Goal: Task Accomplishment & Management: Use online tool/utility

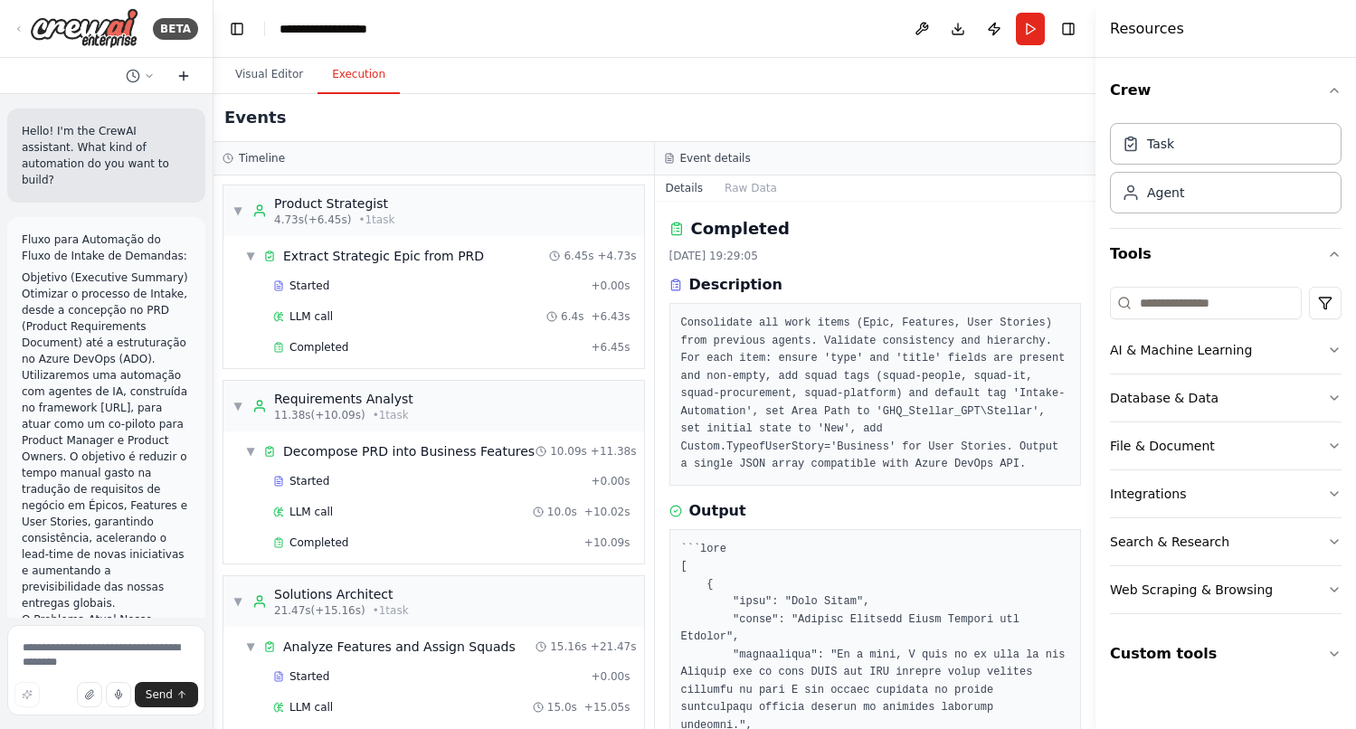
scroll to position [1550, 0]
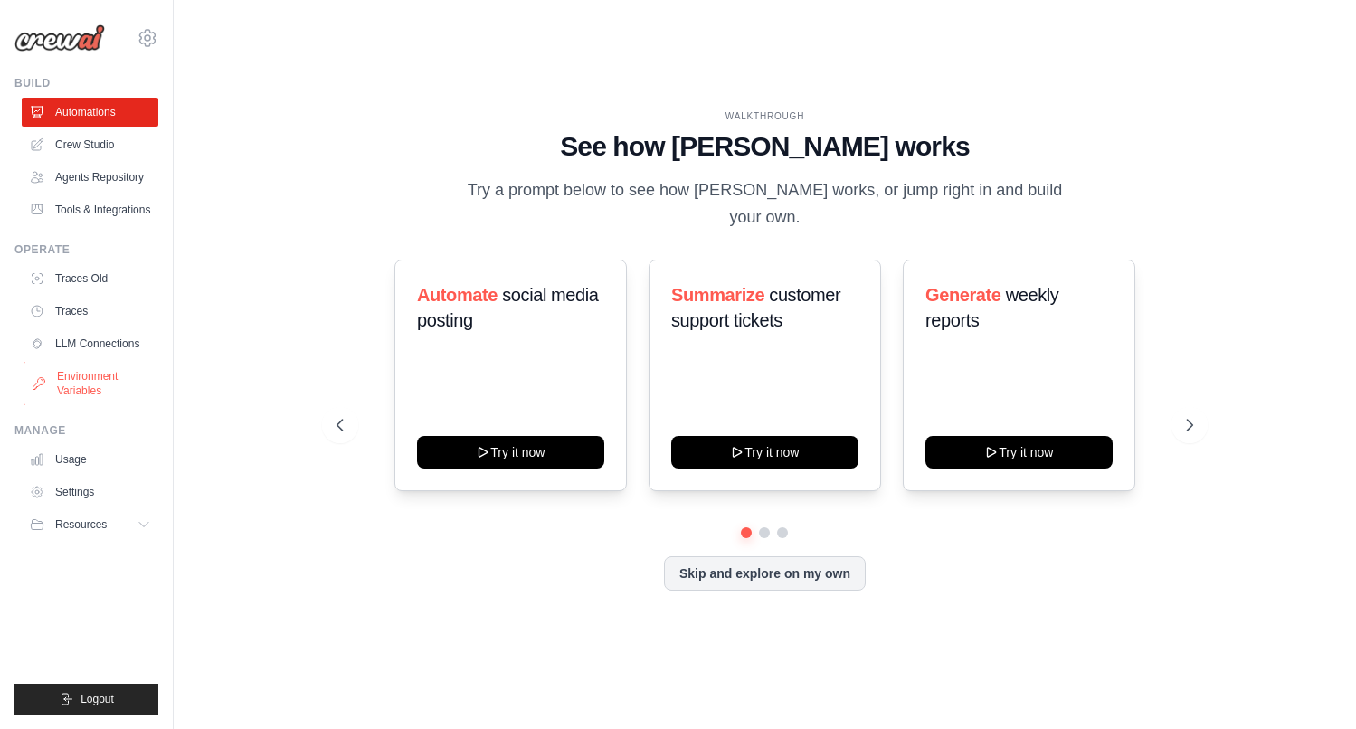
click at [93, 386] on link "Environment Variables" at bounding box center [92, 383] width 137 height 43
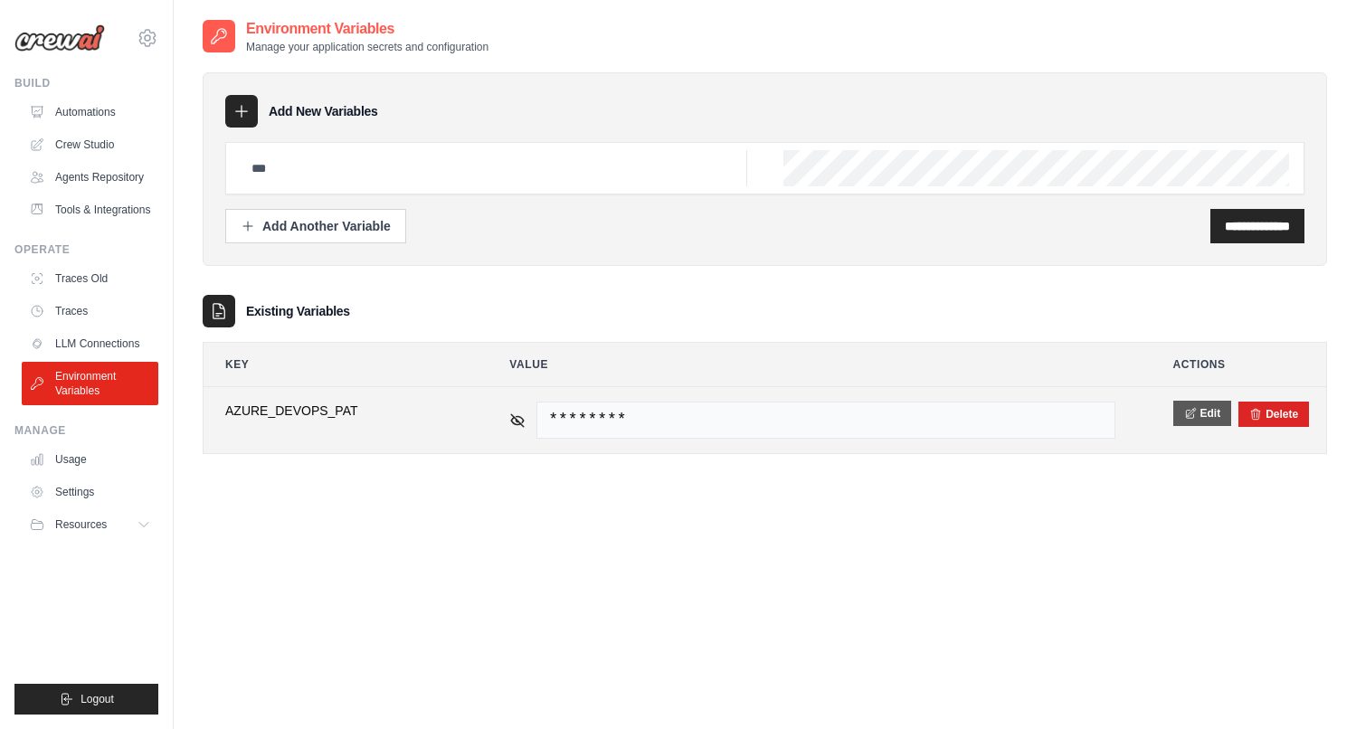
click at [1206, 417] on button "Edit" at bounding box center [1202, 413] width 59 height 25
click at [1208, 411] on button "Save" at bounding box center [1196, 413] width 47 height 25
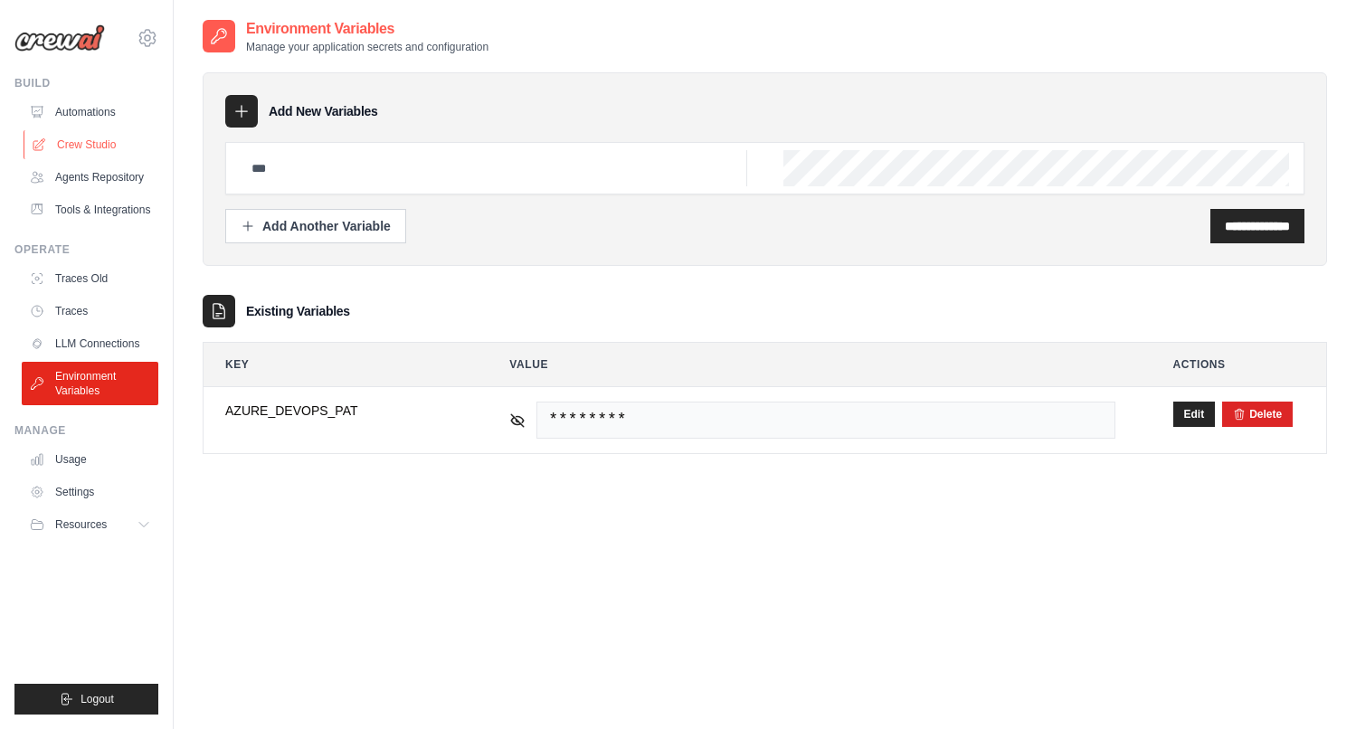
click at [91, 155] on link "Crew Studio" at bounding box center [92, 144] width 137 height 29
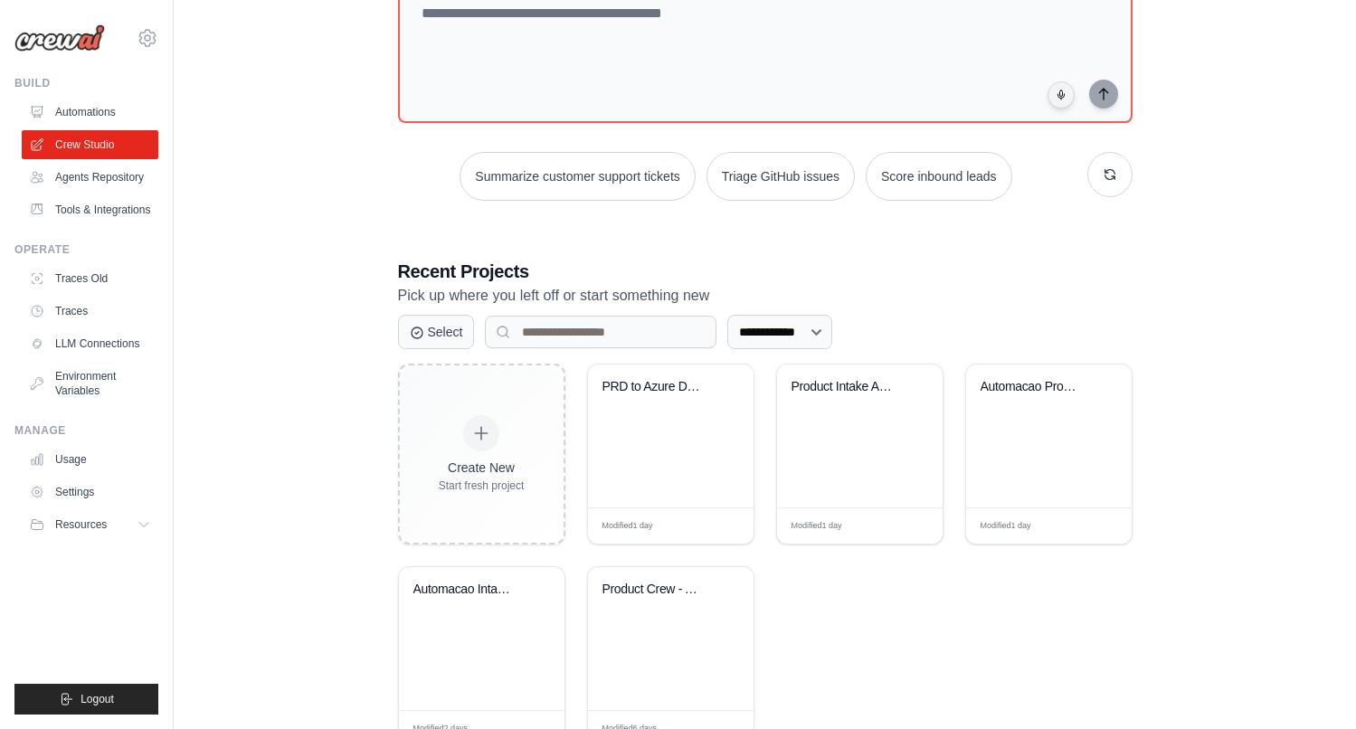
scroll to position [202, 0]
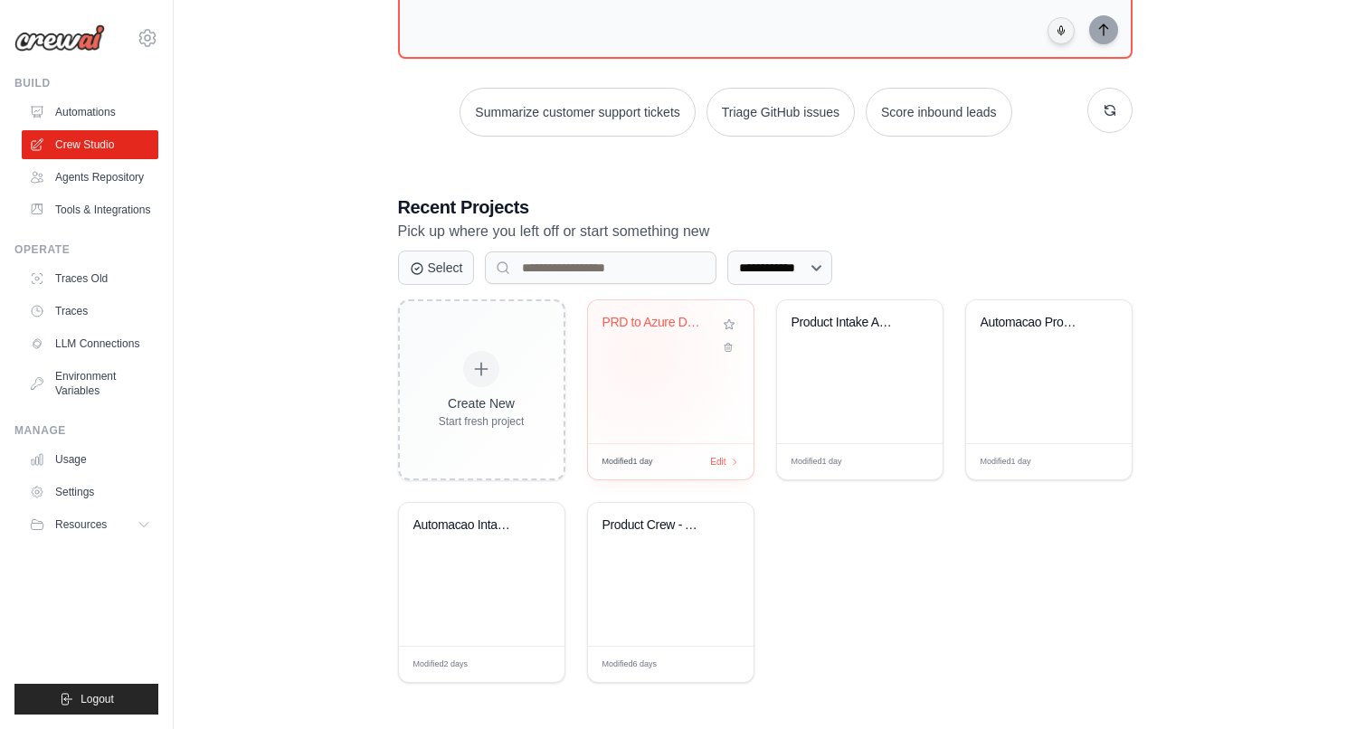
click at [639, 356] on div "PRD to Azure DevOps" at bounding box center [670, 371] width 165 height 143
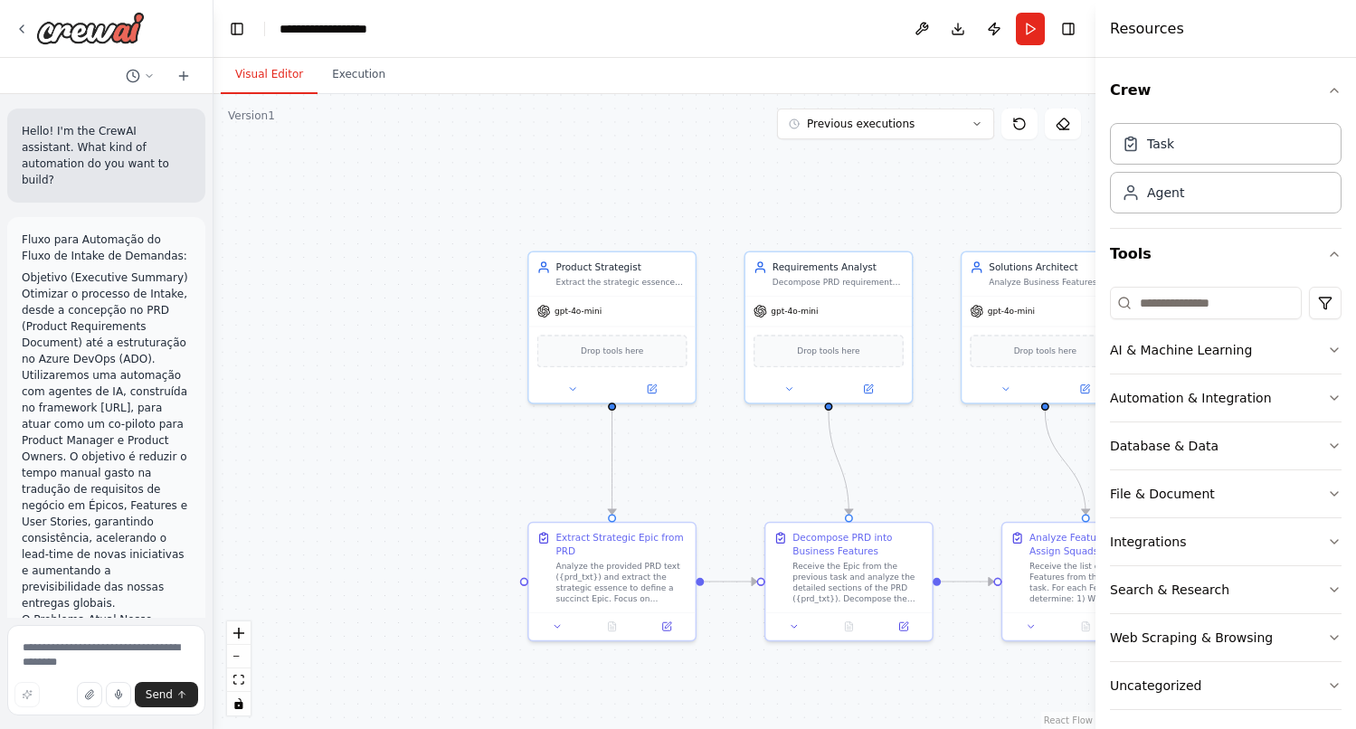
scroll to position [10299, 0]
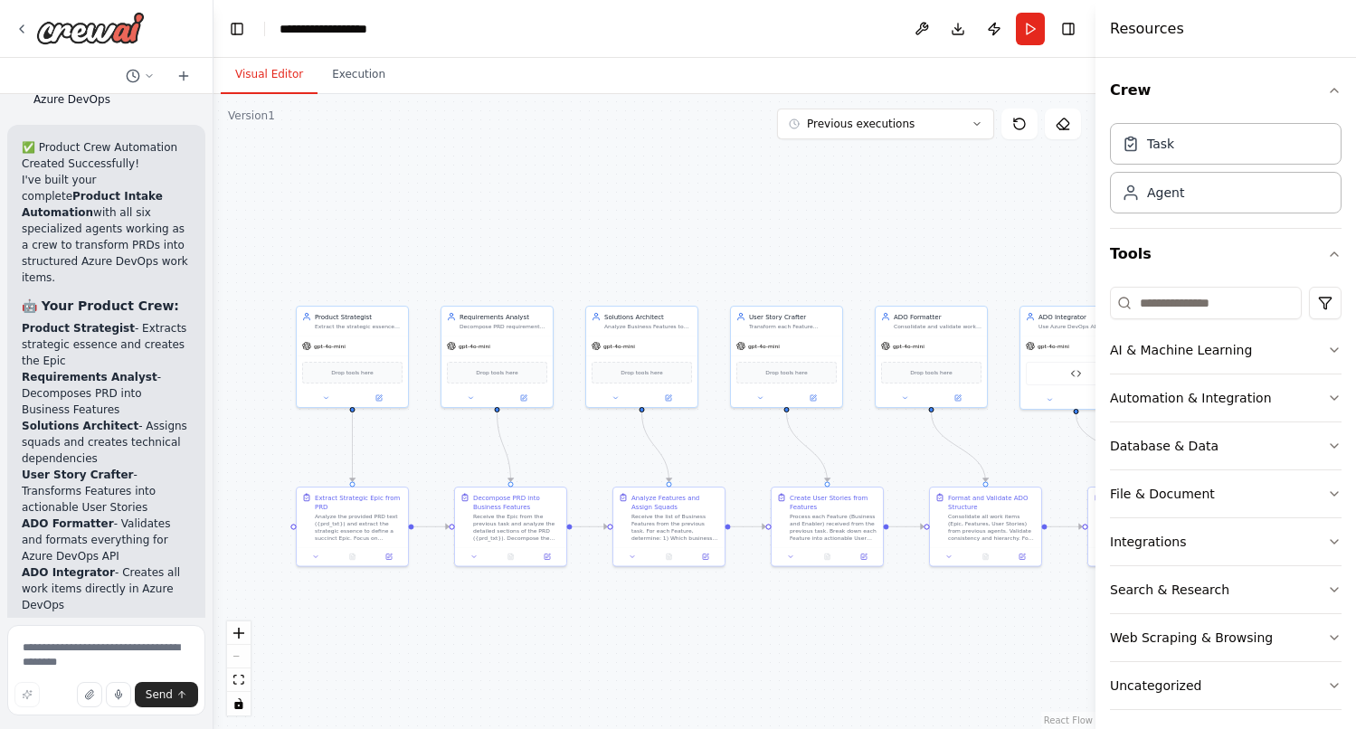
drag, startPoint x: 638, startPoint y: 665, endPoint x: 453, endPoint y: 654, distance: 184.8
click at [453, 654] on div ".deletable-edge-delete-btn { width: 20px; height: 20px; border: 0px solid #ffff…" at bounding box center [654, 411] width 882 height 635
click at [1036, 24] on button "Run" at bounding box center [1030, 29] width 29 height 33
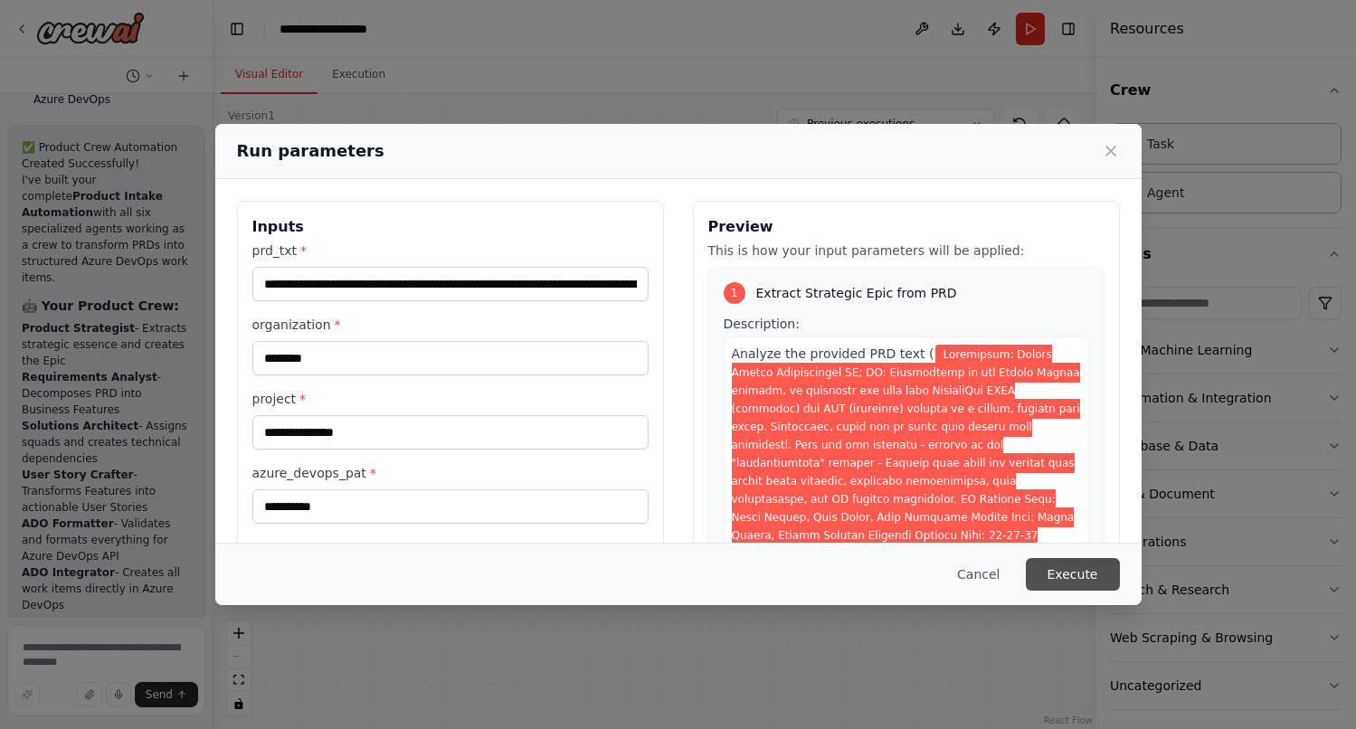
click at [1062, 584] on button "Execute" at bounding box center [1073, 574] width 94 height 33
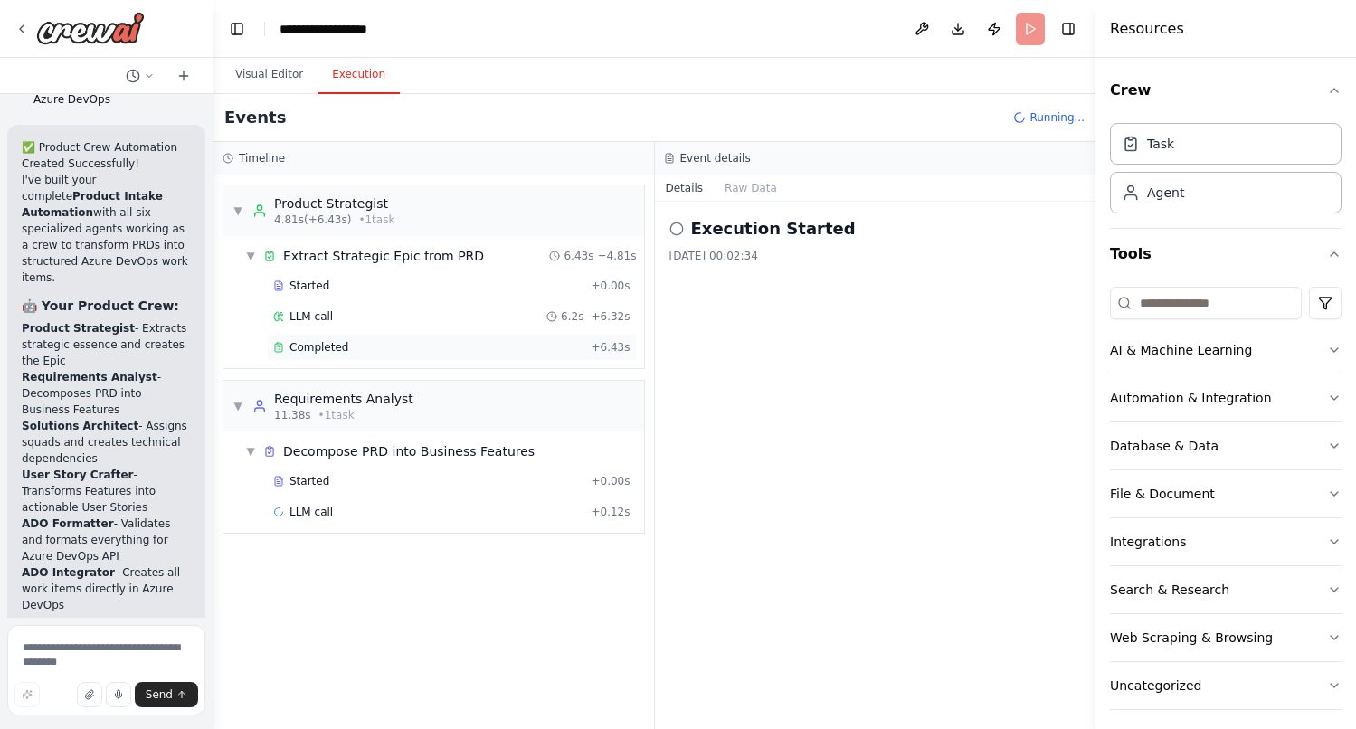
click at [323, 351] on span "Completed" at bounding box center [318, 347] width 59 height 14
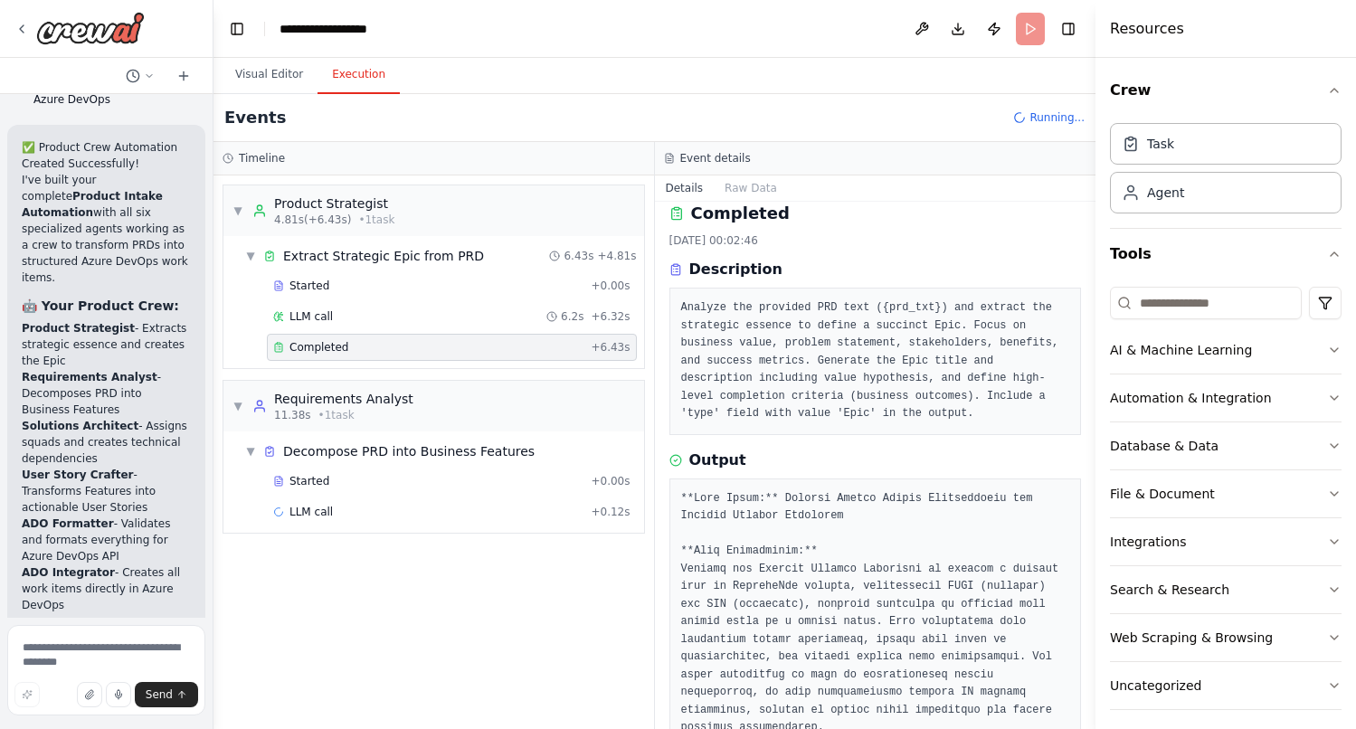
scroll to position [0, 0]
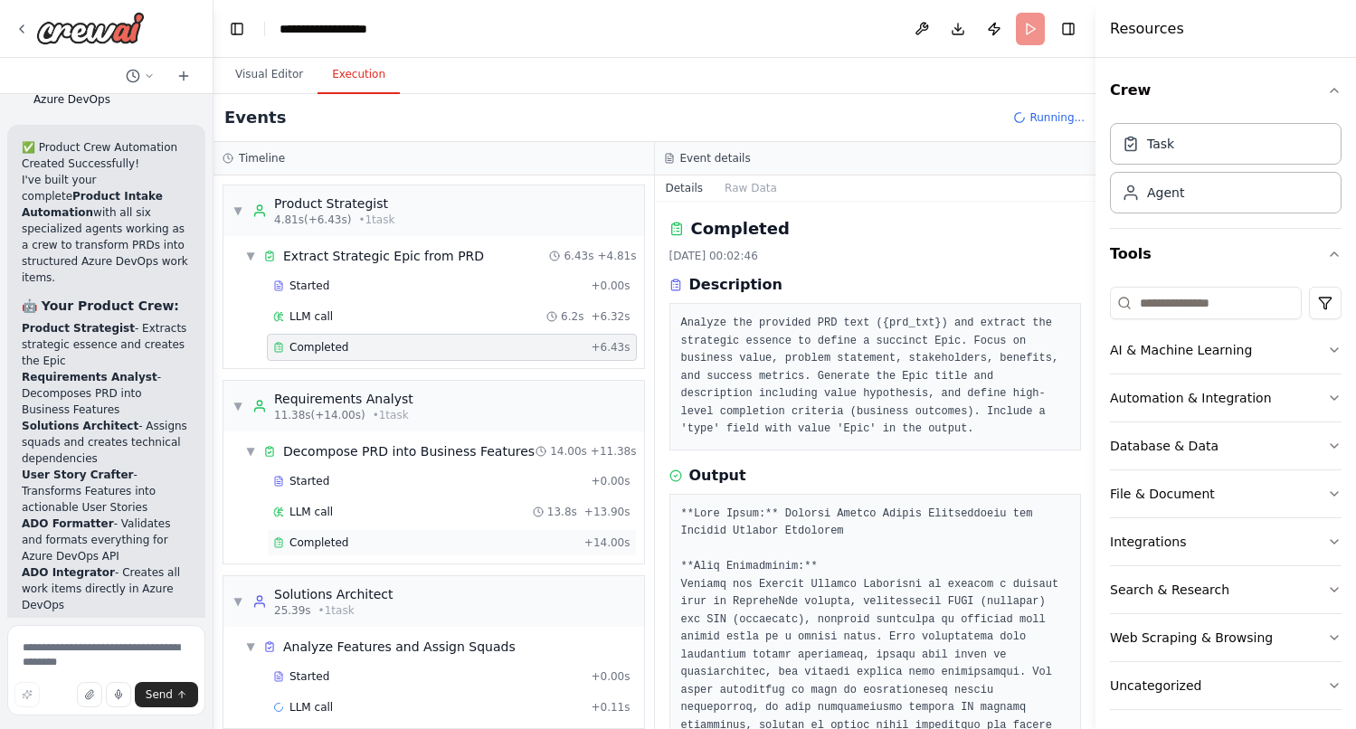
click at [350, 542] on div "Completed" at bounding box center [425, 542] width 304 height 14
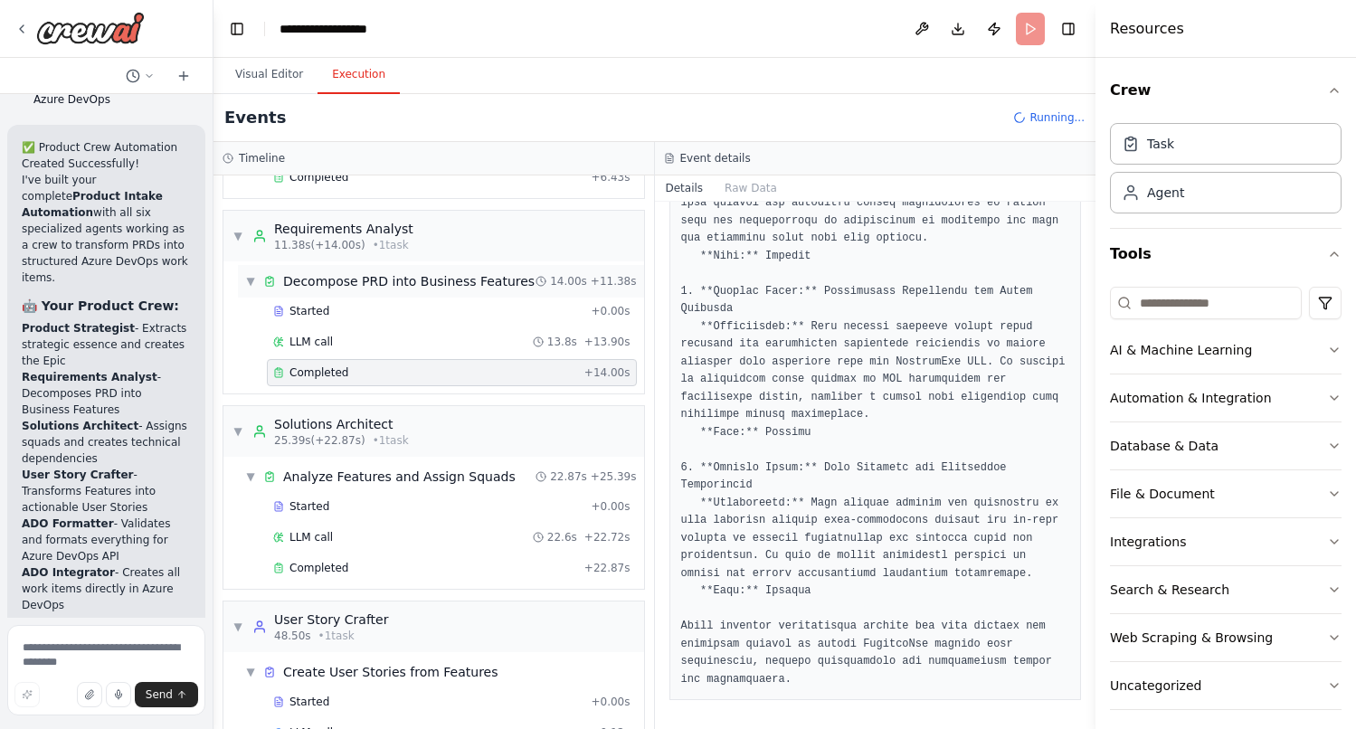
scroll to position [215, 0]
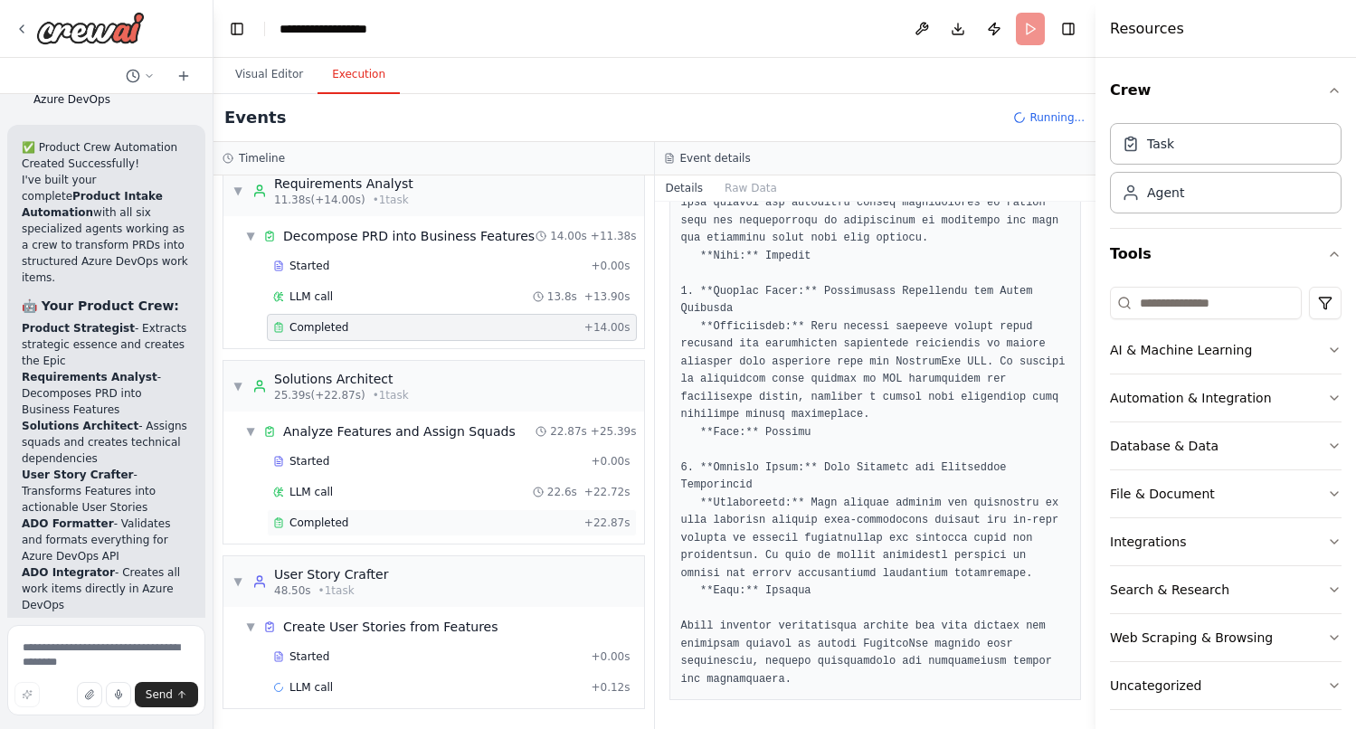
click at [330, 526] on span "Completed" at bounding box center [318, 522] width 59 height 14
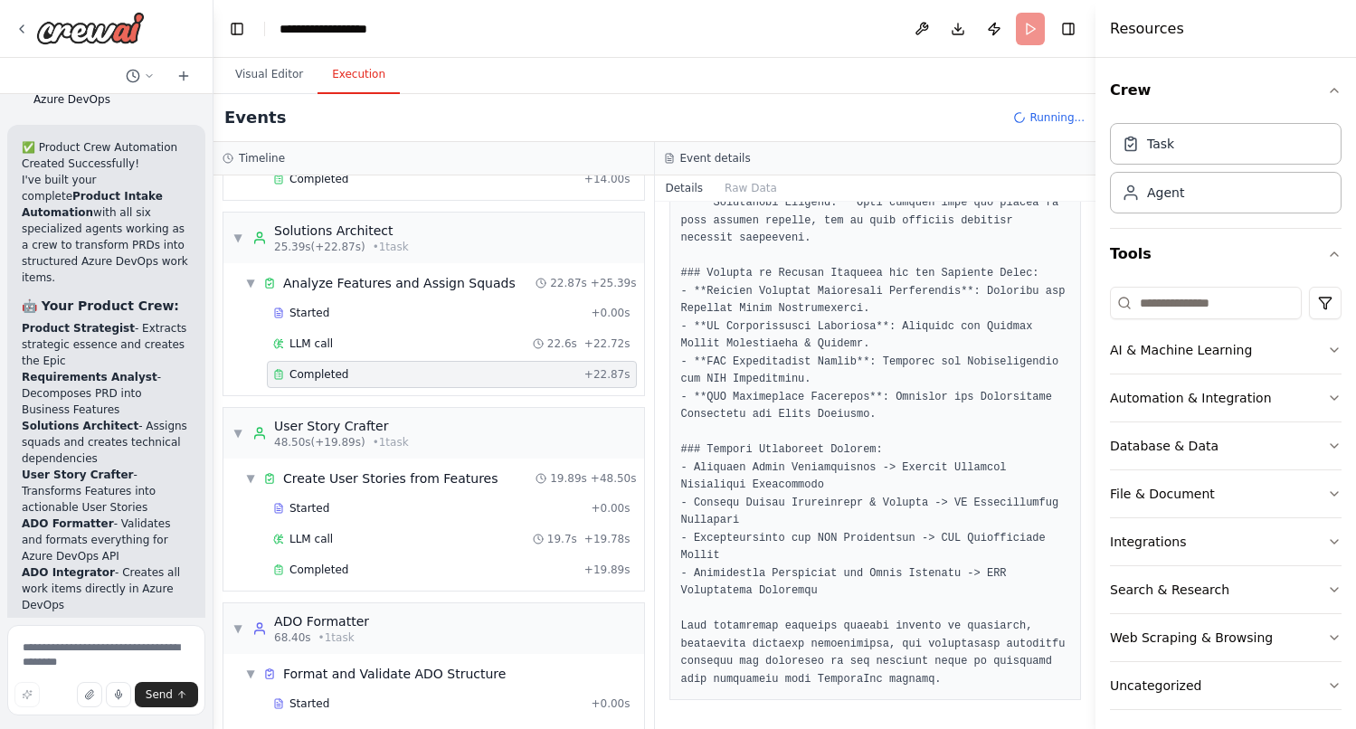
scroll to position [411, 0]
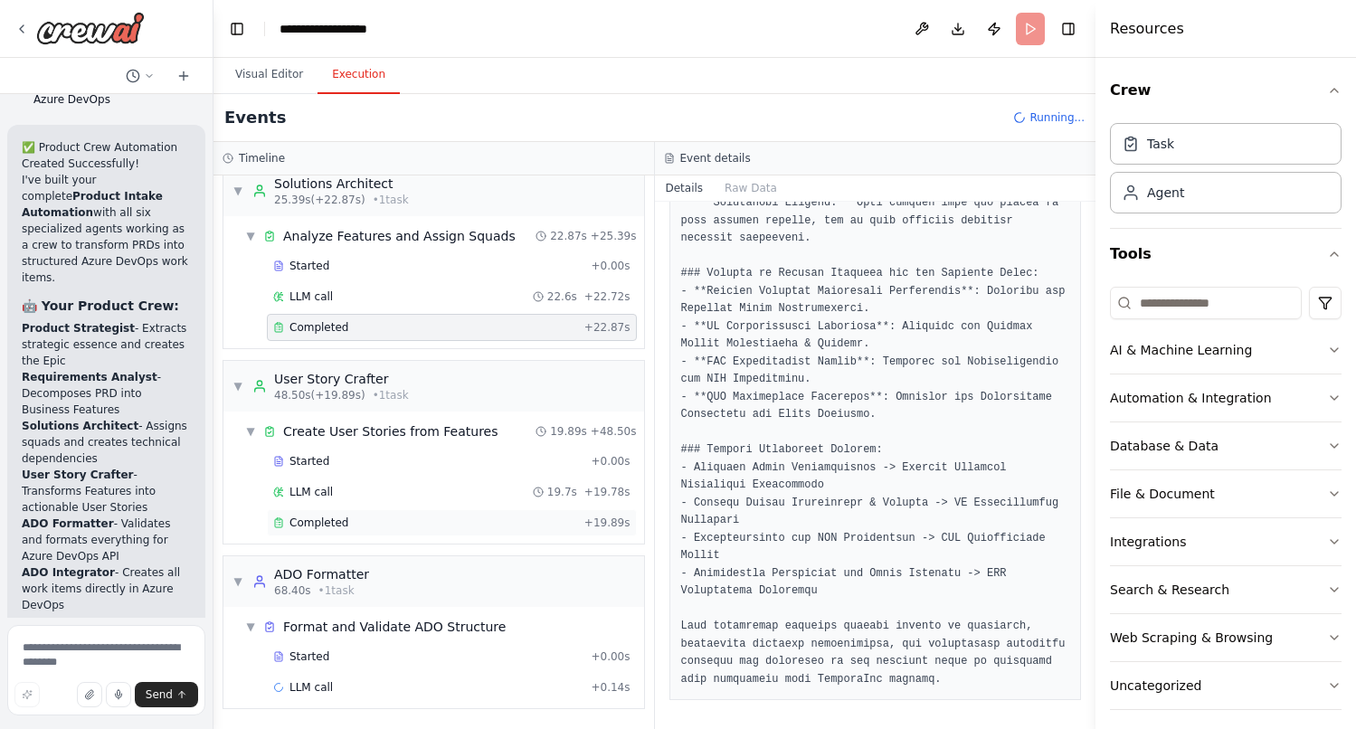
click at [329, 524] on span "Completed" at bounding box center [318, 522] width 59 height 14
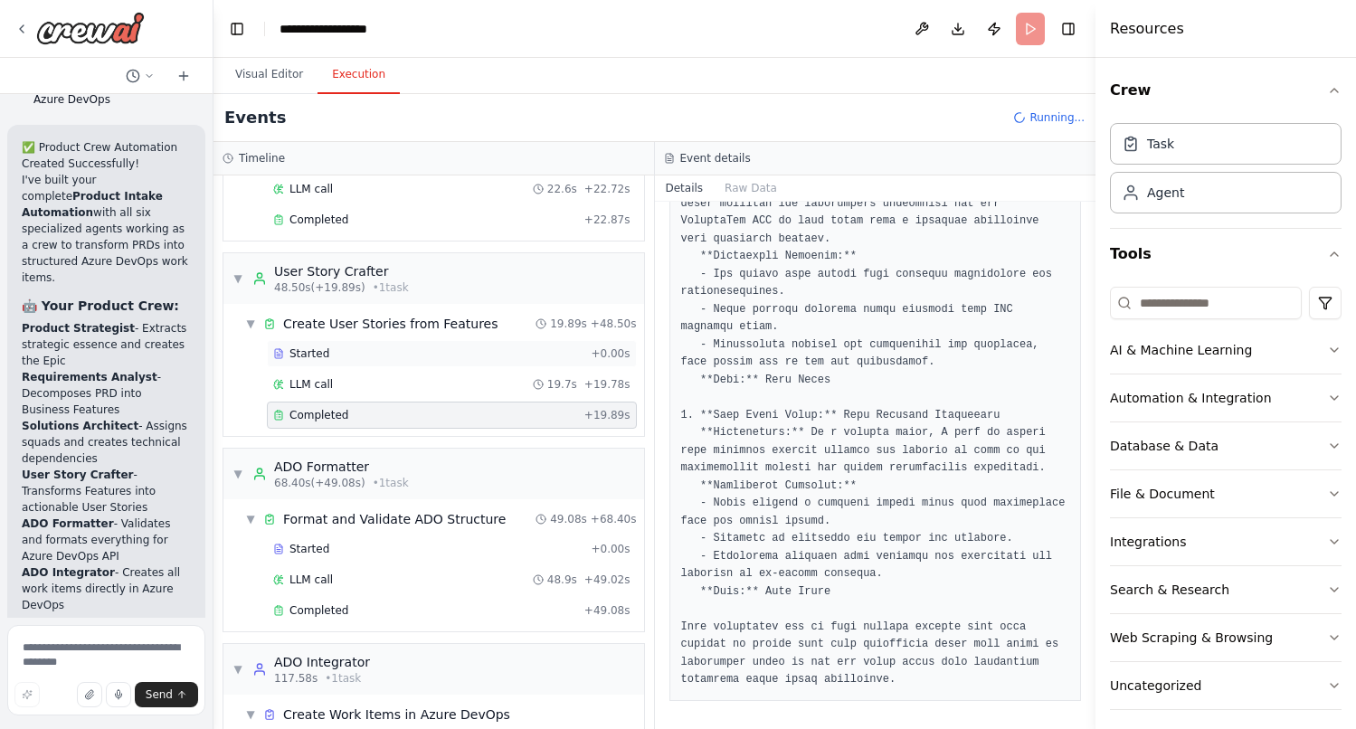
scroll to position [606, 0]
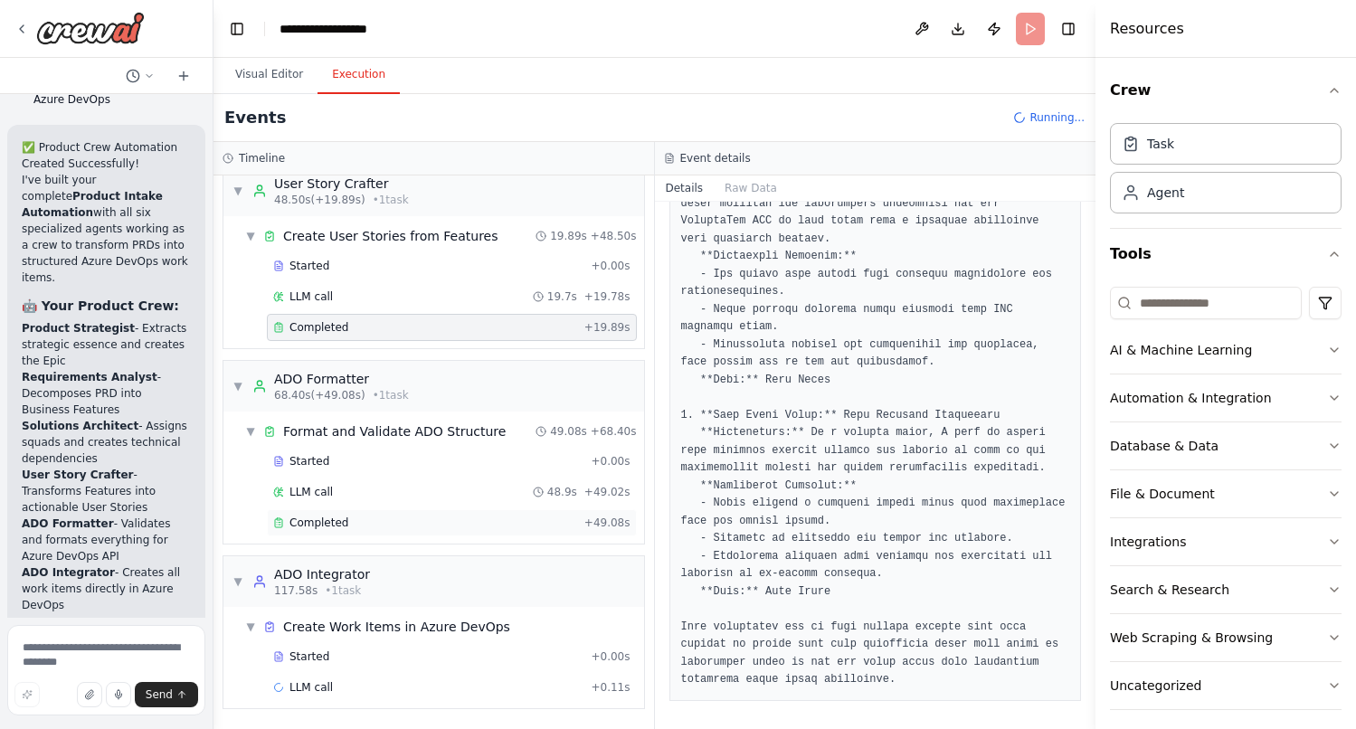
click at [370, 525] on div "Completed" at bounding box center [425, 522] width 304 height 14
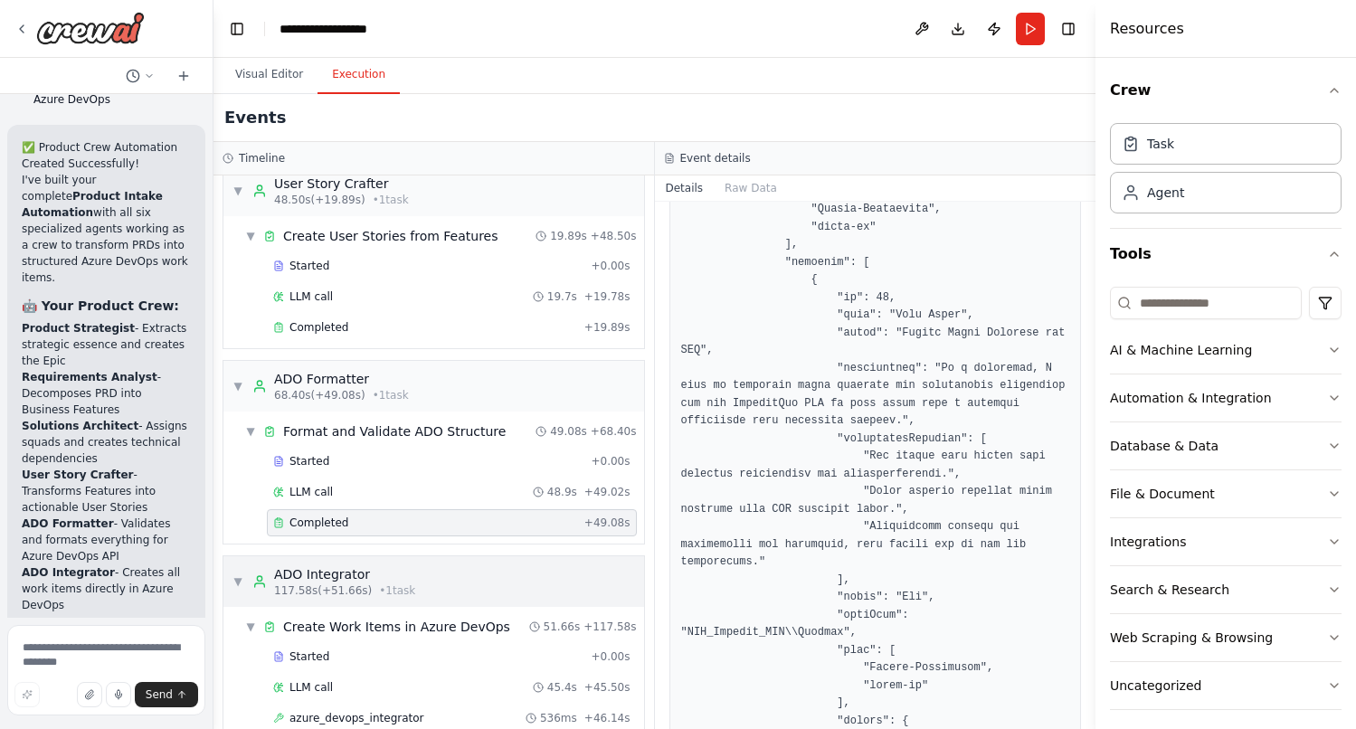
scroll to position [698, 0]
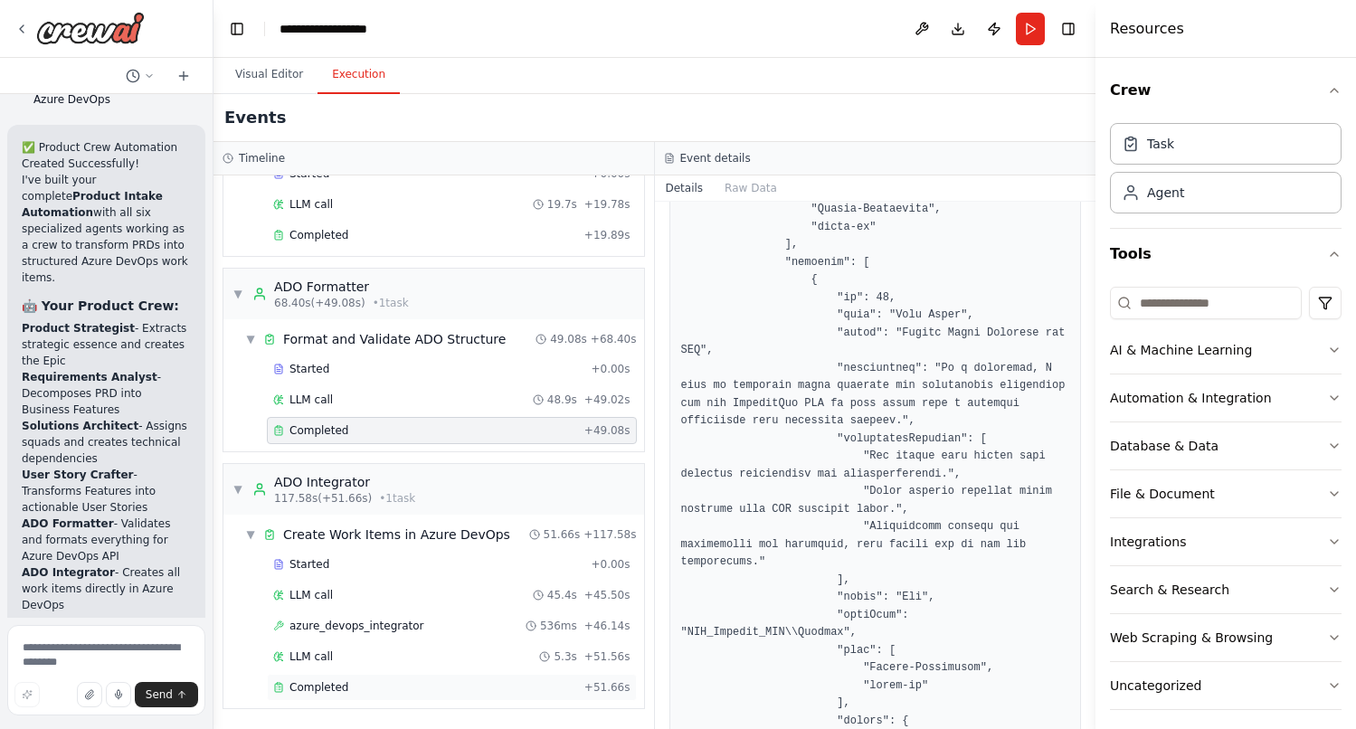
click at [324, 682] on span "Completed" at bounding box center [318, 687] width 59 height 14
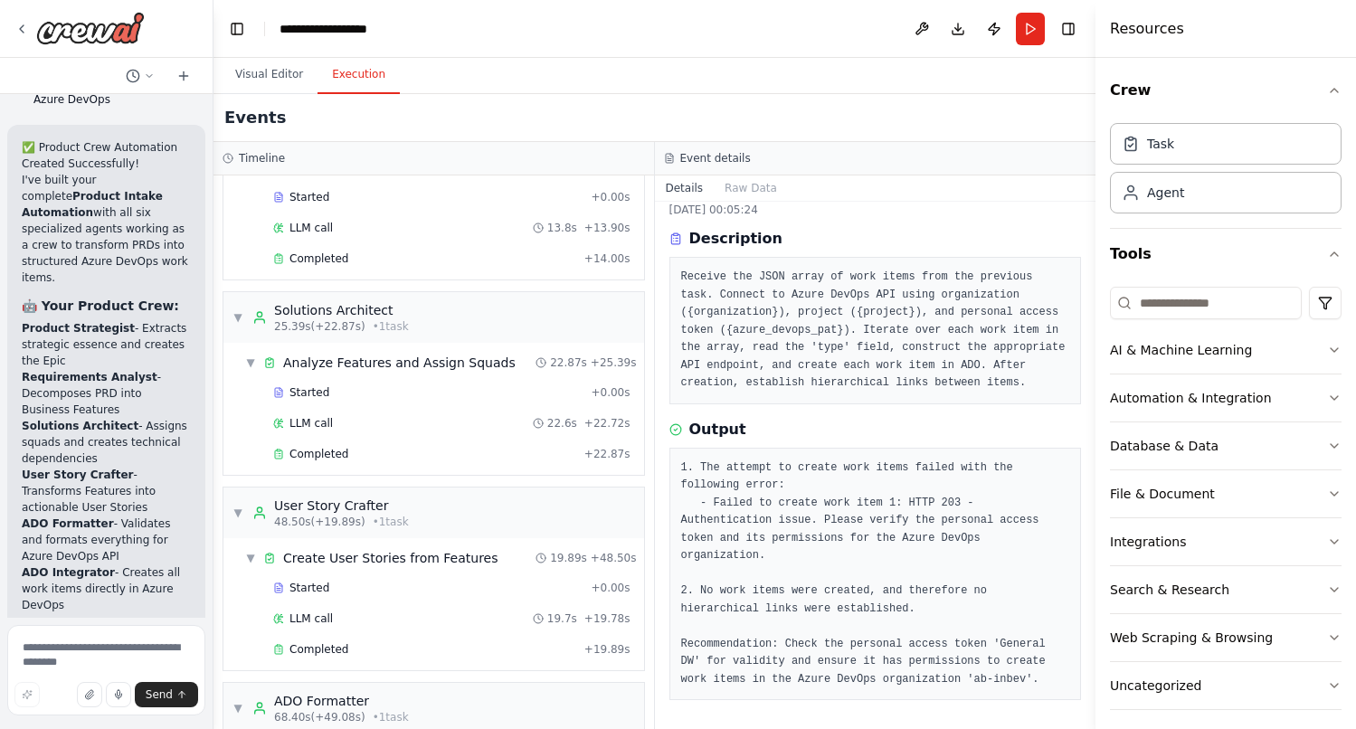
scroll to position [0, 0]
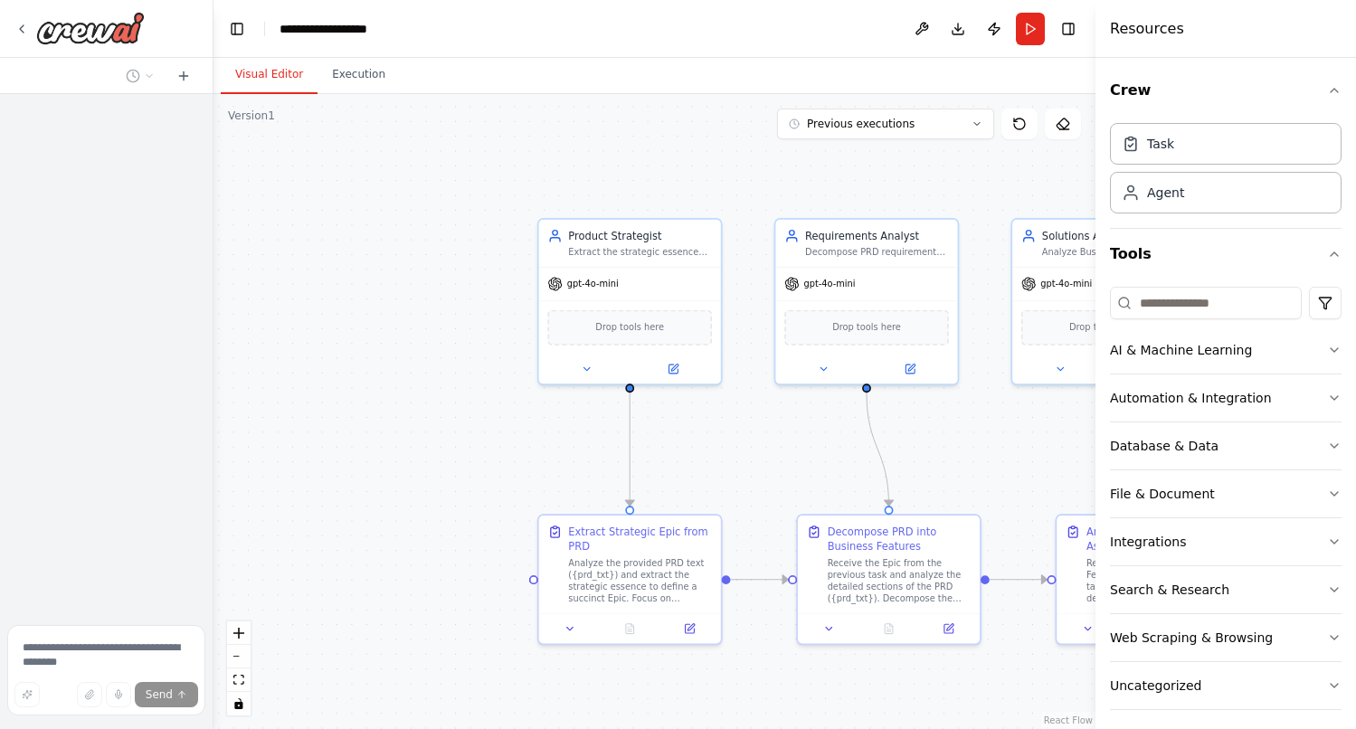
scroll to position [10299, 0]
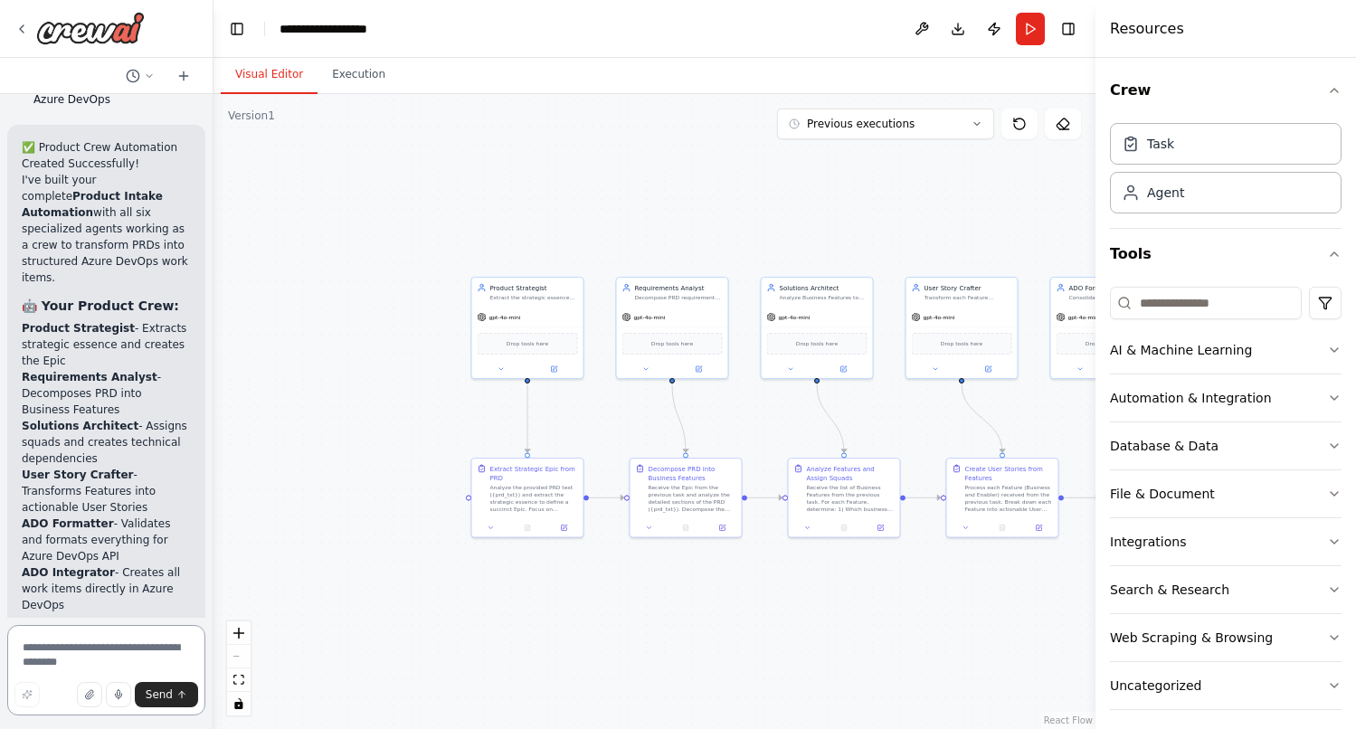
click at [114, 638] on textarea at bounding box center [106, 670] width 198 height 90
type textarea "*"
click at [29, 649] on textarea "**********" at bounding box center [106, 670] width 198 height 90
click at [69, 656] on textarea "**********" at bounding box center [106, 658] width 198 height 116
click at [81, 654] on textarea "**********" at bounding box center [106, 658] width 198 height 116
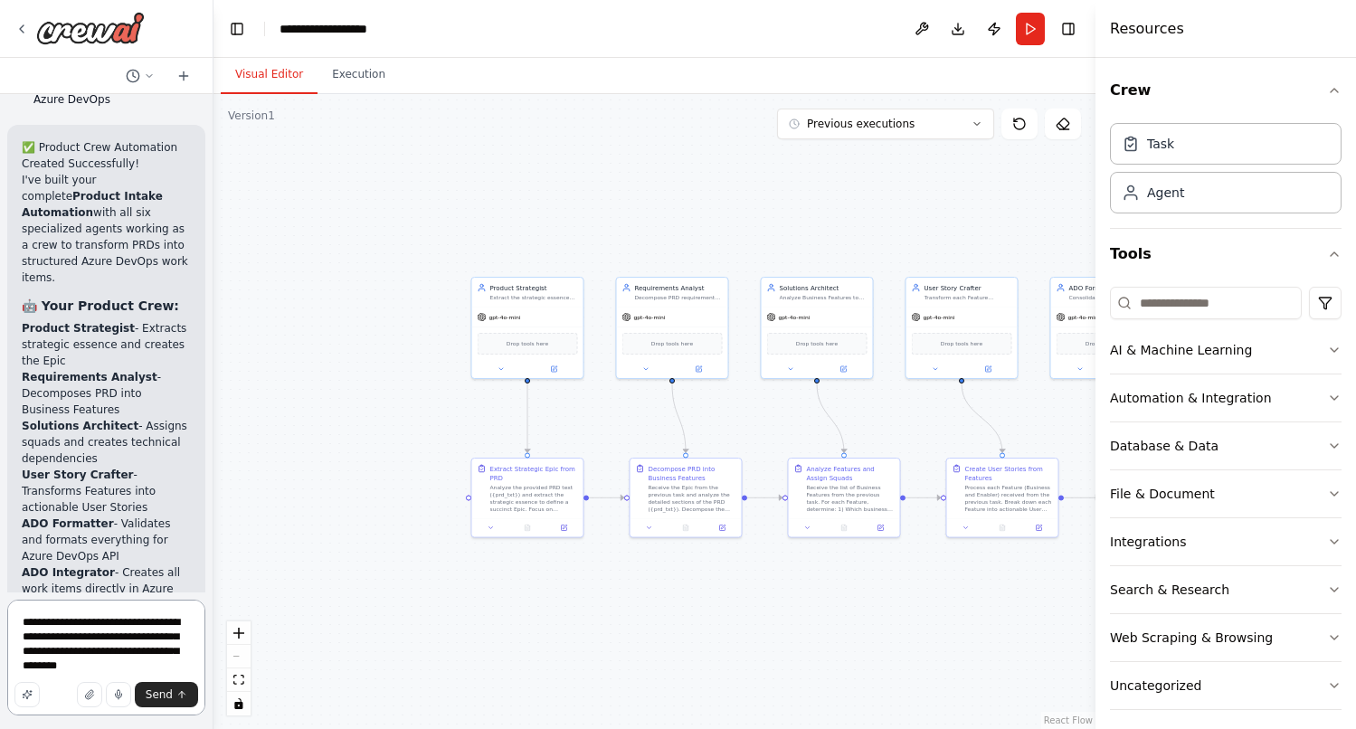
drag, startPoint x: 101, startPoint y: 668, endPoint x: 42, endPoint y: 667, distance: 59.7
click at [42, 667] on textarea "**********" at bounding box center [106, 658] width 198 height 116
type textarea "**********"
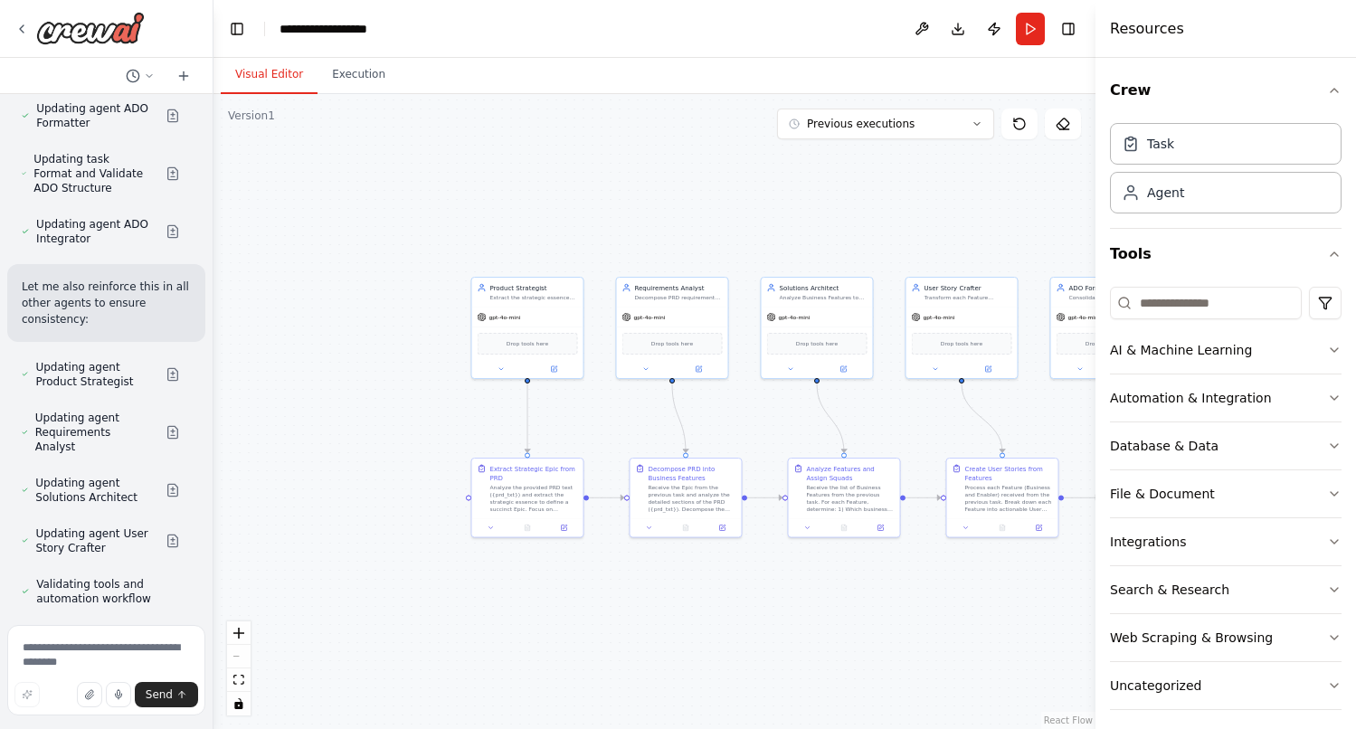
scroll to position [12308, 0]
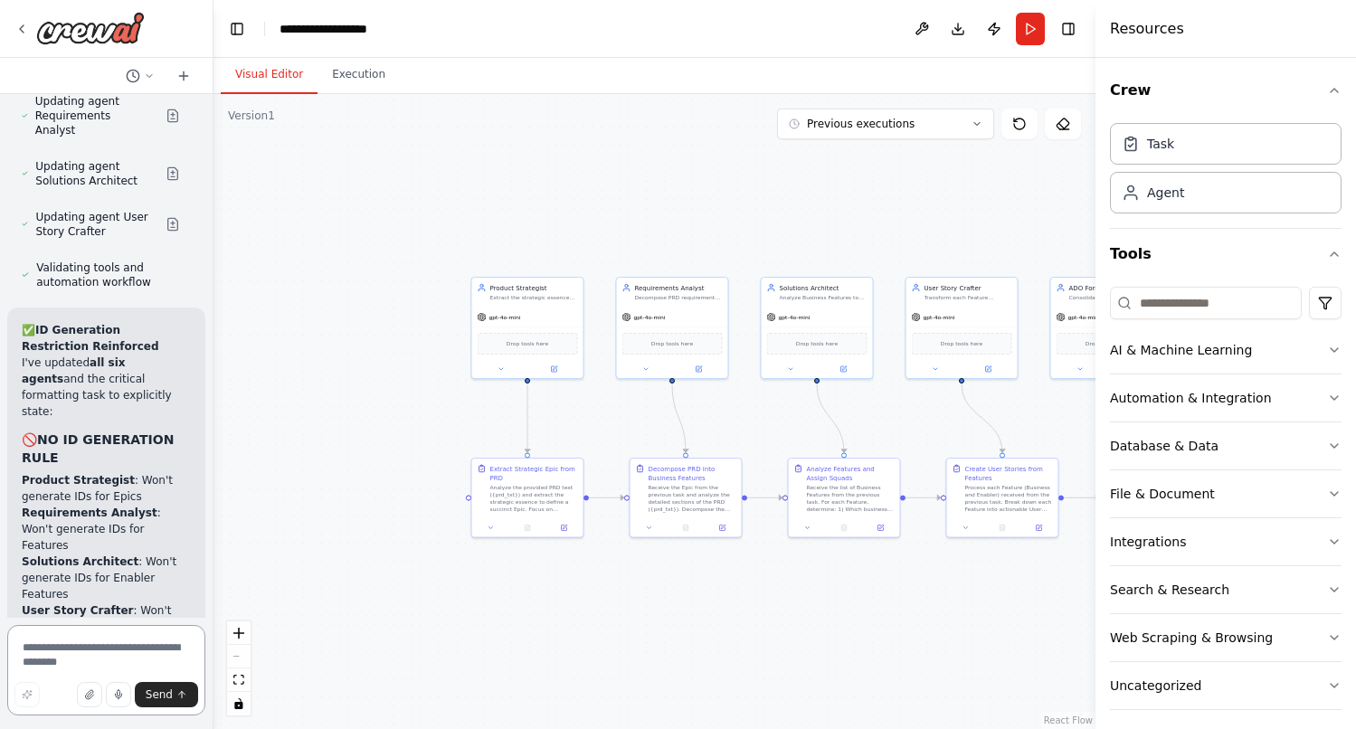
click at [77, 642] on textarea at bounding box center [106, 670] width 198 height 90
type textarea "*"
paste textarea "**********"
click at [139, 627] on textarea "**********" at bounding box center [106, 650] width 198 height 130
click at [51, 639] on textarea "**********" at bounding box center [106, 658] width 198 height 116
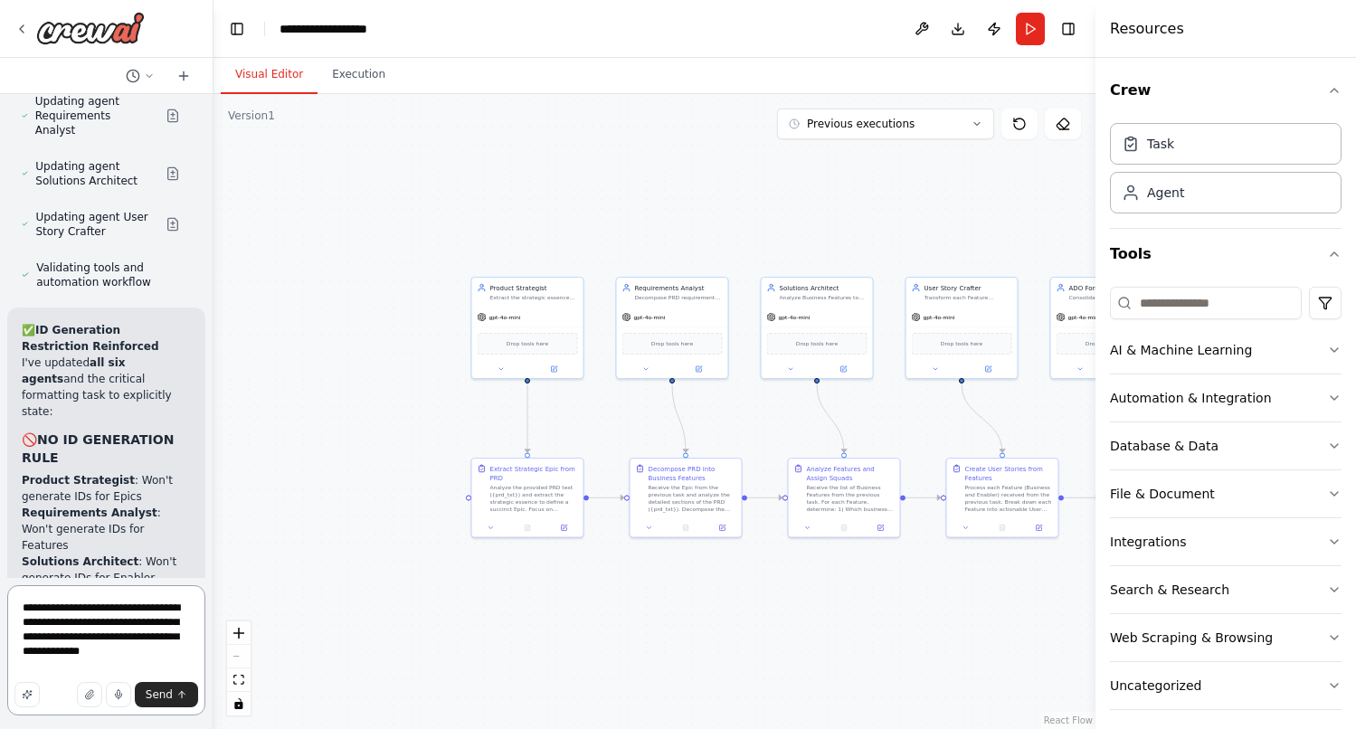
click at [120, 635] on textarea "**********" at bounding box center [106, 650] width 198 height 130
click at [147, 637] on textarea "**********" at bounding box center [106, 650] width 198 height 130
click at [121, 635] on textarea "**********" at bounding box center [106, 643] width 198 height 145
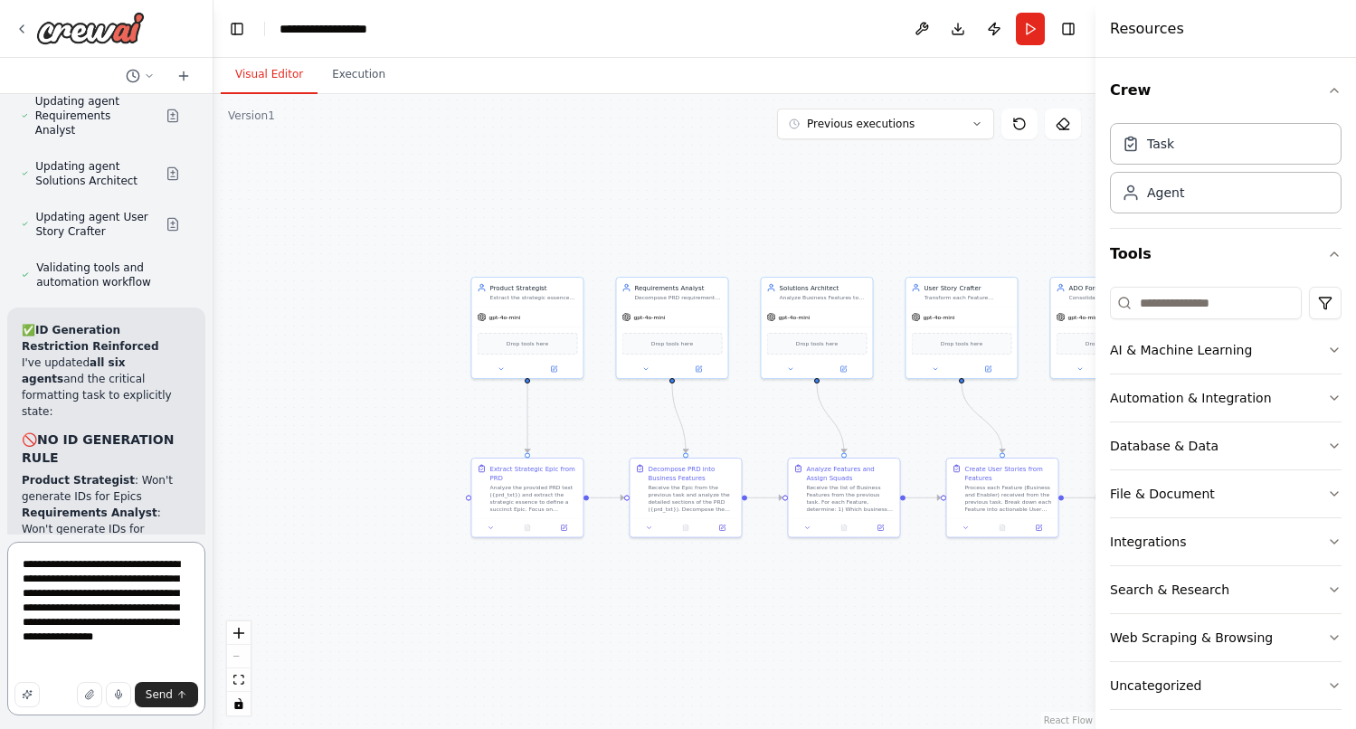
drag, startPoint x: 131, startPoint y: 636, endPoint x: 120, endPoint y: 648, distance: 16.7
click at [120, 648] on textarea "**********" at bounding box center [106, 629] width 198 height 174
paste textarea "**********"
type textarea "**********"
click at [151, 699] on span "Send" at bounding box center [159, 694] width 27 height 14
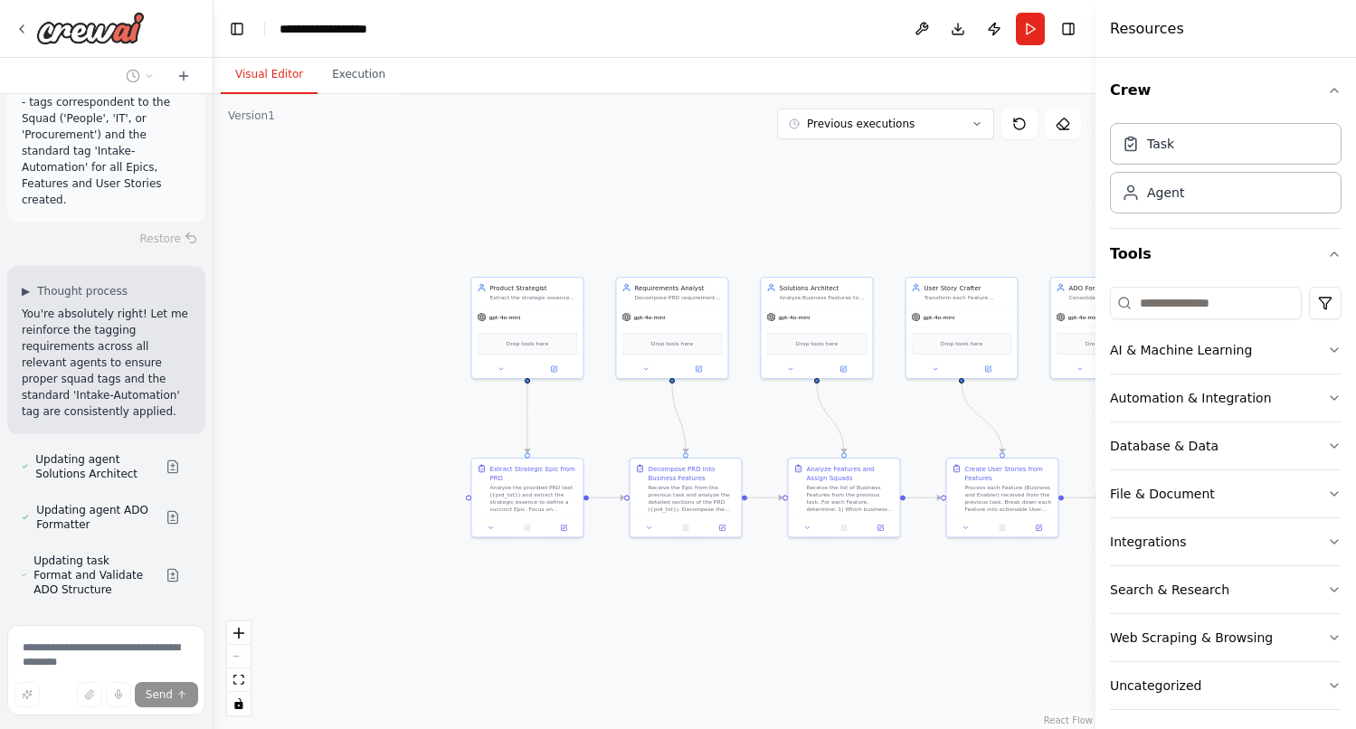
scroll to position [13941, 0]
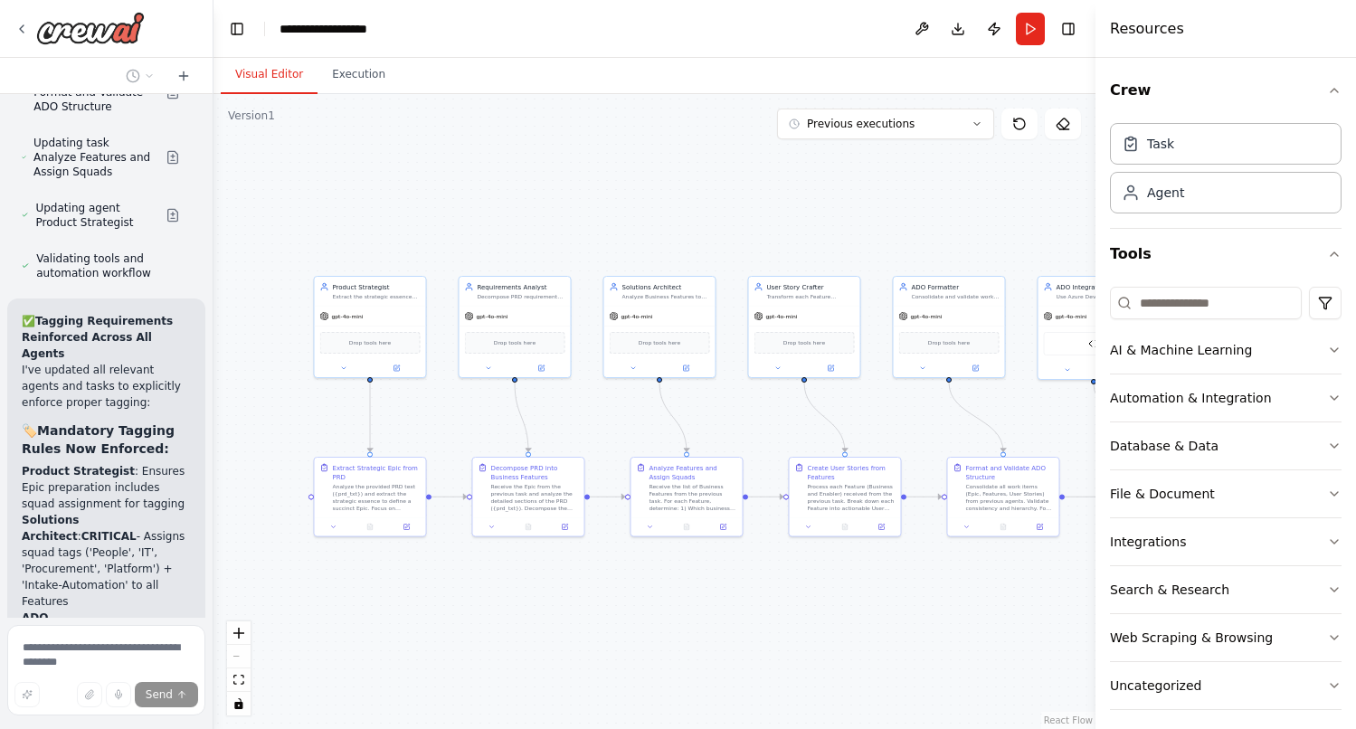
drag, startPoint x: 534, startPoint y: 224, endPoint x: 383, endPoint y: 225, distance: 151.9
click at [383, 225] on div ".deletable-edge-delete-btn { width: 20px; height: 20px; border: 0px solid #ffff…" at bounding box center [654, 411] width 882 height 635
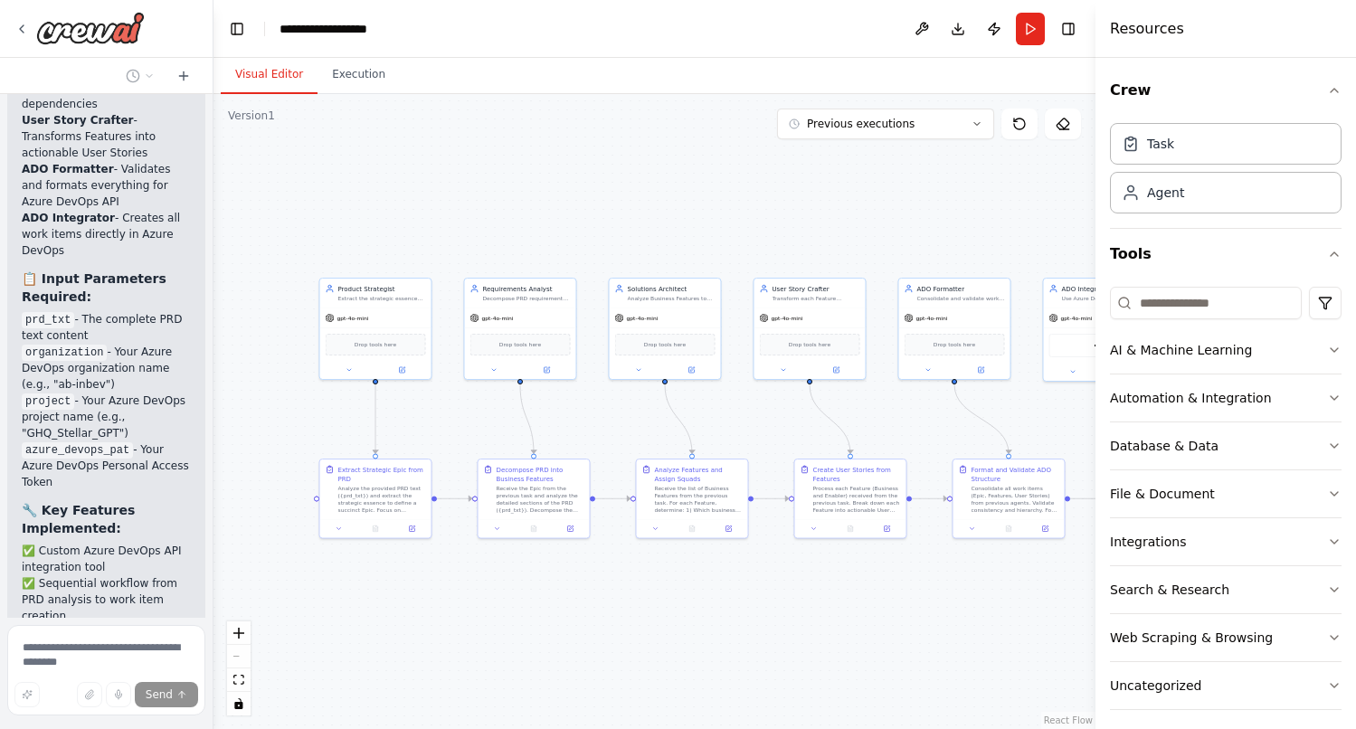
scroll to position [10655, 0]
drag, startPoint x: 61, startPoint y: 337, endPoint x: 24, endPoint y: 286, distance: 64.0
copy p "Reinforce that Agents are not required to generate IDs for Epics, Features and …"
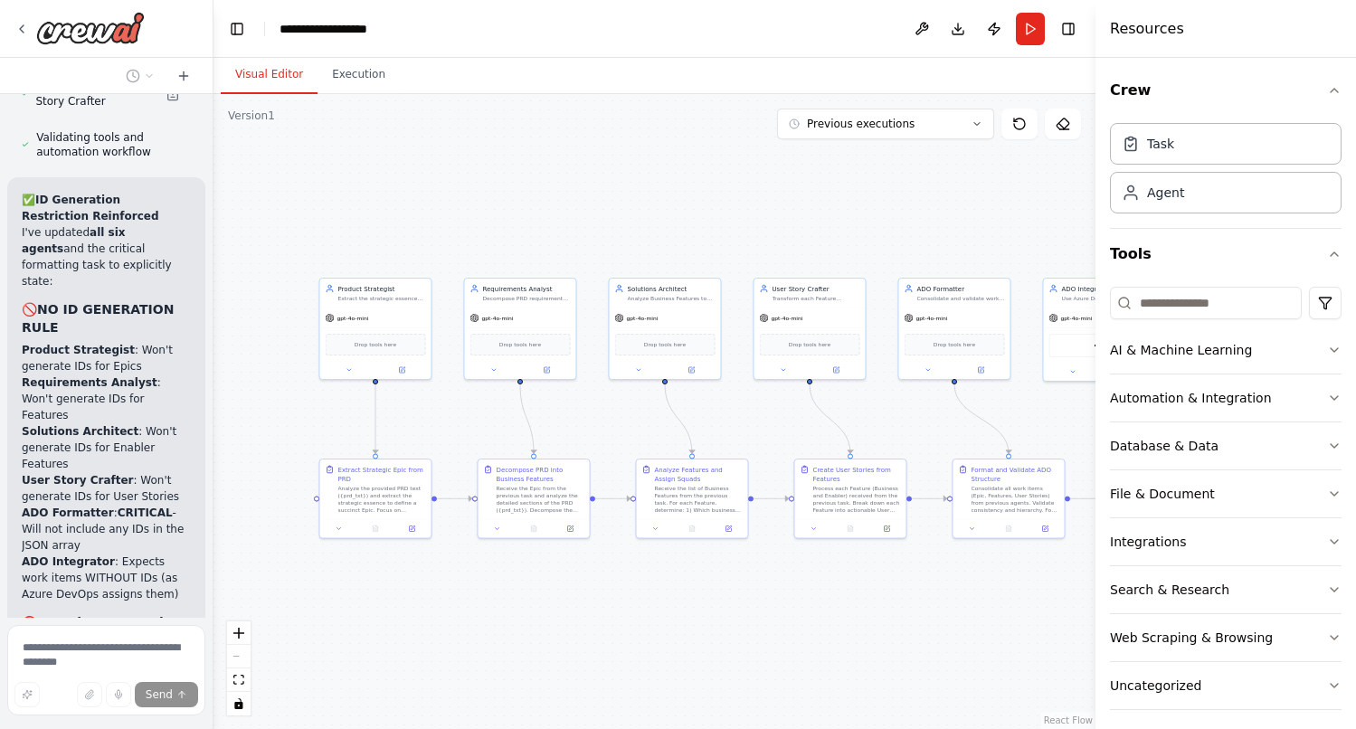
scroll to position [12459, 0]
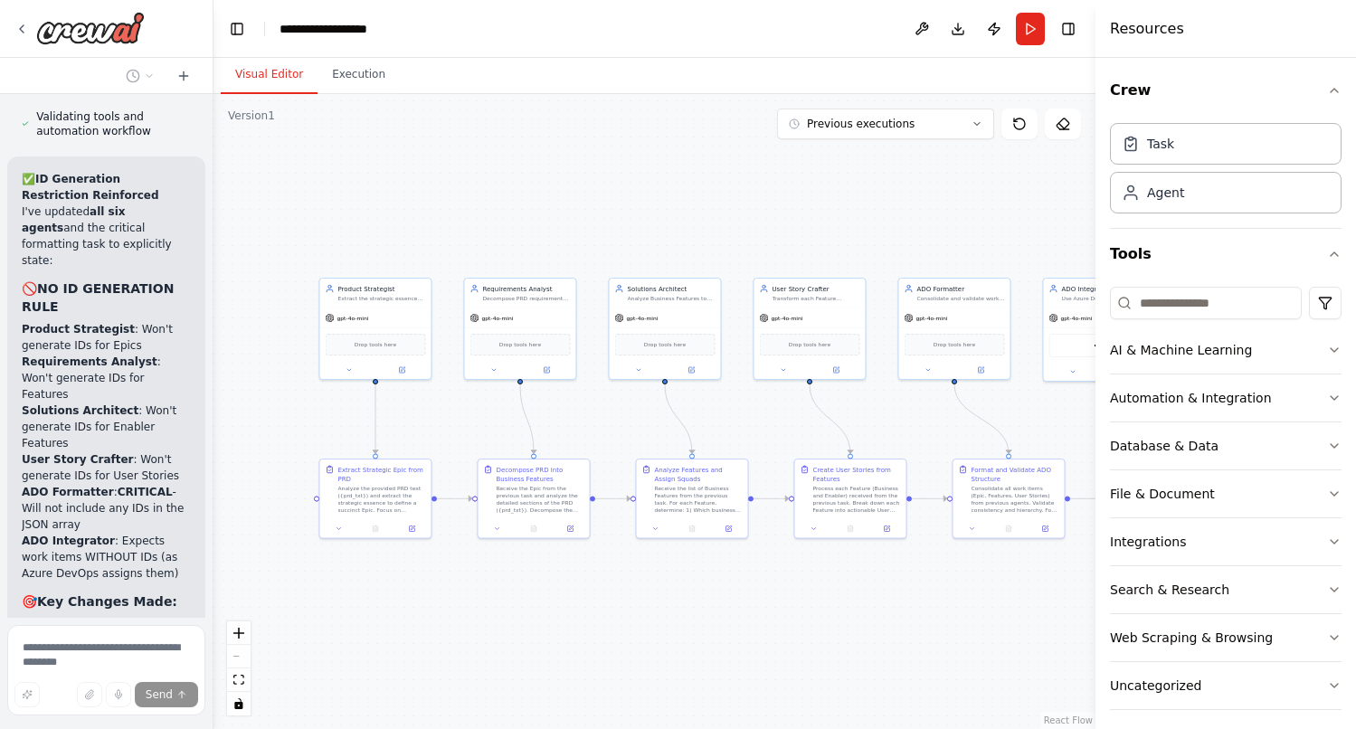
drag, startPoint x: 69, startPoint y: 426, endPoint x: 19, endPoint y: 334, distance: 104.8
copy p "Reinforce that tags are added - tags correspondent to the Squad ('People', 'IT'…"
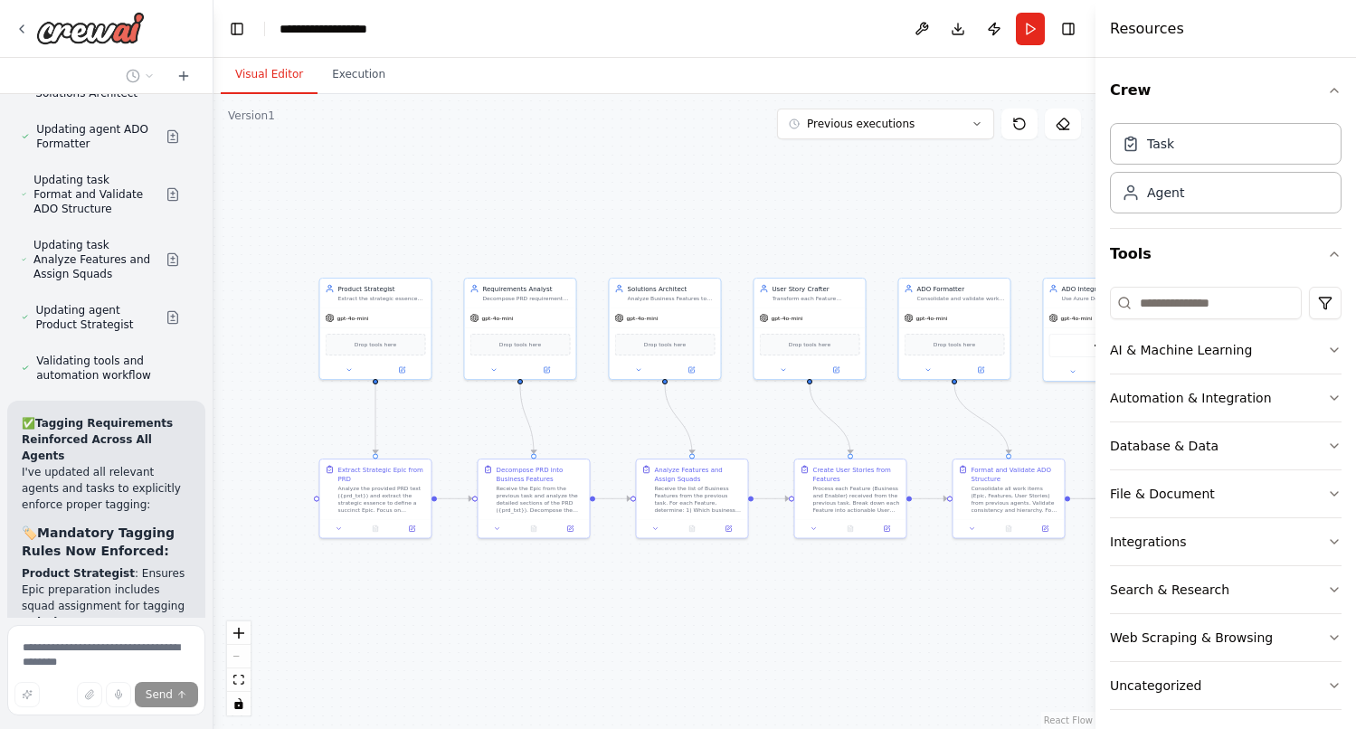
scroll to position [13941, 0]
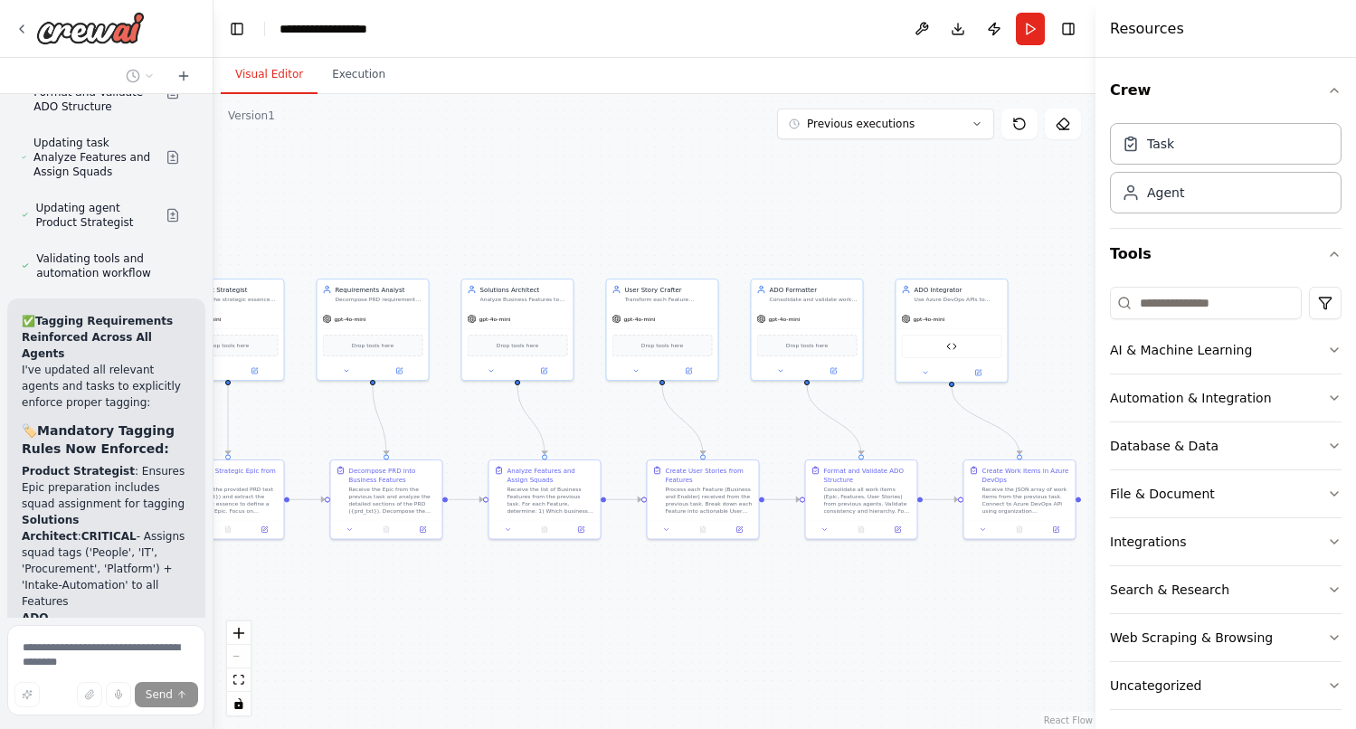
drag, startPoint x: 497, startPoint y: 607, endPoint x: 355, endPoint y: 608, distance: 142.0
click at [355, 608] on div ".deletable-edge-delete-btn { width: 20px; height: 20px; border: 0px solid #ffff…" at bounding box center [654, 411] width 882 height 635
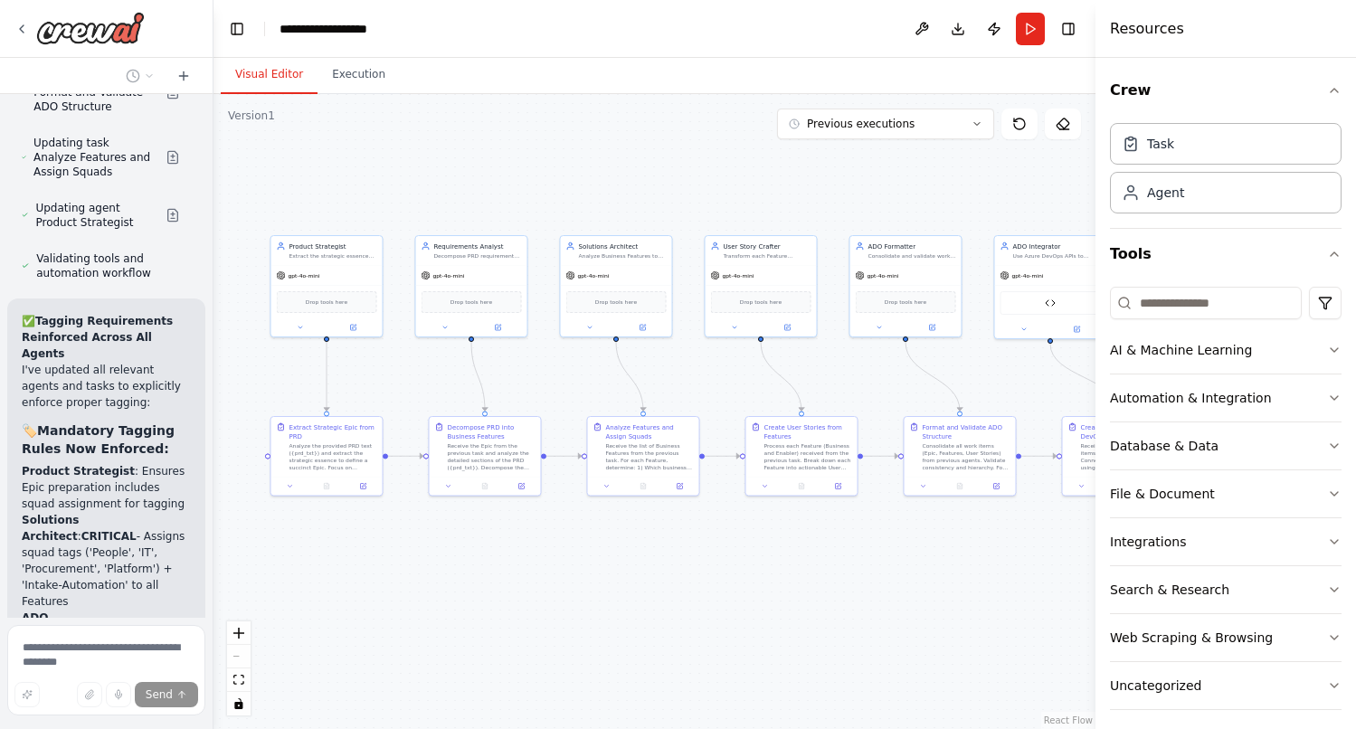
drag, startPoint x: 605, startPoint y: 604, endPoint x: 711, endPoint y: 561, distance: 114.4
click at [711, 561] on div ".deletable-edge-delete-btn { width: 20px; height: 20px; border: 0px solid #ffff…" at bounding box center [654, 411] width 882 height 635
click at [1035, 26] on button "Run" at bounding box center [1030, 29] width 29 height 33
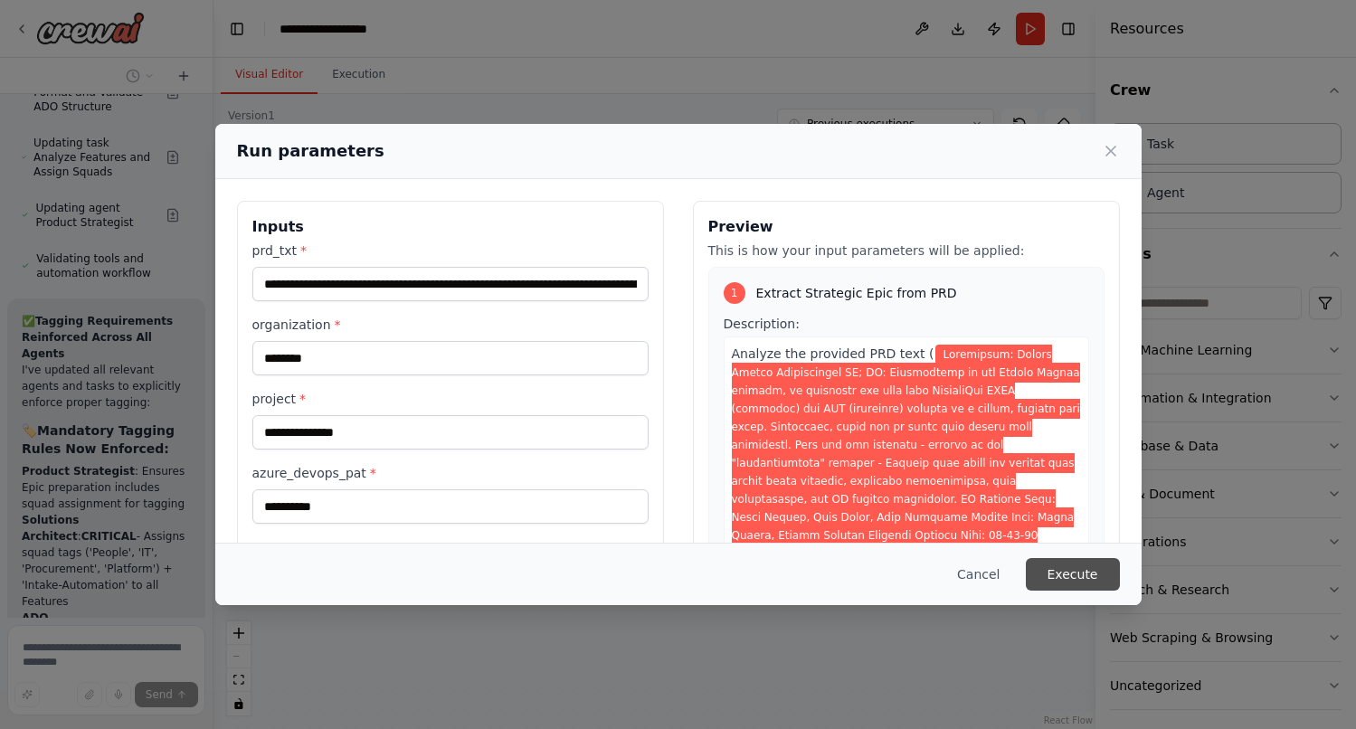
click at [1077, 572] on button "Execute" at bounding box center [1073, 574] width 94 height 33
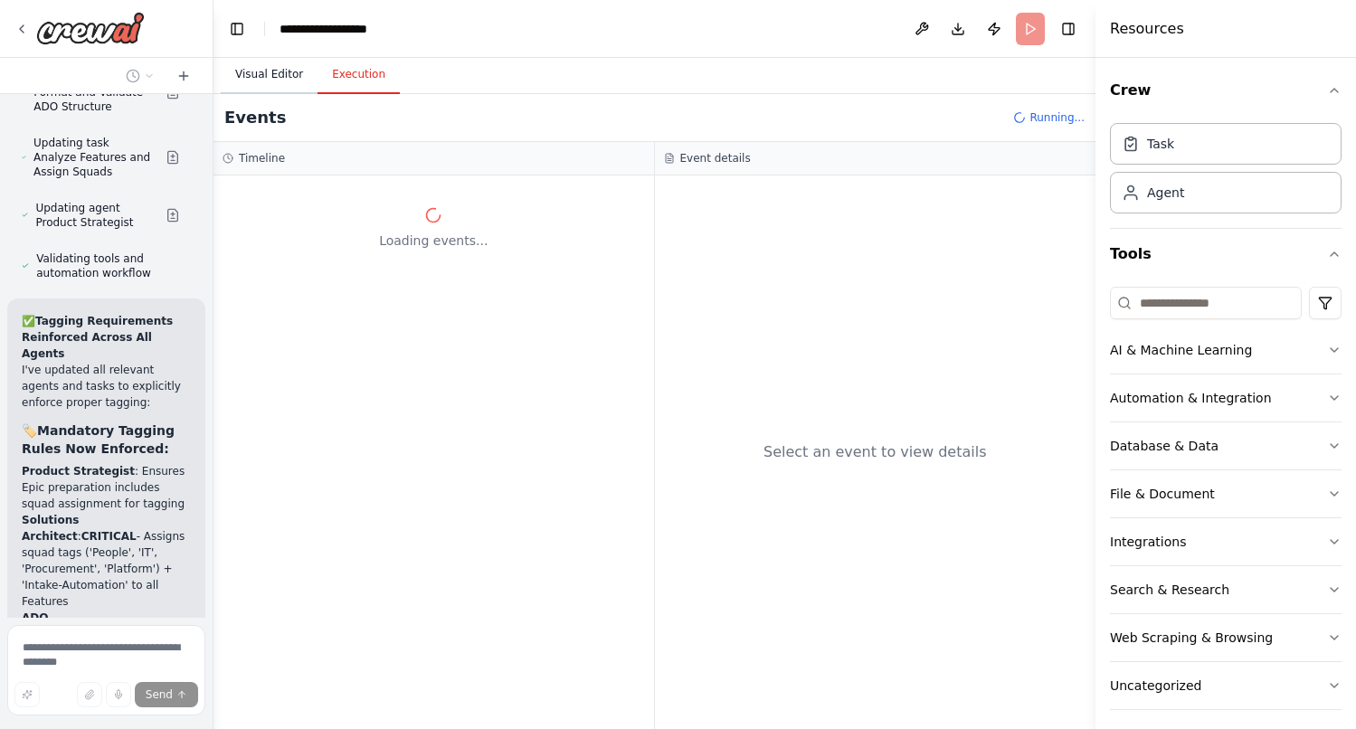
click at [273, 77] on button "Visual Editor" at bounding box center [269, 75] width 97 height 38
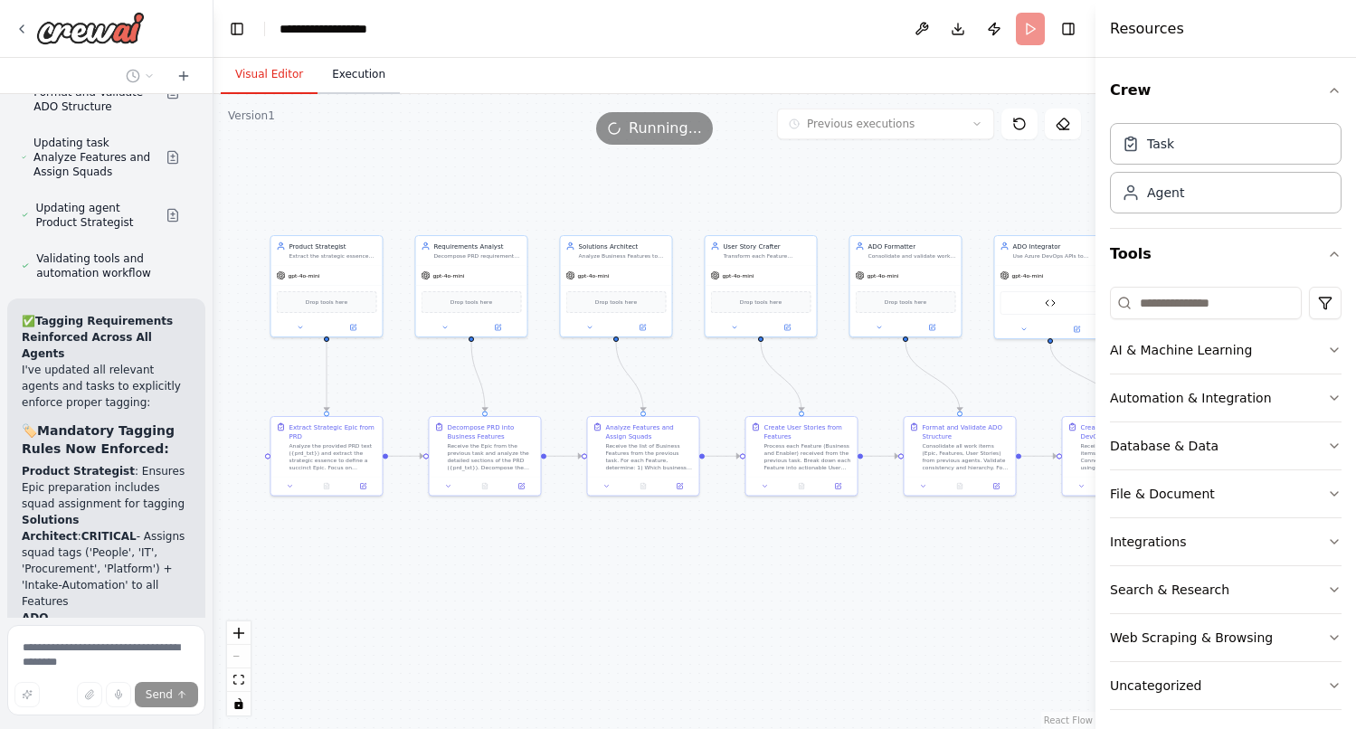
click at [336, 71] on button "Execution" at bounding box center [358, 75] width 82 height 38
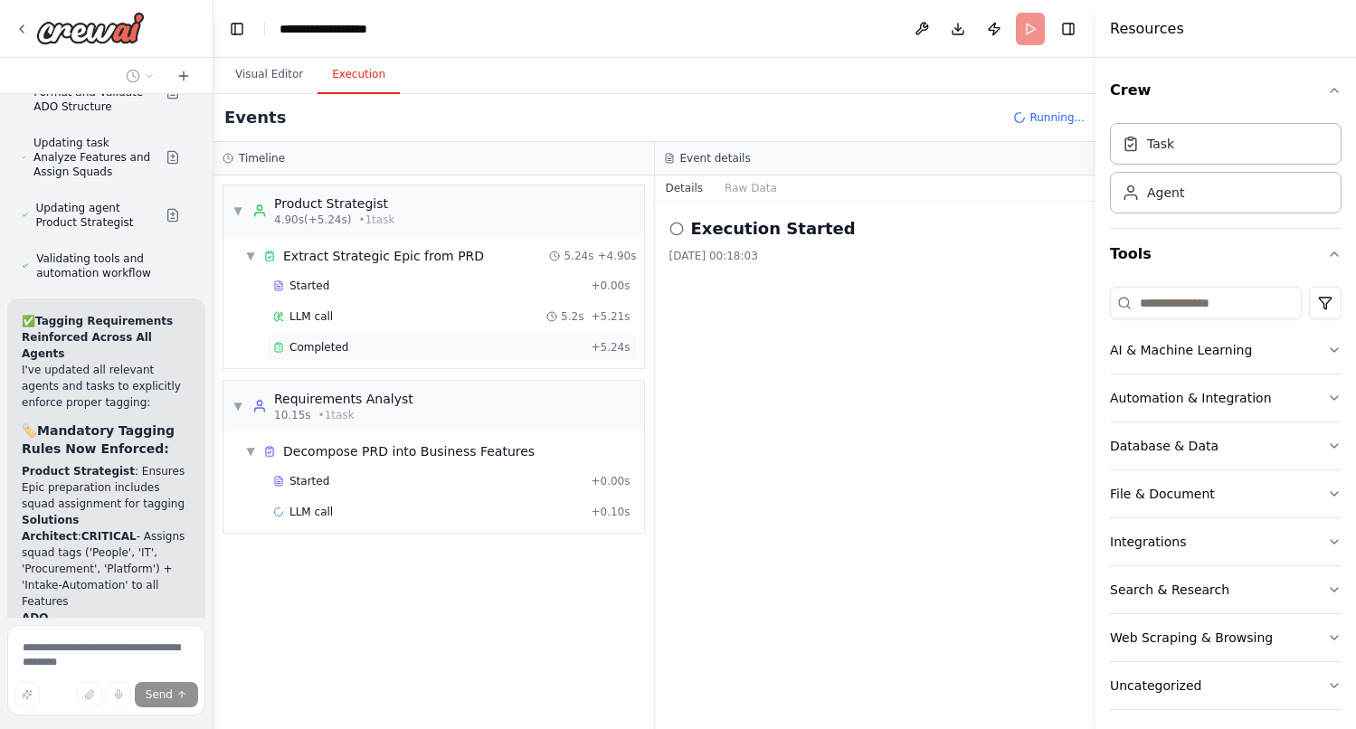
click at [344, 353] on span "Completed" at bounding box center [318, 347] width 59 height 14
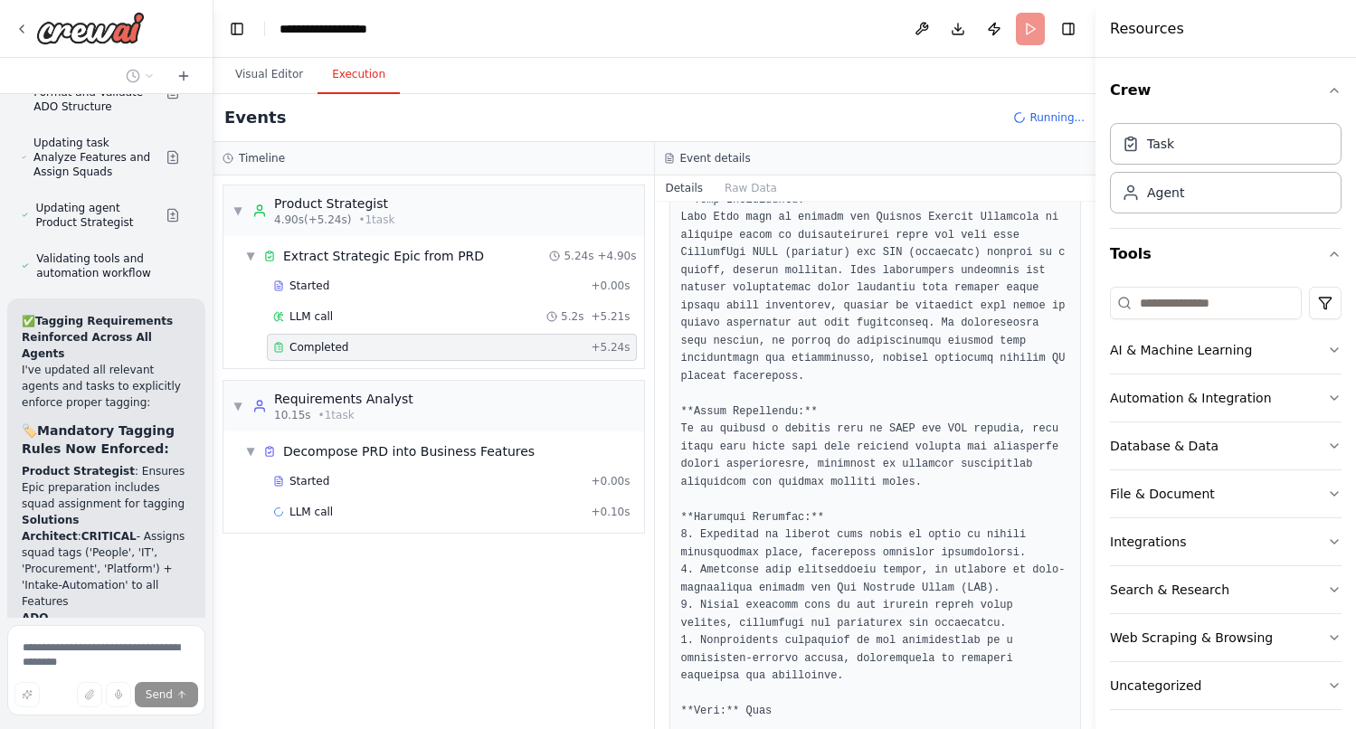
scroll to position [434, 0]
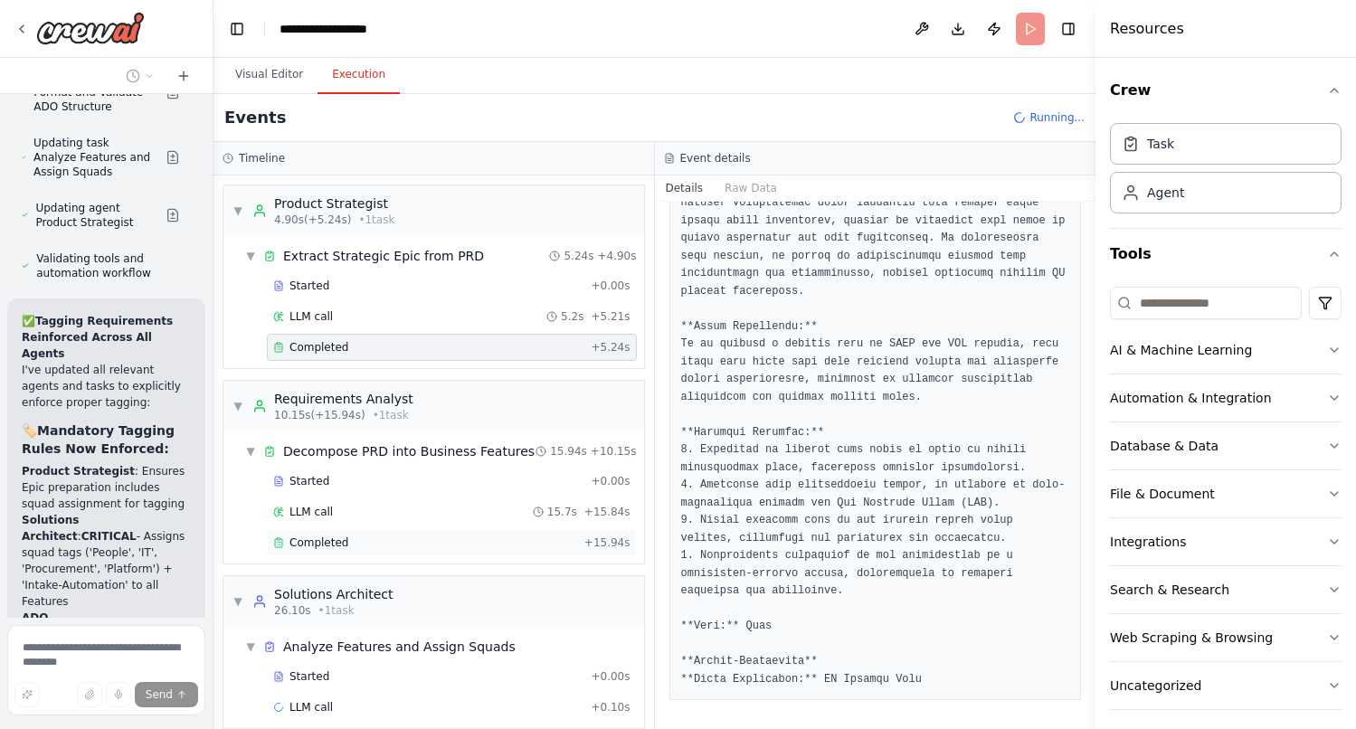
click at [369, 548] on div "Completed" at bounding box center [425, 542] width 304 height 14
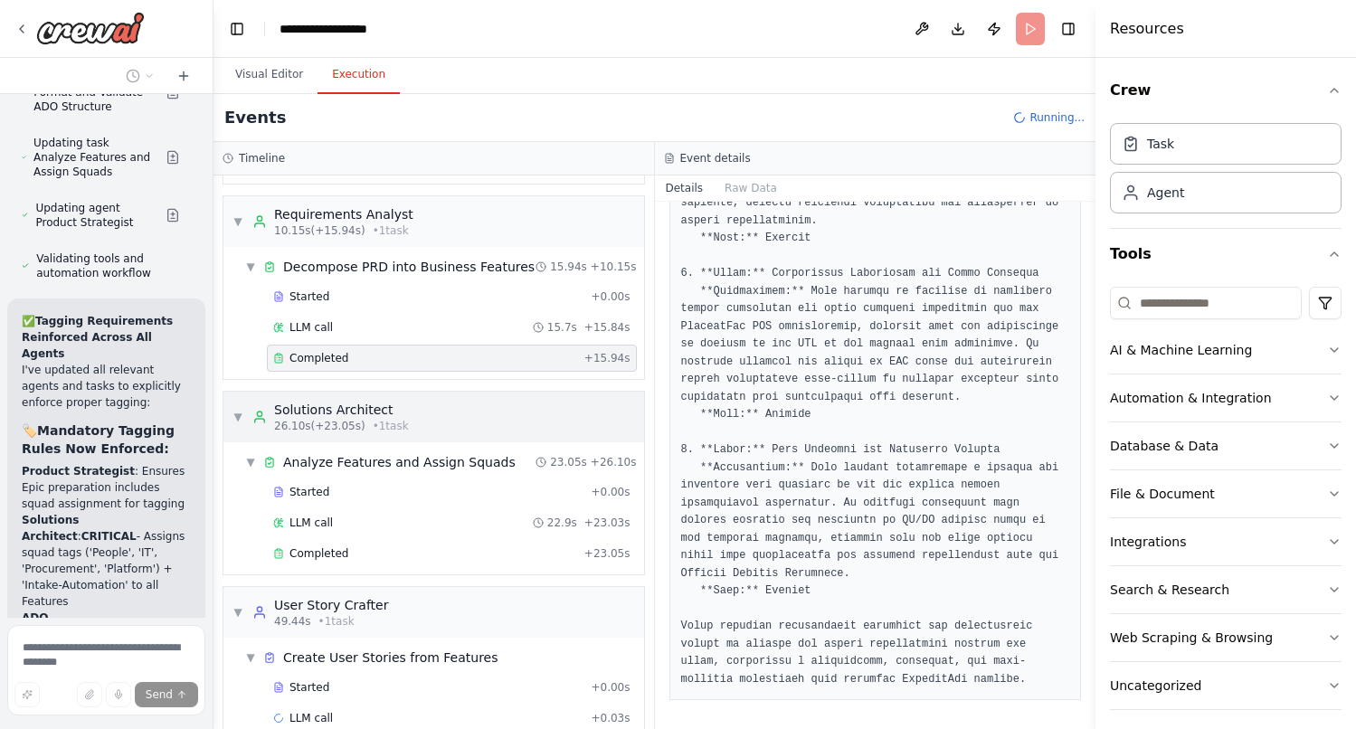
scroll to position [215, 0]
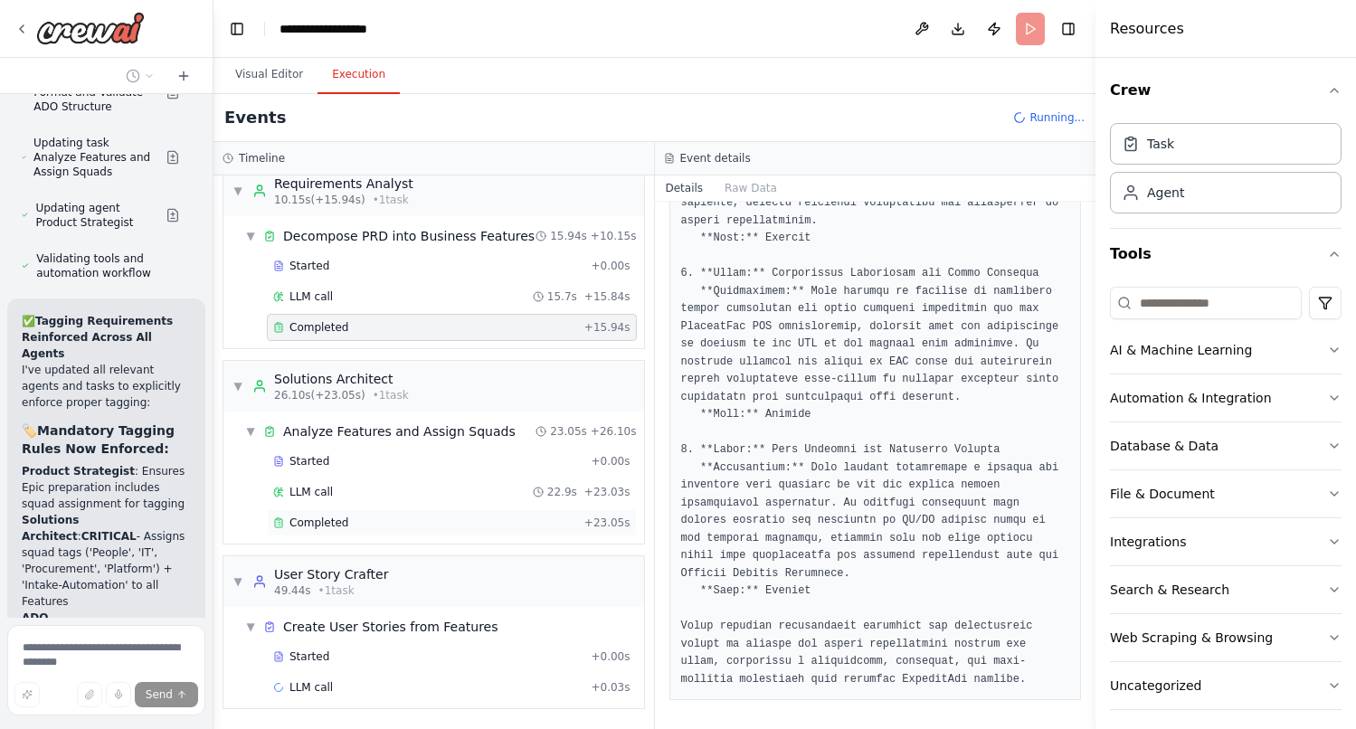
click at [357, 523] on div "Completed" at bounding box center [425, 522] width 304 height 14
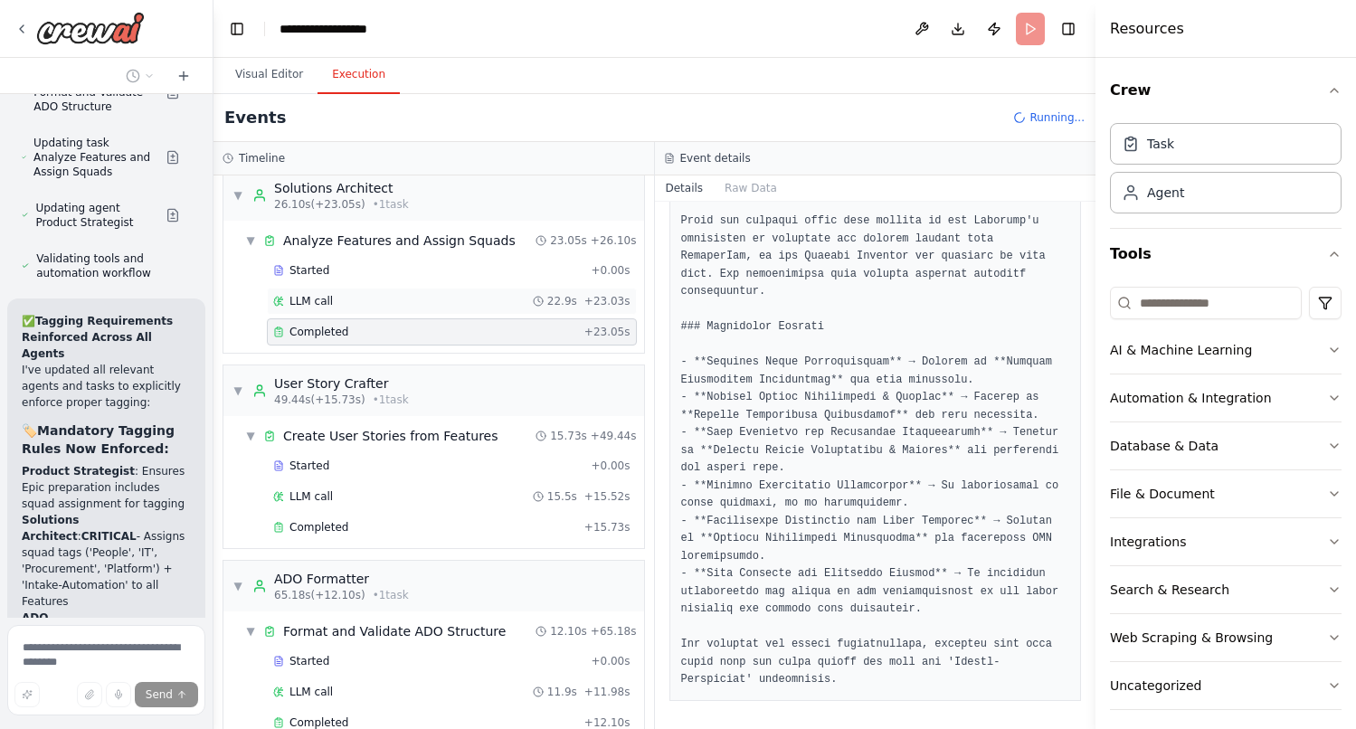
scroll to position [407, 0]
click at [402, 528] on div "Completed" at bounding box center [425, 526] width 304 height 14
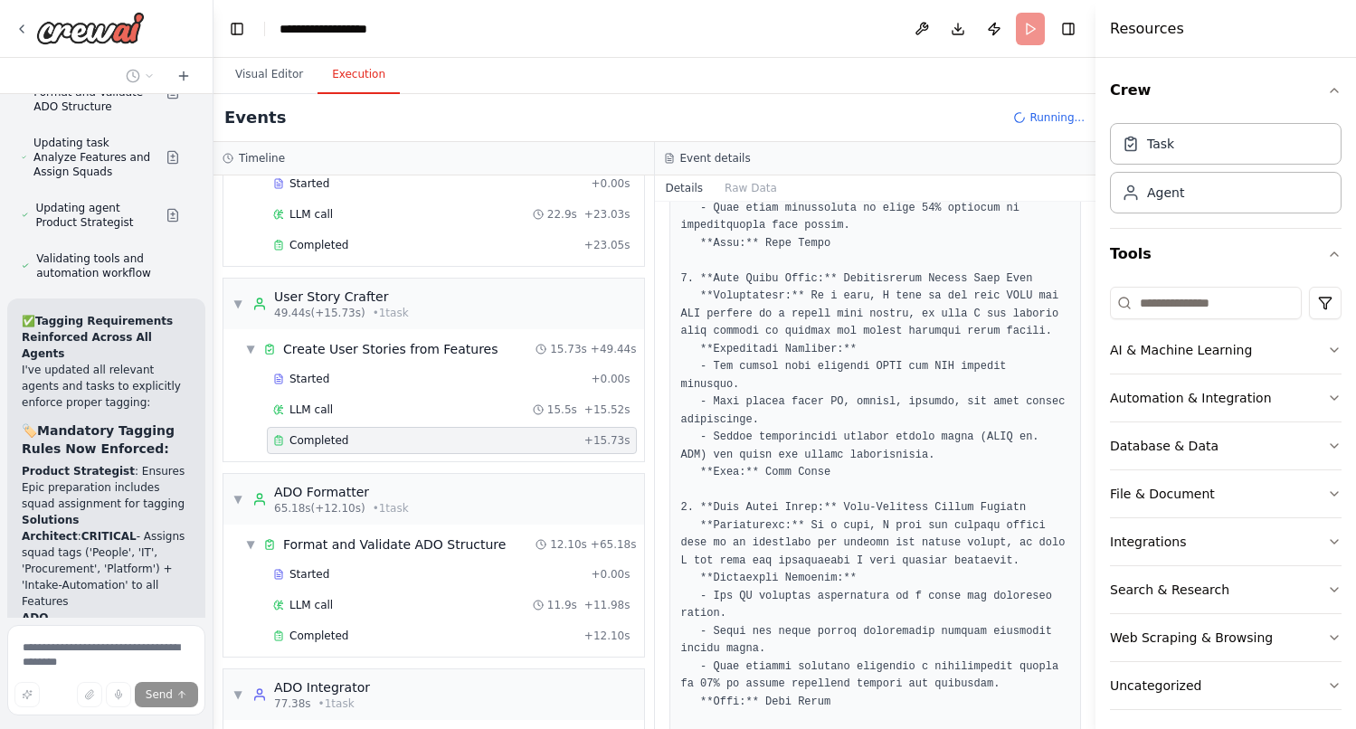
scroll to position [606, 0]
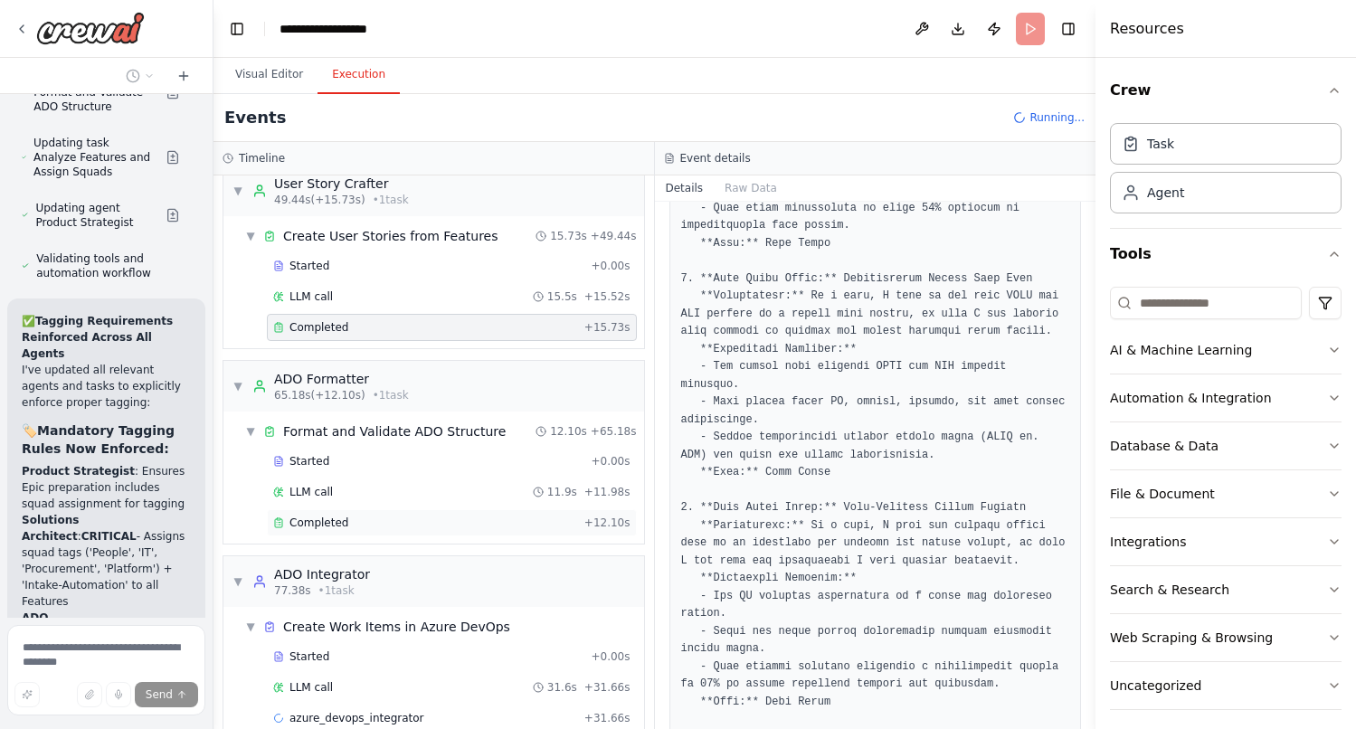
click at [354, 522] on div "Completed" at bounding box center [425, 522] width 304 height 14
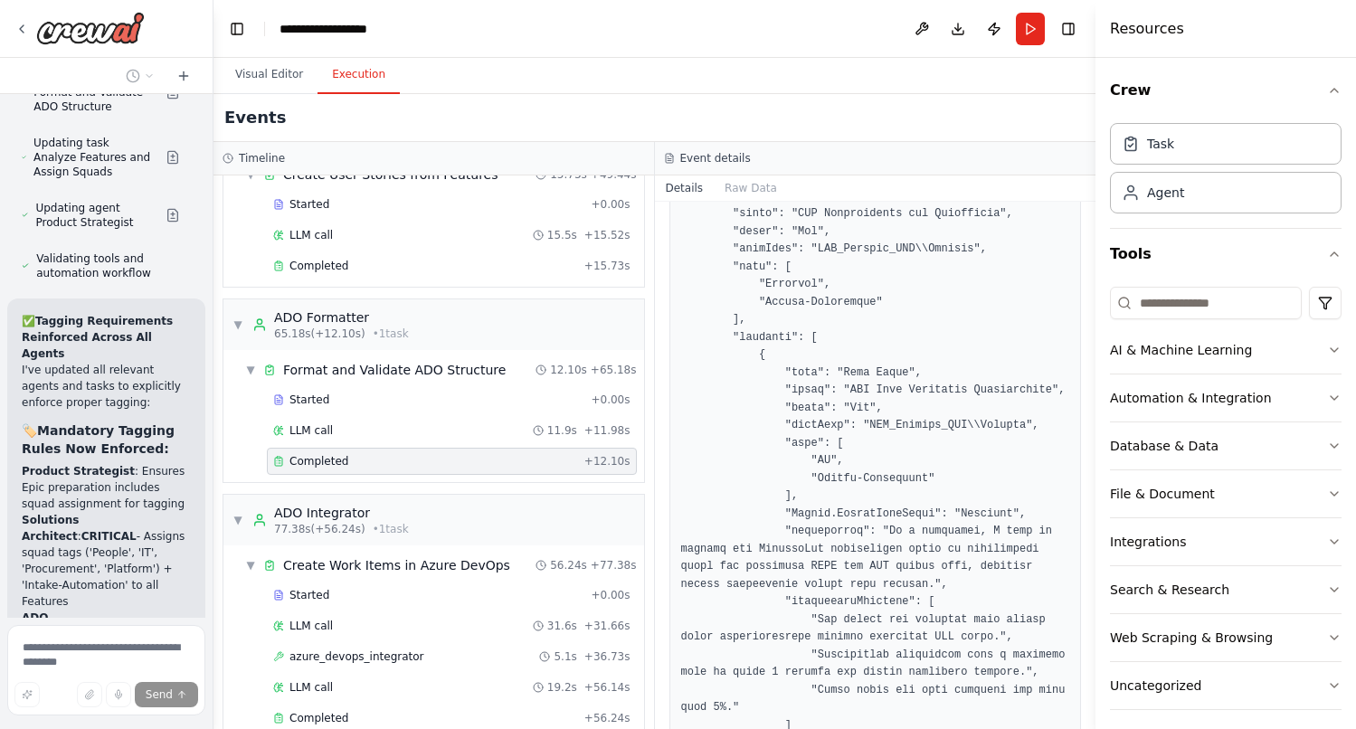
scroll to position [2209, 0]
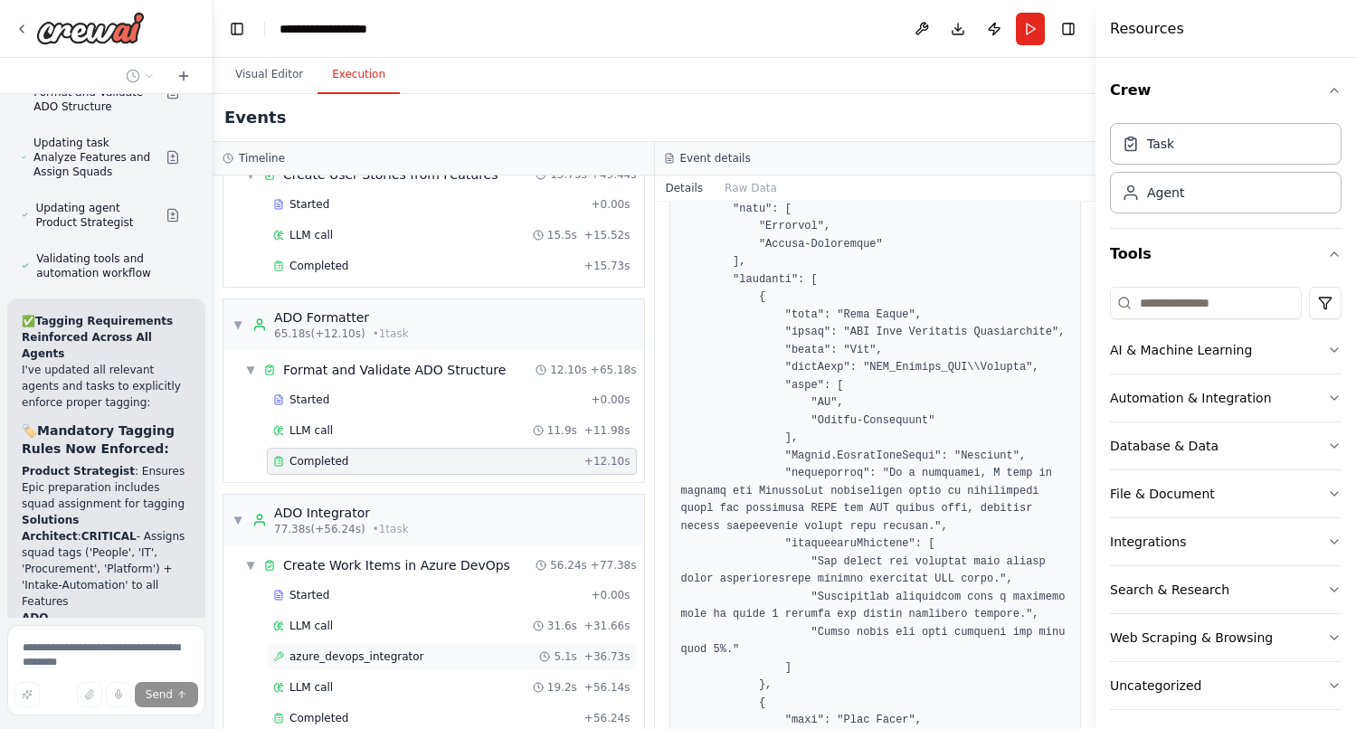
click at [327, 655] on span "azure_devops_integrator" at bounding box center [356, 656] width 135 height 14
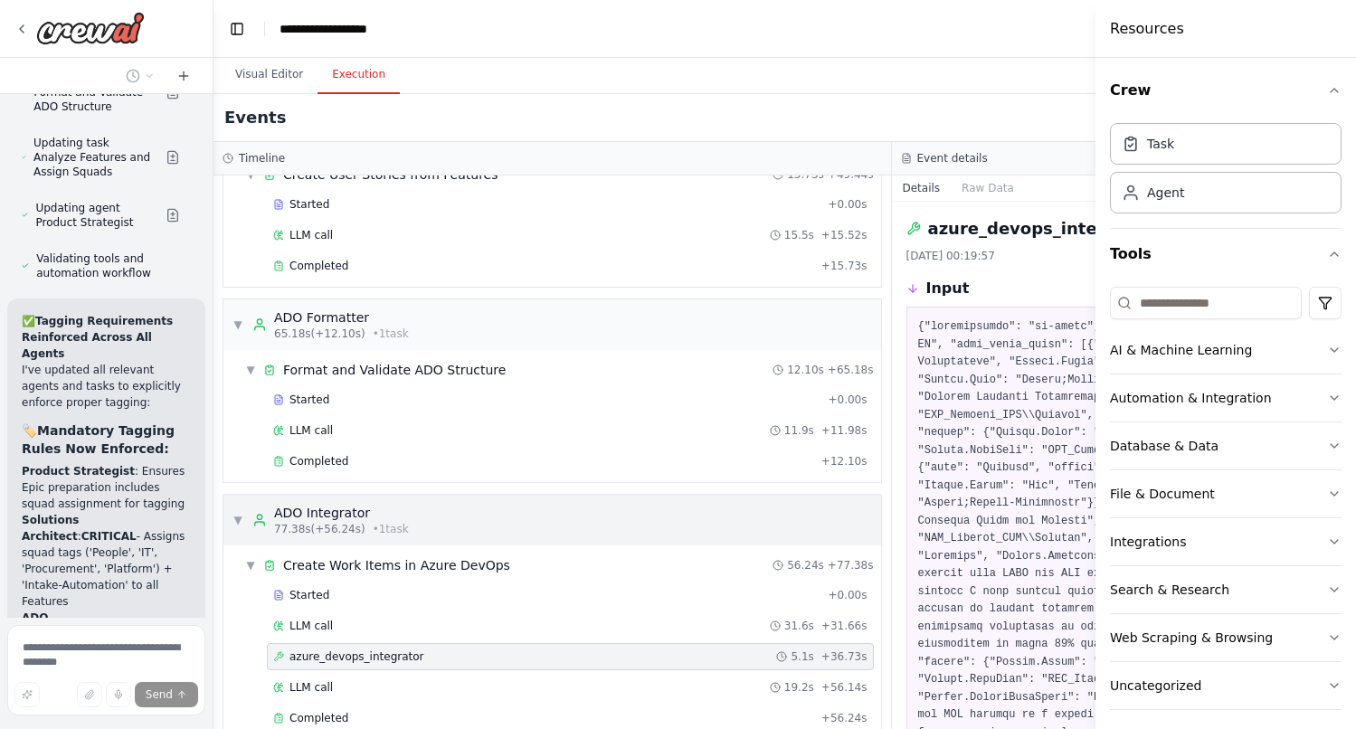
scroll to position [698, 0]
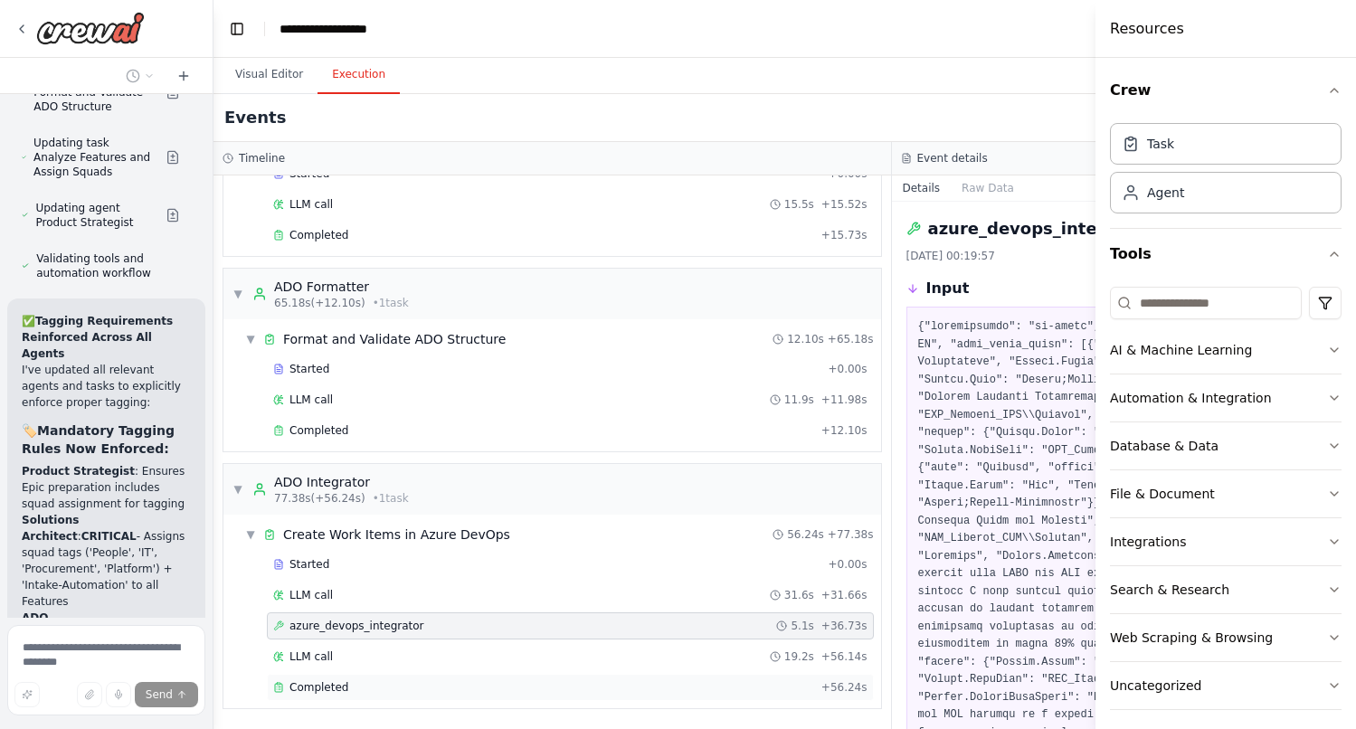
click at [365, 692] on div "Completed" at bounding box center [543, 687] width 541 height 14
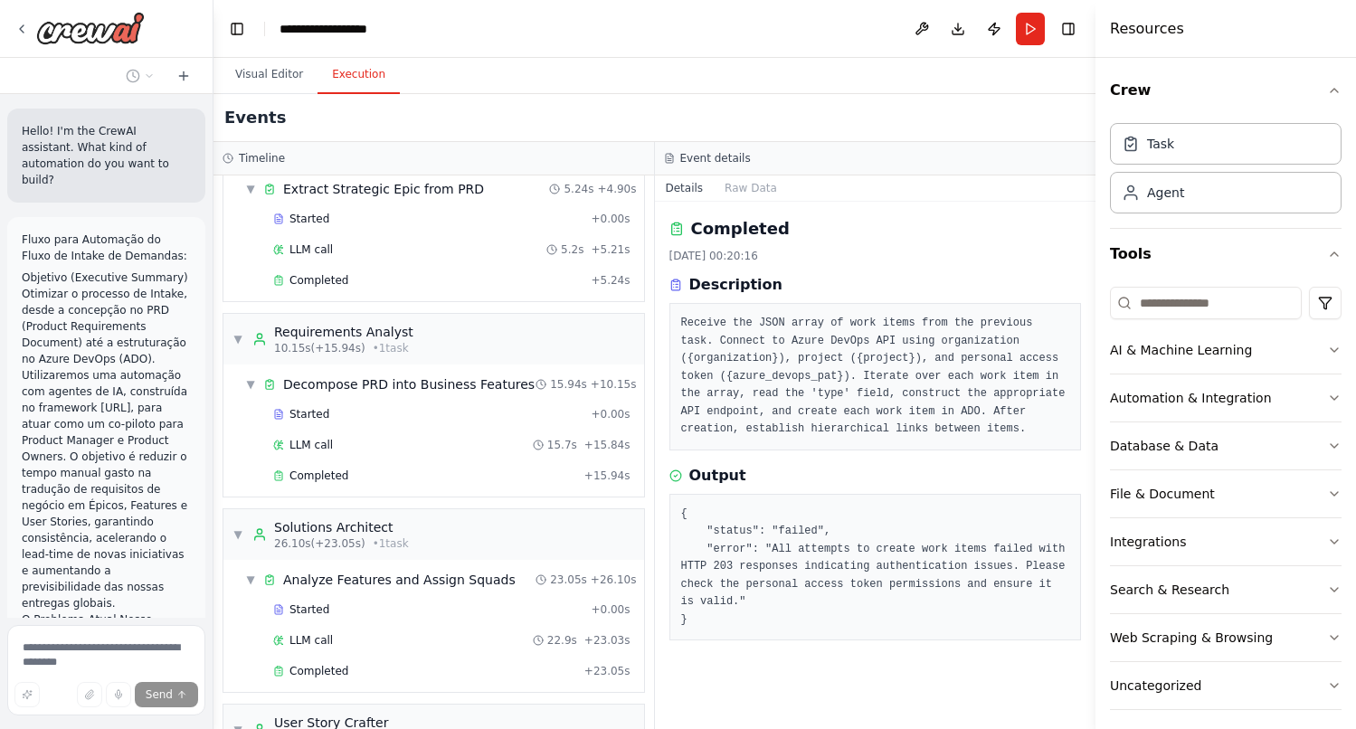
scroll to position [0, 0]
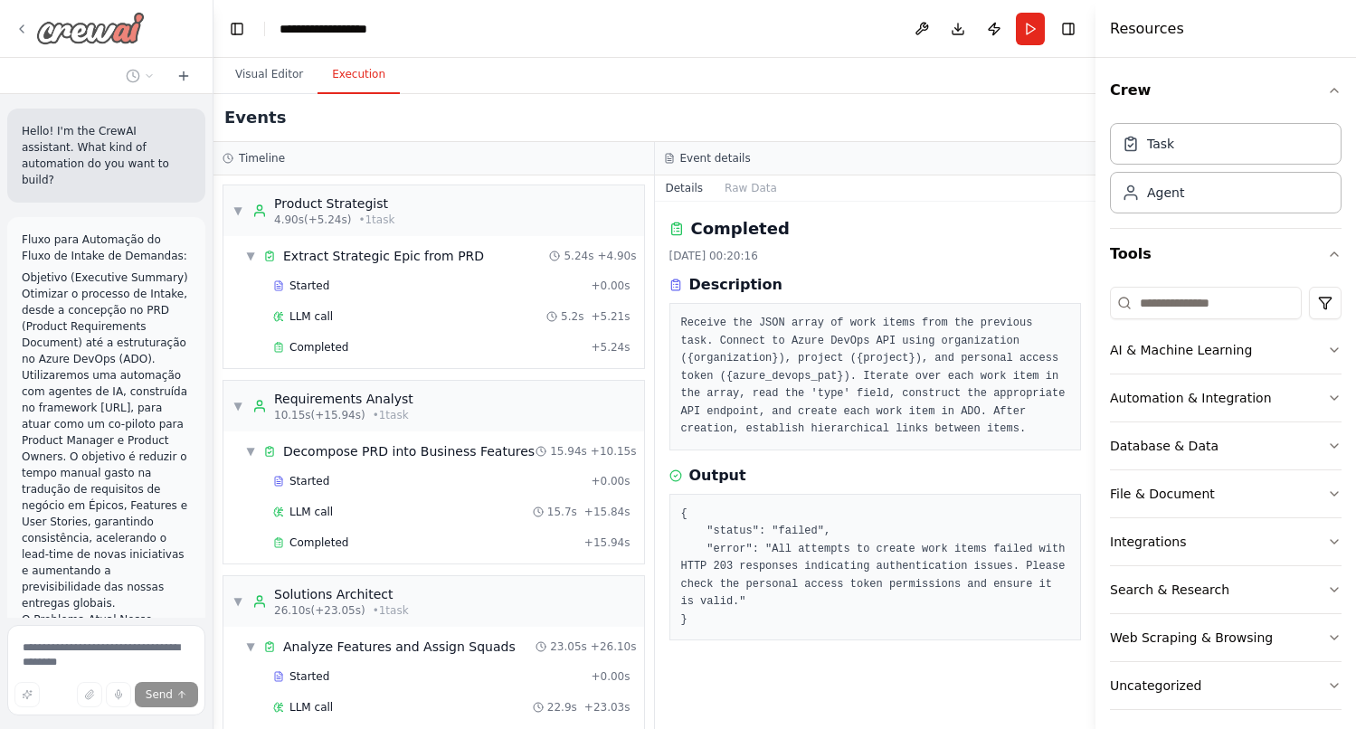
click at [25, 26] on icon at bounding box center [21, 29] width 14 height 14
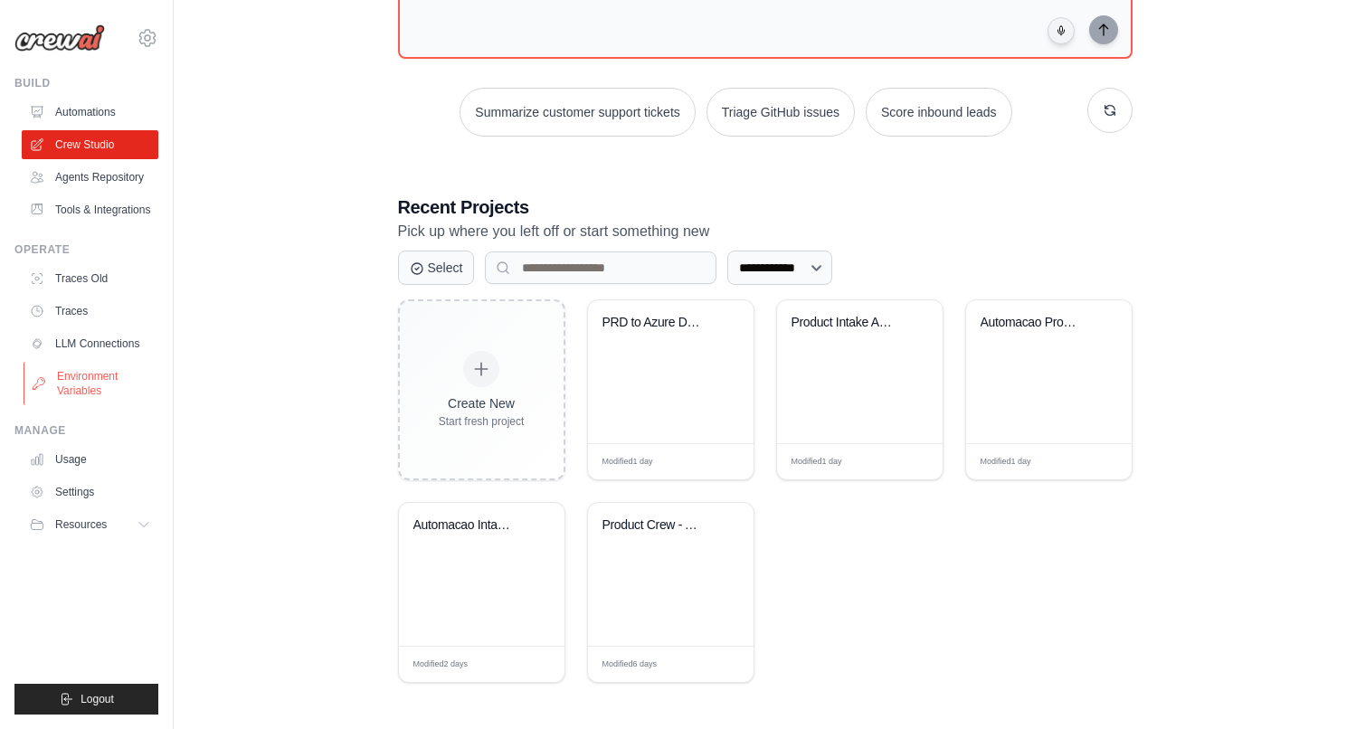
click at [109, 392] on link "Environment Variables" at bounding box center [92, 383] width 137 height 43
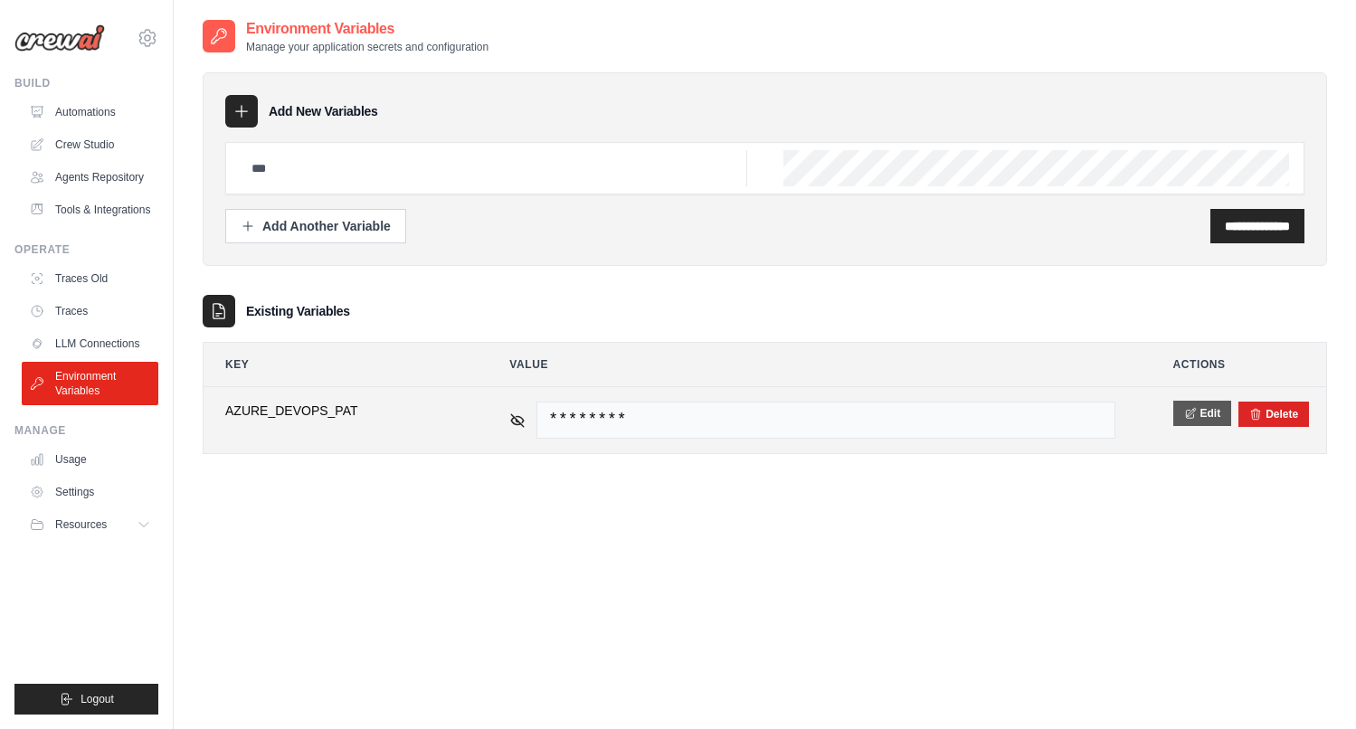
click at [1201, 405] on button "Edit" at bounding box center [1202, 413] width 59 height 25
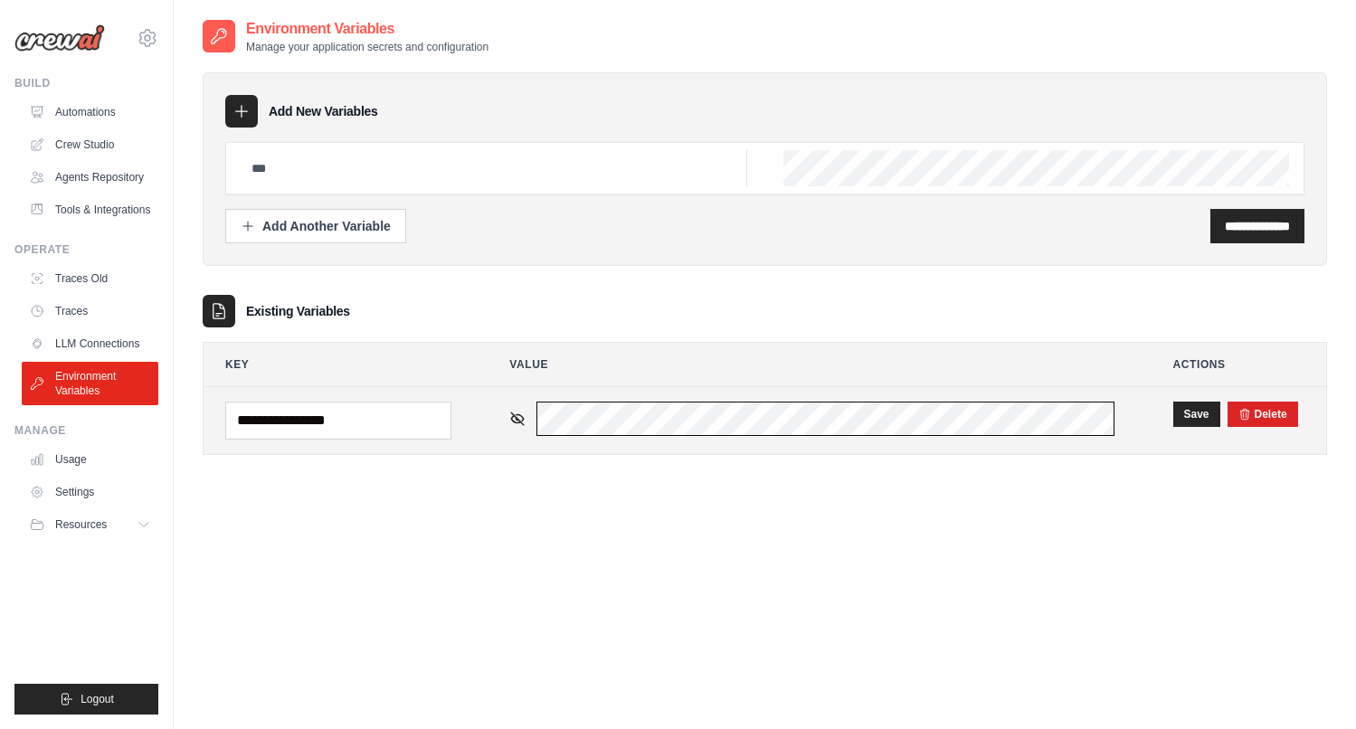
scroll to position [0, 176]
click at [1191, 411] on button "Save" at bounding box center [1196, 413] width 47 height 25
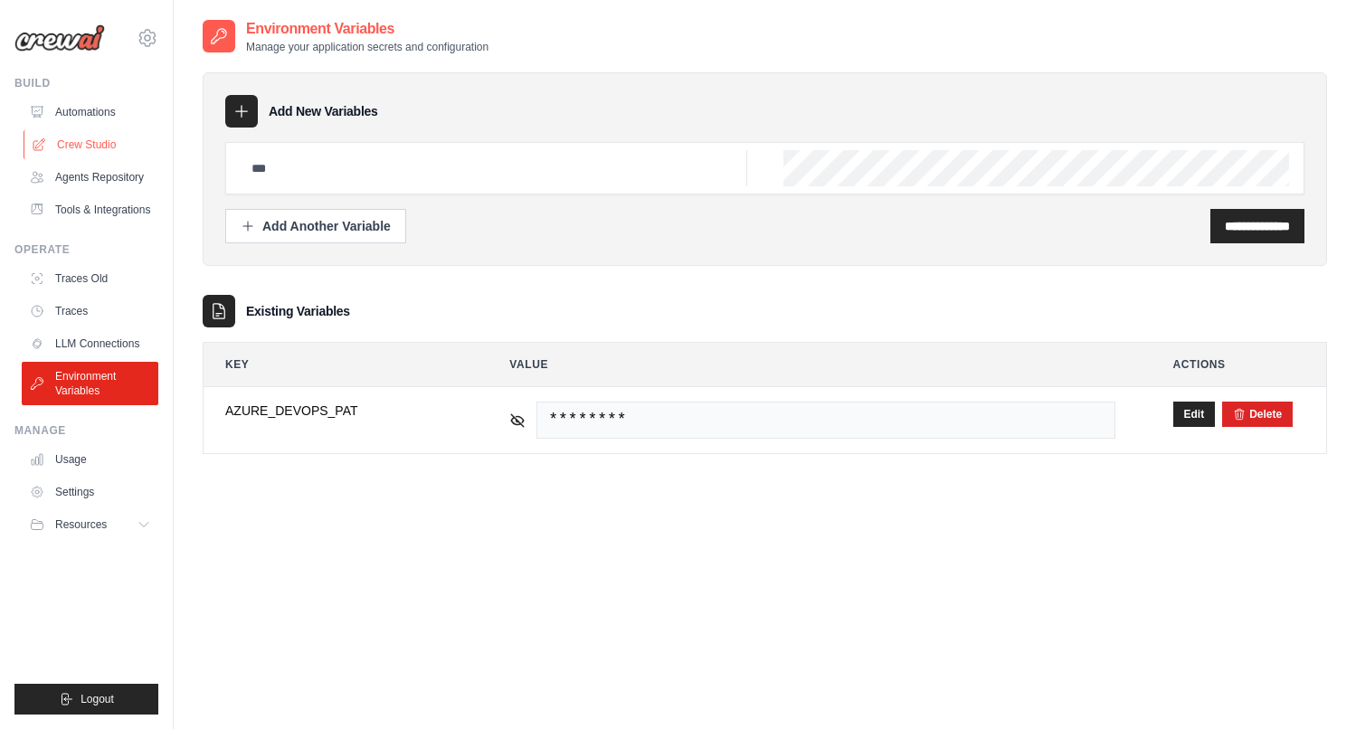
click at [92, 147] on link "Crew Studio" at bounding box center [92, 144] width 137 height 29
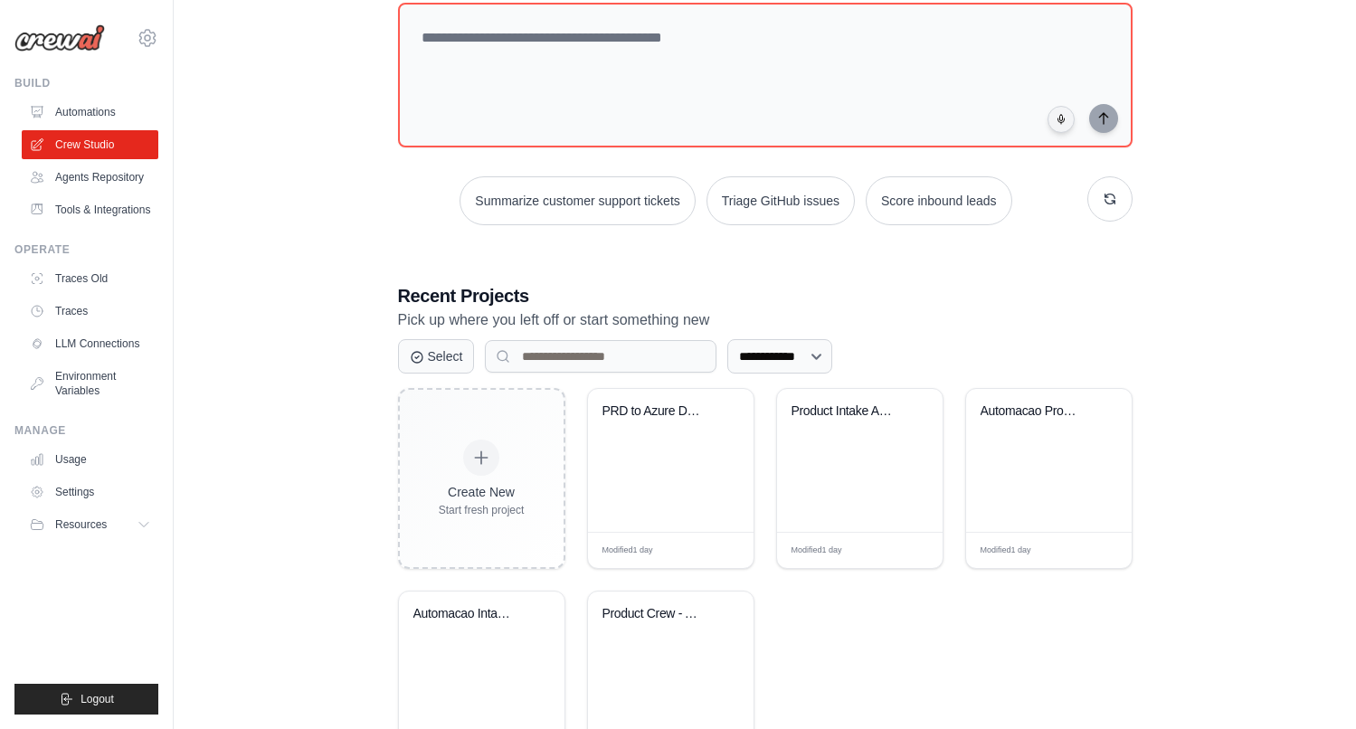
scroll to position [123, 0]
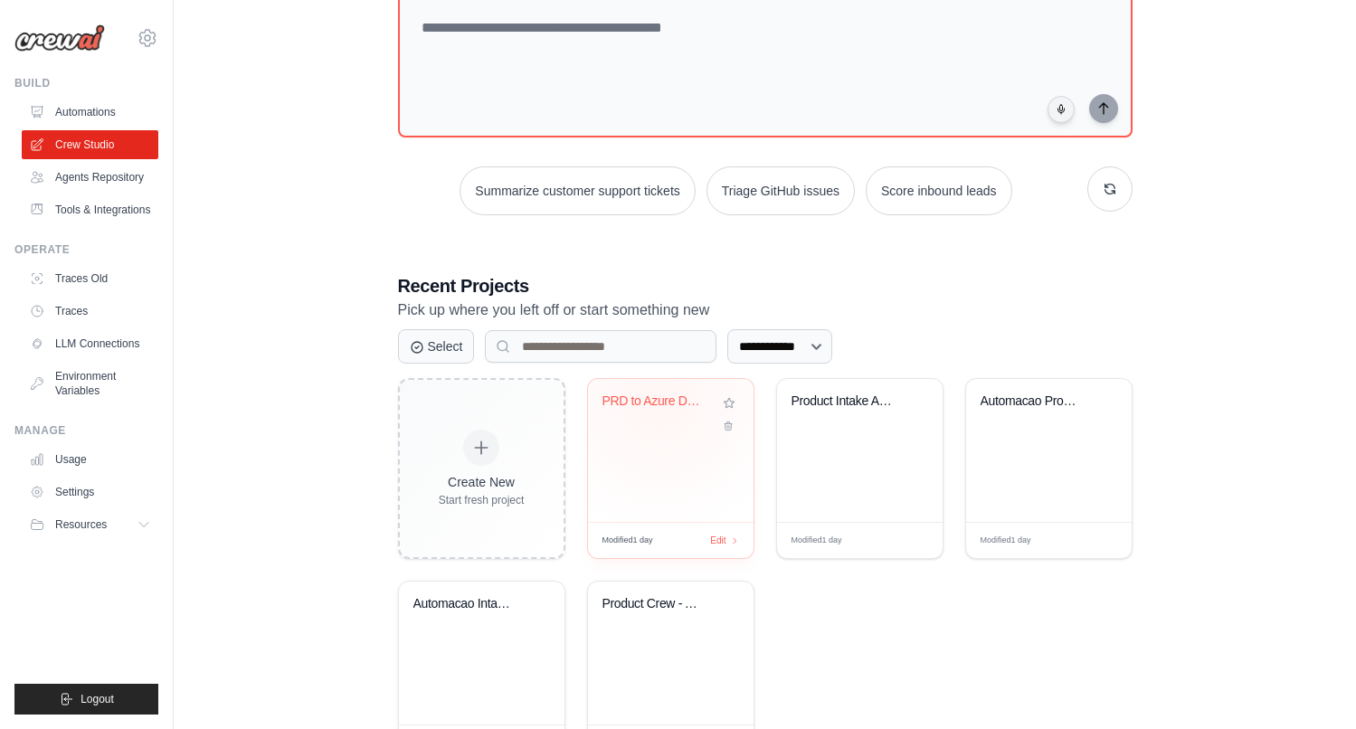
click at [660, 400] on div "PRD to Azure DevOps" at bounding box center [656, 401] width 109 height 16
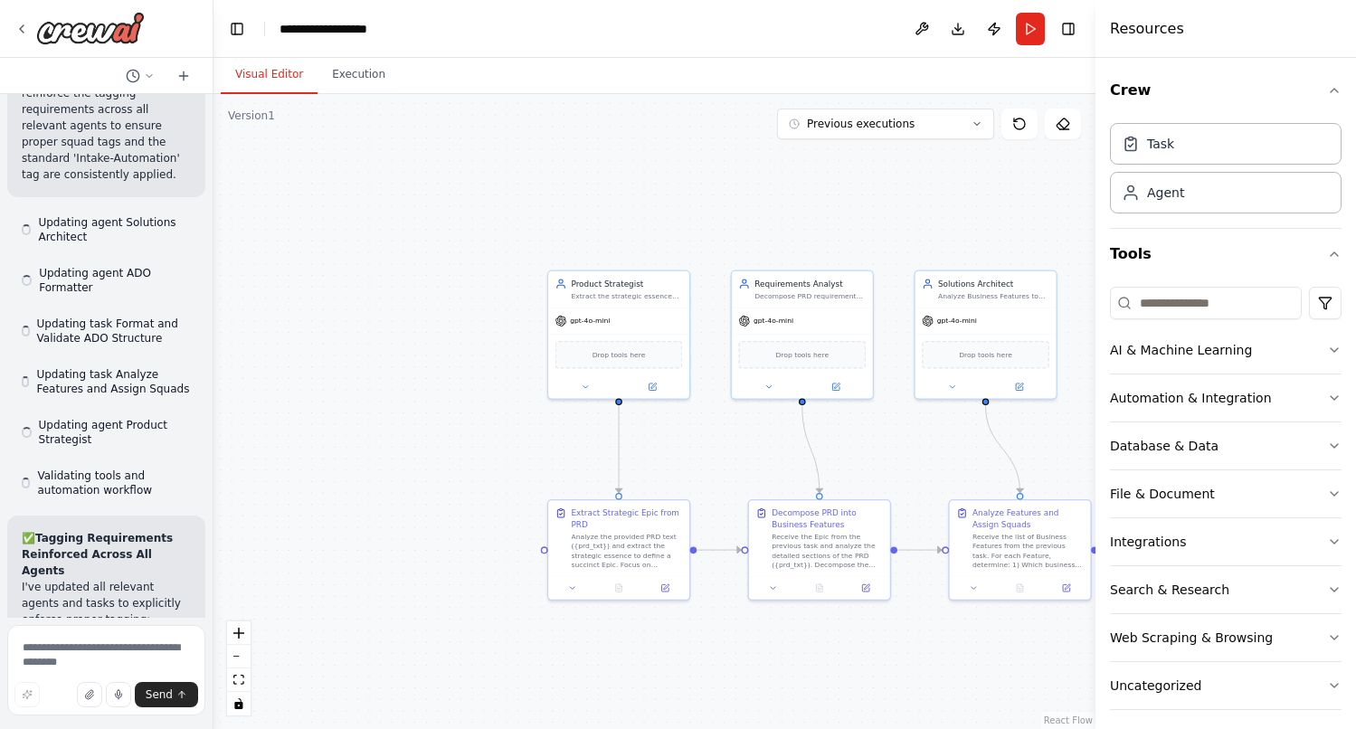
scroll to position [13710, 0]
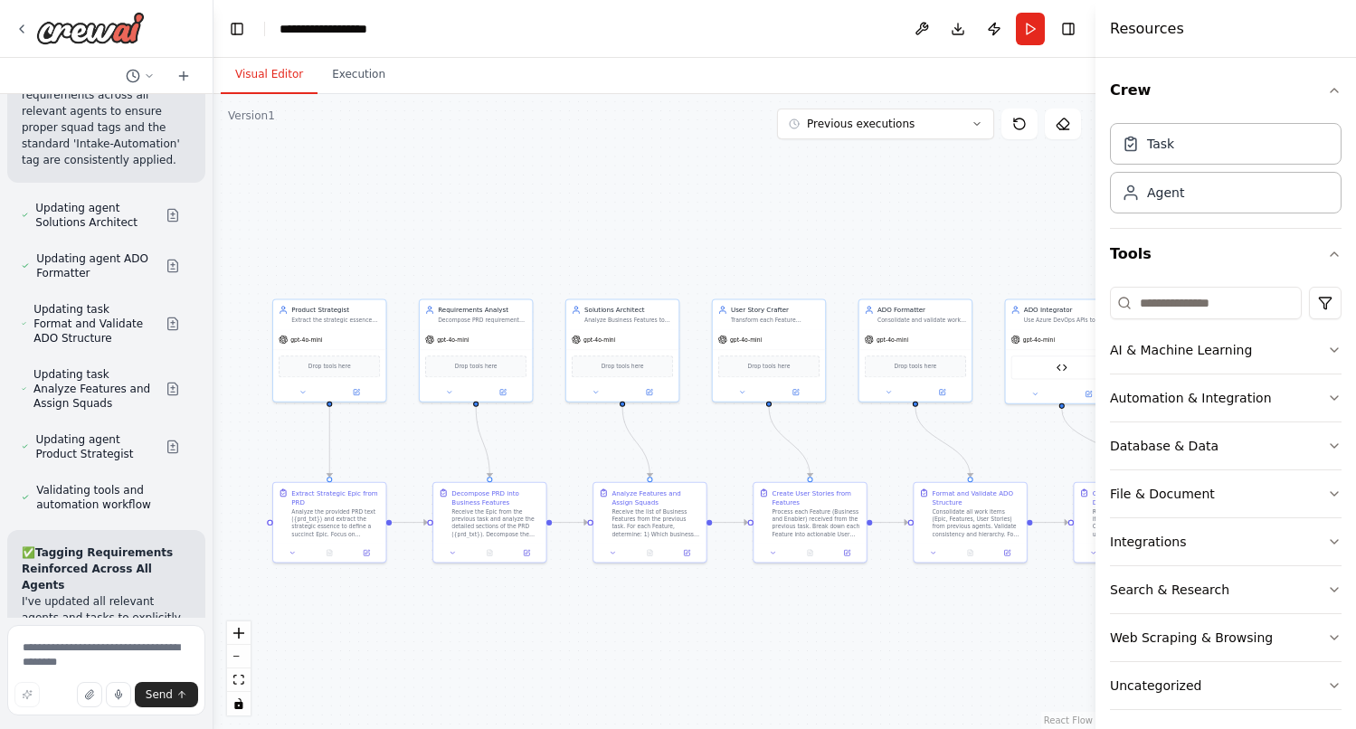
drag, startPoint x: 752, startPoint y: 247, endPoint x: 484, endPoint y: 246, distance: 267.7
click at [484, 246] on div ".deletable-edge-delete-btn { width: 20px; height: 20px; border: 0px solid #ffff…" at bounding box center [654, 411] width 882 height 635
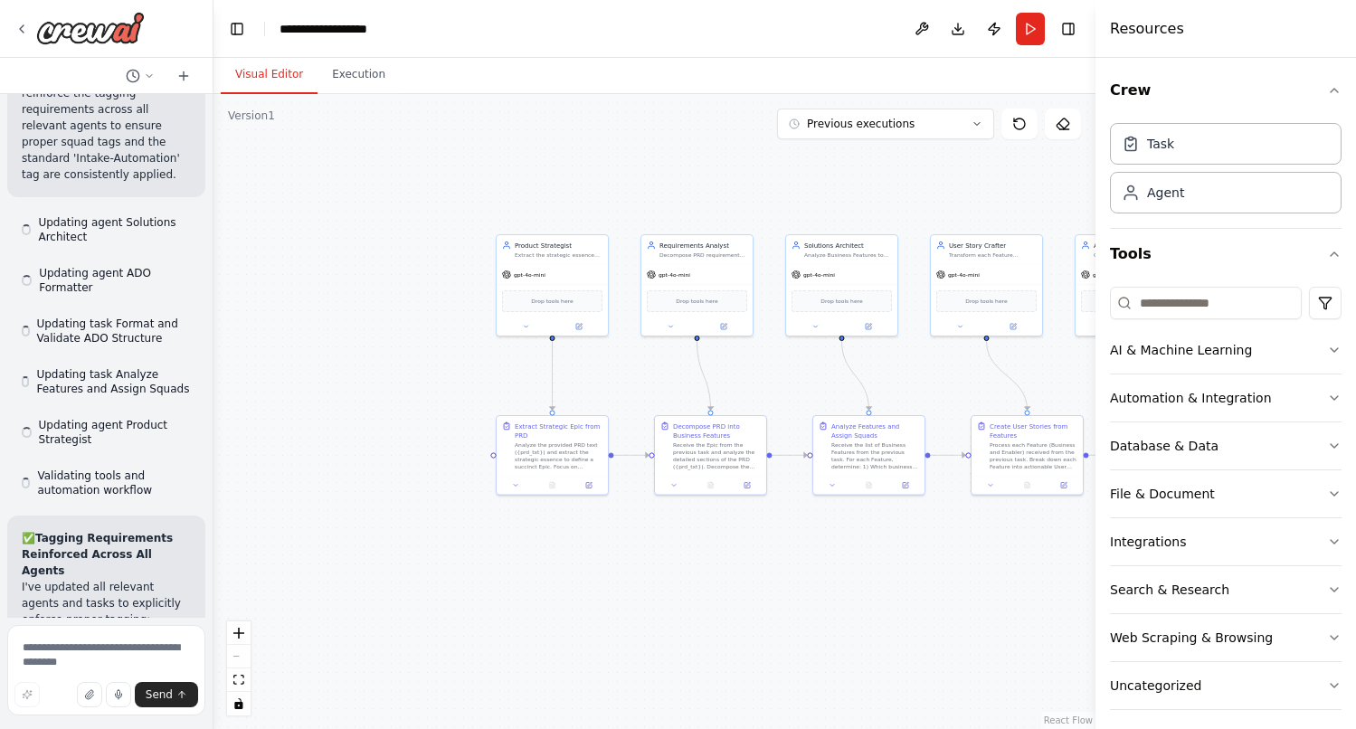
scroll to position [13710, 0]
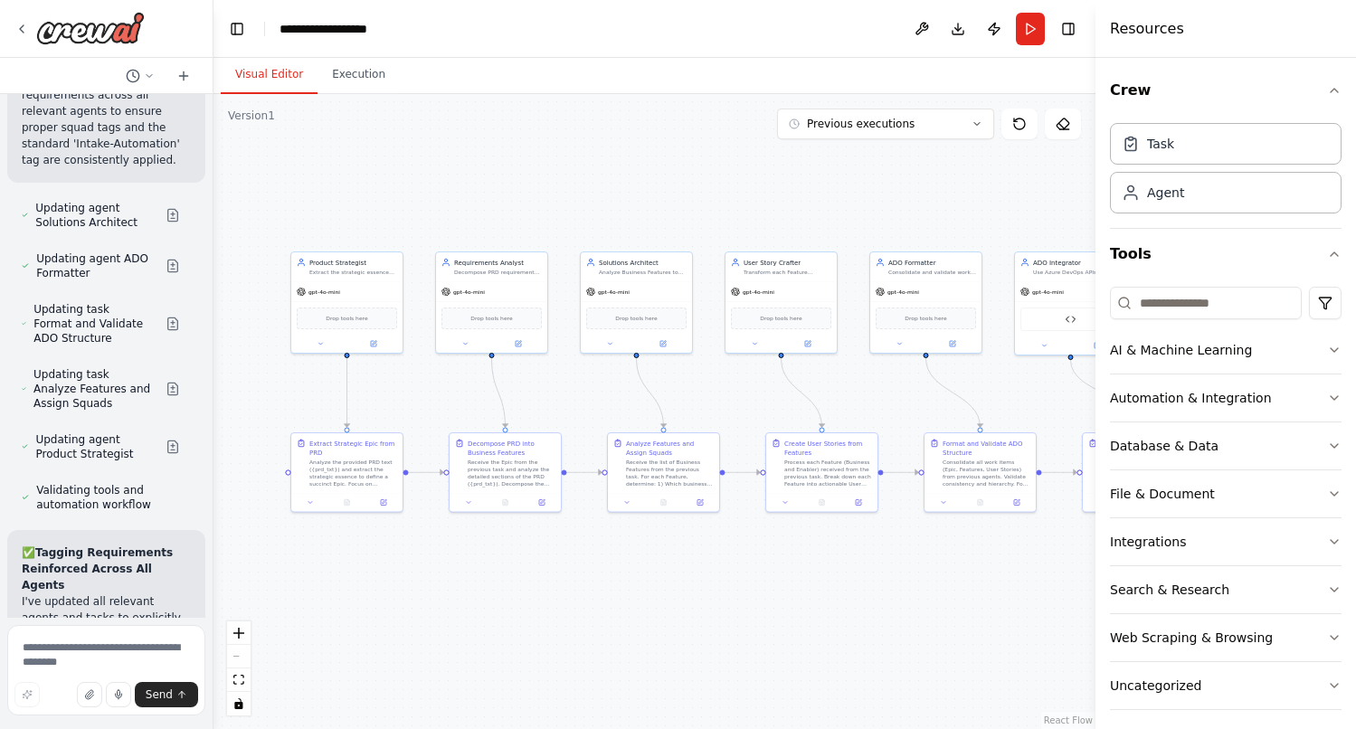
drag, startPoint x: 471, startPoint y: 355, endPoint x: 267, endPoint y: 373, distance: 205.2
click at [267, 373] on div ".deletable-edge-delete-btn { width: 20px; height: 20px; border: 0px solid #ffff…" at bounding box center [654, 411] width 882 height 635
click at [1041, 24] on button "Run" at bounding box center [1030, 29] width 29 height 33
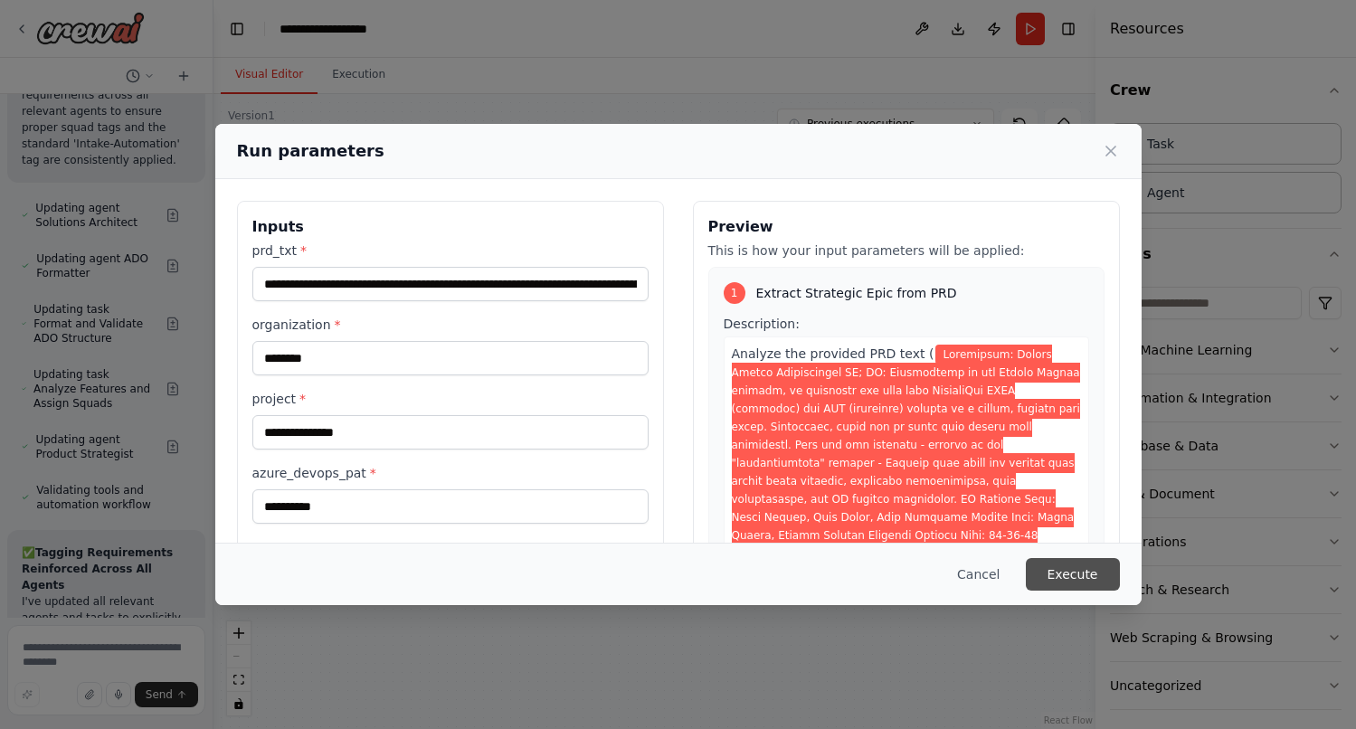
click at [1079, 578] on button "Execute" at bounding box center [1073, 574] width 94 height 33
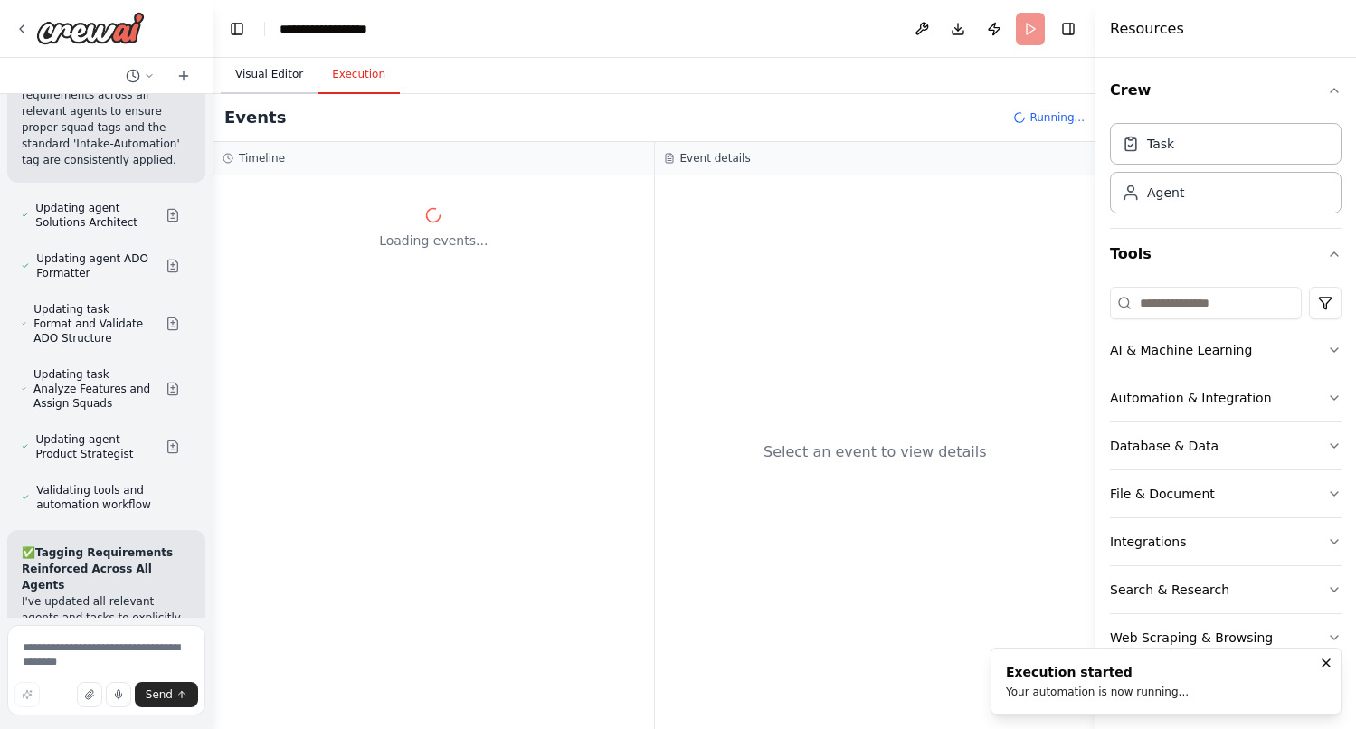
click at [278, 70] on button "Visual Editor" at bounding box center [269, 75] width 97 height 38
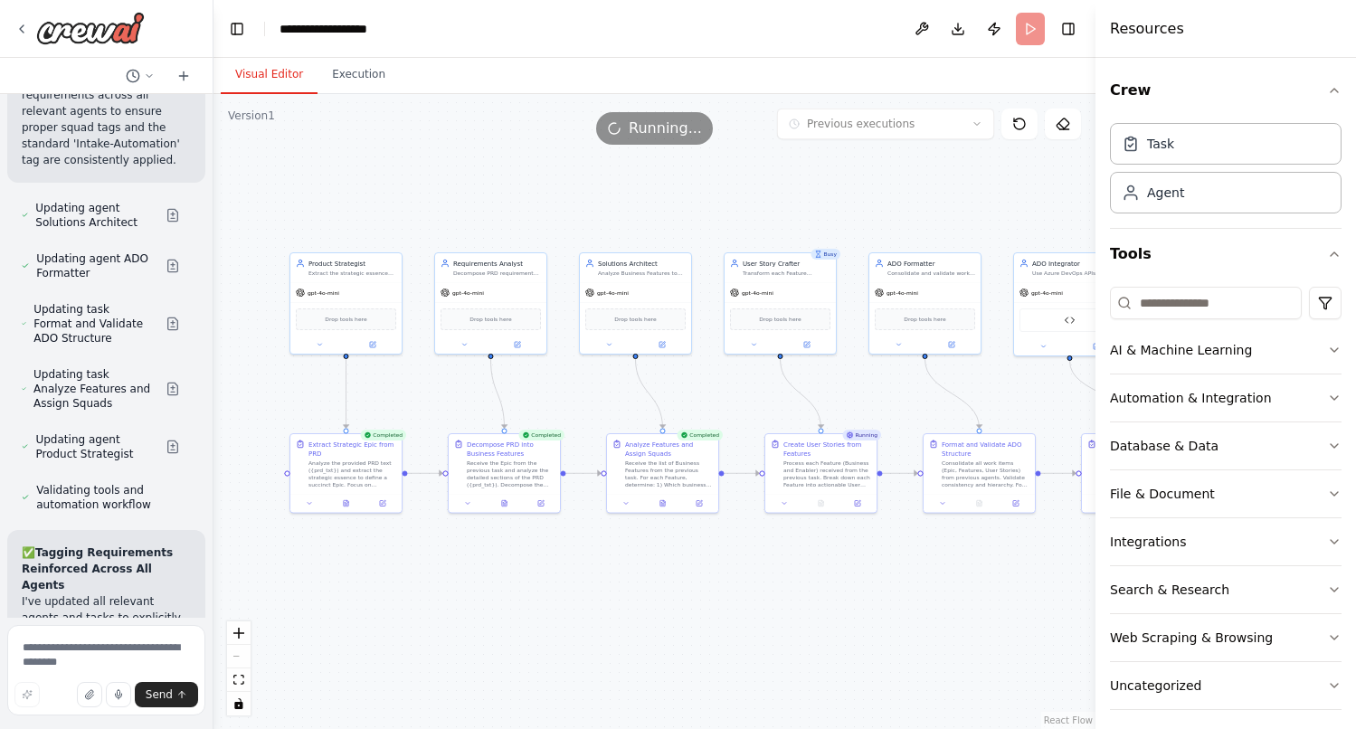
click at [949, 178] on div ".deletable-edge-delete-btn { width: 20px; height: 20px; border: 0px solid #ffff…" at bounding box center [654, 411] width 882 height 635
click at [377, 62] on button "Execution" at bounding box center [358, 75] width 82 height 38
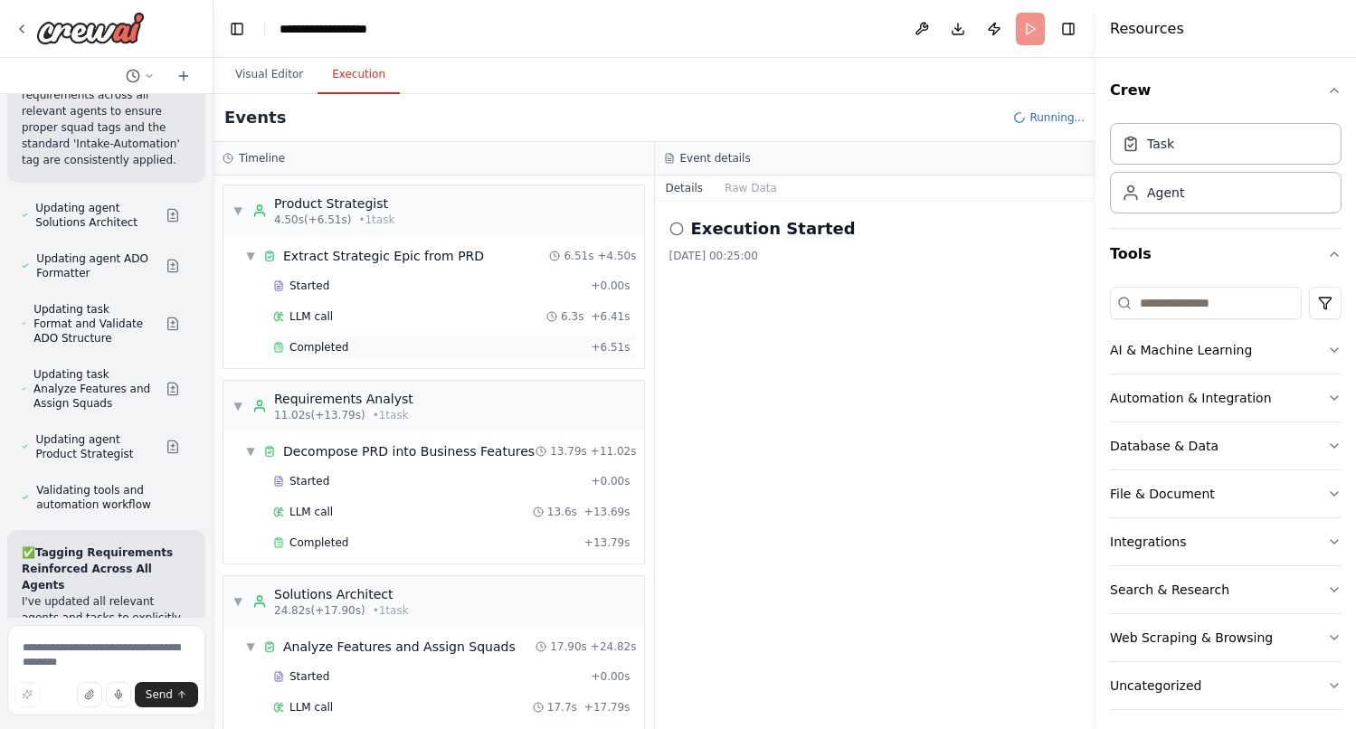
click at [344, 355] on div "Completed + 6.51s" at bounding box center [452, 347] width 370 height 27
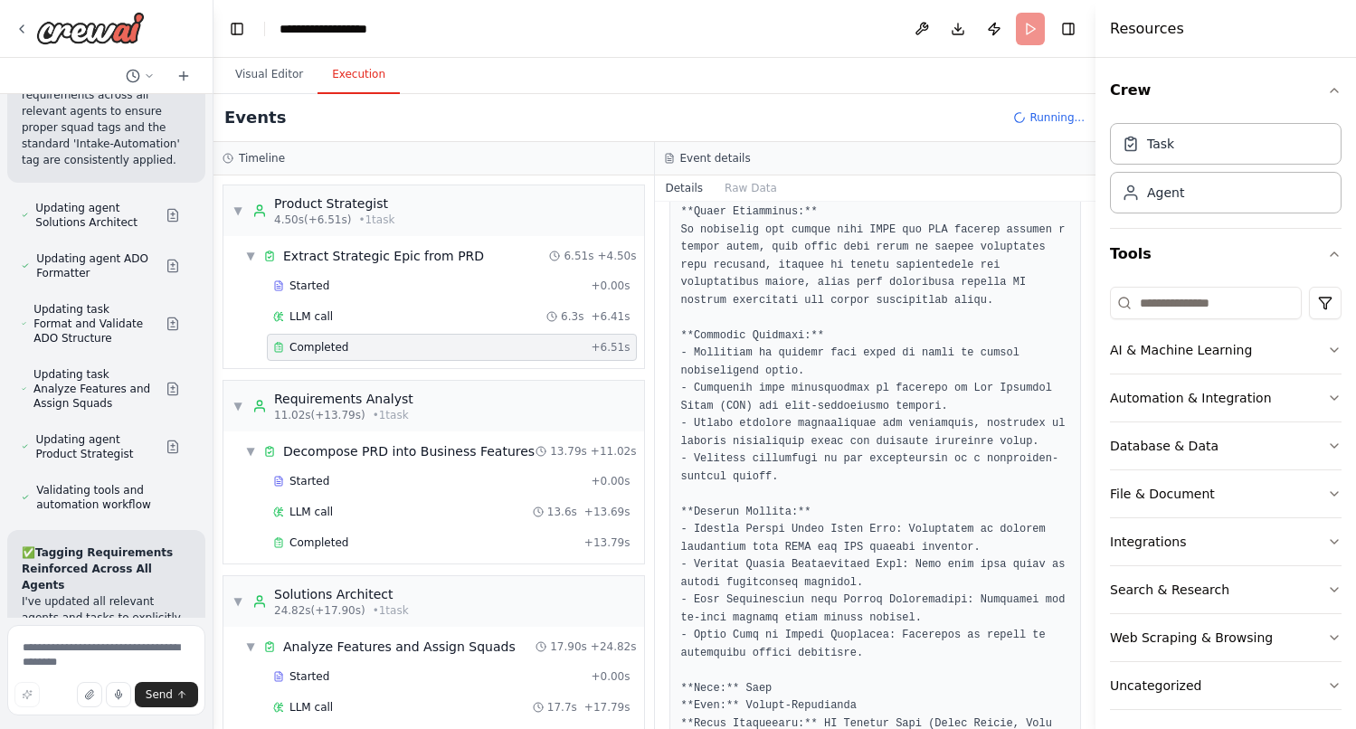
scroll to position [592, 0]
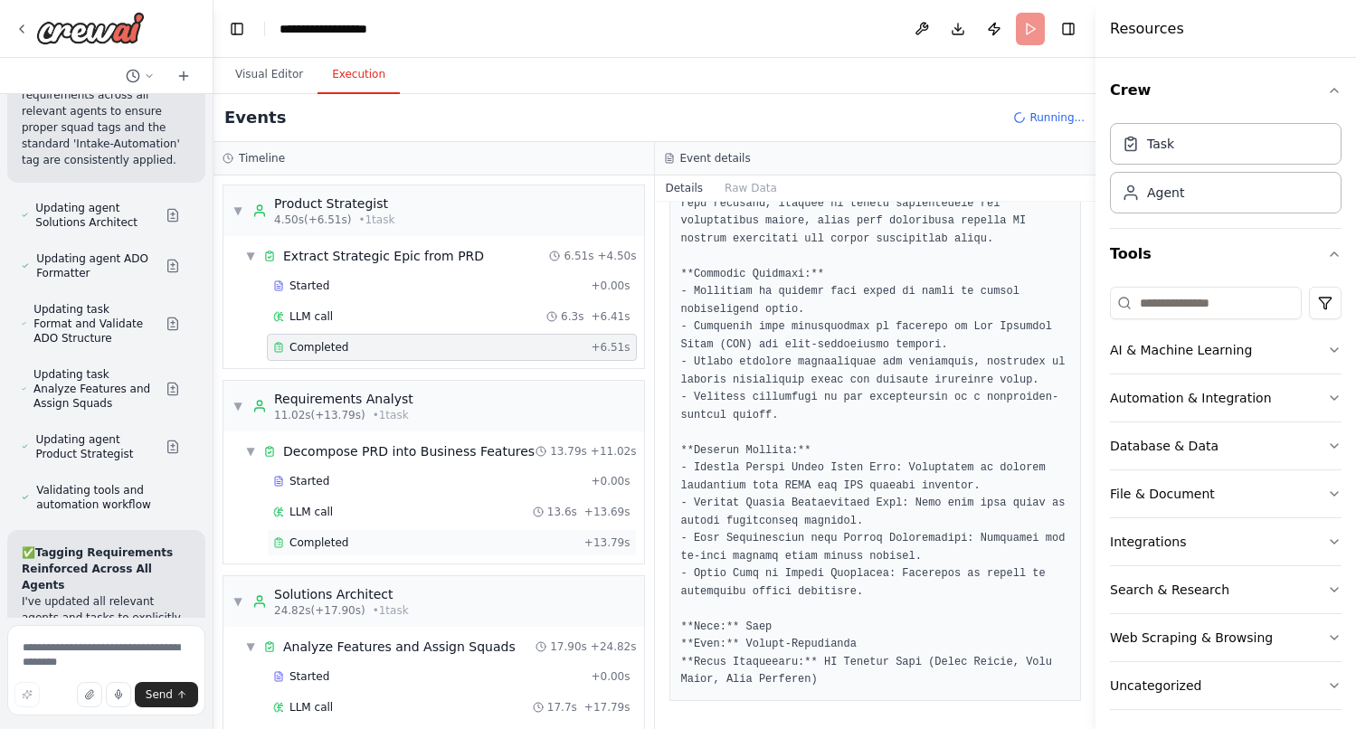
click at [364, 548] on div "Completed" at bounding box center [425, 542] width 304 height 14
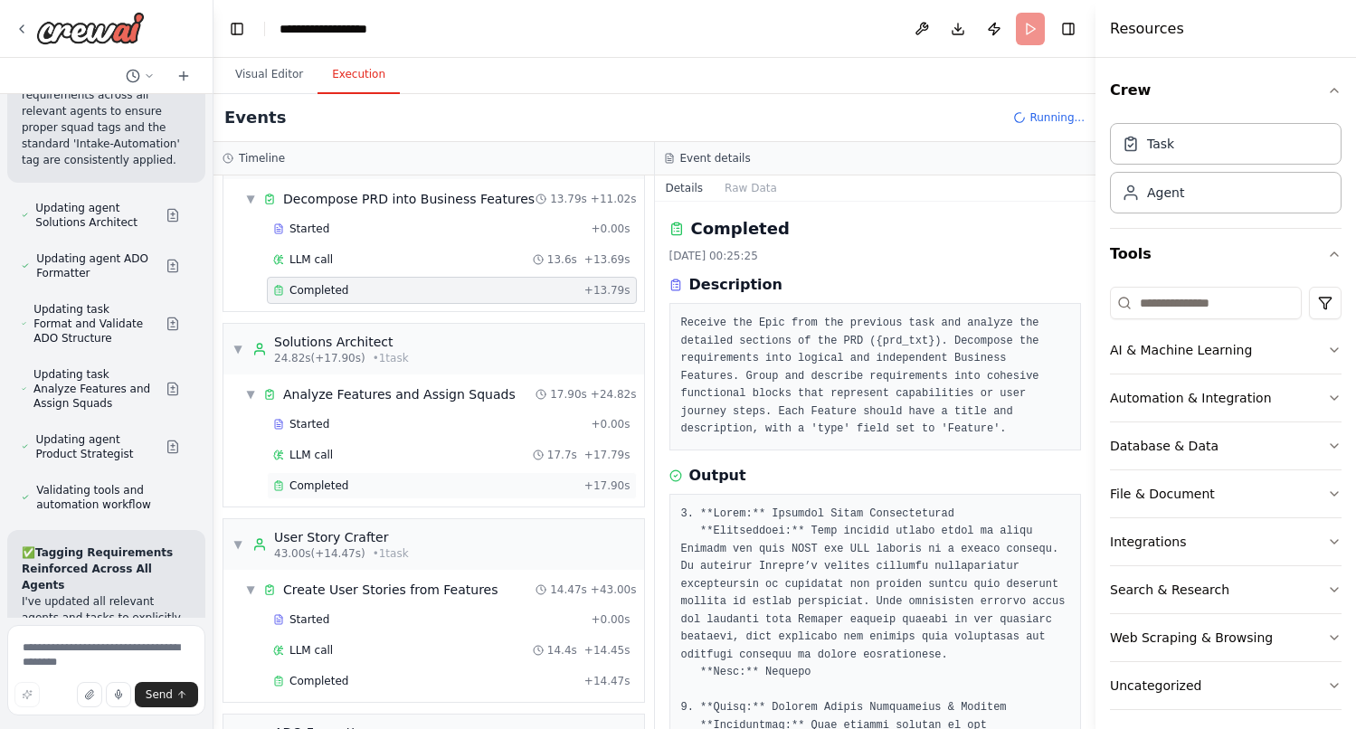
scroll to position [253, 0]
click at [348, 475] on div "Completed + 17.90s" at bounding box center [452, 484] width 370 height 27
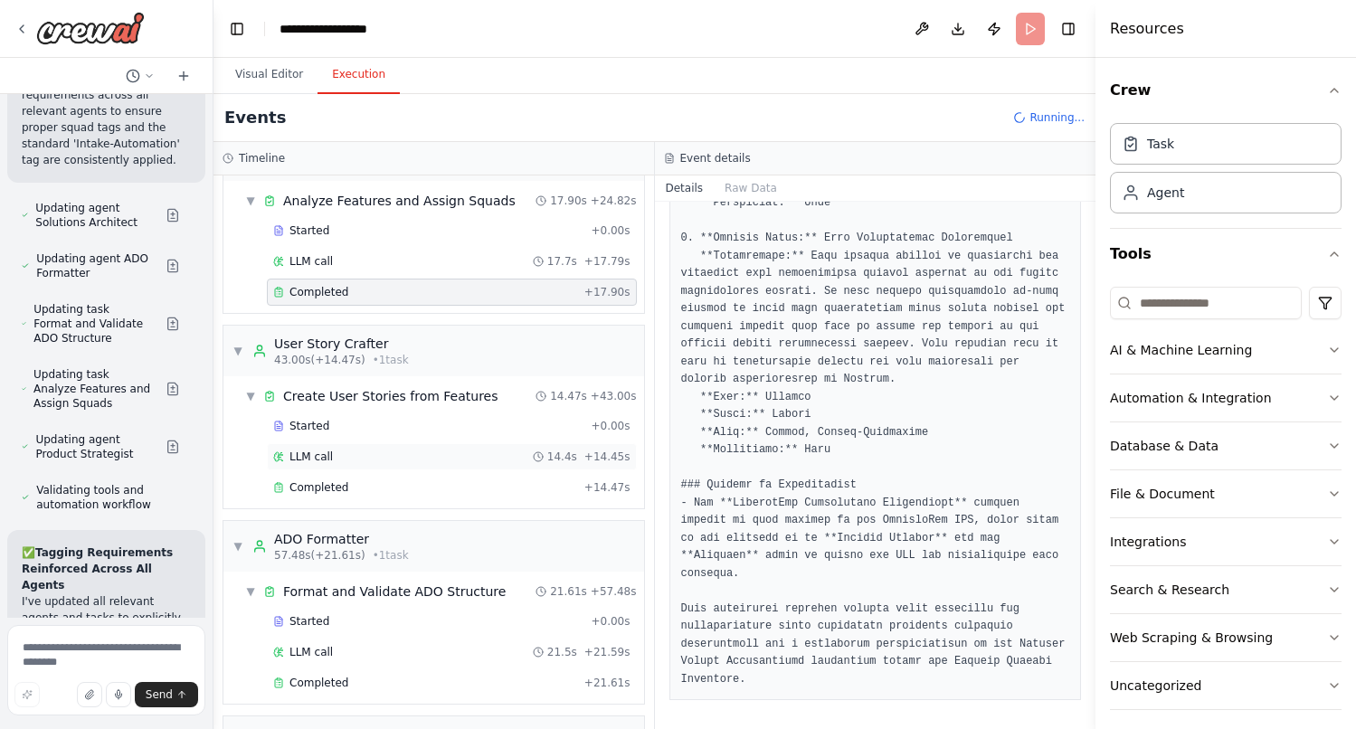
scroll to position [449, 0]
click at [364, 483] on div "Completed" at bounding box center [425, 484] width 304 height 14
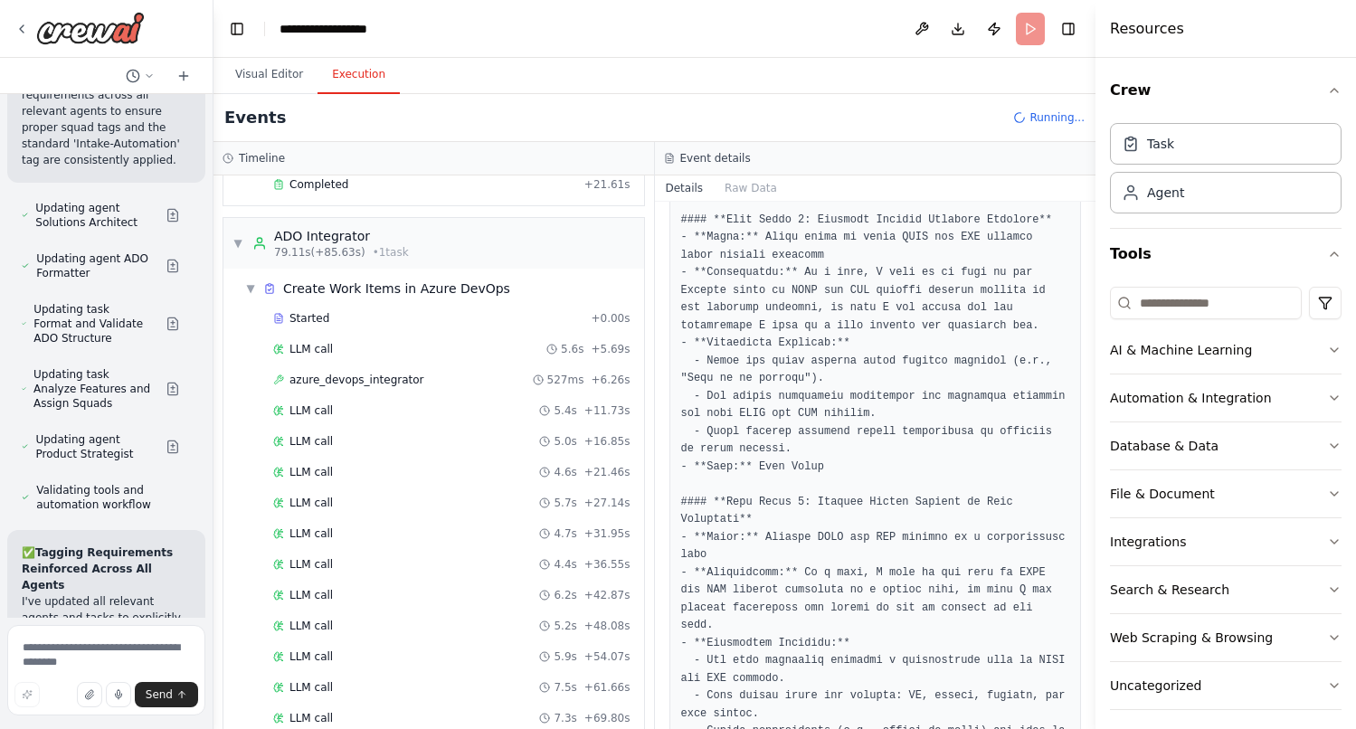
scroll to position [943, 0]
click at [405, 387] on span "azure_devops_integrator" at bounding box center [356, 380] width 135 height 14
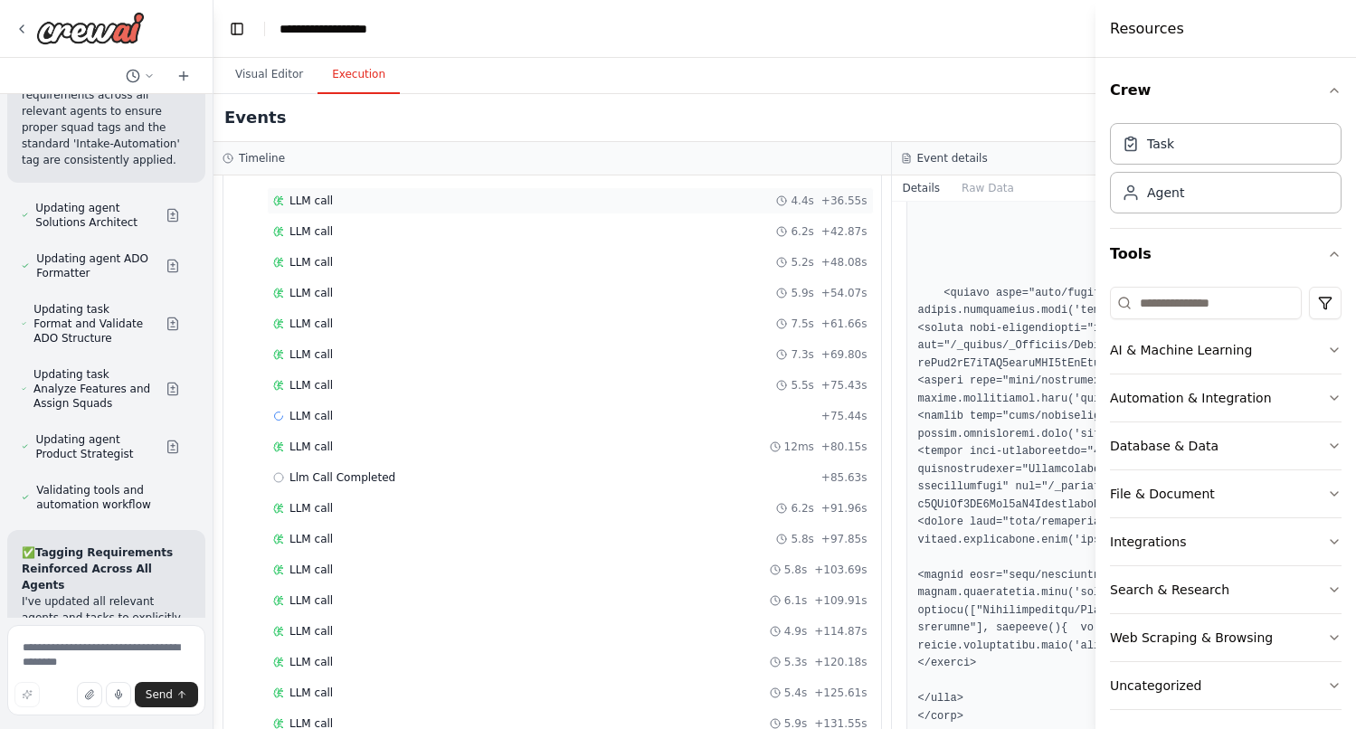
scroll to position [1405, 0]
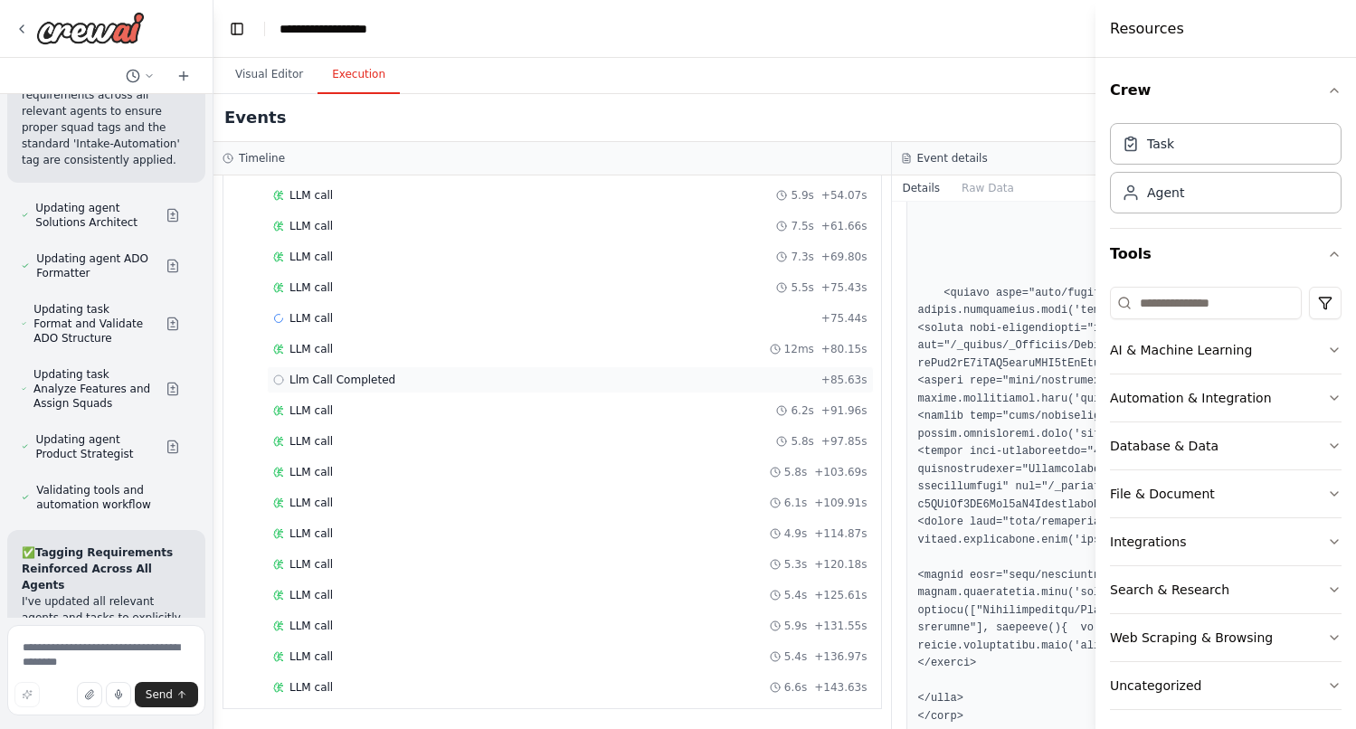
click at [372, 383] on span "Llm Call Completed" at bounding box center [342, 380] width 106 height 14
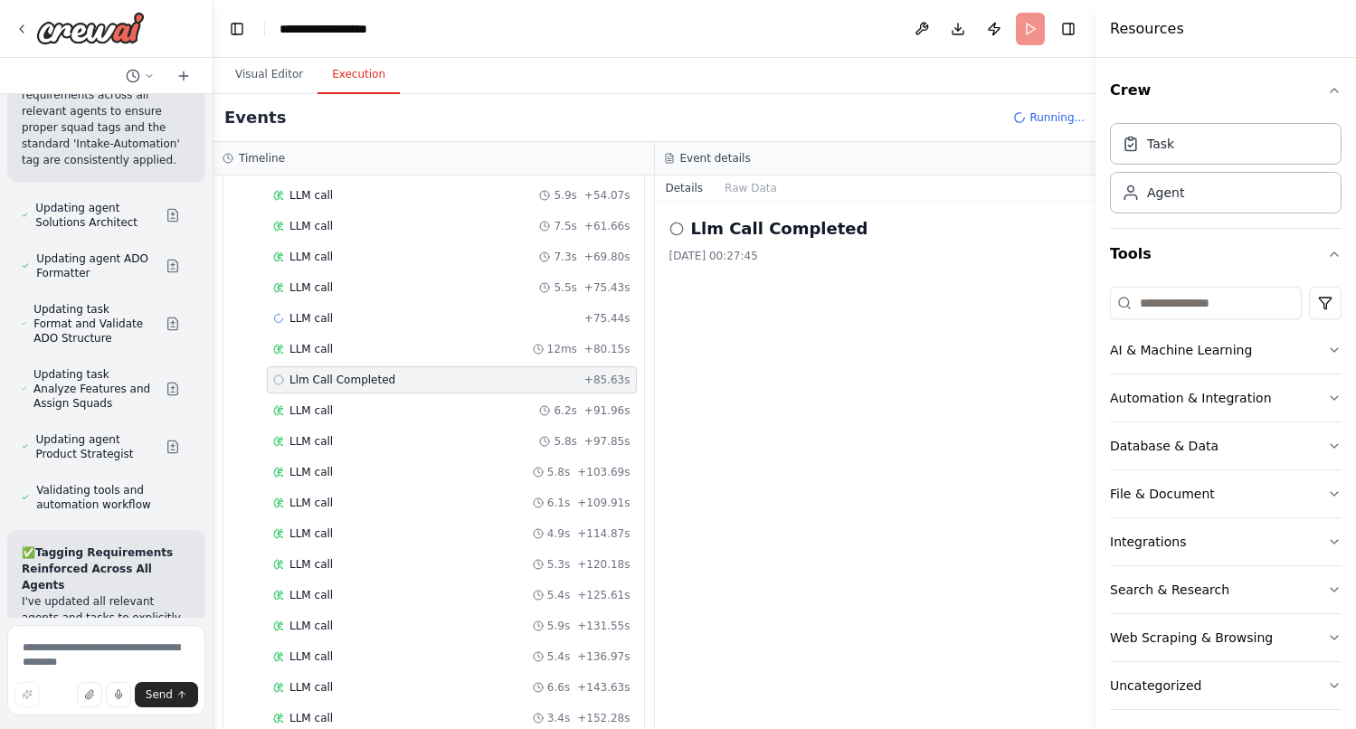
scroll to position [1498, 0]
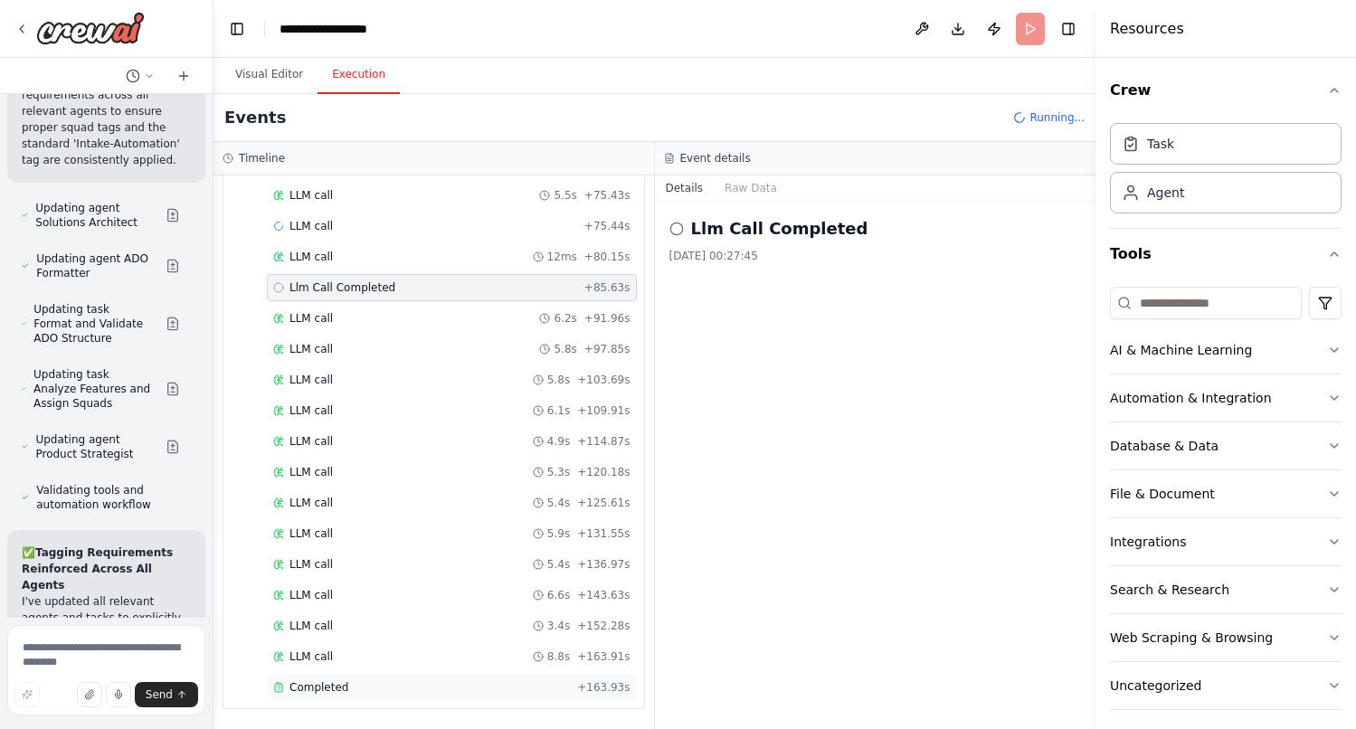
click at [339, 676] on div "Completed + 163.93s" at bounding box center [452, 687] width 370 height 27
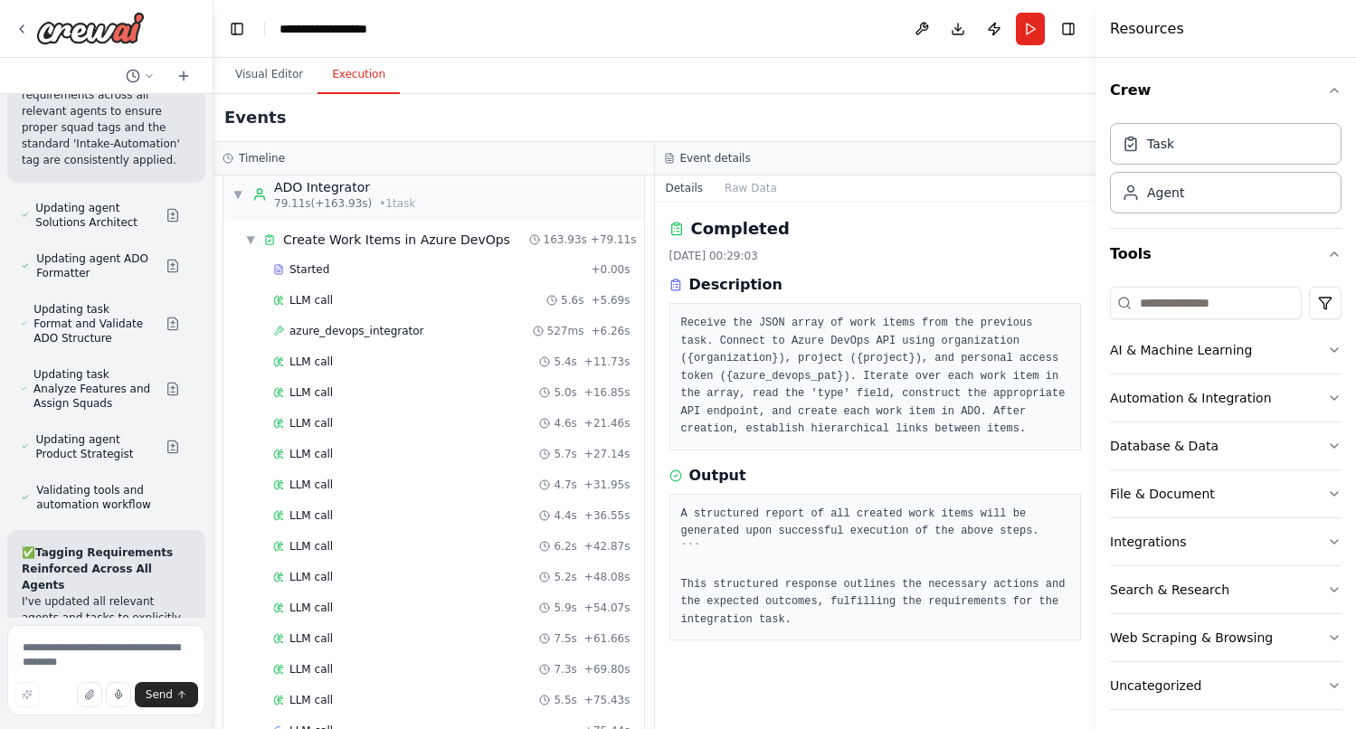
scroll to position [978, 0]
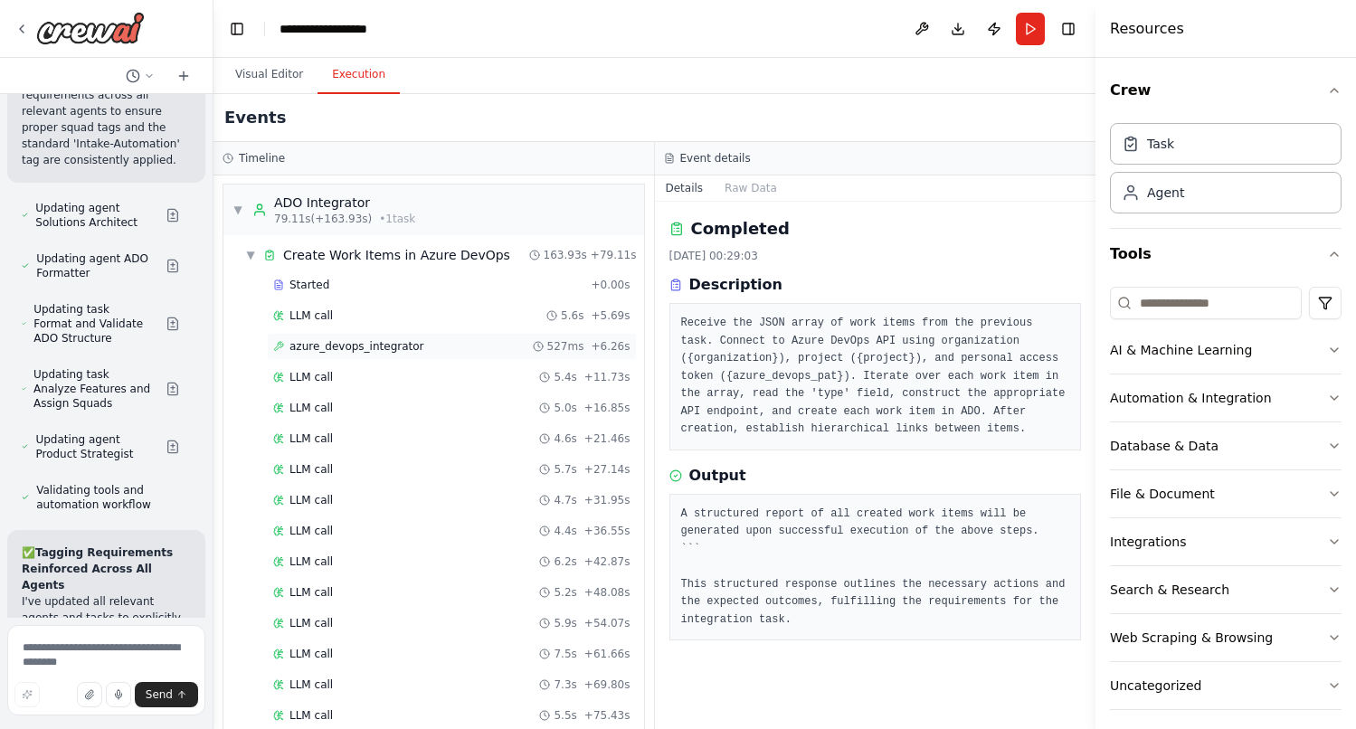
click at [376, 344] on span "azure_devops_integrator" at bounding box center [356, 346] width 135 height 14
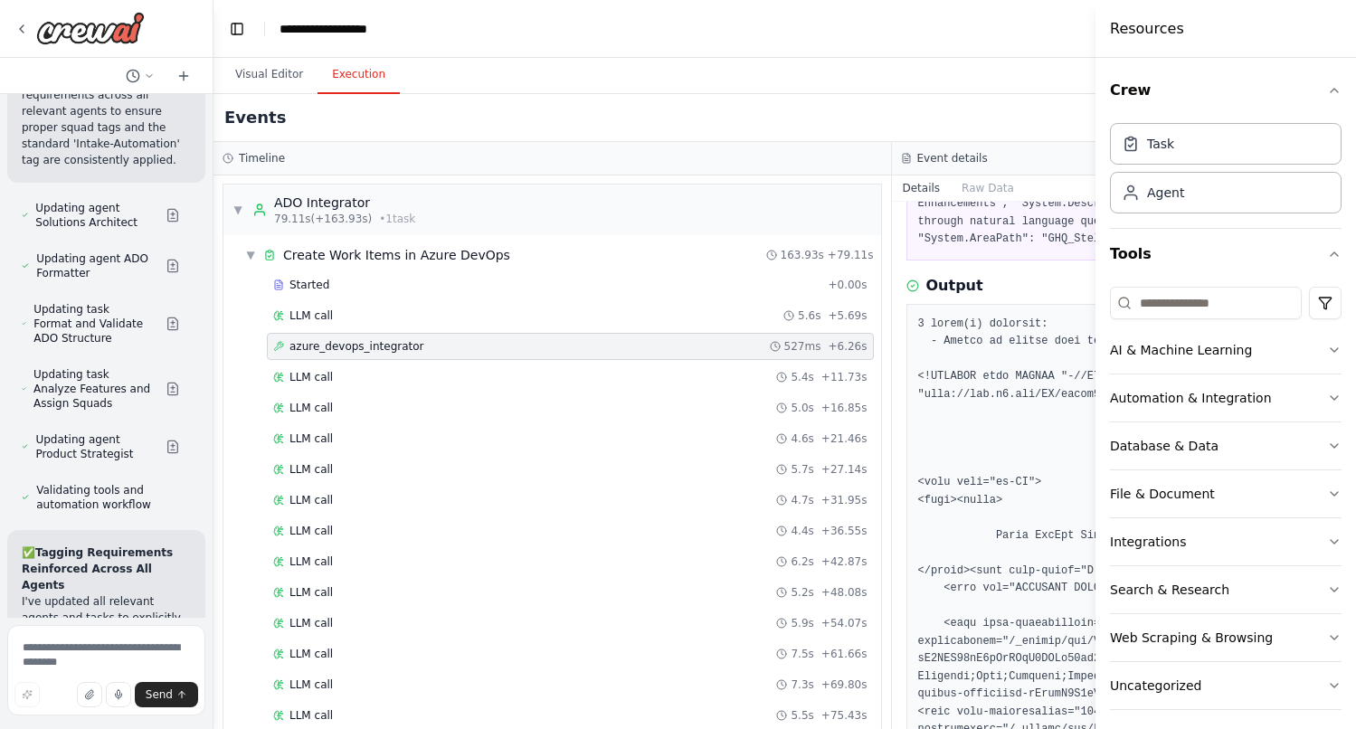
scroll to position [0, 0]
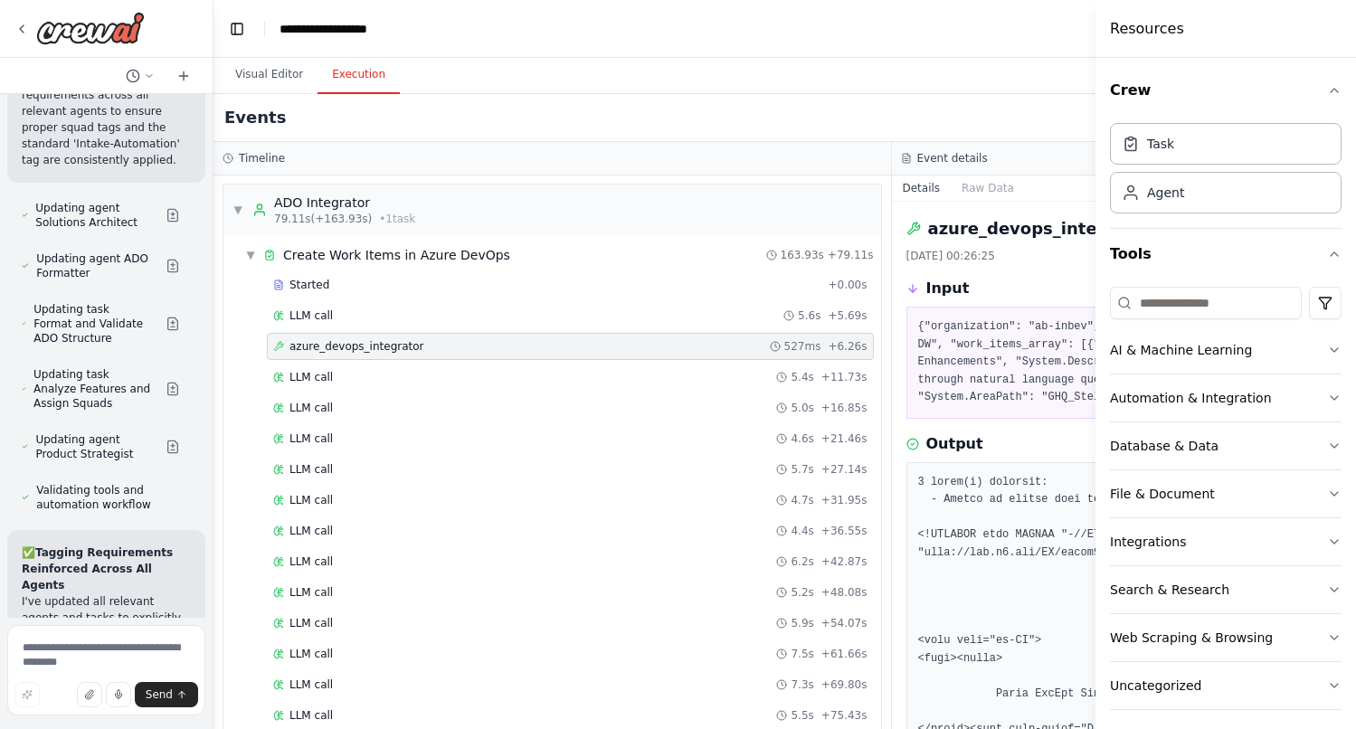
click at [923, 324] on pre "{"organization": "ab-inbev", "project": "GHQ_Stellar_GPT", "personal_access_tok…" at bounding box center [1231, 362] width 626 height 89
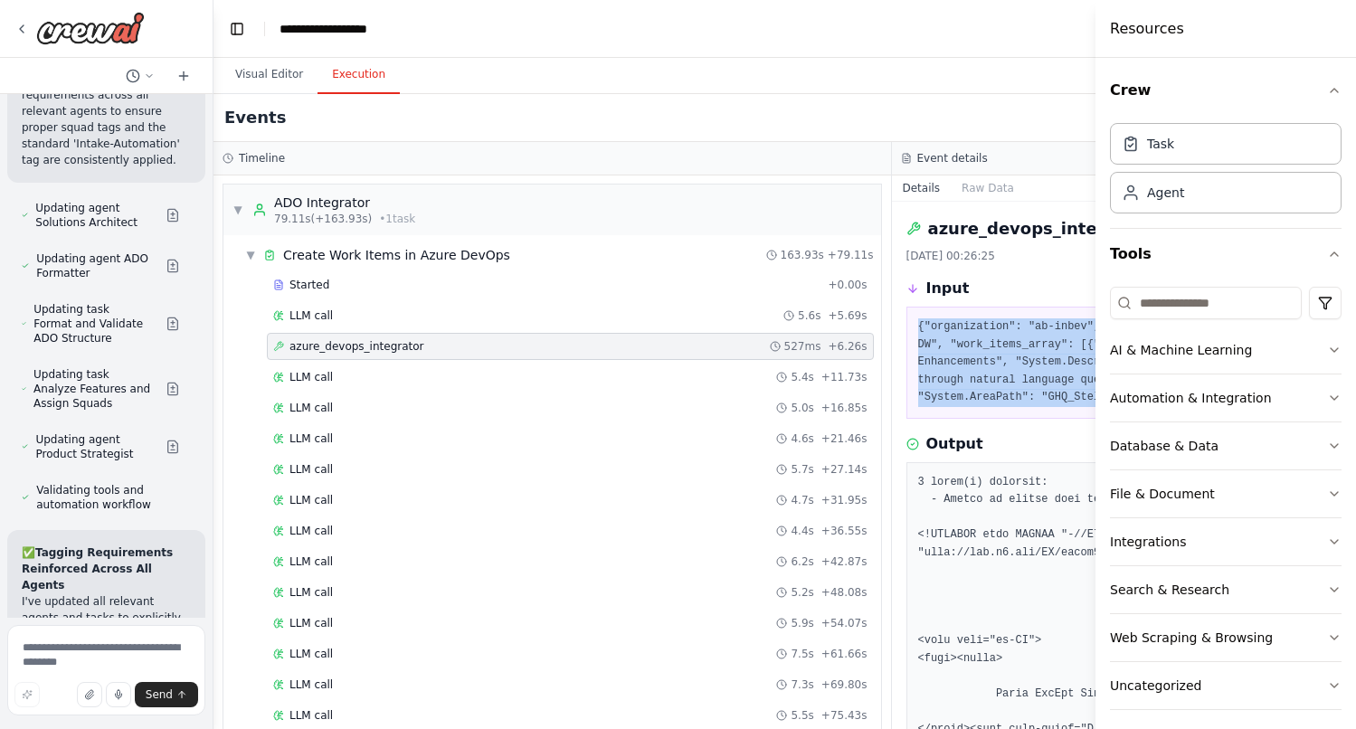
copy div "{"organization": "ab-inbev", "project": "GHQ_Stellar_GPT", "personal_access_tok…"
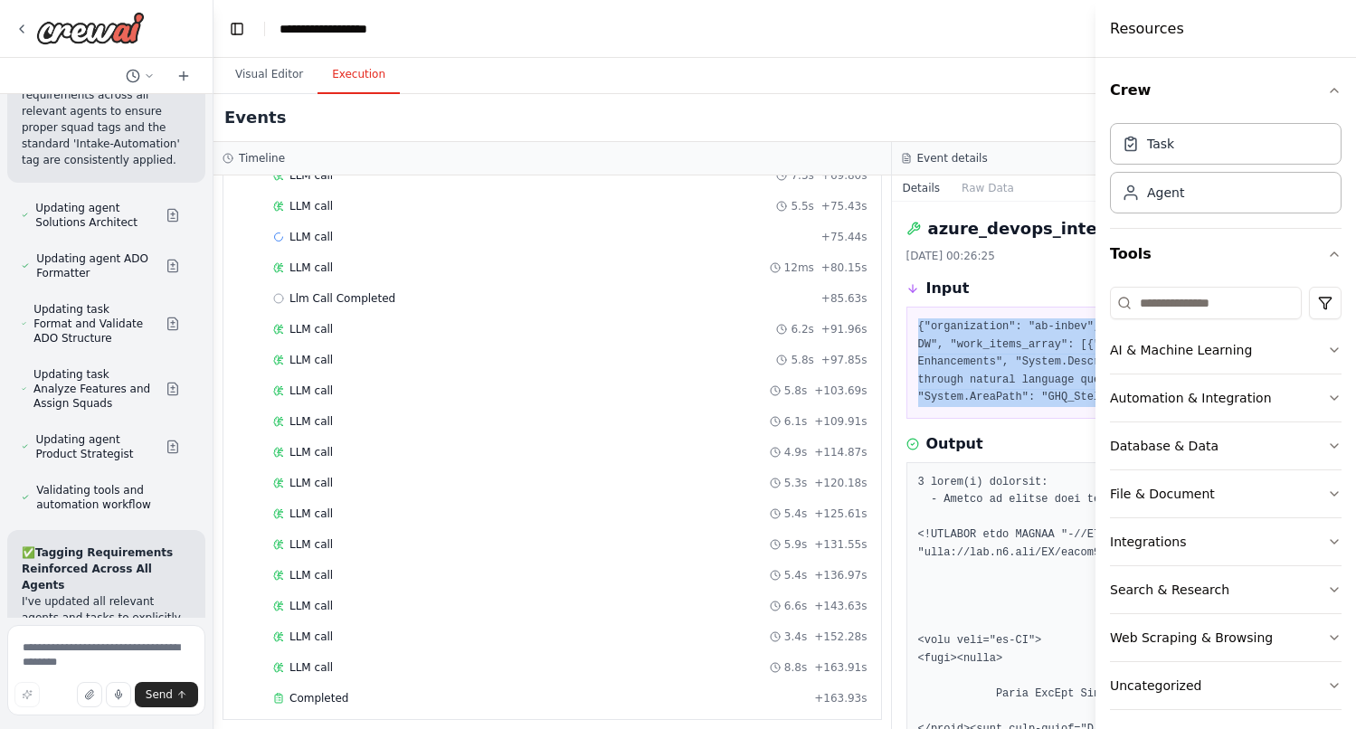
scroll to position [1498, 0]
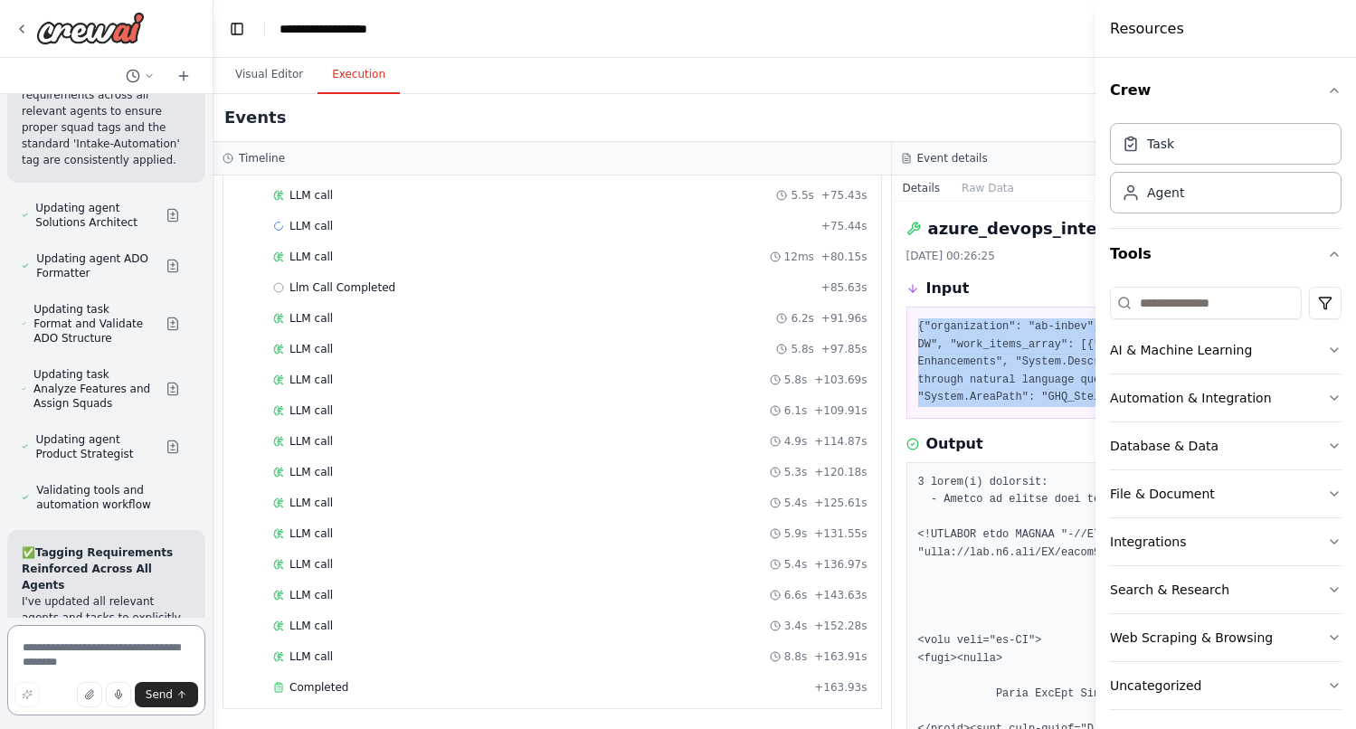
click at [88, 651] on textarea at bounding box center [106, 670] width 198 height 90
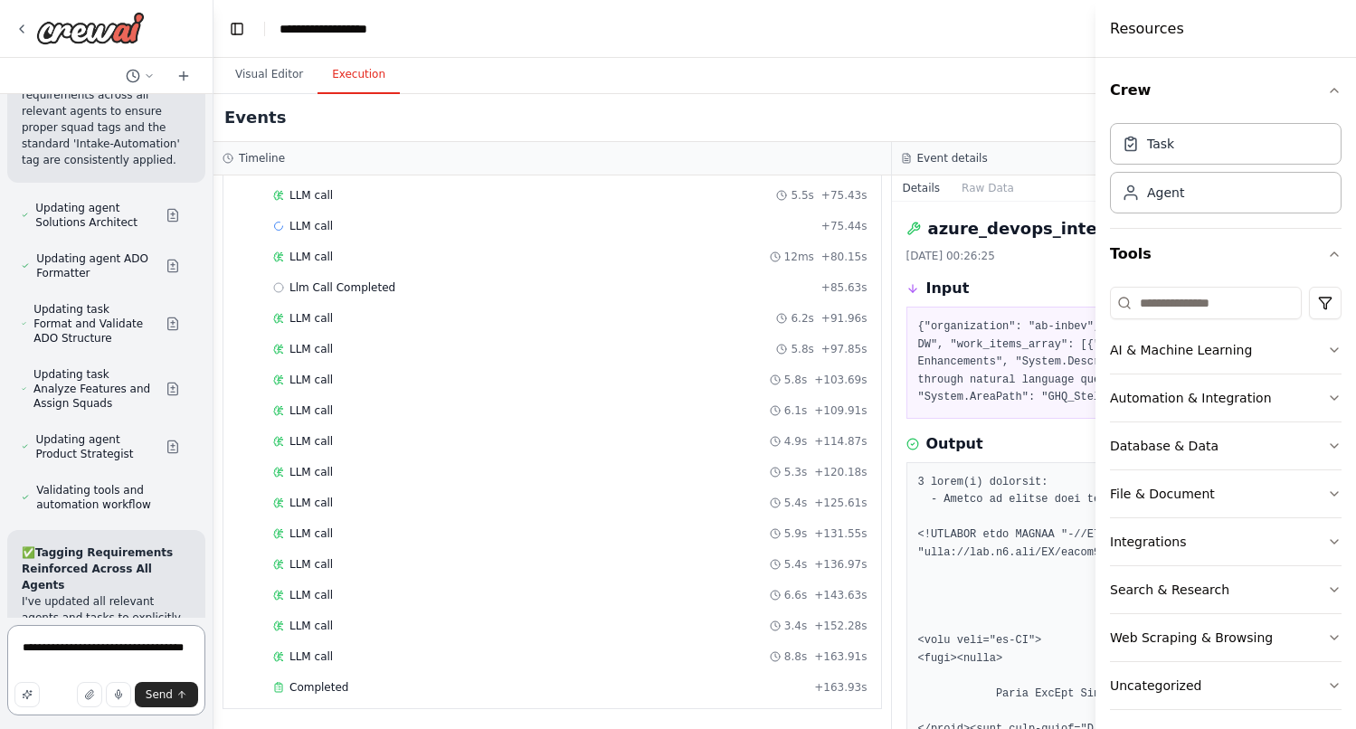
paste textarea "**********"
click at [124, 666] on textarea "**********" at bounding box center [106, 664] width 198 height 101
type textarea "**********"
click at [152, 694] on span "Send" at bounding box center [159, 694] width 27 height 14
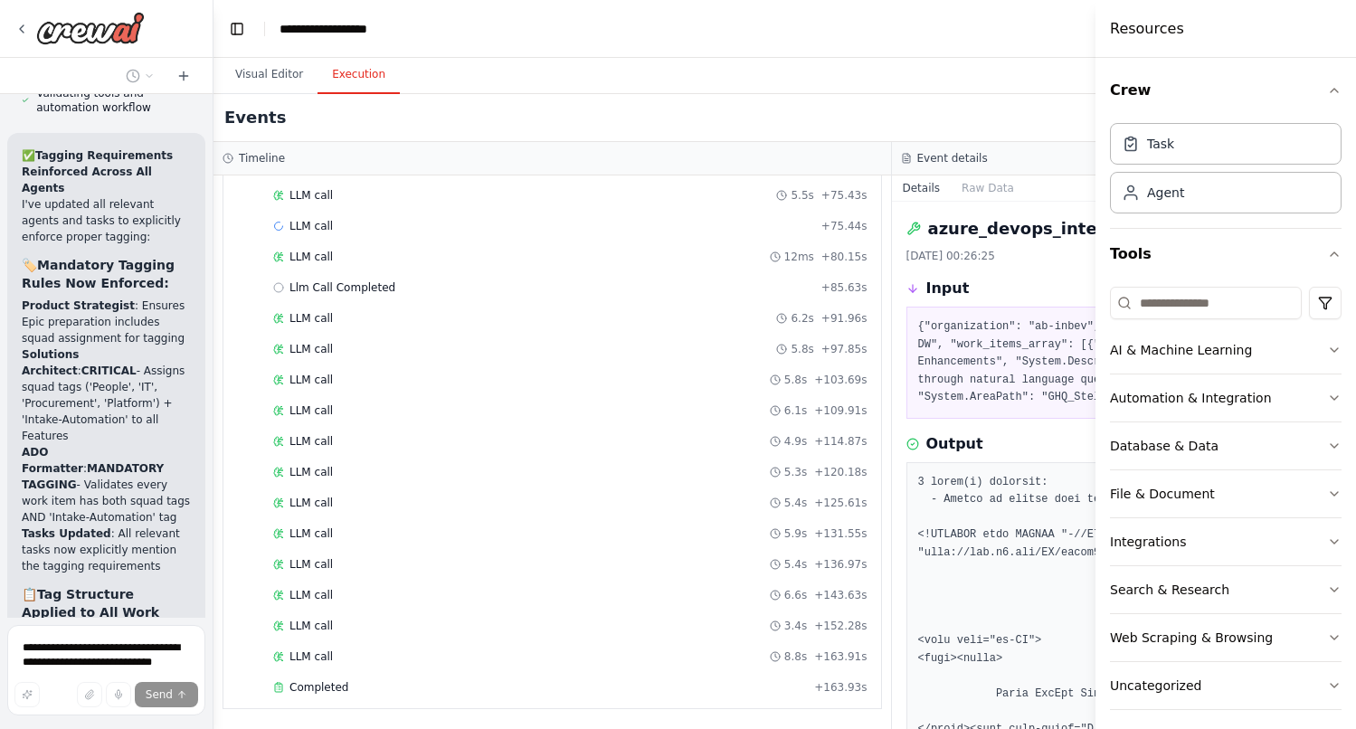
scroll to position [14103, 0]
drag, startPoint x: 159, startPoint y: 279, endPoint x: 22, endPoint y: 247, distance: 141.1
copy p "Assure Area path is correctly written: "GHQ_Stellar_GPT\Stellar""
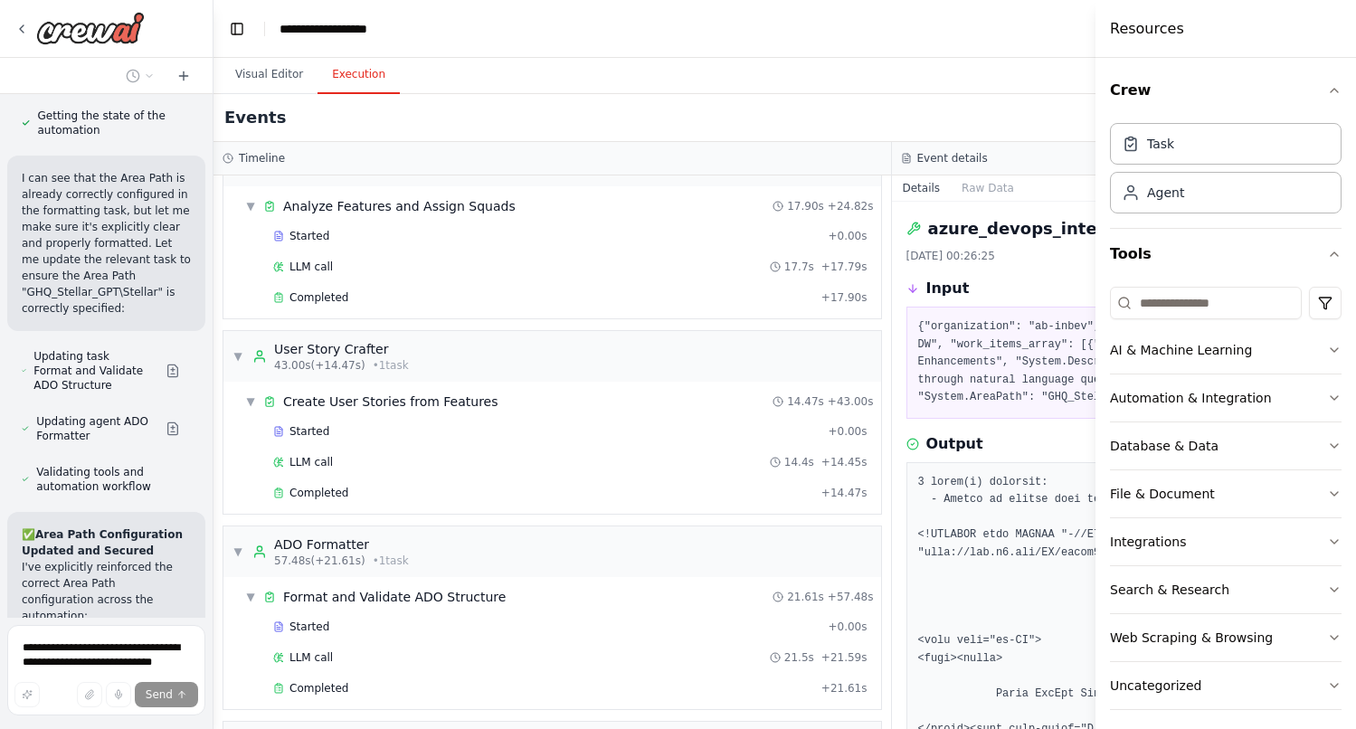
scroll to position [0, 0]
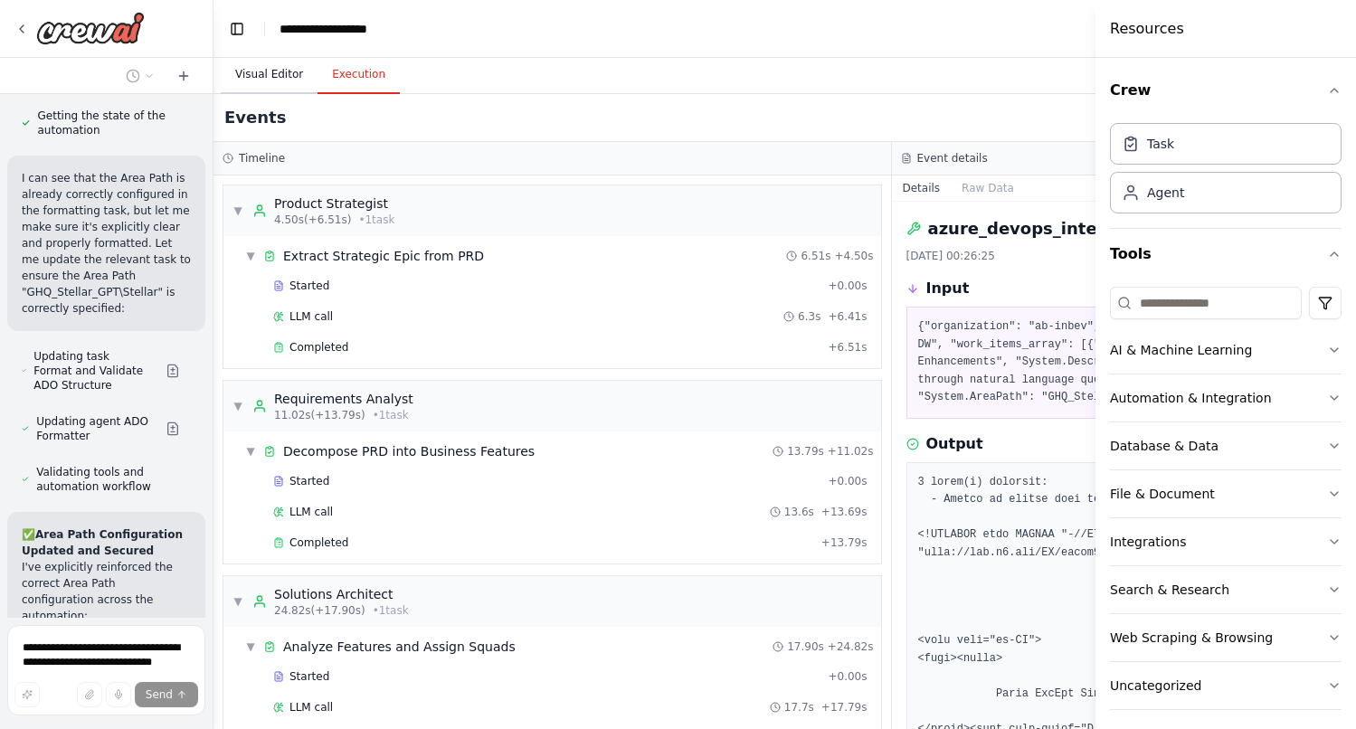
click at [276, 92] on button "Visual Editor" at bounding box center [269, 75] width 97 height 38
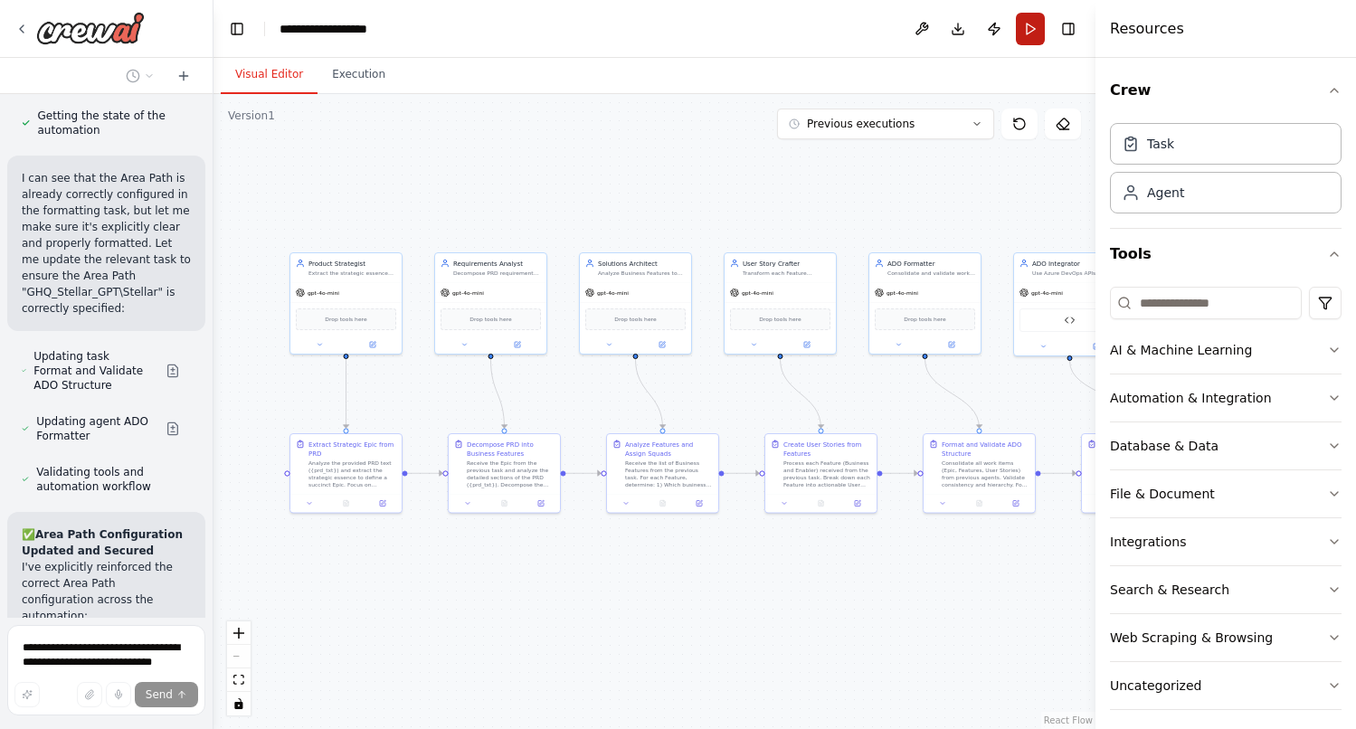
click at [1021, 34] on button "Run" at bounding box center [1030, 29] width 29 height 33
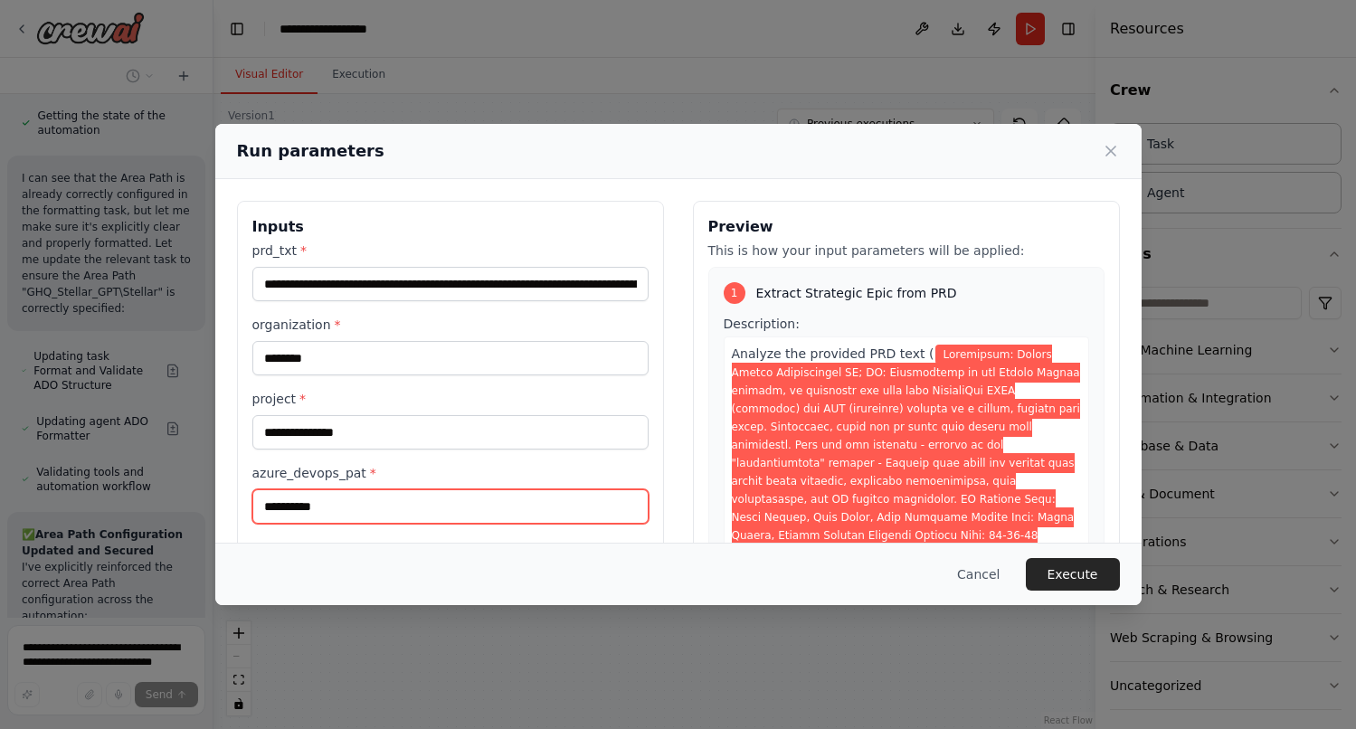
click at [352, 509] on input "**********" at bounding box center [450, 506] width 396 height 34
type input "*"
type input "*******"
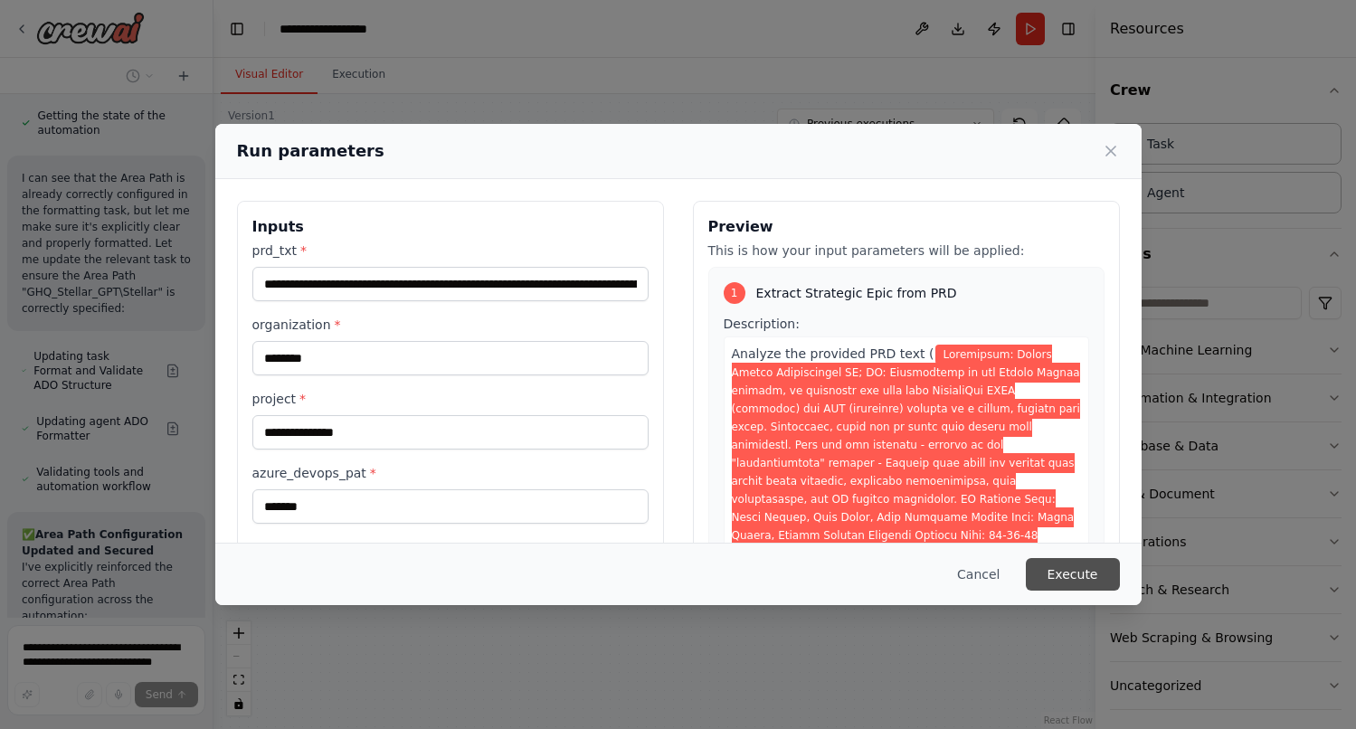
click at [1078, 568] on button "Execute" at bounding box center [1073, 574] width 94 height 33
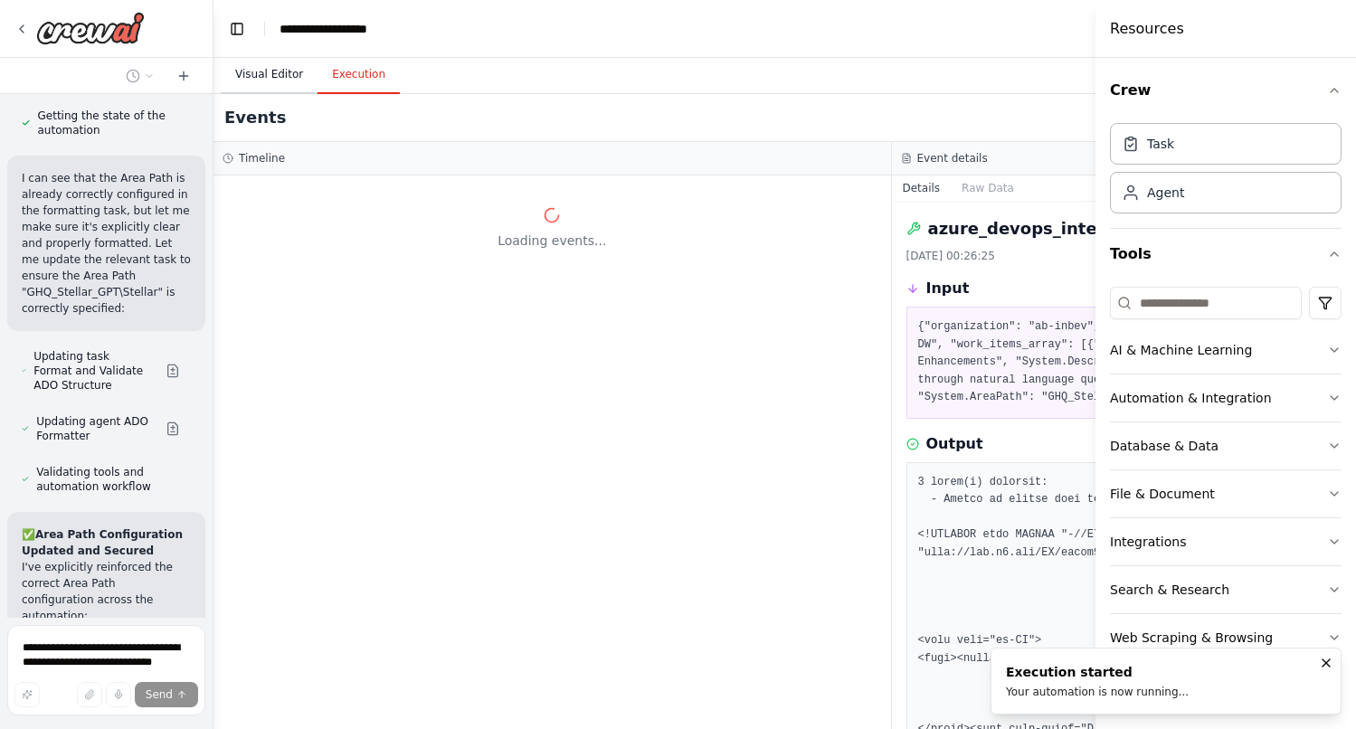
click at [277, 80] on button "Visual Editor" at bounding box center [269, 75] width 97 height 38
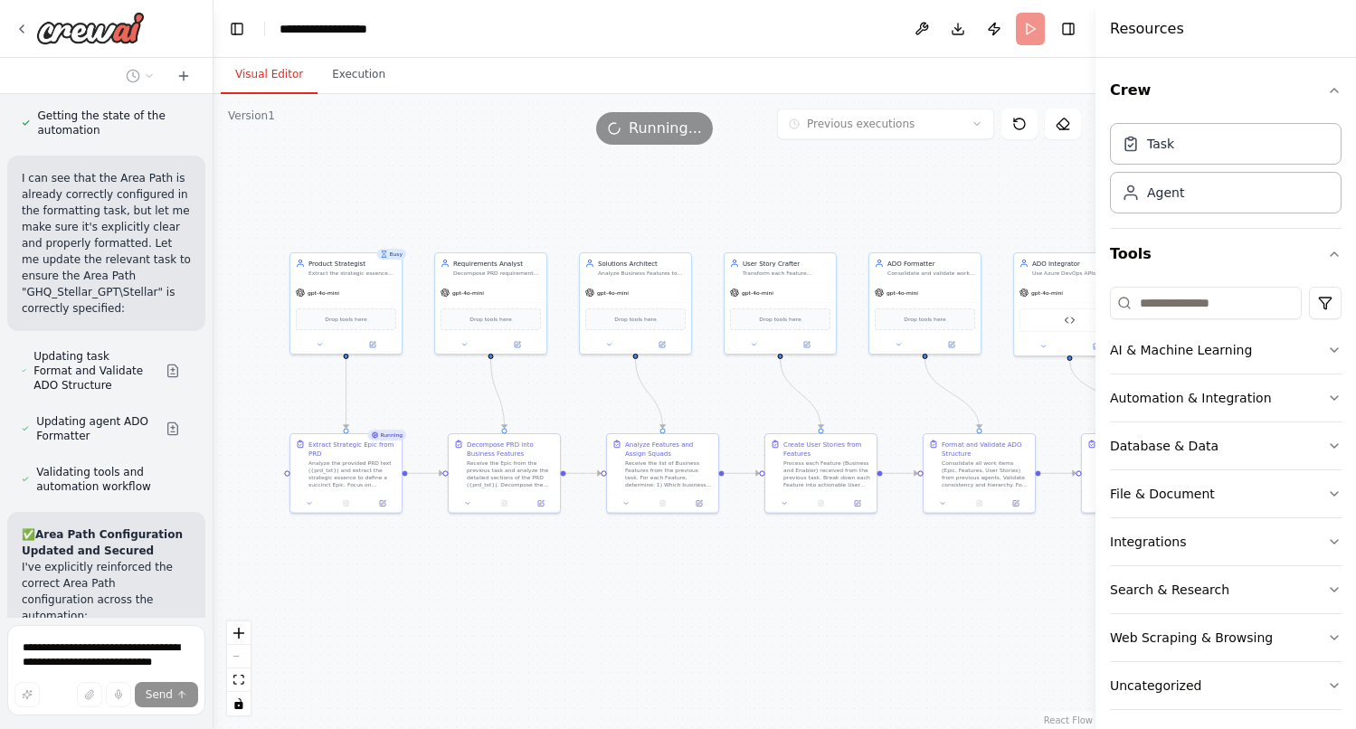
click at [969, 166] on div ".deletable-edge-delete-btn { width: 20px; height: 20px; border: 0px solid #ffff…" at bounding box center [654, 411] width 882 height 635
click at [365, 79] on button "Execution" at bounding box center [358, 75] width 82 height 38
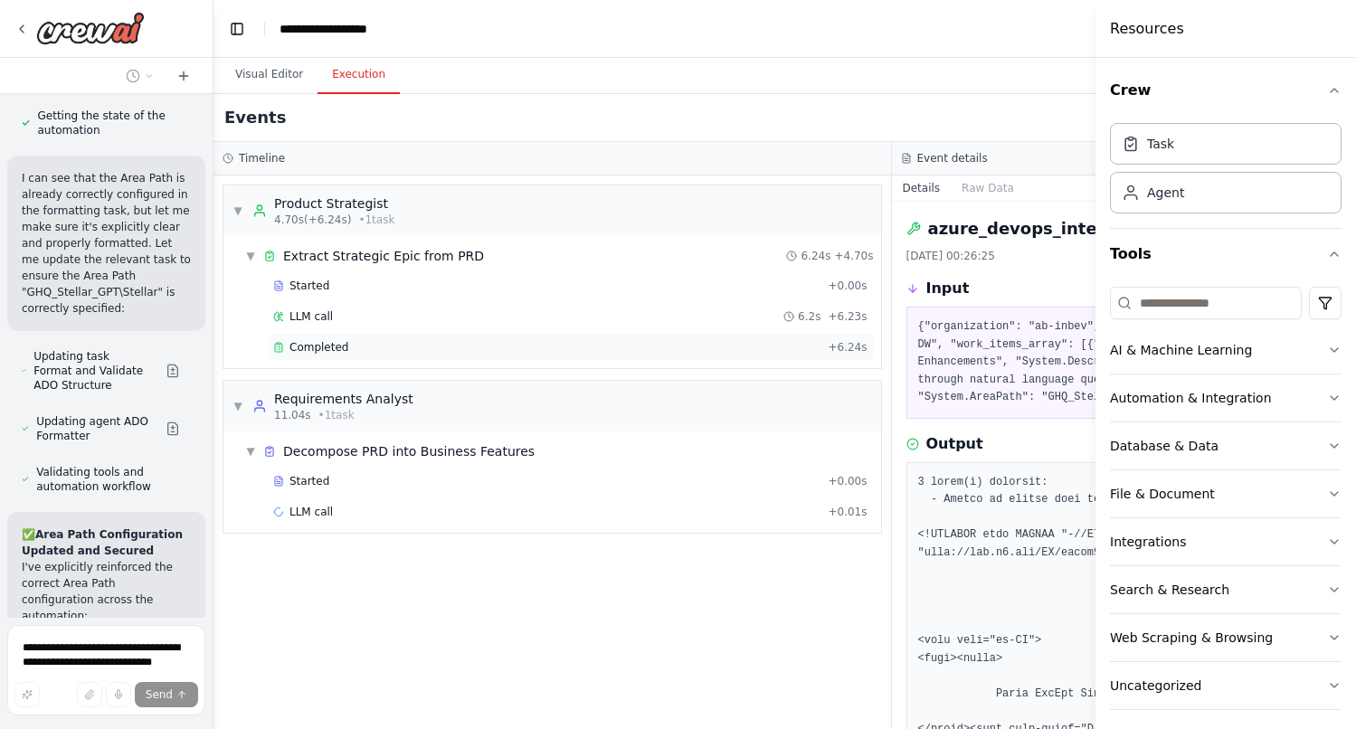
click at [336, 354] on span "Completed" at bounding box center [318, 347] width 59 height 14
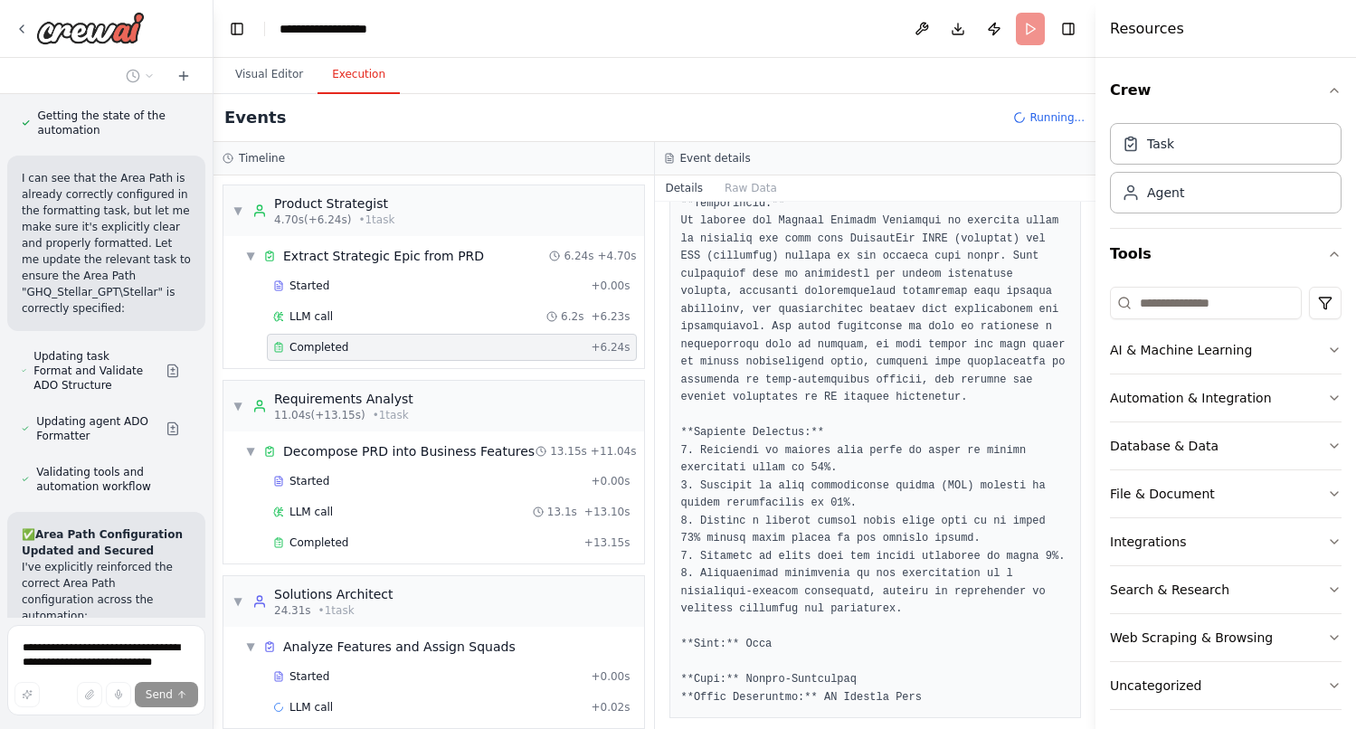
scroll to position [364, 0]
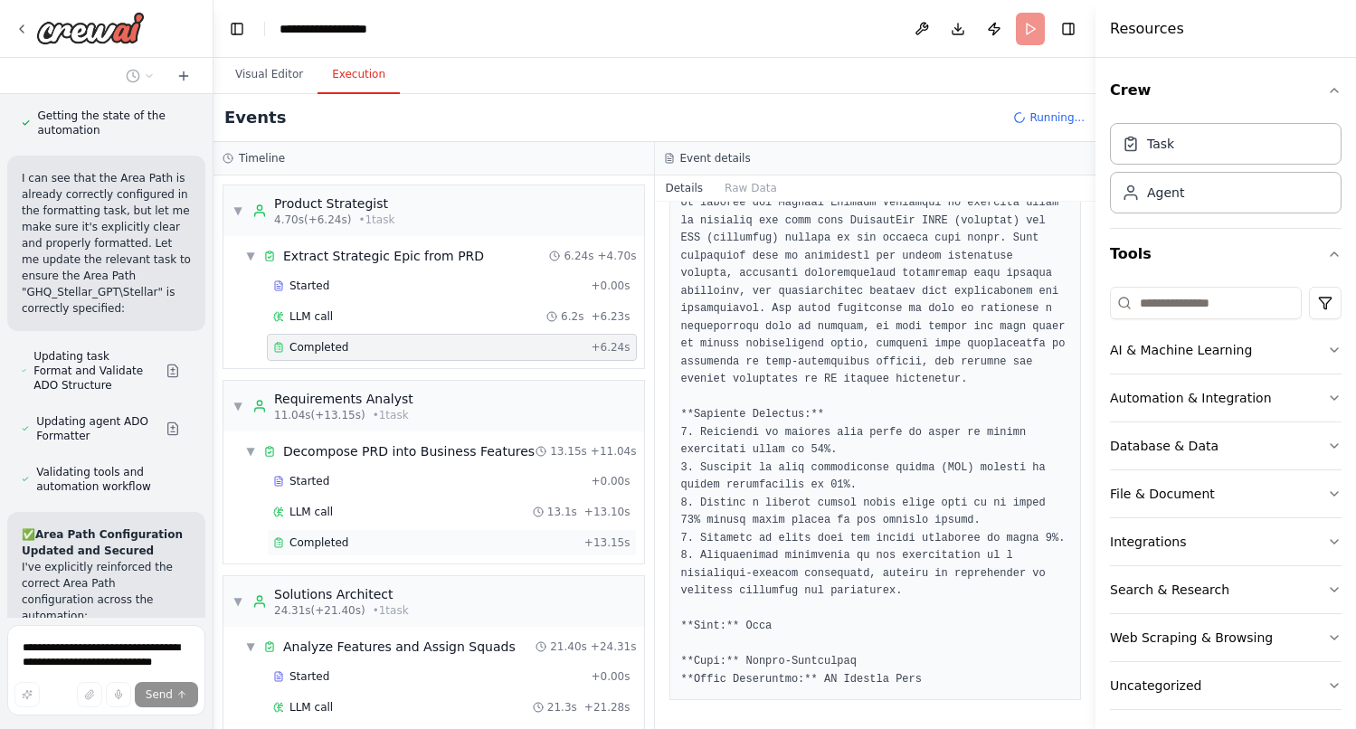
click at [330, 545] on span "Completed" at bounding box center [318, 542] width 59 height 14
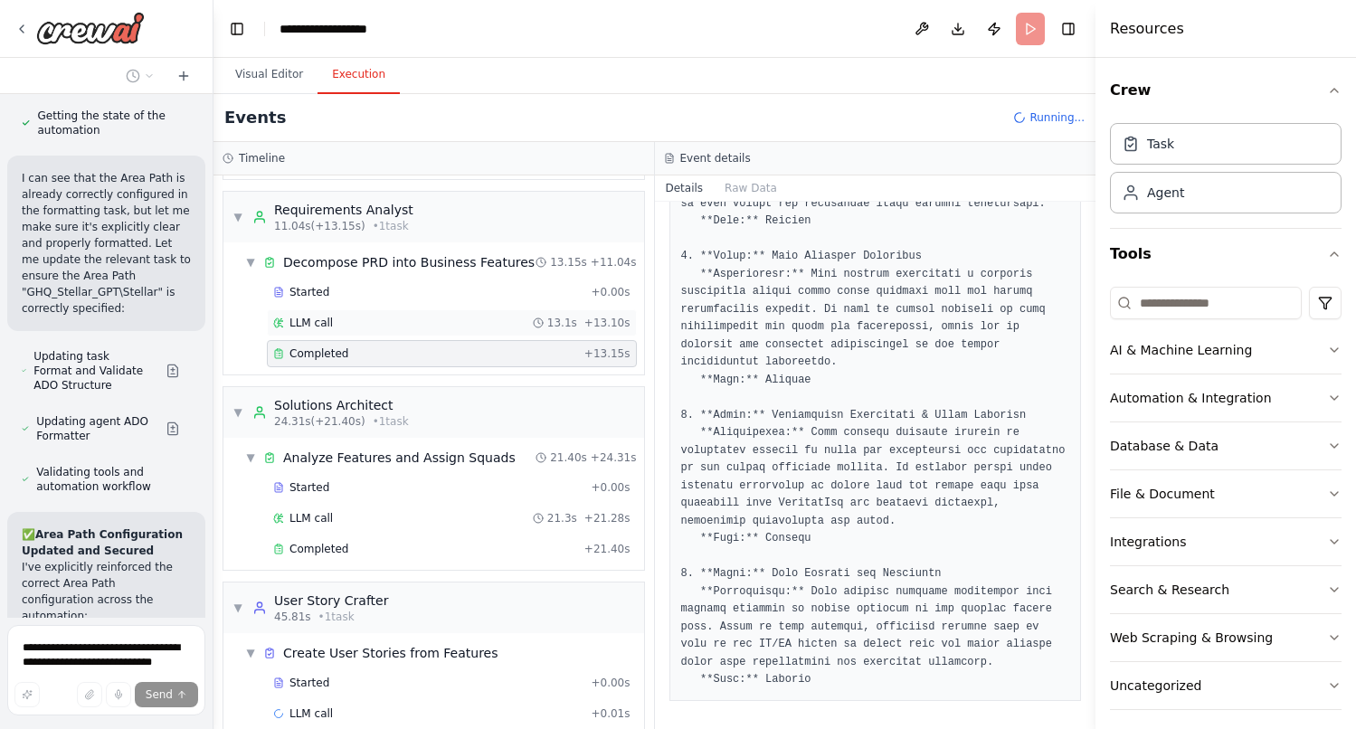
scroll to position [215, 0]
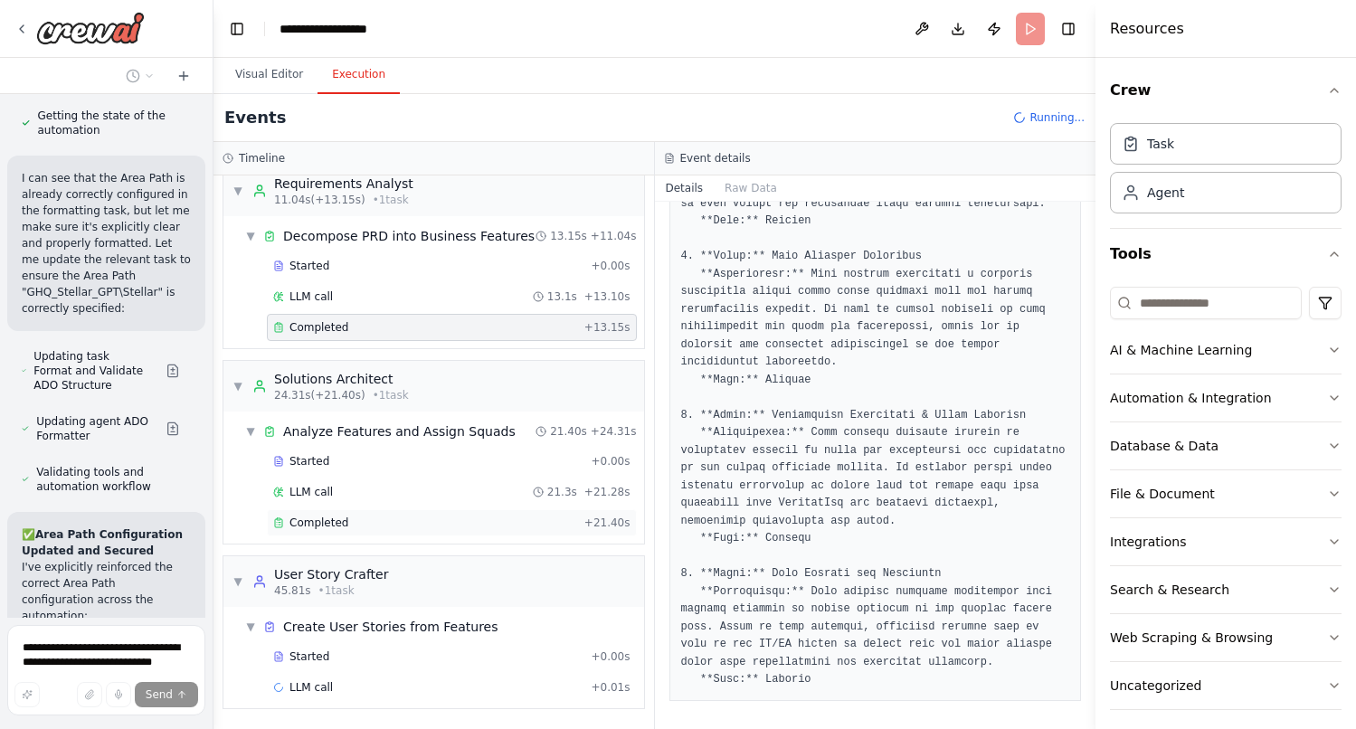
click at [333, 523] on span "Completed" at bounding box center [318, 522] width 59 height 14
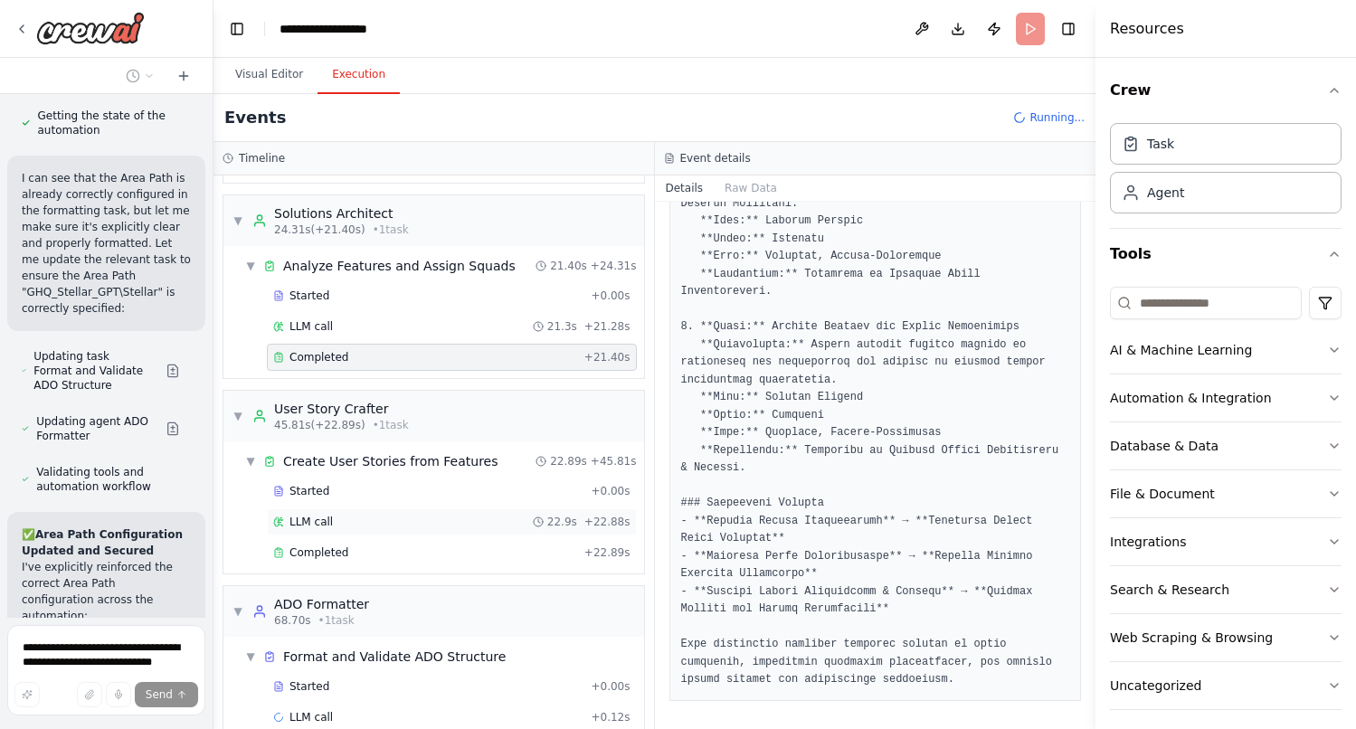
scroll to position [411, 0]
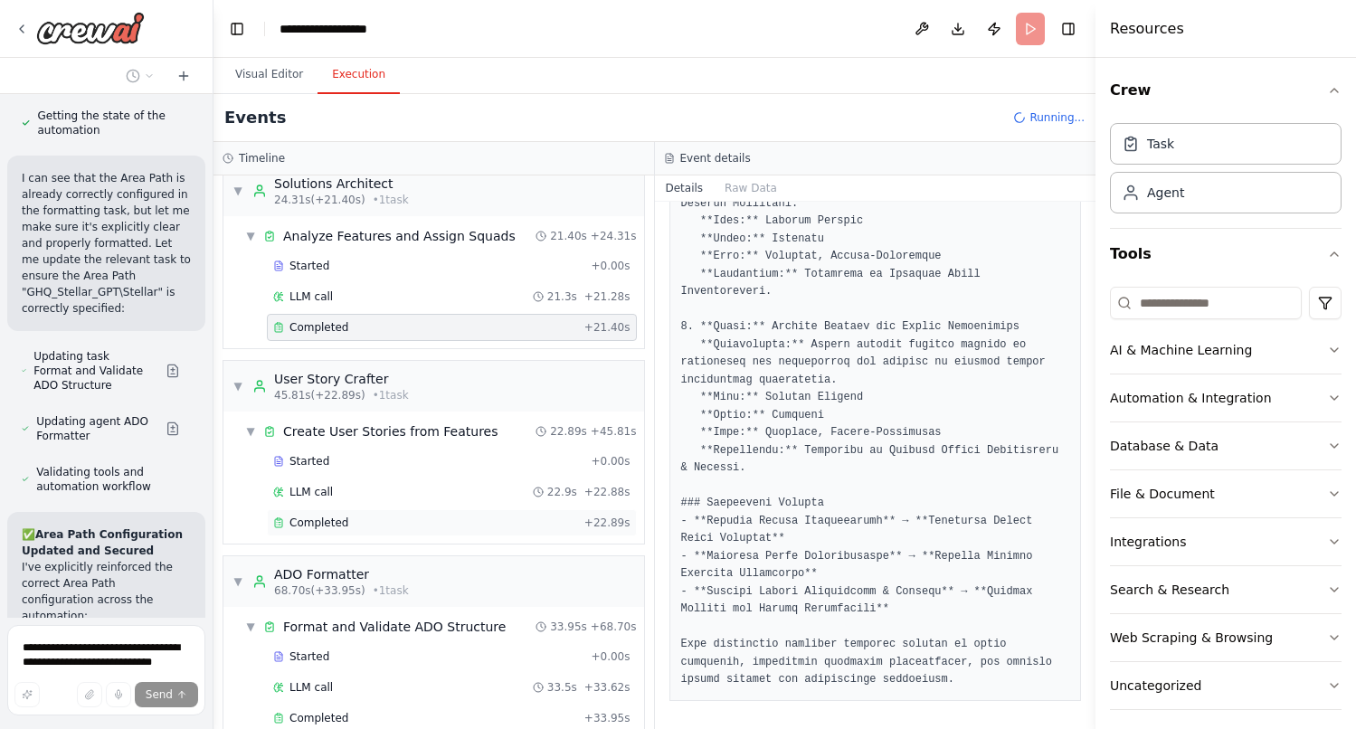
click at [363, 521] on div "Completed" at bounding box center [425, 522] width 304 height 14
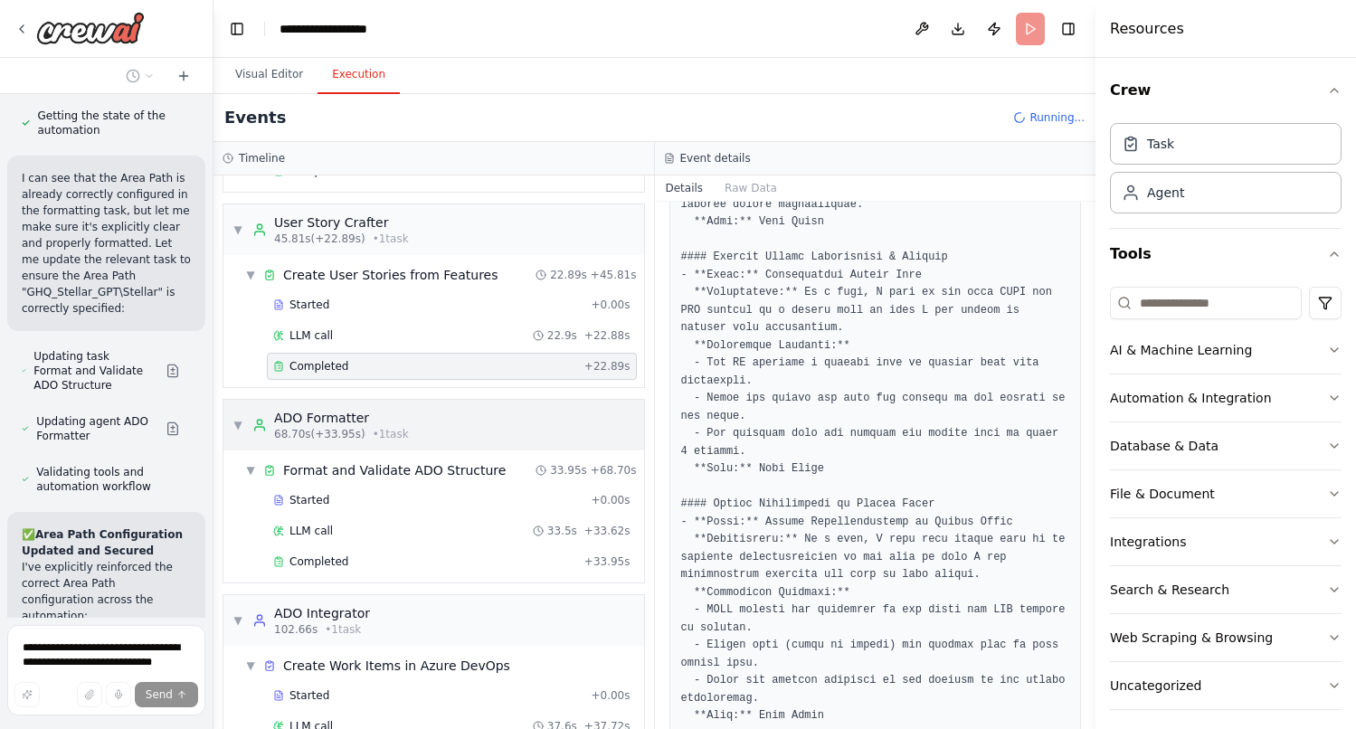
scroll to position [549, 0]
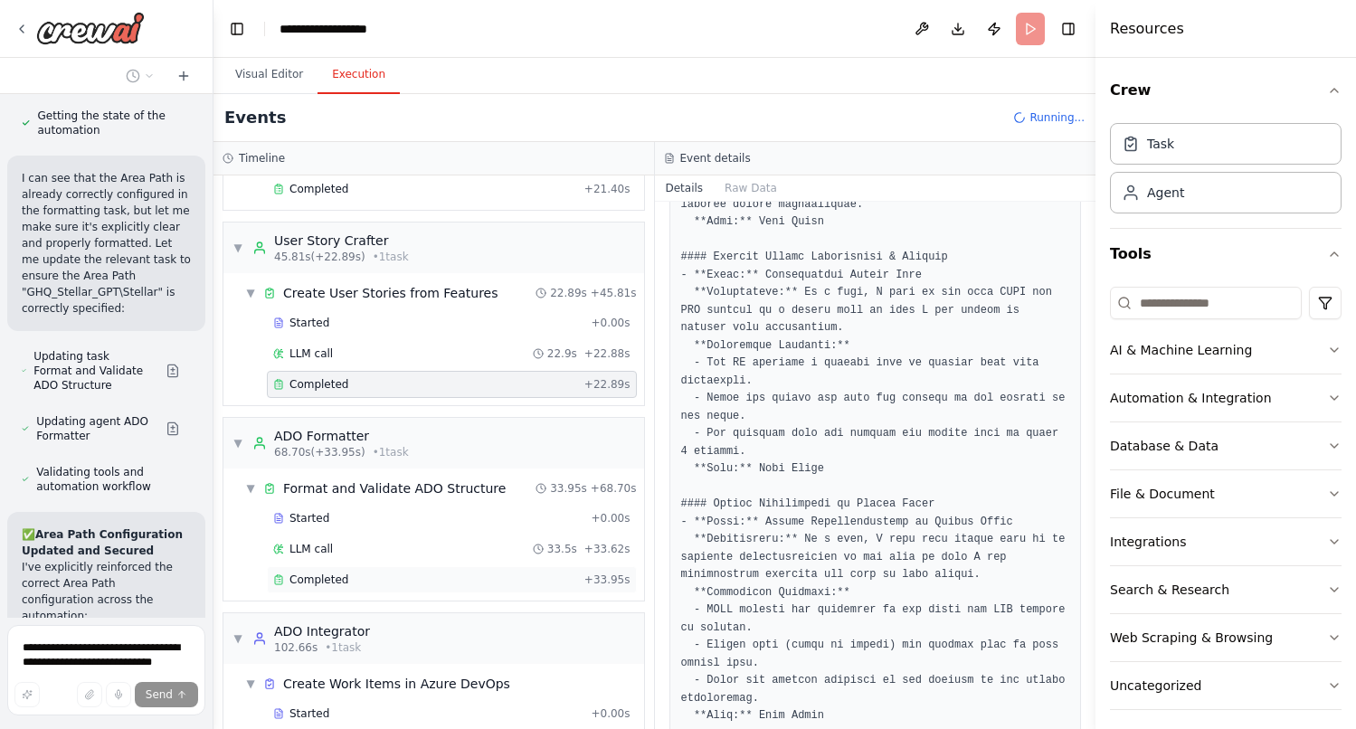
click at [391, 572] on div "Completed" at bounding box center [425, 579] width 304 height 14
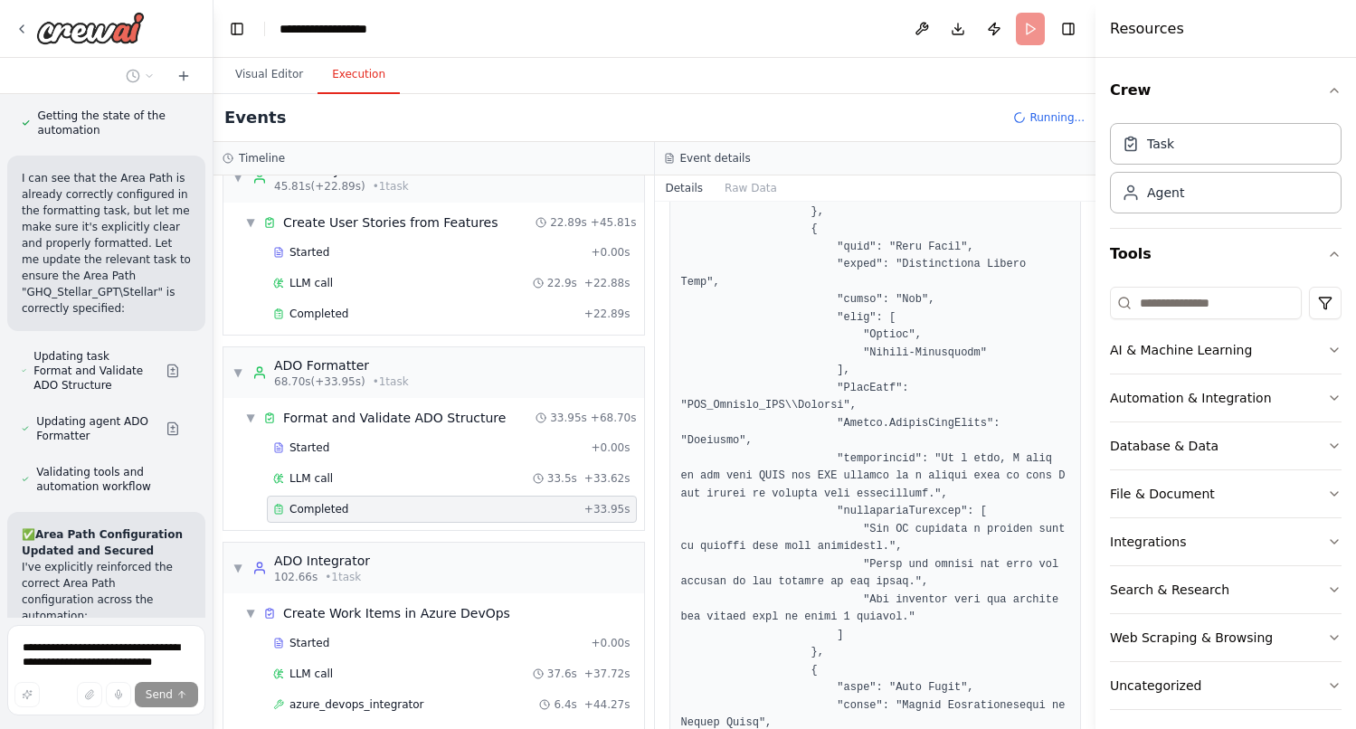
scroll to position [667, 0]
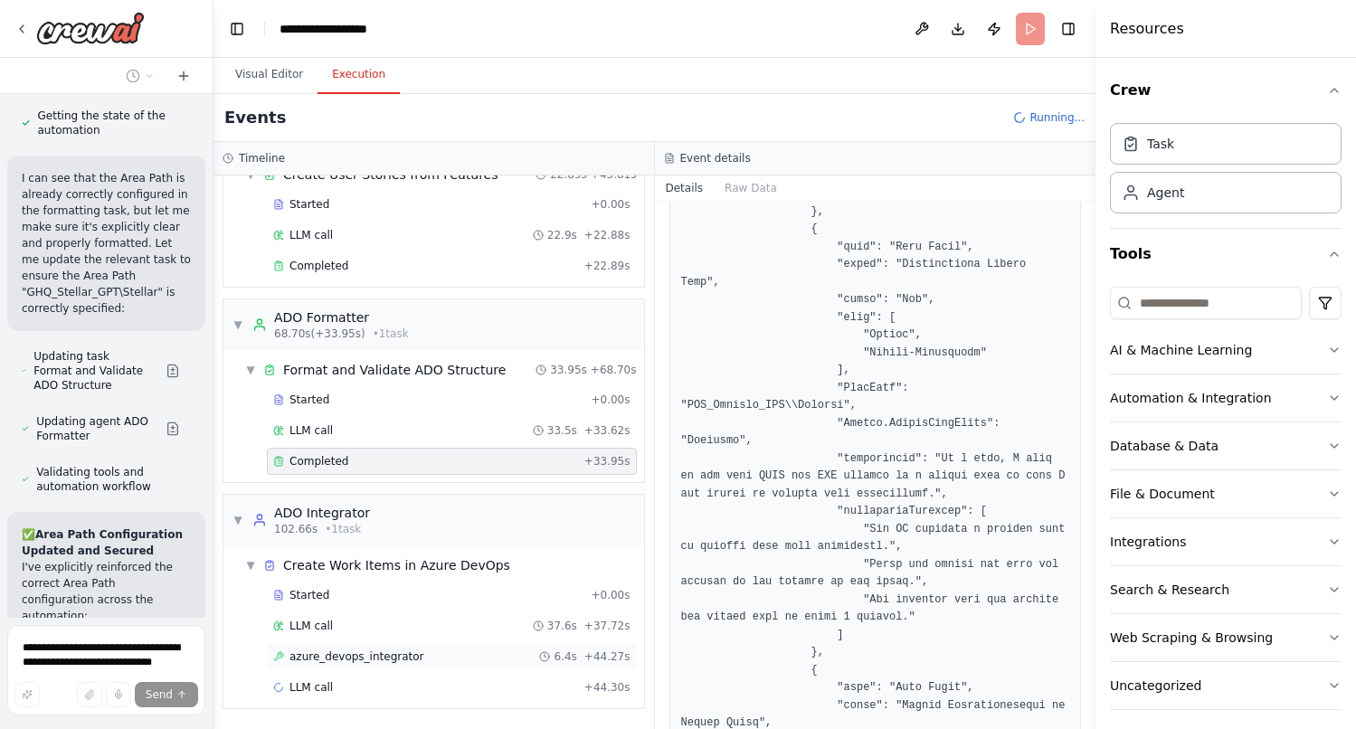
click at [391, 655] on span "azure_devops_integrator" at bounding box center [356, 656] width 135 height 14
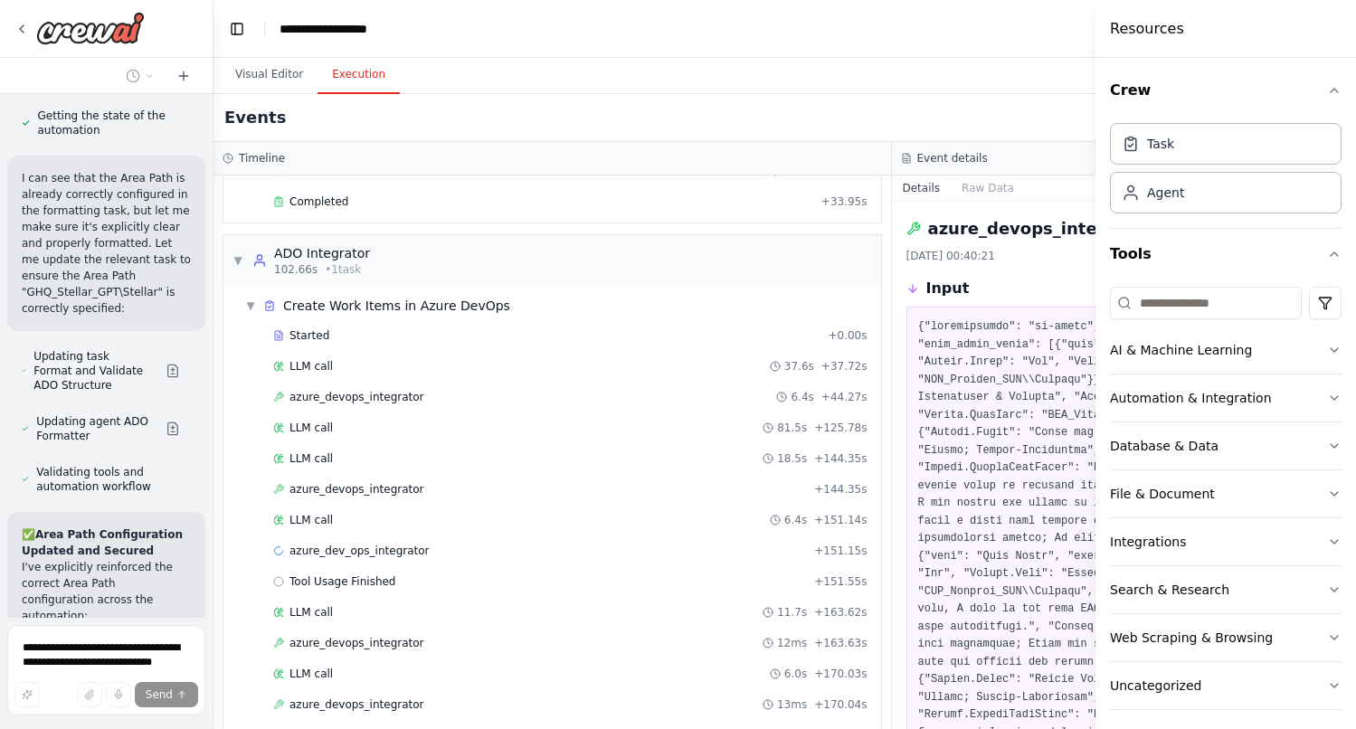
scroll to position [931, 0]
click at [401, 481] on span "azure_devops_integrator" at bounding box center [356, 485] width 135 height 14
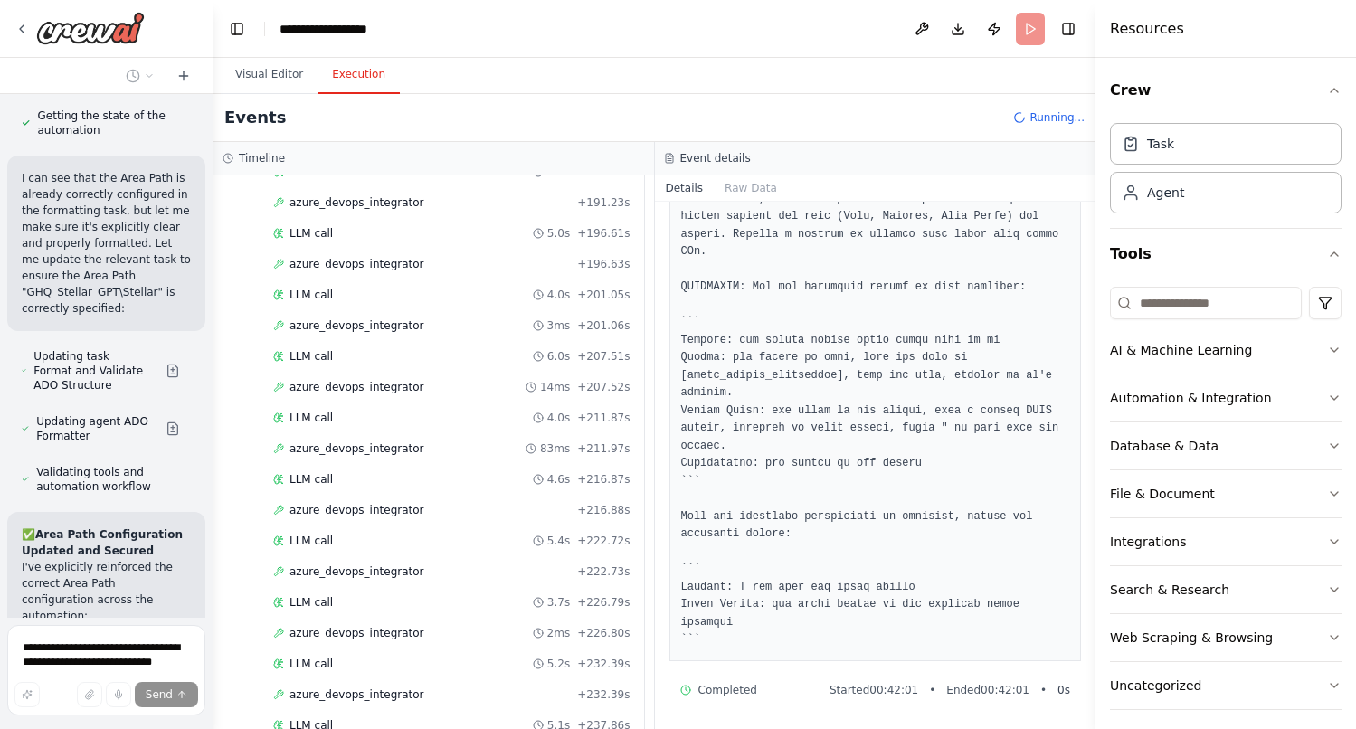
scroll to position [1774, 0]
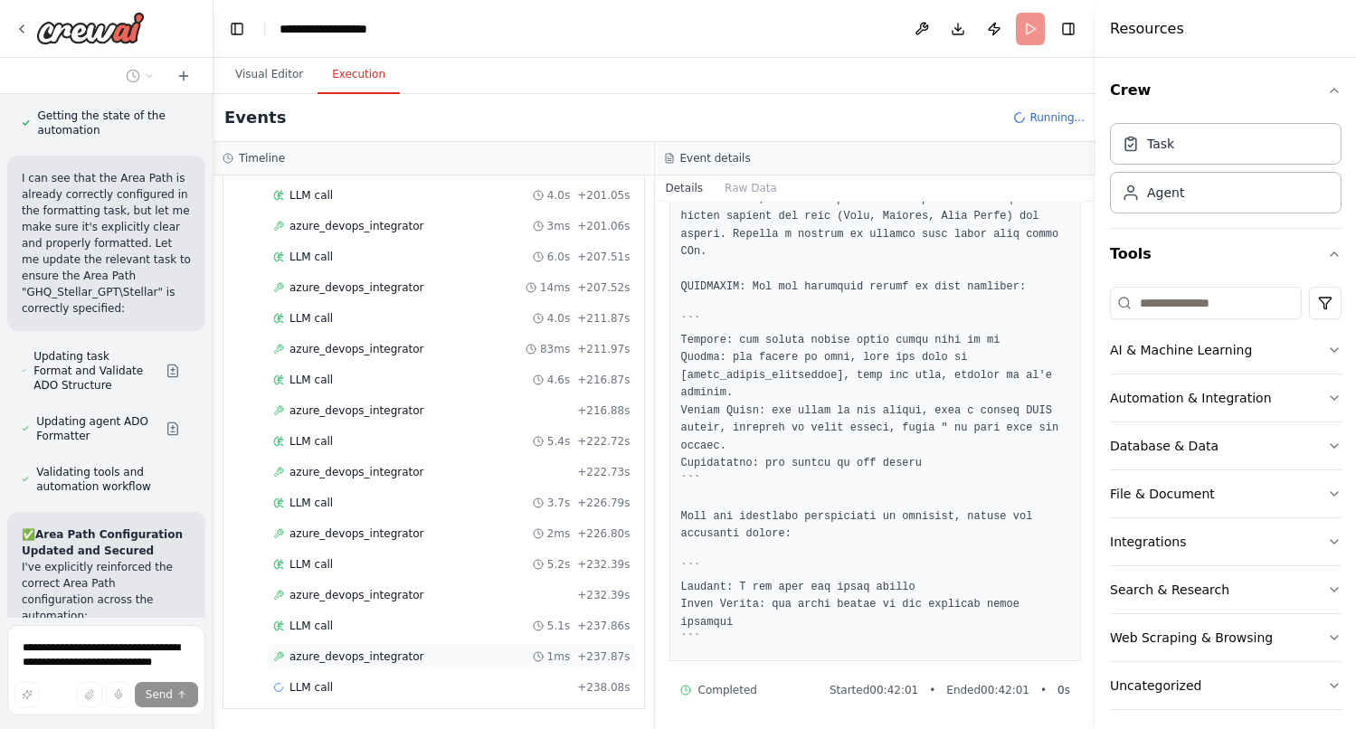
click at [424, 655] on div "azure_devops_integrator 1ms + 237.87s" at bounding box center [451, 656] width 357 height 14
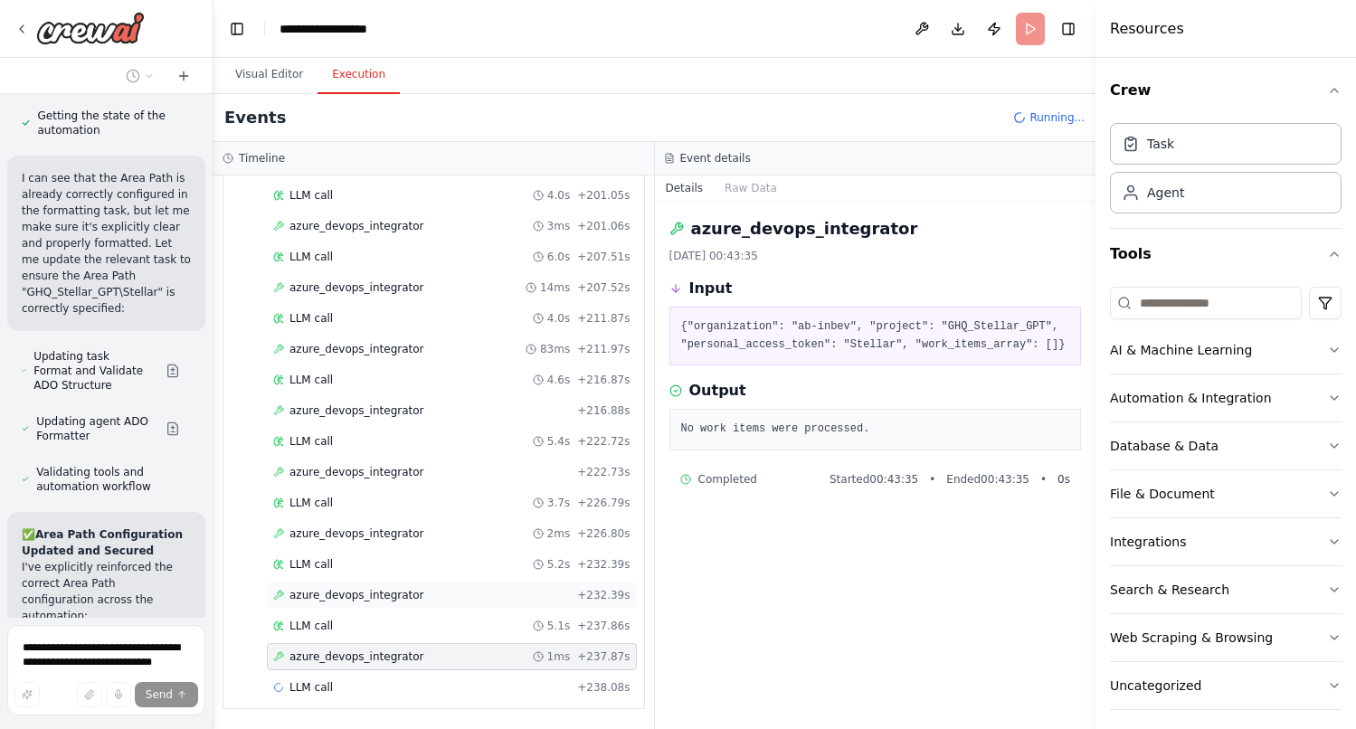
click at [357, 592] on span "azure_devops_integrator" at bounding box center [356, 595] width 135 height 14
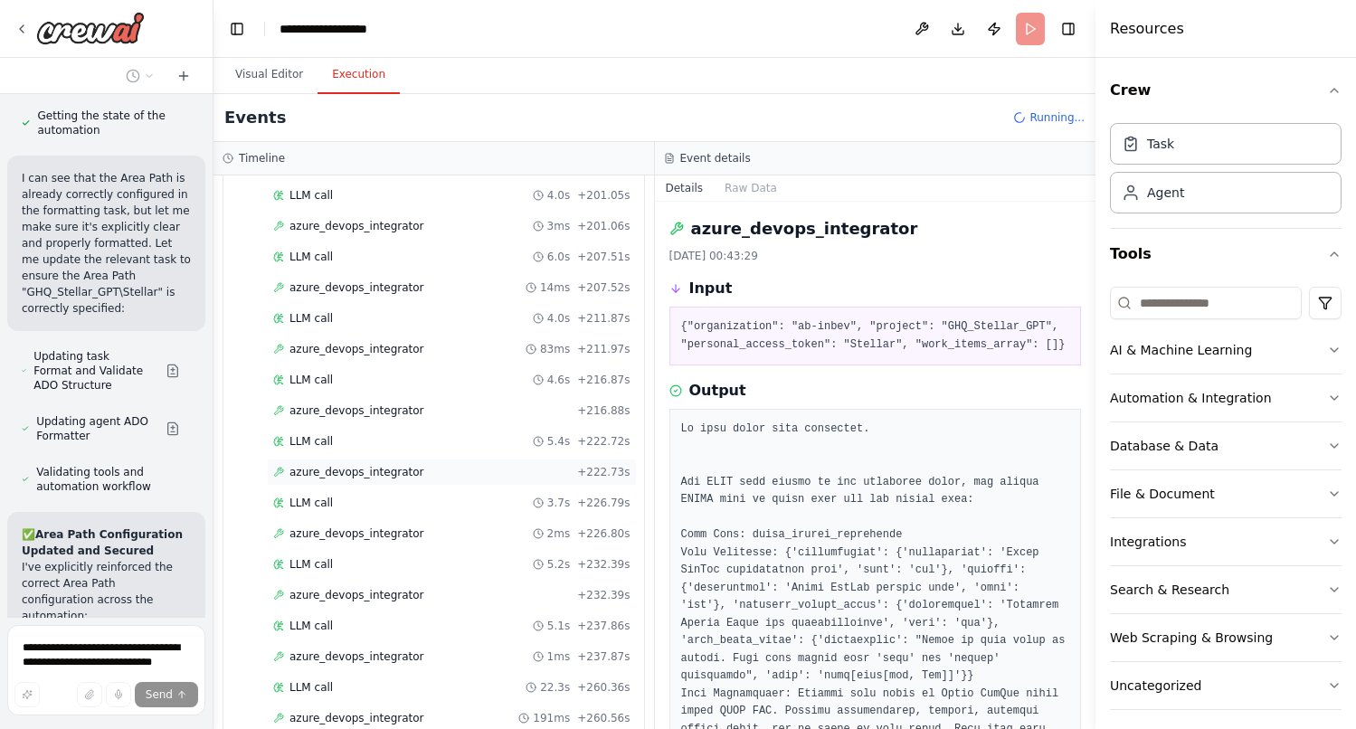
click at [394, 477] on span "azure_devops_integrator" at bounding box center [356, 472] width 135 height 14
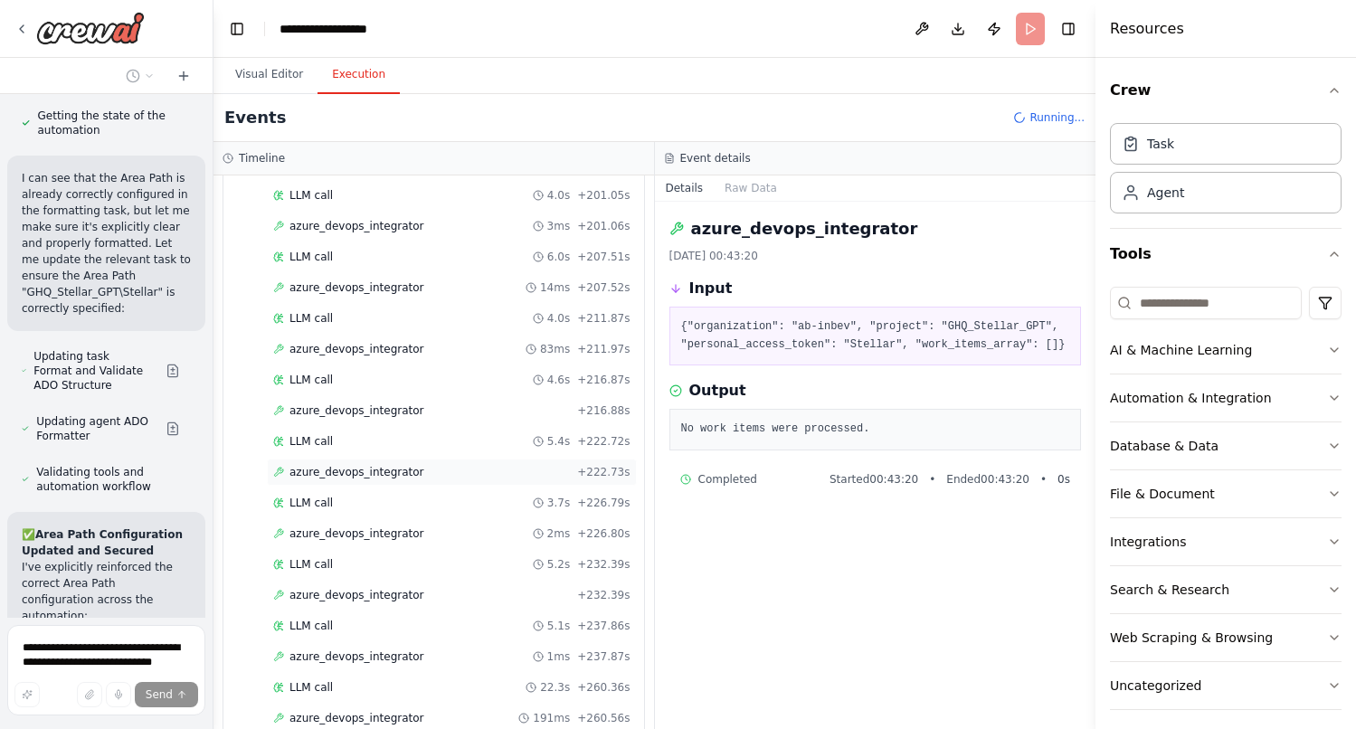
click at [343, 475] on span "azure_devops_integrator" at bounding box center [356, 472] width 135 height 14
click at [339, 415] on span "azure_devops_integrator" at bounding box center [356, 410] width 135 height 14
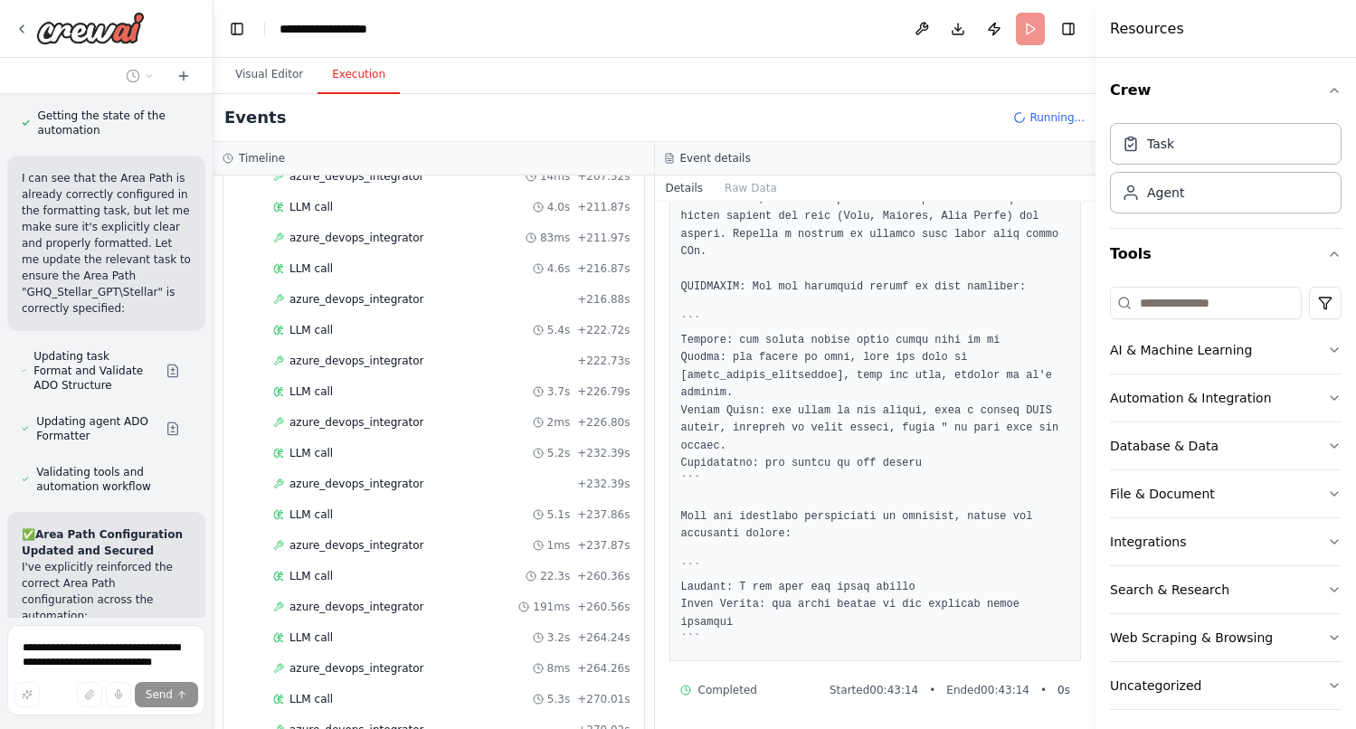
scroll to position [1959, 0]
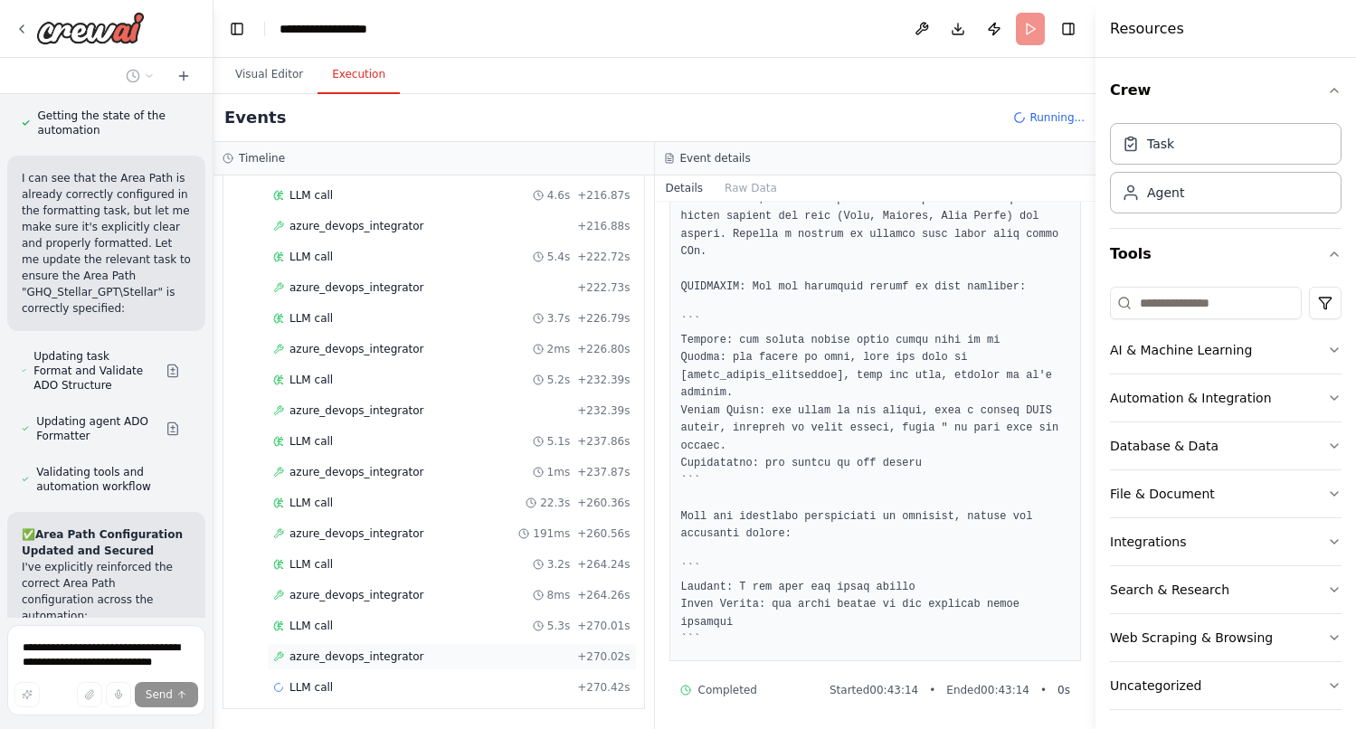
click at [377, 648] on div "azure_devops_integrator + 270.02s" at bounding box center [452, 656] width 370 height 27
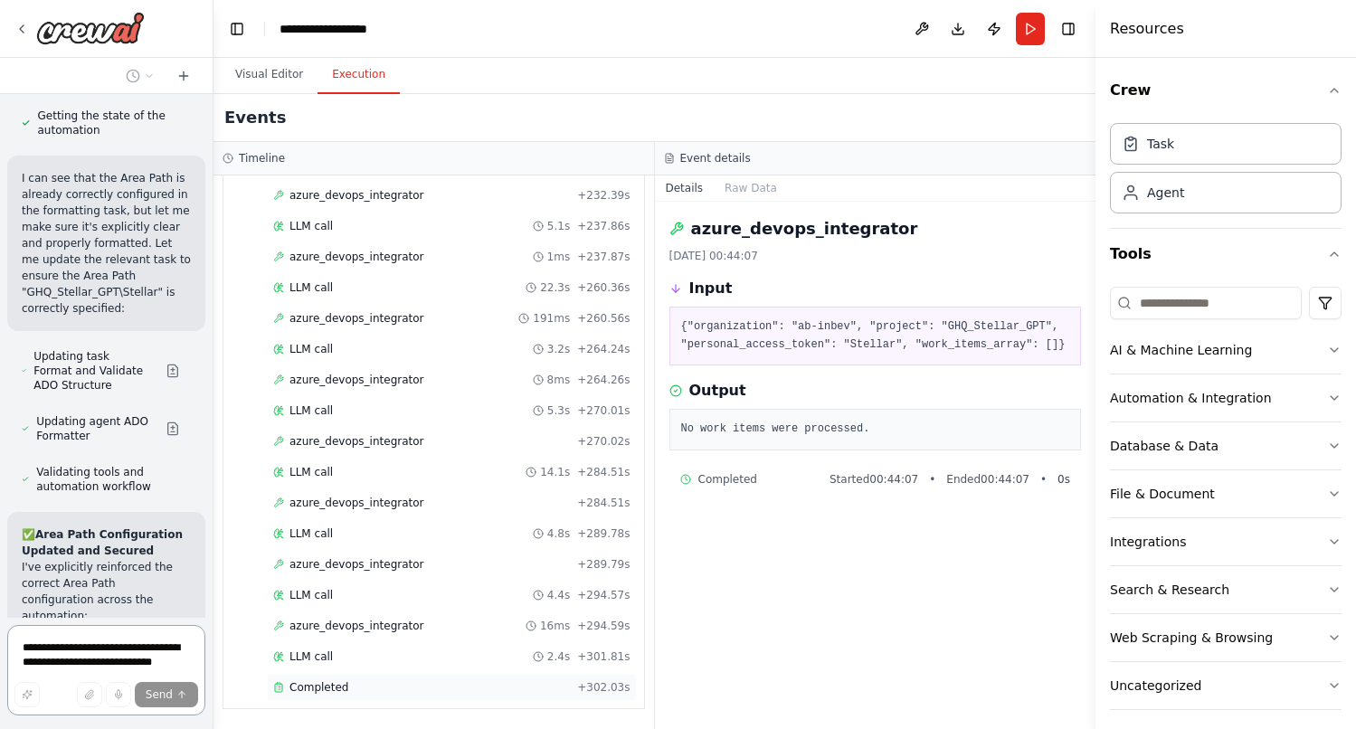
scroll to position [15146, 0]
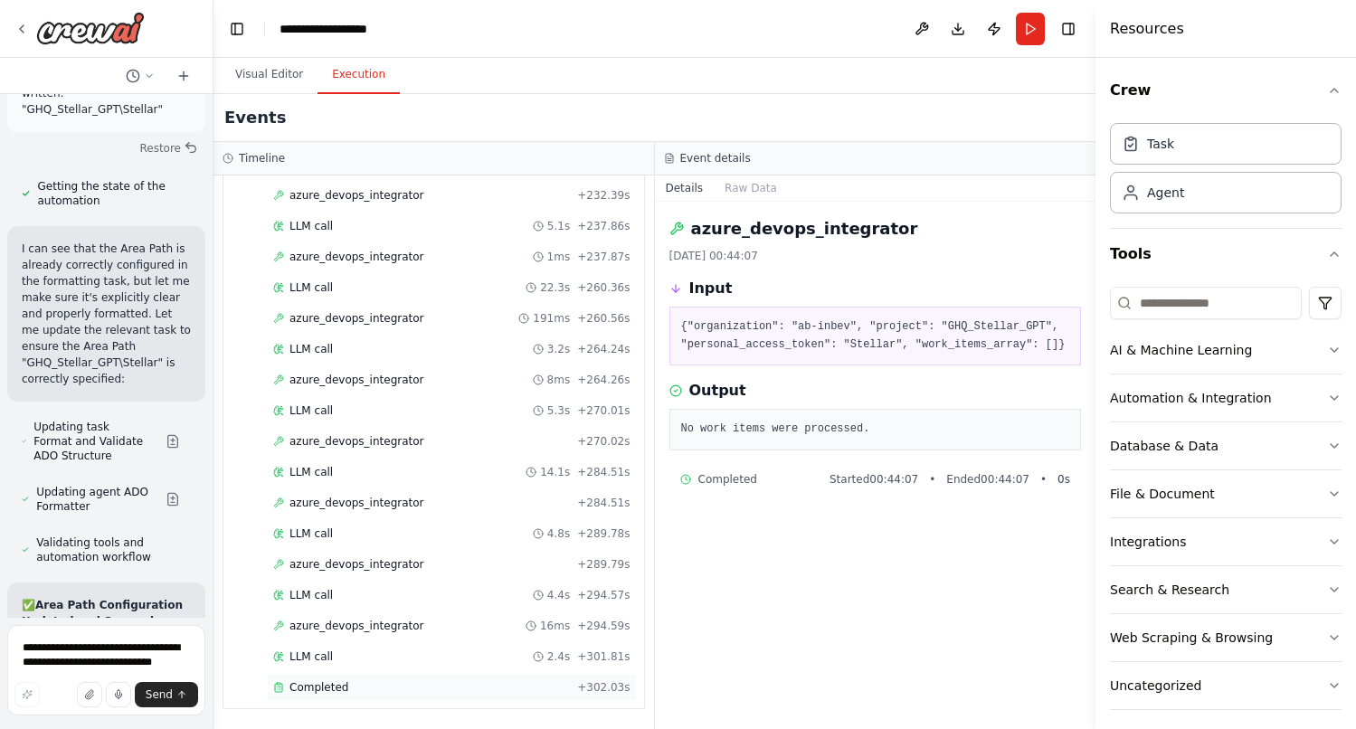
click at [321, 690] on span "Completed" at bounding box center [318, 687] width 59 height 14
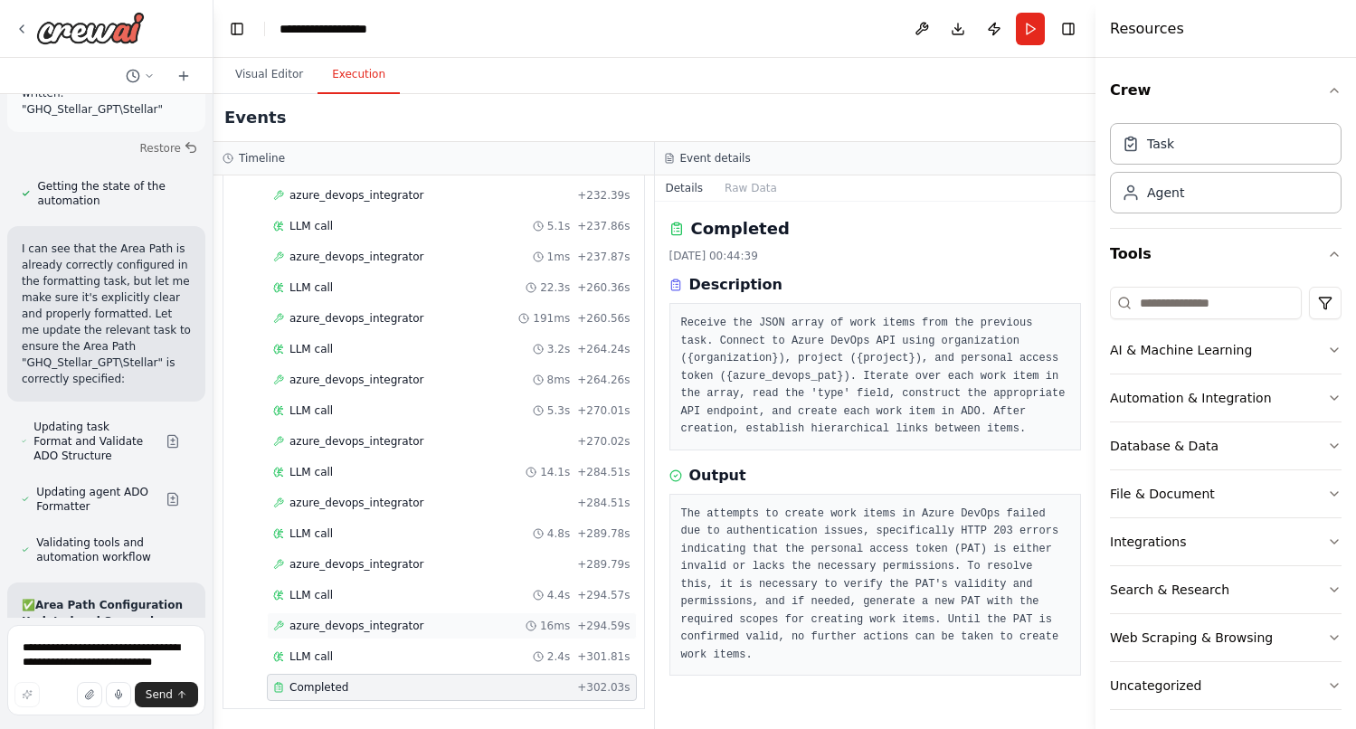
click at [432, 633] on div "azure_devops_integrator 16ms + 294.59s" at bounding box center [452, 625] width 370 height 27
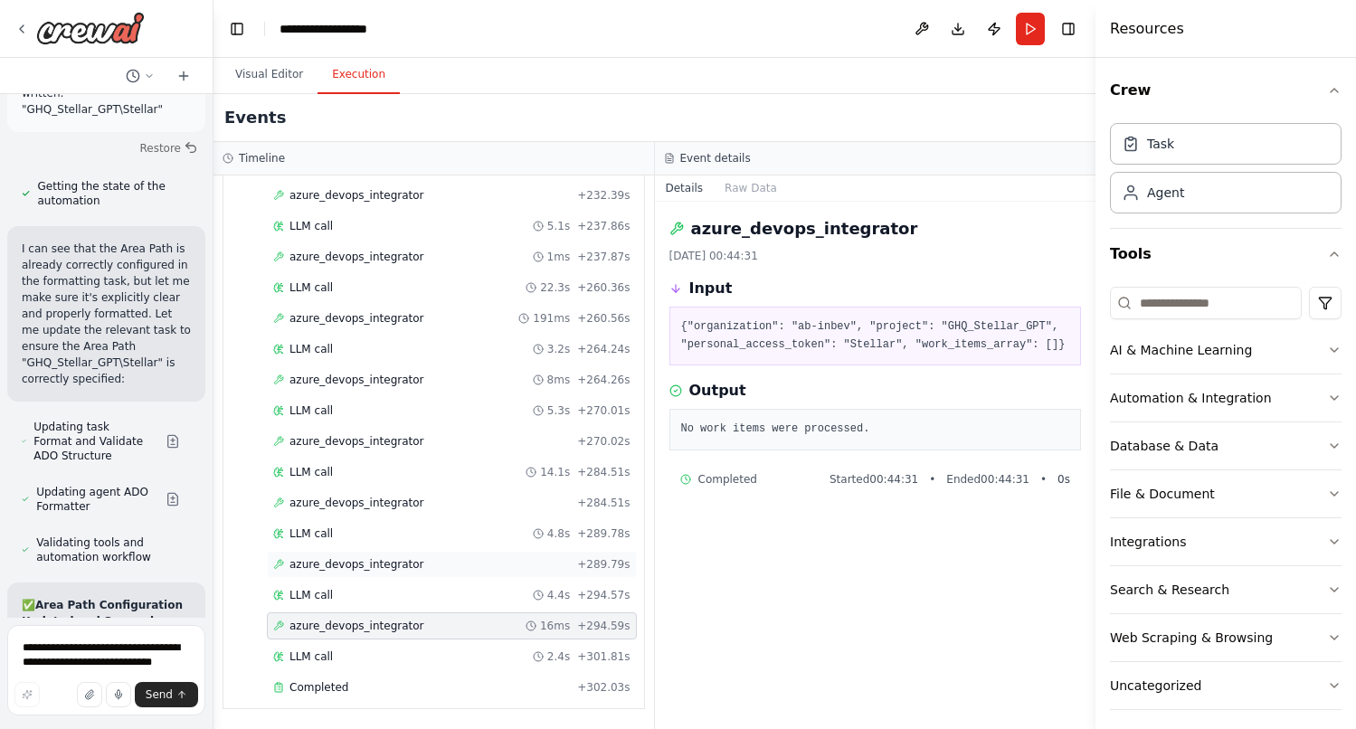
click at [366, 557] on span "azure_devops_integrator" at bounding box center [356, 564] width 135 height 14
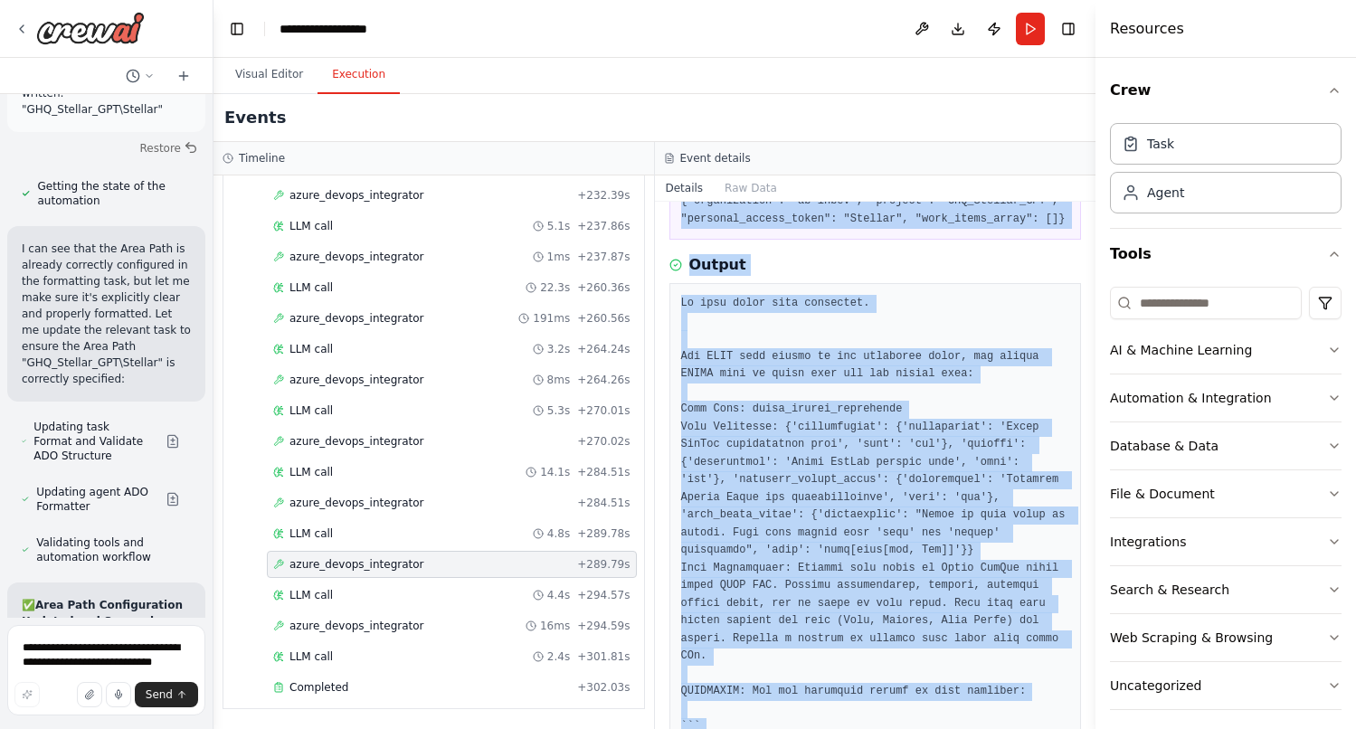
scroll to position [0, 0]
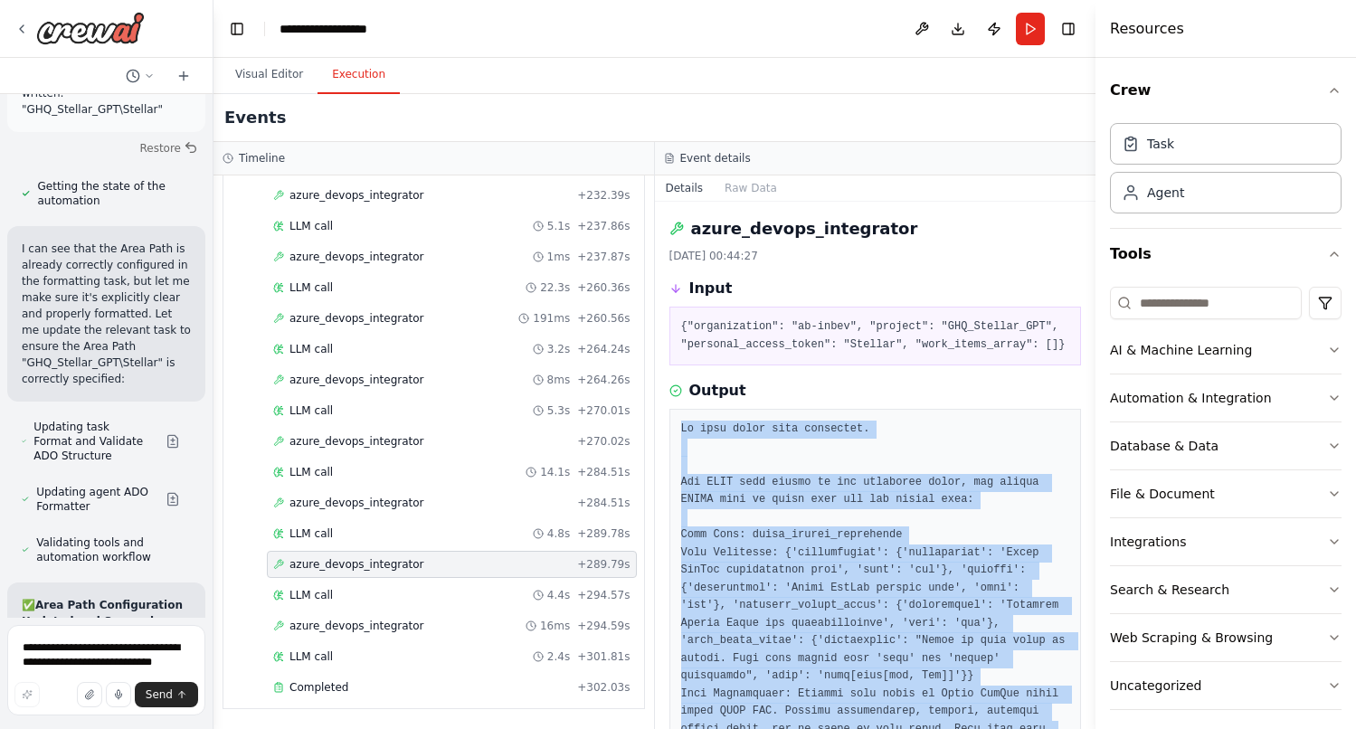
drag, startPoint x: 938, startPoint y: 667, endPoint x: 680, endPoint y: 428, distance: 351.9
copy pre "No work items were processed. You ONLY have access to the following tools, and …"
click at [96, 649] on textarea "**********" at bounding box center [106, 670] width 198 height 90
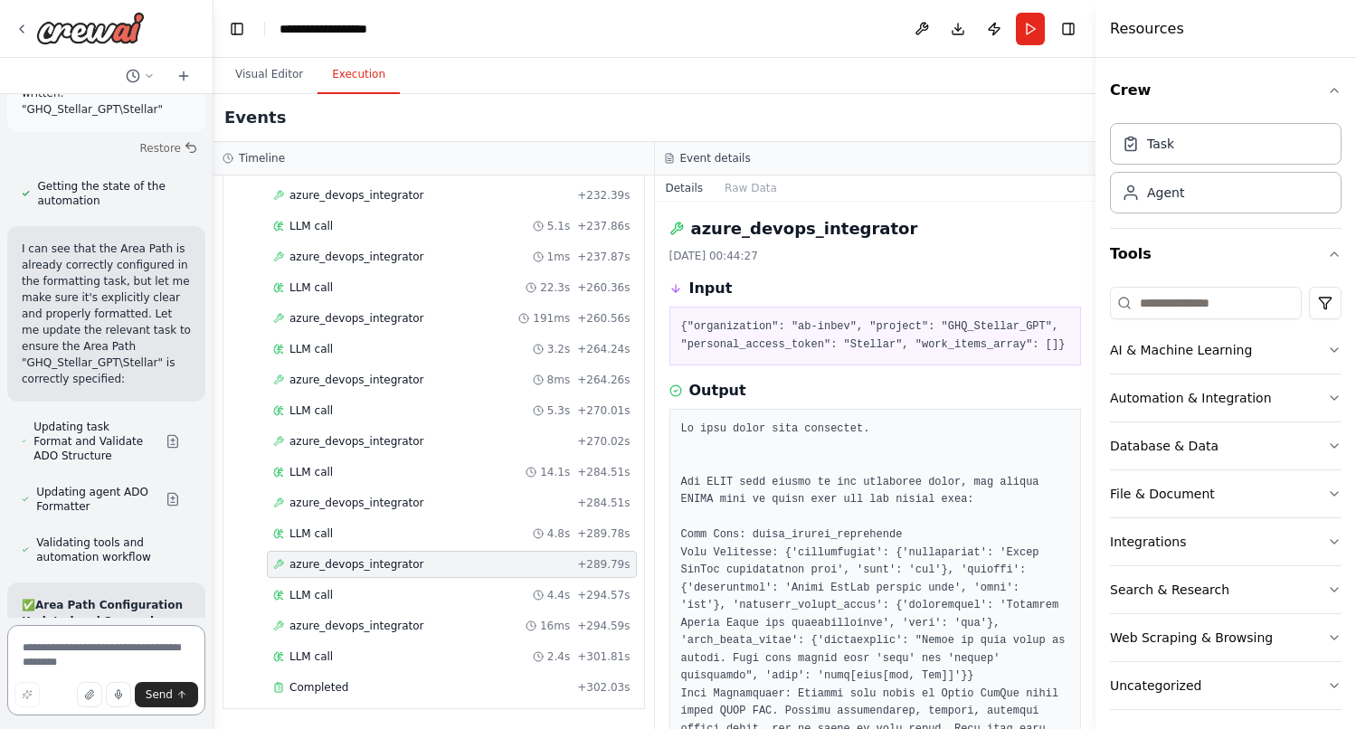
paste textarea "**********"
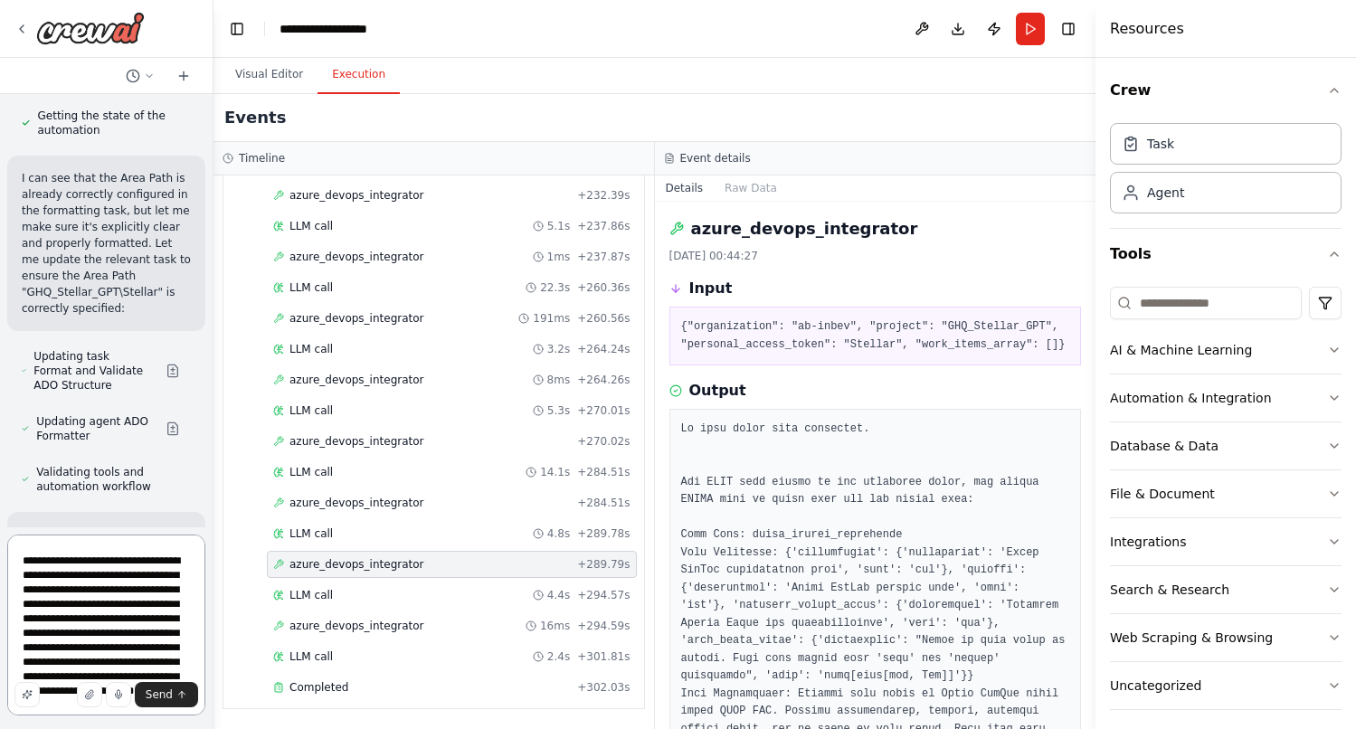
scroll to position [266, 0]
click at [108, 573] on textarea at bounding box center [106, 624] width 198 height 181
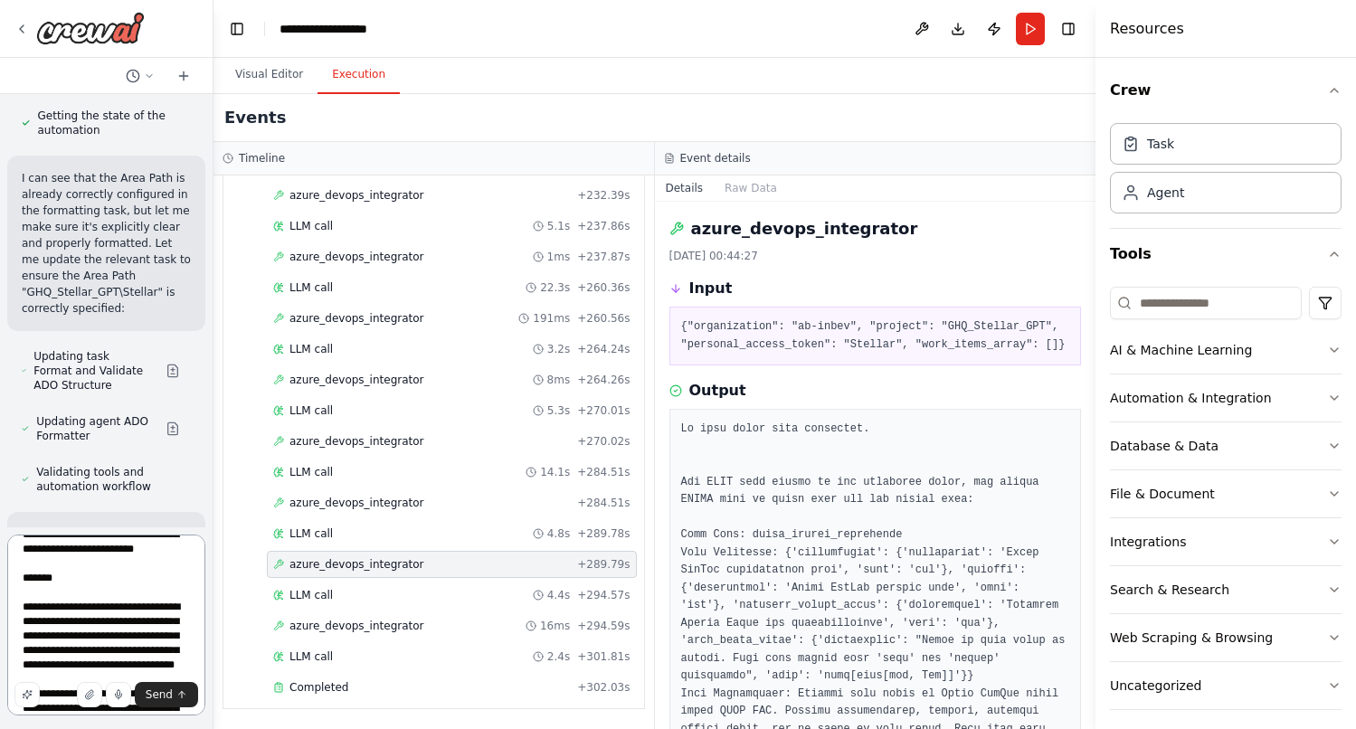
scroll to position [392, 0]
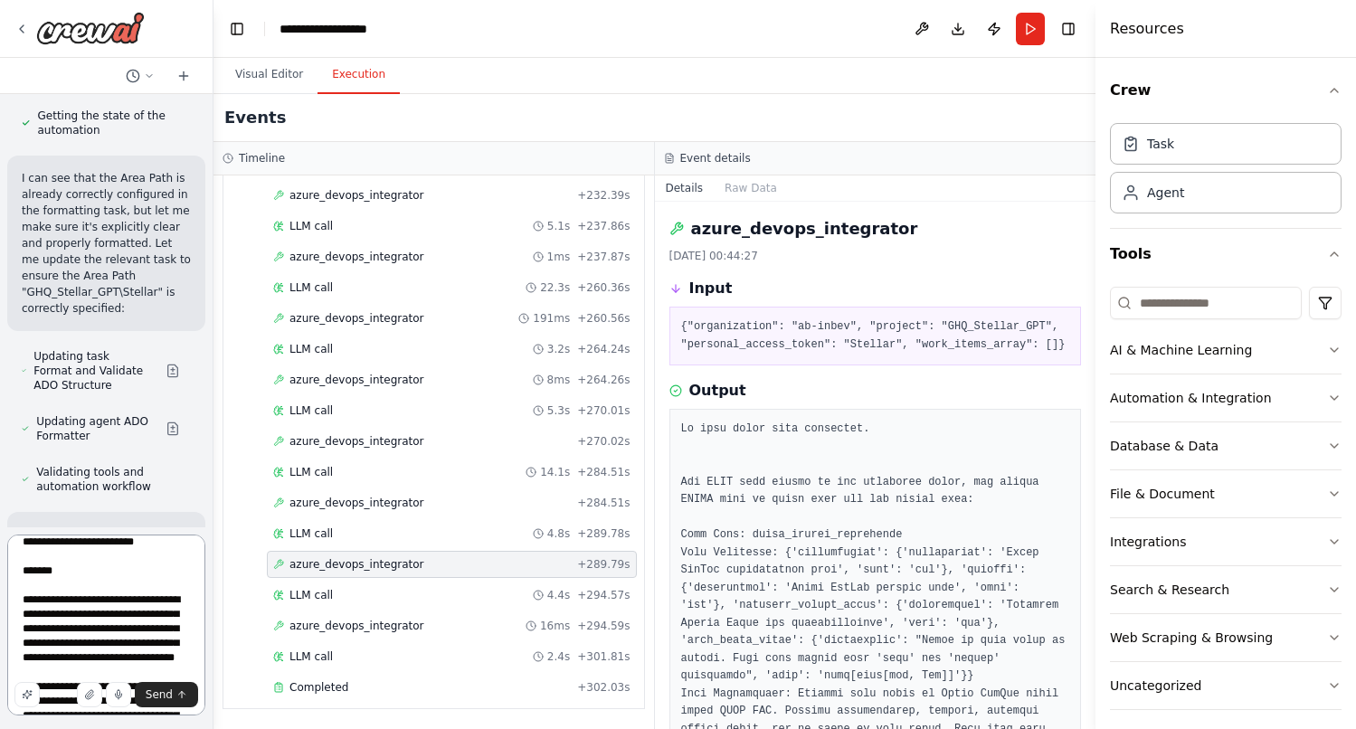
click at [29, 574] on textarea at bounding box center [106, 624] width 198 height 181
drag, startPoint x: 155, startPoint y: 570, endPoint x: 155, endPoint y: 588, distance: 18.1
click at [155, 573] on textarea at bounding box center [106, 624] width 198 height 181
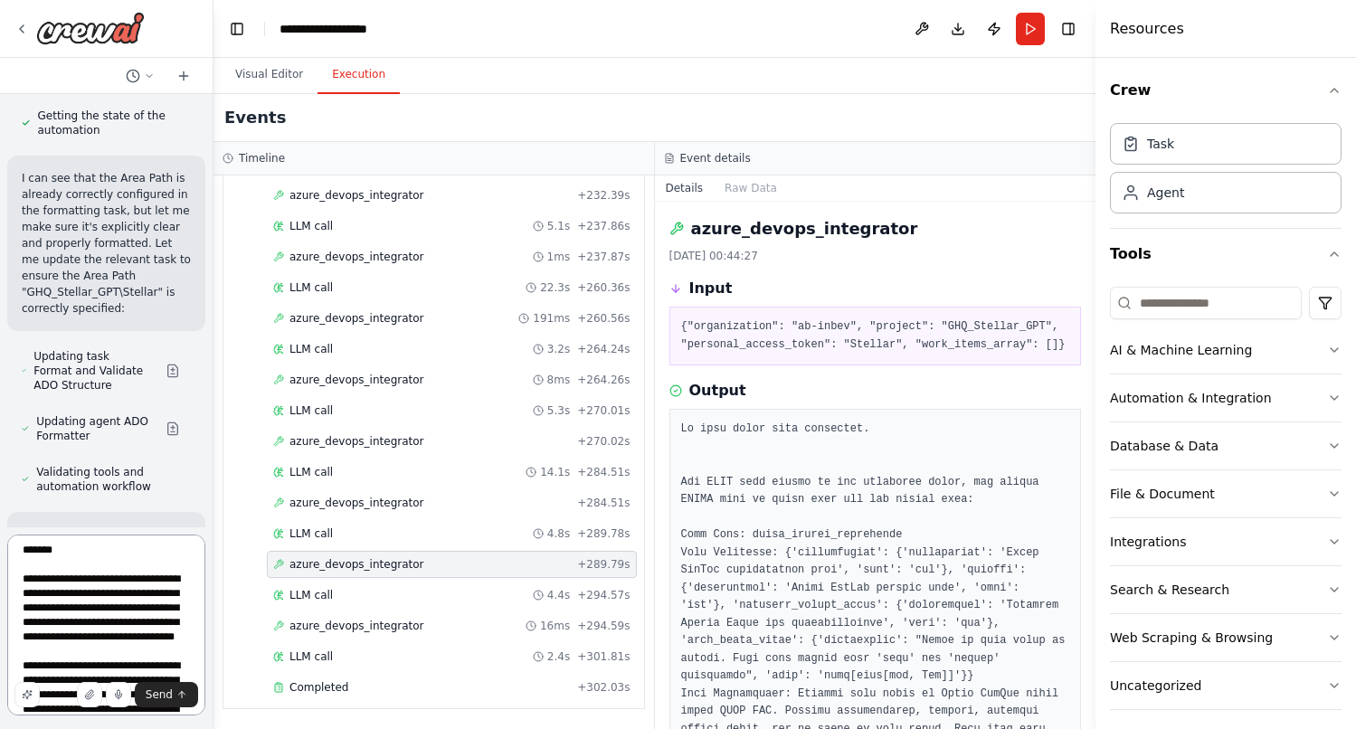
scroll to position [421, 0]
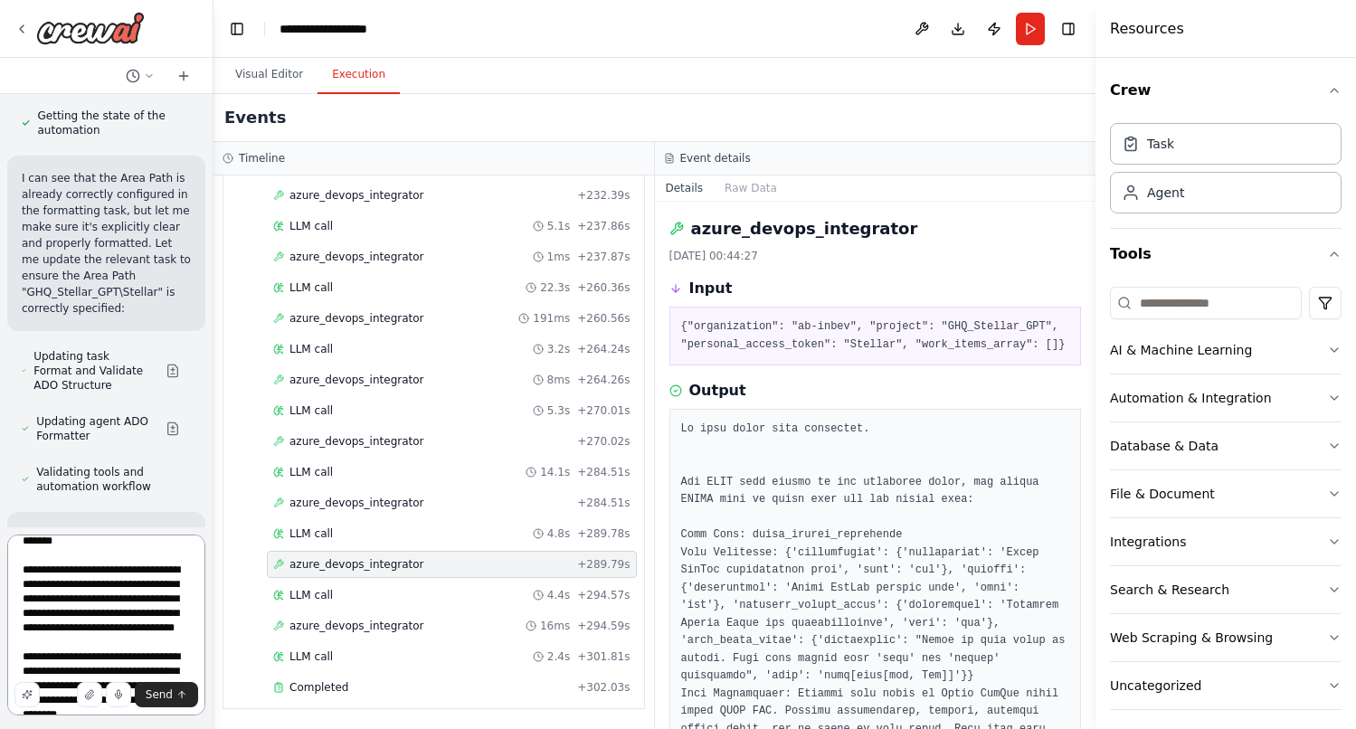
click at [109, 622] on textarea at bounding box center [106, 624] width 198 height 181
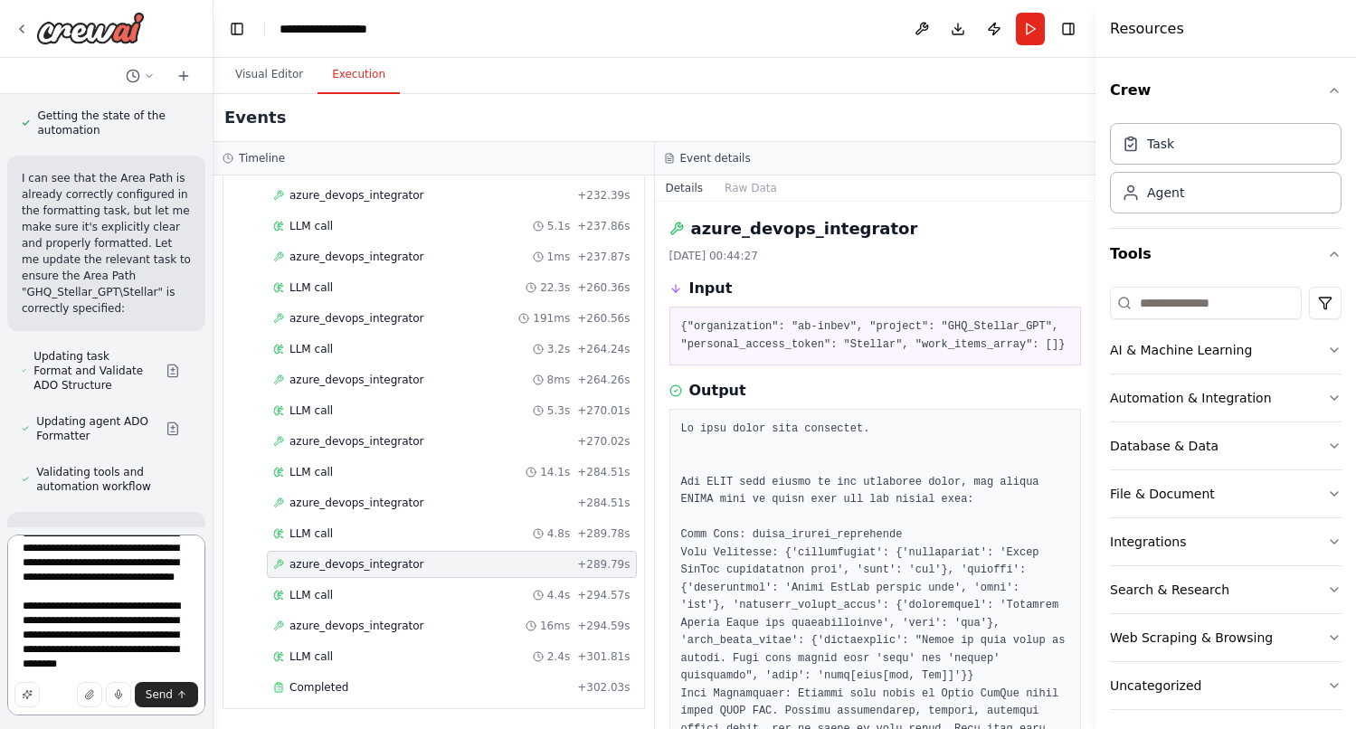
scroll to position [465, 0]
click at [92, 581] on textarea at bounding box center [106, 624] width 198 height 181
click at [87, 607] on textarea at bounding box center [106, 624] width 198 height 181
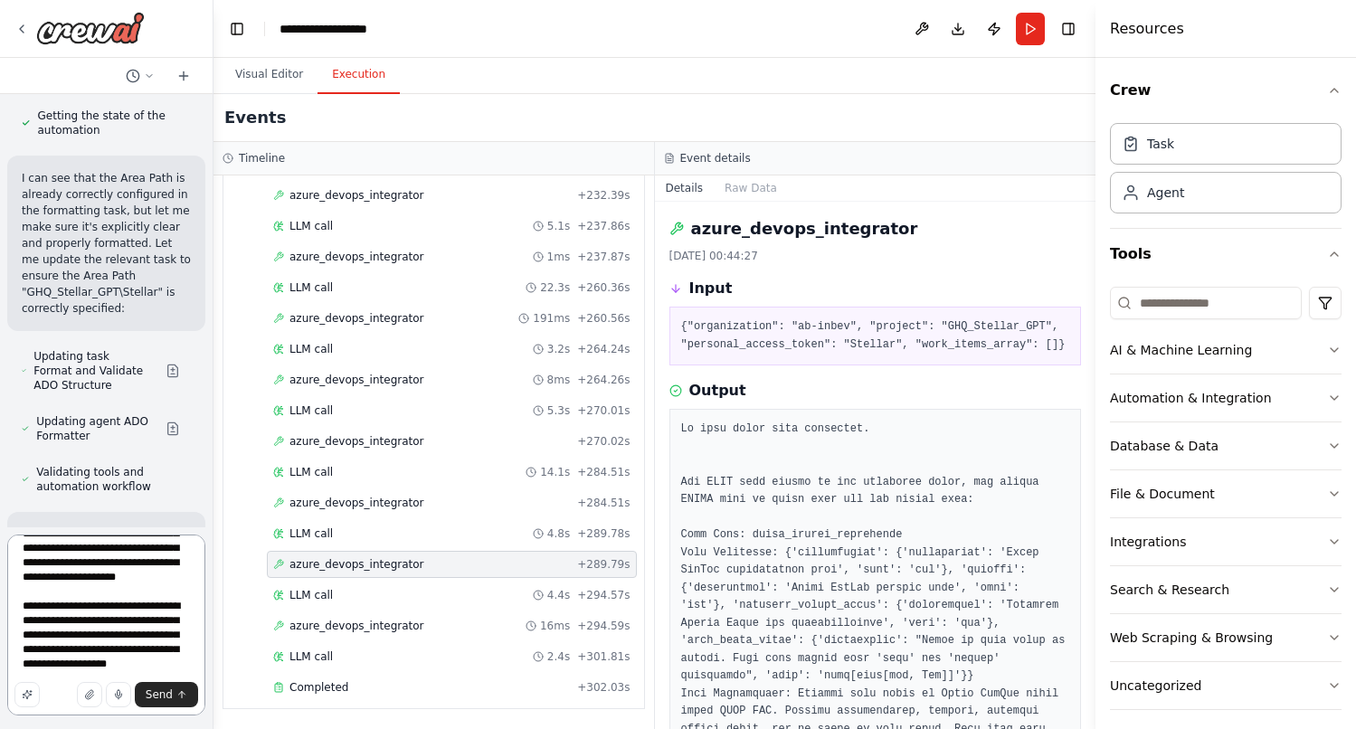
click at [82, 638] on textarea at bounding box center [106, 624] width 198 height 181
click at [132, 665] on textarea at bounding box center [106, 624] width 198 height 181
click at [168, 667] on textarea at bounding box center [106, 624] width 198 height 181
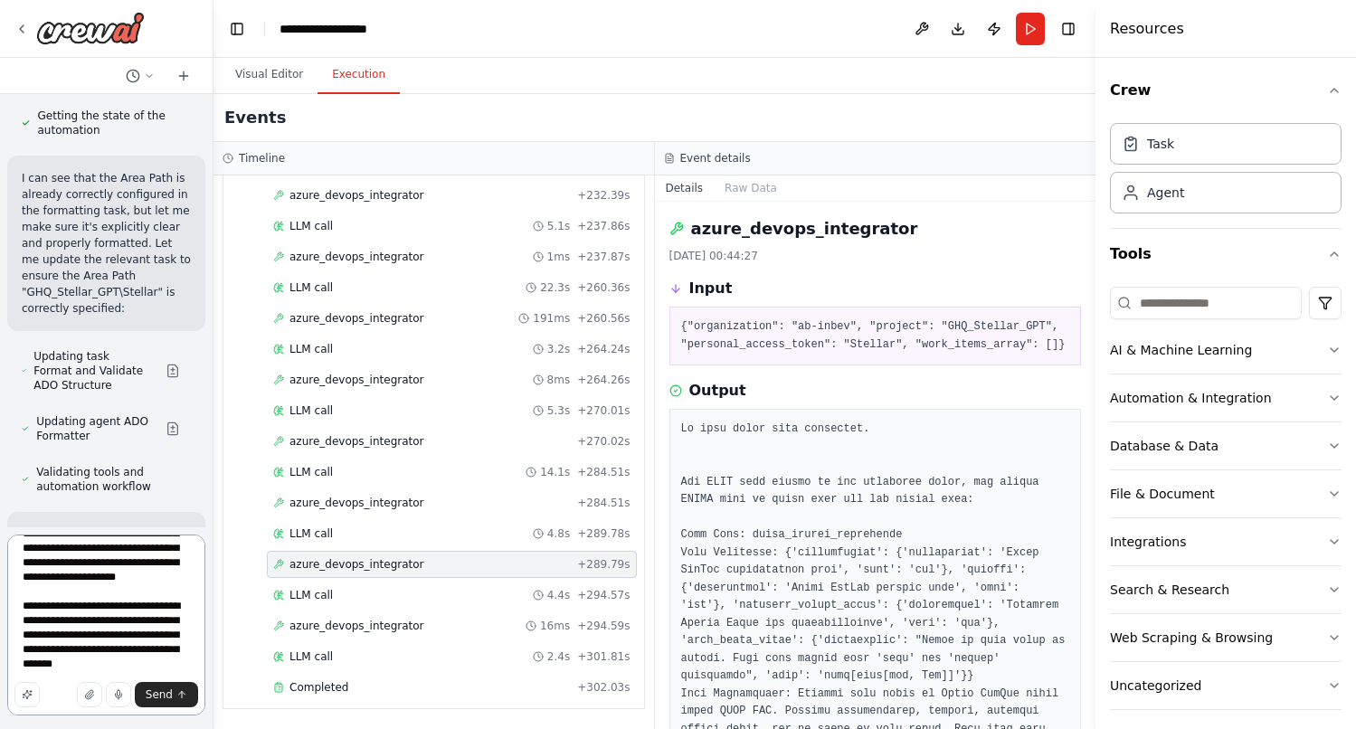
paste textarea "**********"
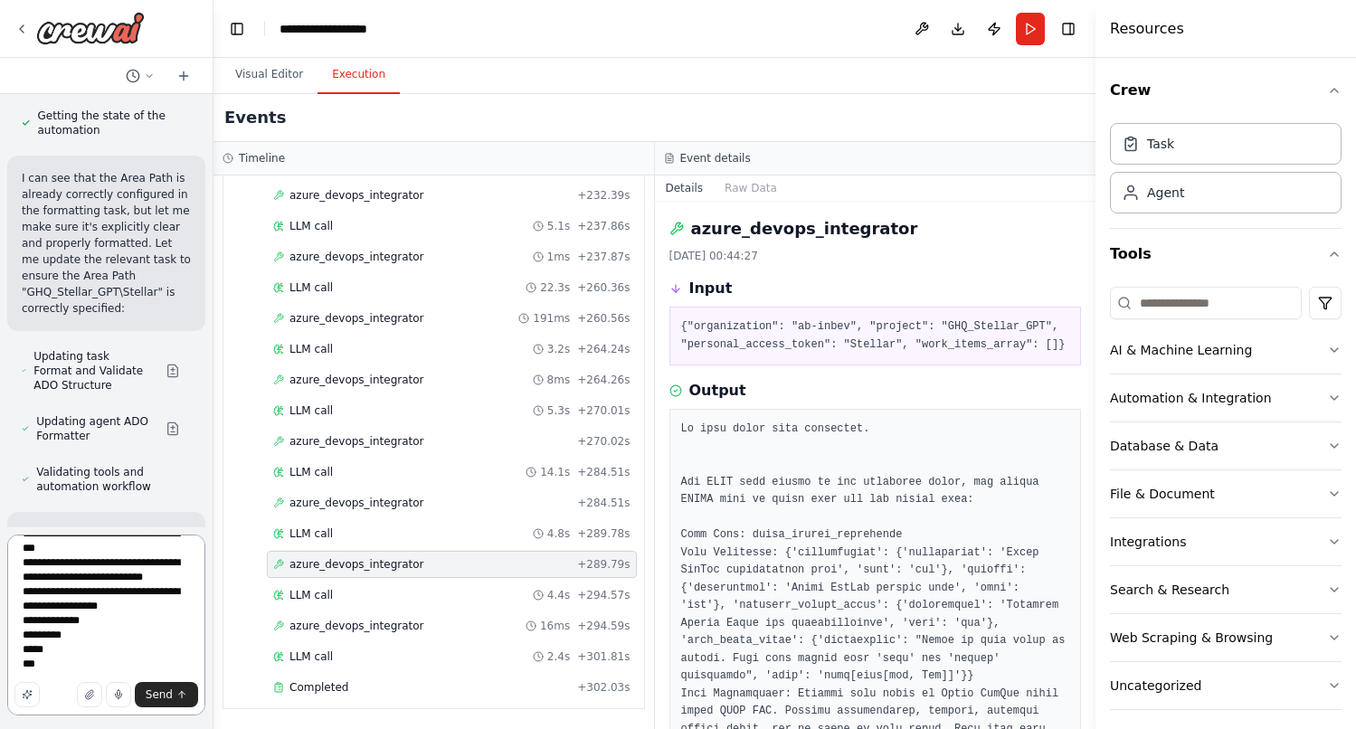
scroll to position [2194, 0]
paste textarea "**********"
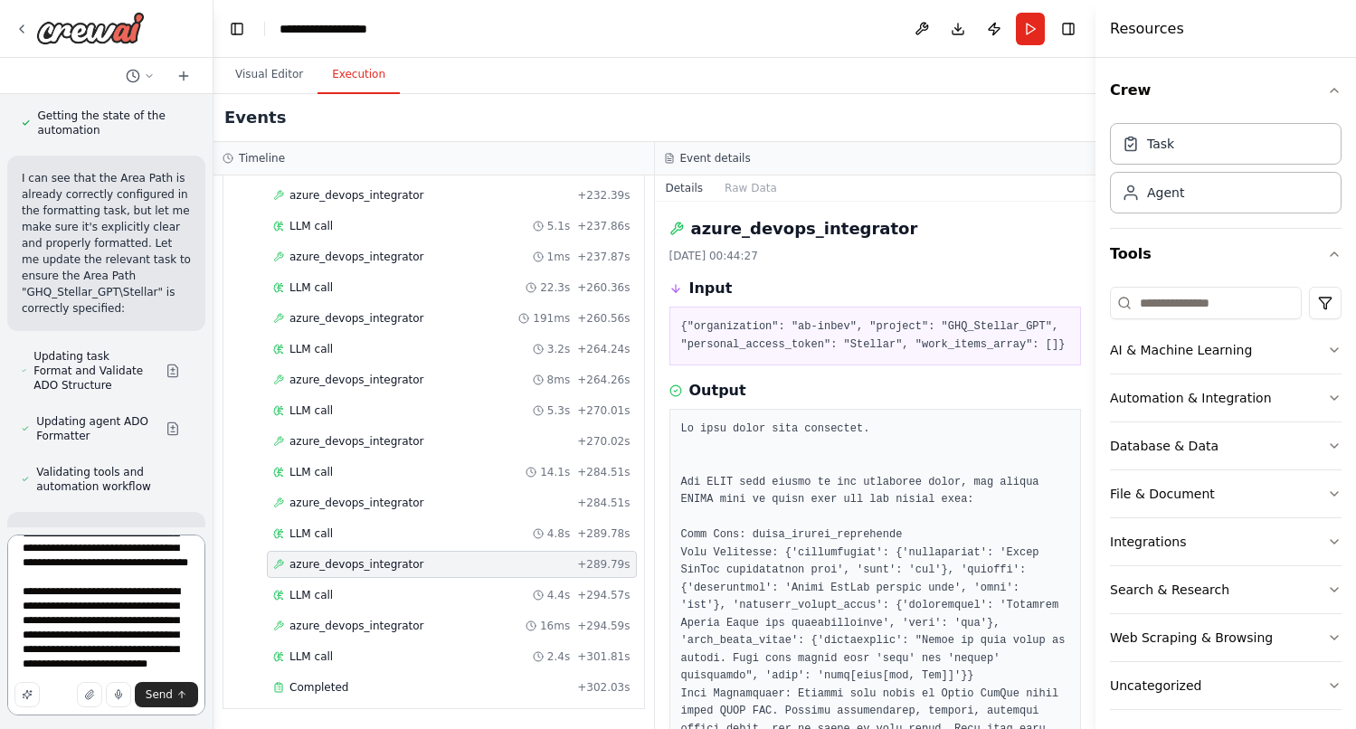
scroll to position [2274, 0]
click at [56, 584] on textarea at bounding box center [106, 624] width 198 height 181
click at [176, 575] on textarea at bounding box center [106, 624] width 198 height 181
drag, startPoint x: 70, startPoint y: 572, endPoint x: 190, endPoint y: 573, distance: 120.3
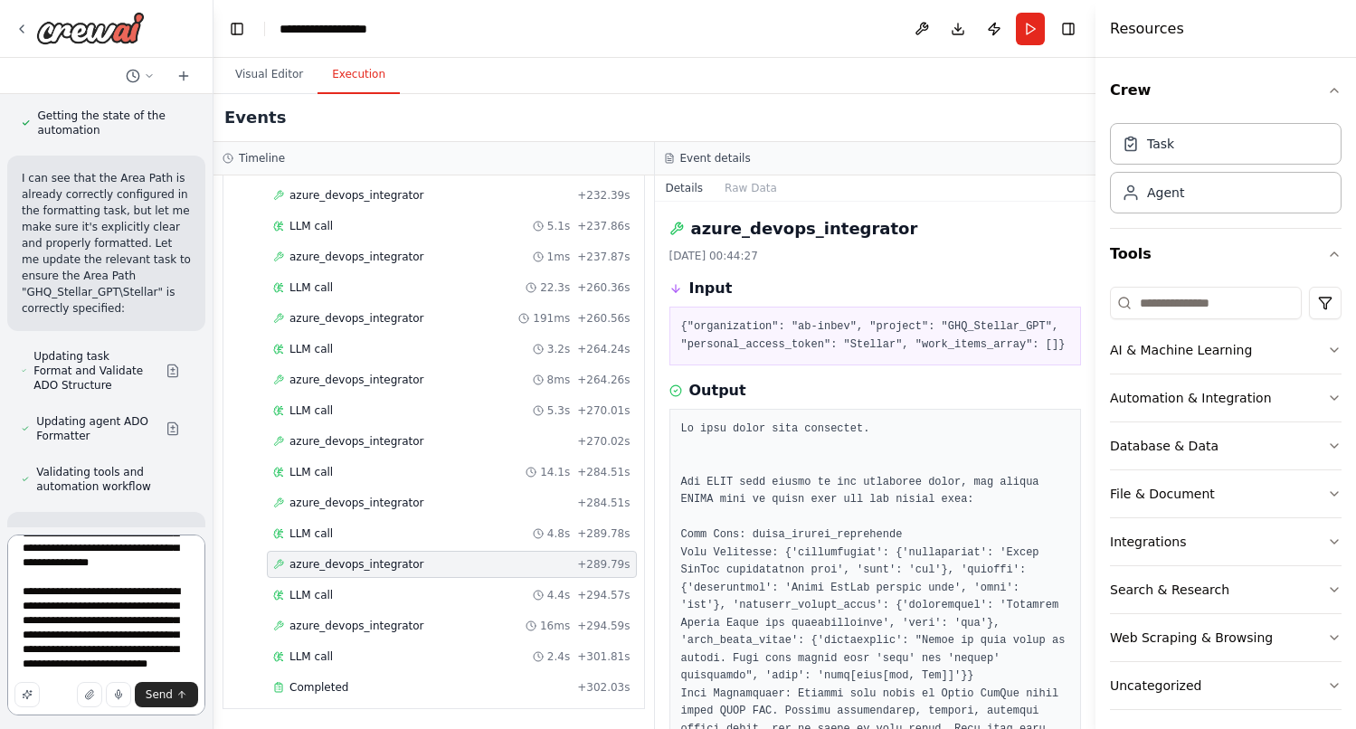
click at [190, 573] on textarea at bounding box center [106, 624] width 198 height 181
click at [33, 620] on textarea at bounding box center [106, 624] width 198 height 181
click at [188, 655] on textarea at bounding box center [106, 624] width 198 height 181
type textarea "**********"
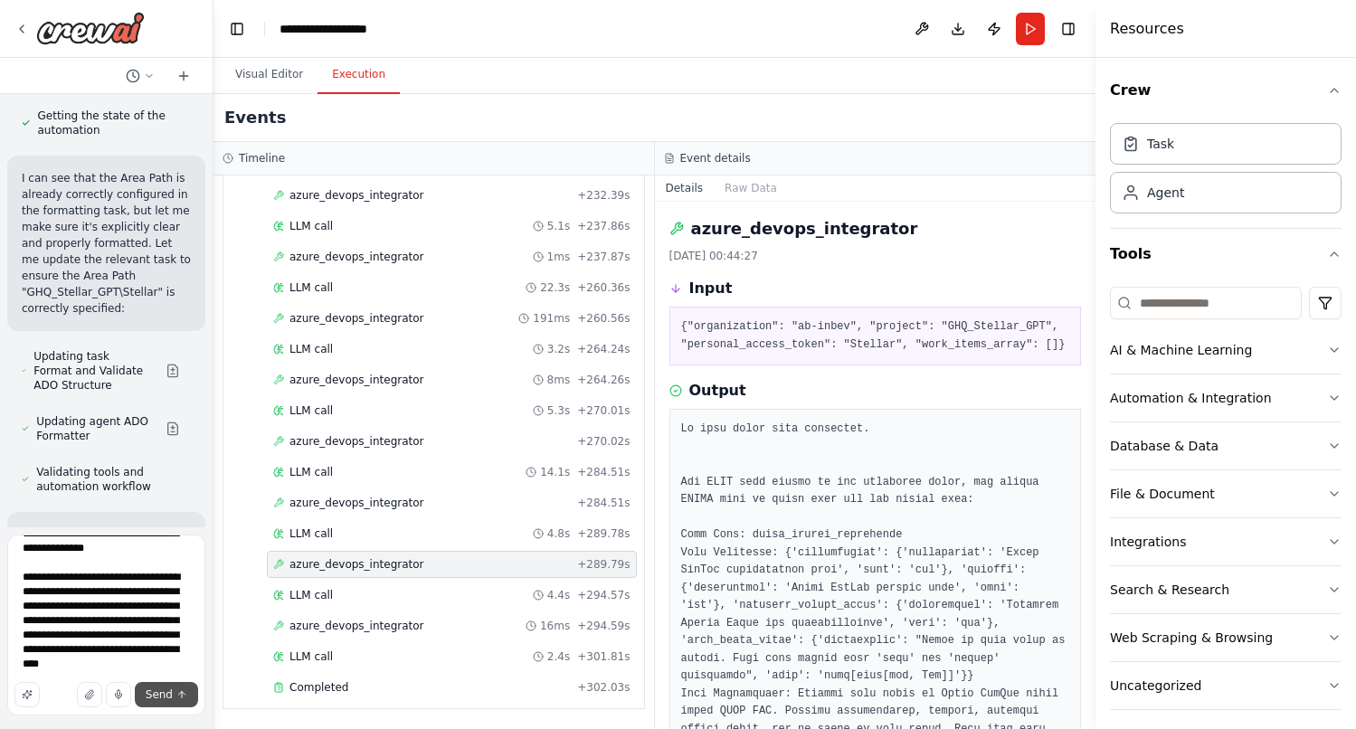
click at [156, 701] on span "Send" at bounding box center [159, 694] width 27 height 14
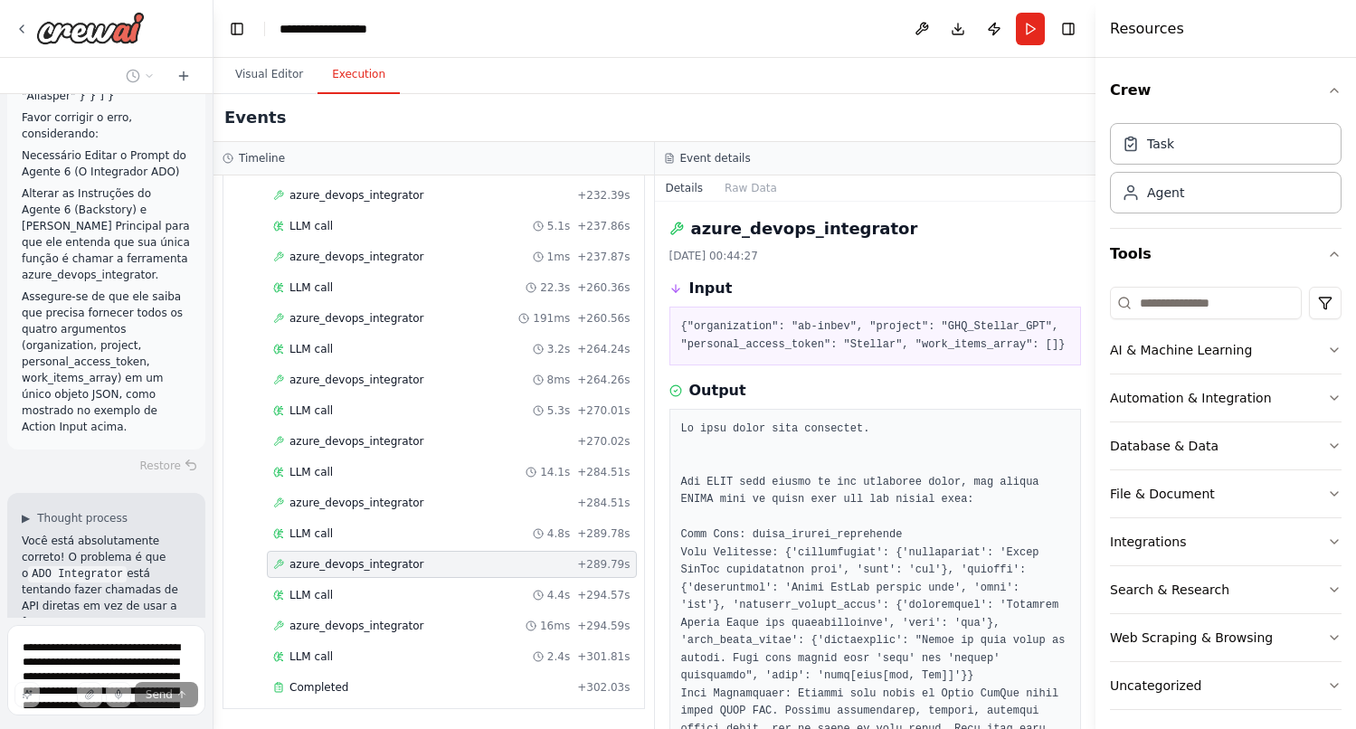
scroll to position [19044, 0]
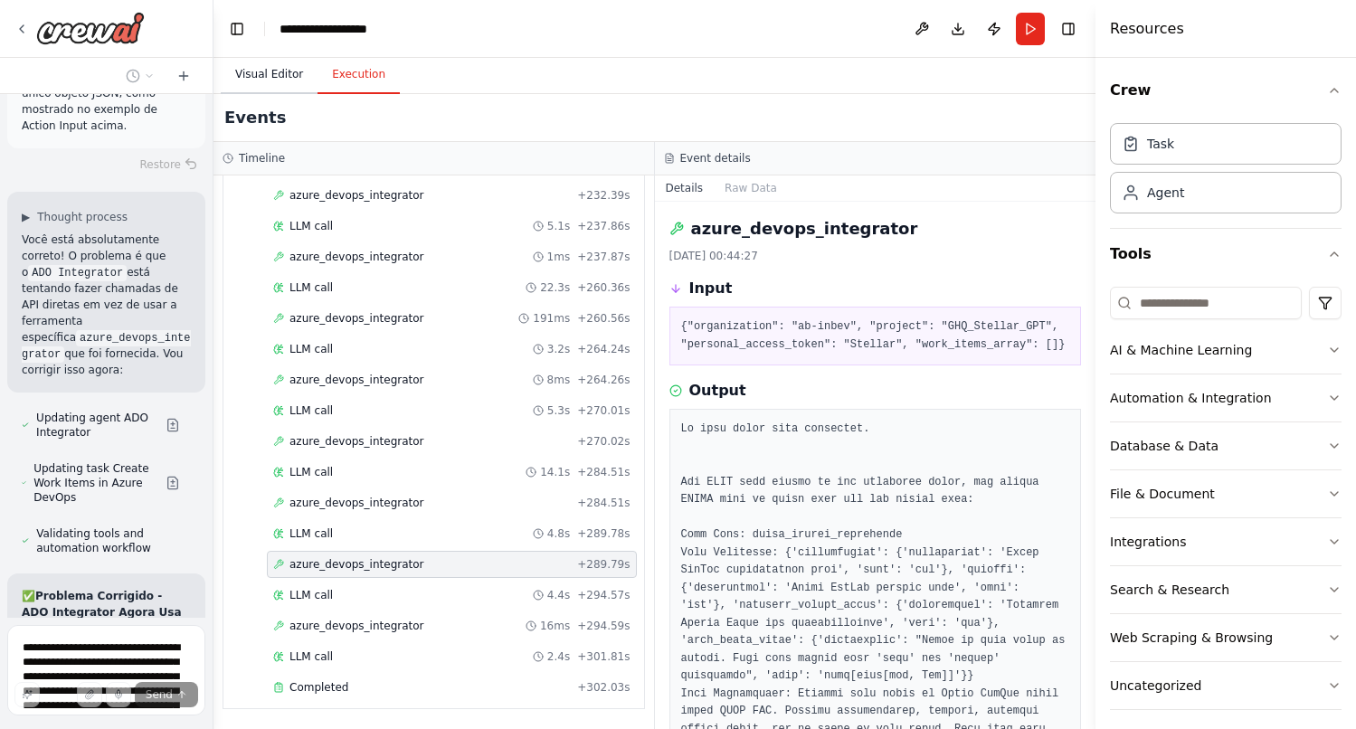
click at [282, 77] on button "Visual Editor" at bounding box center [269, 75] width 97 height 38
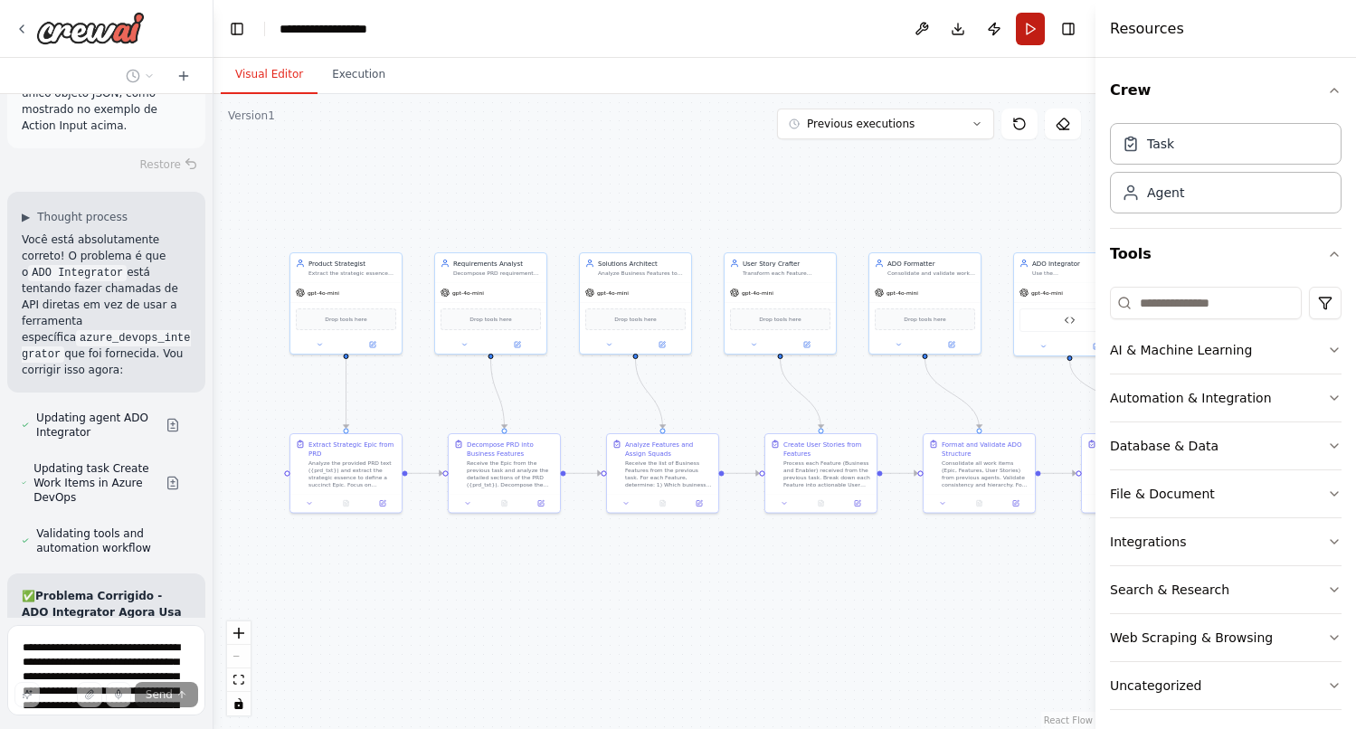
click at [1026, 33] on button "Run" at bounding box center [1030, 29] width 29 height 33
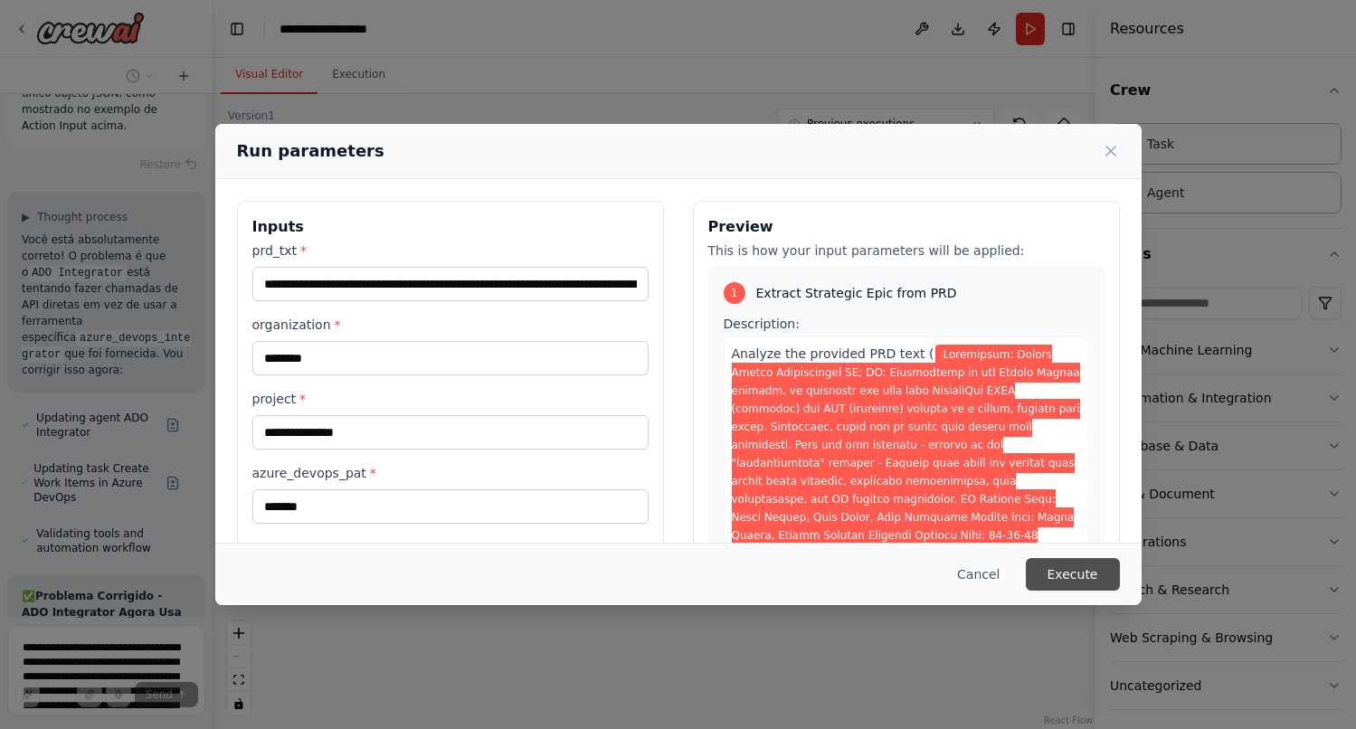
click at [1075, 575] on button "Execute" at bounding box center [1073, 574] width 94 height 33
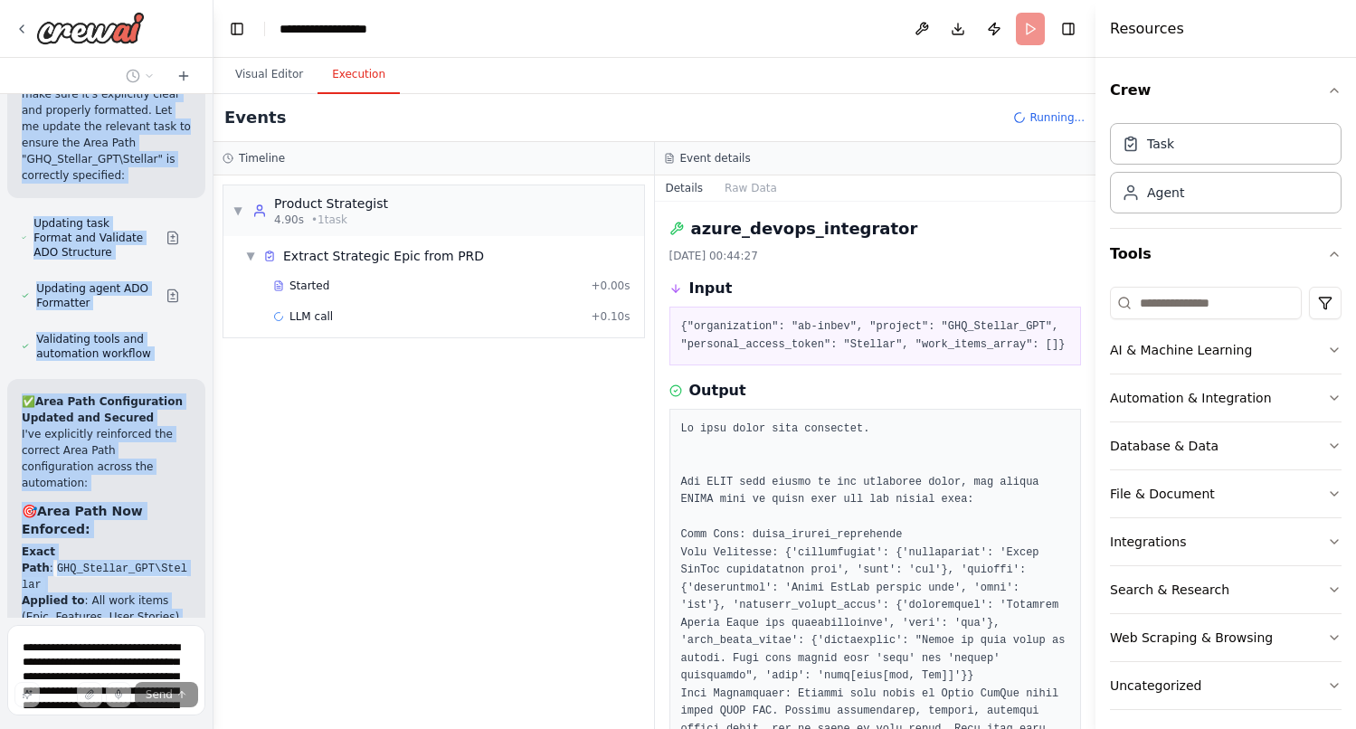
scroll to position [15318, 0]
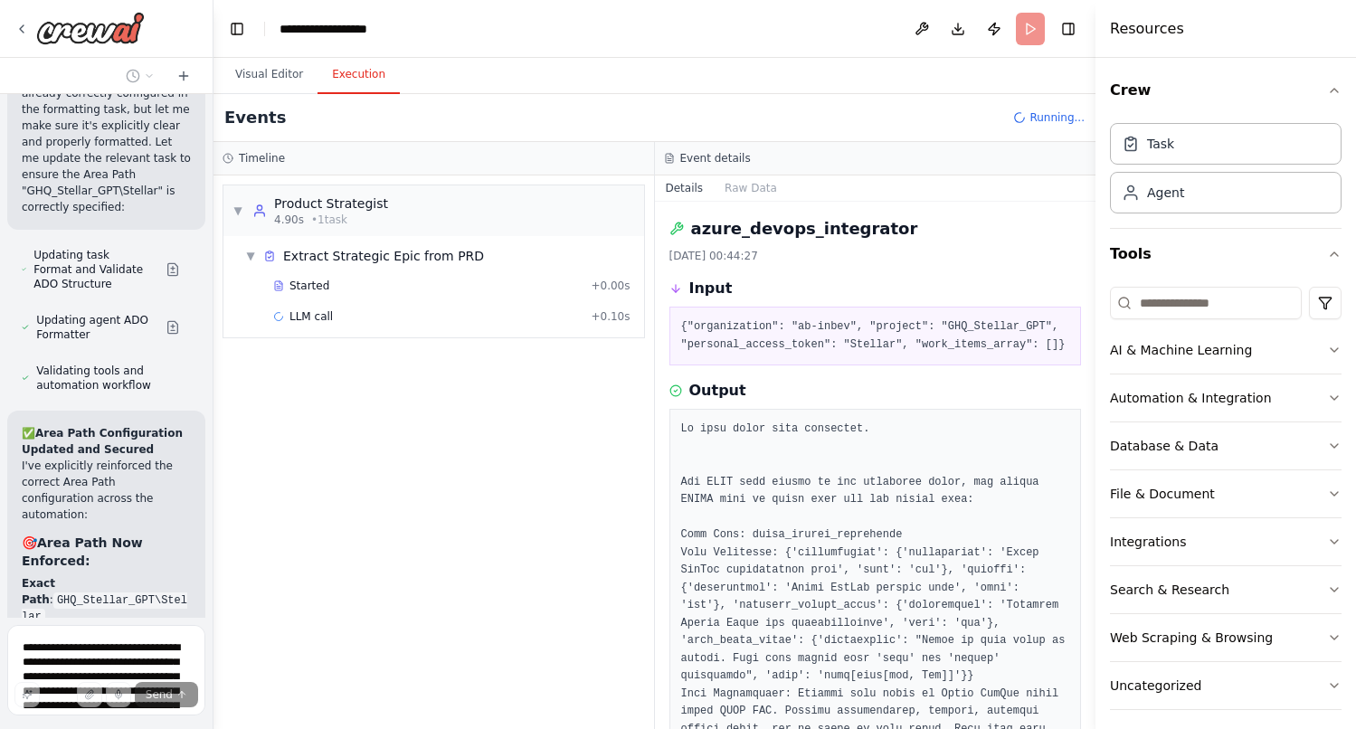
drag, startPoint x: 183, startPoint y: 426, endPoint x: 21, endPoint y: 313, distance: 197.4
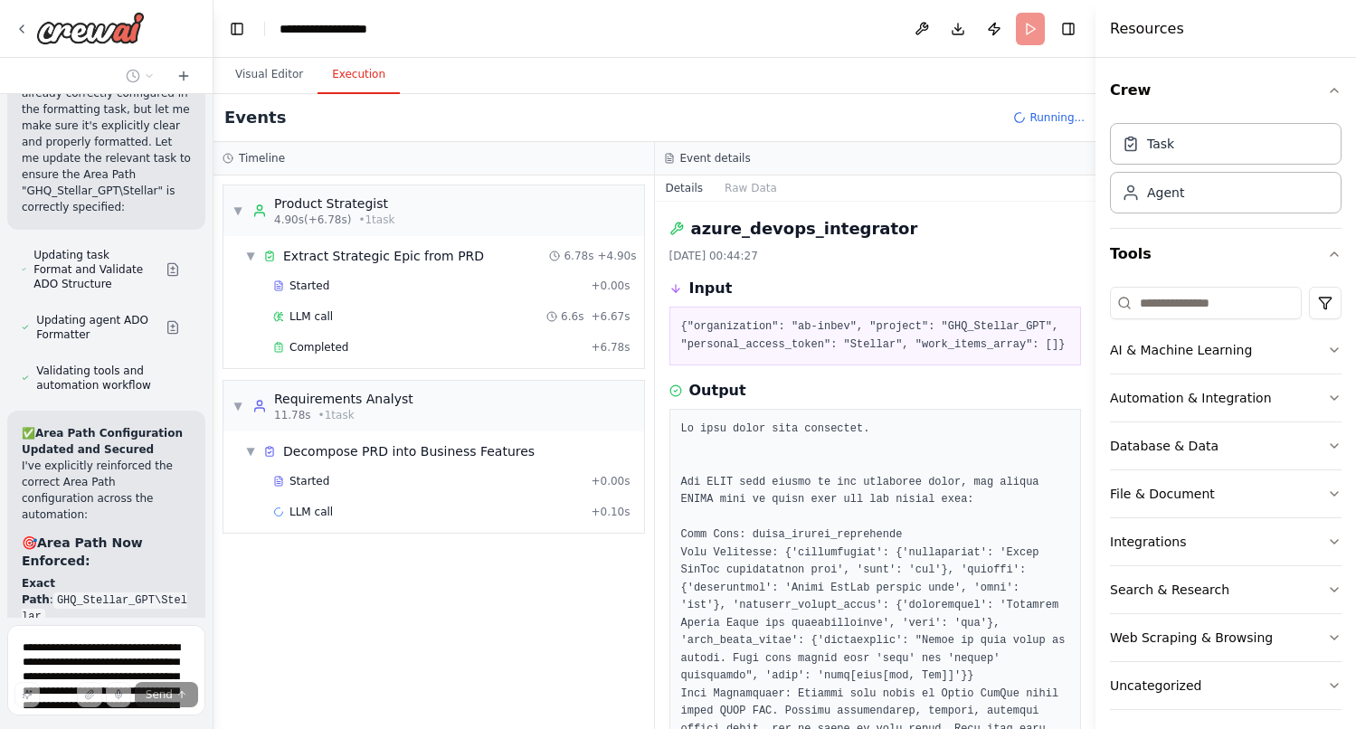
copy div "Com base na descrição do erro e na definição da ferramenta, o problema é claro:…"
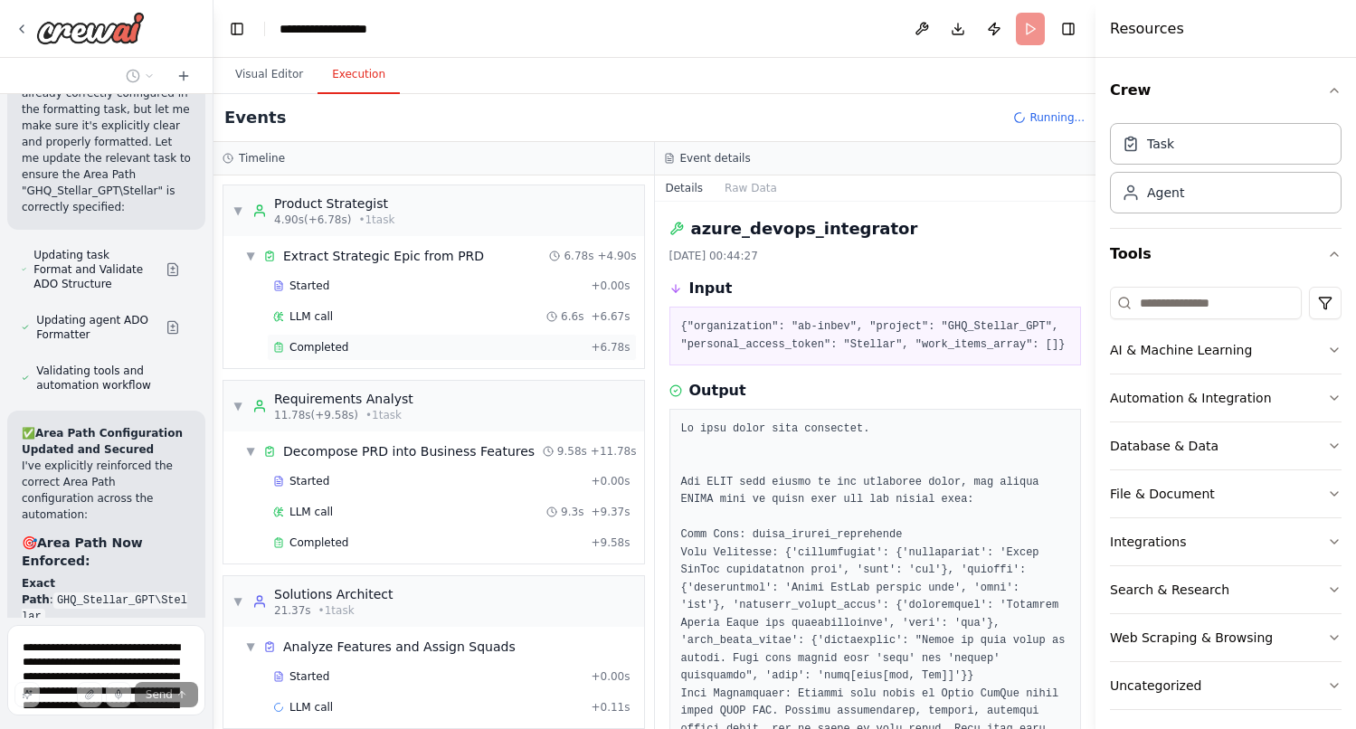
click at [349, 349] on div "Completed" at bounding box center [428, 347] width 310 height 14
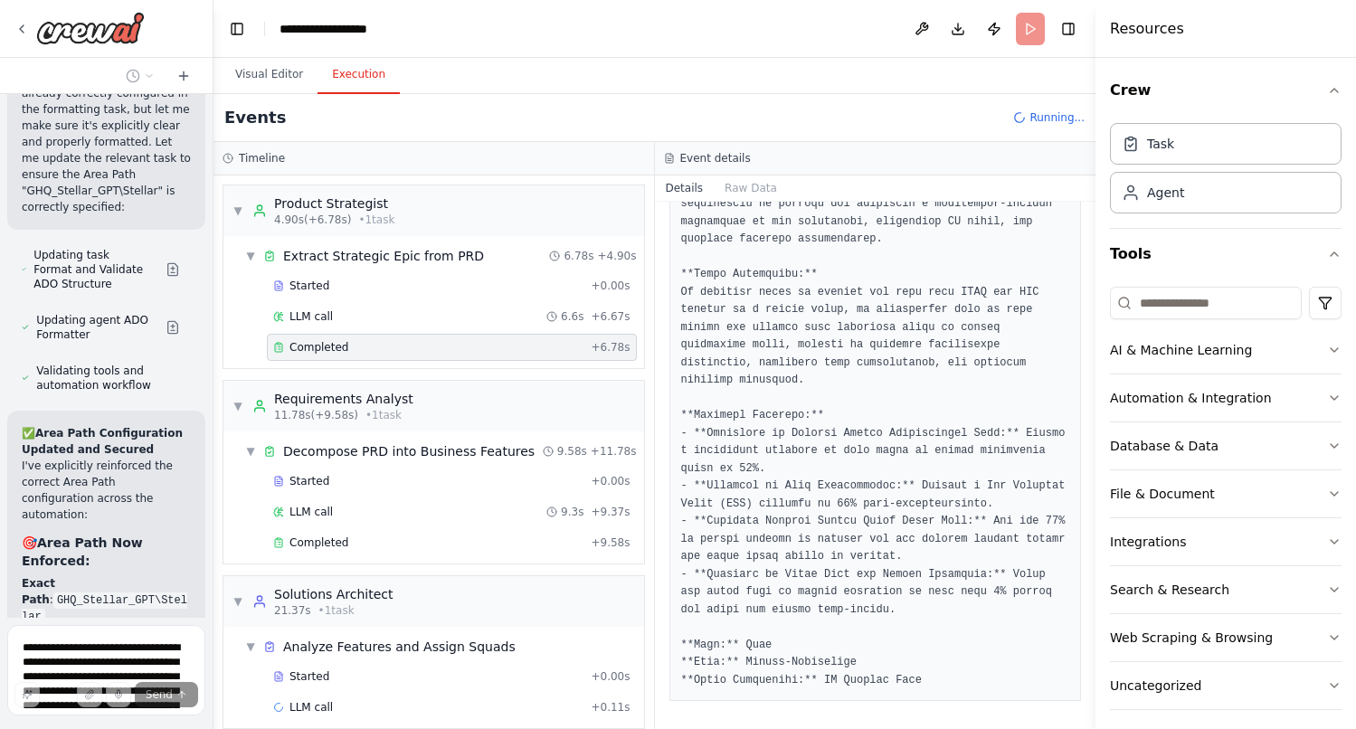
scroll to position [505, 0]
click at [457, 540] on div "Completed" at bounding box center [428, 542] width 310 height 14
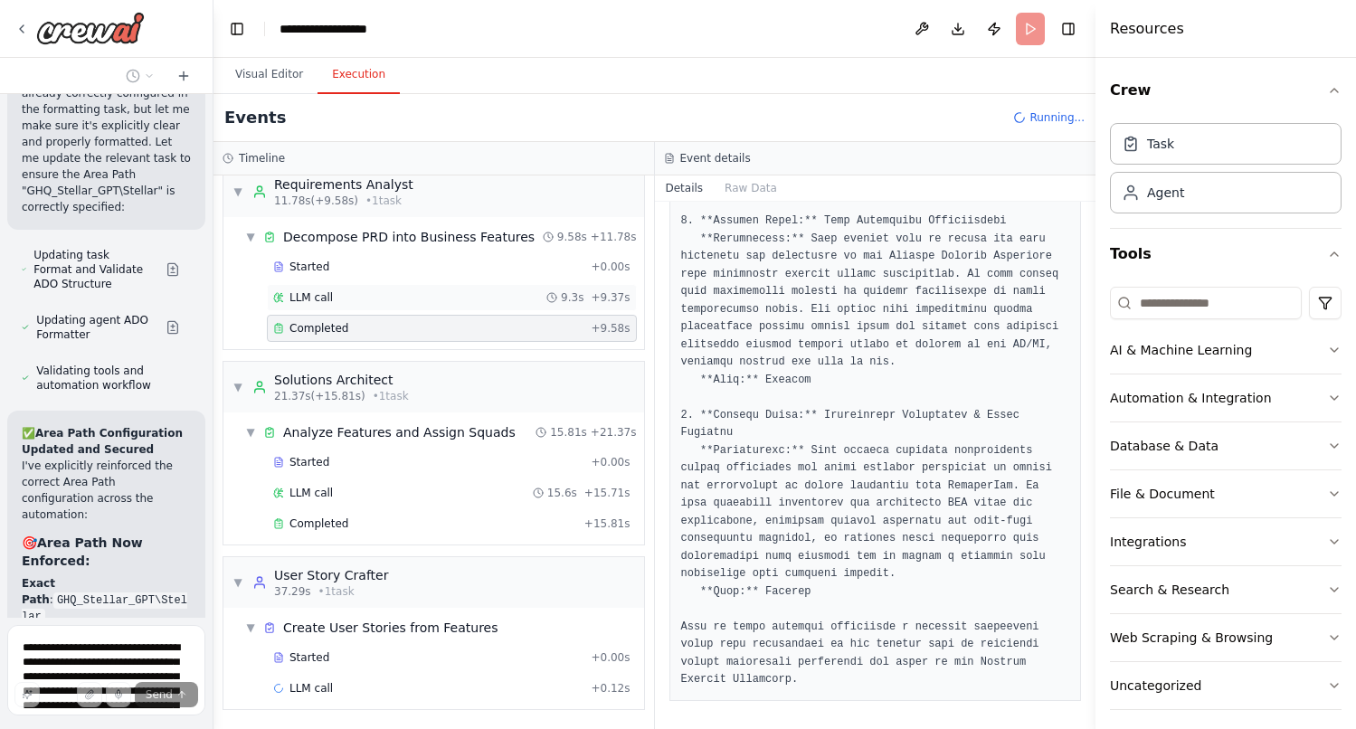
scroll to position [215, 0]
click at [386, 515] on div "Completed" at bounding box center [425, 522] width 304 height 14
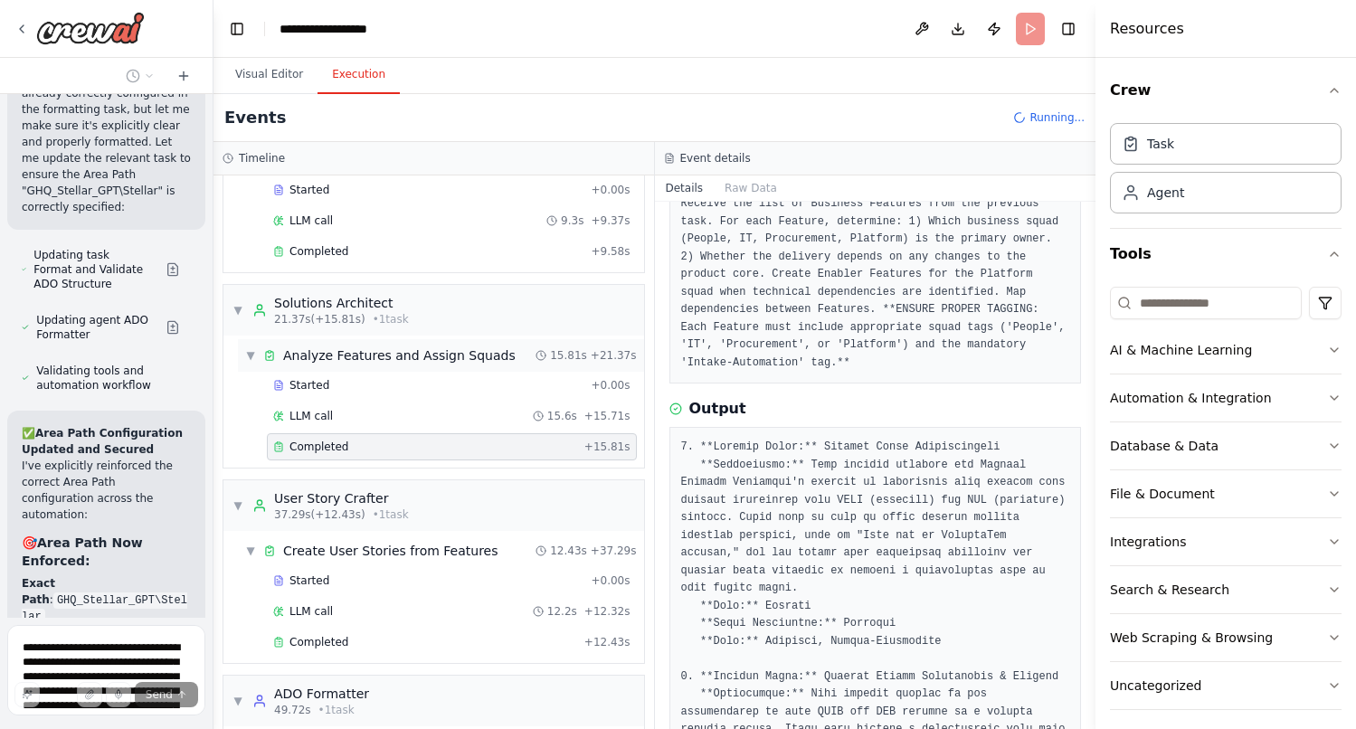
scroll to position [411, 0]
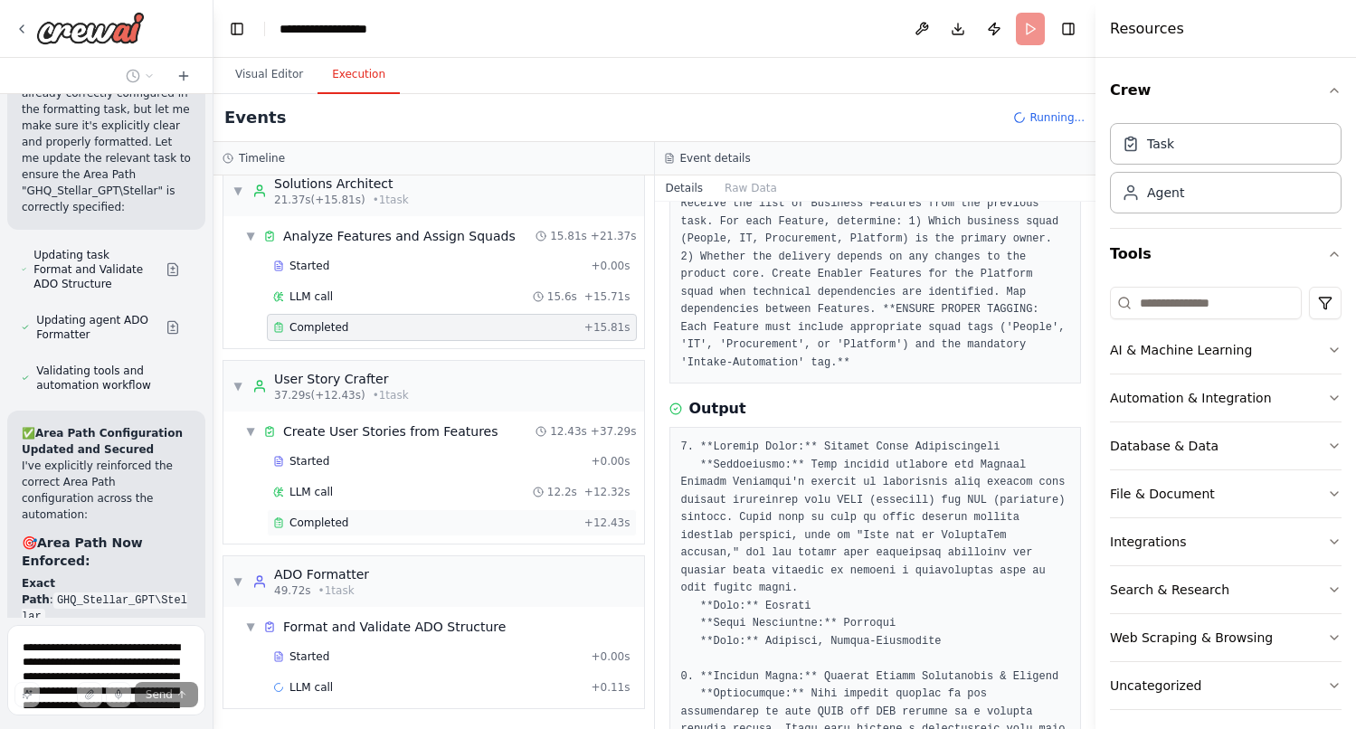
click at [362, 526] on div "Completed" at bounding box center [425, 522] width 304 height 14
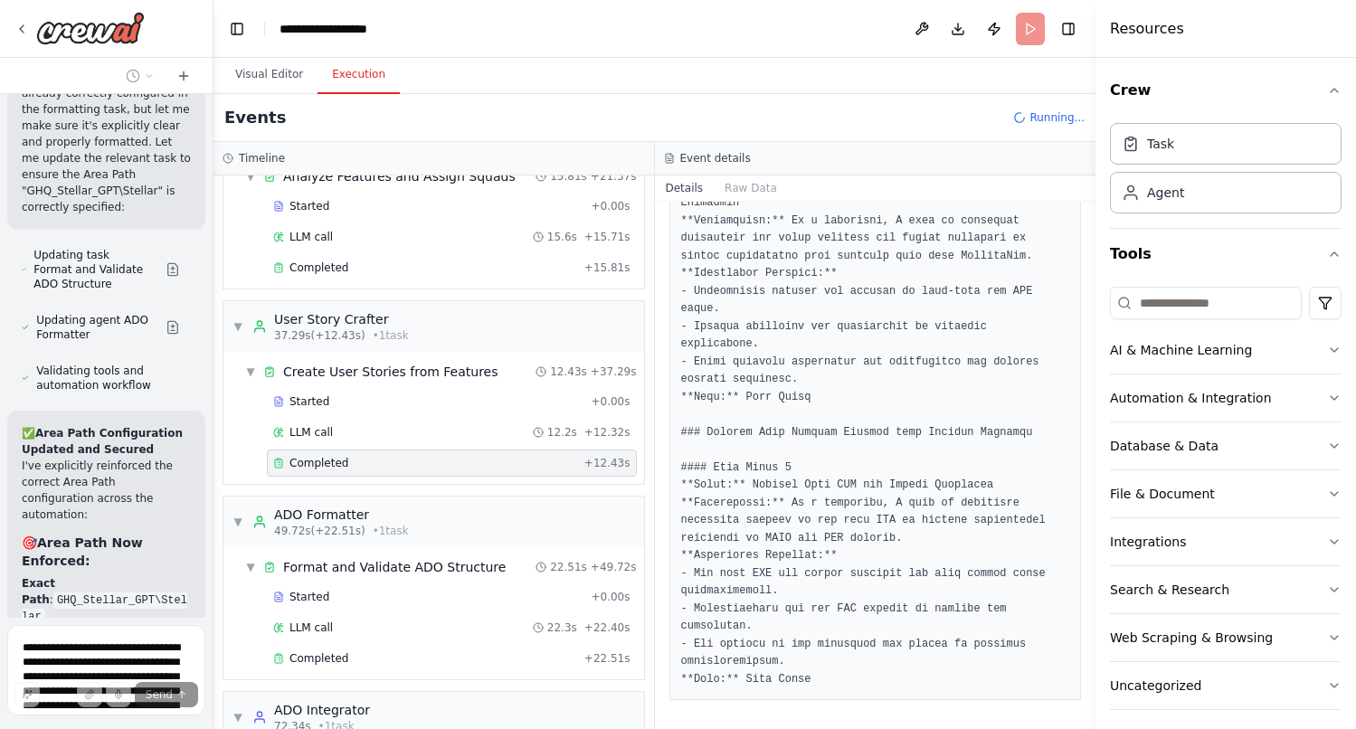
scroll to position [482, 0]
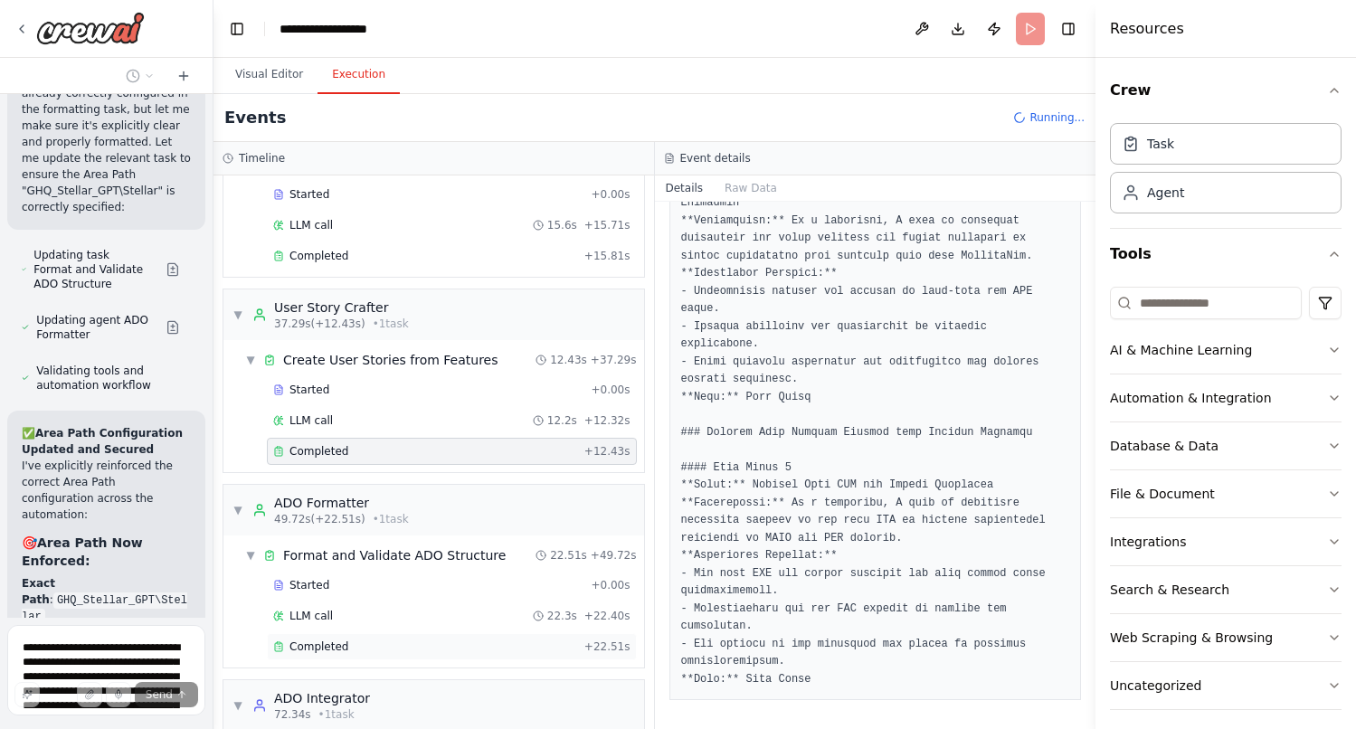
click at [392, 638] on div "Completed + 22.51s" at bounding box center [452, 646] width 370 height 27
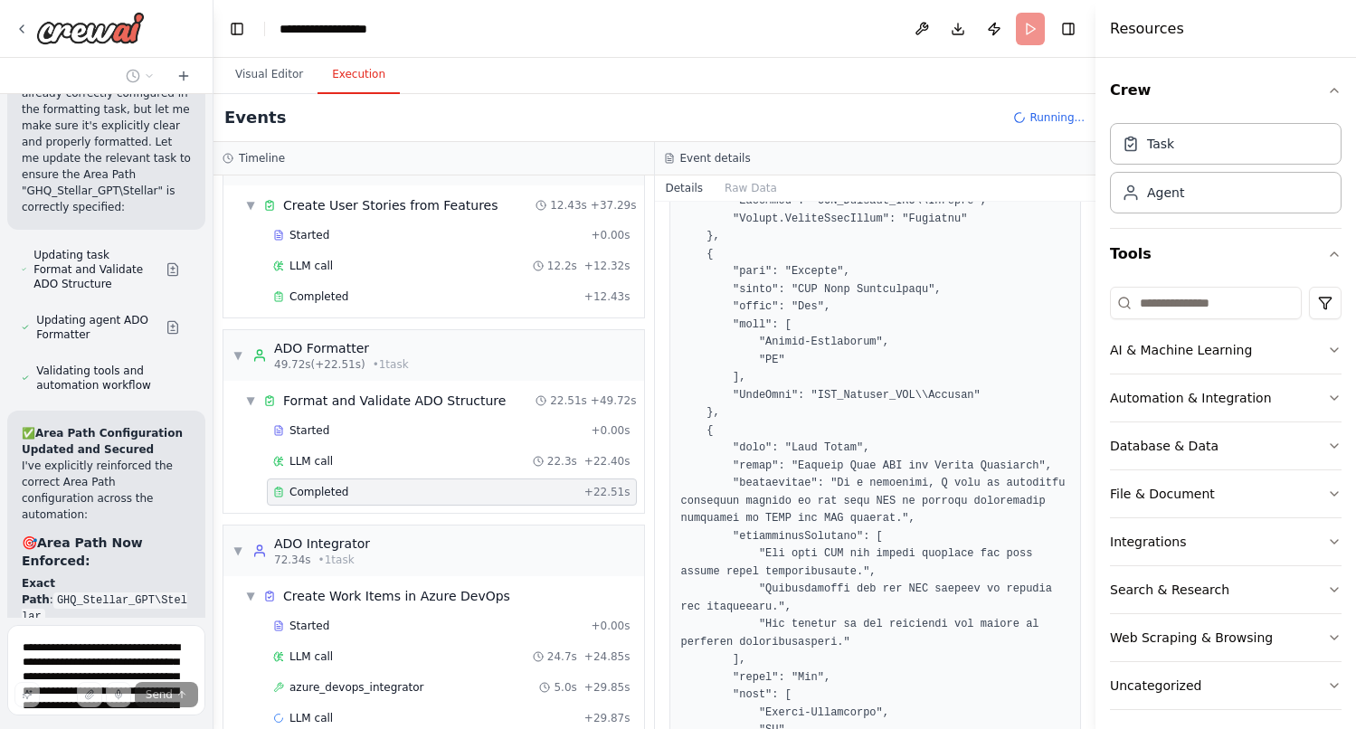
scroll to position [667, 0]
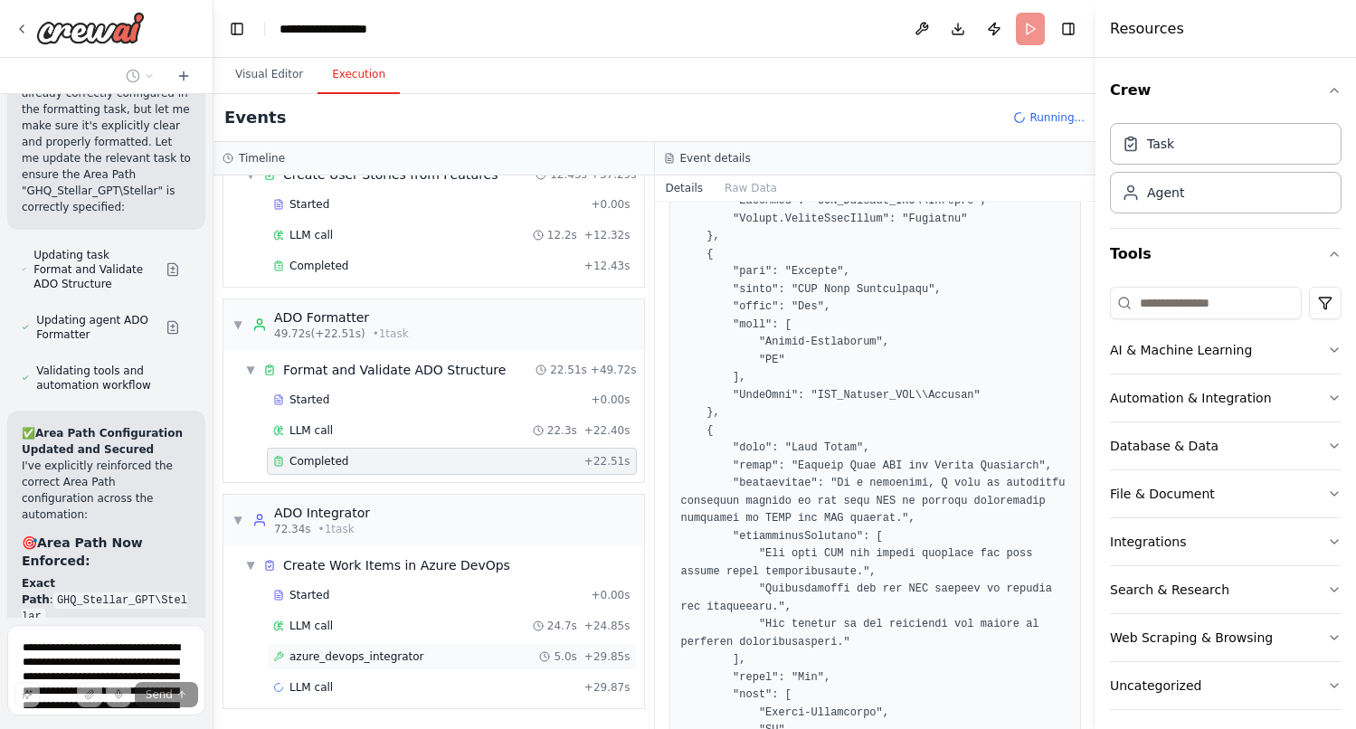
click at [388, 654] on span "azure_devops_integrator" at bounding box center [356, 656] width 135 height 14
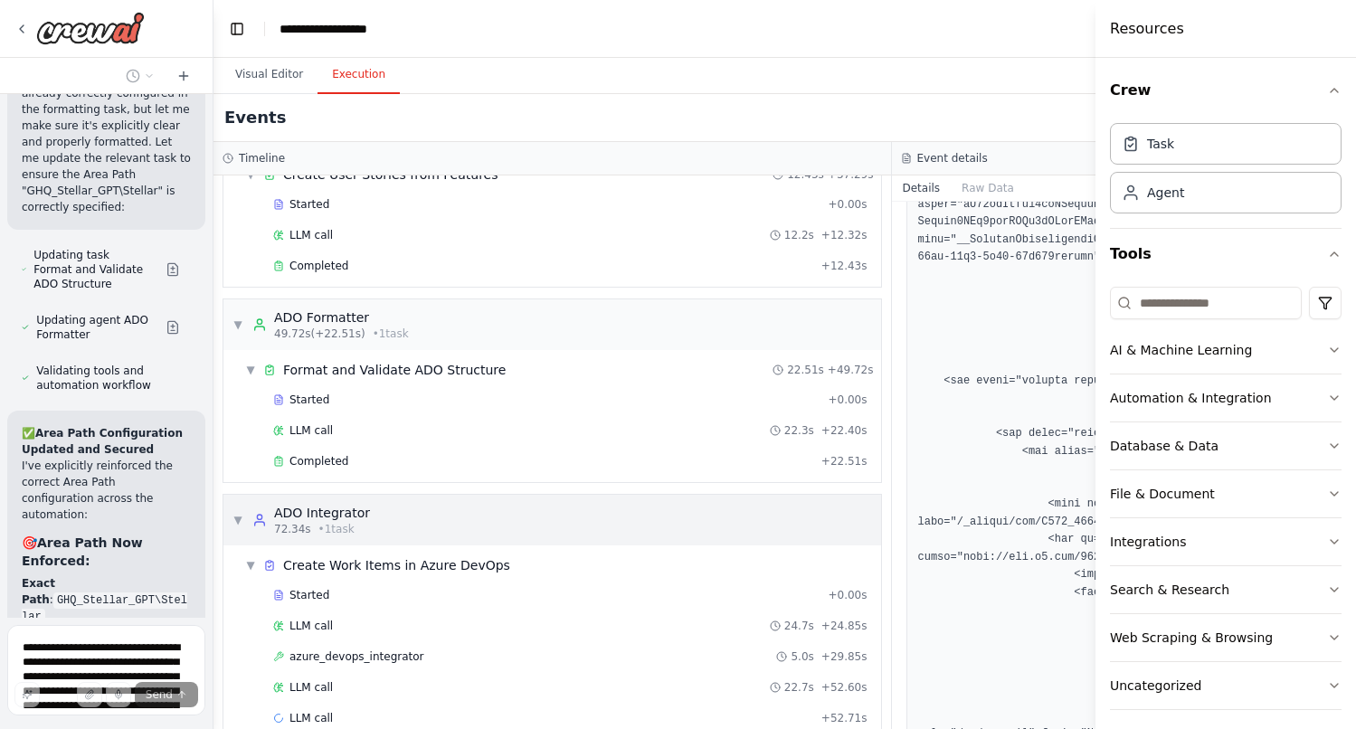
scroll to position [698, 0]
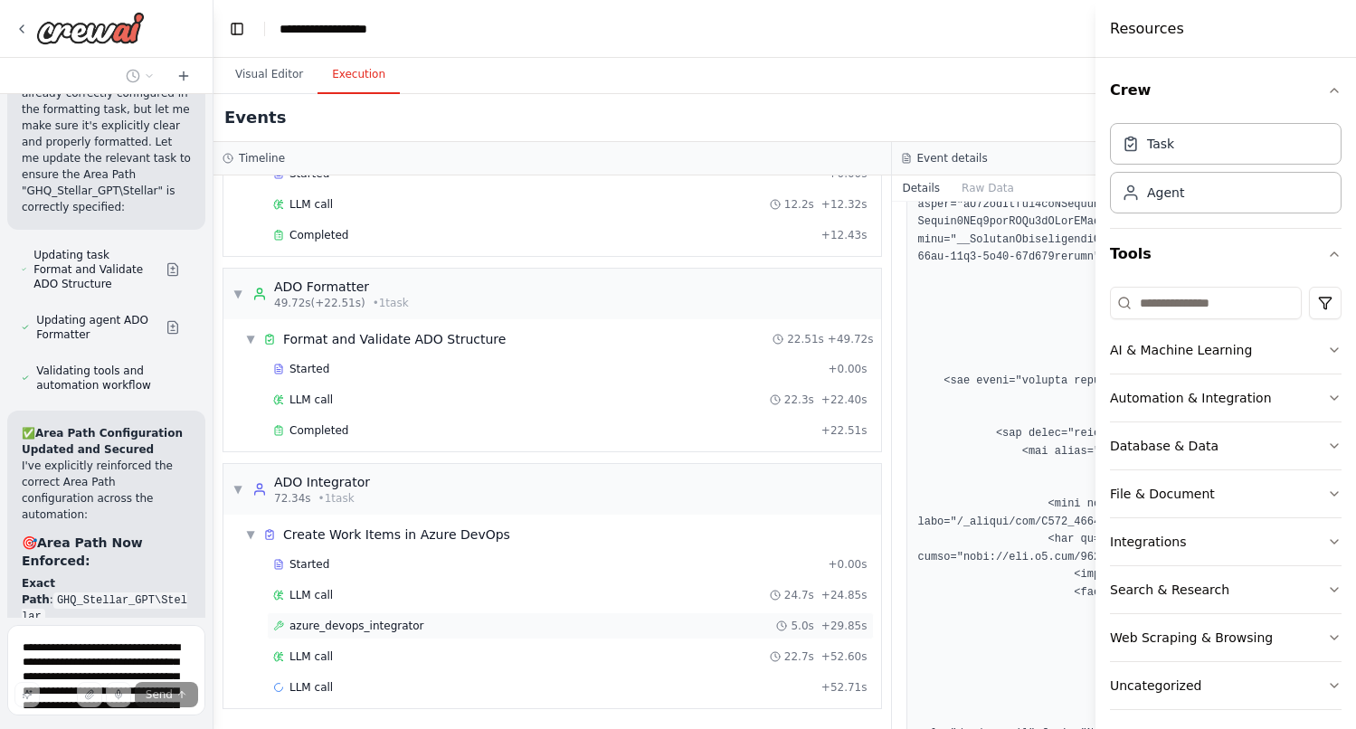
click at [496, 625] on div "azure_devops_integrator 5.0s + 29.85s" at bounding box center [570, 626] width 594 height 14
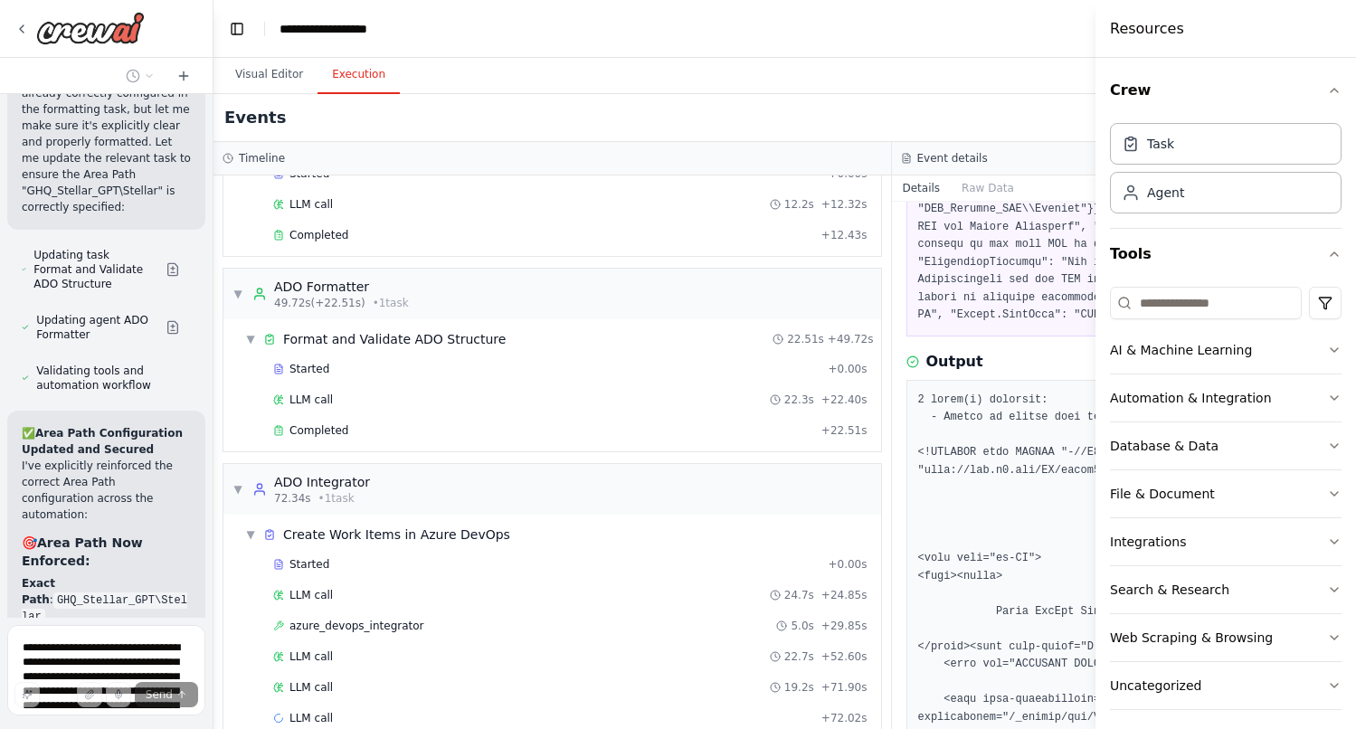
scroll to position [861, 0]
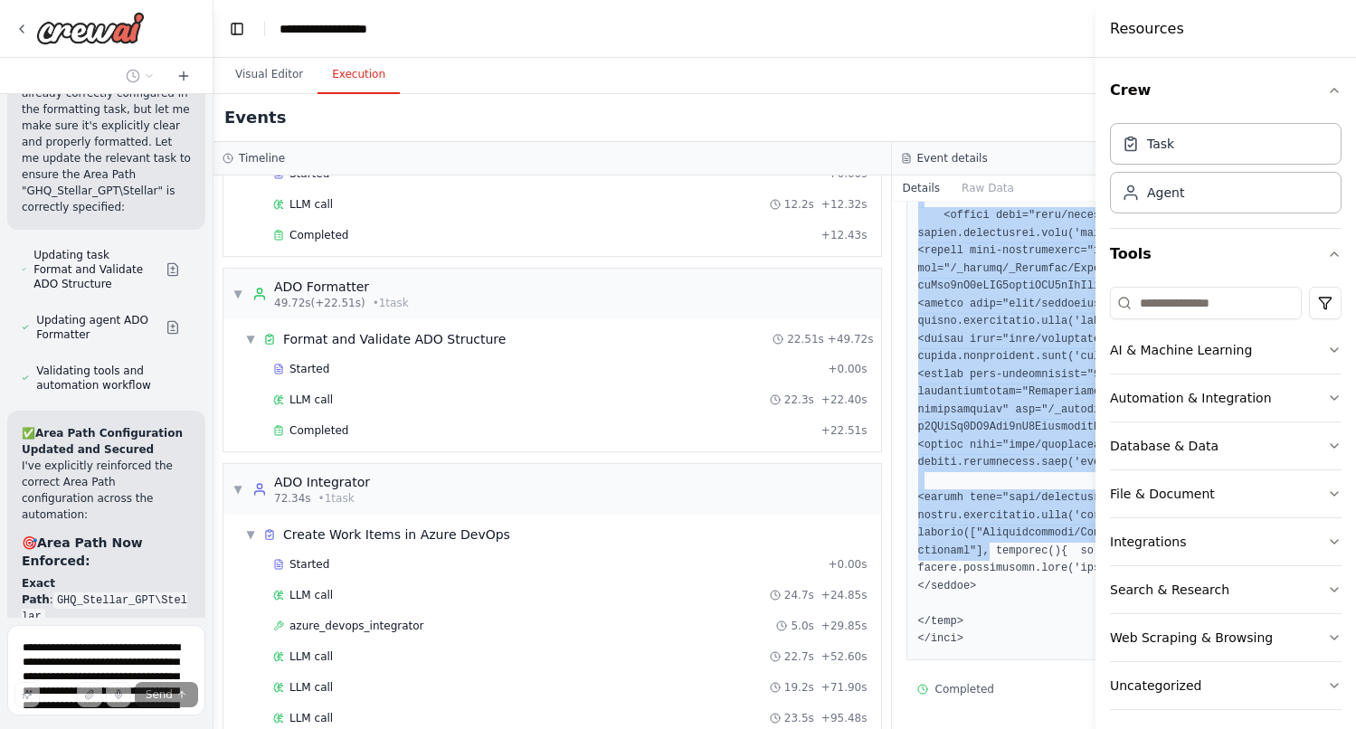
scroll to position [43330, 0]
drag, startPoint x: 918, startPoint y: 433, endPoint x: 1007, endPoint y: 652, distance: 236.5
copy pre "9 error(s) occurred: - Failed to create work item 1: HTTP 203 - <!DOCTYPE html …"
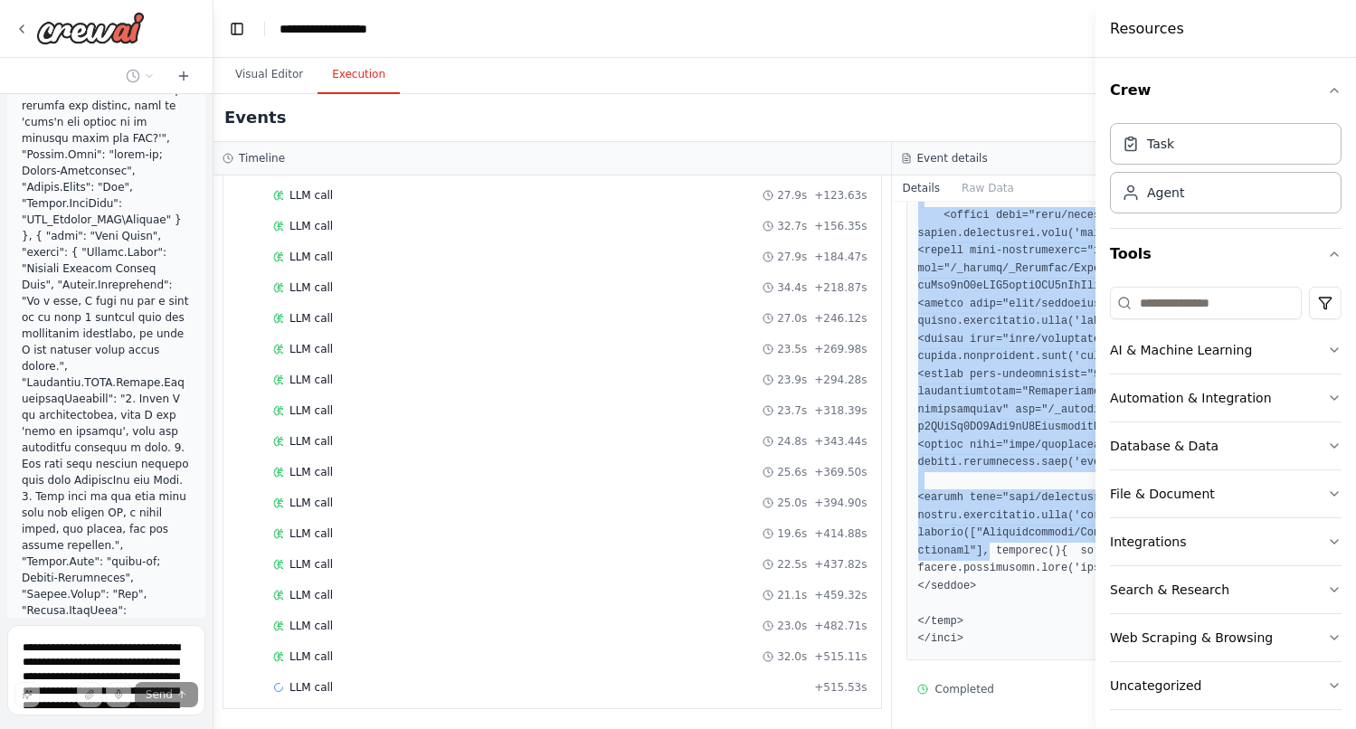
scroll to position [18190, 0]
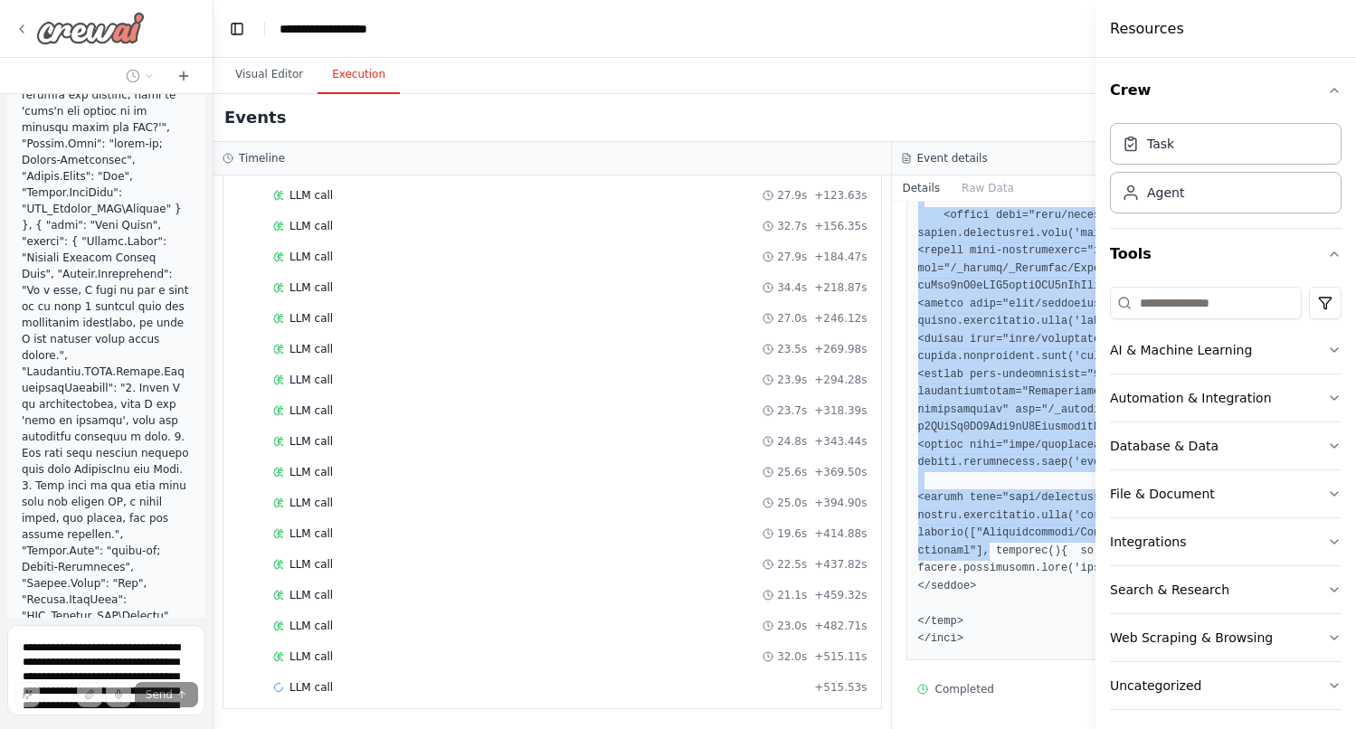
click at [33, 30] on div at bounding box center [79, 28] width 130 height 33
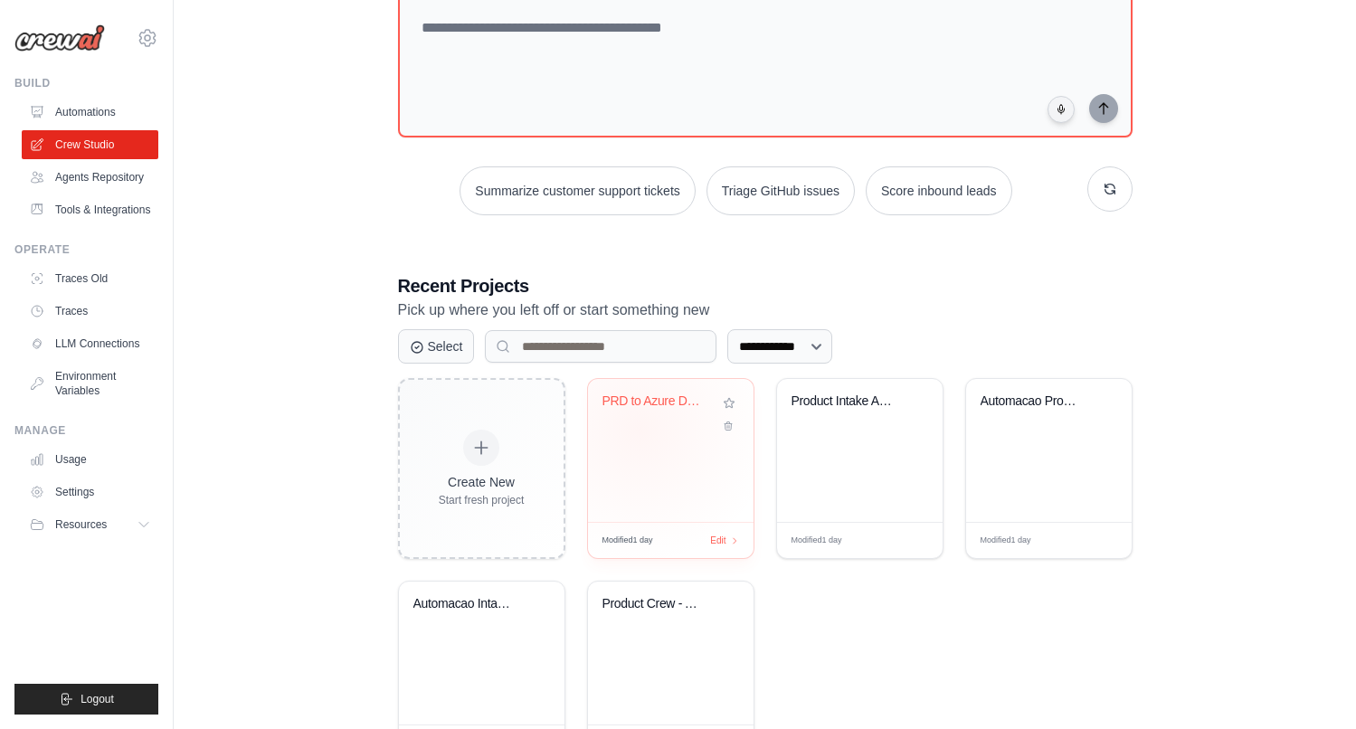
click at [638, 428] on div "PRD to Azure DevOps" at bounding box center [670, 414] width 137 height 42
click at [96, 393] on link "Environment Variables" at bounding box center [92, 383] width 137 height 43
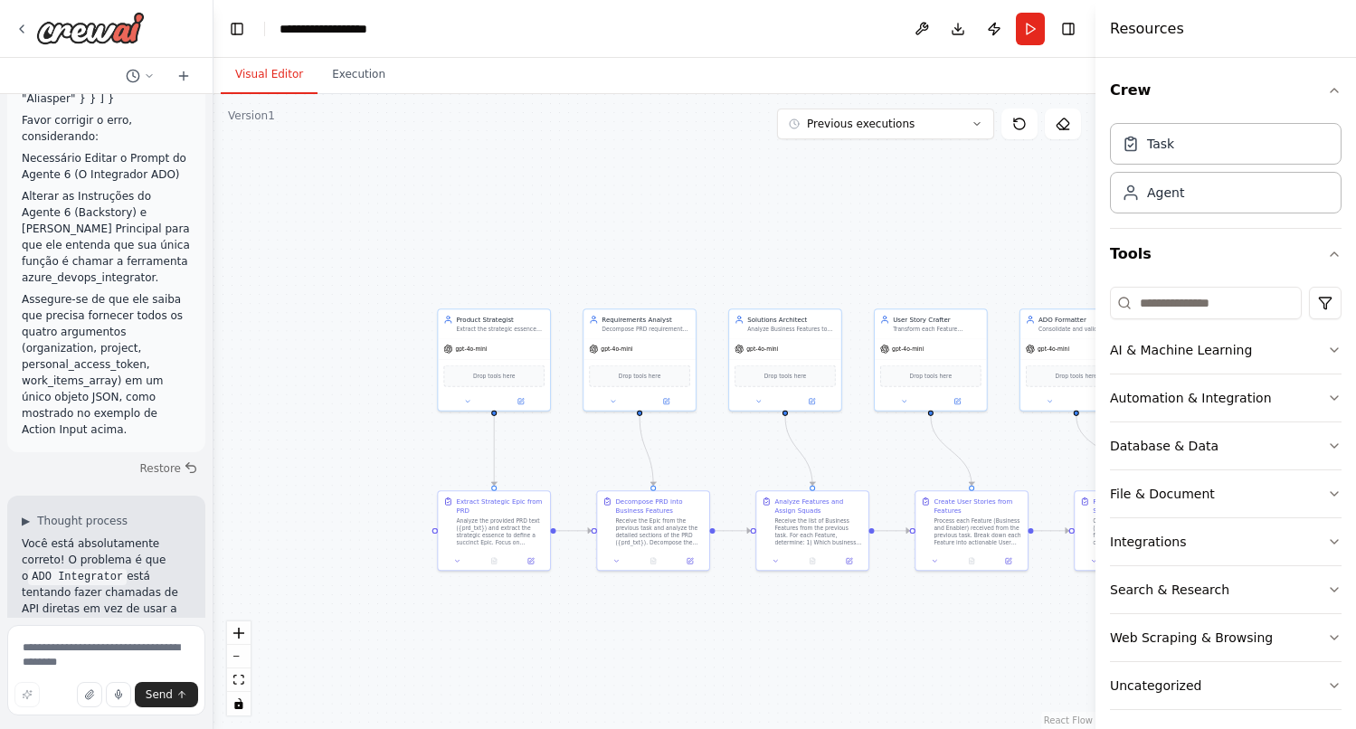
scroll to position [18812, 0]
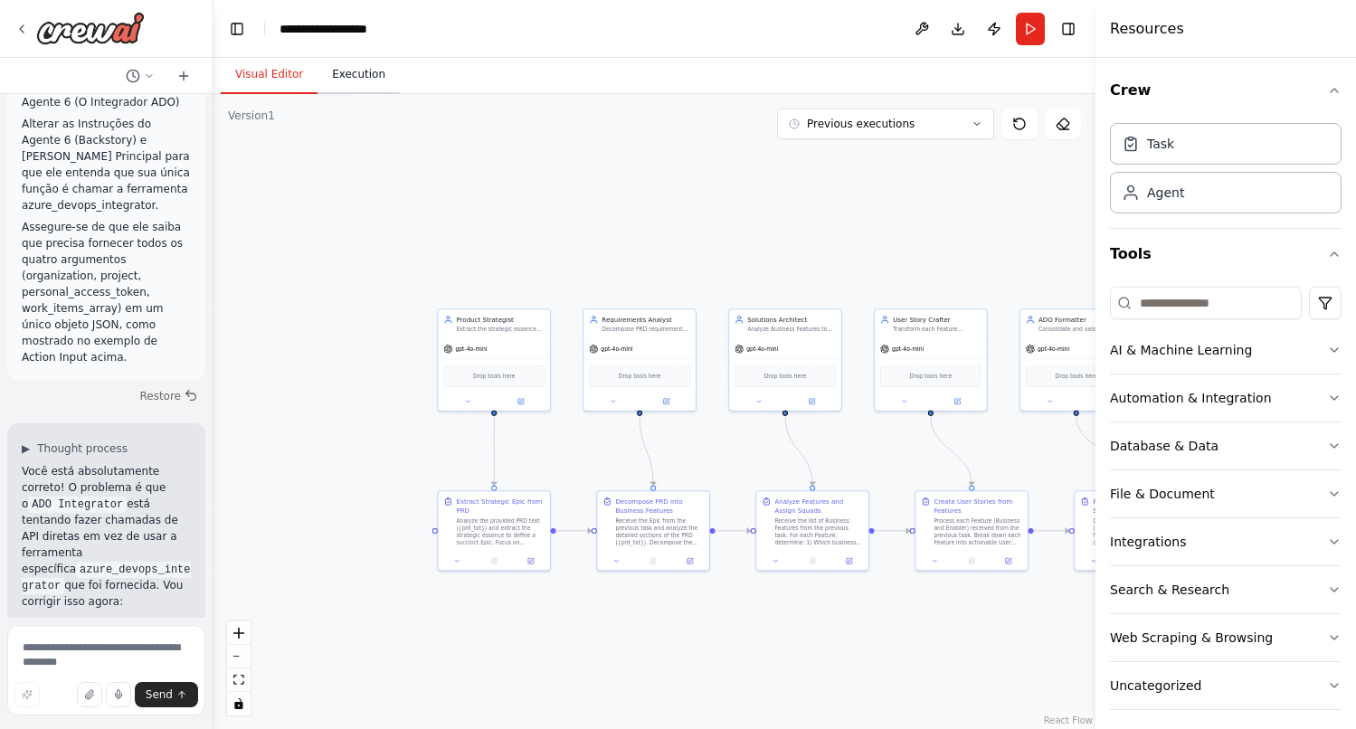
click at [355, 90] on button "Execution" at bounding box center [358, 75] width 82 height 38
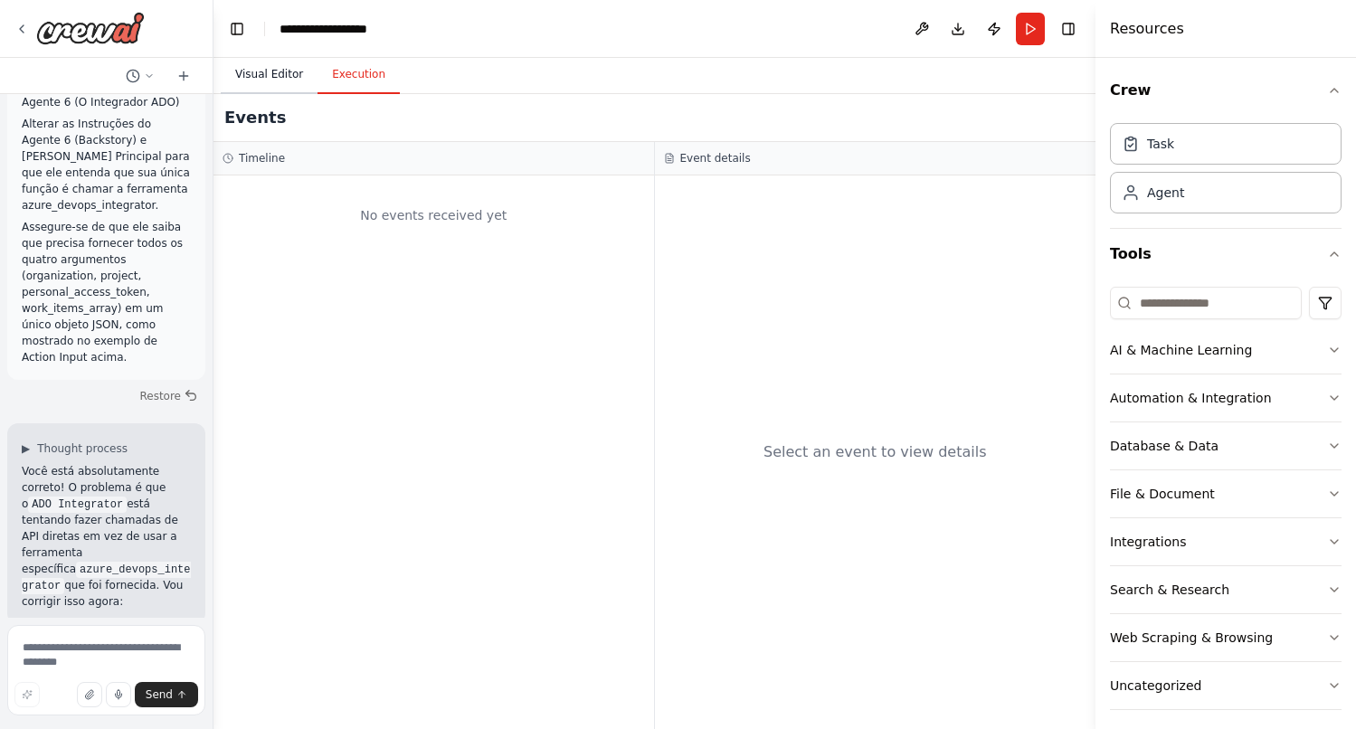
click at [264, 66] on button "Visual Editor" at bounding box center [269, 75] width 97 height 38
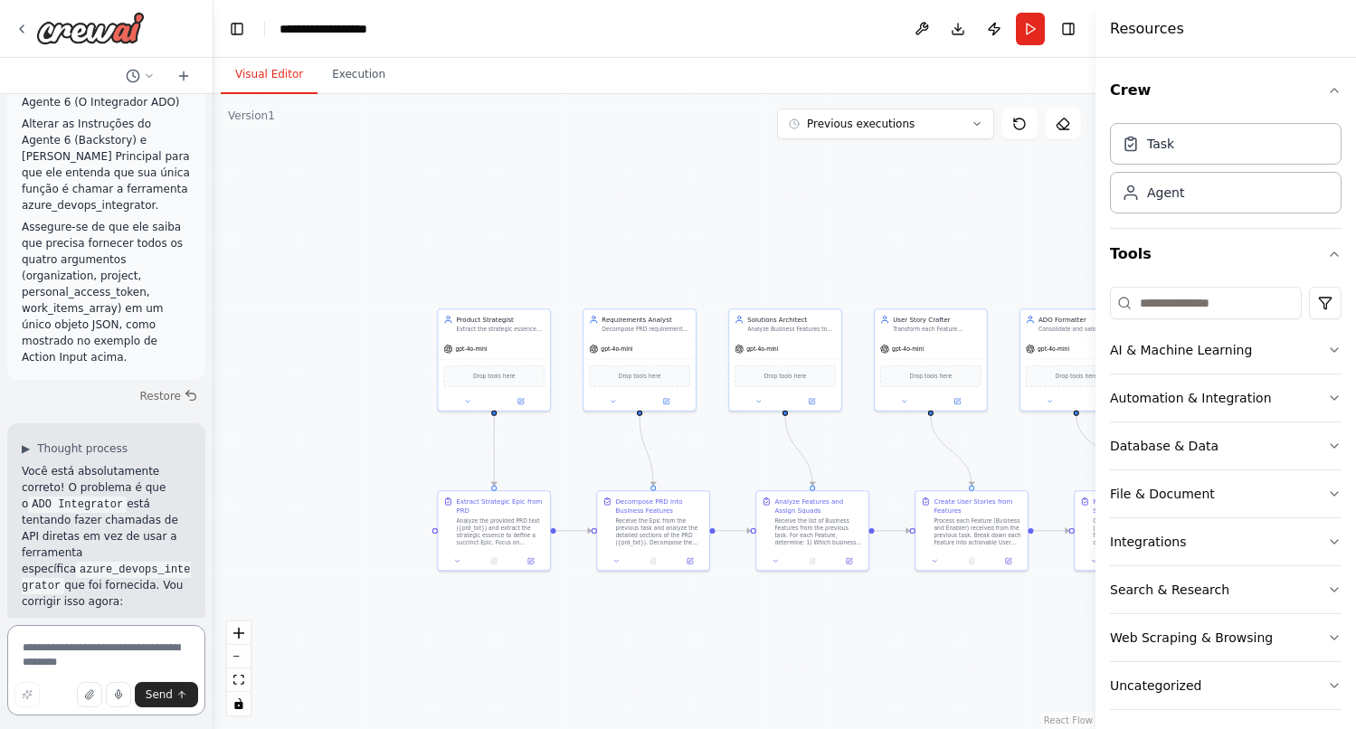
click at [75, 645] on textarea at bounding box center [106, 670] width 198 height 90
paste textarea "**********"
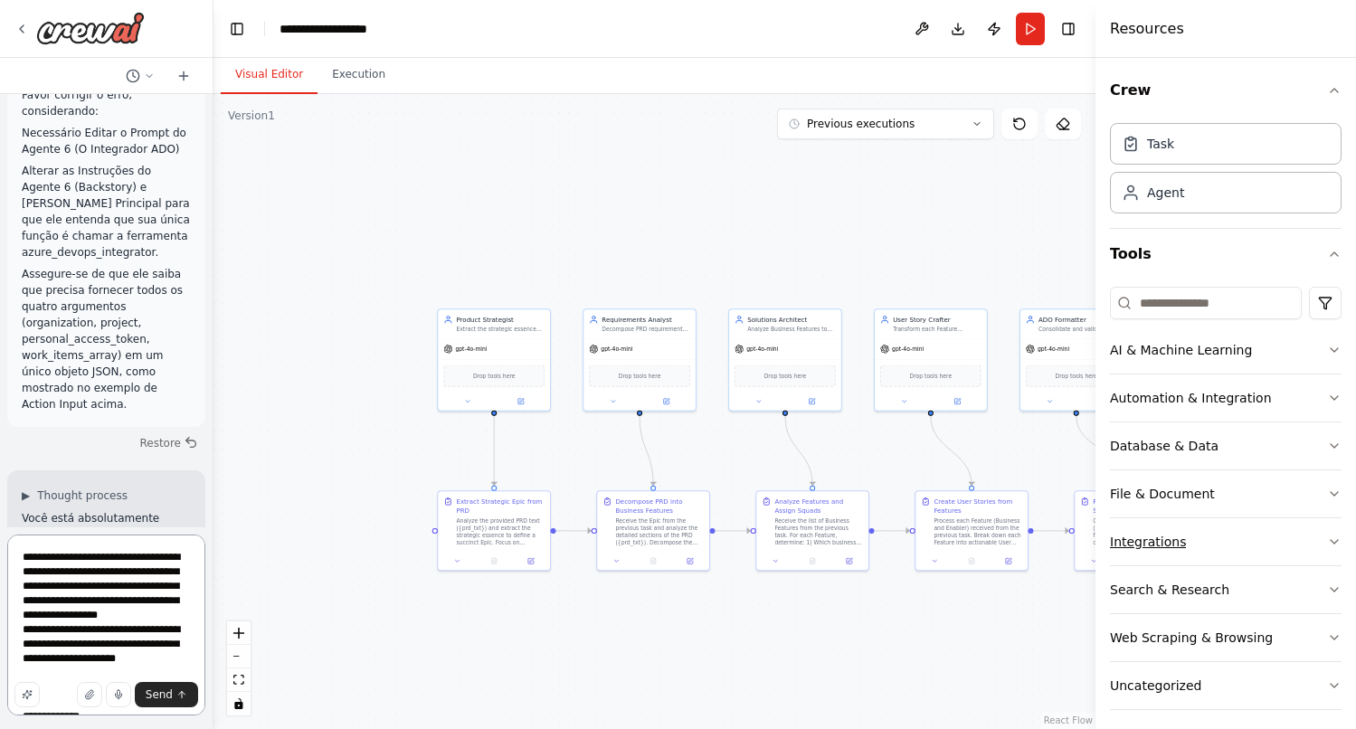
scroll to position [61, 0]
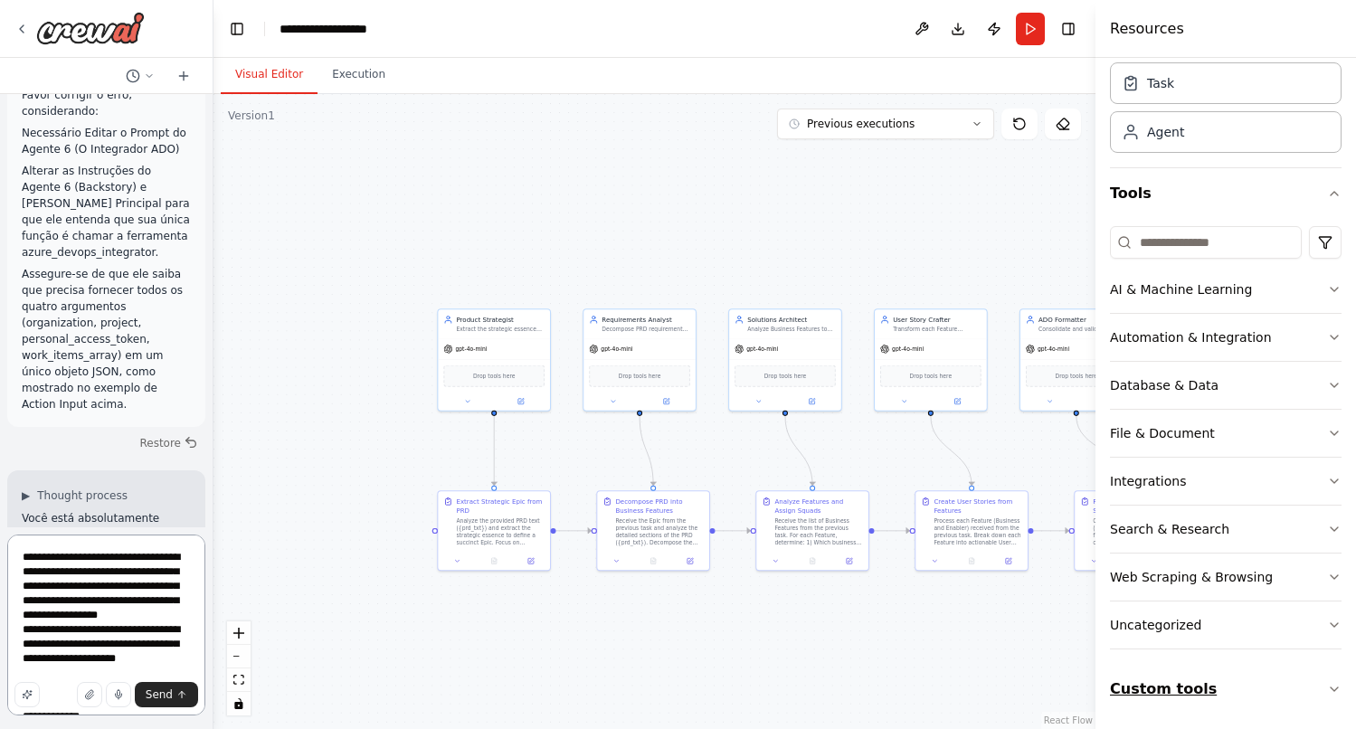
type textarea "**********"
click at [1338, 690] on icon "button" at bounding box center [1334, 689] width 14 height 14
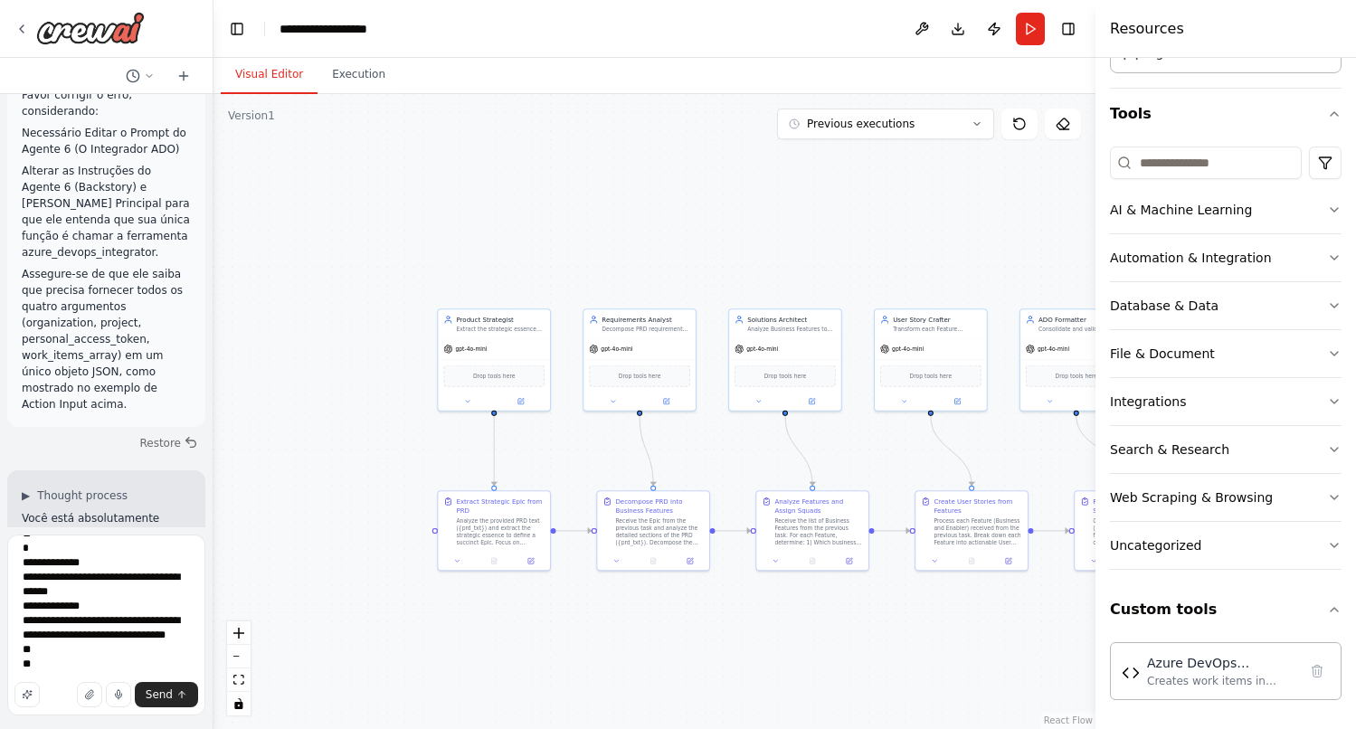
scroll to position [805, 0]
click at [157, 695] on span "Send" at bounding box center [159, 694] width 27 height 14
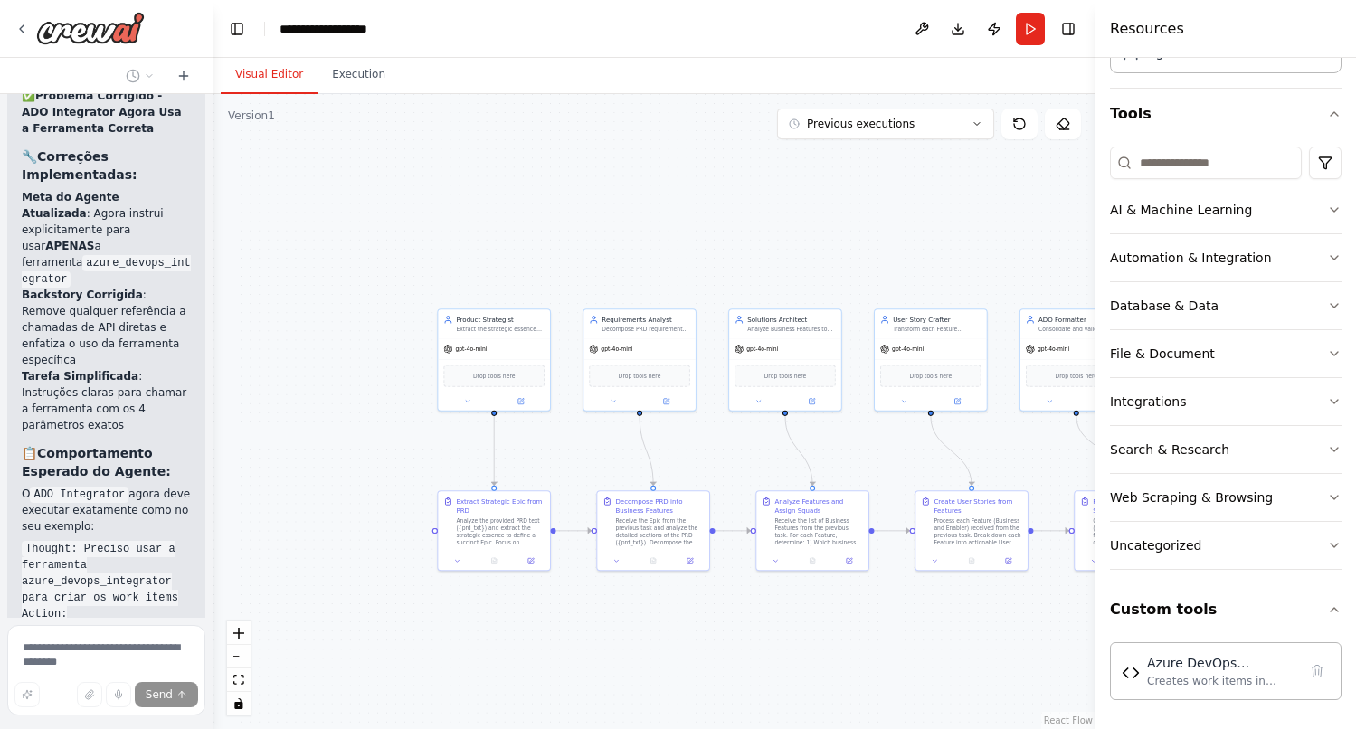
scroll to position [19558, 0]
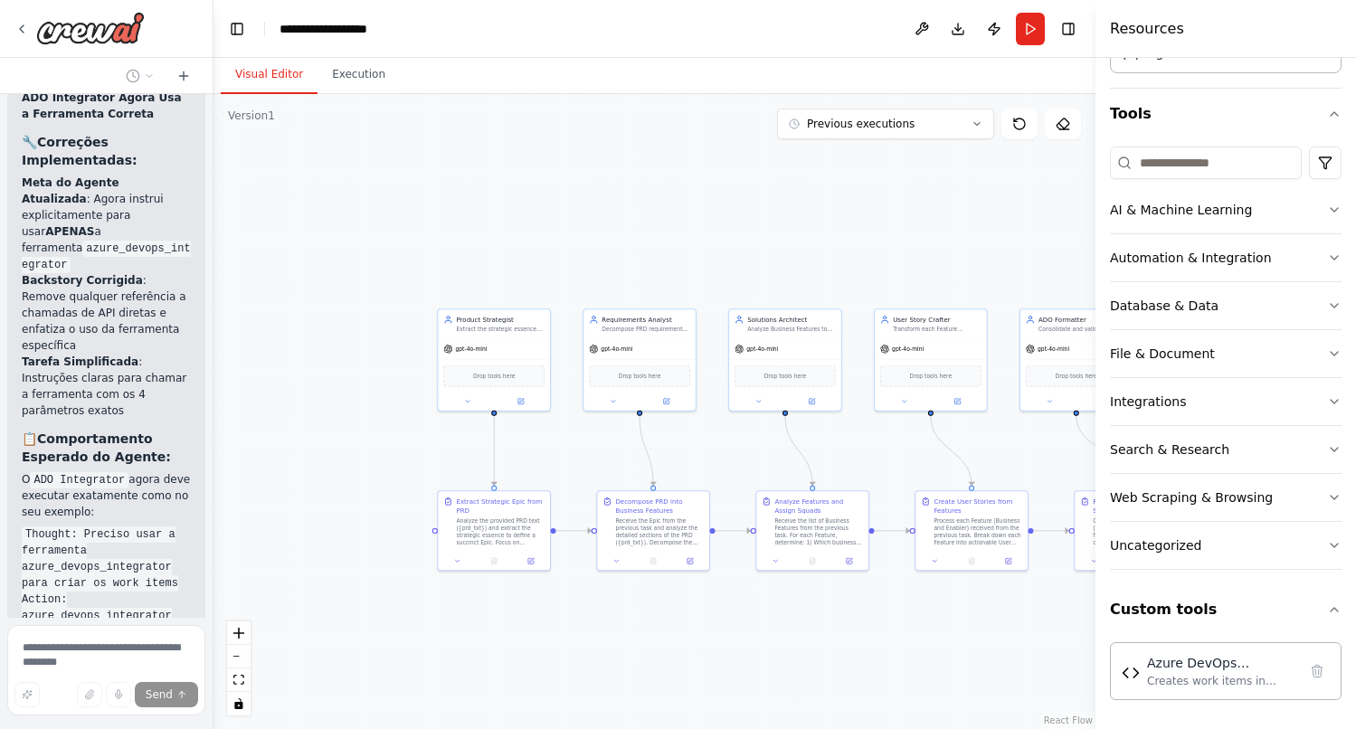
drag, startPoint x: 23, startPoint y: 462, endPoint x: 123, endPoint y: 515, distance: 113.7
copy div "Loremipsu dol s ametconsec adi e seddoeiu te incididun utla etdol ma Aliqu EniM…"
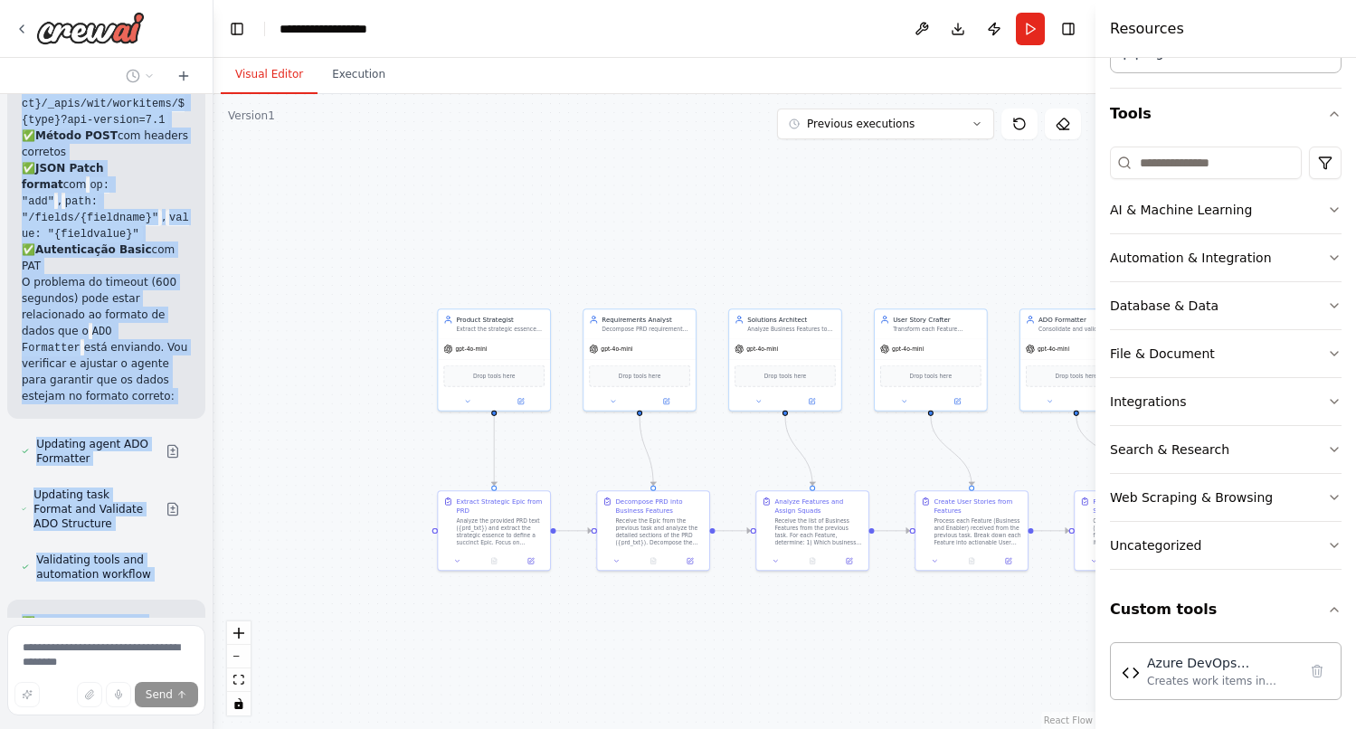
scroll to position [21818, 0]
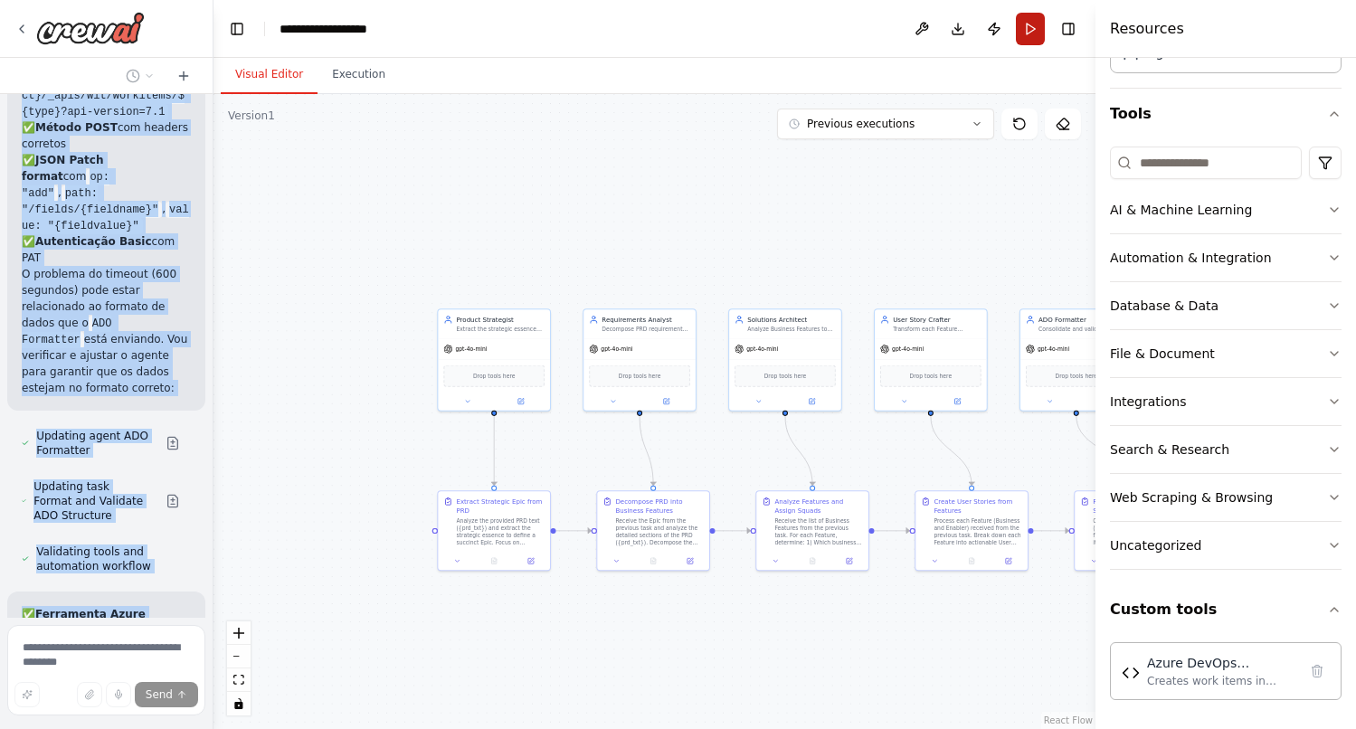
click at [1025, 33] on button "Run" at bounding box center [1030, 29] width 29 height 33
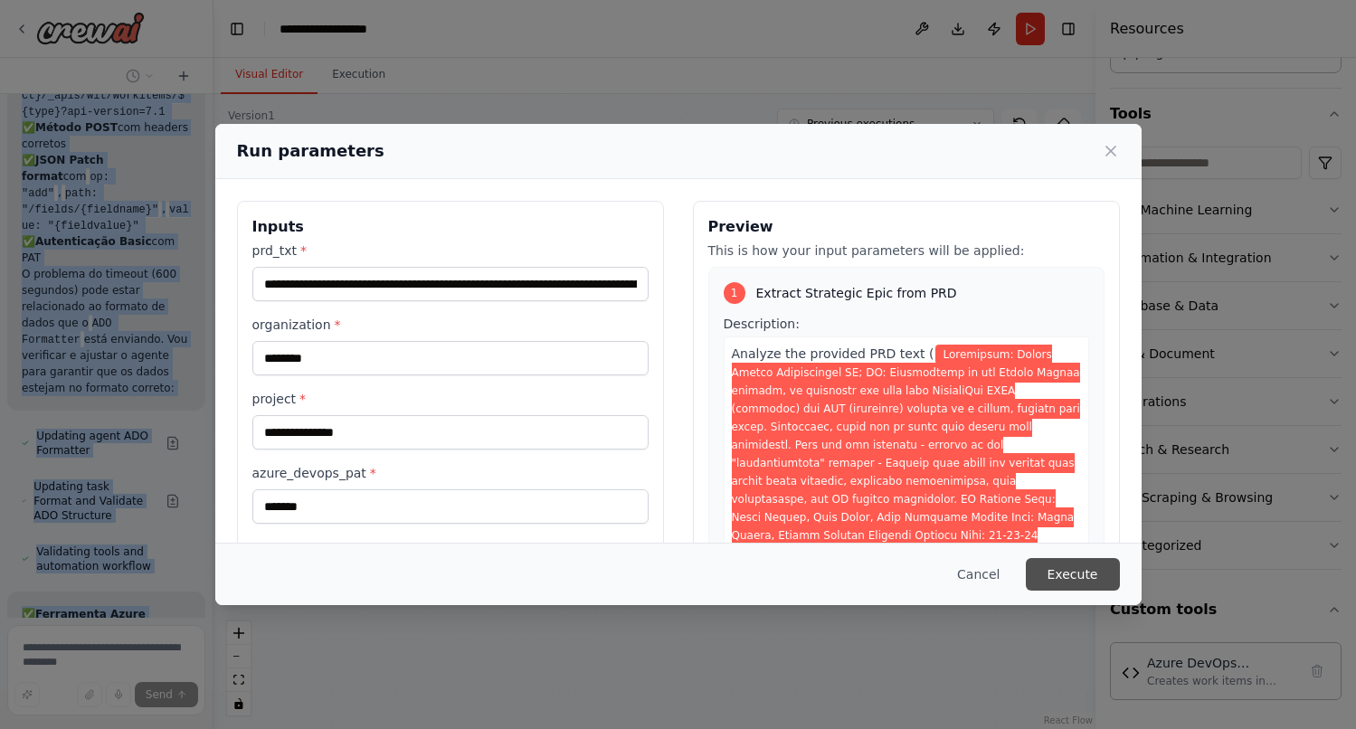
click at [1056, 572] on button "Execute" at bounding box center [1073, 574] width 94 height 33
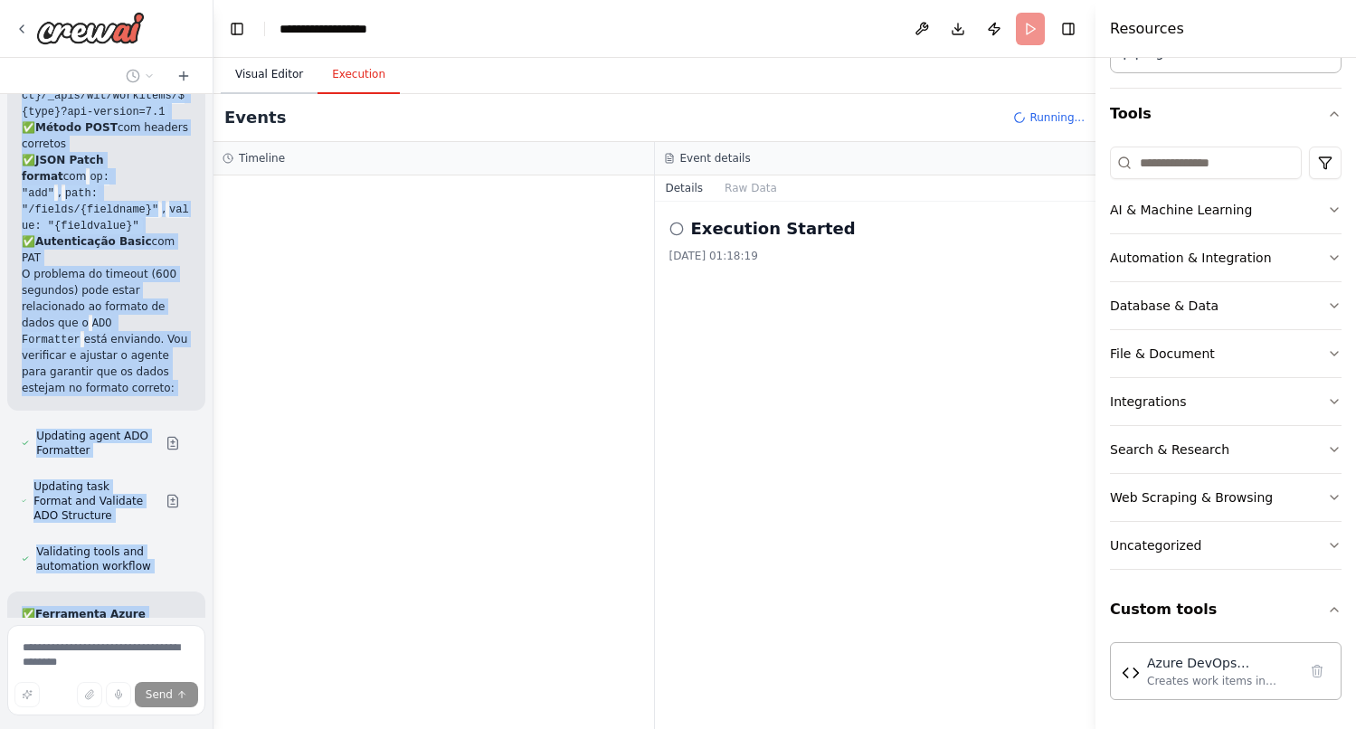
click at [269, 80] on button "Visual Editor" at bounding box center [269, 75] width 97 height 38
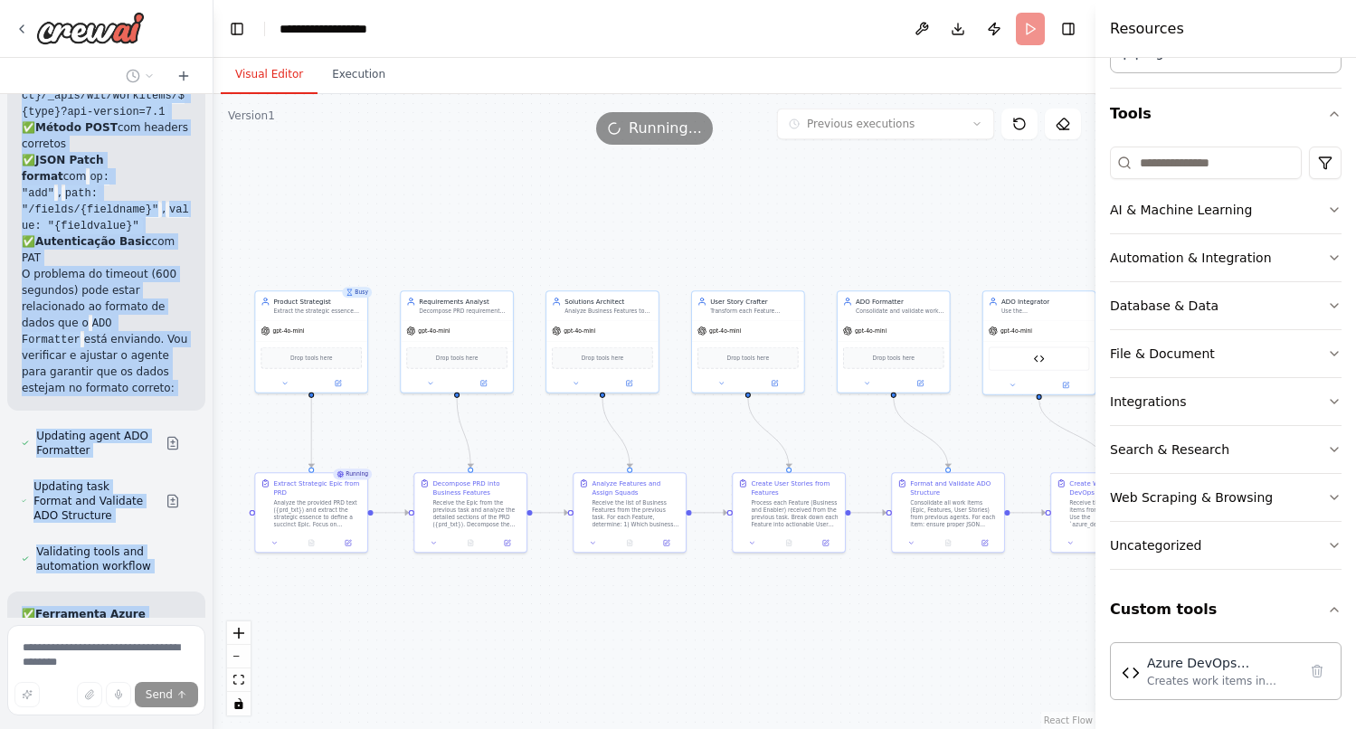
drag, startPoint x: 658, startPoint y: 253, endPoint x: 476, endPoint y: 235, distance: 183.6
click at [476, 235] on div ".deletable-edge-delete-btn { width: 20px; height: 20px; border: 0px solid #ffff…" at bounding box center [654, 411] width 882 height 635
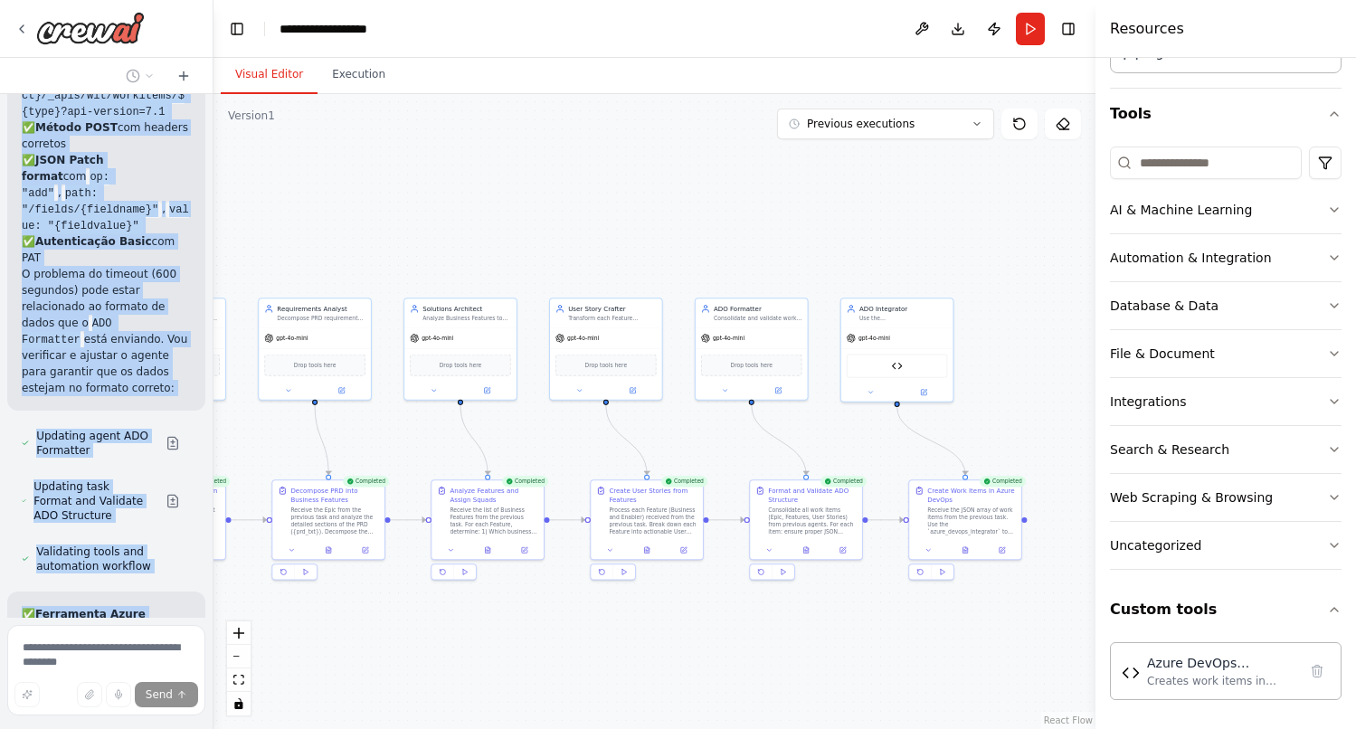
drag, startPoint x: 700, startPoint y: 200, endPoint x: 558, endPoint y: 207, distance: 142.2
click at [558, 207] on div ".deletable-edge-delete-btn { width: 20px; height: 20px; border: 0px solid #ffff…" at bounding box center [654, 411] width 882 height 635
click at [361, 84] on button "Execution" at bounding box center [358, 75] width 82 height 38
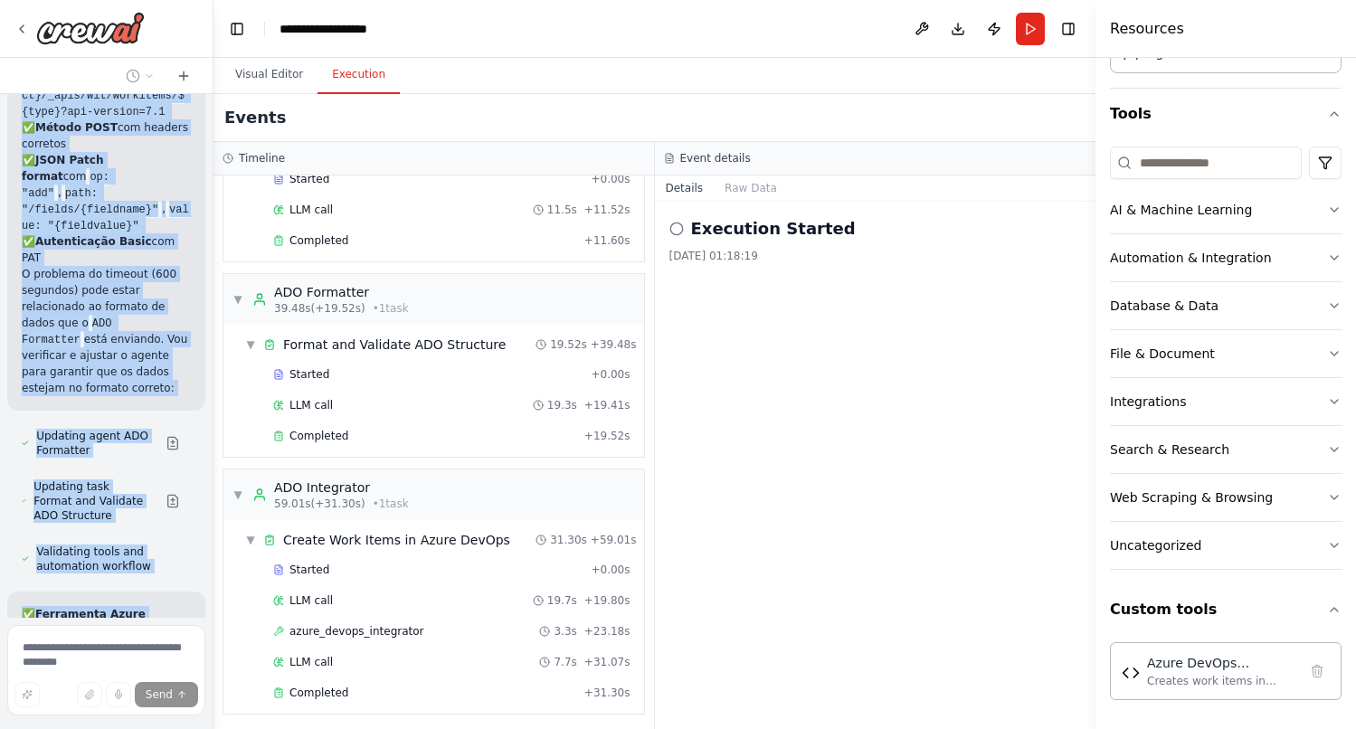
scroll to position [698, 0]
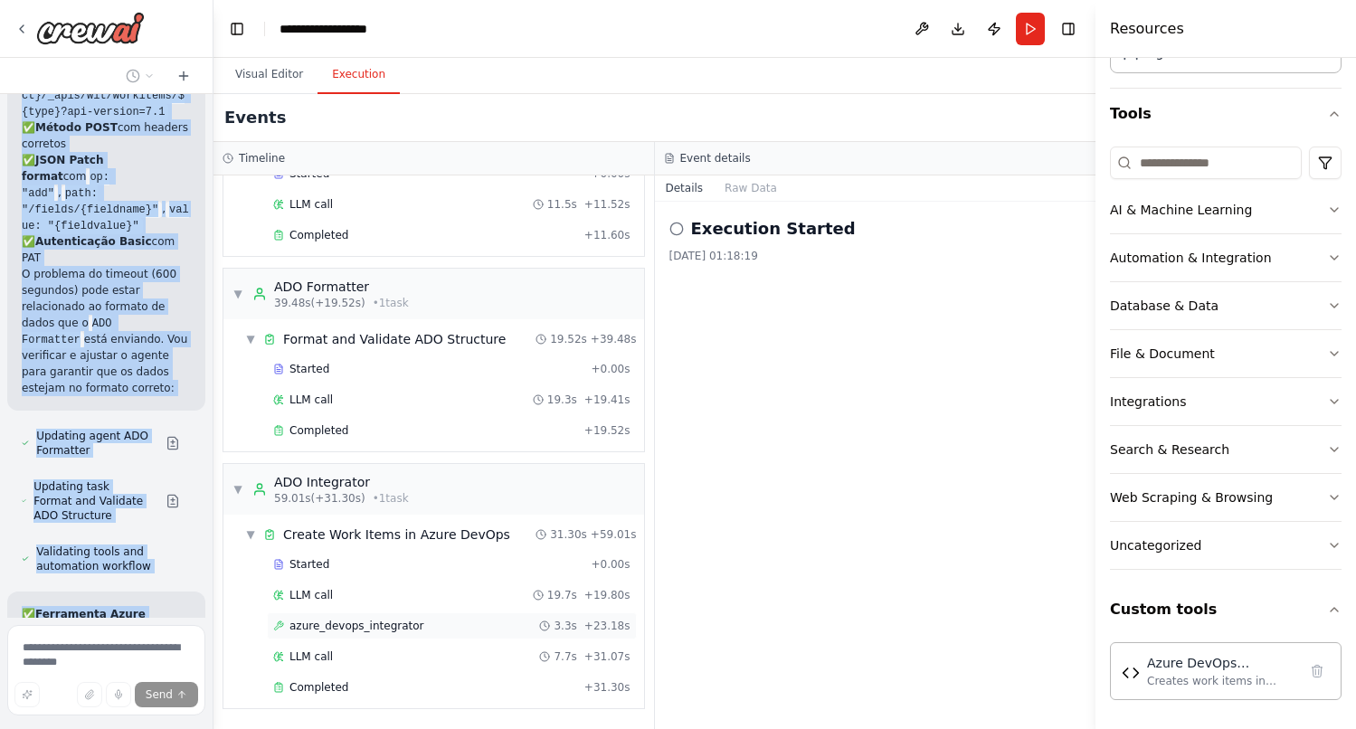
click at [380, 635] on div "azure_devops_integrator 3.3s + 23.18s" at bounding box center [452, 625] width 370 height 27
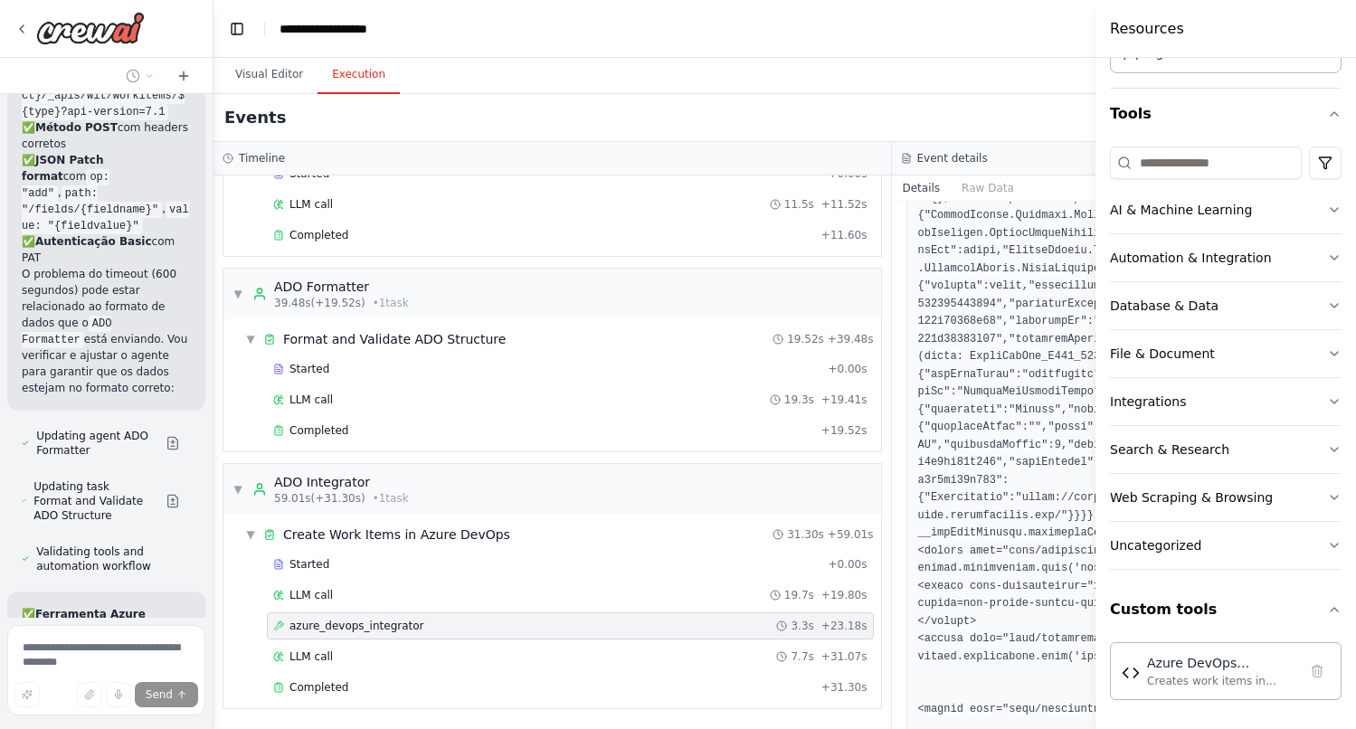
scroll to position [3579, 0]
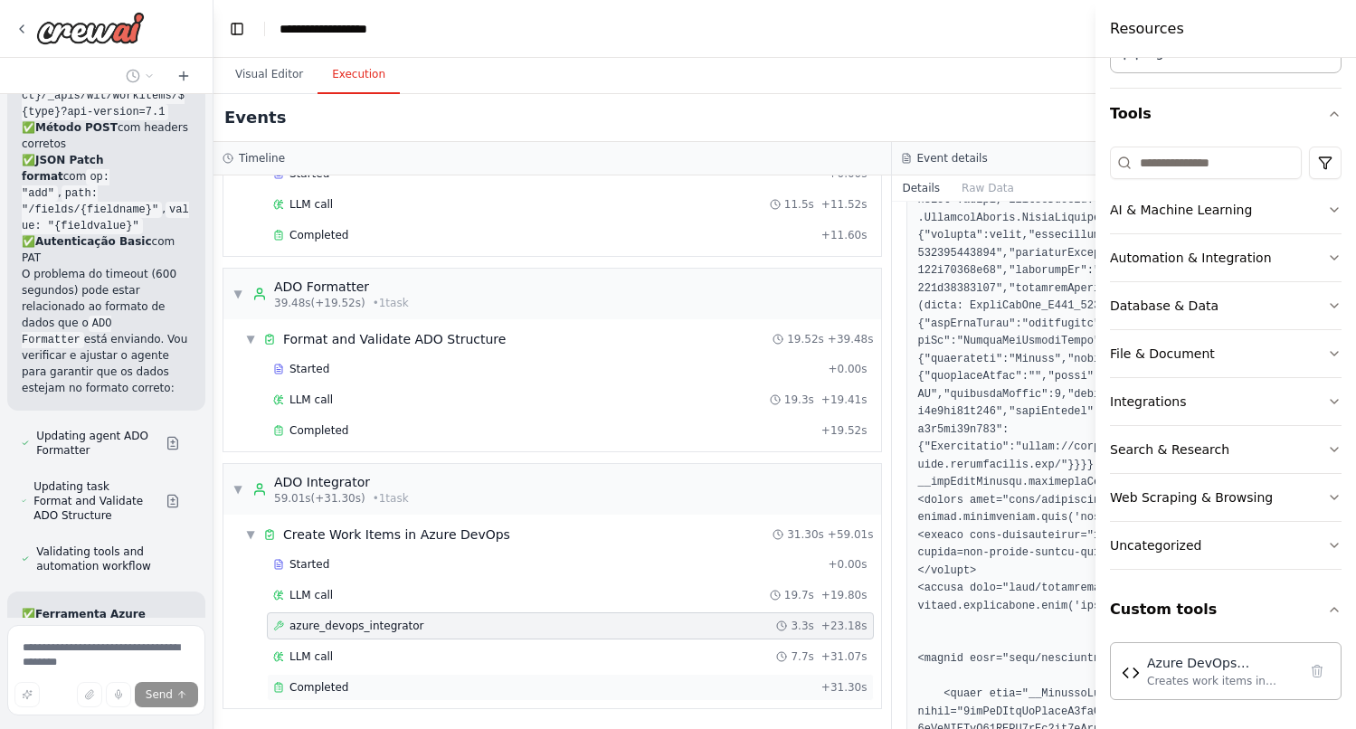
click at [346, 678] on div "Completed + 31.30s" at bounding box center [570, 687] width 607 height 27
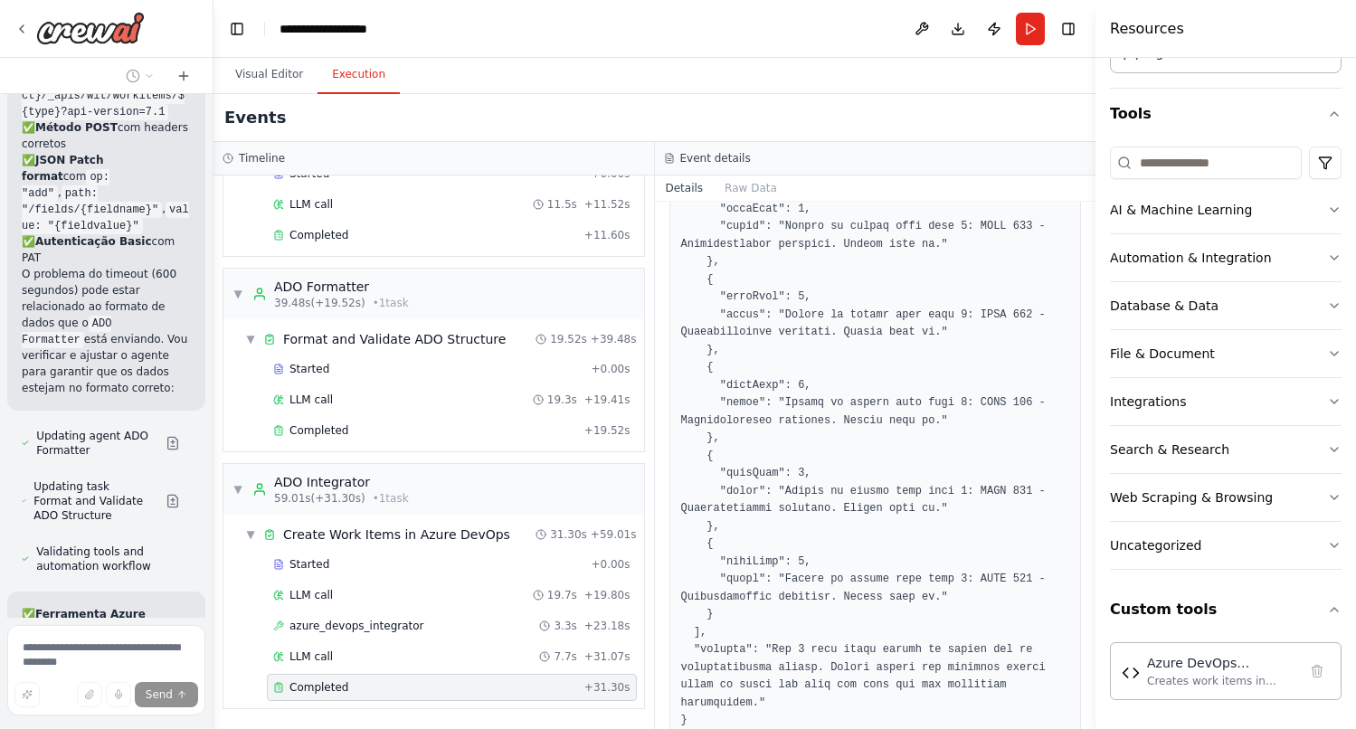
scroll to position [628, 0]
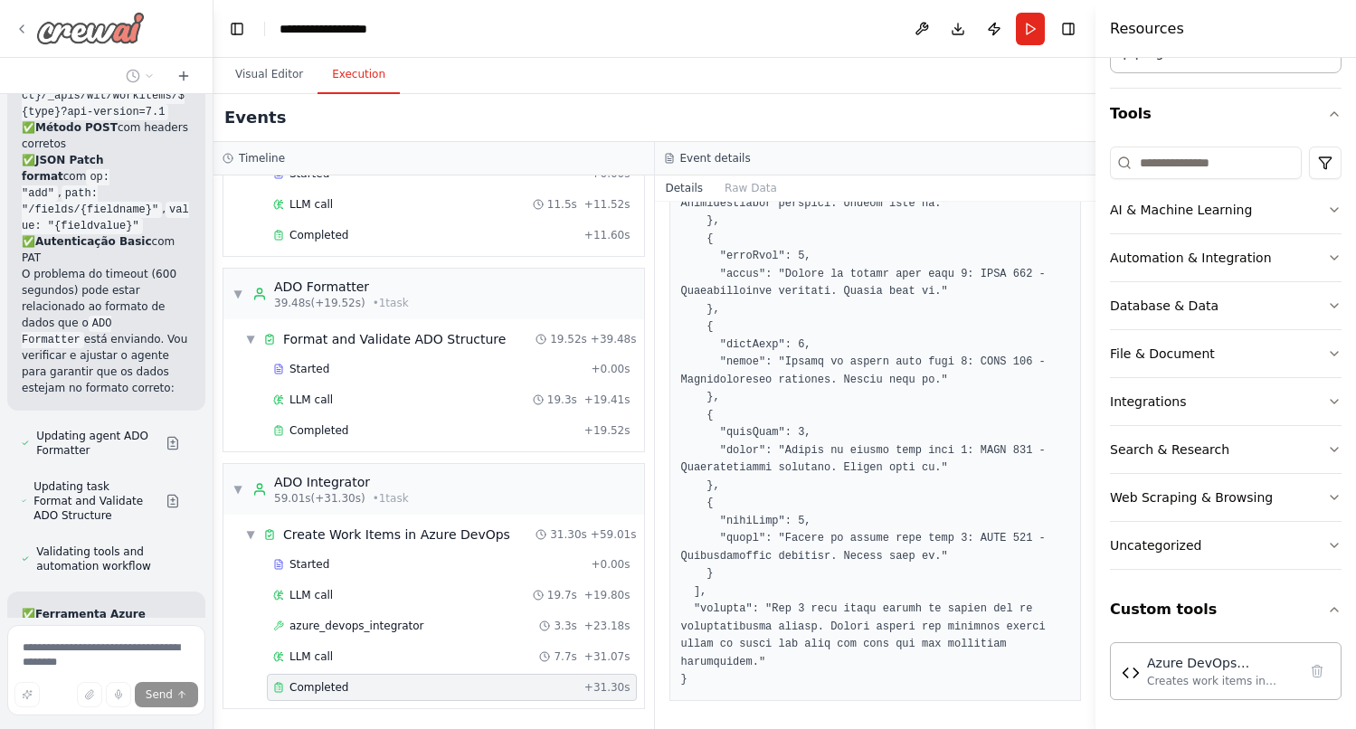
click at [19, 20] on div at bounding box center [79, 28] width 130 height 33
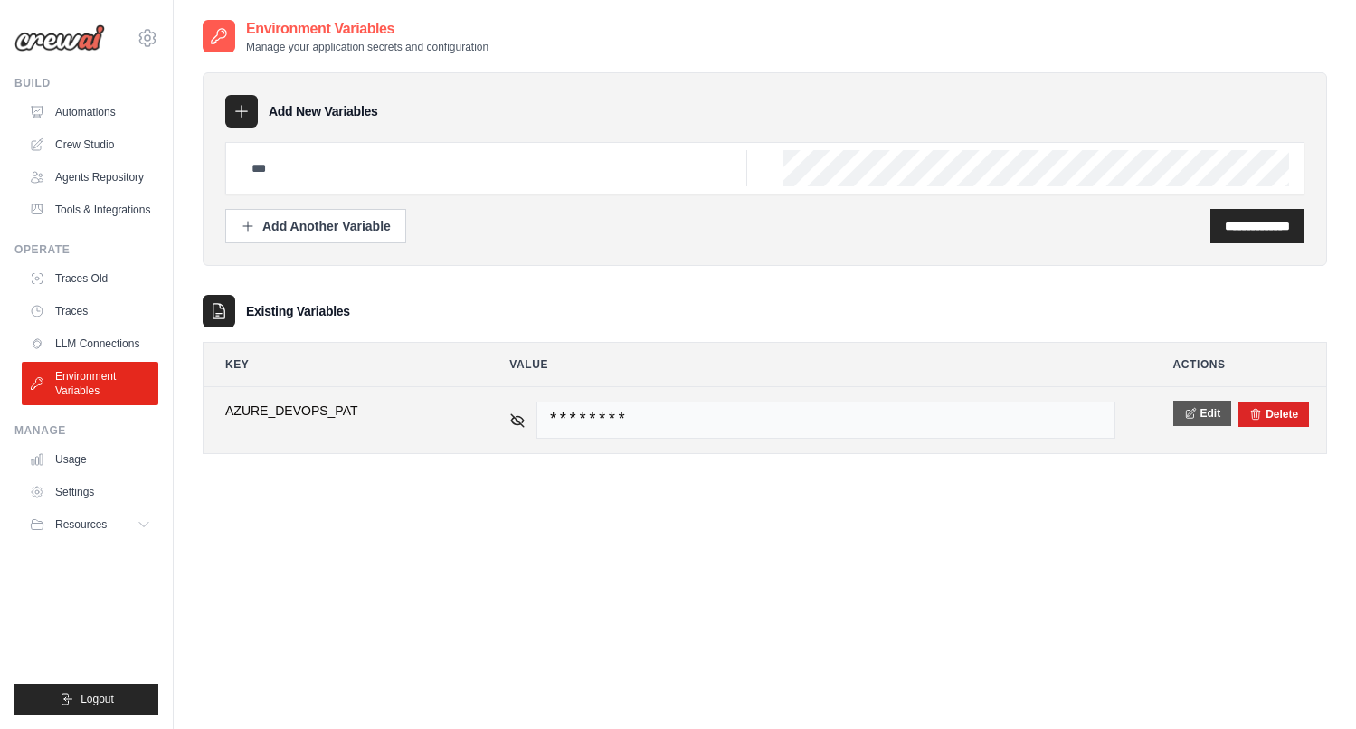
click at [1218, 413] on button "Edit" at bounding box center [1202, 413] width 59 height 25
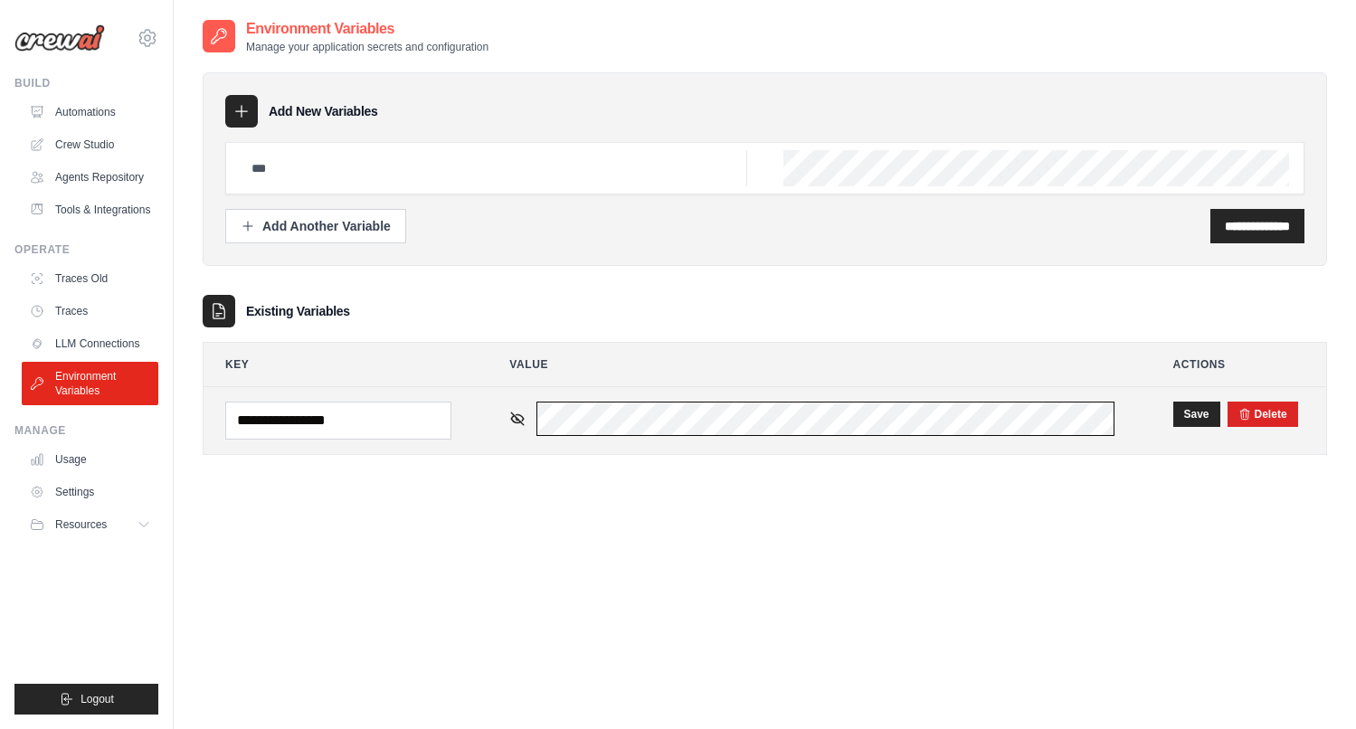
scroll to position [0, 176]
click at [1198, 410] on button "Save" at bounding box center [1196, 413] width 47 height 25
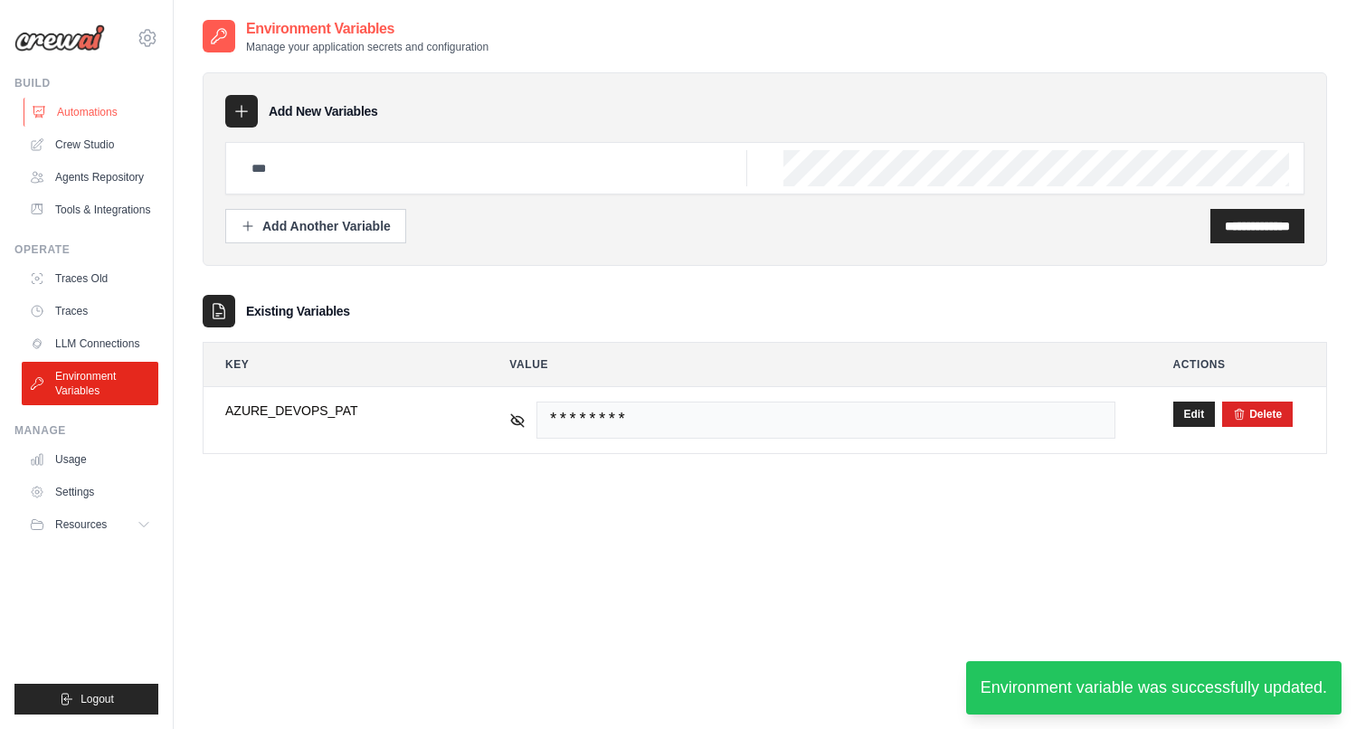
click at [98, 109] on link "Automations" at bounding box center [92, 112] width 137 height 29
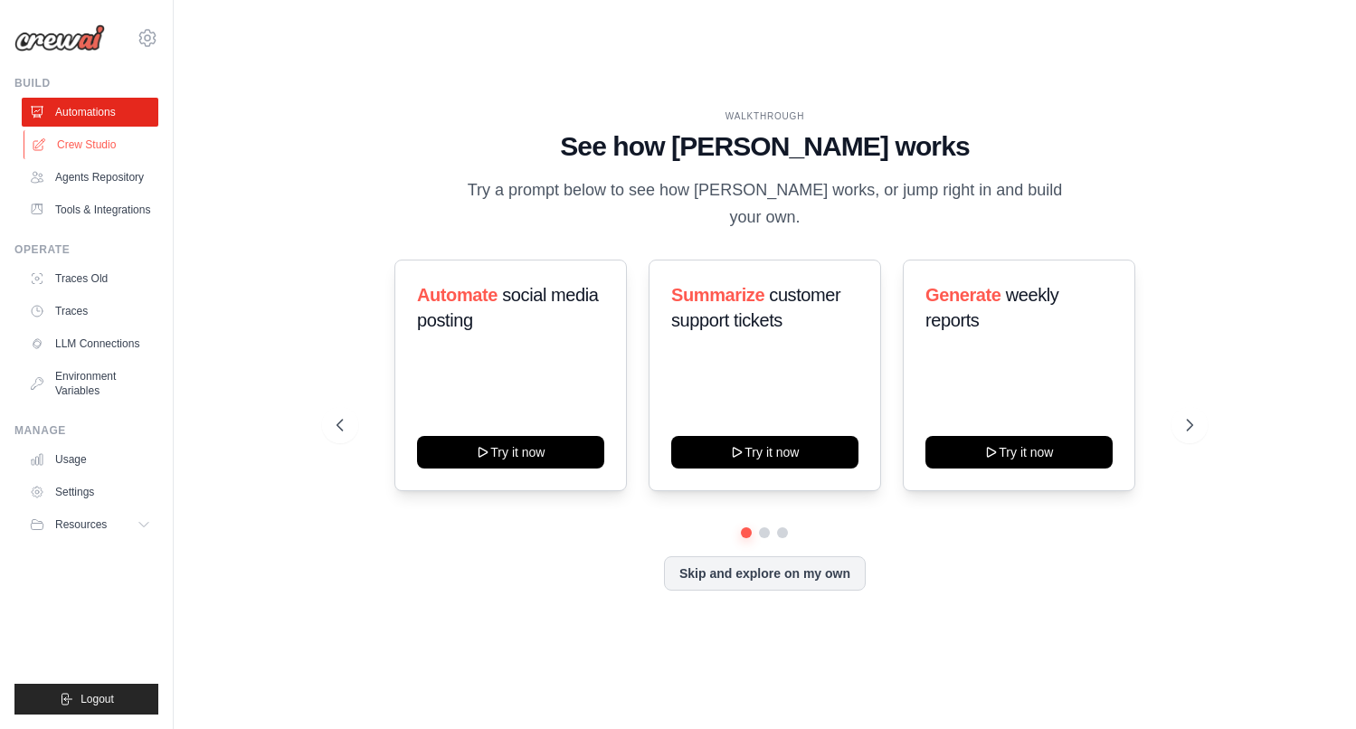
click at [89, 137] on link "Crew Studio" at bounding box center [92, 144] width 137 height 29
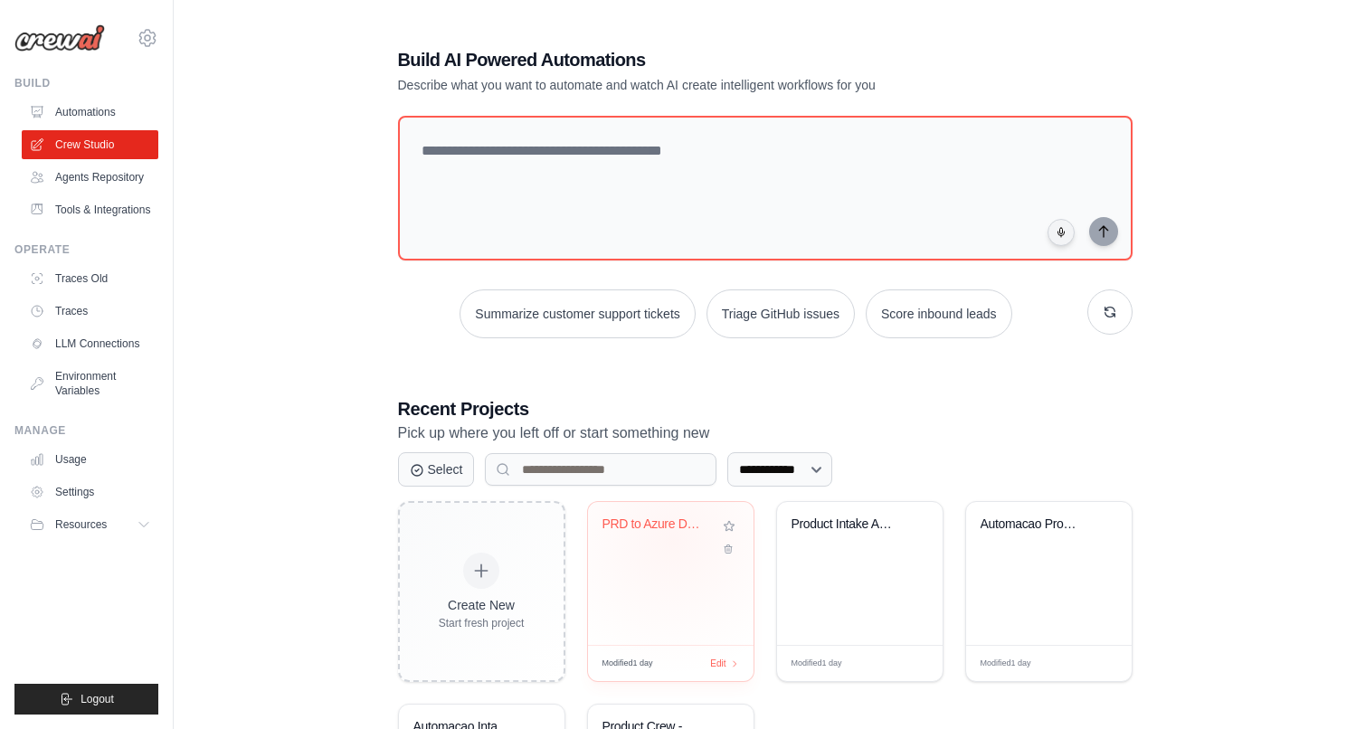
click at [672, 539] on div "PRD to Azure DevOps" at bounding box center [670, 537] width 137 height 42
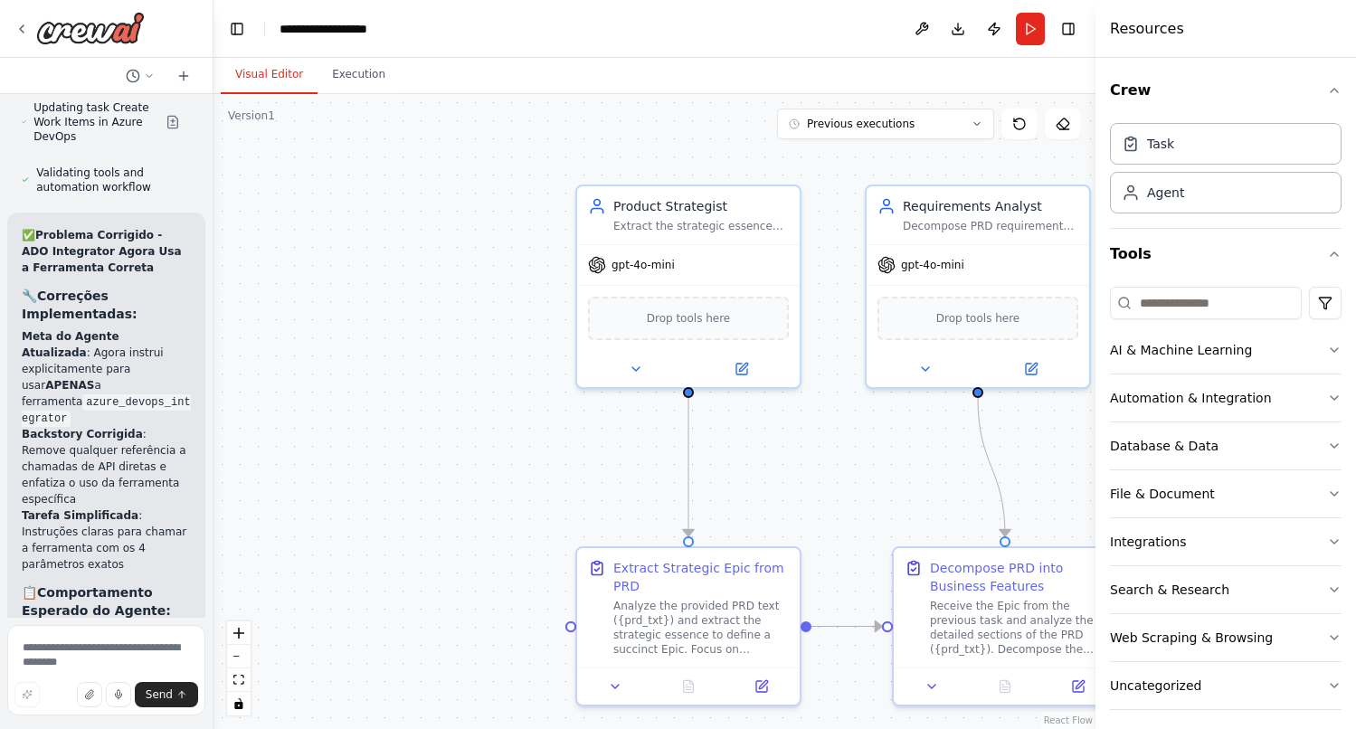
scroll to position [19400, 0]
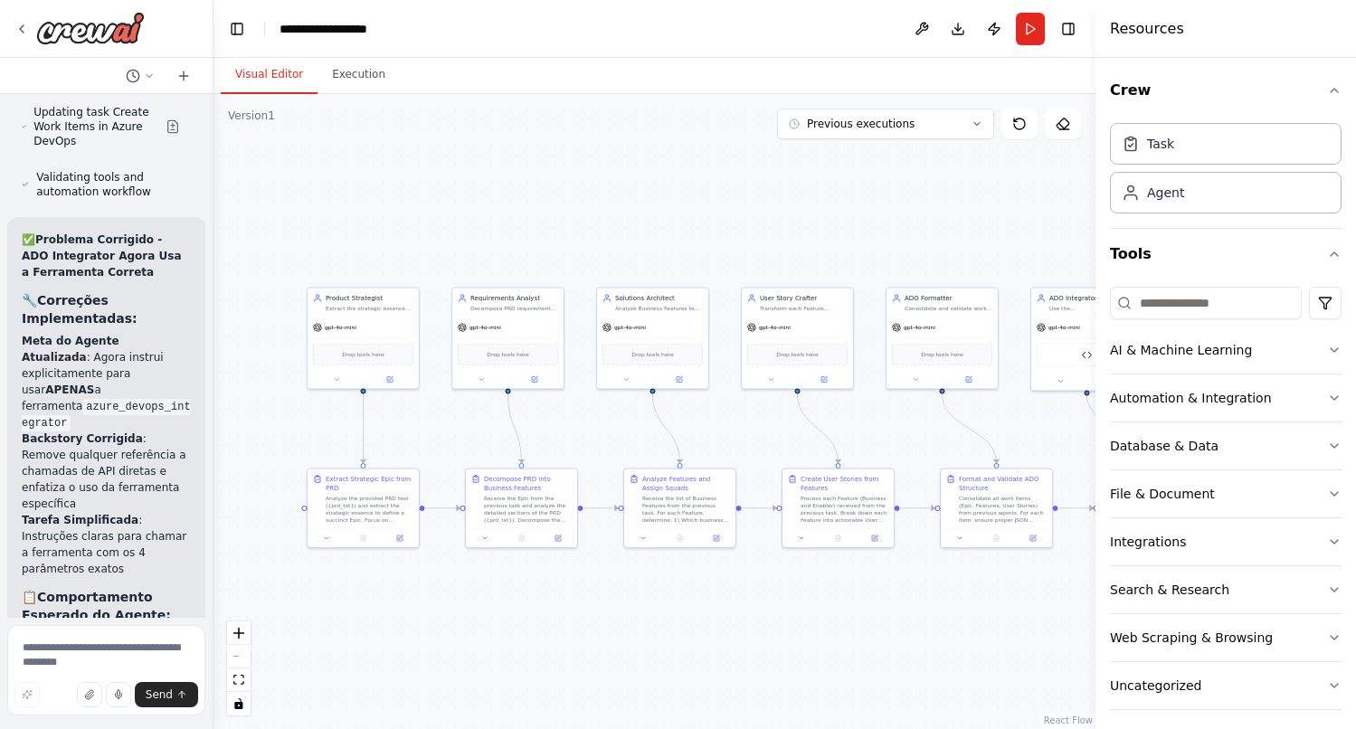
drag, startPoint x: 668, startPoint y: 218, endPoint x: 483, endPoint y: 227, distance: 185.6
click at [483, 227] on div ".deletable-edge-delete-btn { width: 20px; height: 20px; border: 0px solid #ffff…" at bounding box center [654, 411] width 882 height 635
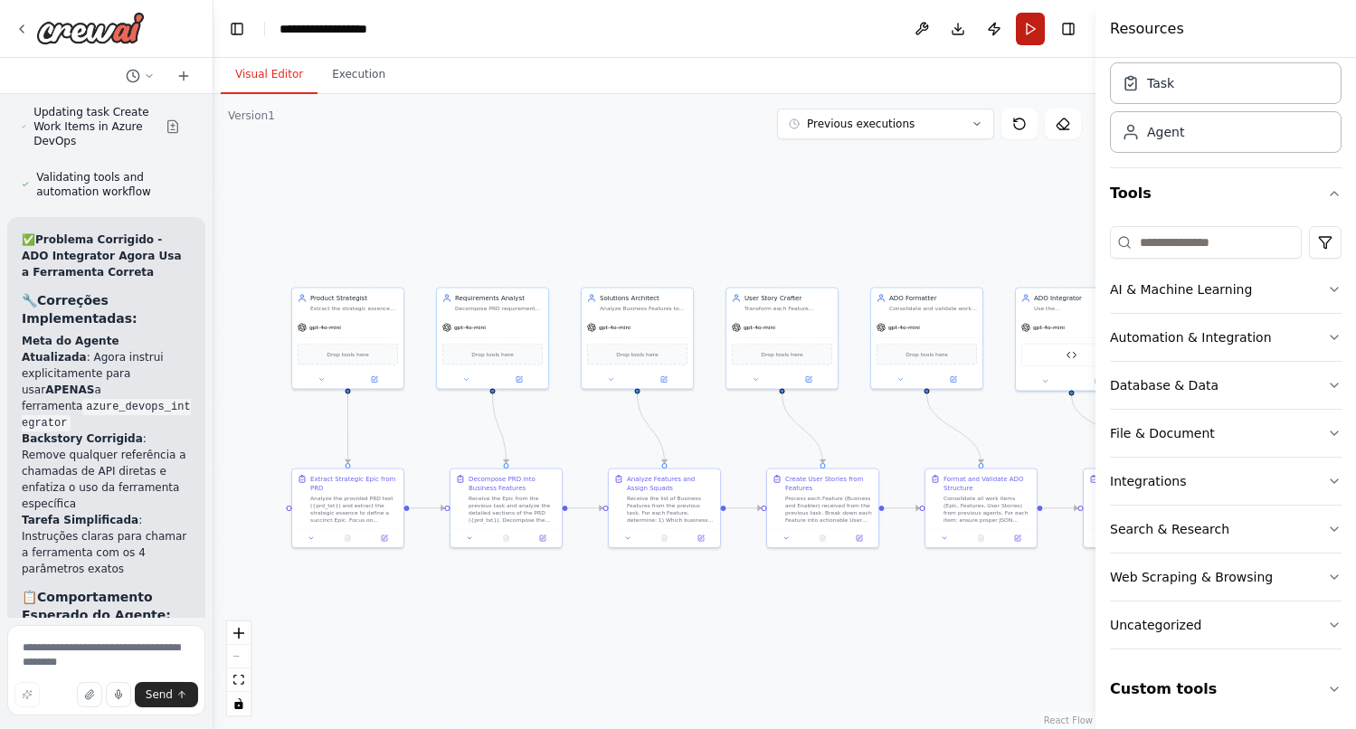
click at [1034, 27] on button "Run" at bounding box center [1030, 29] width 29 height 33
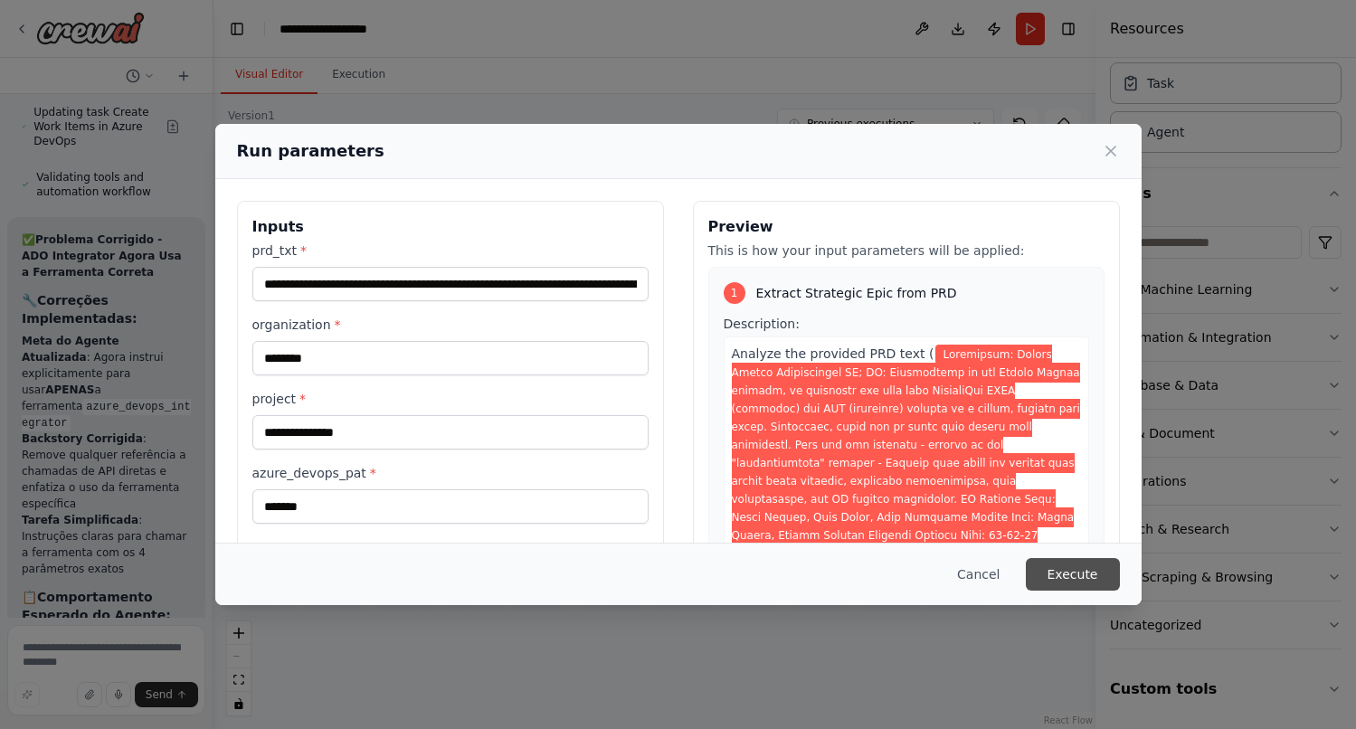
click at [1079, 575] on button "Execute" at bounding box center [1073, 574] width 94 height 33
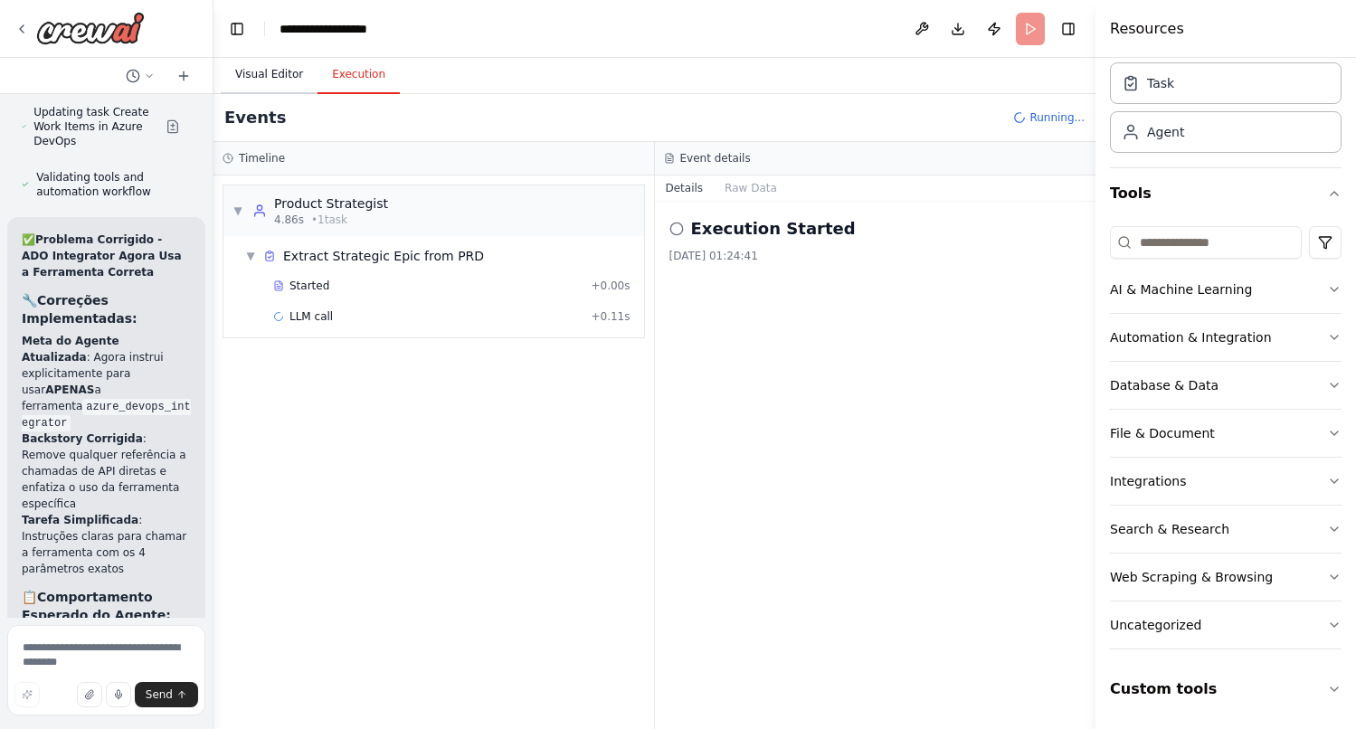
click at [285, 85] on button "Visual Editor" at bounding box center [269, 75] width 97 height 38
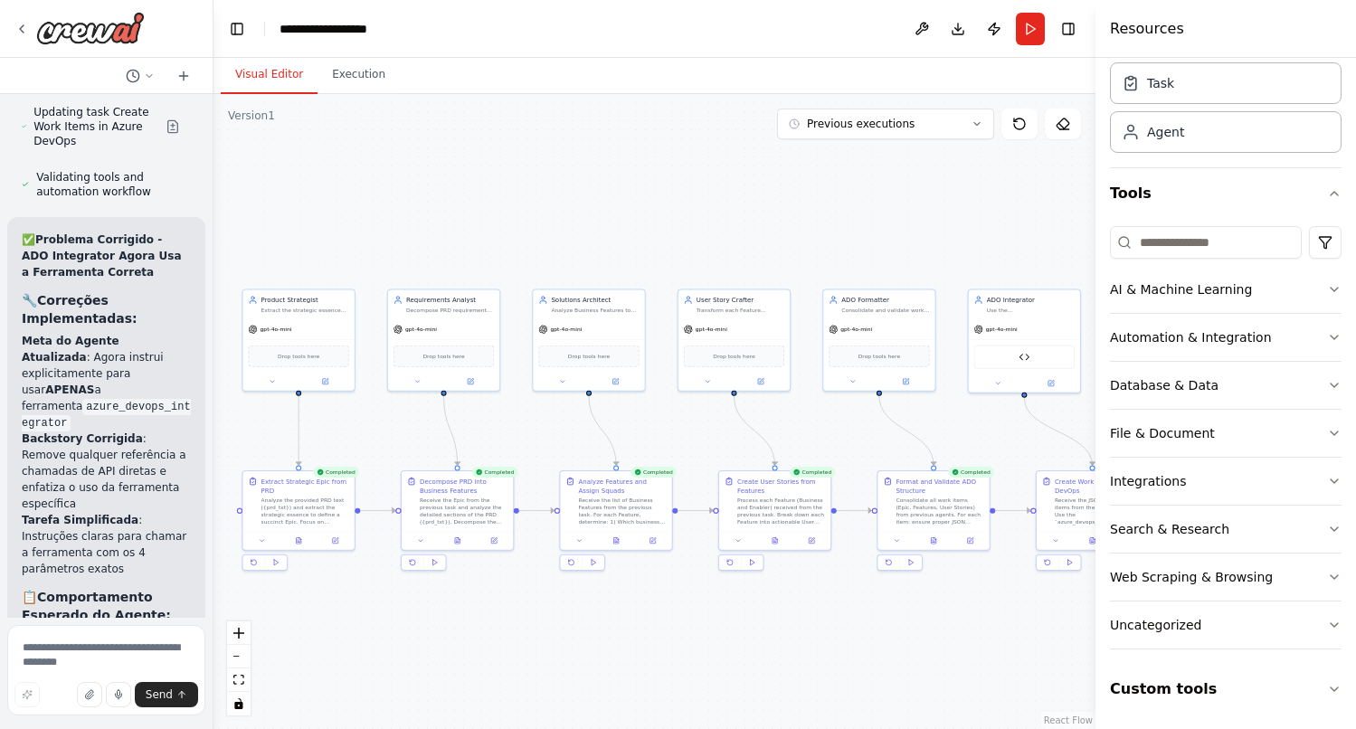
drag, startPoint x: 793, startPoint y: 600, endPoint x: 745, endPoint y: 603, distance: 48.0
click at [745, 603] on div ".deletable-edge-delete-btn { width: 20px; height: 20px; border: 0px solid #ffff…" at bounding box center [654, 411] width 882 height 635
click at [354, 85] on button "Execution" at bounding box center [358, 75] width 82 height 38
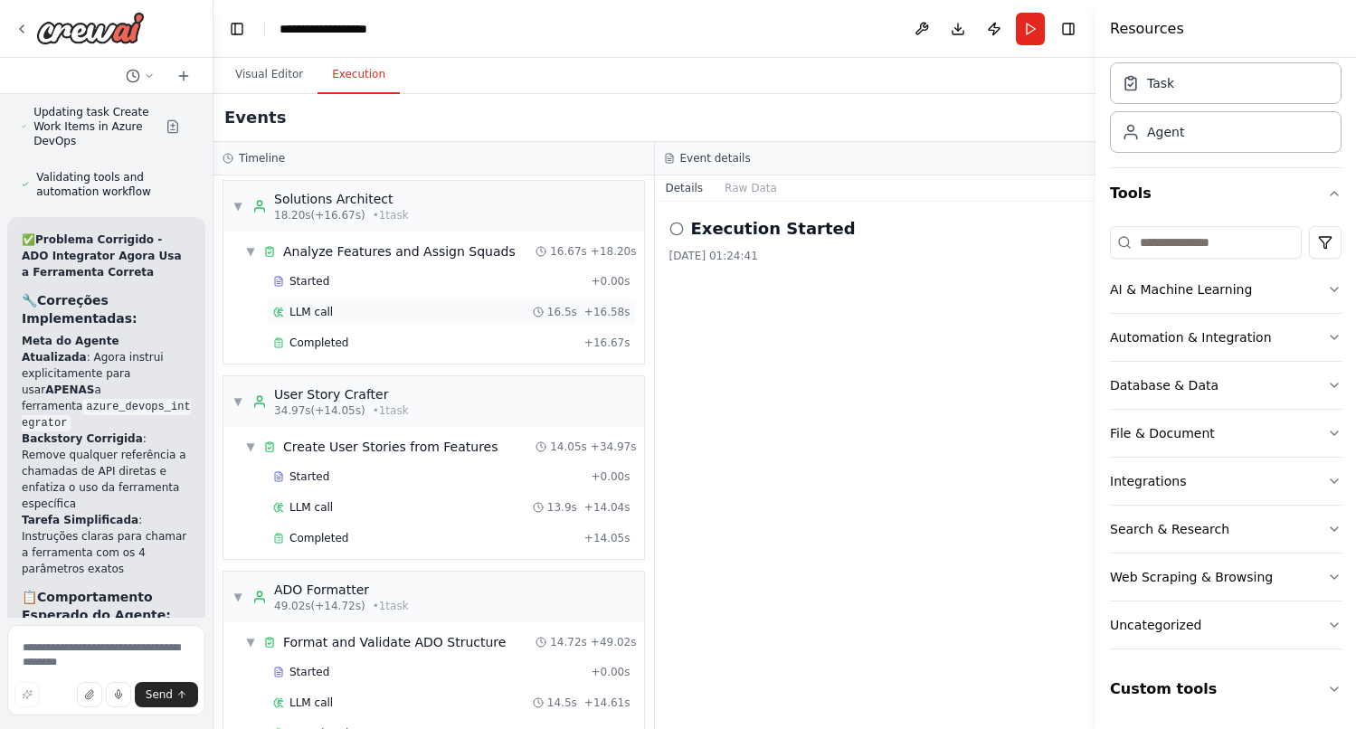
scroll to position [698, 0]
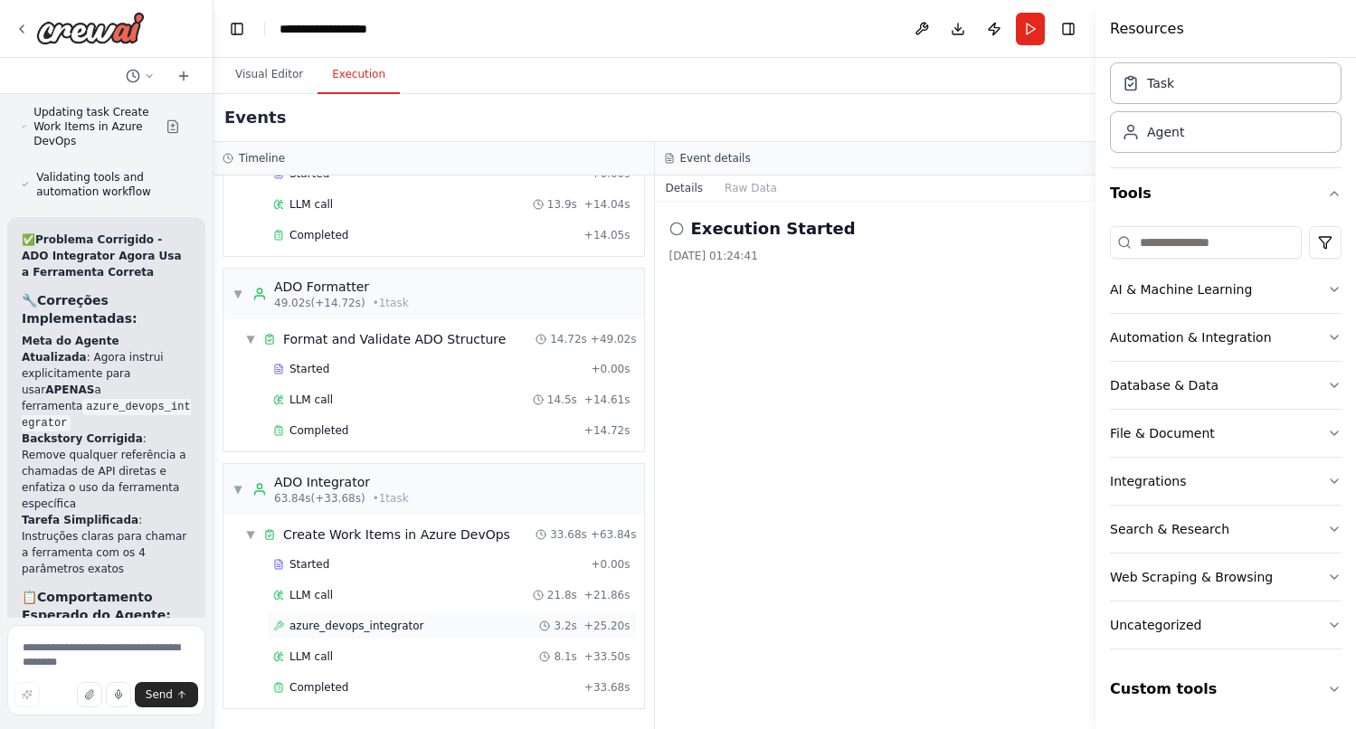
click at [327, 624] on span "azure_devops_integrator" at bounding box center [356, 626] width 135 height 14
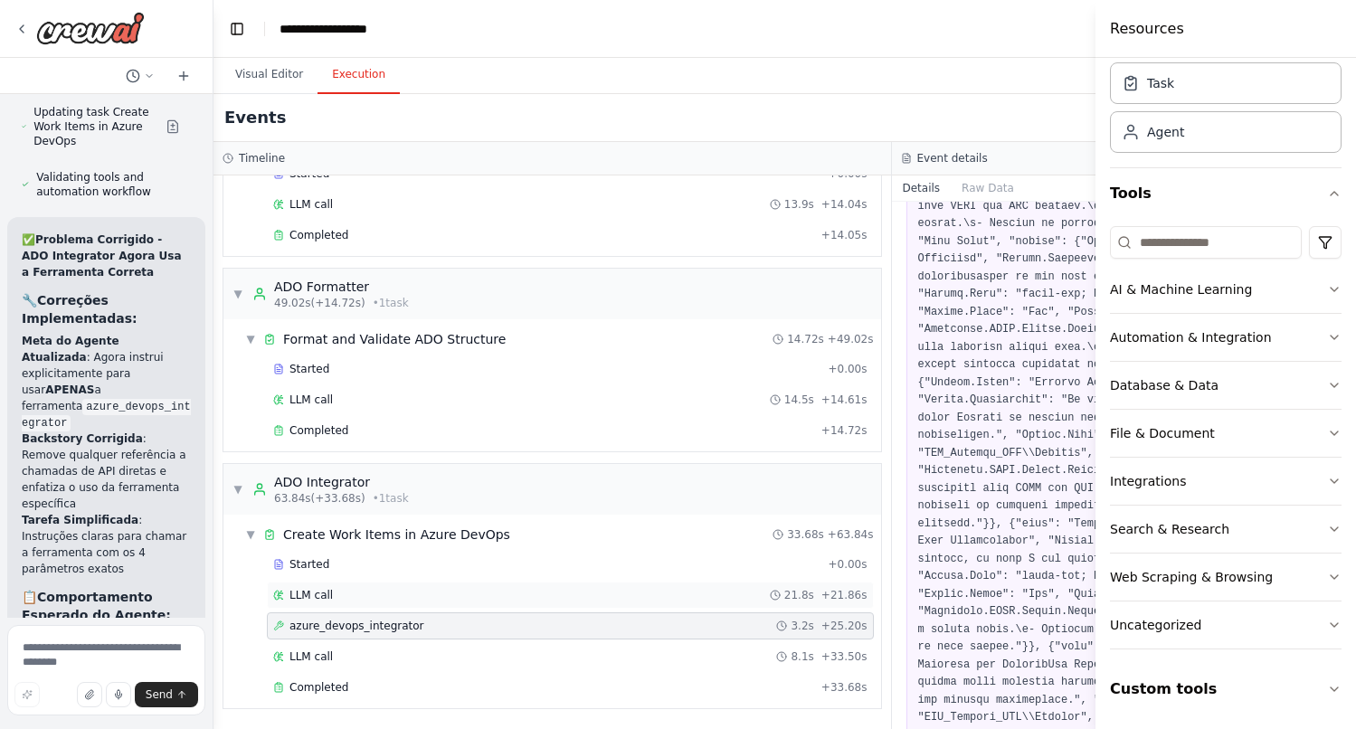
scroll to position [407, 0]
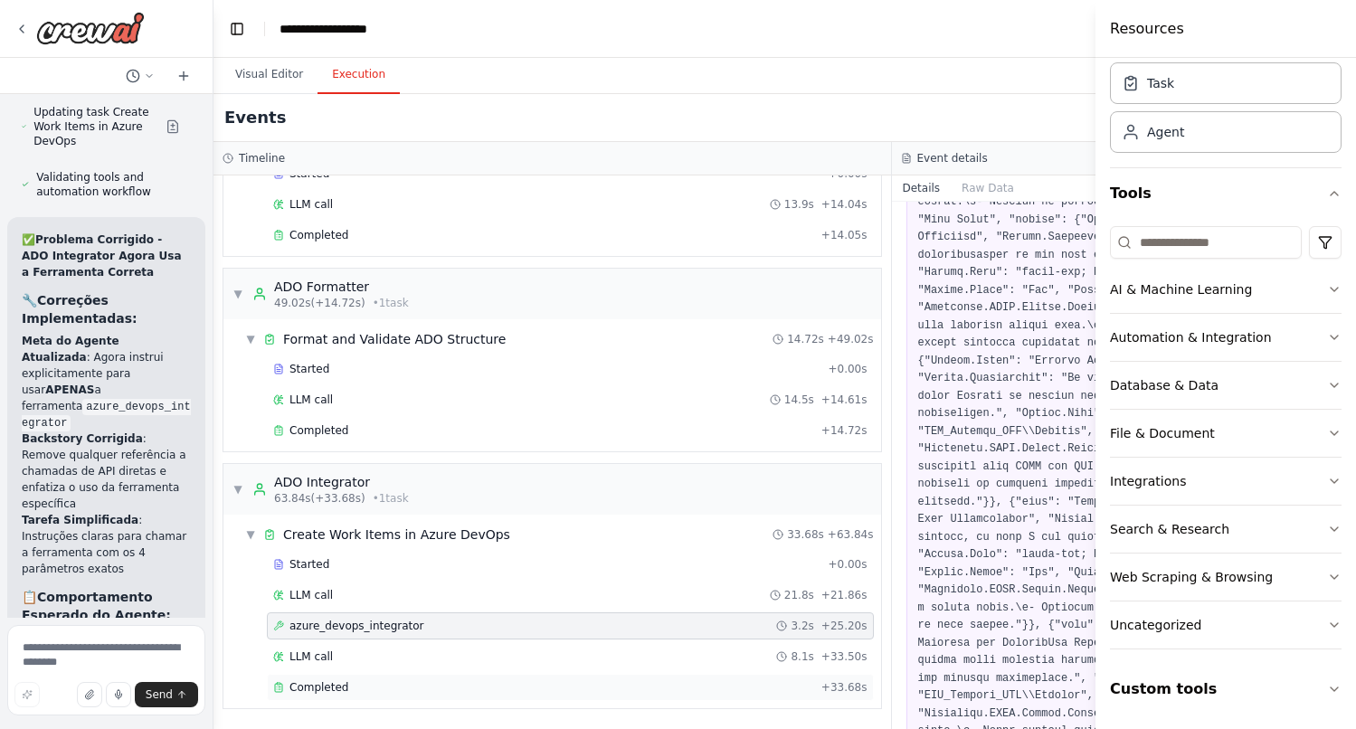
click at [358, 685] on div "Completed" at bounding box center [543, 687] width 541 height 14
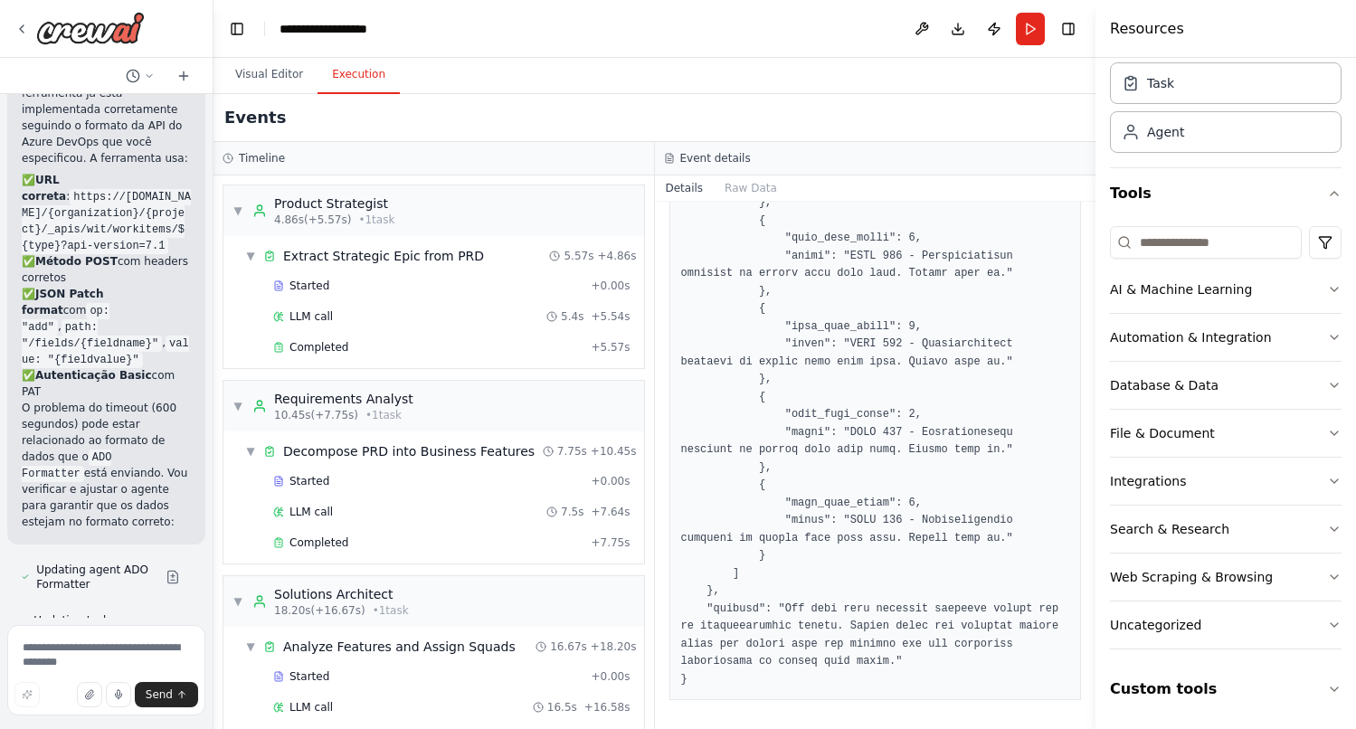
scroll to position [21748, 0]
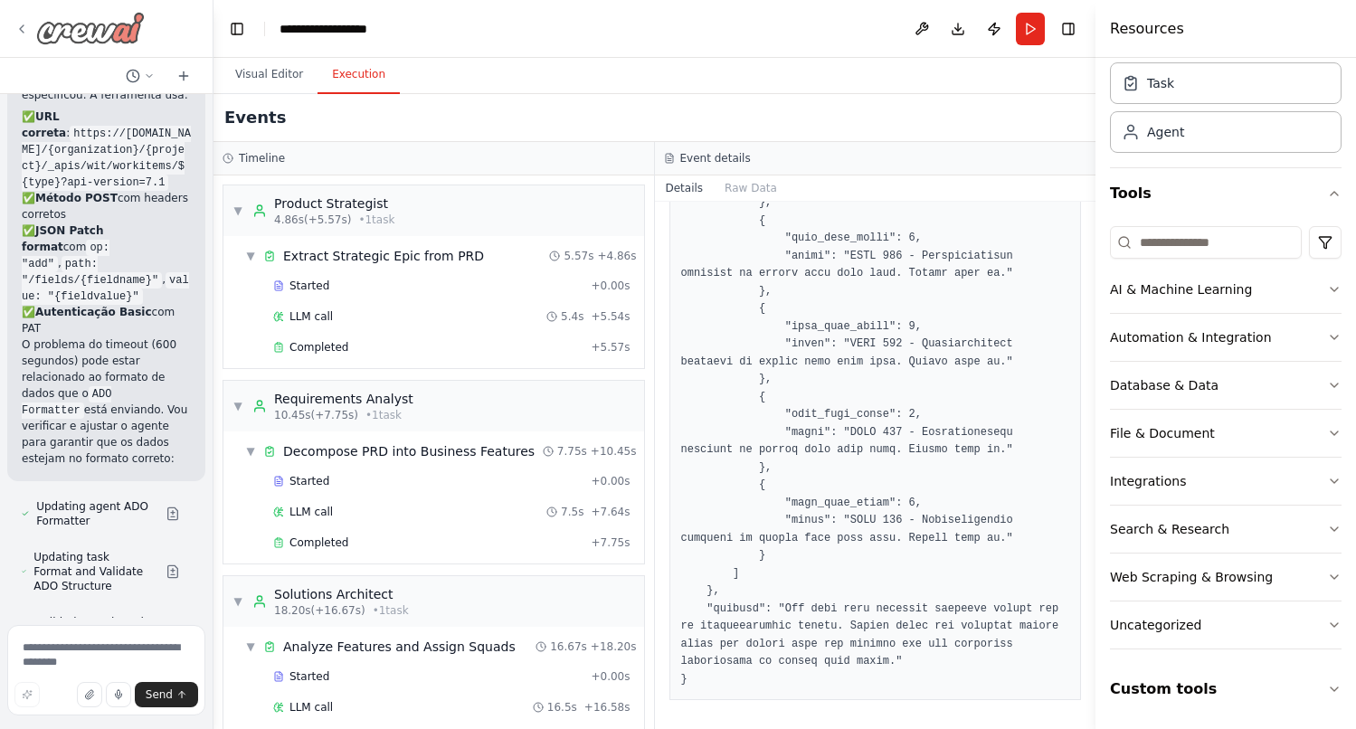
click at [31, 34] on div at bounding box center [79, 28] width 130 height 33
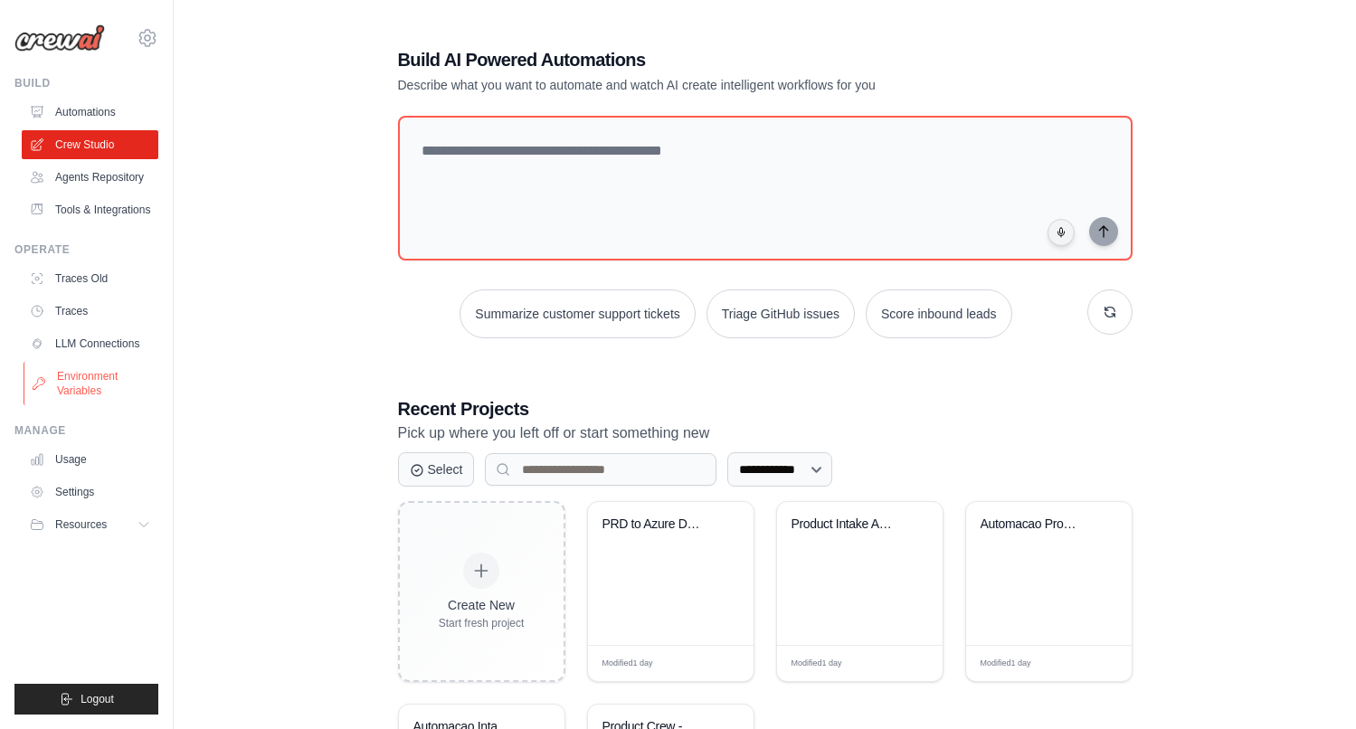
click at [90, 393] on link "Environment Variables" at bounding box center [92, 383] width 137 height 43
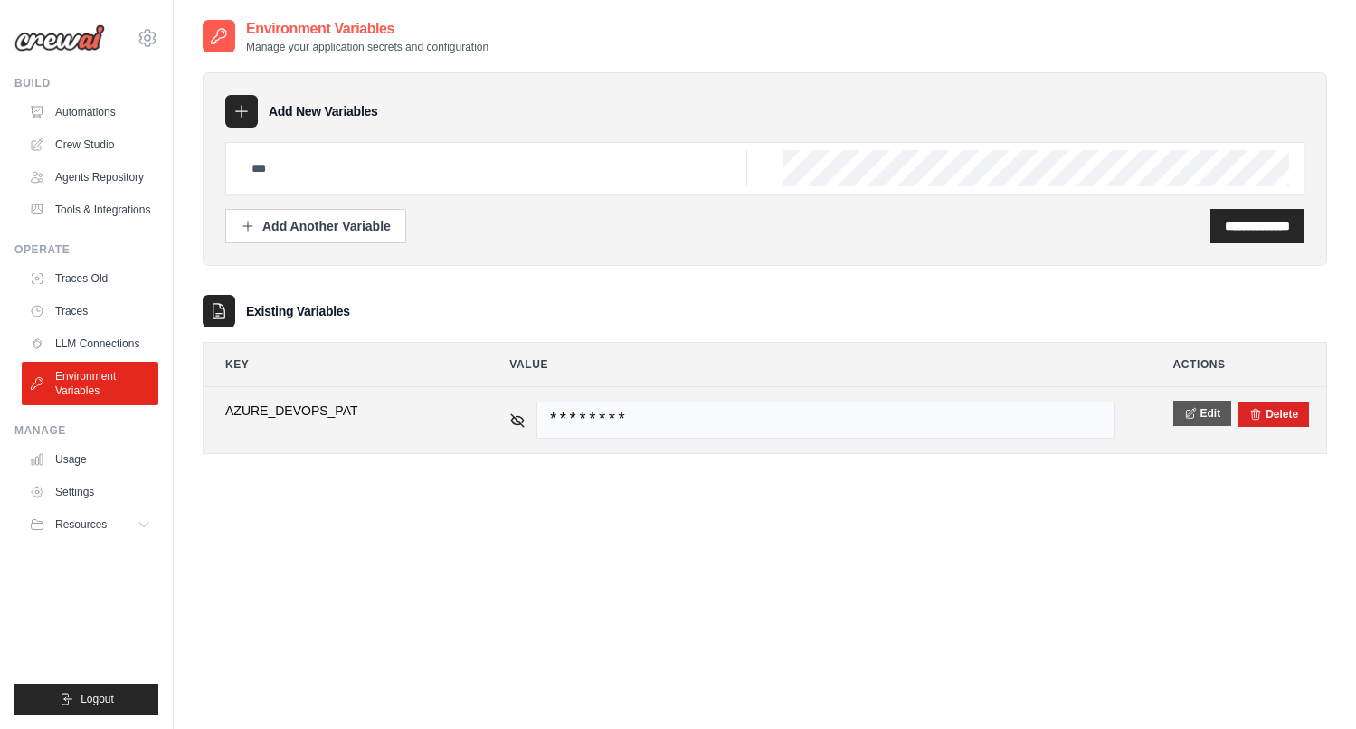
click at [1204, 420] on button "Edit" at bounding box center [1202, 413] width 59 height 25
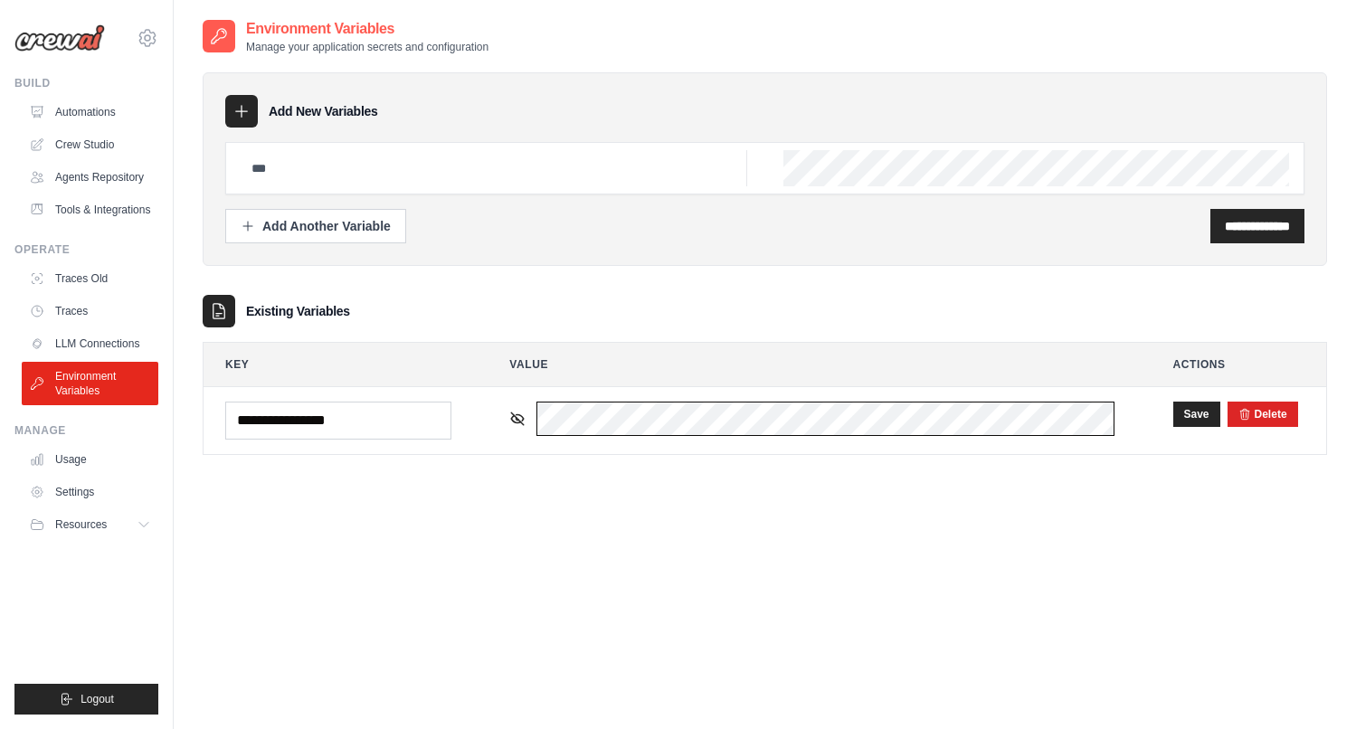
scroll to position [0, 176]
click at [1179, 404] on button "Save" at bounding box center [1196, 413] width 47 height 25
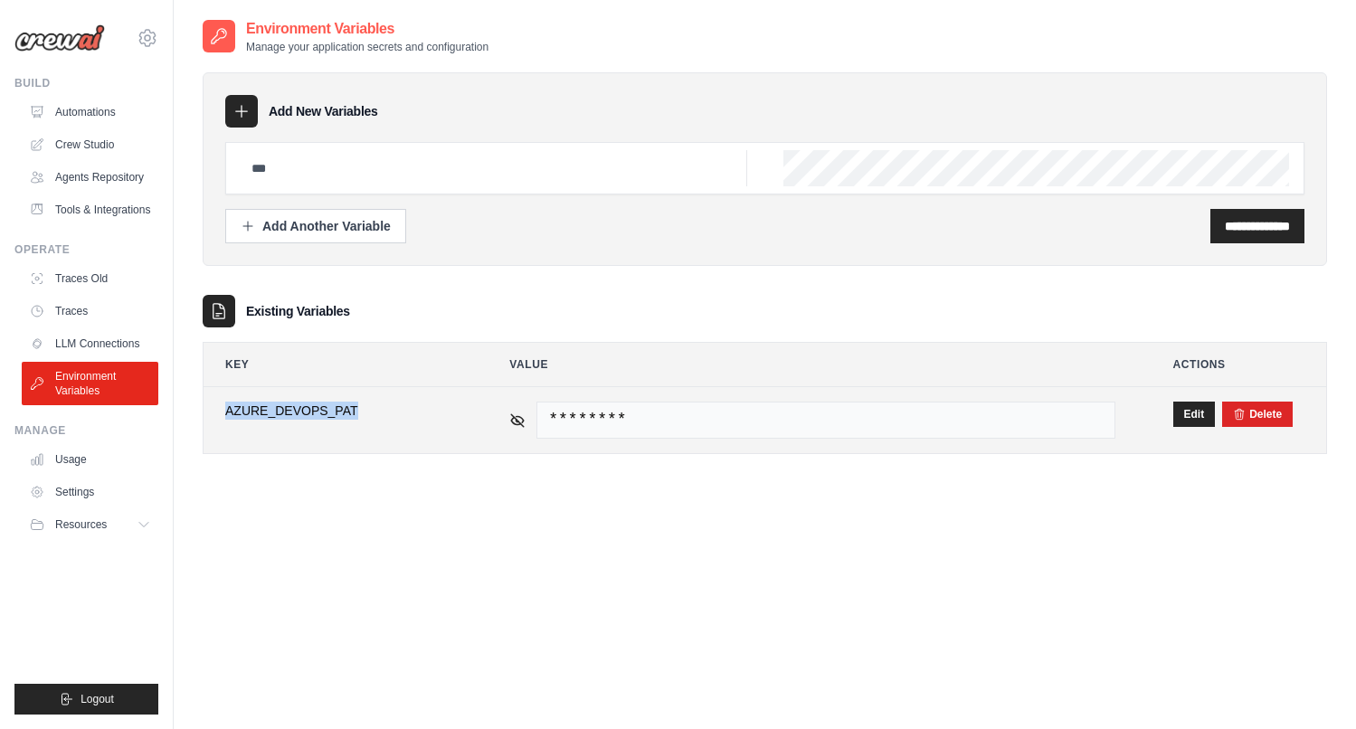
drag, startPoint x: 353, startPoint y: 410, endPoint x: 227, endPoint y: 411, distance: 125.7
click at [227, 411] on span "AZURE_DEVOPS_PAT" at bounding box center [338, 411] width 226 height 18
copy span "AZURE_DEVOPS_PAT"
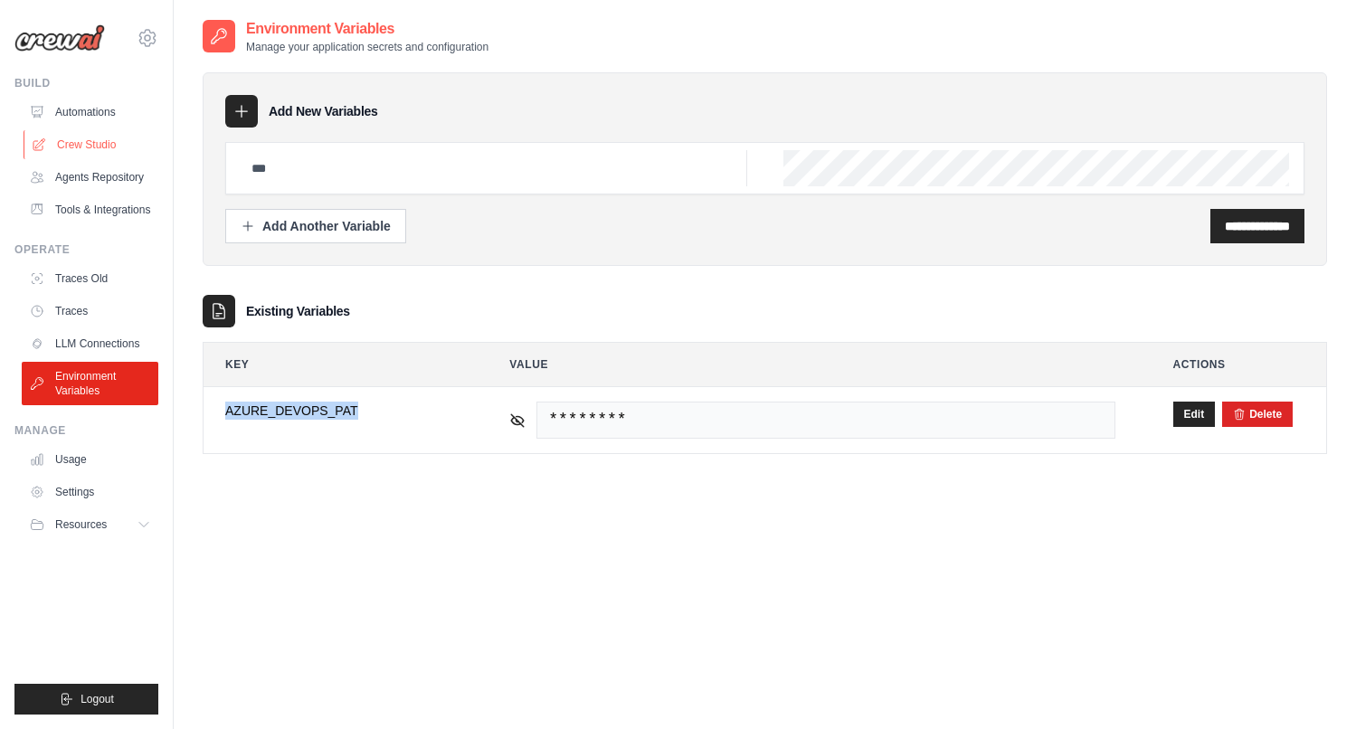
click at [98, 145] on link "Crew Studio" at bounding box center [92, 144] width 137 height 29
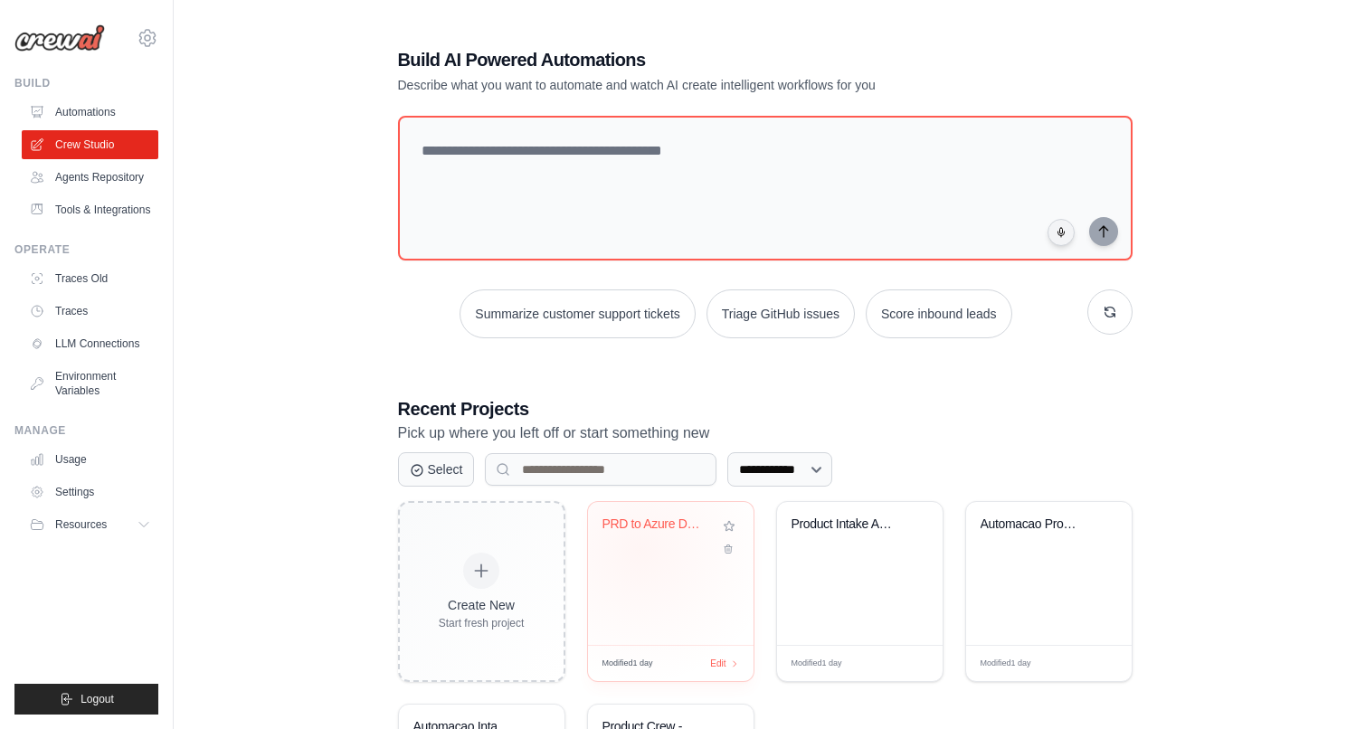
click at [639, 549] on div "PRD to Azure DevOps" at bounding box center [670, 537] width 137 height 42
click at [99, 405] on link "Environment Variables" at bounding box center [92, 383] width 137 height 43
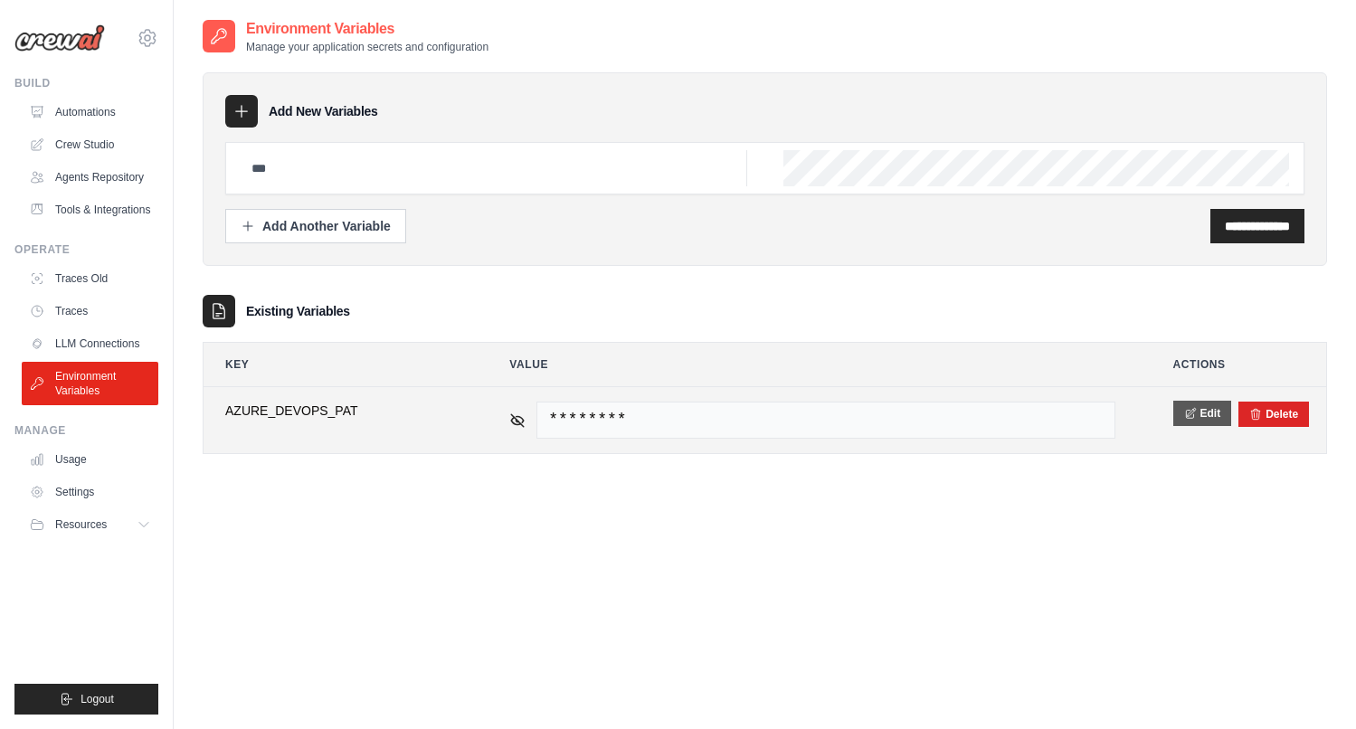
click at [1207, 420] on button "Edit" at bounding box center [1202, 413] width 59 height 25
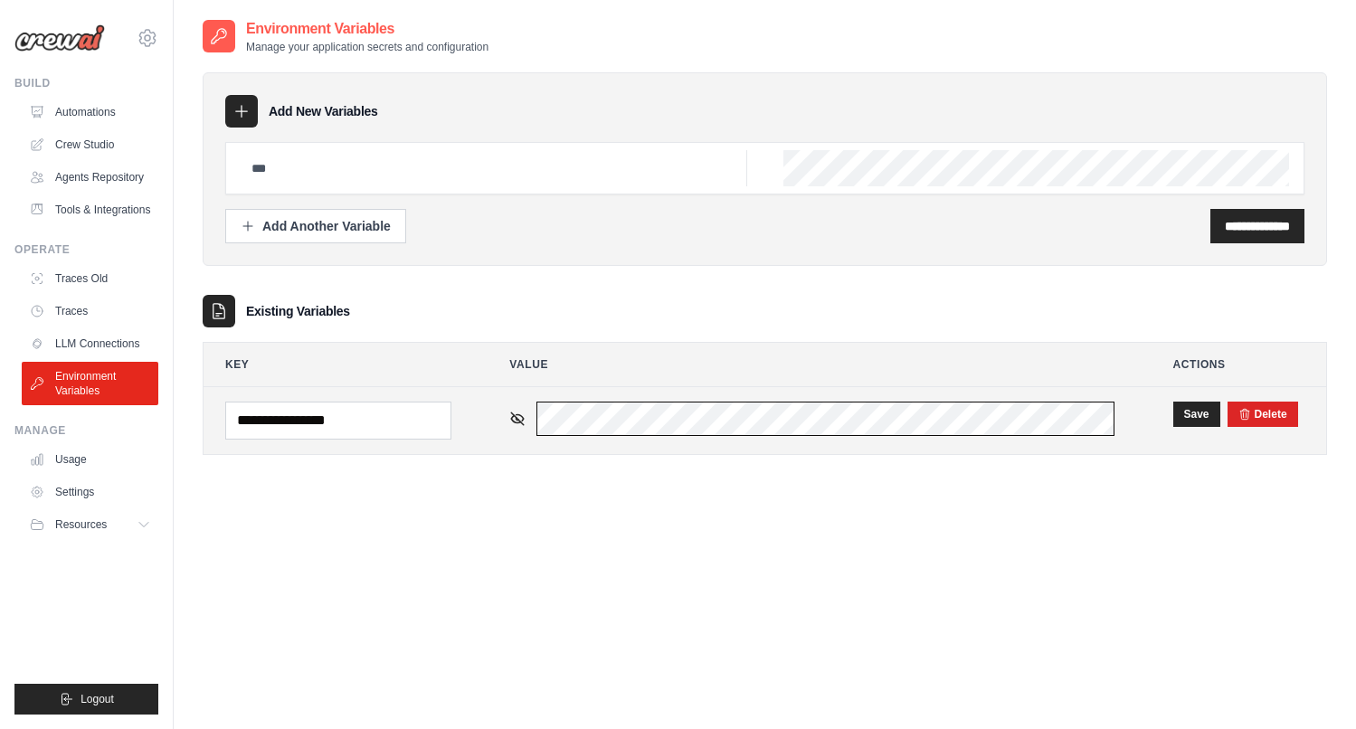
scroll to position [0, 176]
click at [1203, 410] on button "Save" at bounding box center [1196, 413] width 47 height 25
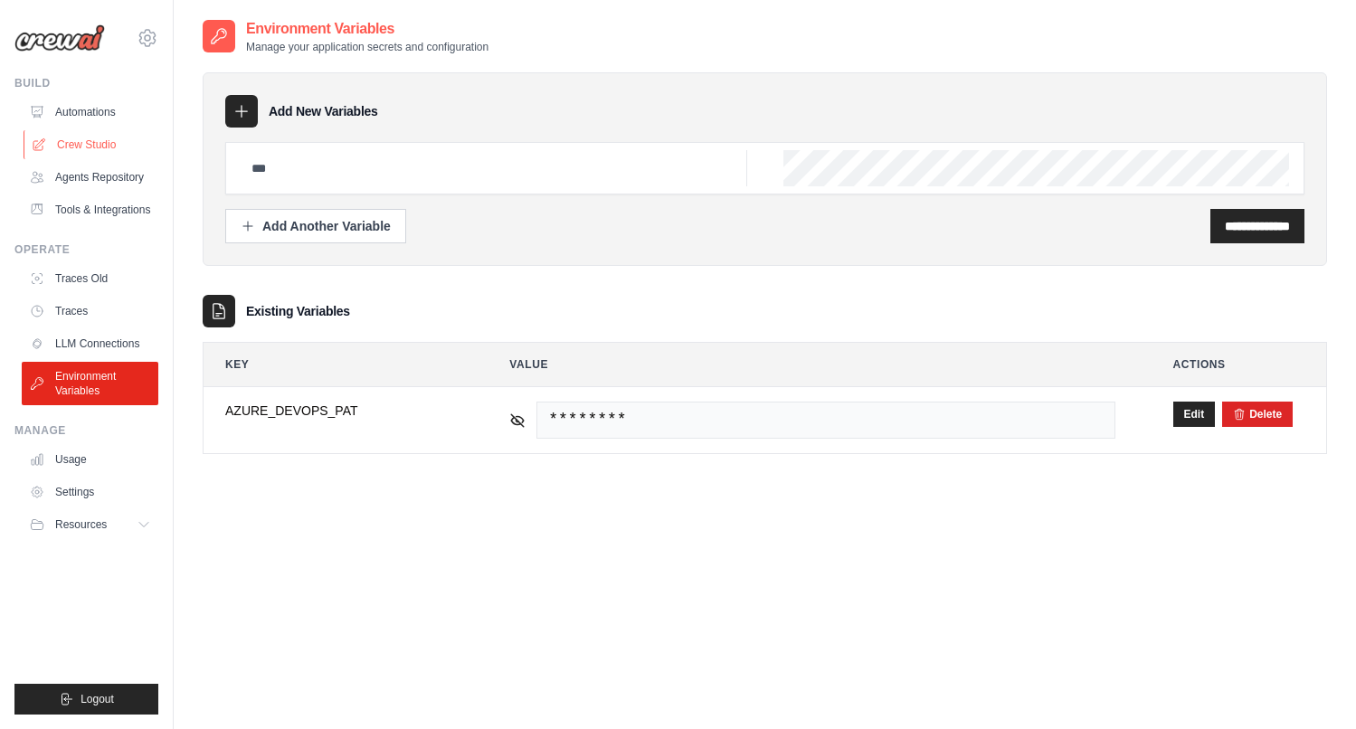
click at [91, 148] on link "Crew Studio" at bounding box center [92, 144] width 137 height 29
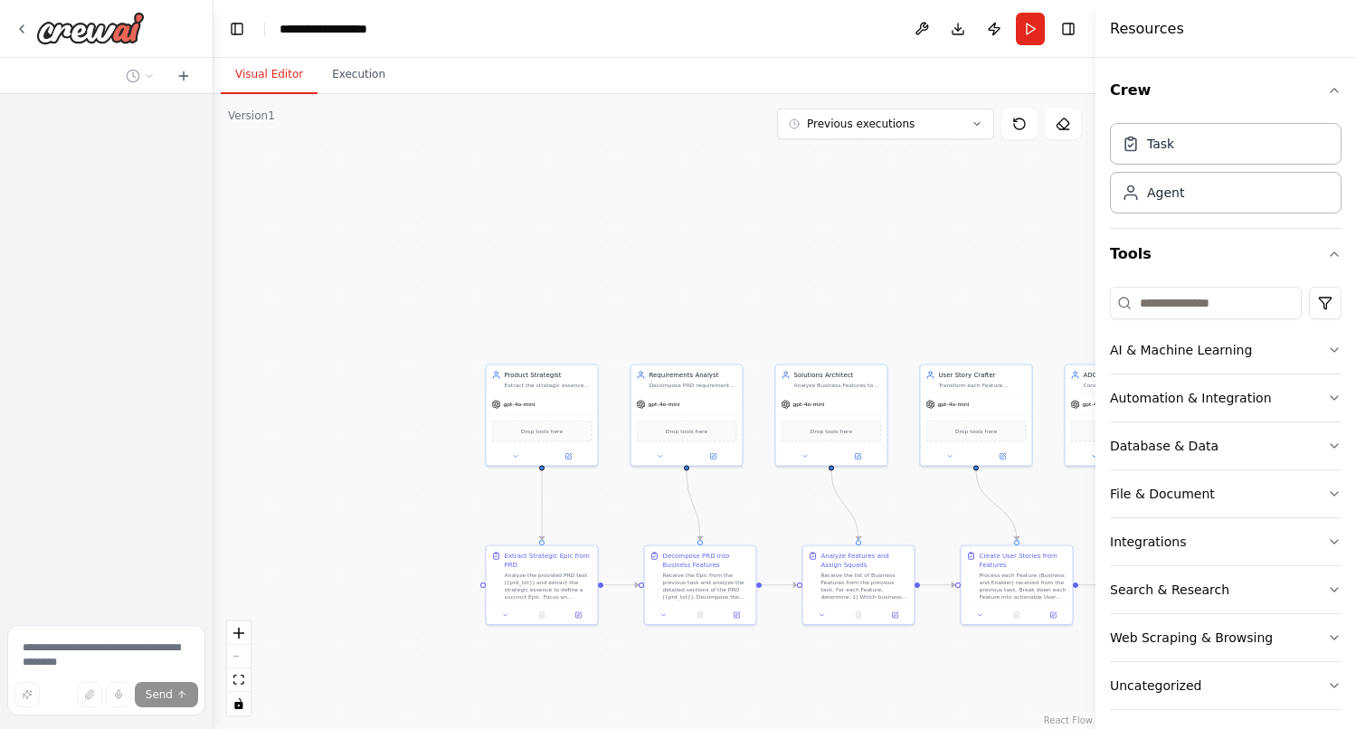
scroll to position [21500, 0]
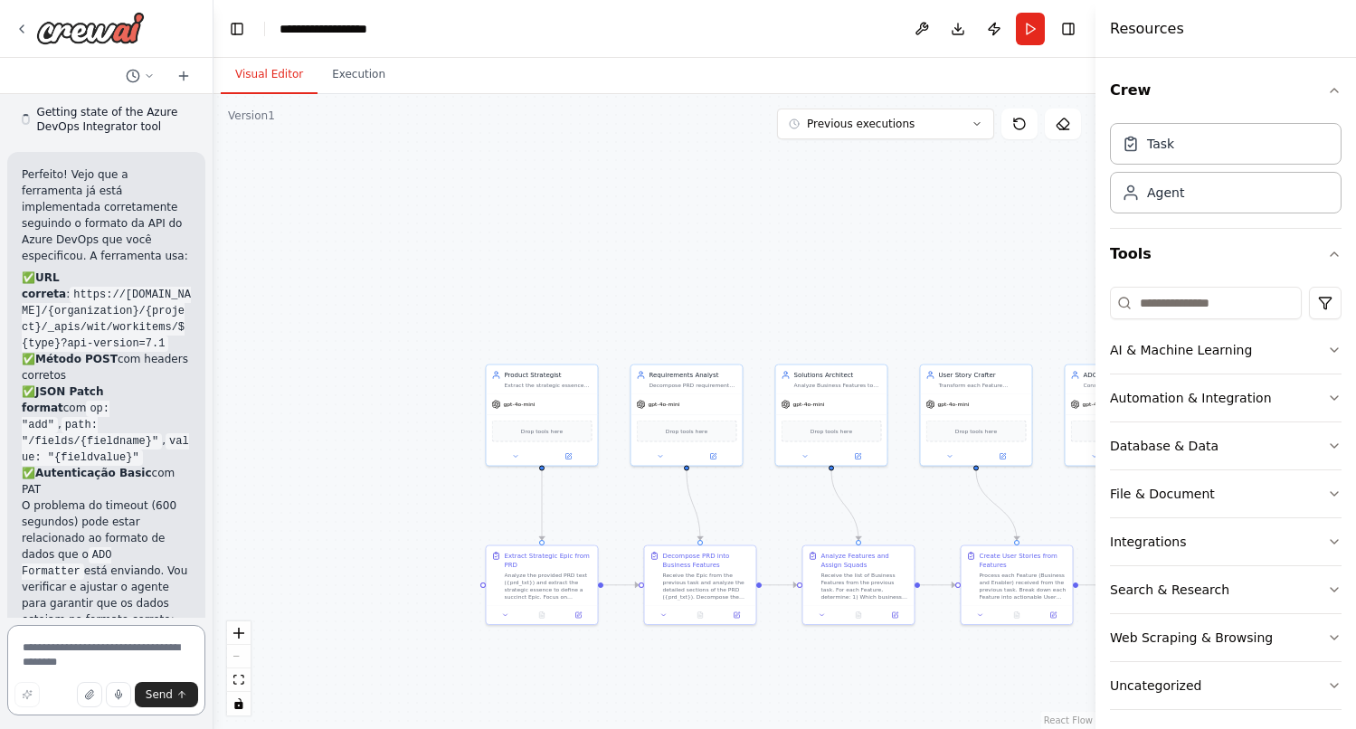
click at [75, 654] on textarea at bounding box center [106, 670] width 198 height 90
paste textarea "**********"
click at [63, 637] on textarea "**********" at bounding box center [106, 664] width 198 height 101
type textarea "**********"
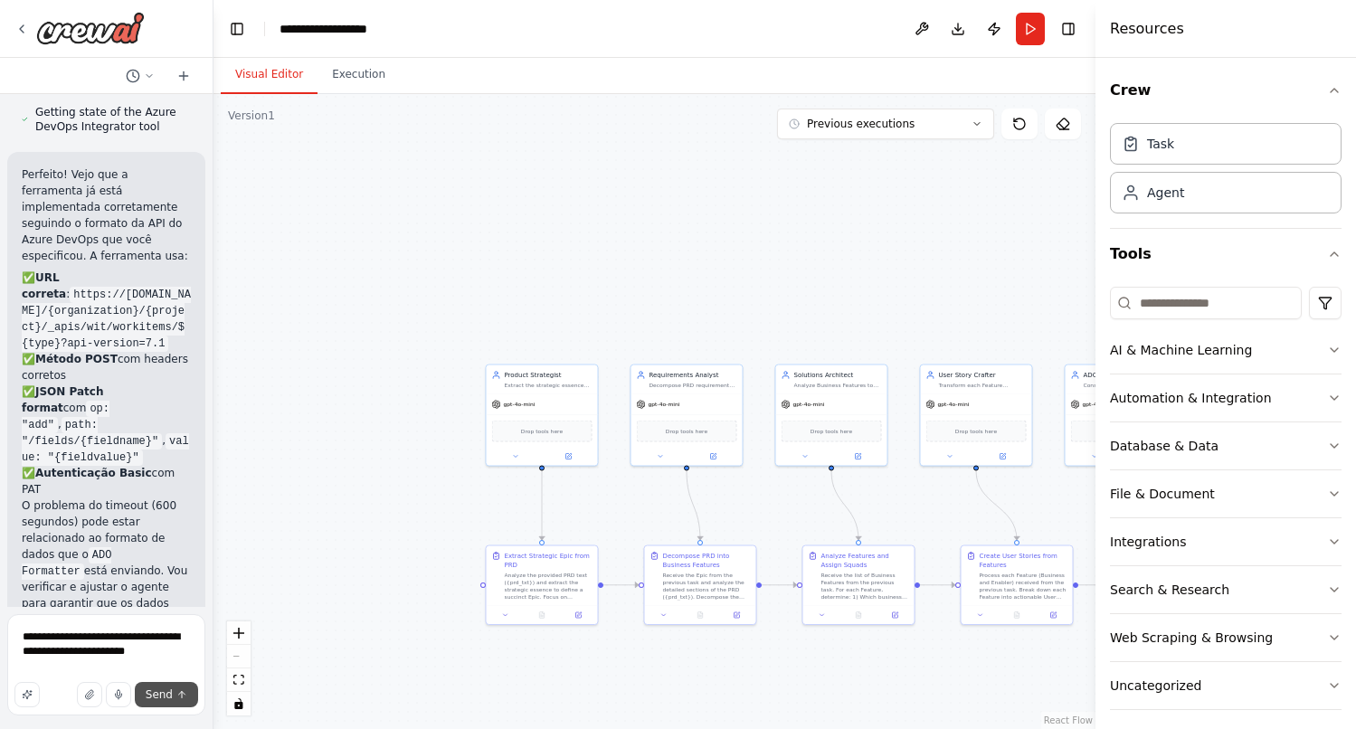
click at [158, 701] on span "Send" at bounding box center [159, 694] width 27 height 14
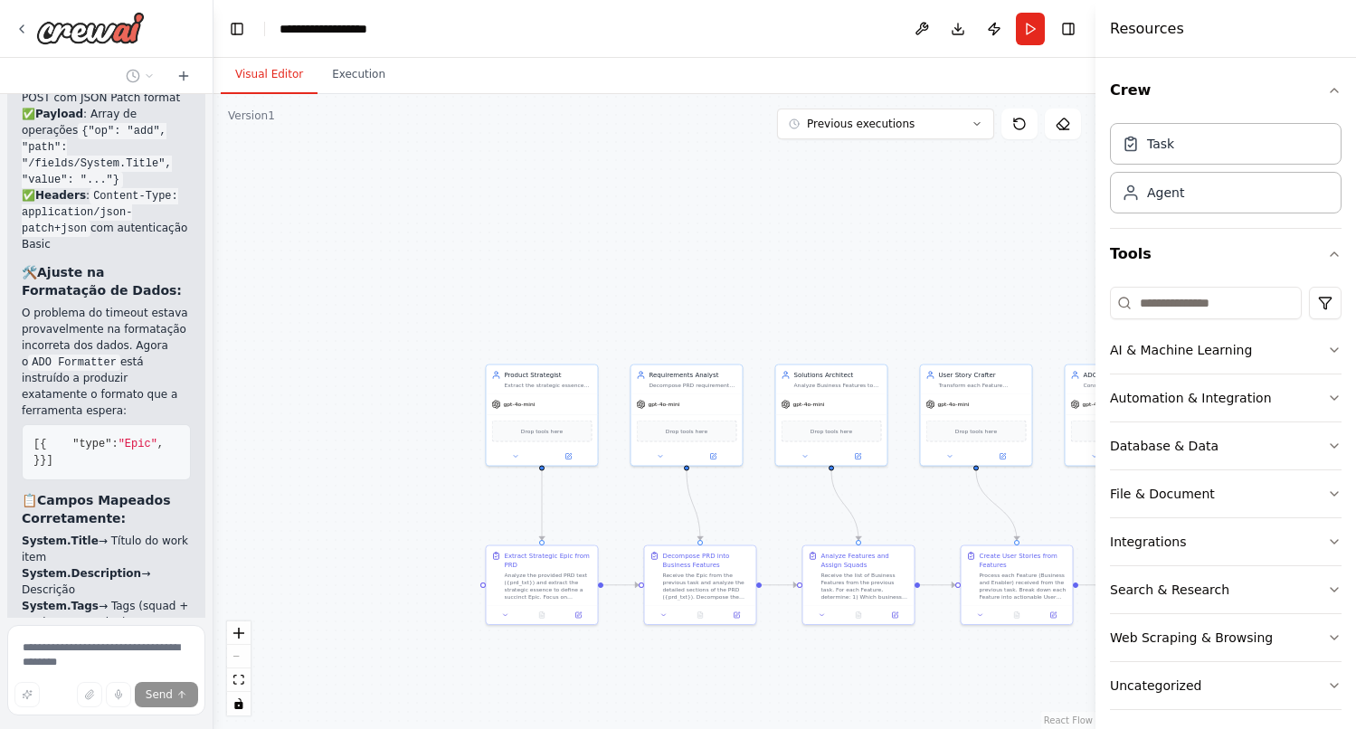
scroll to position [22634, 0]
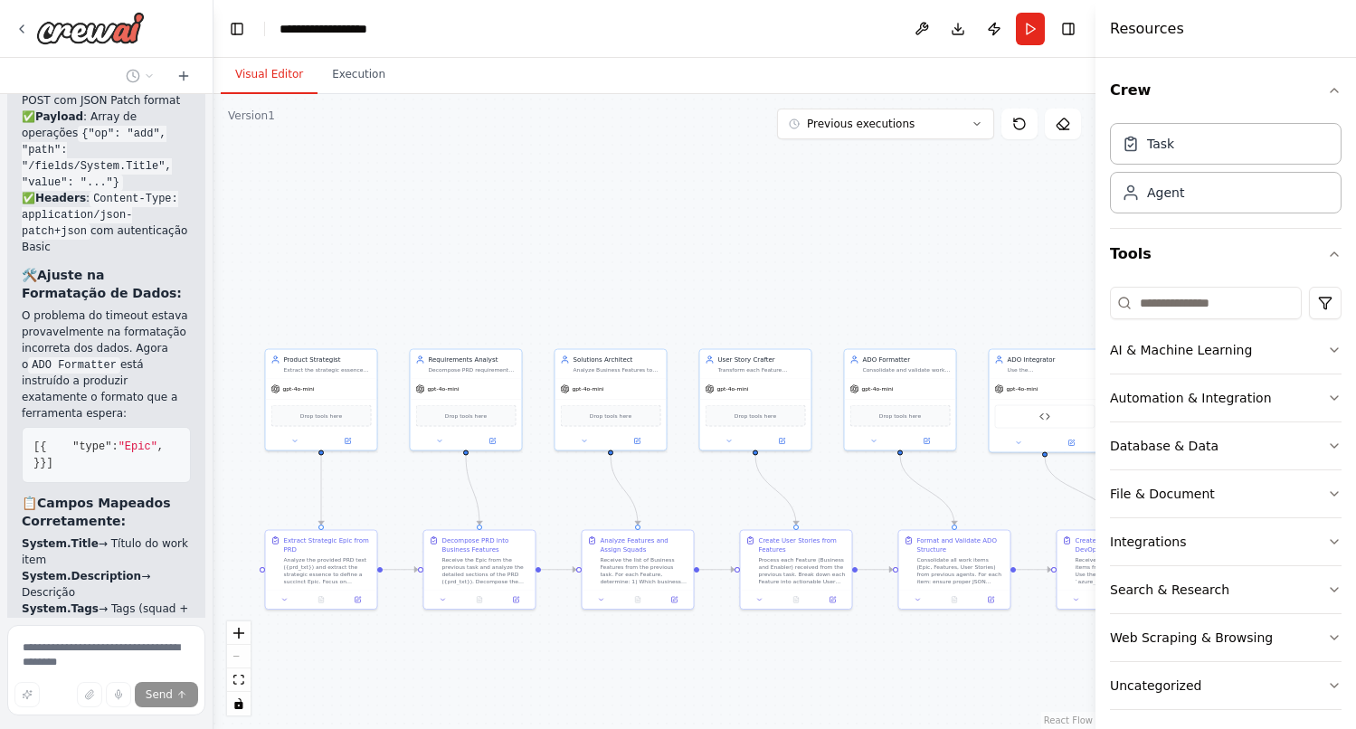
drag, startPoint x: 621, startPoint y: 280, endPoint x: 401, endPoint y: 265, distance: 221.2
click at [401, 265] on div ".deletable-edge-delete-btn { width: 20px; height: 20px; border: 0px solid #ffff…" at bounding box center [654, 411] width 882 height 635
click at [1026, 25] on button "Run" at bounding box center [1030, 29] width 29 height 33
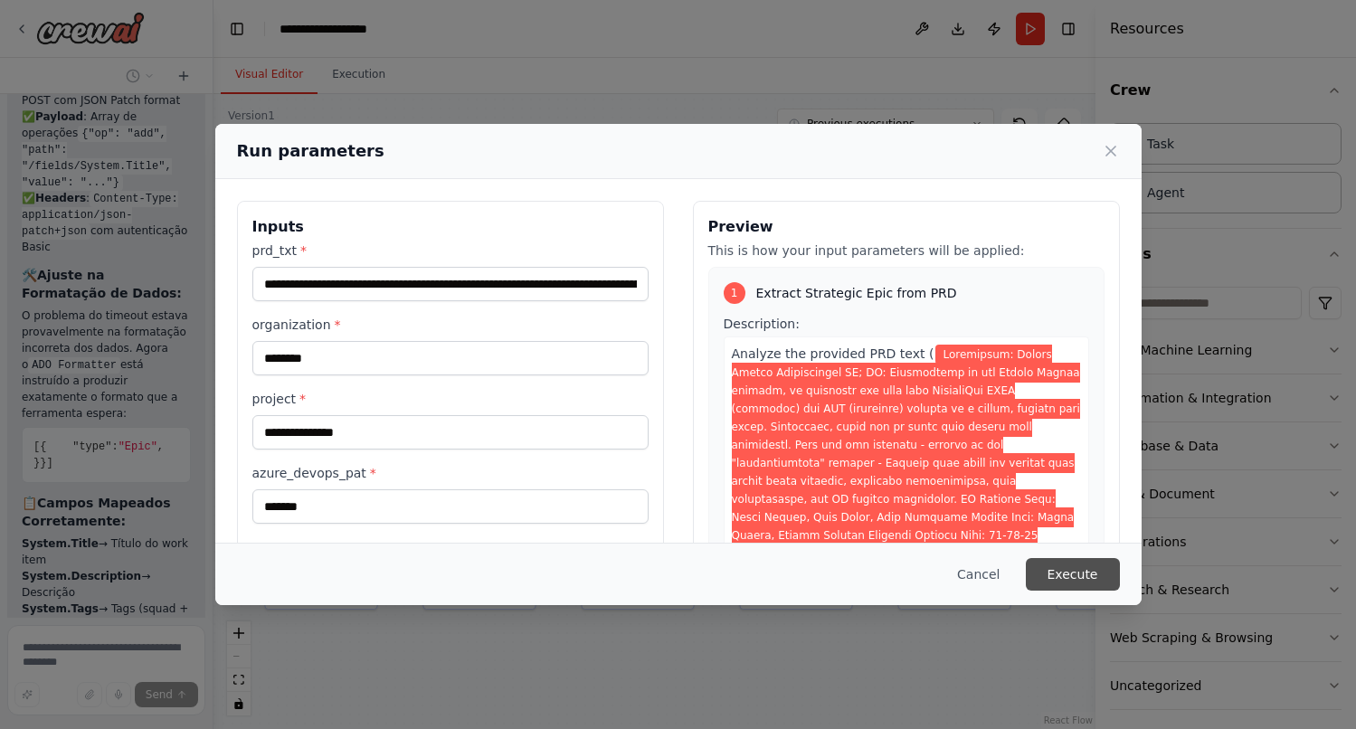
click at [1059, 570] on button "Execute" at bounding box center [1073, 574] width 94 height 33
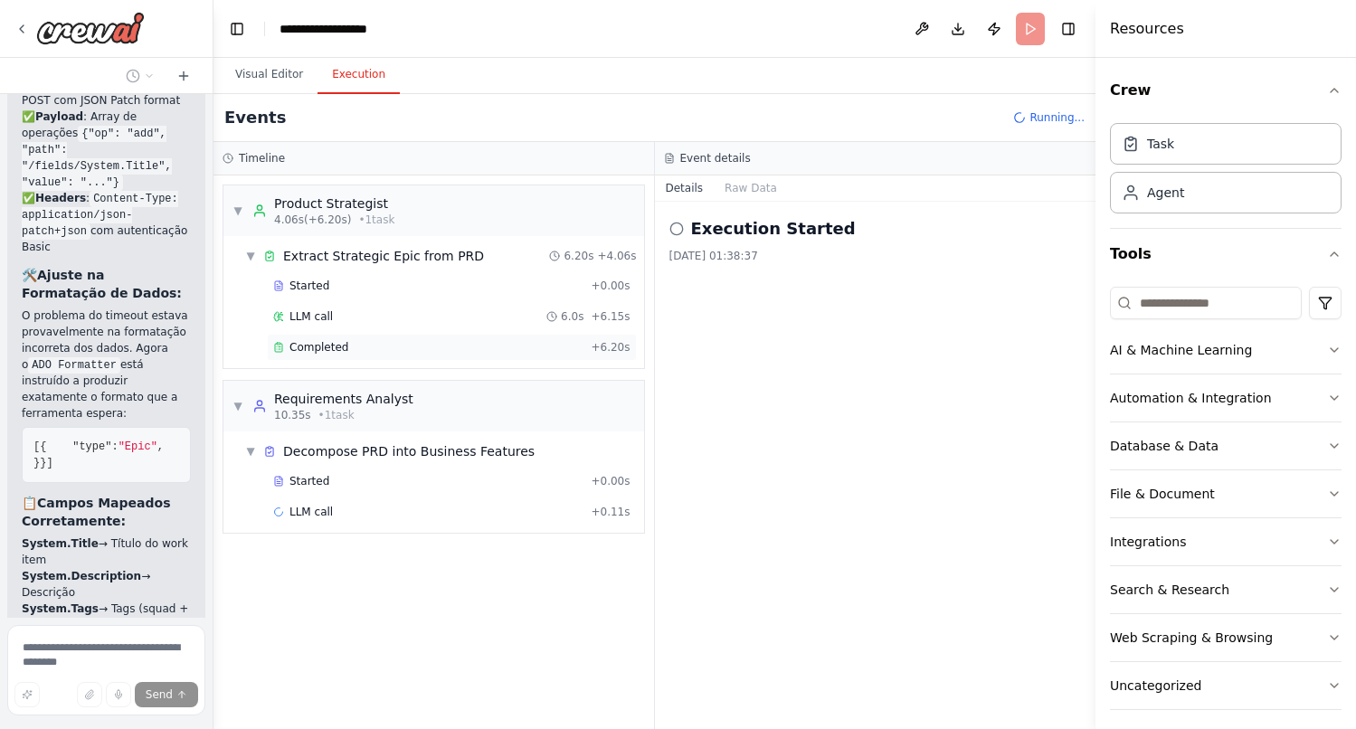
click at [336, 352] on span "Completed" at bounding box center [318, 347] width 59 height 14
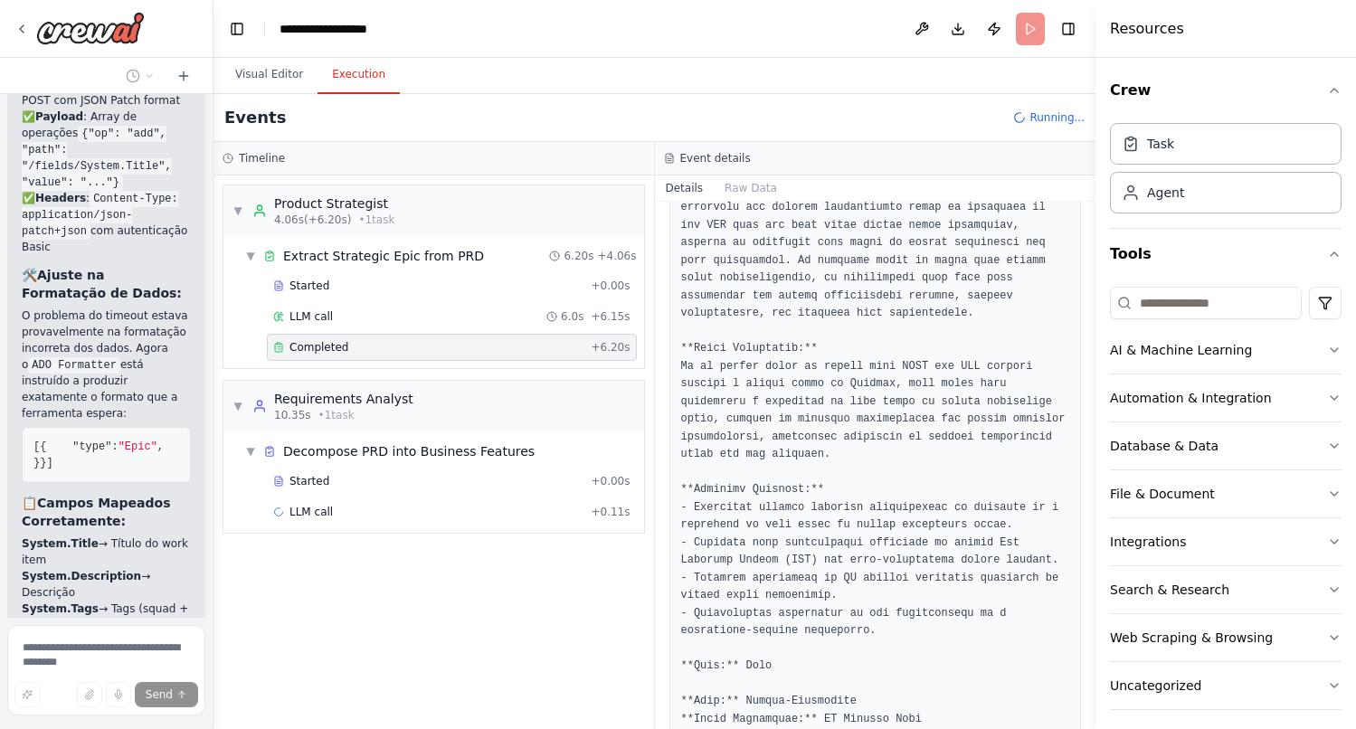
scroll to position [469, 0]
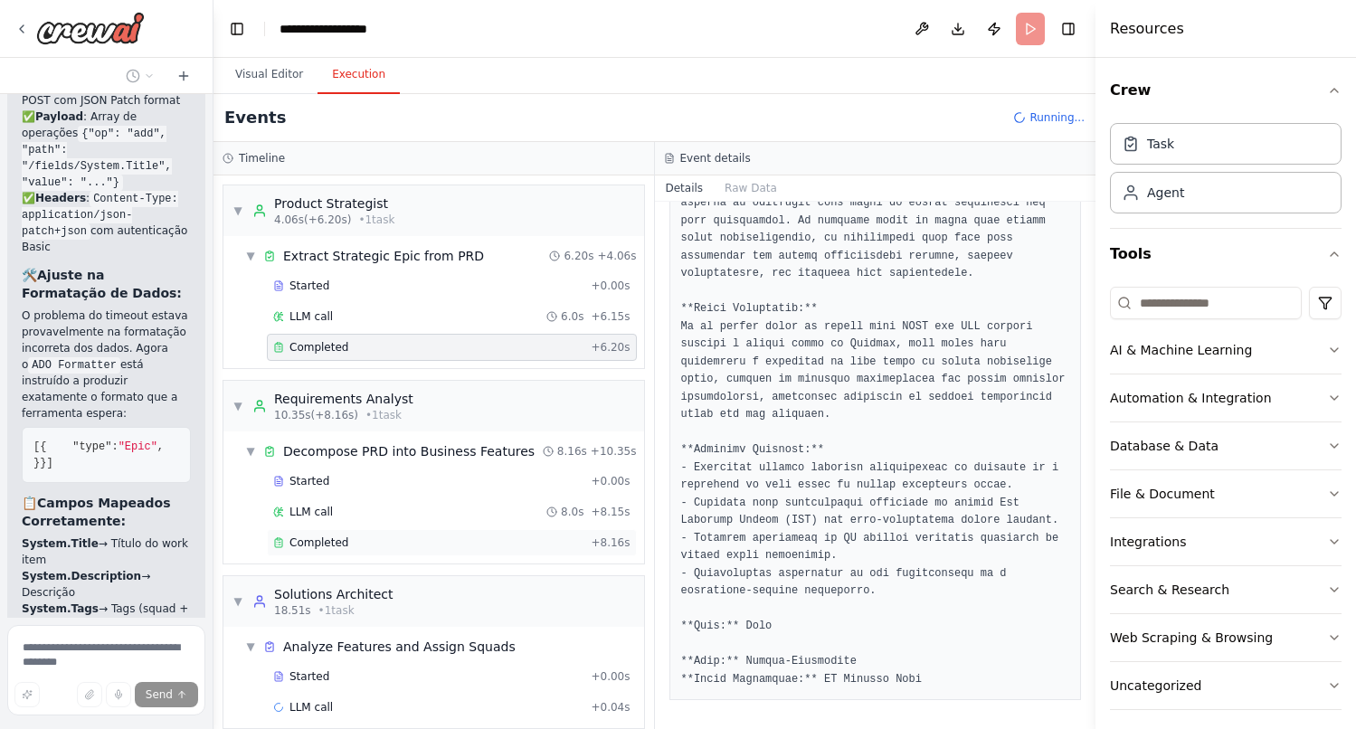
click at [336, 544] on span "Completed" at bounding box center [318, 542] width 59 height 14
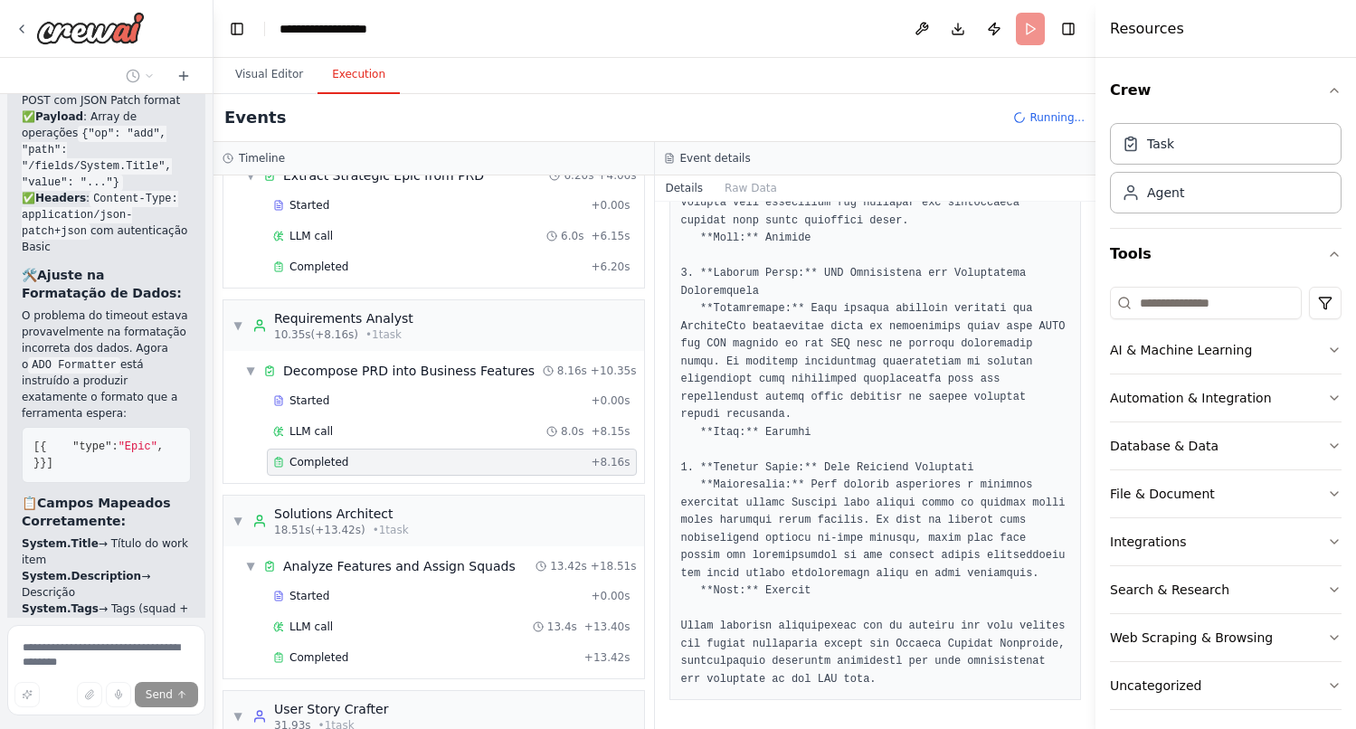
scroll to position [95, 0]
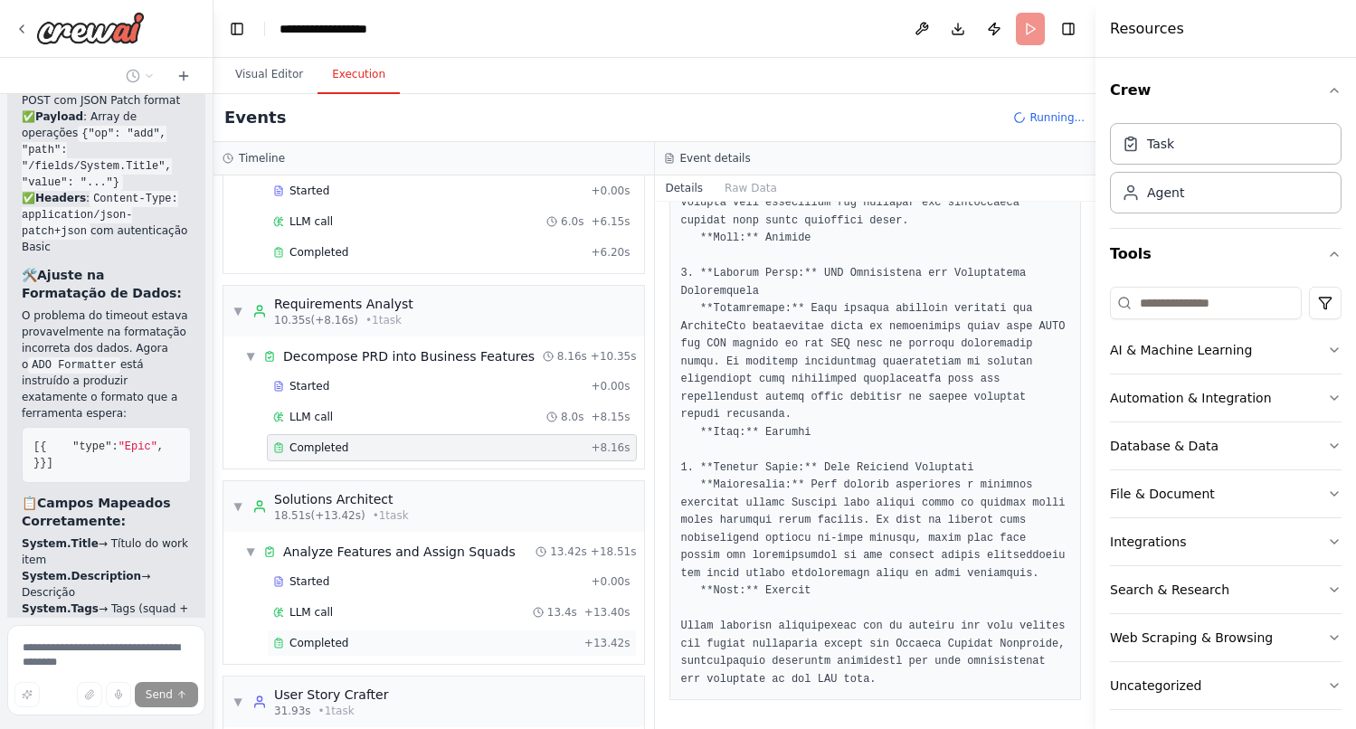
click at [355, 648] on div "Completed" at bounding box center [425, 643] width 304 height 14
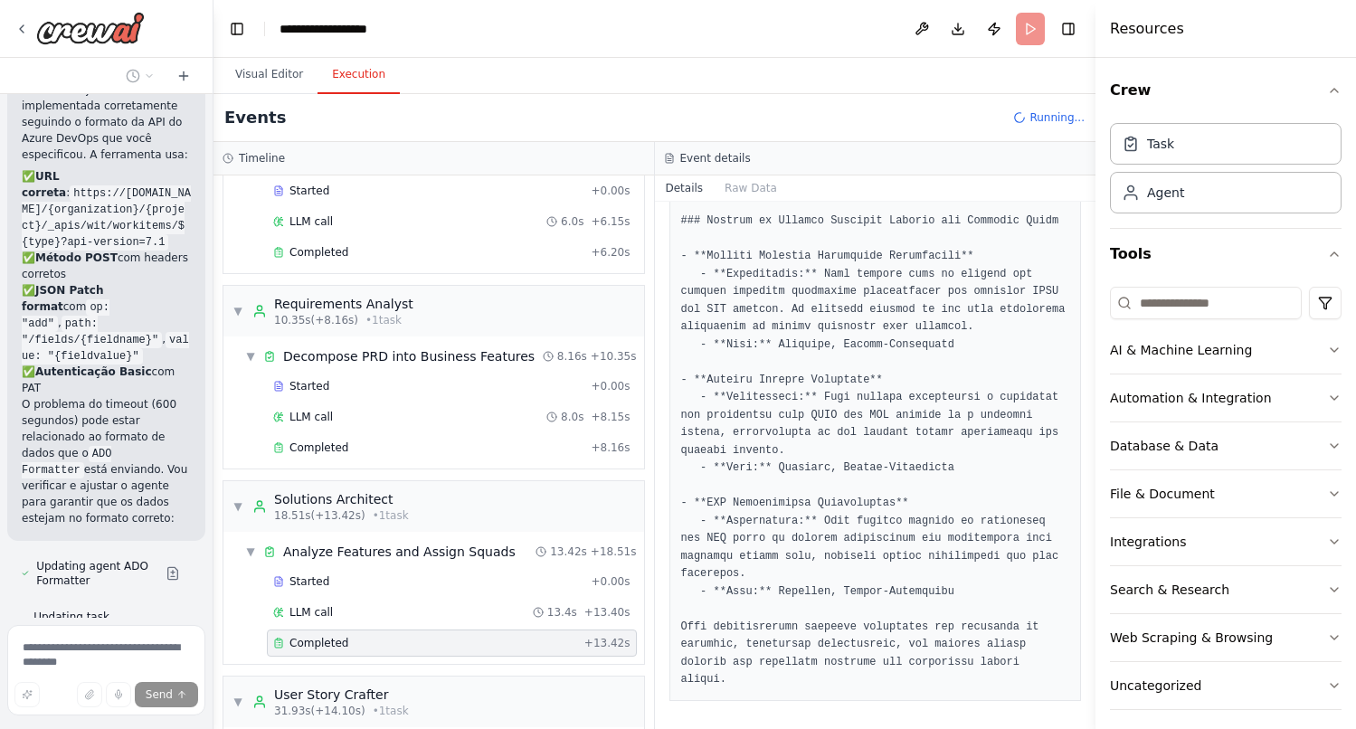
scroll to position [21739, 0]
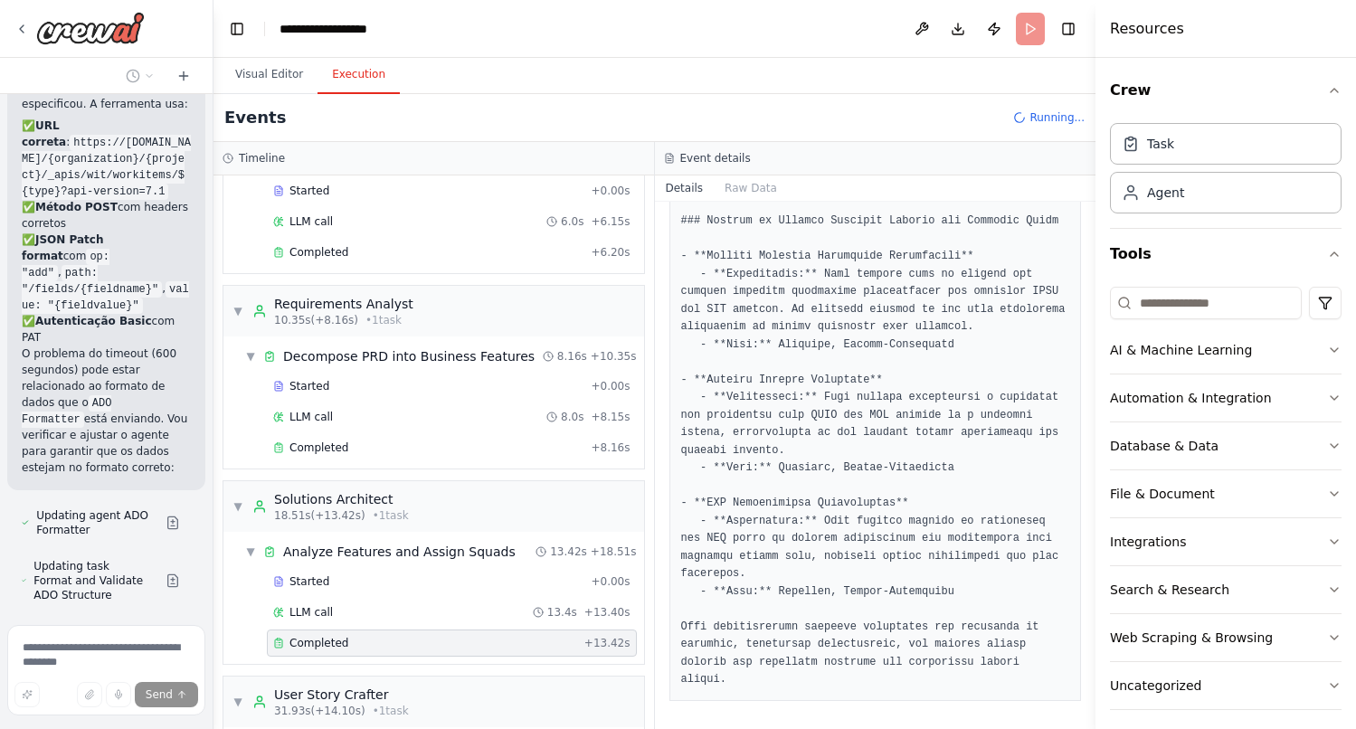
drag, startPoint x: 83, startPoint y: 525, endPoint x: 18, endPoint y: 486, distance: 76.3
copy p "Assure the most recent AZURE_DEVOPS_PAT key is being used."
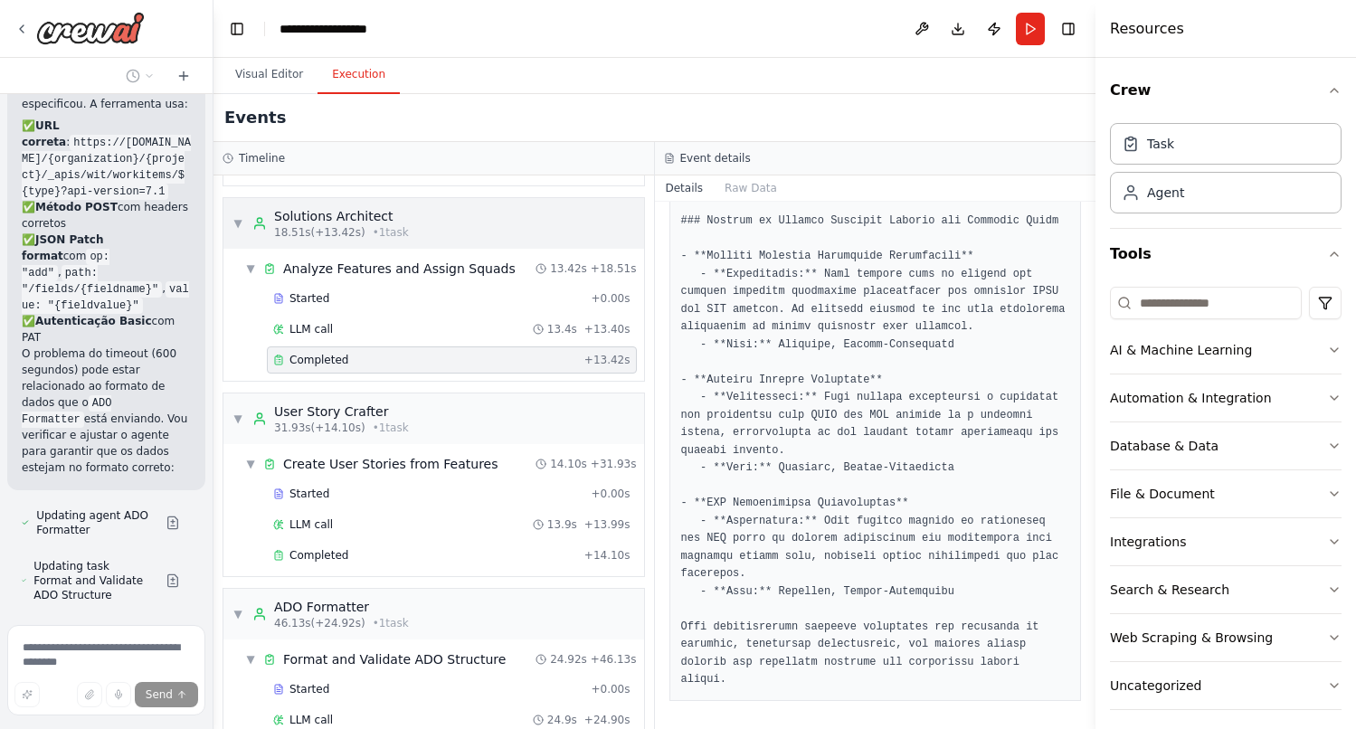
scroll to position [383, 0]
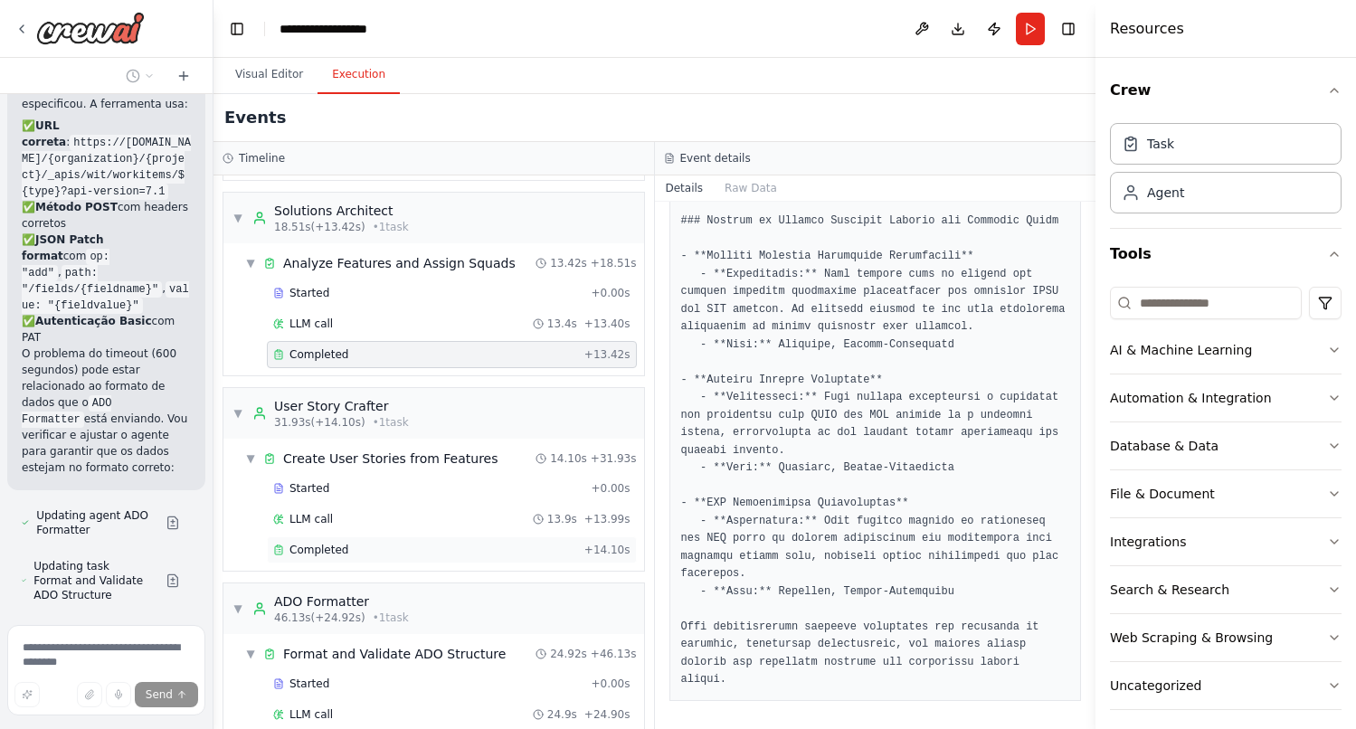
click at [388, 554] on div "Completed" at bounding box center [425, 550] width 304 height 14
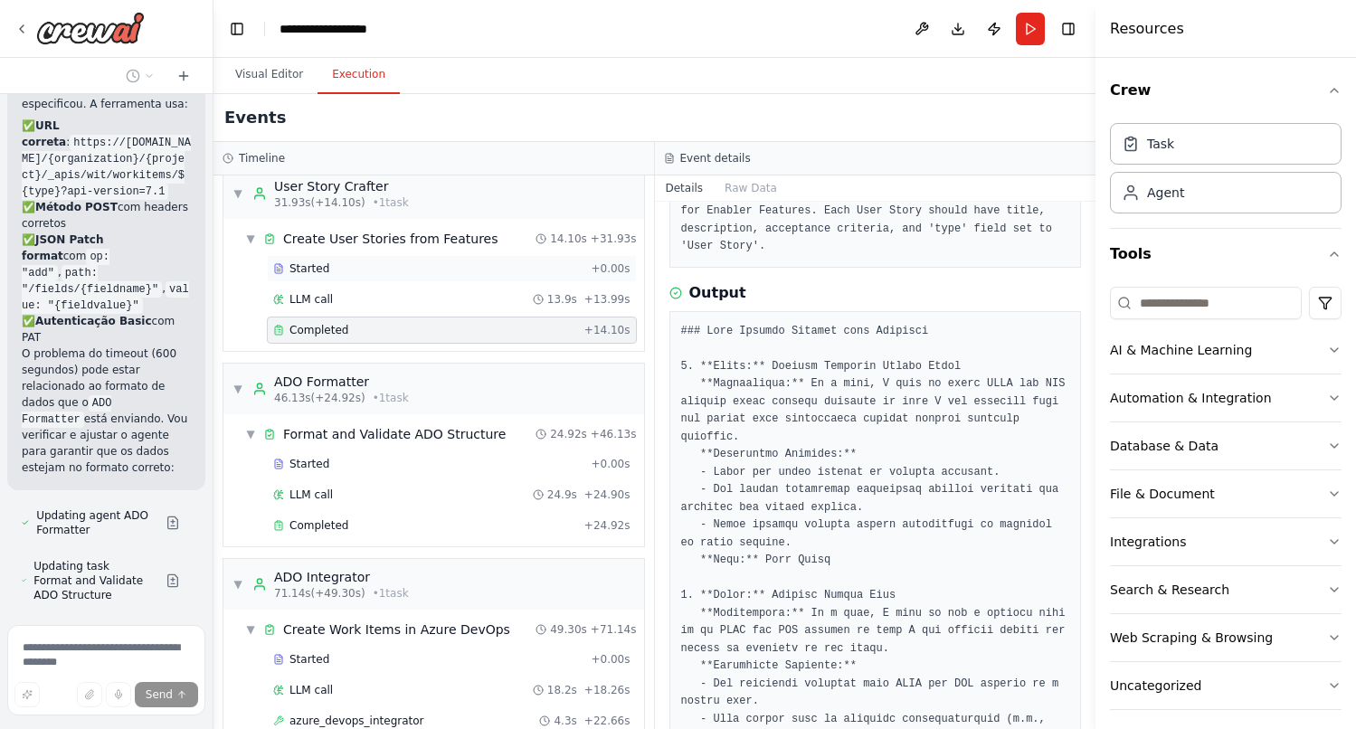
scroll to position [671, 0]
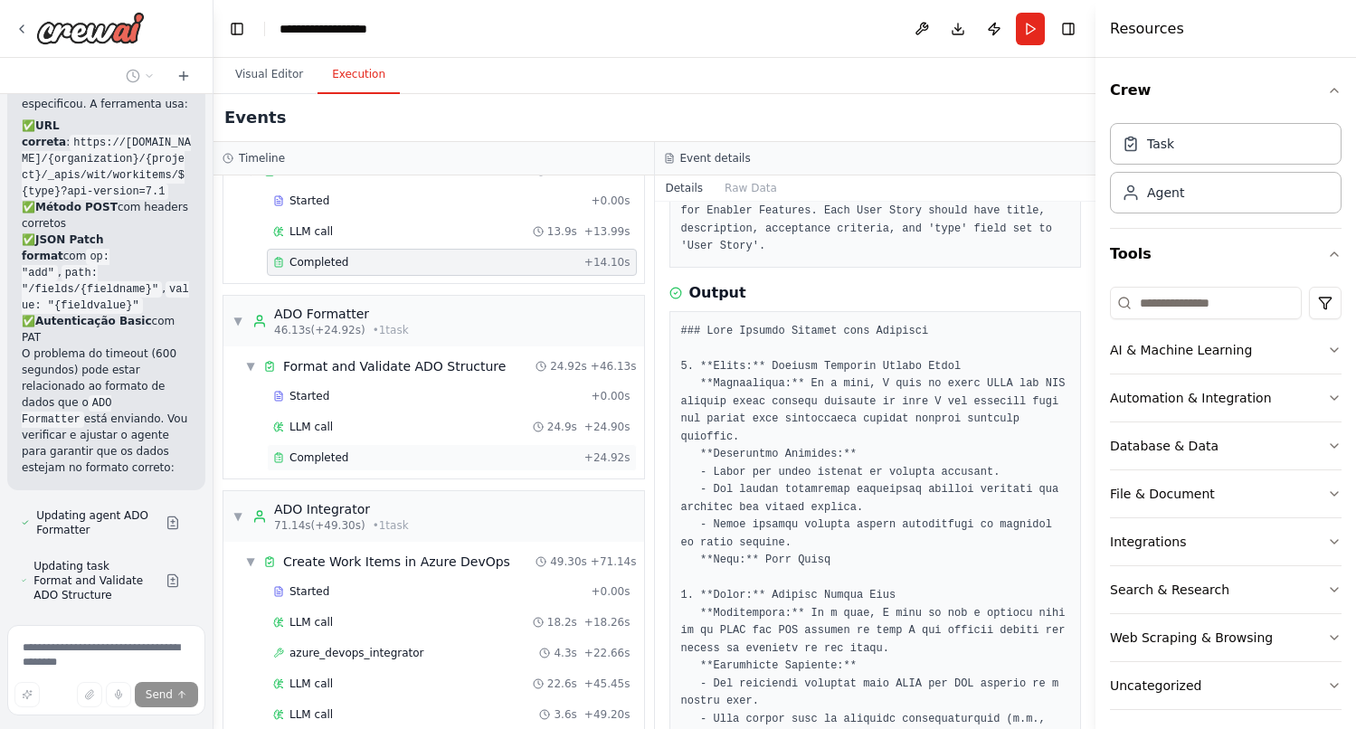
click at [425, 457] on div "Completed" at bounding box center [425, 457] width 304 height 14
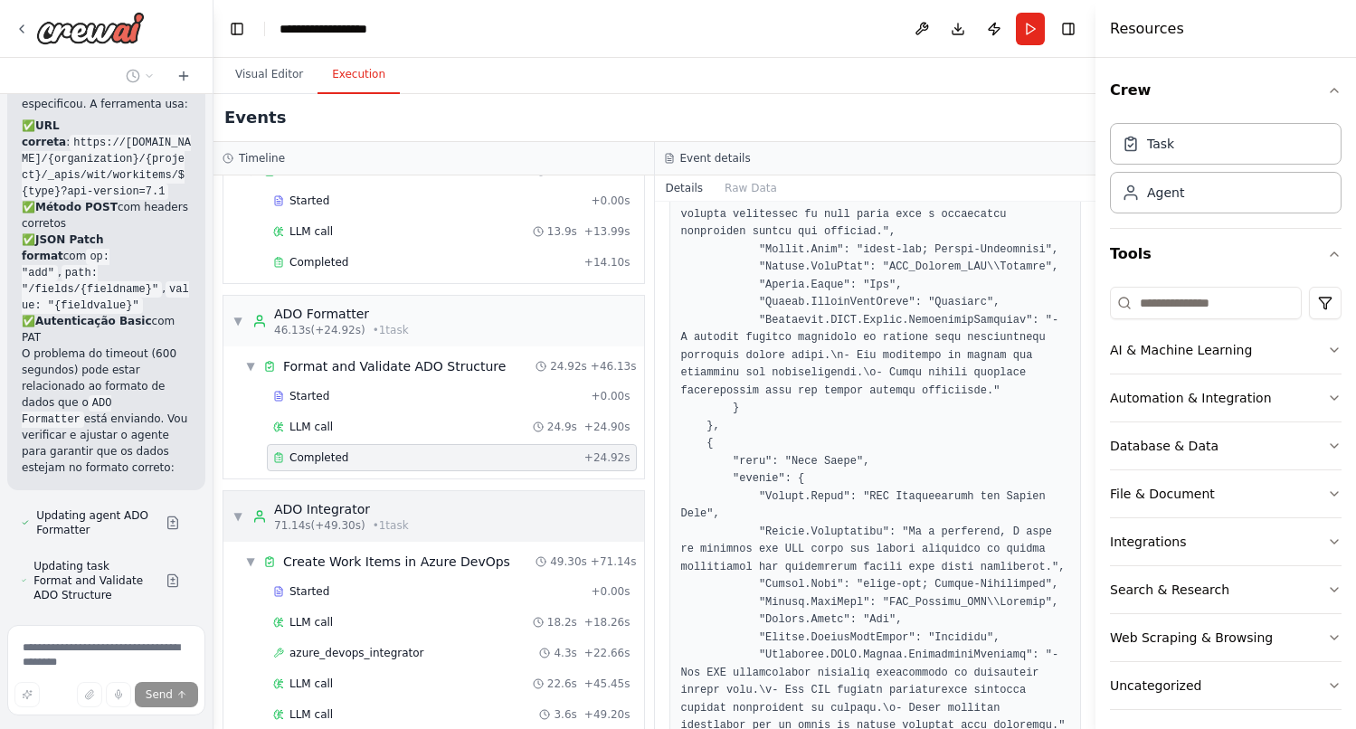
scroll to position [729, 0]
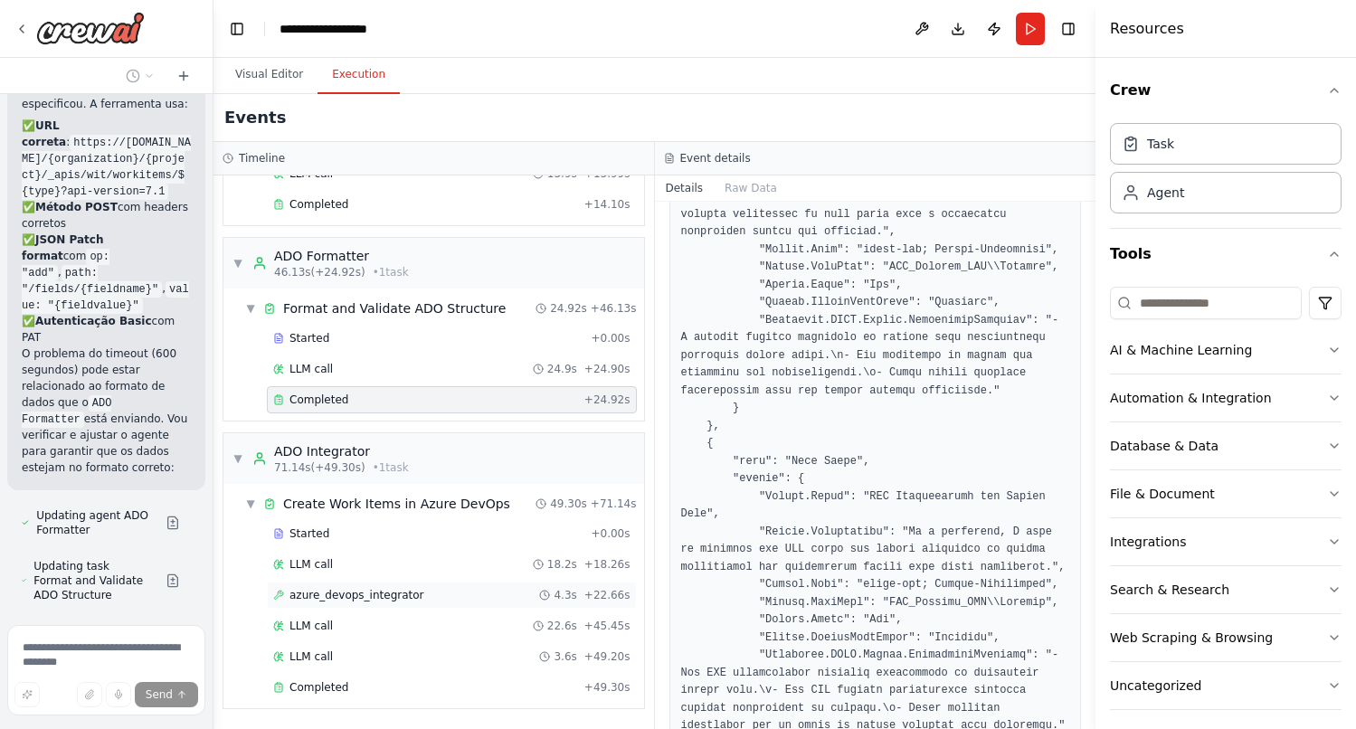
click at [406, 585] on div "azure_devops_integrator 4.3s + 22.66s" at bounding box center [452, 594] width 370 height 27
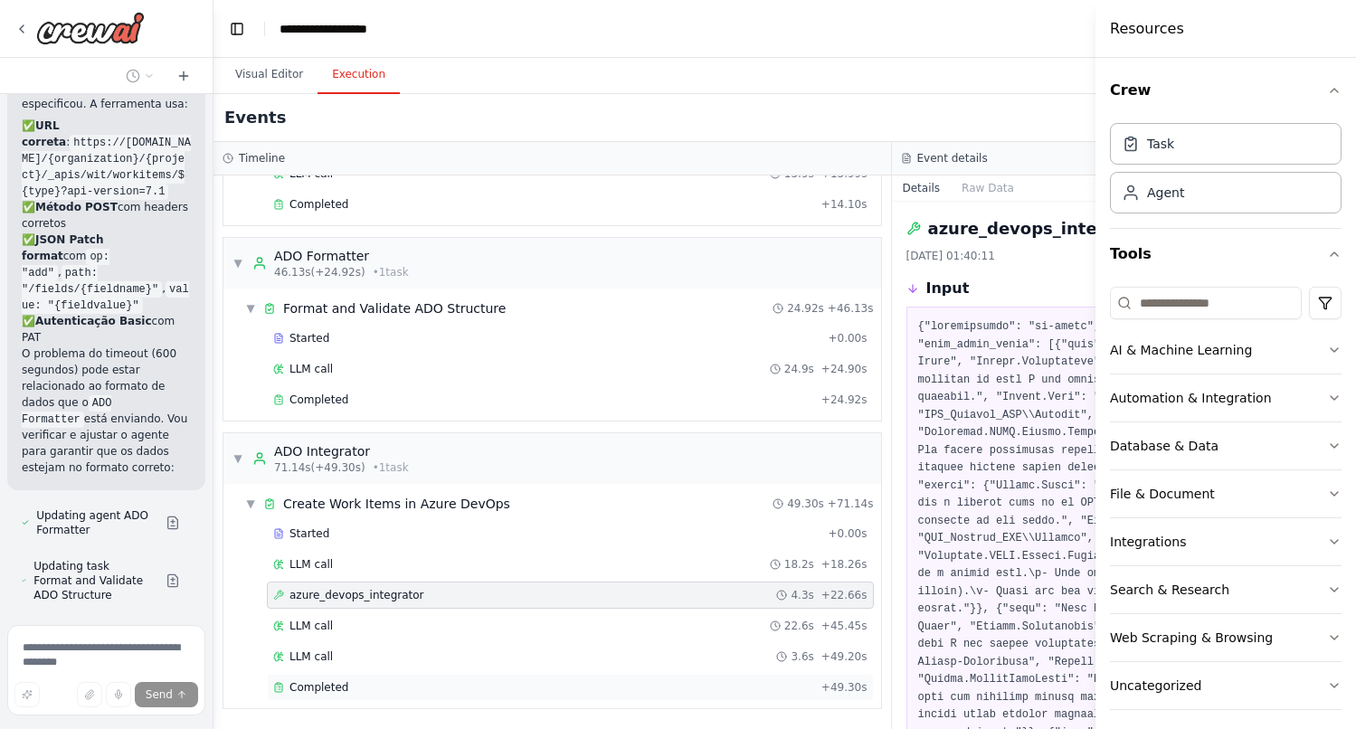
click at [365, 682] on div "Completed" at bounding box center [543, 687] width 541 height 14
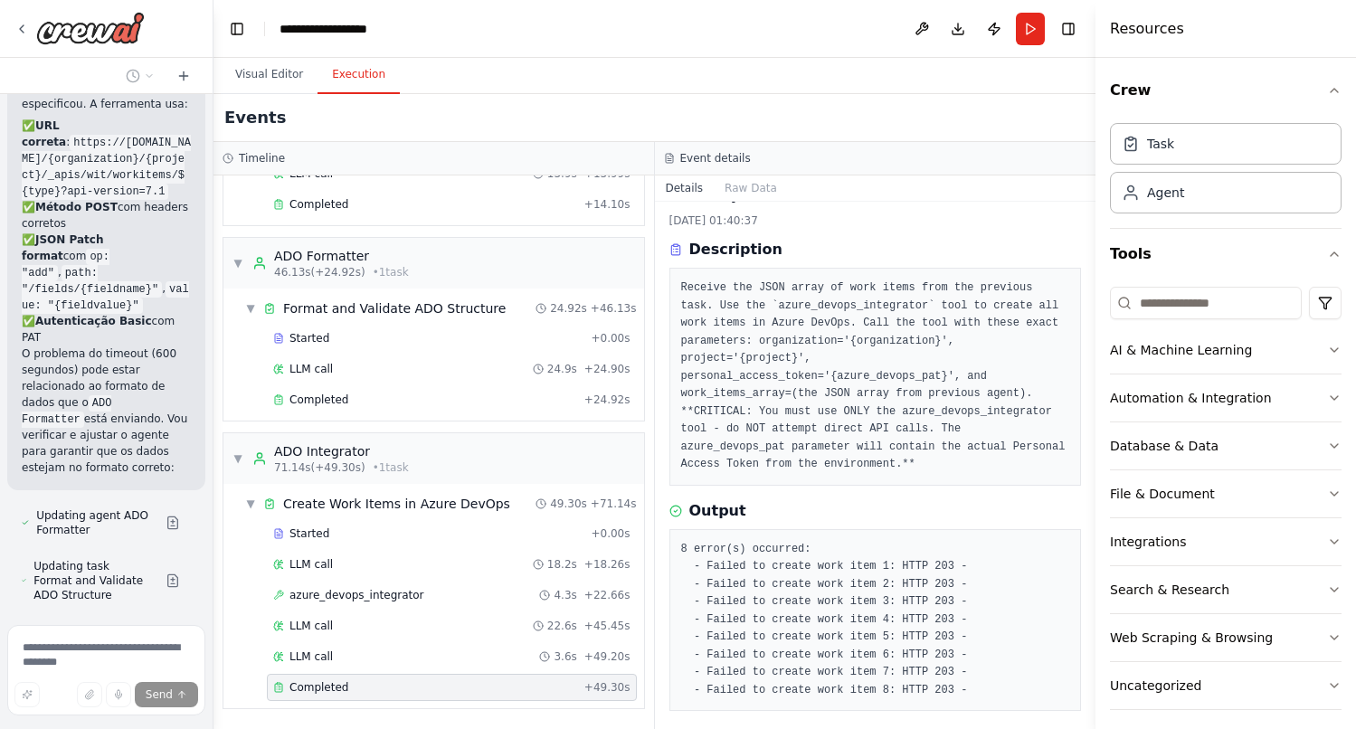
scroll to position [46, 0]
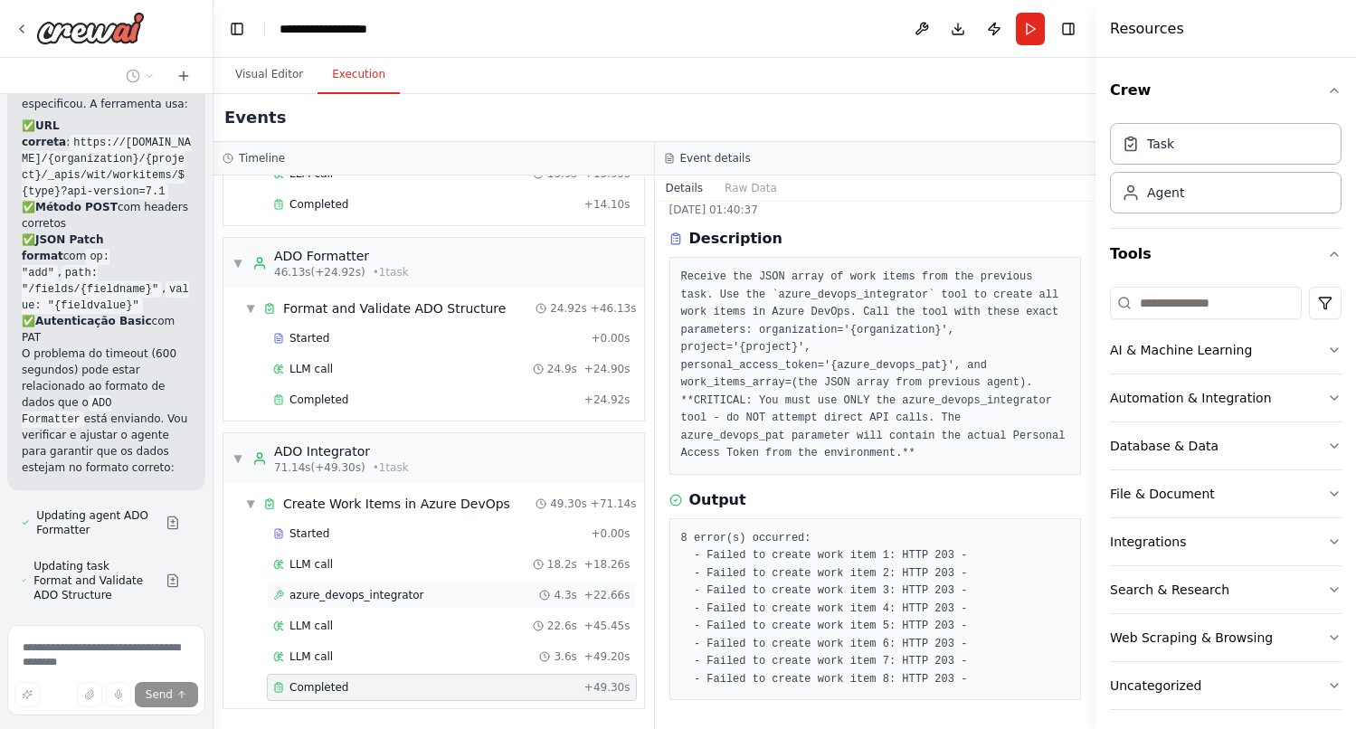
click at [438, 599] on div "azure_devops_integrator 4.3s + 22.66s" at bounding box center [451, 595] width 357 height 14
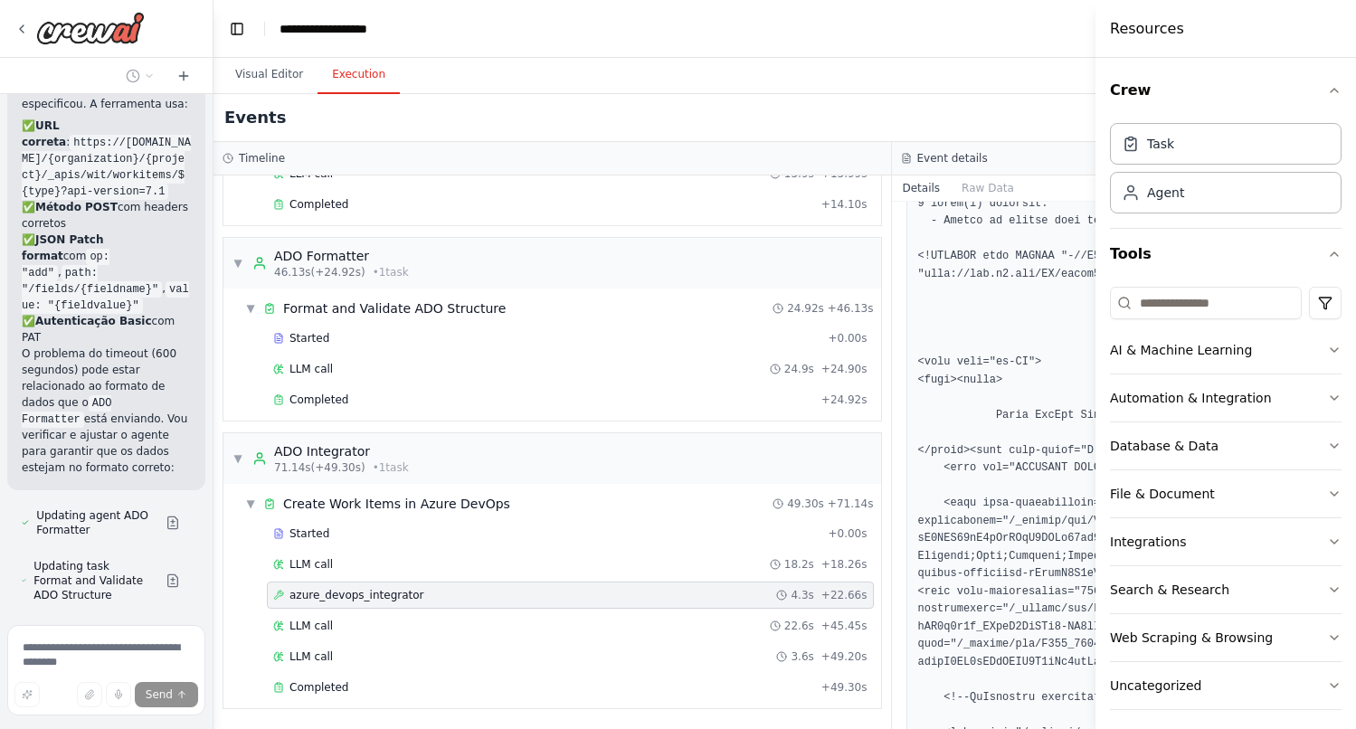
scroll to position [1267, 0]
click at [383, 697] on div "Completed + 49.30s" at bounding box center [570, 687] width 607 height 27
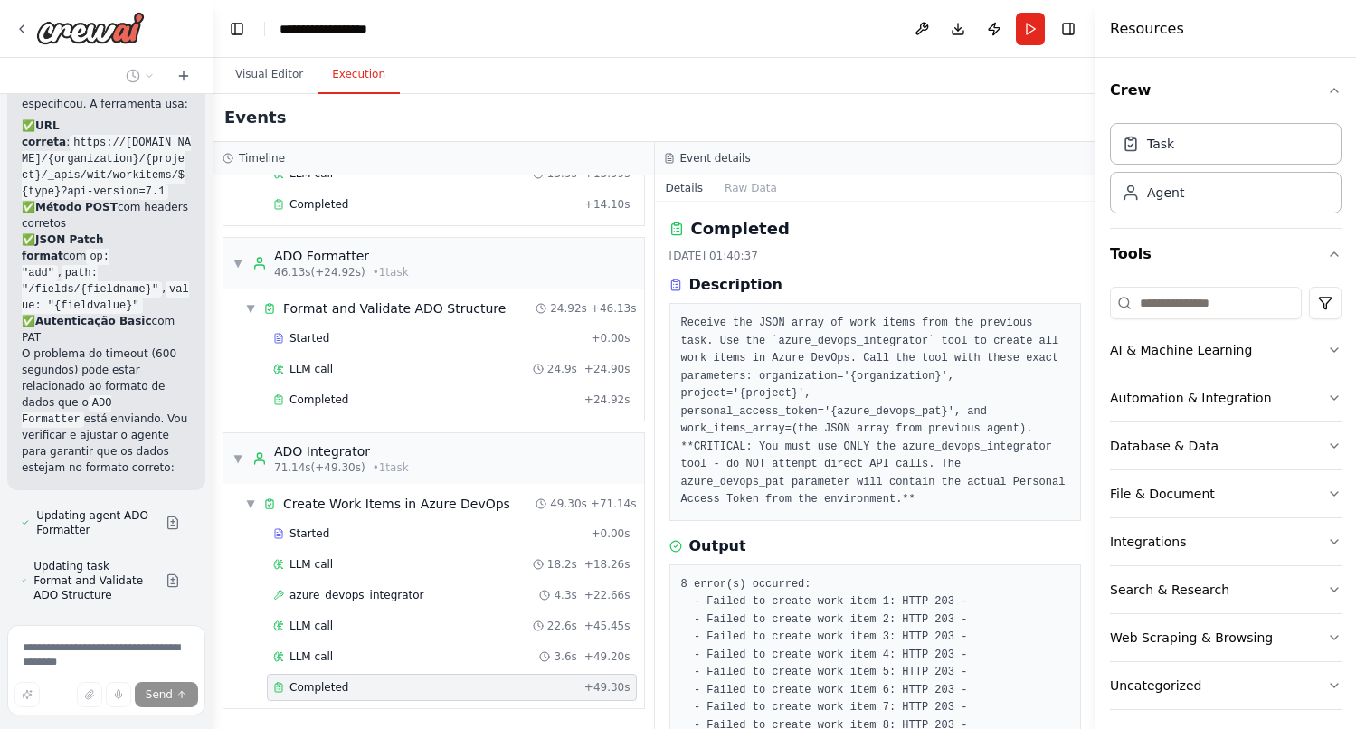
scroll to position [46, 0]
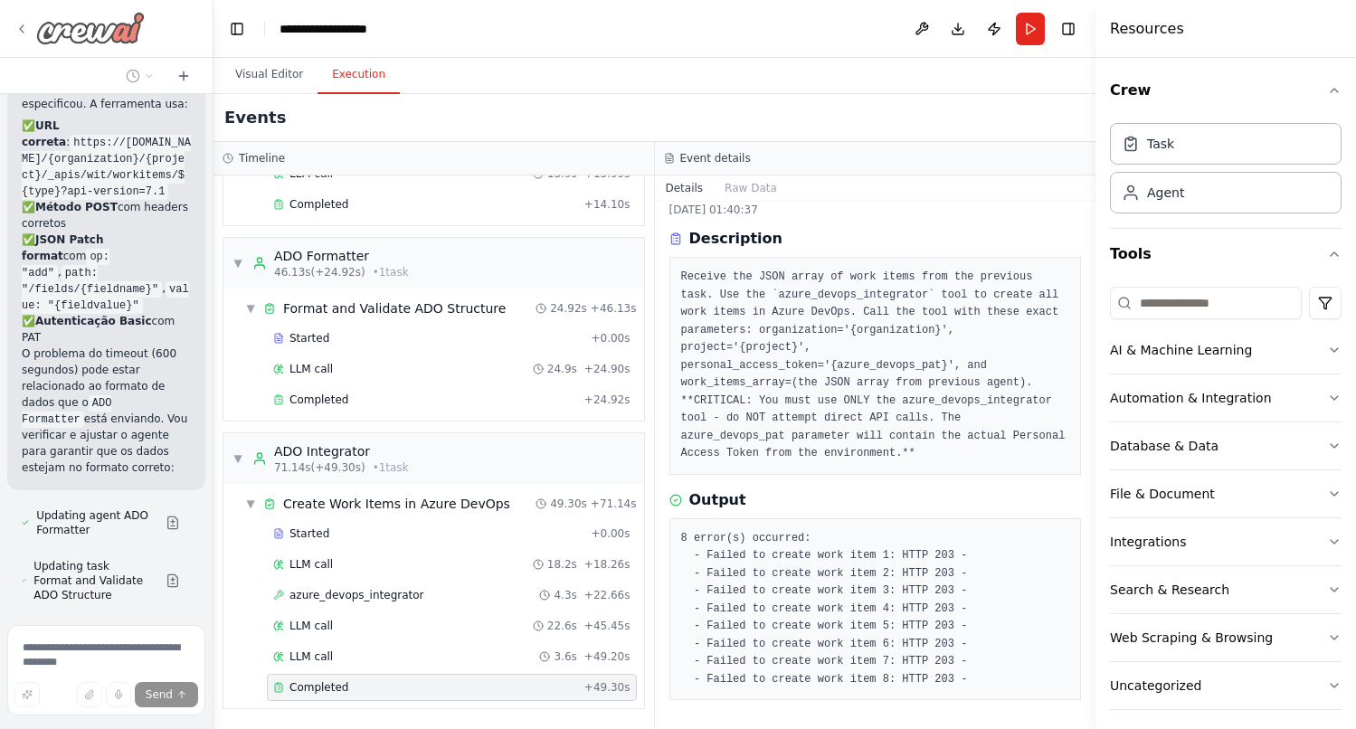
click at [20, 24] on icon at bounding box center [21, 29] width 14 height 14
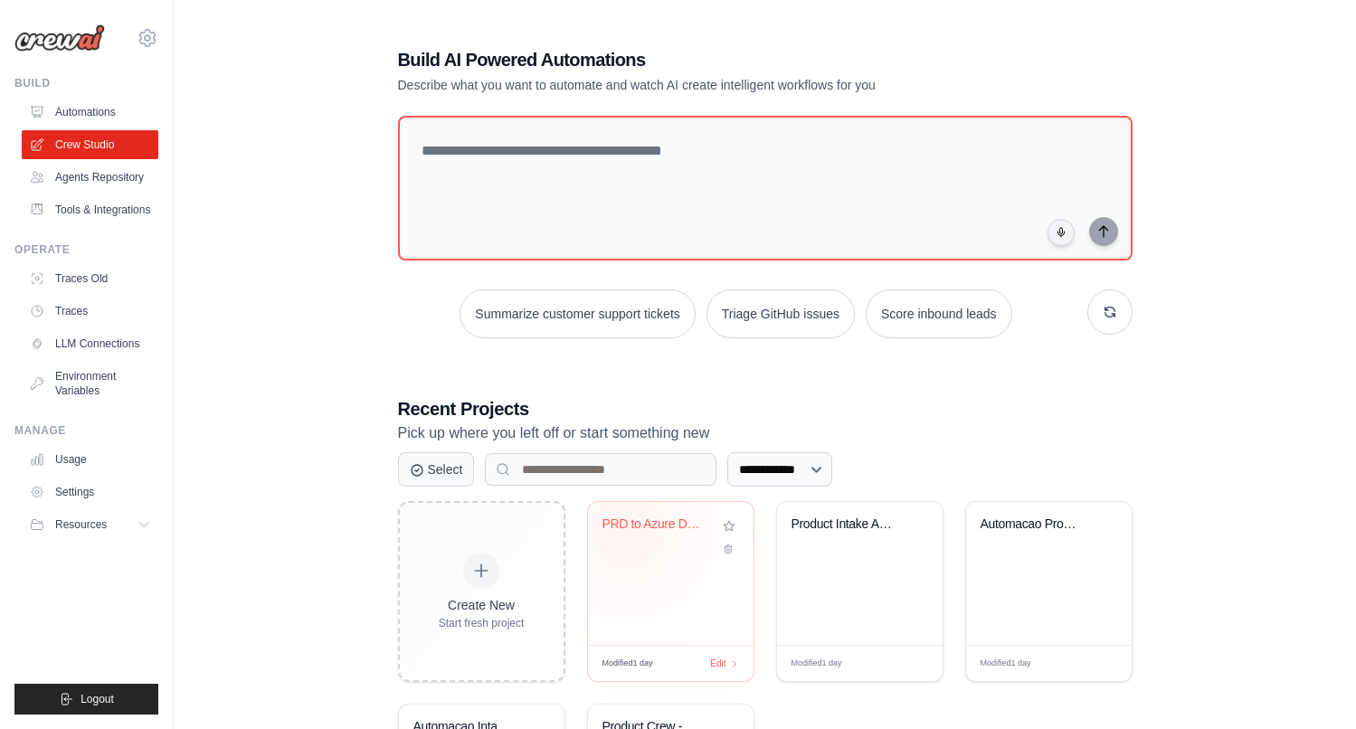
click at [627, 529] on div "PRD to Azure DevOps" at bounding box center [656, 524] width 109 height 16
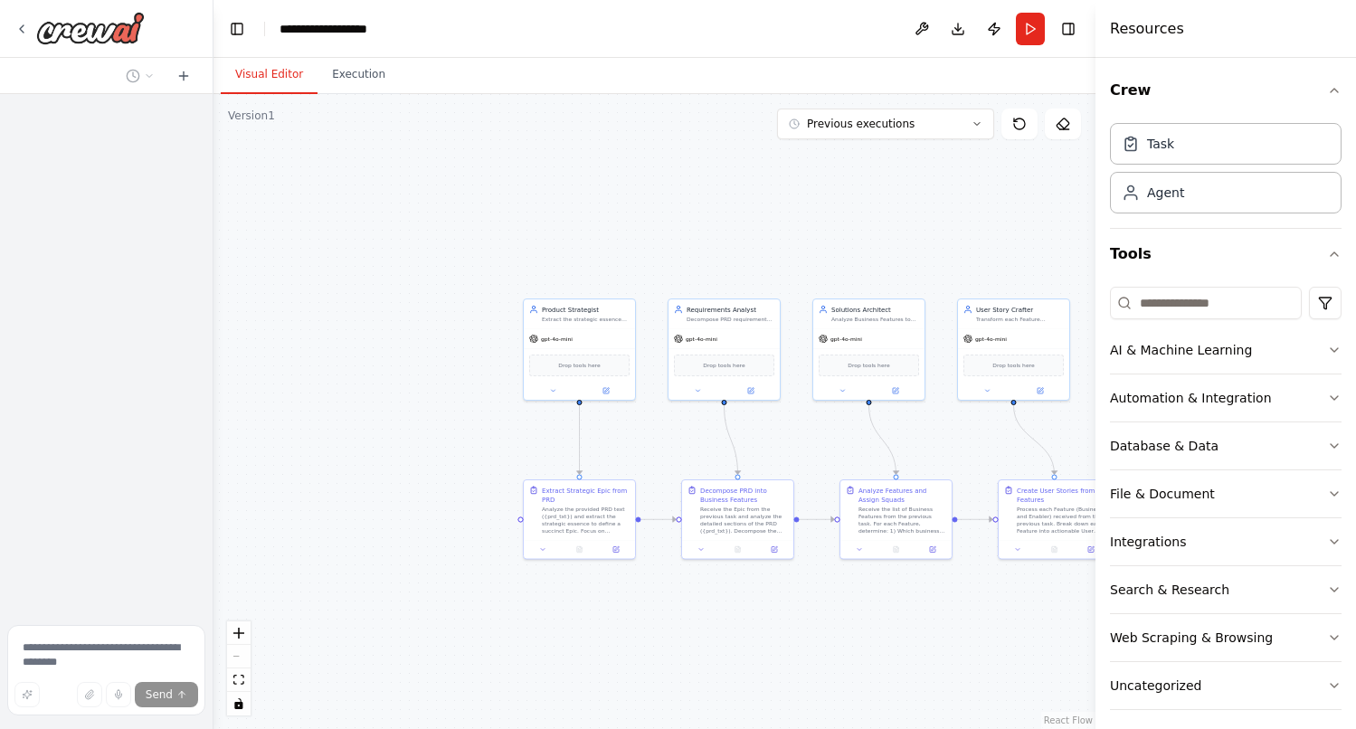
scroll to position [22882, 0]
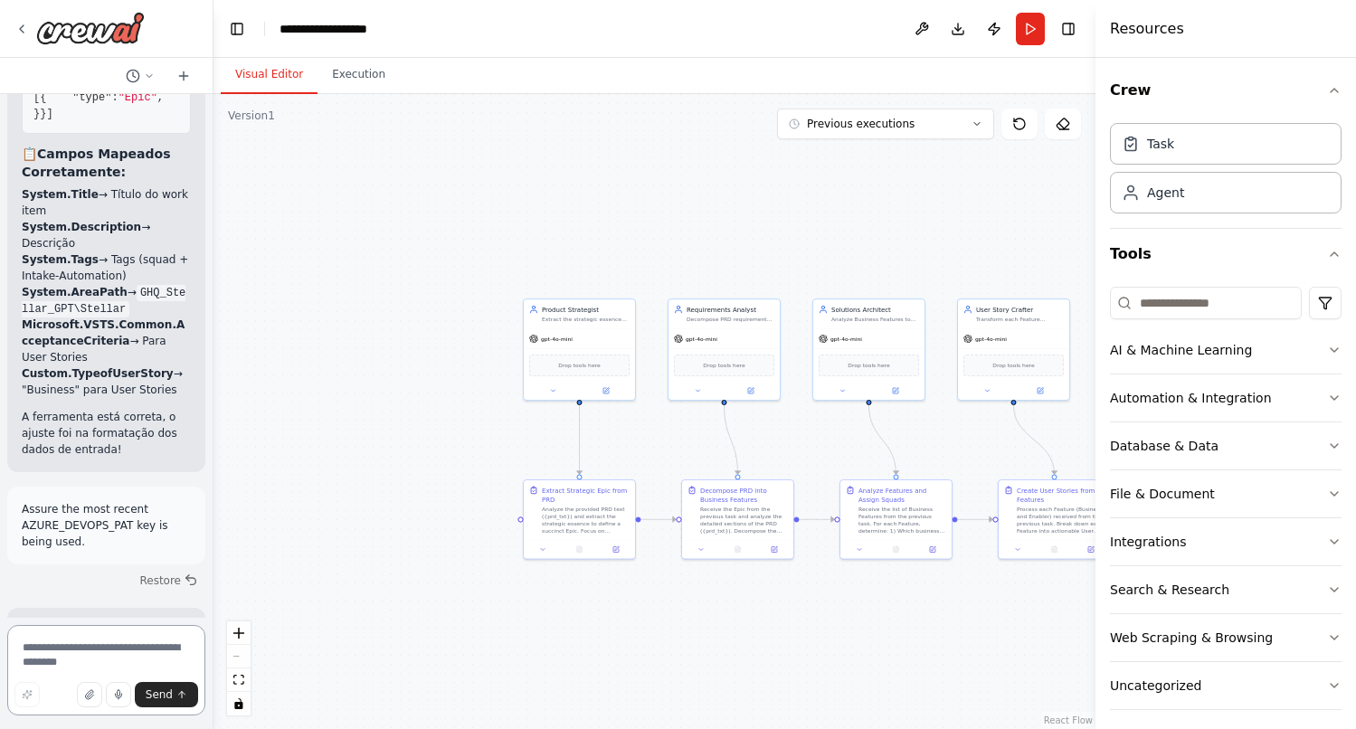
click at [66, 649] on textarea at bounding box center [106, 670] width 198 height 90
paste textarea "**********"
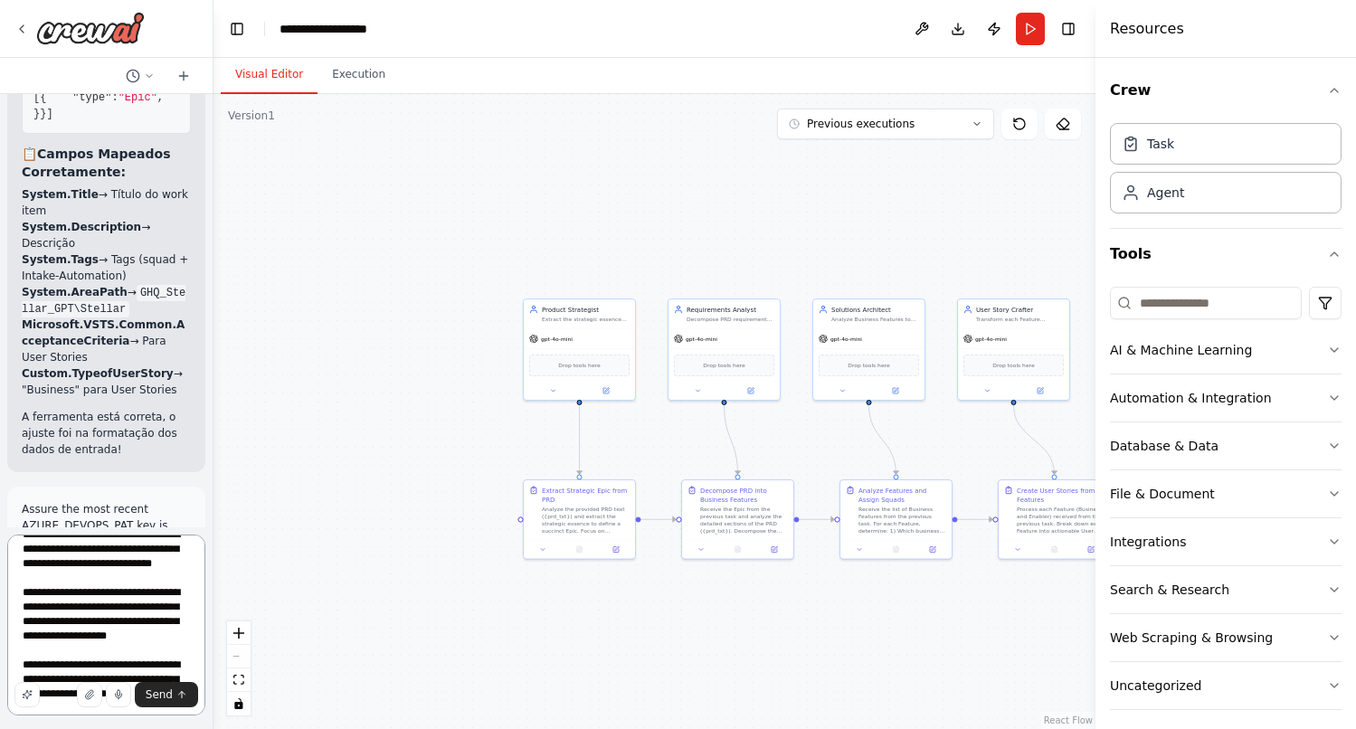
scroll to position [0, 0]
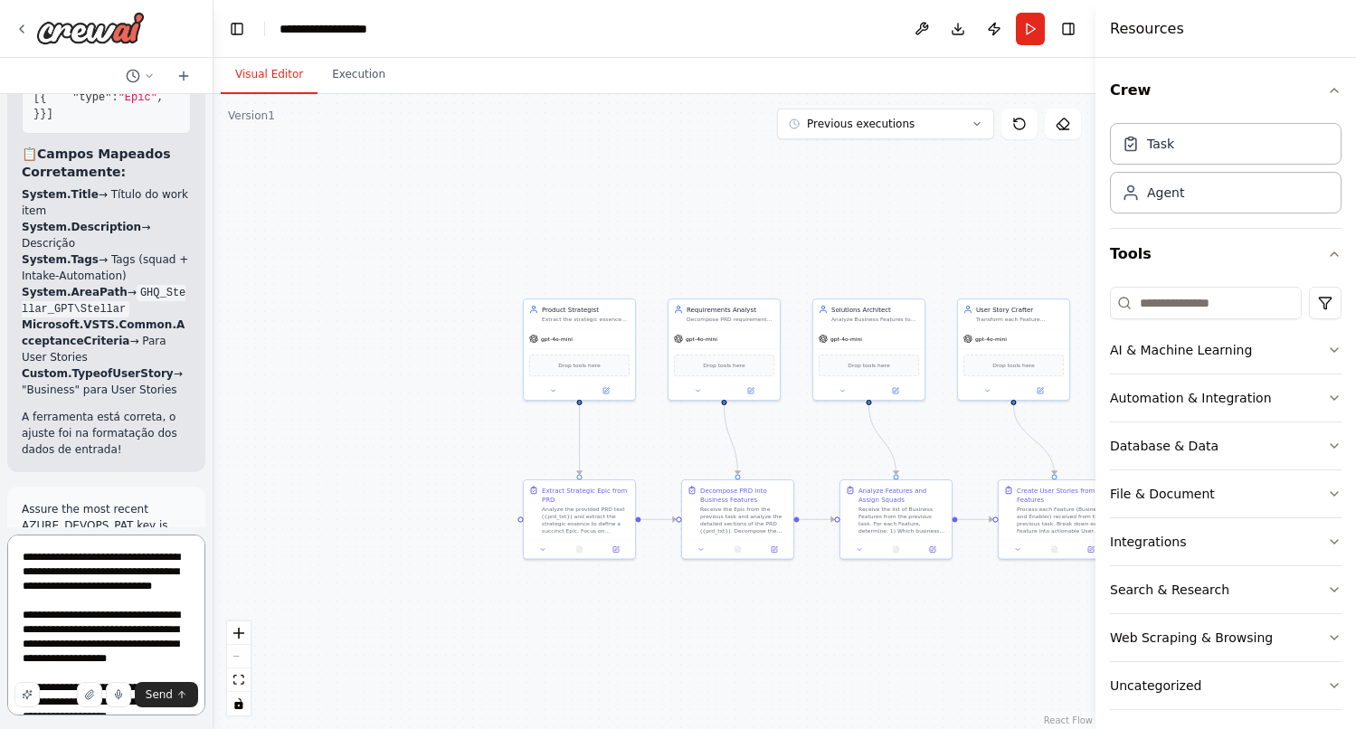
click at [27, 555] on textarea "**********" at bounding box center [106, 624] width 198 height 181
click at [182, 583] on textarea "**********" at bounding box center [106, 624] width 198 height 181
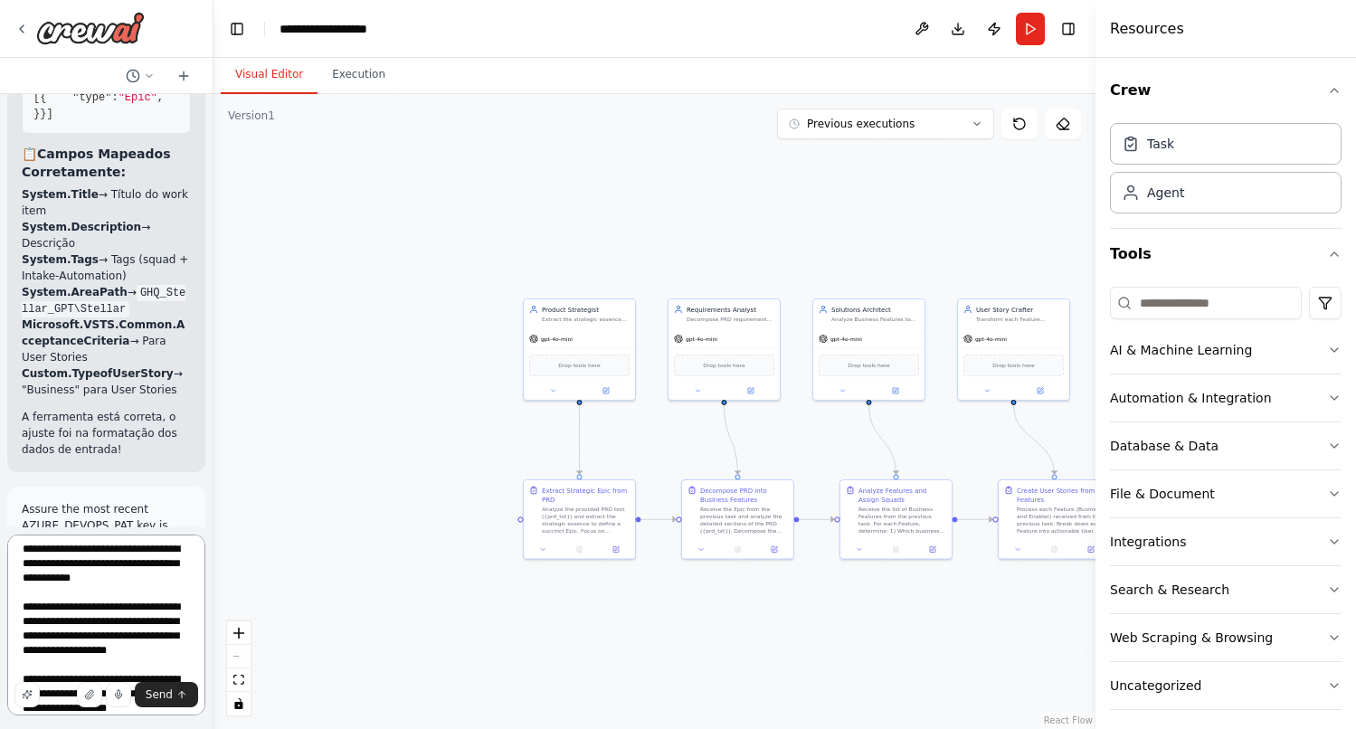
scroll to position [52, 0]
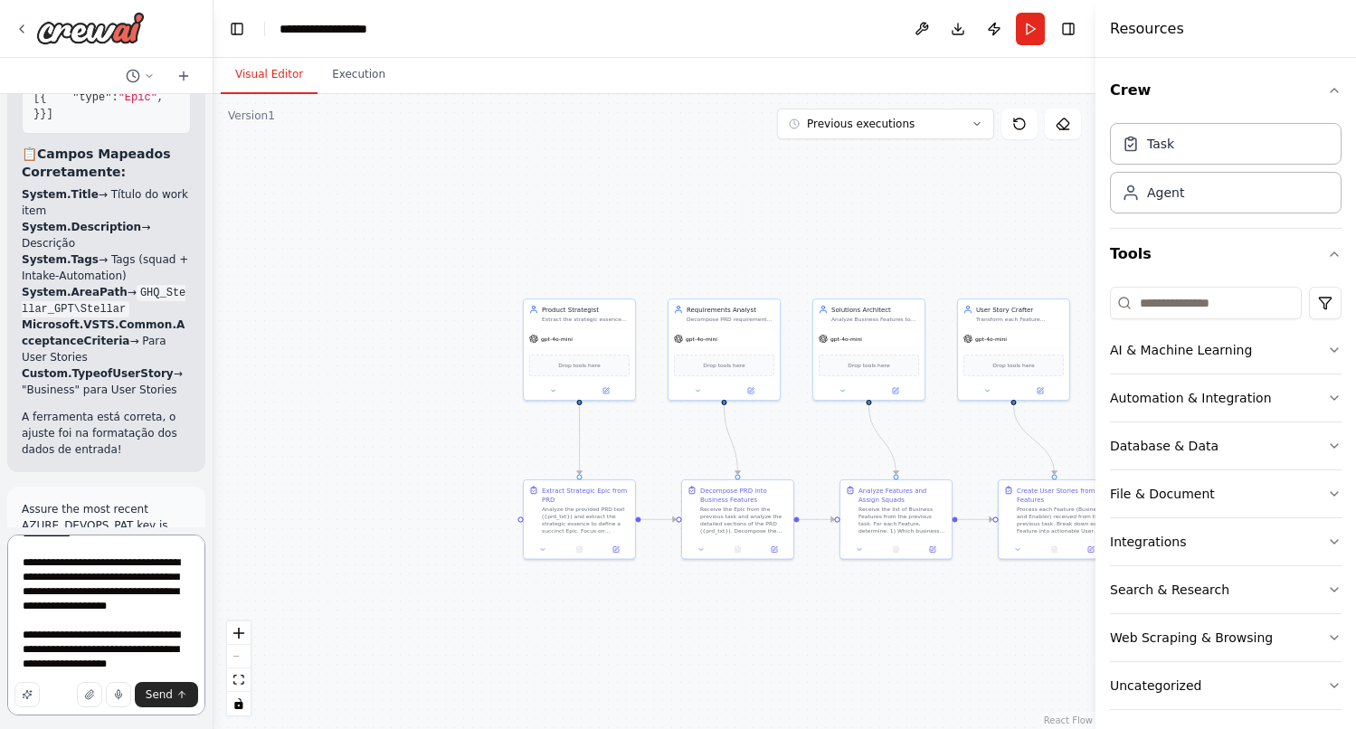
drag, startPoint x: 189, startPoint y: 648, endPoint x: 24, endPoint y: 636, distance: 166.0
click at [24, 636] on textarea "**********" at bounding box center [106, 624] width 198 height 181
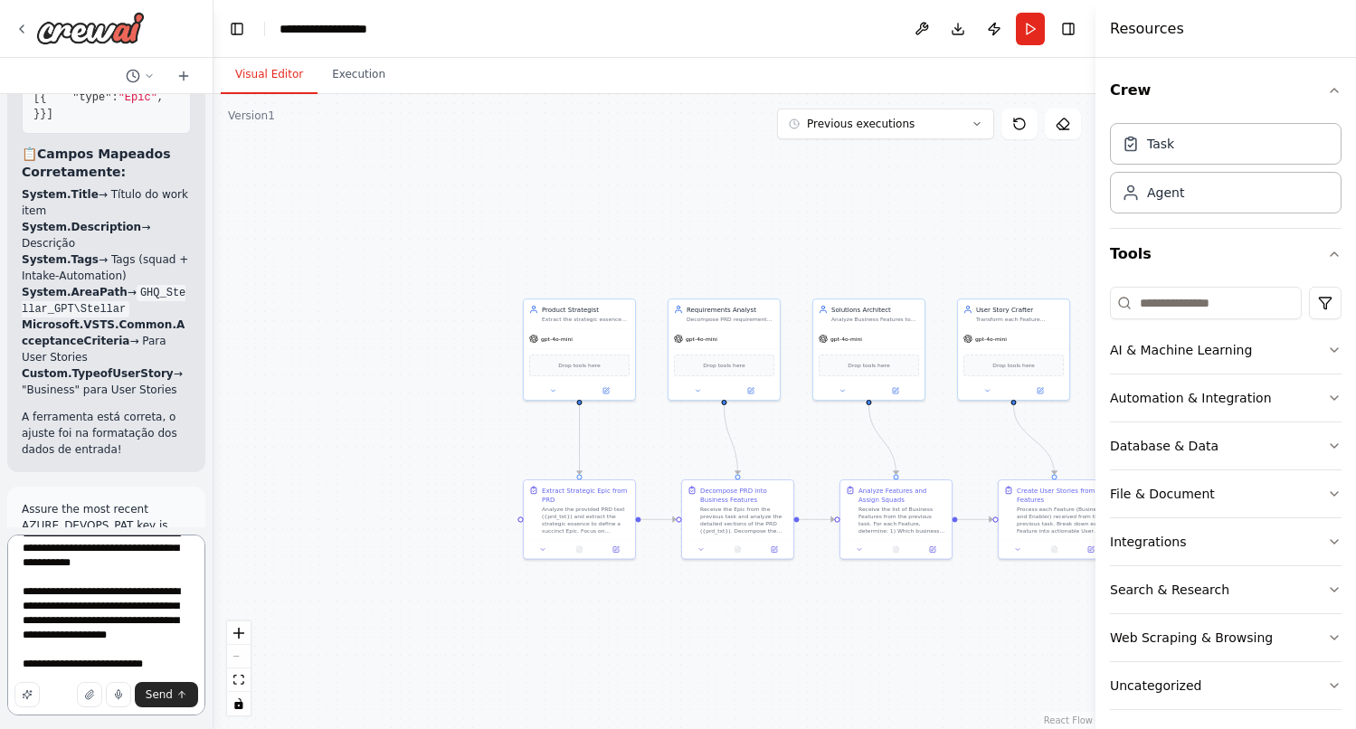
scroll to position [24, 0]
type textarea "**********"
click at [165, 700] on span "Send" at bounding box center [159, 694] width 27 height 14
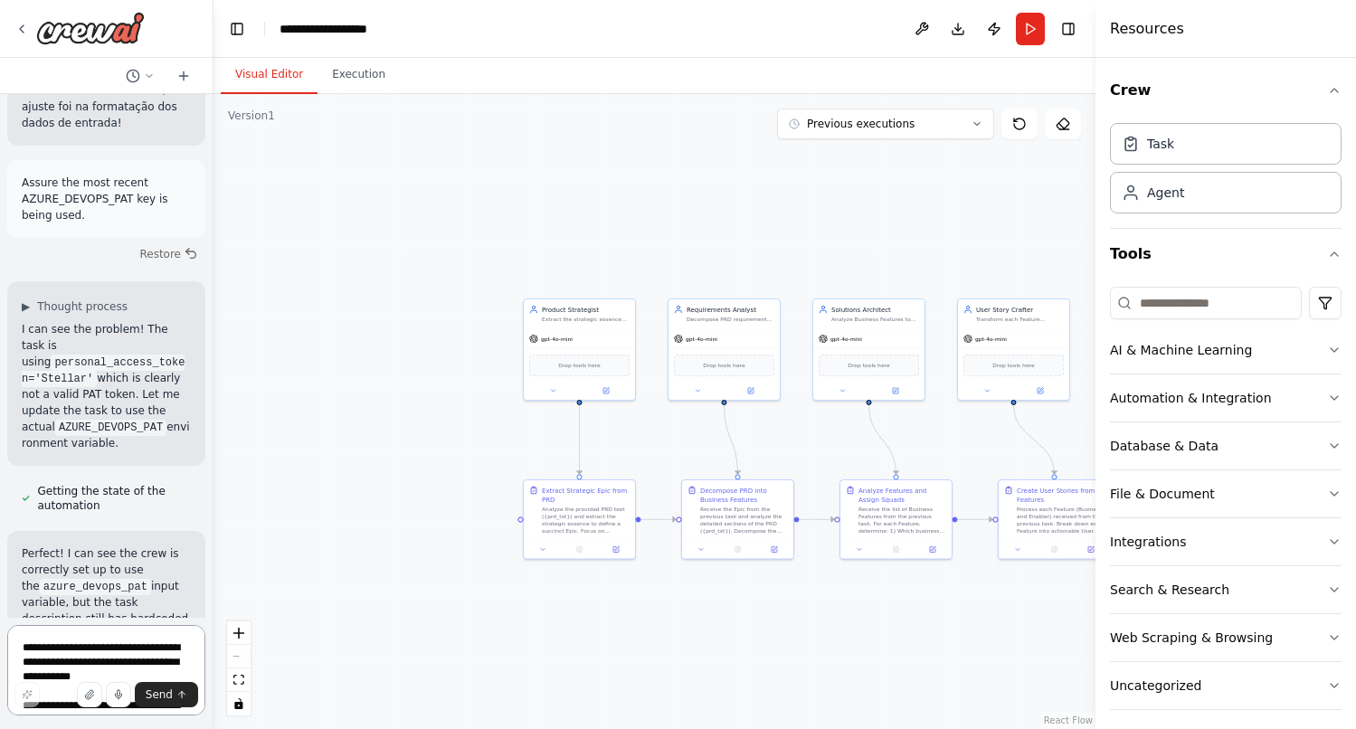
scroll to position [23306, 0]
drag, startPoint x: 160, startPoint y: 443, endPoint x: 17, endPoint y: 321, distance: 187.9
copy div "Definir a variável de ambiente AZURE_DEVOPS_PAT com o valor do NOVO token criad…"
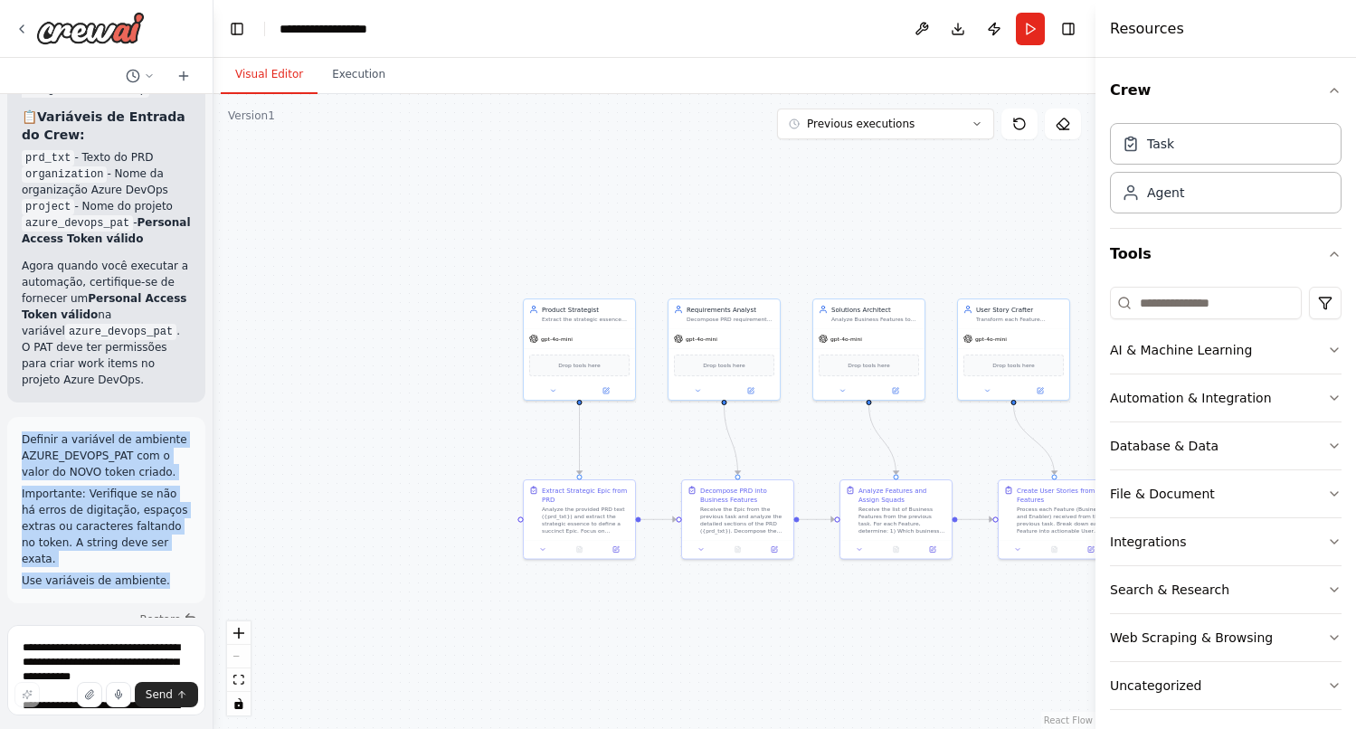
scroll to position [24533, 0]
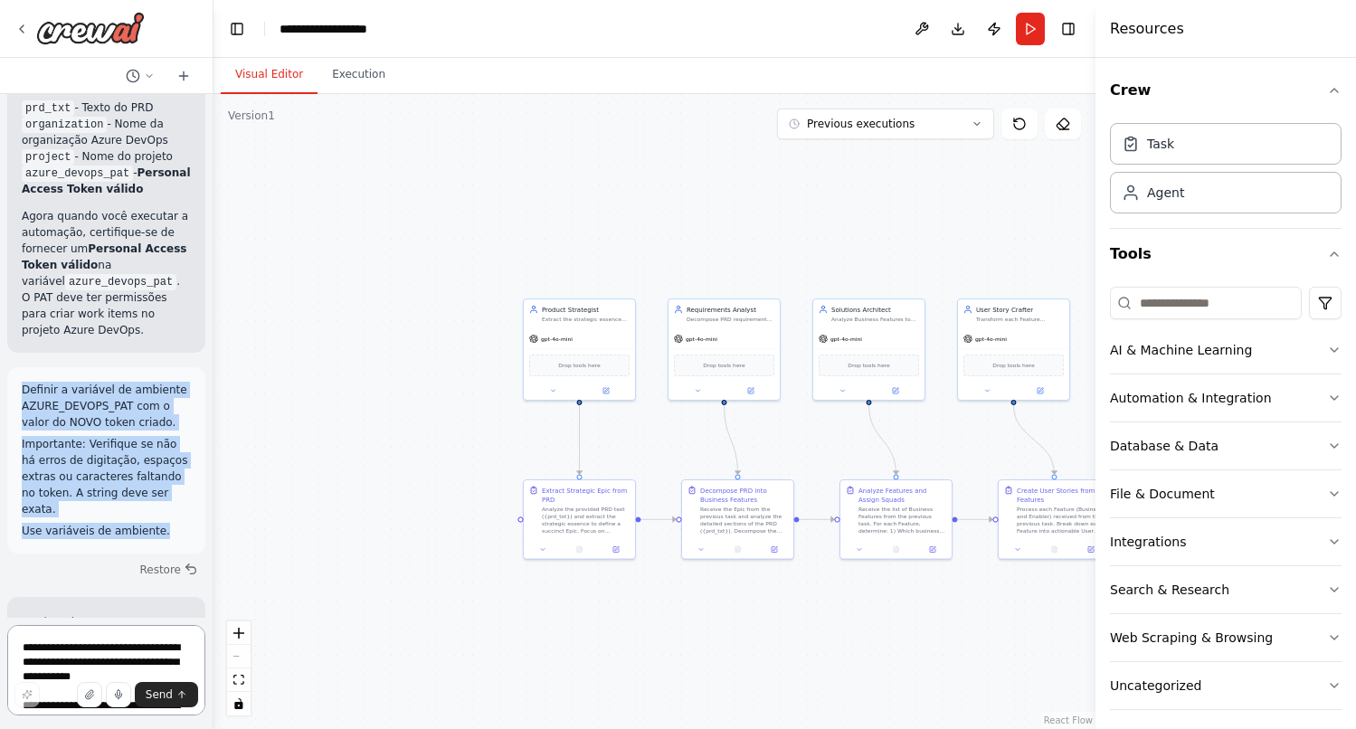
click at [59, 631] on textarea "**********" at bounding box center [106, 670] width 198 height 90
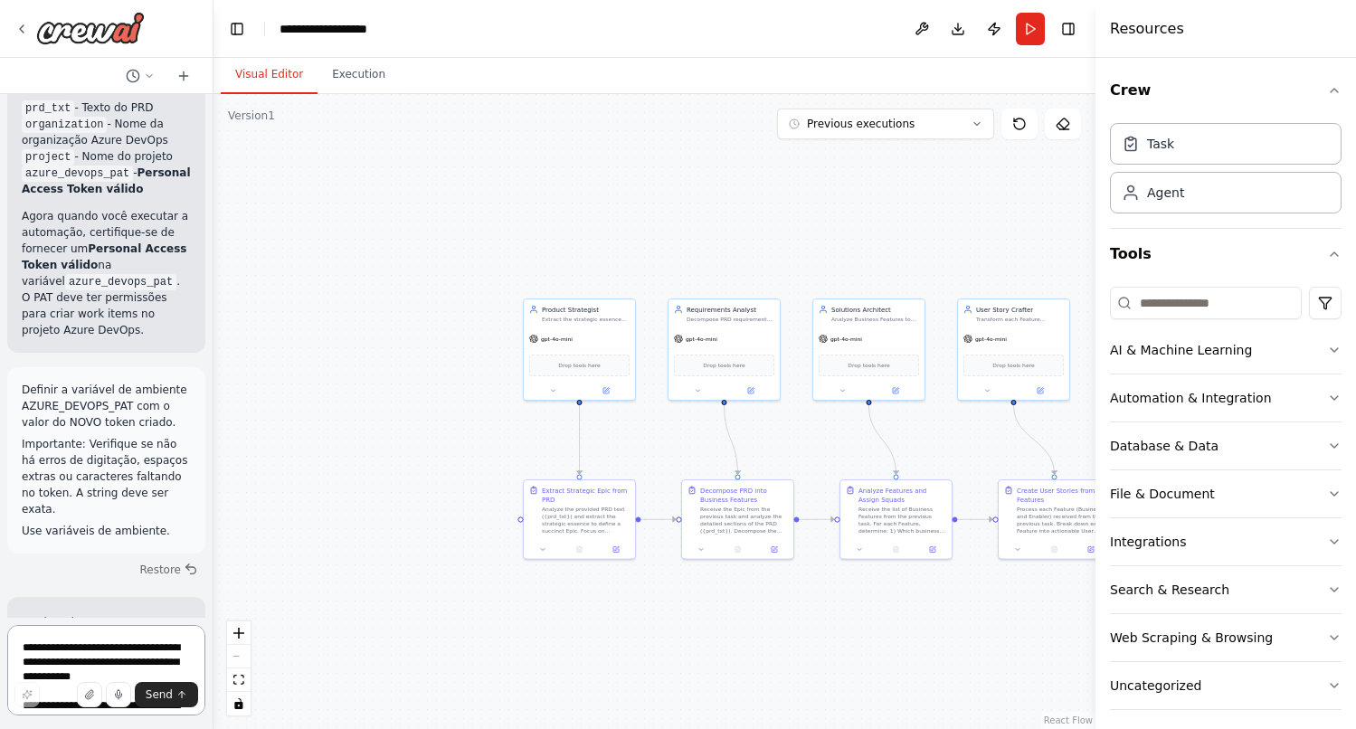
click at [61, 643] on textarea "**********" at bounding box center [106, 670] width 198 height 90
paste textarea "**********"
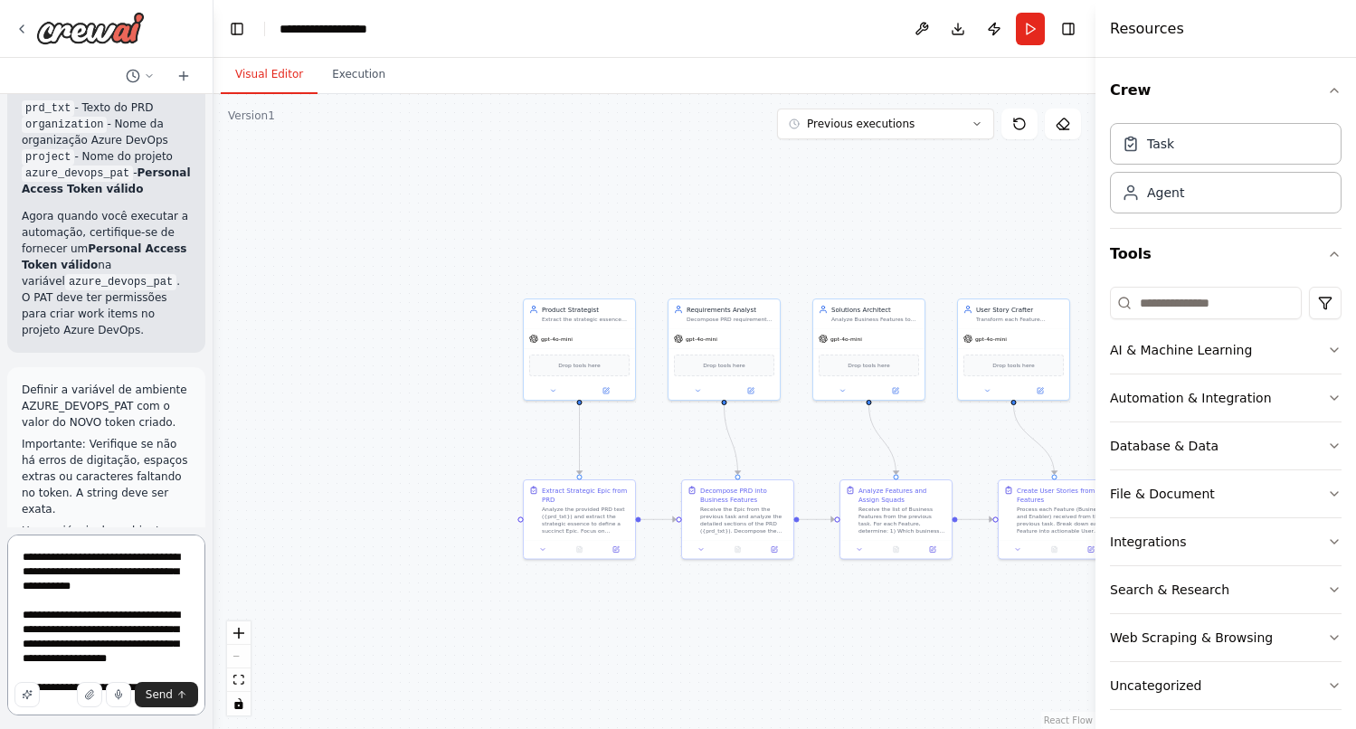
drag, startPoint x: 60, startPoint y: 556, endPoint x: 7, endPoint y: 556, distance: 52.5
click at [7, 556] on textarea "**********" at bounding box center [106, 624] width 198 height 181
click at [64, 607] on textarea "**********" at bounding box center [106, 624] width 198 height 181
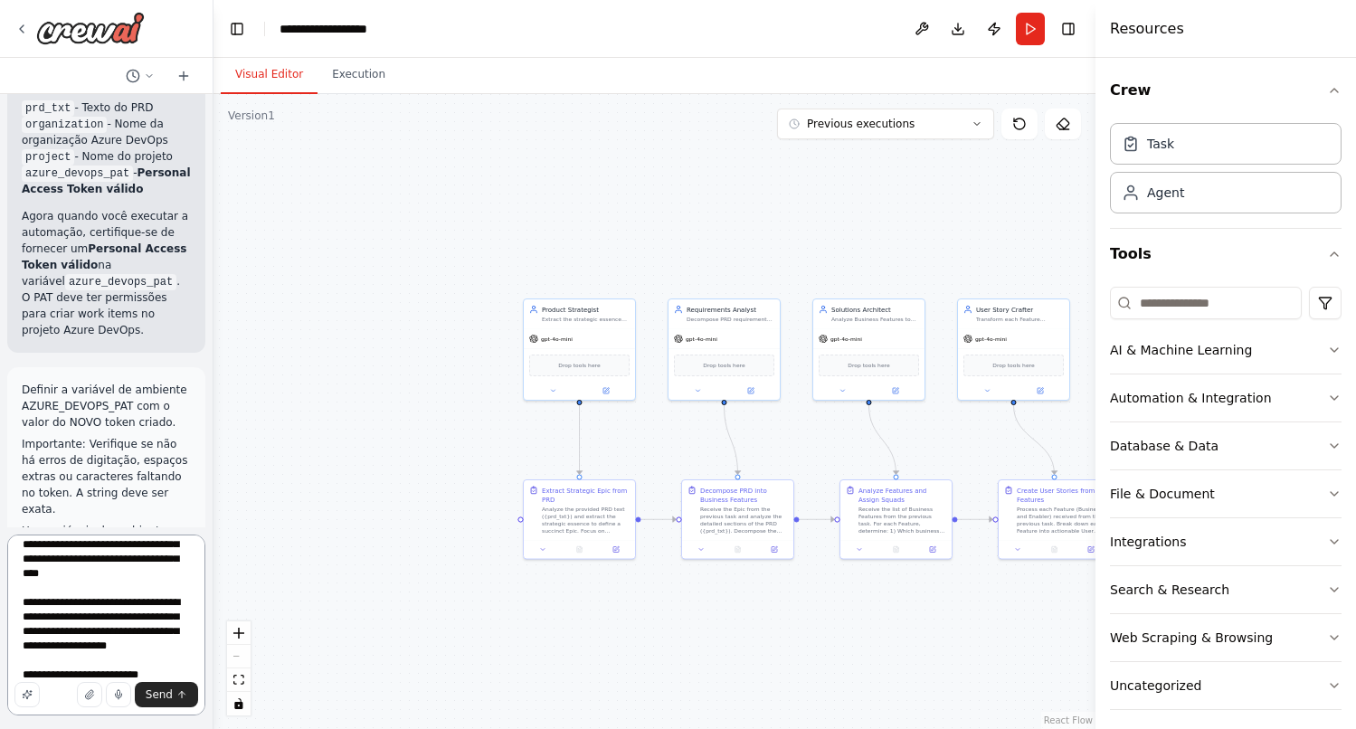
scroll to position [38, 0]
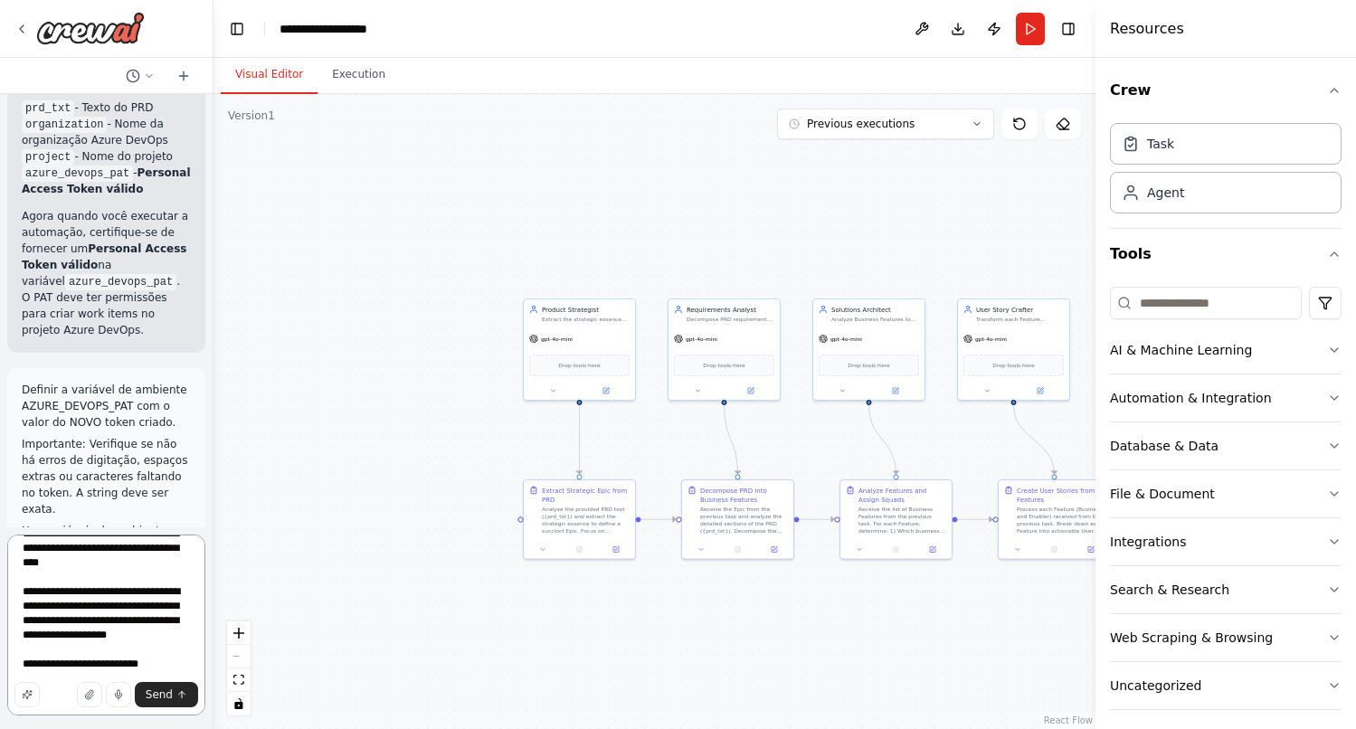
drag, startPoint x: 160, startPoint y: 665, endPoint x: 14, endPoint y: 665, distance: 145.6
click at [14, 665] on textarea "**********" at bounding box center [106, 624] width 198 height 181
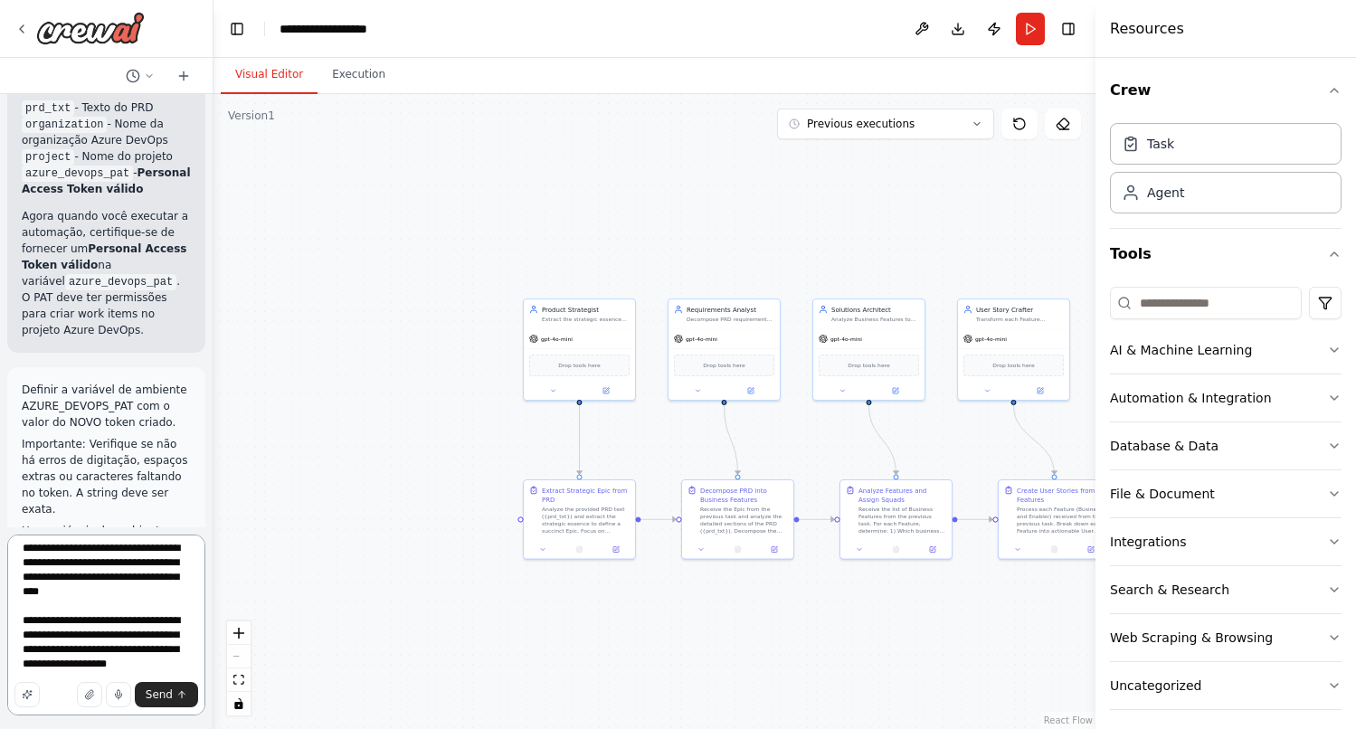
scroll to position [9, 0]
drag, startPoint x: 56, startPoint y: 662, endPoint x: 17, endPoint y: 622, distance: 55.6
click at [17, 622] on textarea "**********" at bounding box center [106, 624] width 198 height 181
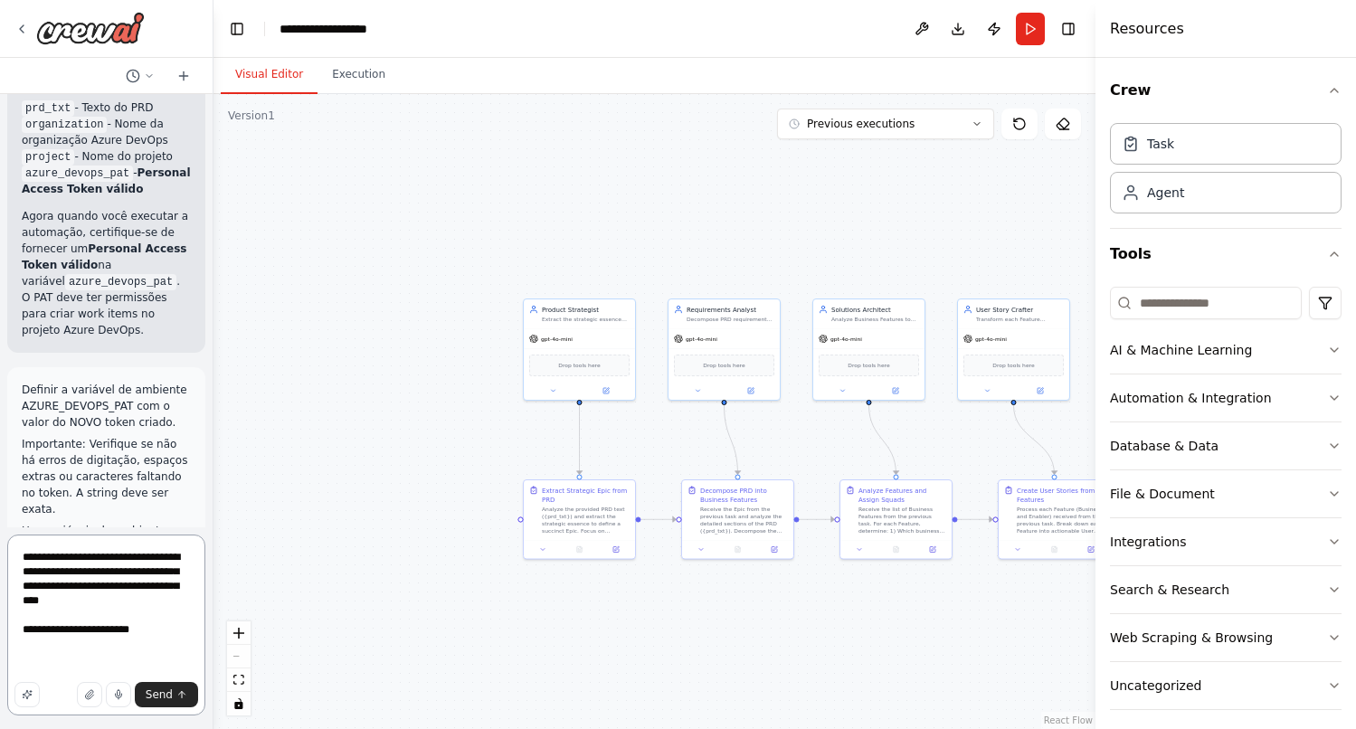
scroll to position [0, 0]
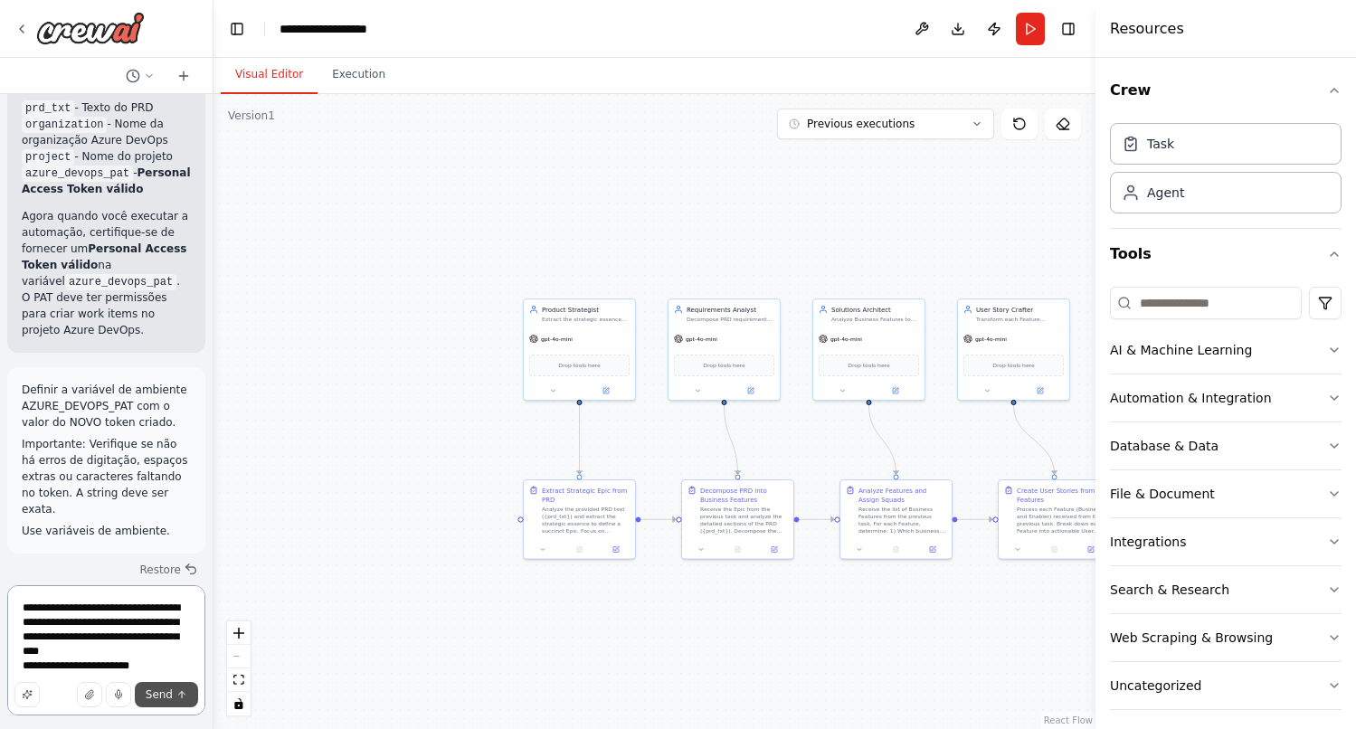
type textarea "**********"
click at [164, 702] on button "Send" at bounding box center [166, 694] width 63 height 25
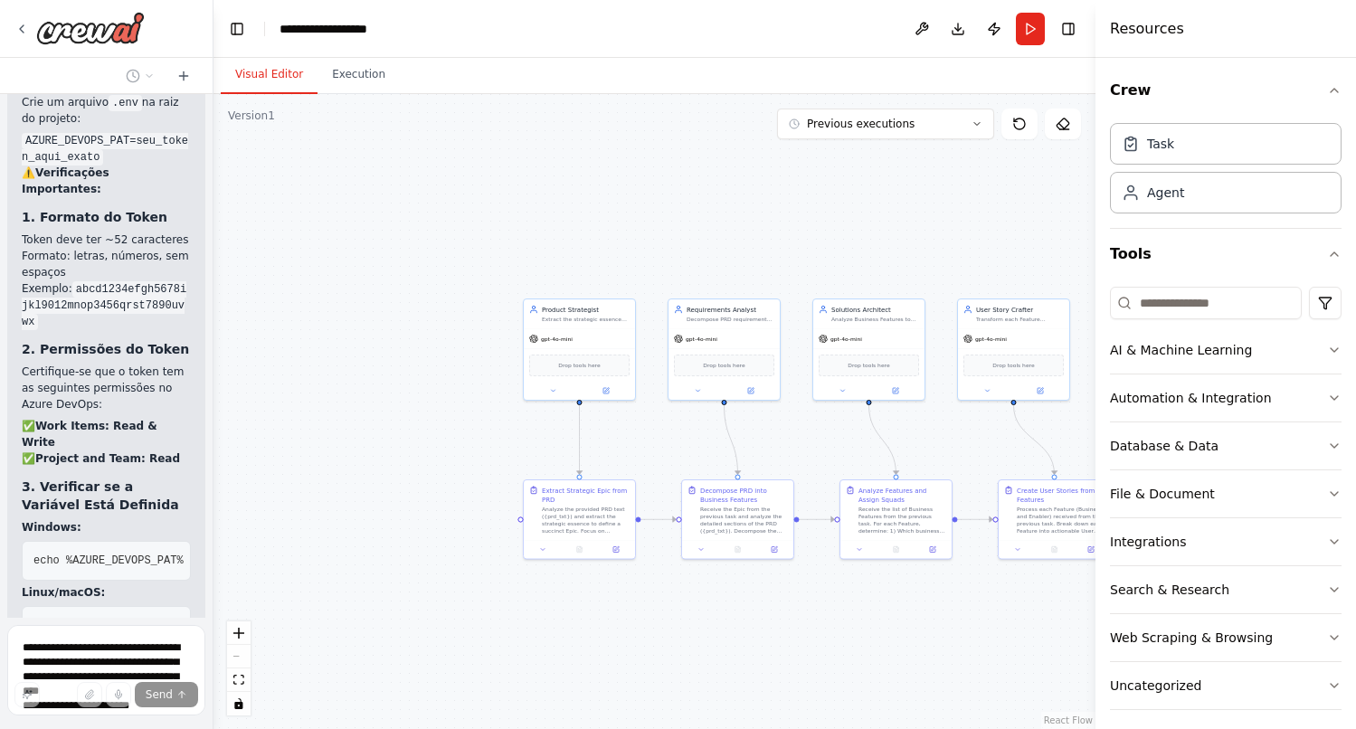
scroll to position [25625, 0]
click at [1024, 30] on button "Run" at bounding box center [1030, 29] width 29 height 33
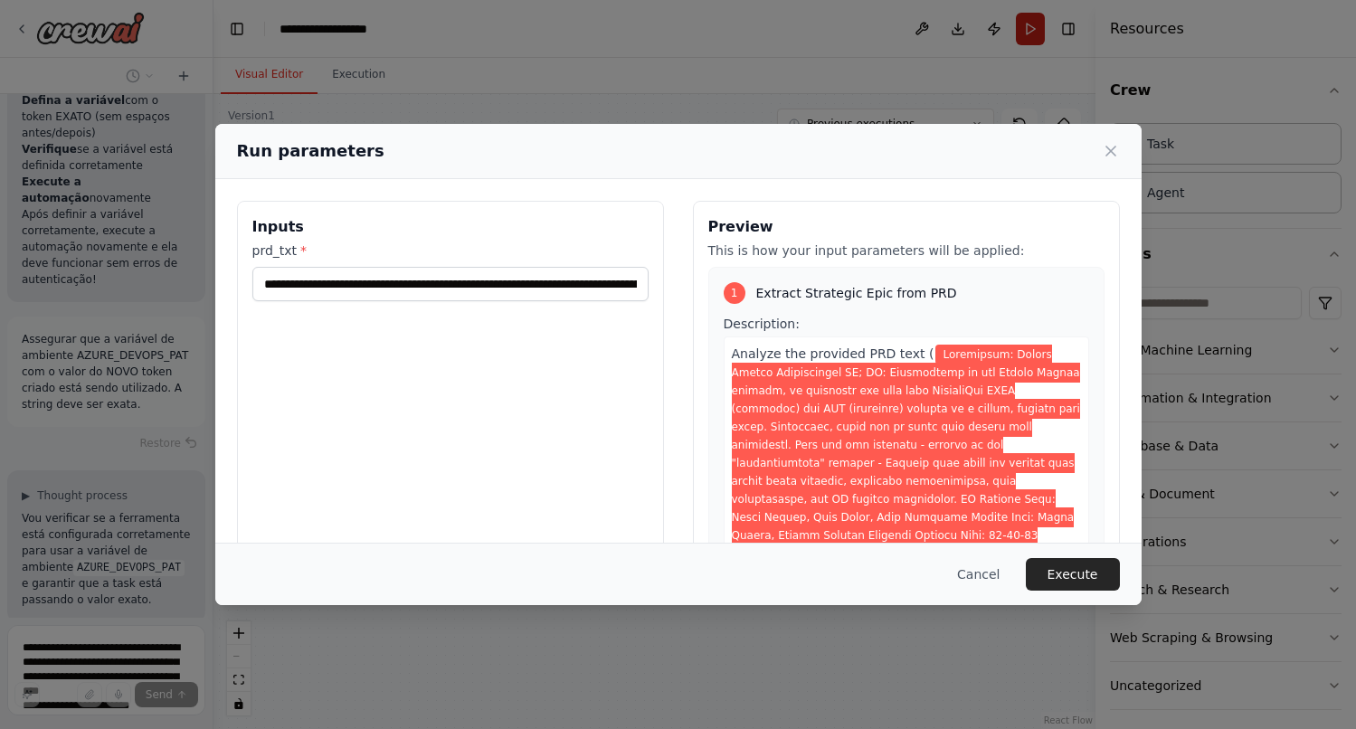
scroll to position [26264, 0]
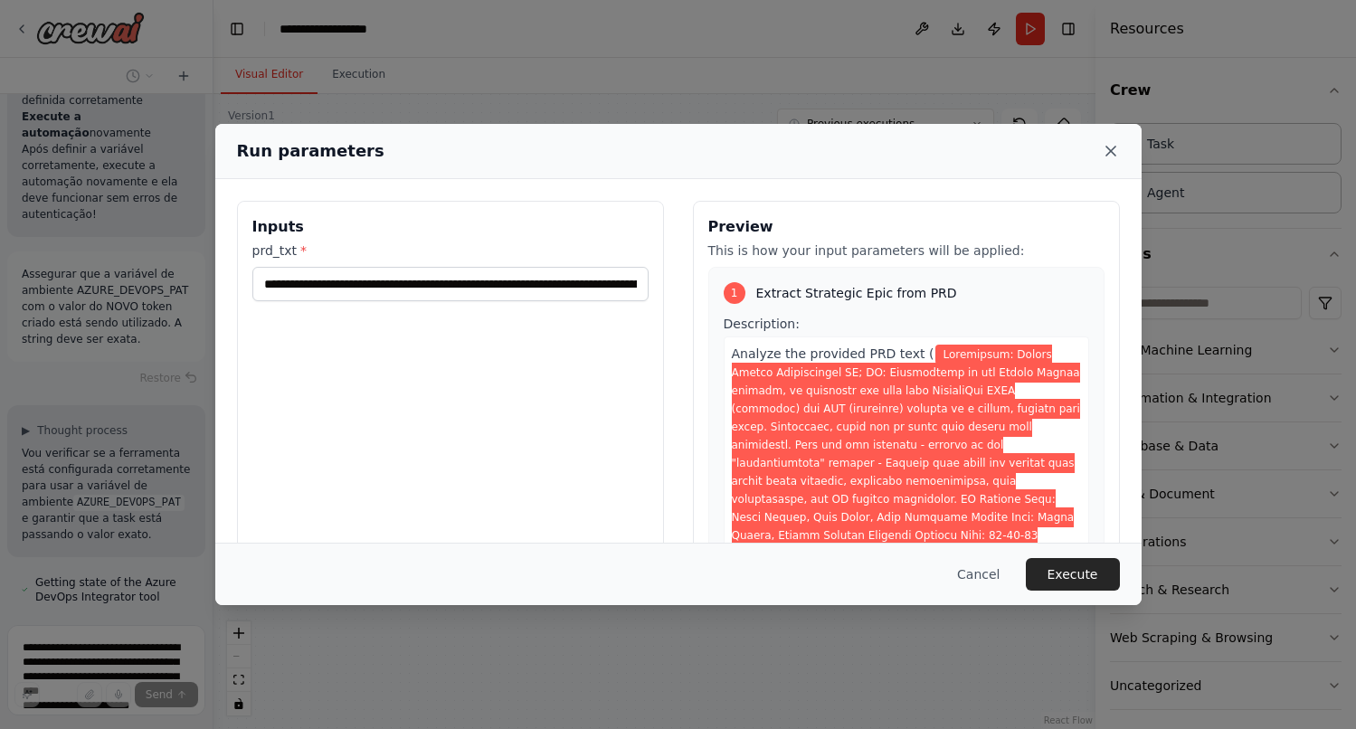
click at [1115, 147] on icon at bounding box center [1110, 151] width 18 height 18
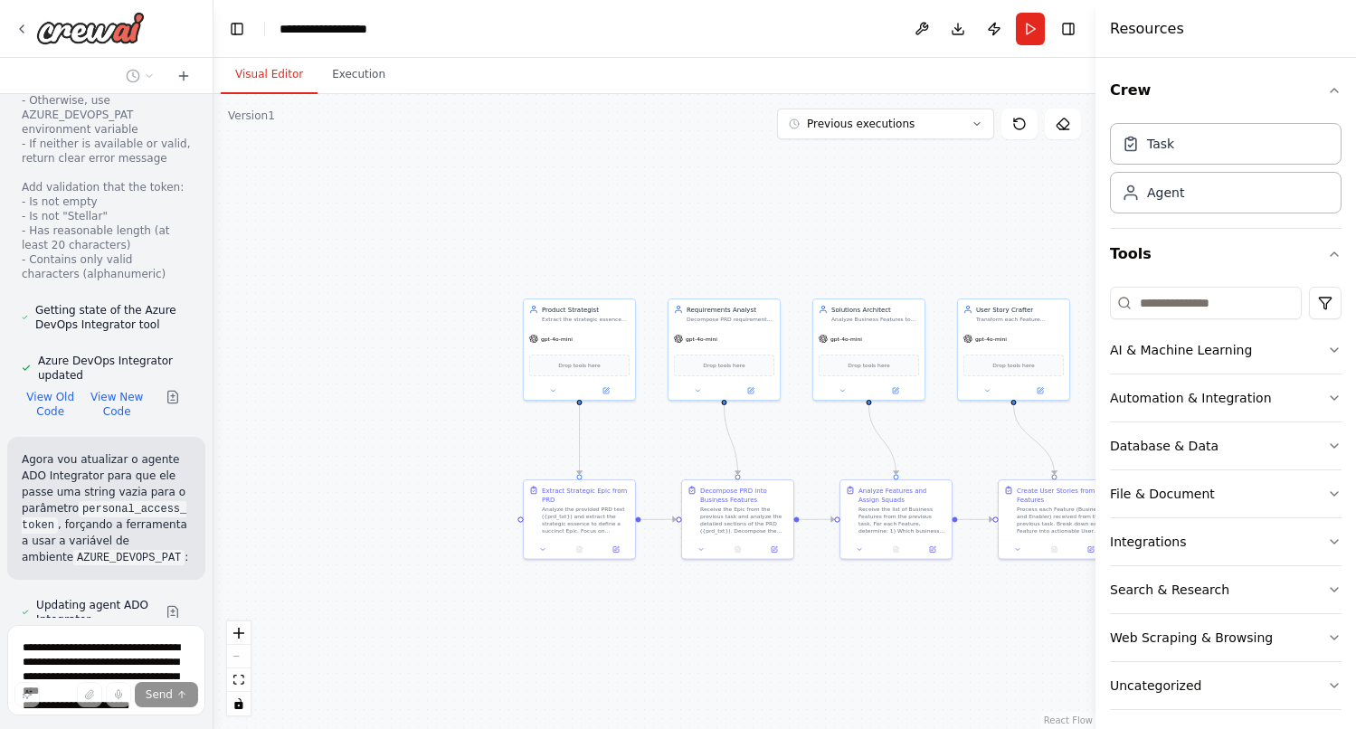
scroll to position [27460, 0]
click at [1018, 24] on button "Run" at bounding box center [1030, 29] width 29 height 33
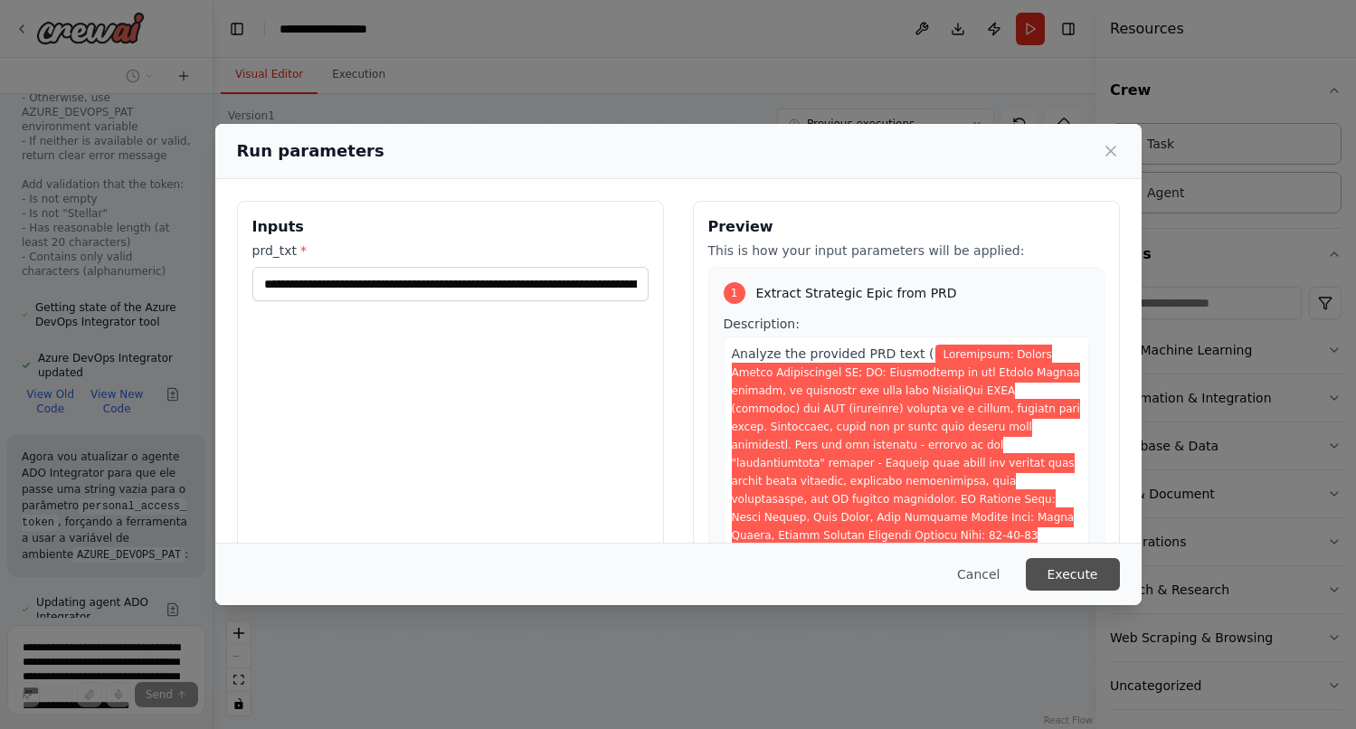
click at [1079, 563] on button "Execute" at bounding box center [1073, 574] width 94 height 33
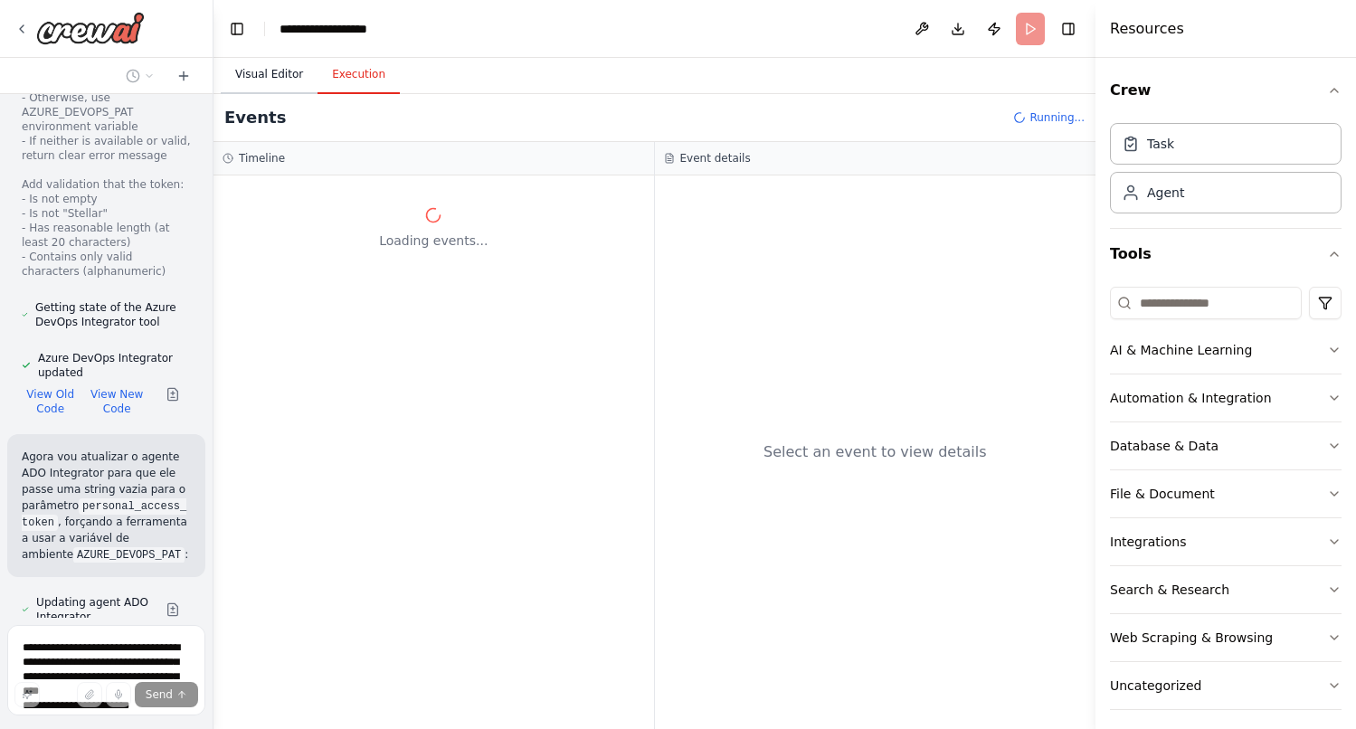
click at [278, 67] on button "Visual Editor" at bounding box center [269, 75] width 97 height 38
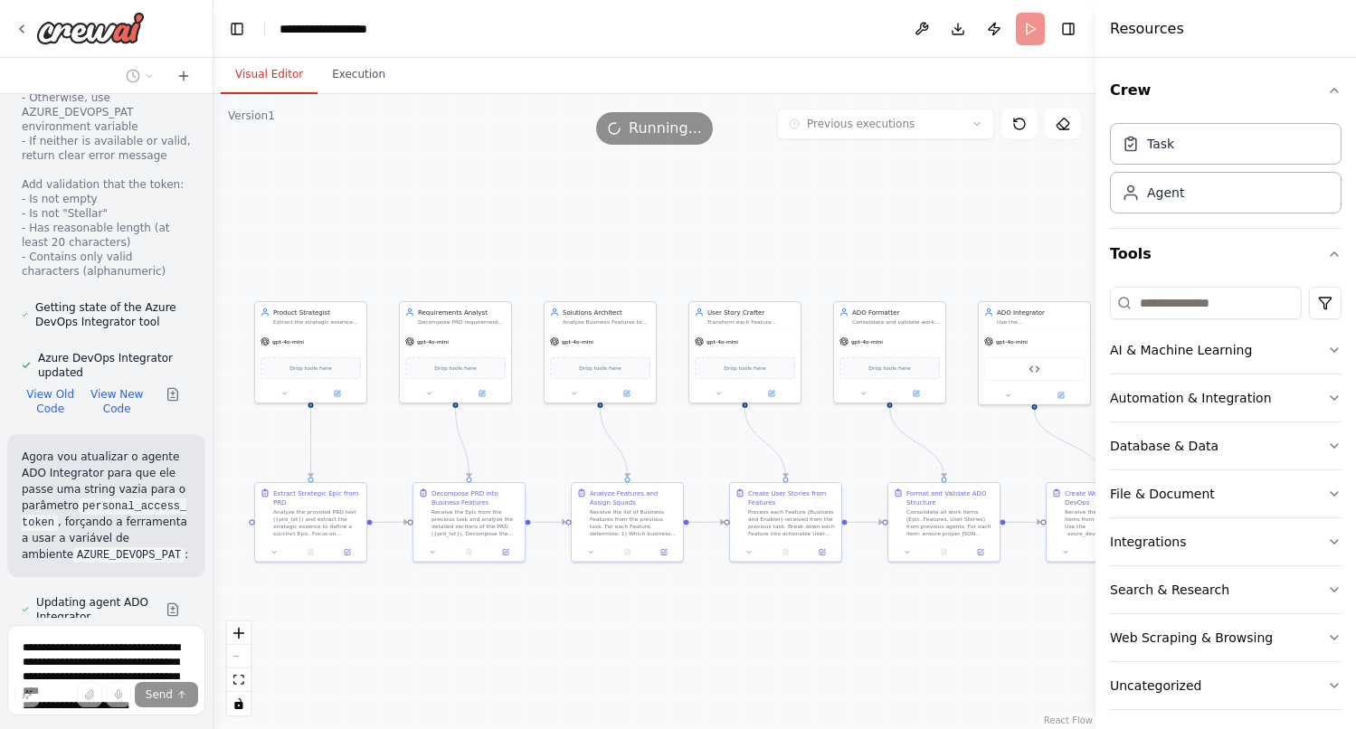
drag, startPoint x: 587, startPoint y: 241, endPoint x: 318, endPoint y: 243, distance: 268.6
click at [318, 243] on div ".deletable-edge-delete-btn { width: 20px; height: 20px; border: 0px solid #ffff…" at bounding box center [654, 411] width 882 height 635
click at [354, 80] on button "Execution" at bounding box center [358, 75] width 82 height 38
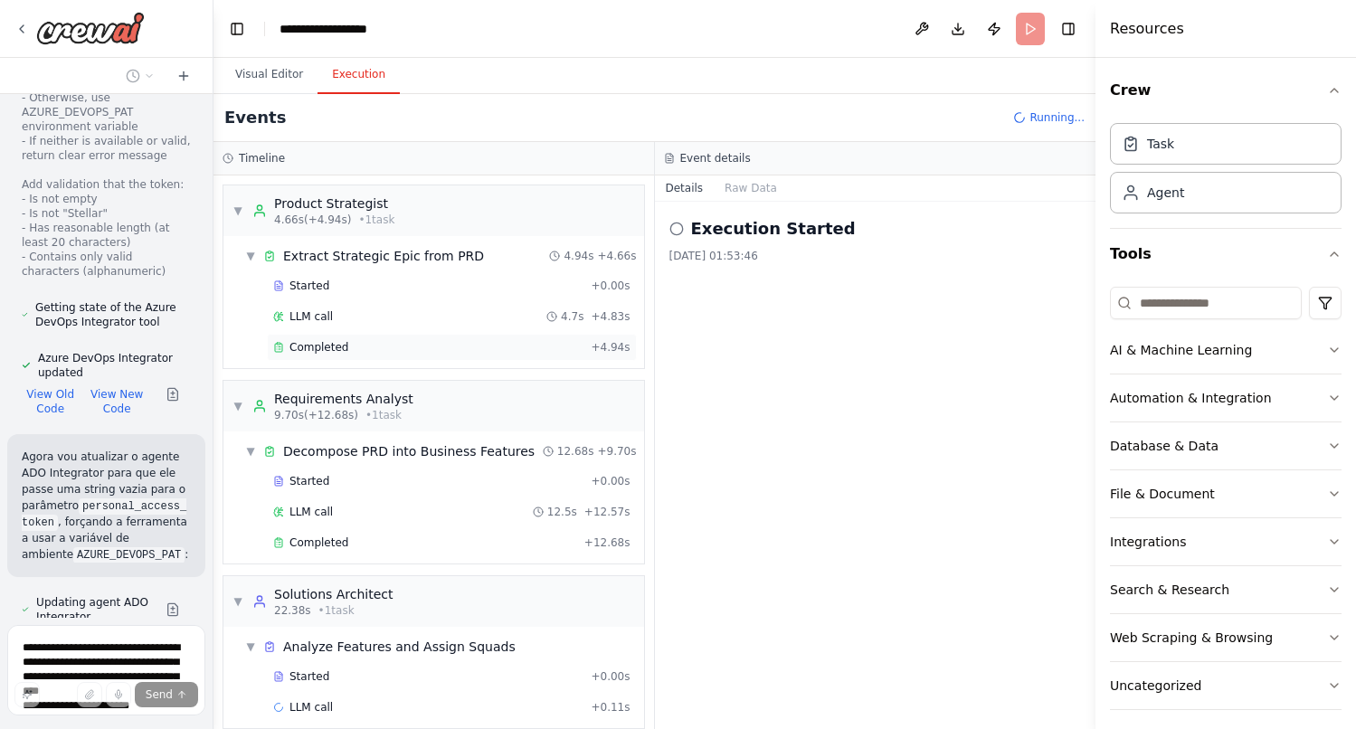
click at [309, 340] on span "Completed" at bounding box center [318, 347] width 59 height 14
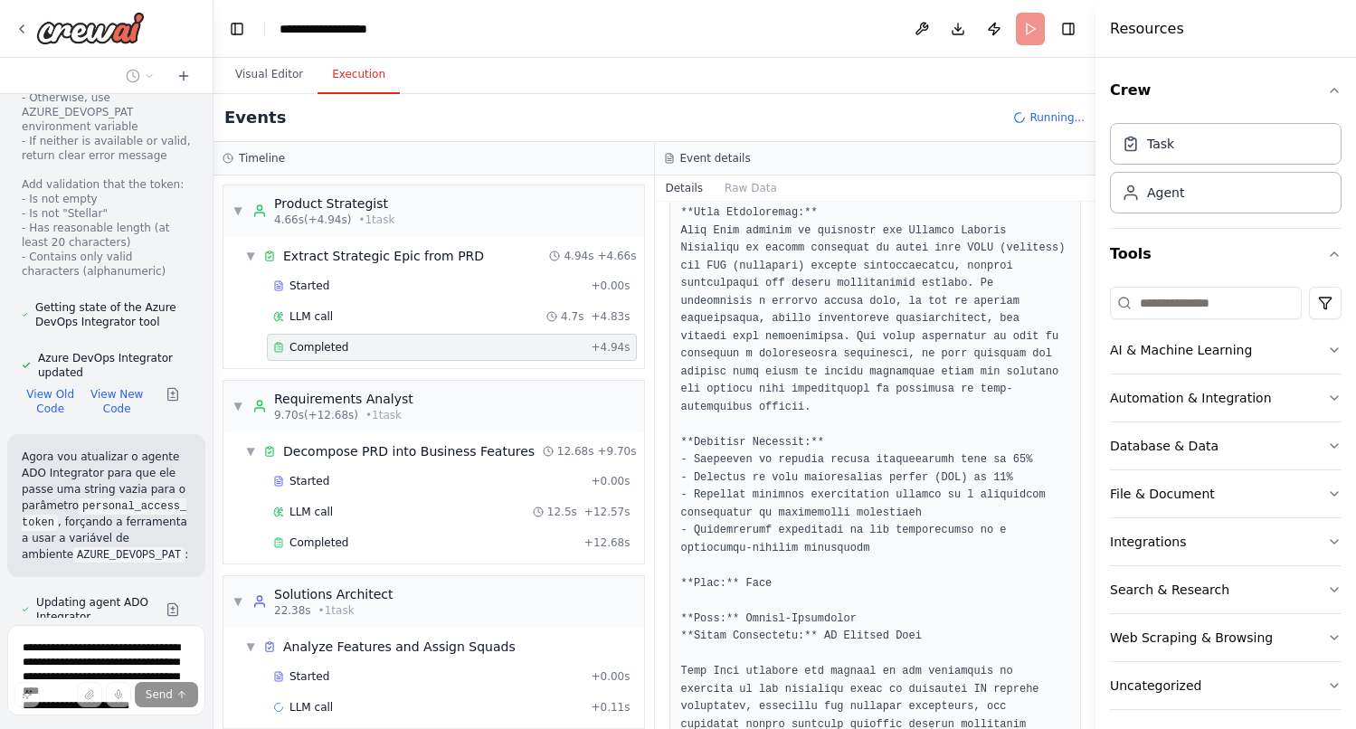
scroll to position [416, 0]
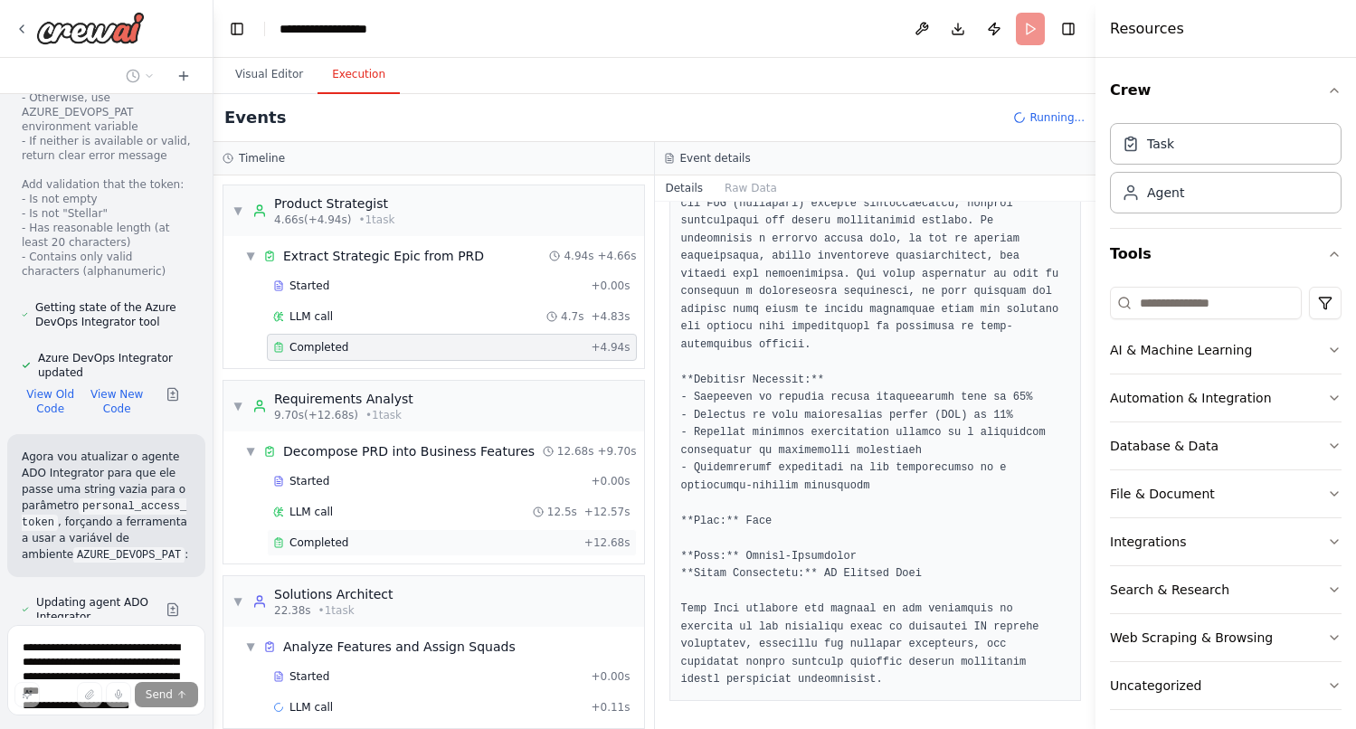
click at [340, 543] on span "Completed" at bounding box center [318, 542] width 59 height 14
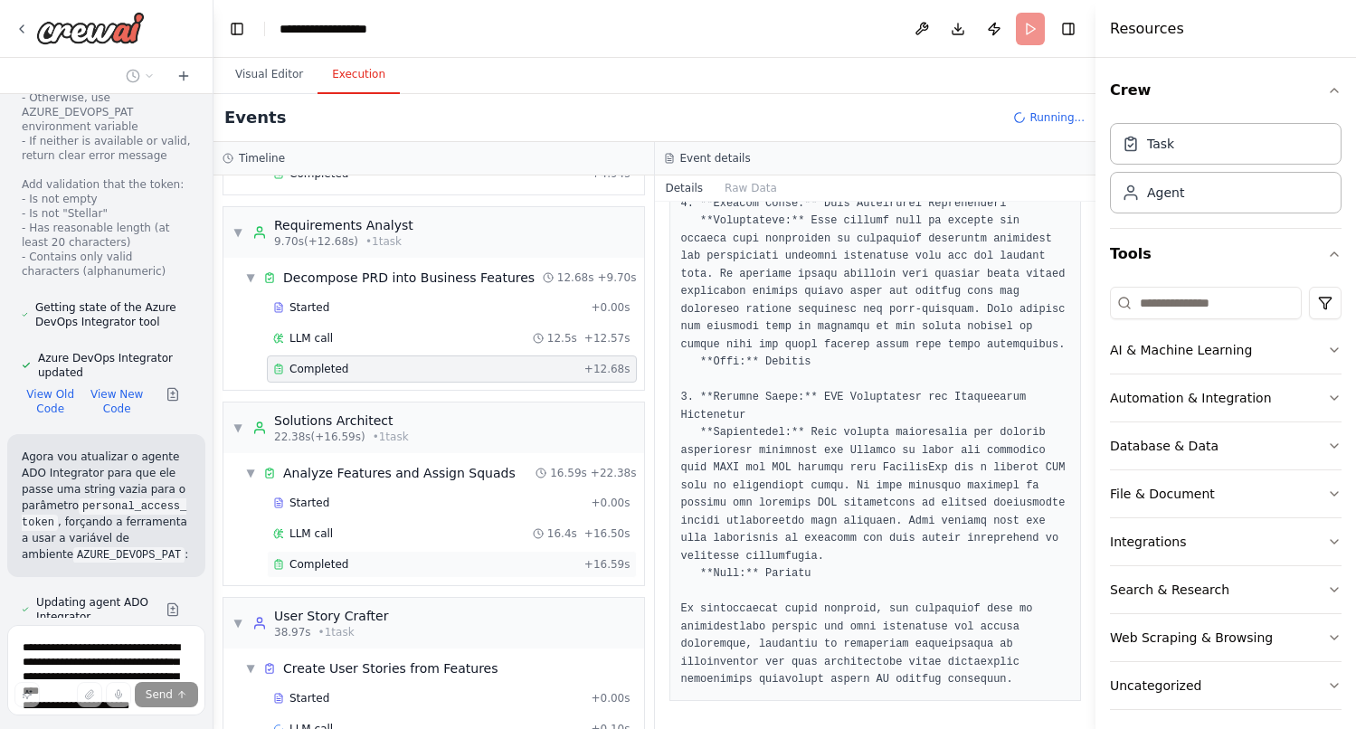
scroll to position [175, 0]
click at [328, 563] on span "Completed" at bounding box center [318, 563] width 59 height 14
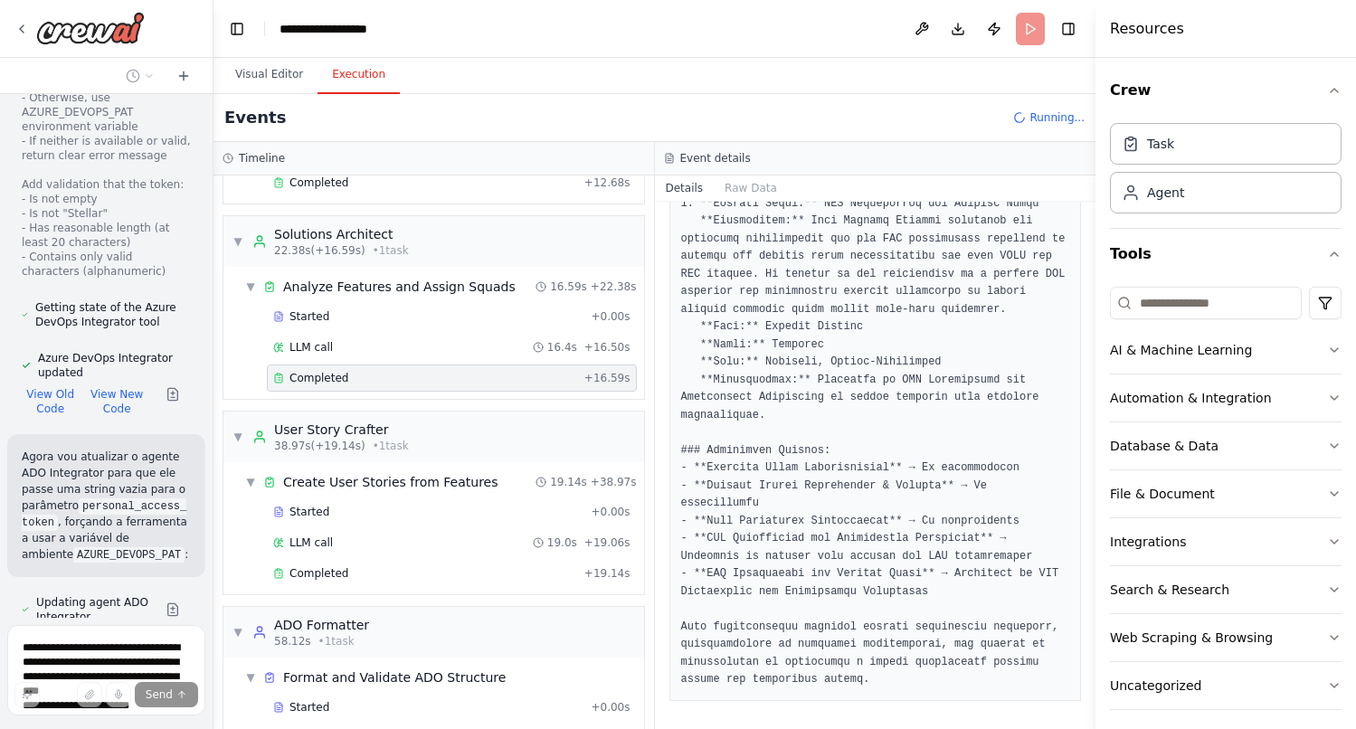
scroll to position [368, 0]
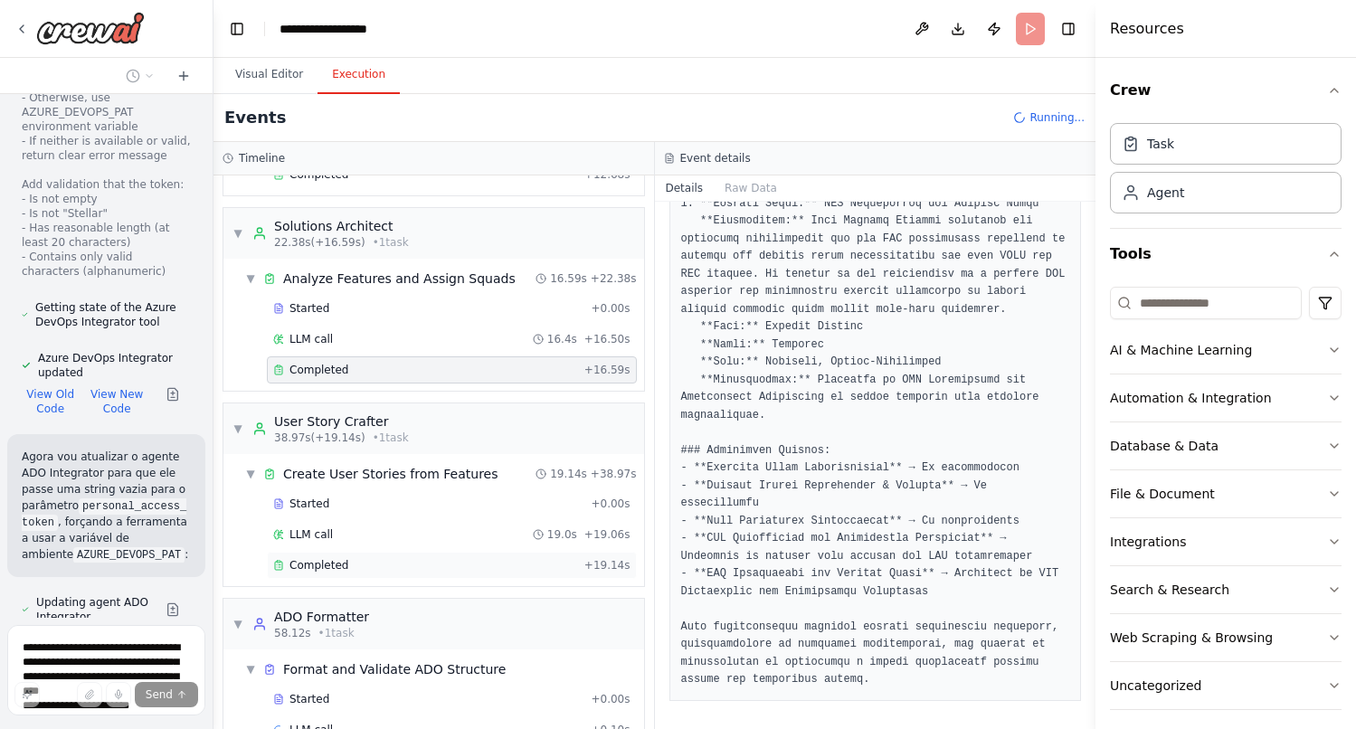
click at [357, 571] on div "Completed" at bounding box center [425, 565] width 304 height 14
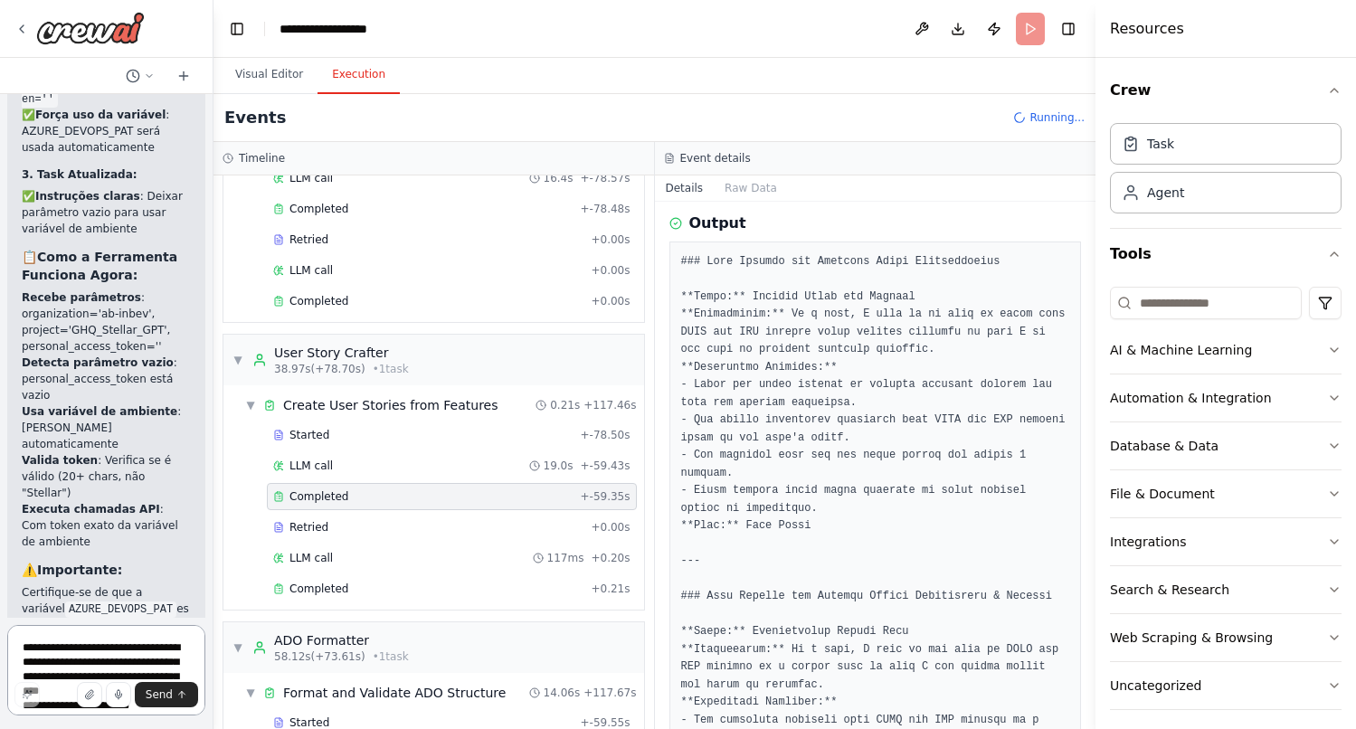
scroll to position [720, 0]
click at [365, 586] on div "Completed" at bounding box center [428, 586] width 310 height 14
click at [402, 501] on div "Completed + -59.35s" at bounding box center [452, 493] width 370 height 27
click at [386, 581] on div "Completed" at bounding box center [428, 586] width 310 height 14
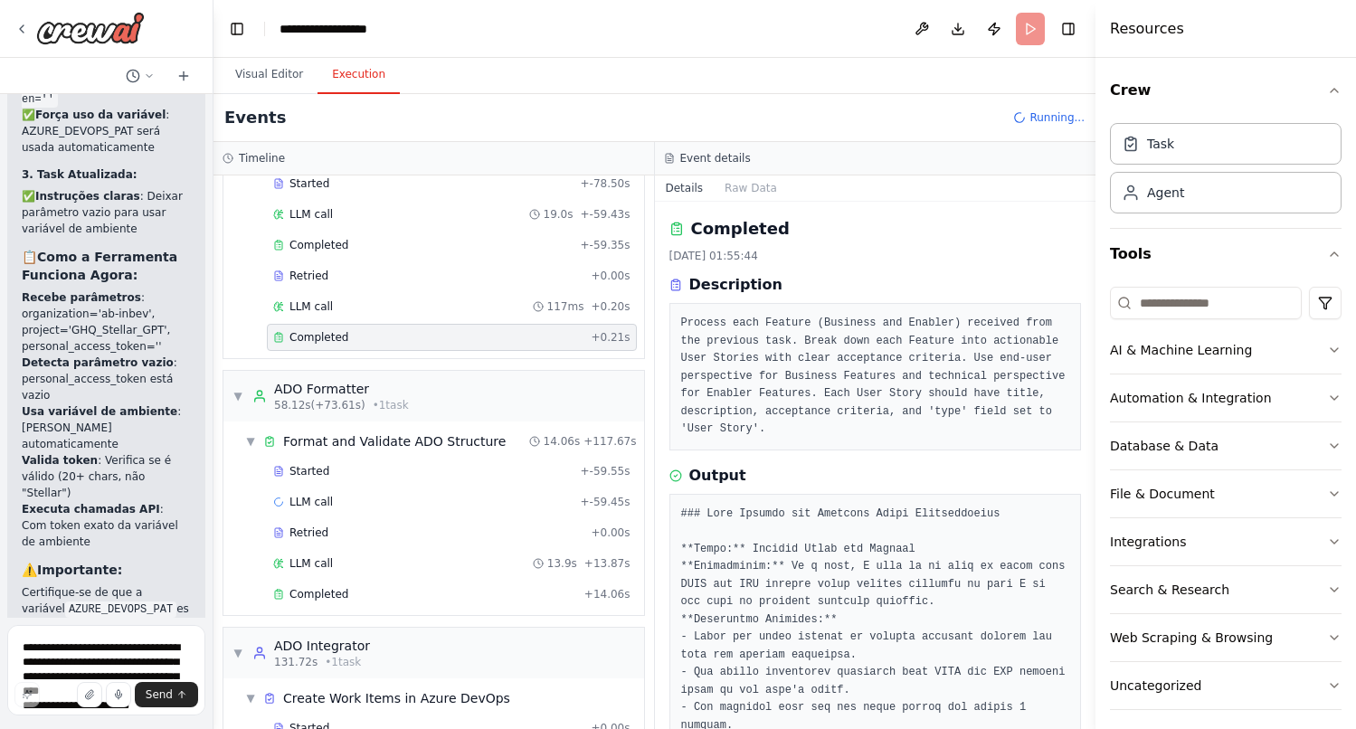
scroll to position [972, 0]
click at [364, 583] on div "Completed" at bounding box center [425, 590] width 304 height 14
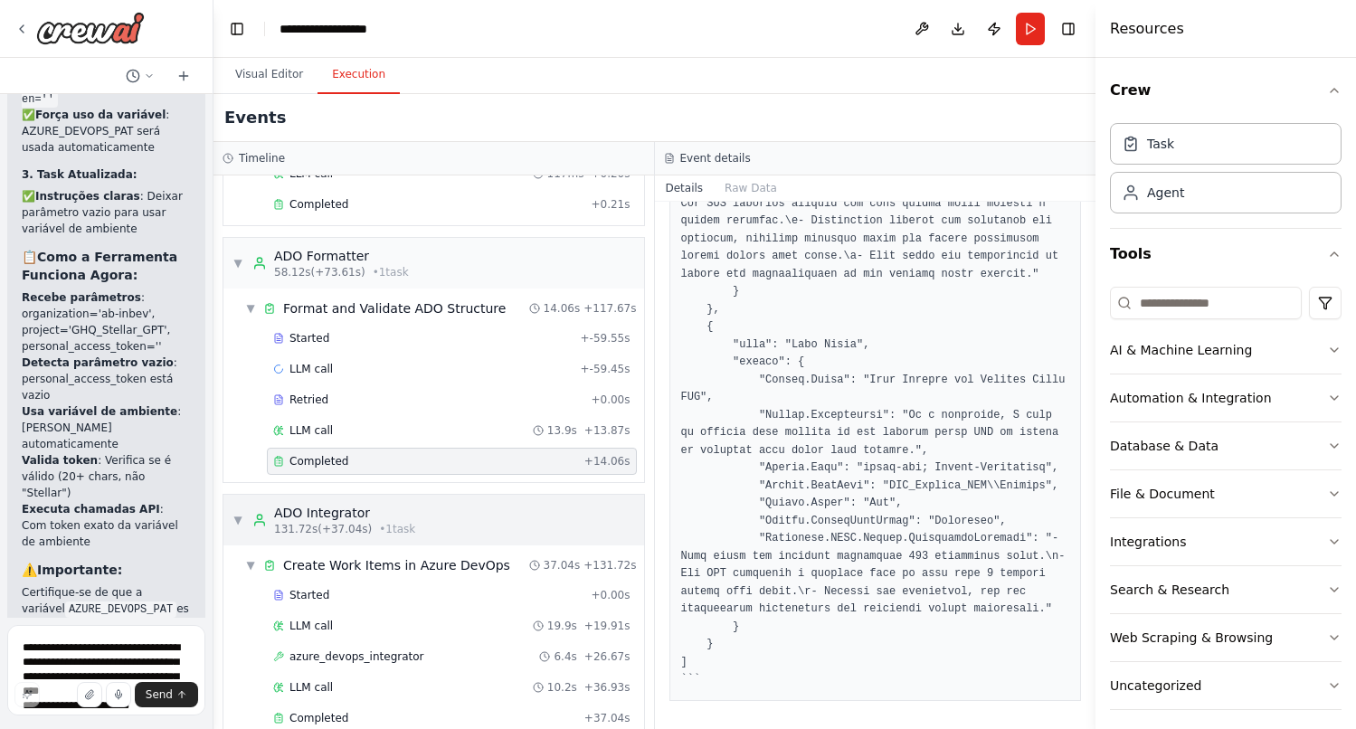
scroll to position [1132, 0]
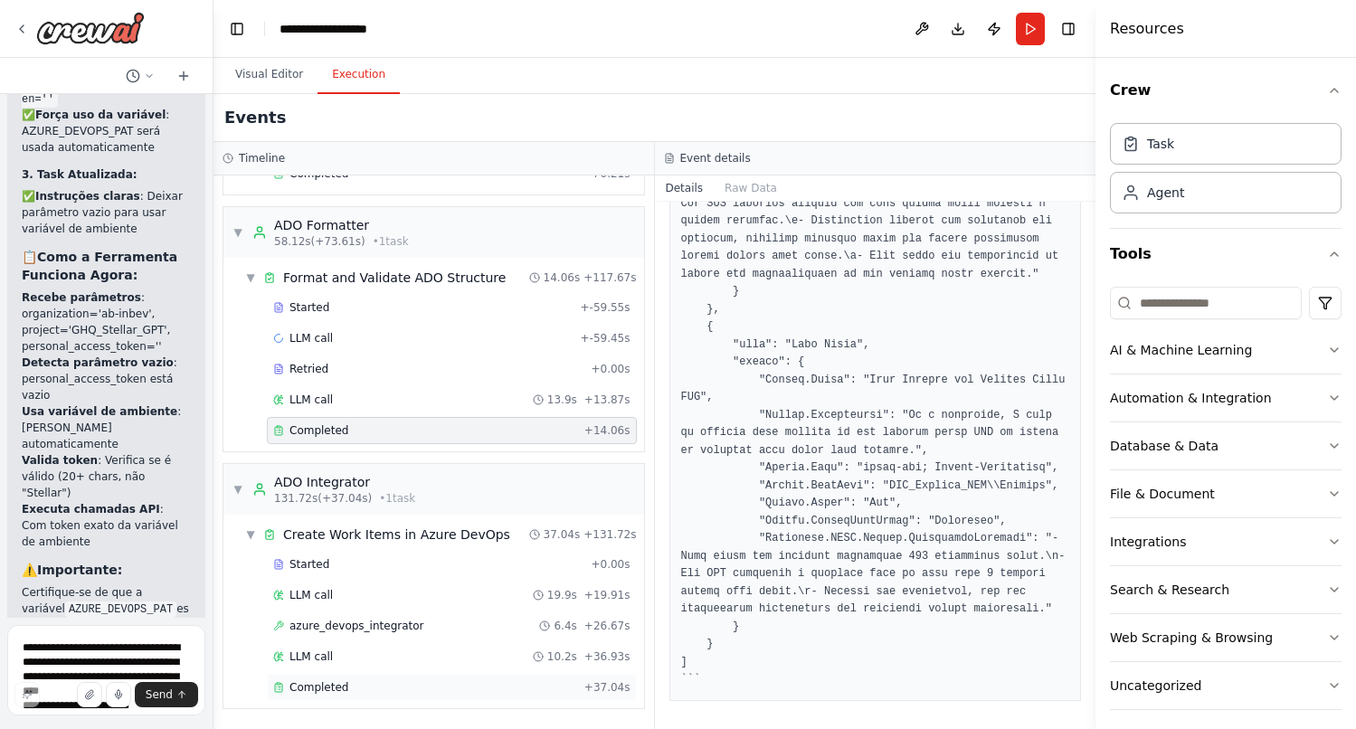
click at [397, 687] on div "Completed" at bounding box center [425, 687] width 304 height 14
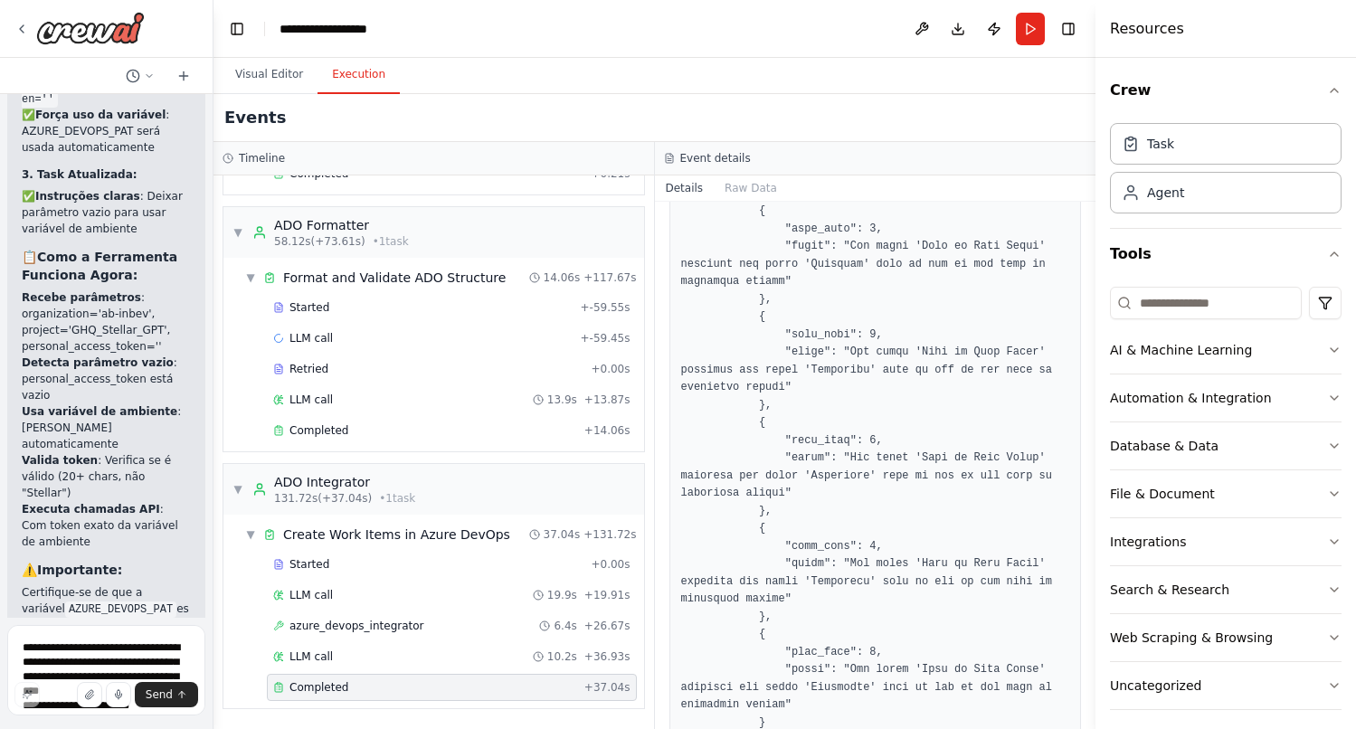
scroll to position [839, 0]
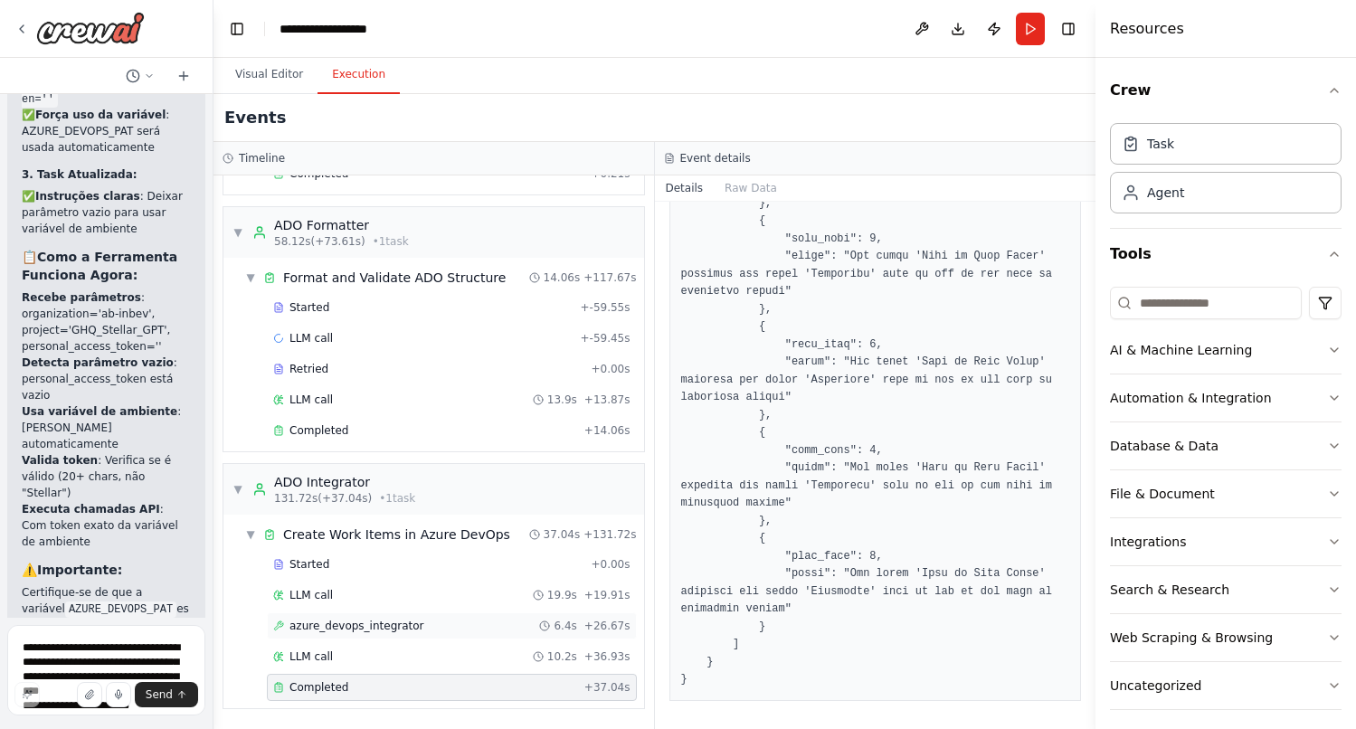
click at [364, 629] on span "azure_devops_integrator" at bounding box center [356, 626] width 135 height 14
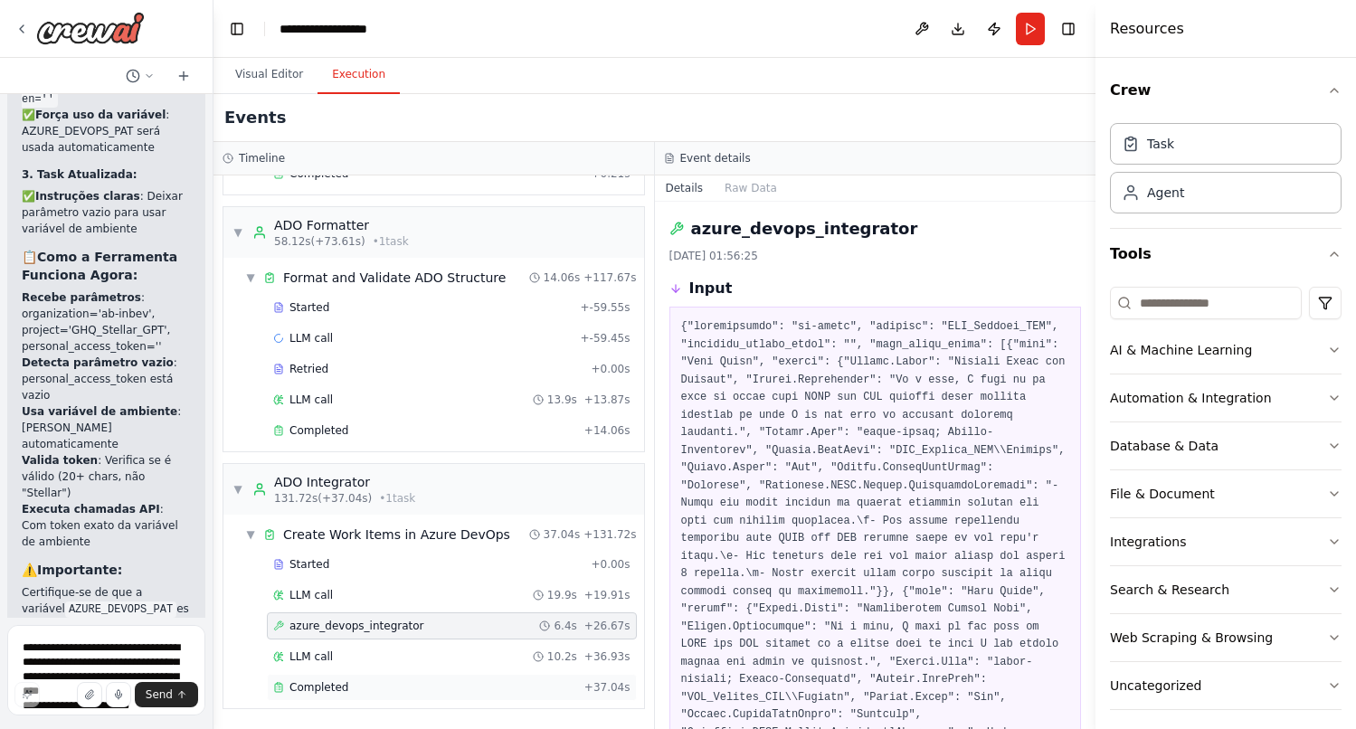
click at [362, 685] on div "Completed" at bounding box center [425, 687] width 304 height 14
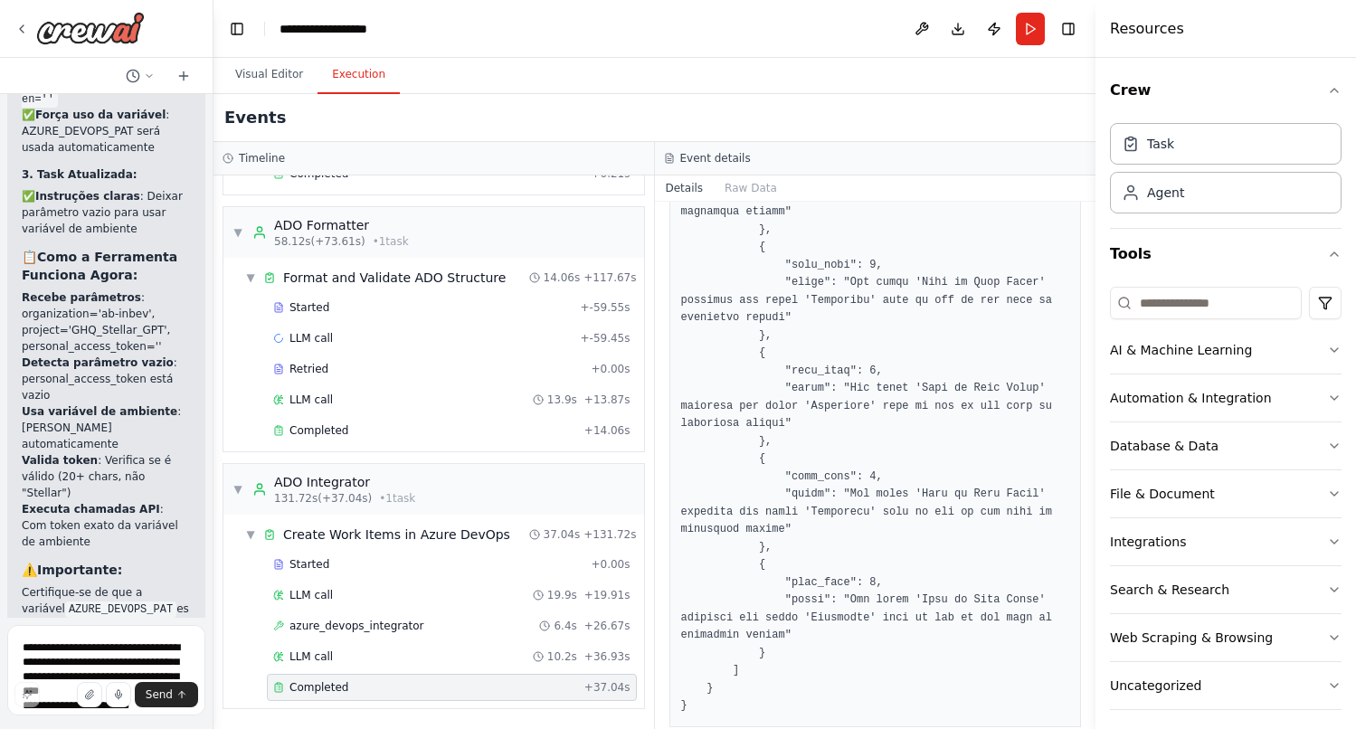
scroll to position [804, 0]
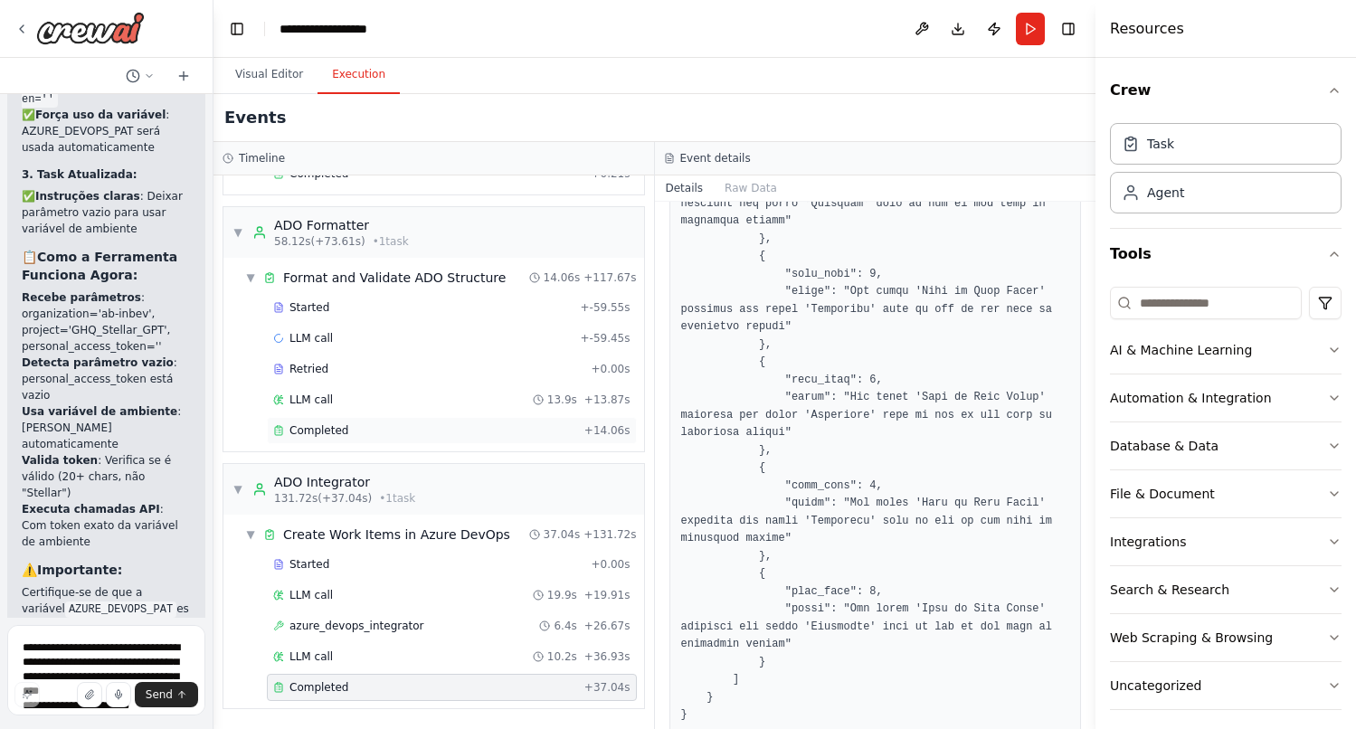
click at [336, 432] on span "Completed" at bounding box center [318, 430] width 59 height 14
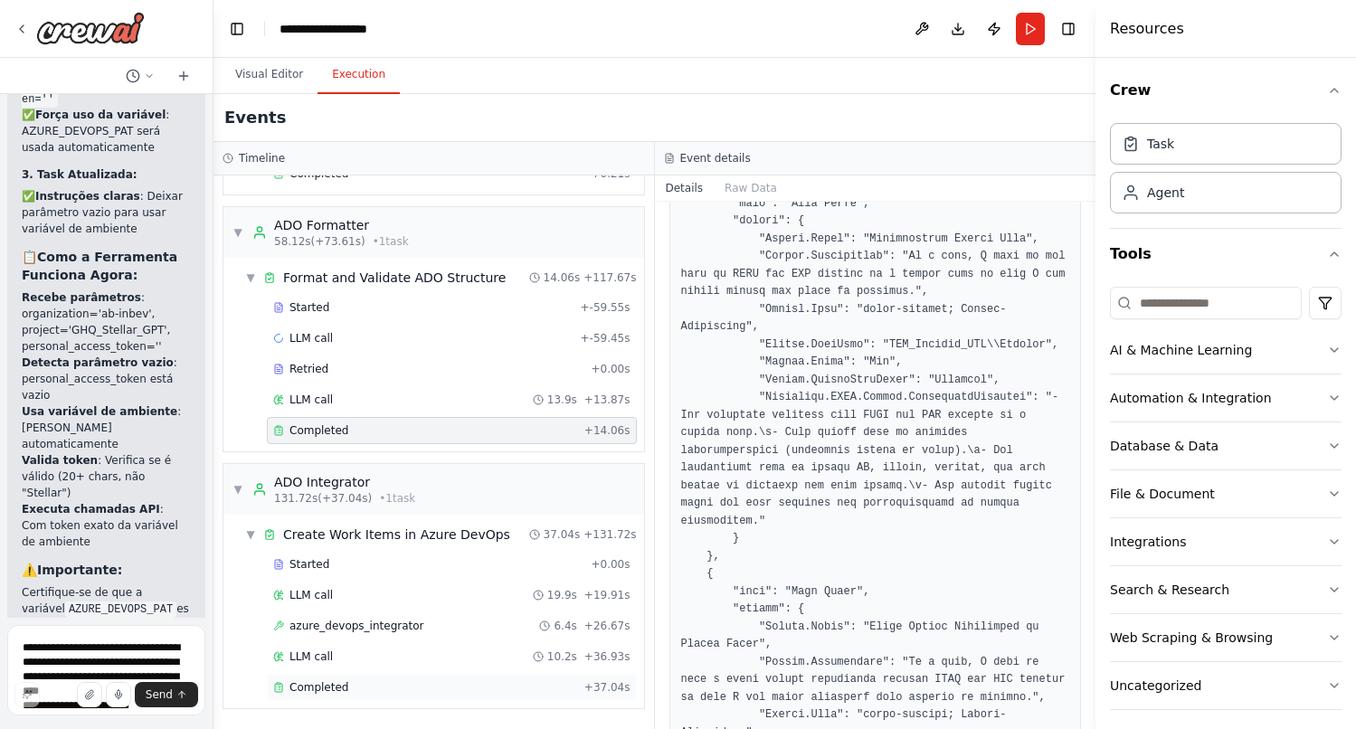
click at [378, 681] on div "Completed" at bounding box center [425, 687] width 304 height 14
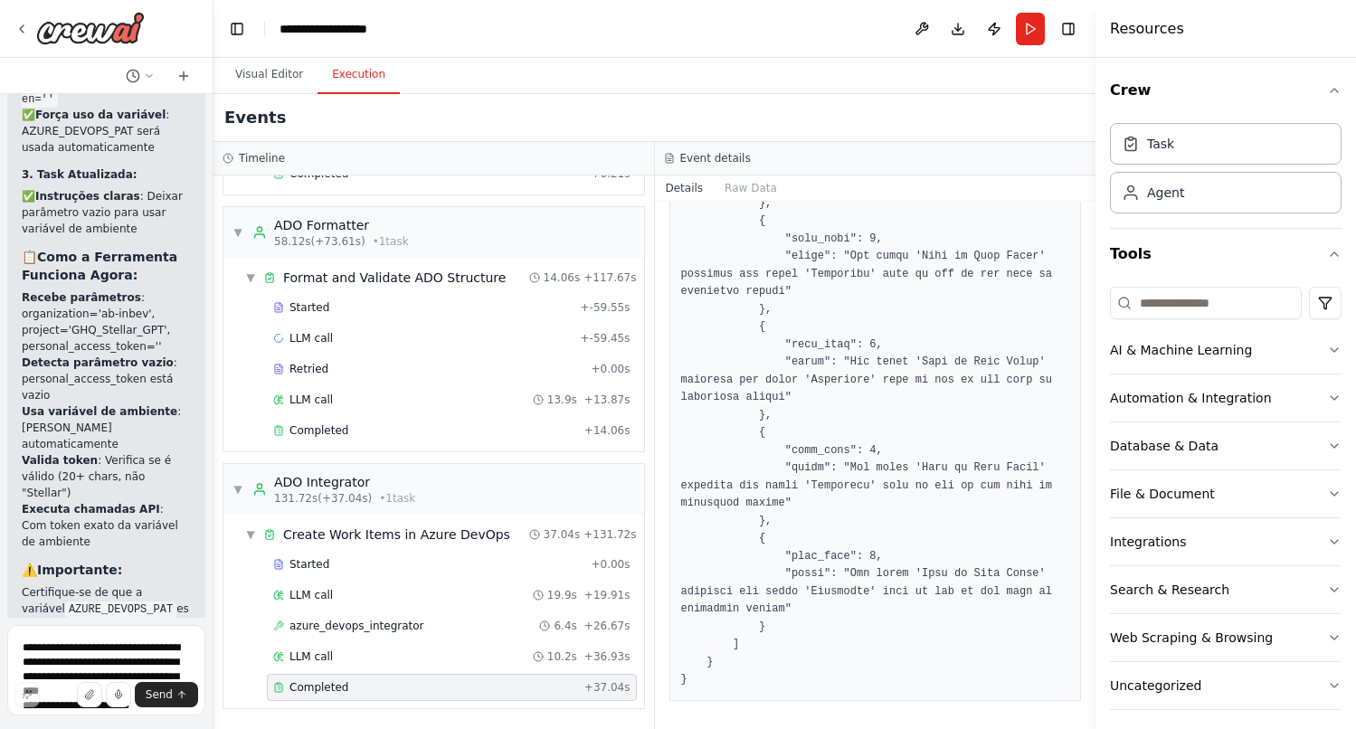
scroll to position [804, 0]
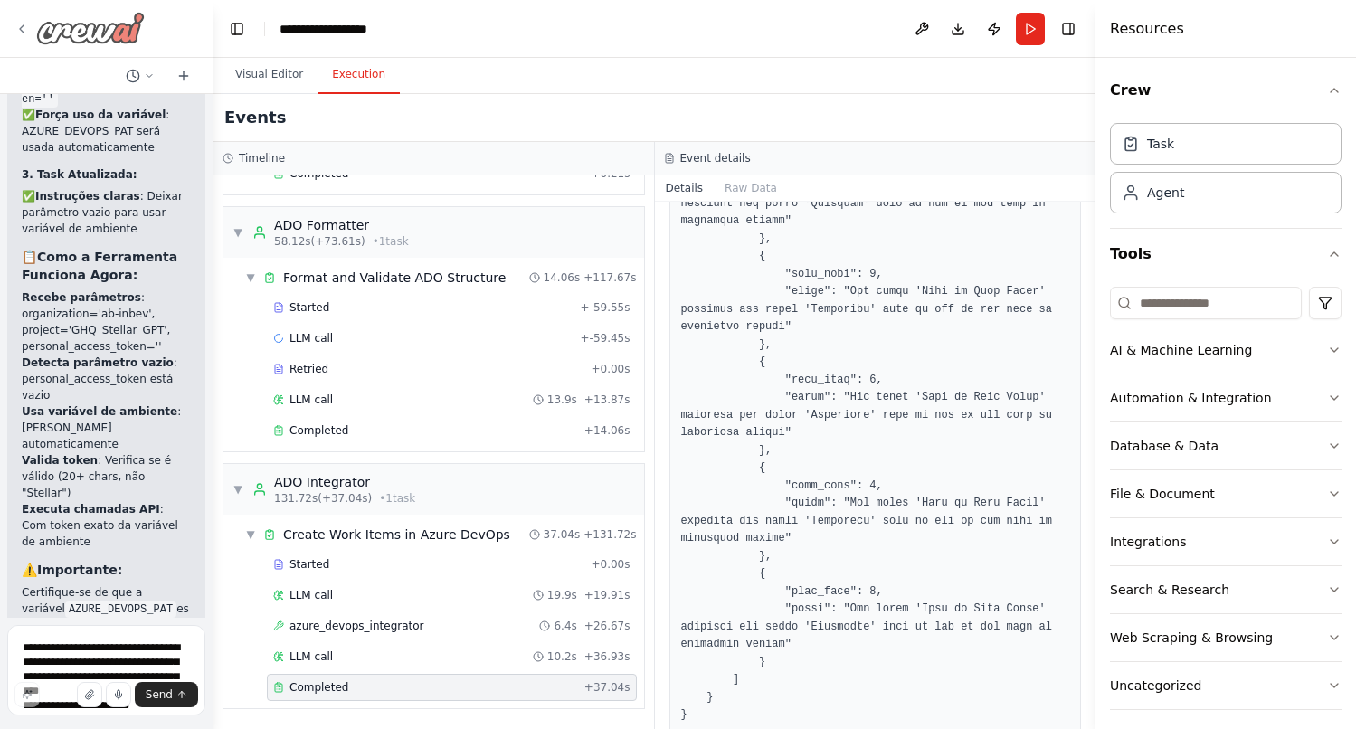
click at [24, 31] on icon at bounding box center [21, 29] width 14 height 14
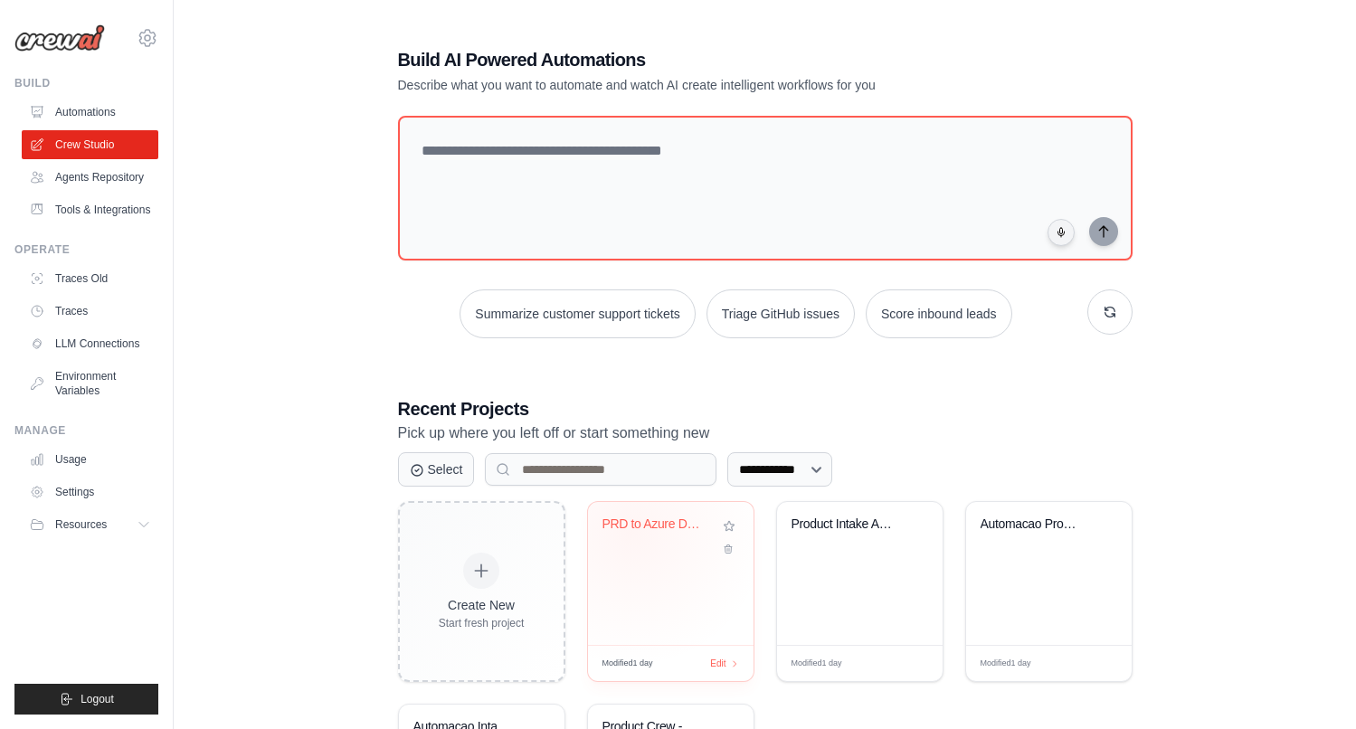
click at [631, 531] on div "PRD to Azure DevOps" at bounding box center [656, 524] width 109 height 16
click at [677, 543] on div "PRD to Azure DevOps" at bounding box center [670, 537] width 137 height 42
click at [100, 138] on link "Crew Studio" at bounding box center [92, 144] width 137 height 29
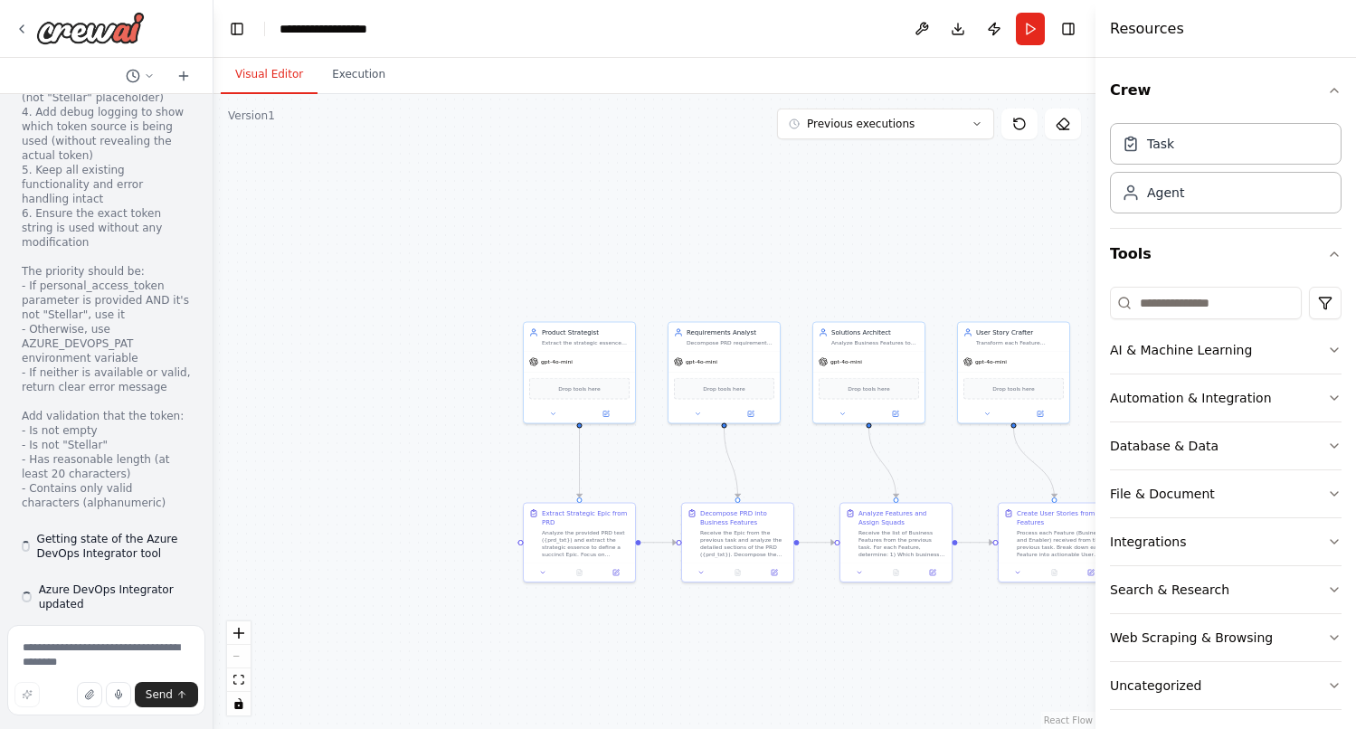
scroll to position [27228, 0]
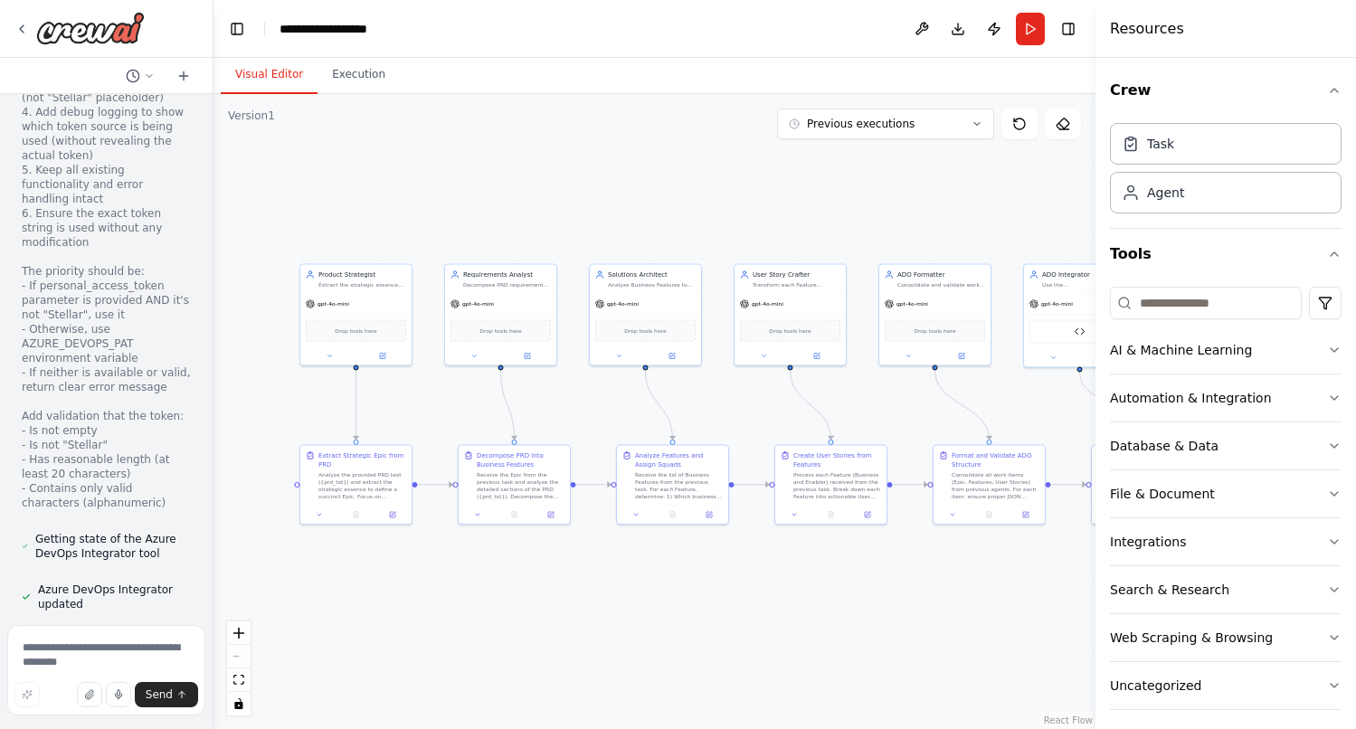
drag, startPoint x: 628, startPoint y: 305, endPoint x: 324, endPoint y: 211, distance: 318.1
click at [324, 211] on div ".deletable-edge-delete-btn { width: 20px; height: 20px; border: 0px solid #ffff…" at bounding box center [654, 411] width 882 height 635
click at [105, 652] on textarea at bounding box center [106, 670] width 198 height 90
paste textarea "**********"
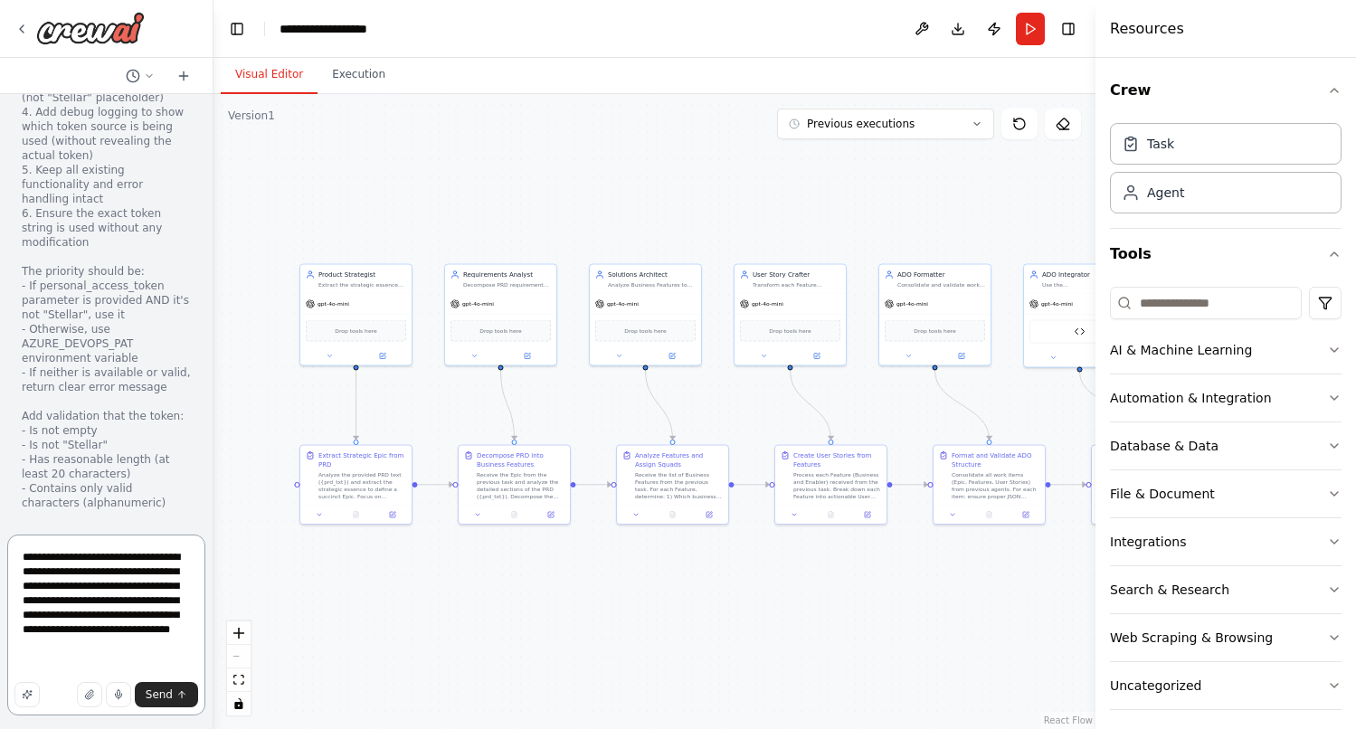
click at [147, 560] on textarea "**********" at bounding box center [106, 624] width 198 height 181
click at [104, 572] on textarea "**********" at bounding box center [106, 624] width 198 height 181
drag, startPoint x: 96, startPoint y: 556, endPoint x: 189, endPoint y: 556, distance: 93.1
click at [189, 556] on textarea "**********" at bounding box center [106, 624] width 198 height 181
click at [60, 588] on textarea "**********" at bounding box center [106, 624] width 198 height 181
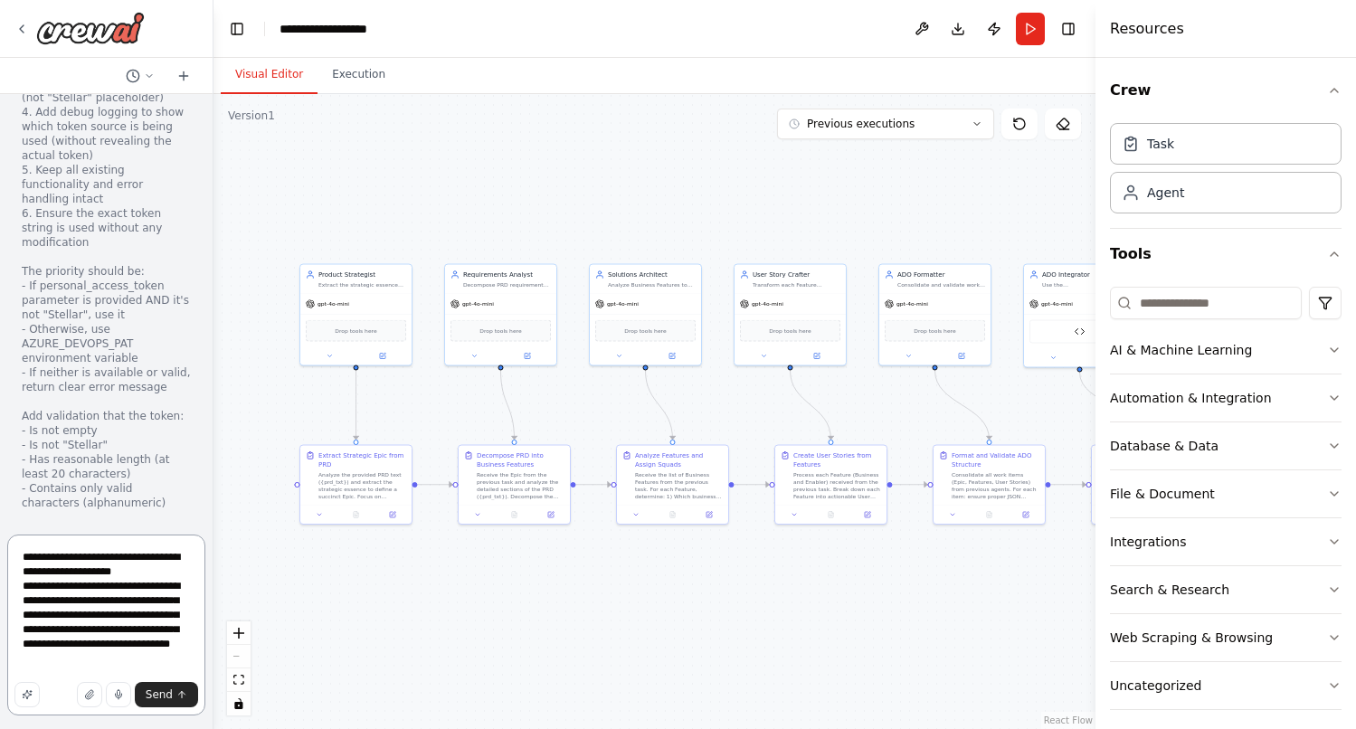
paste textarea "**********"
type textarea "**********"
click at [154, 690] on span "Send" at bounding box center [159, 694] width 27 height 14
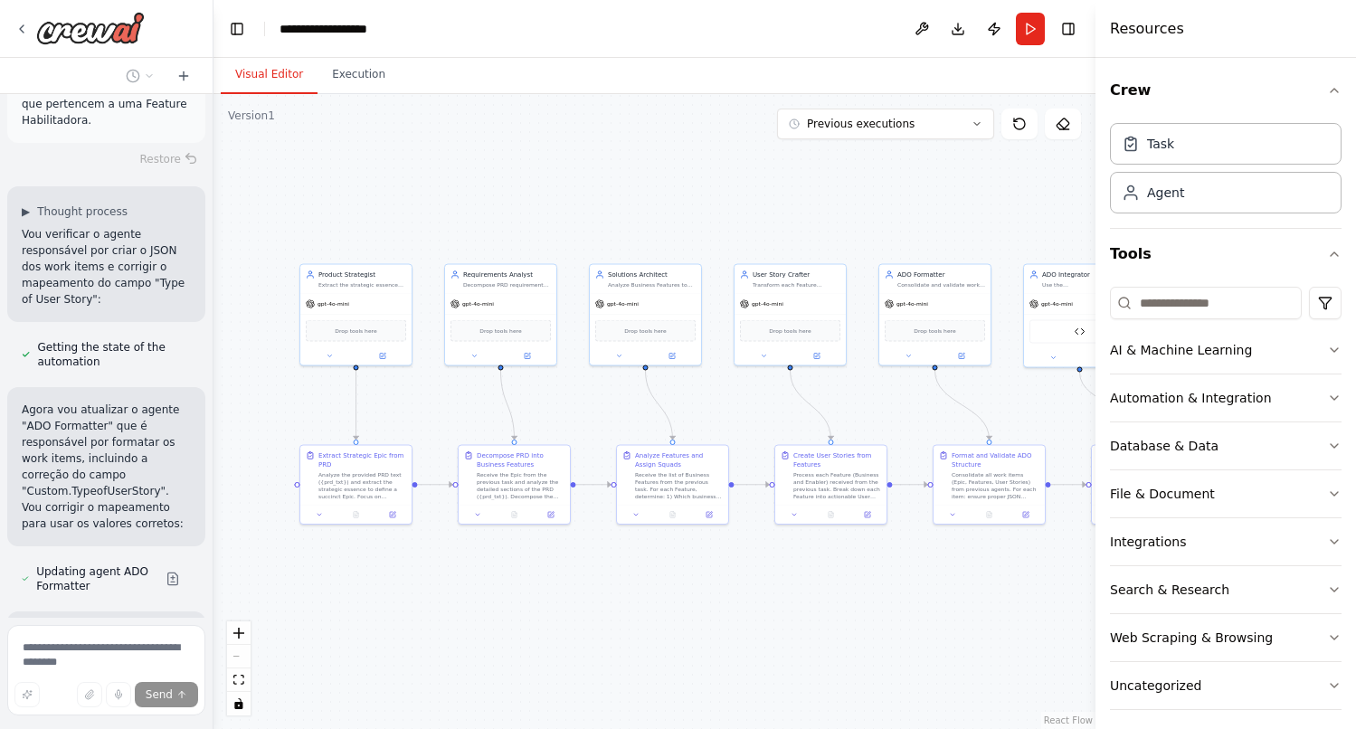
scroll to position [29498, 0]
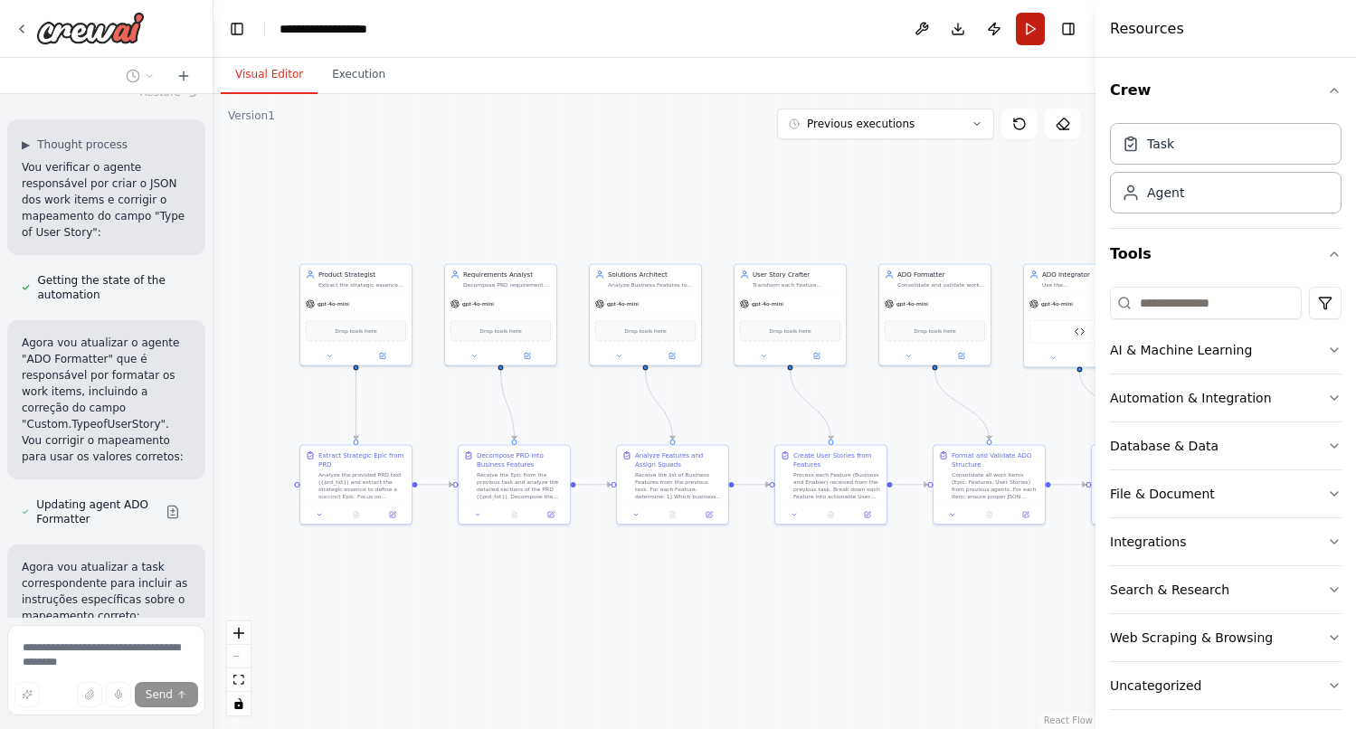
click at [1028, 33] on button "Run" at bounding box center [1030, 29] width 29 height 33
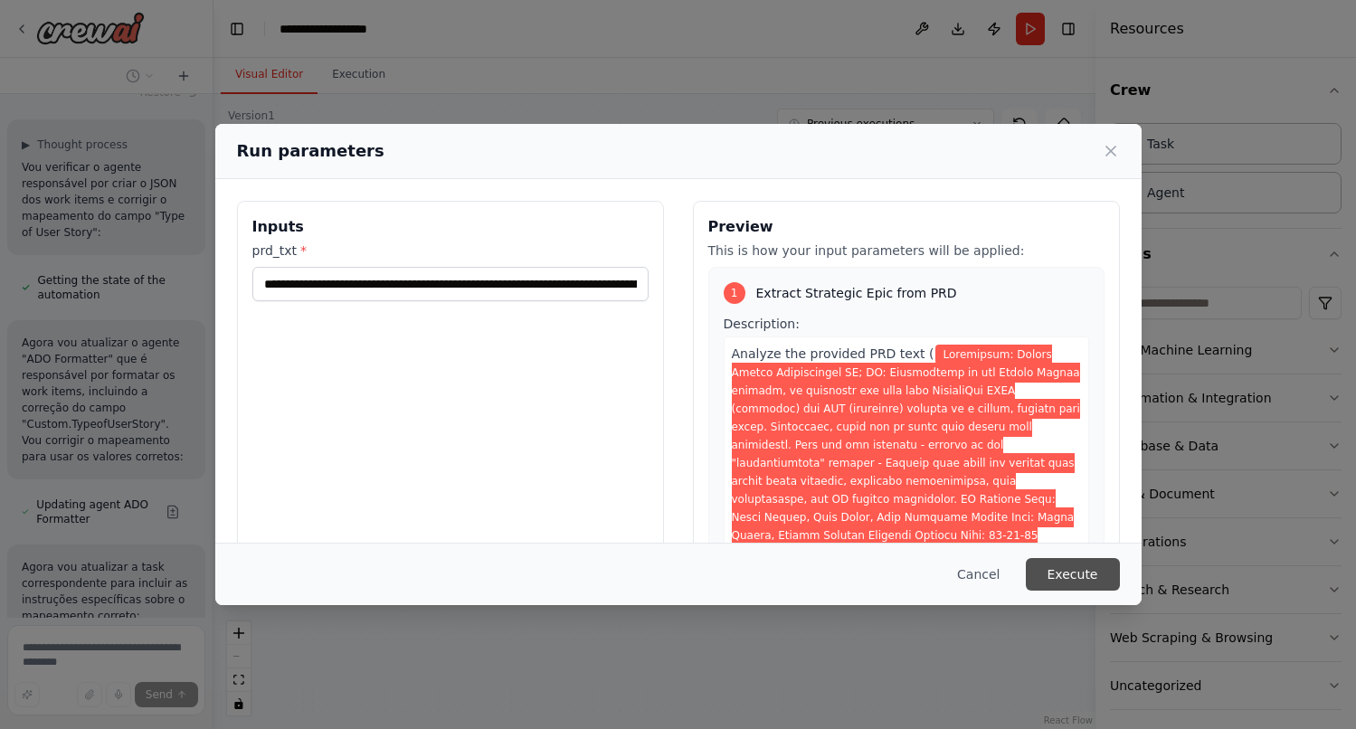
click at [1069, 581] on button "Execute" at bounding box center [1073, 574] width 94 height 33
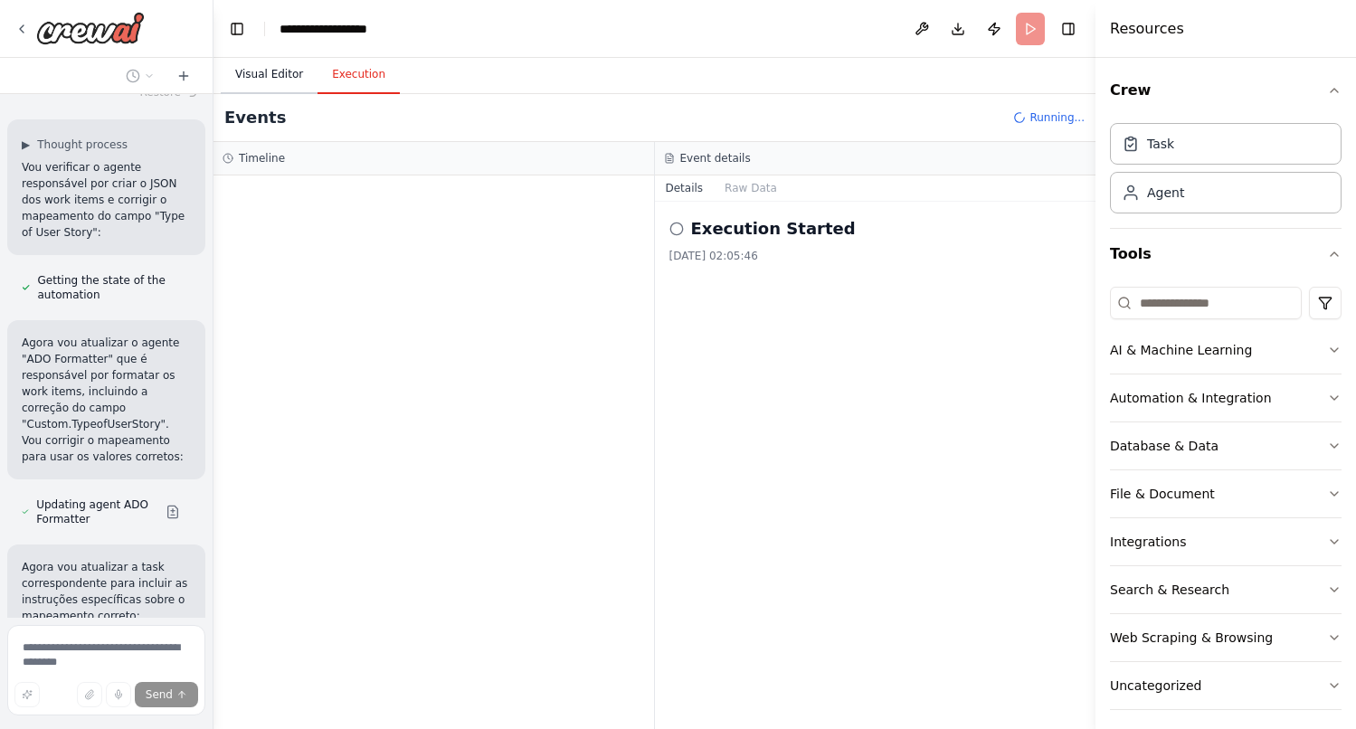
click at [284, 71] on button "Visual Editor" at bounding box center [269, 75] width 97 height 38
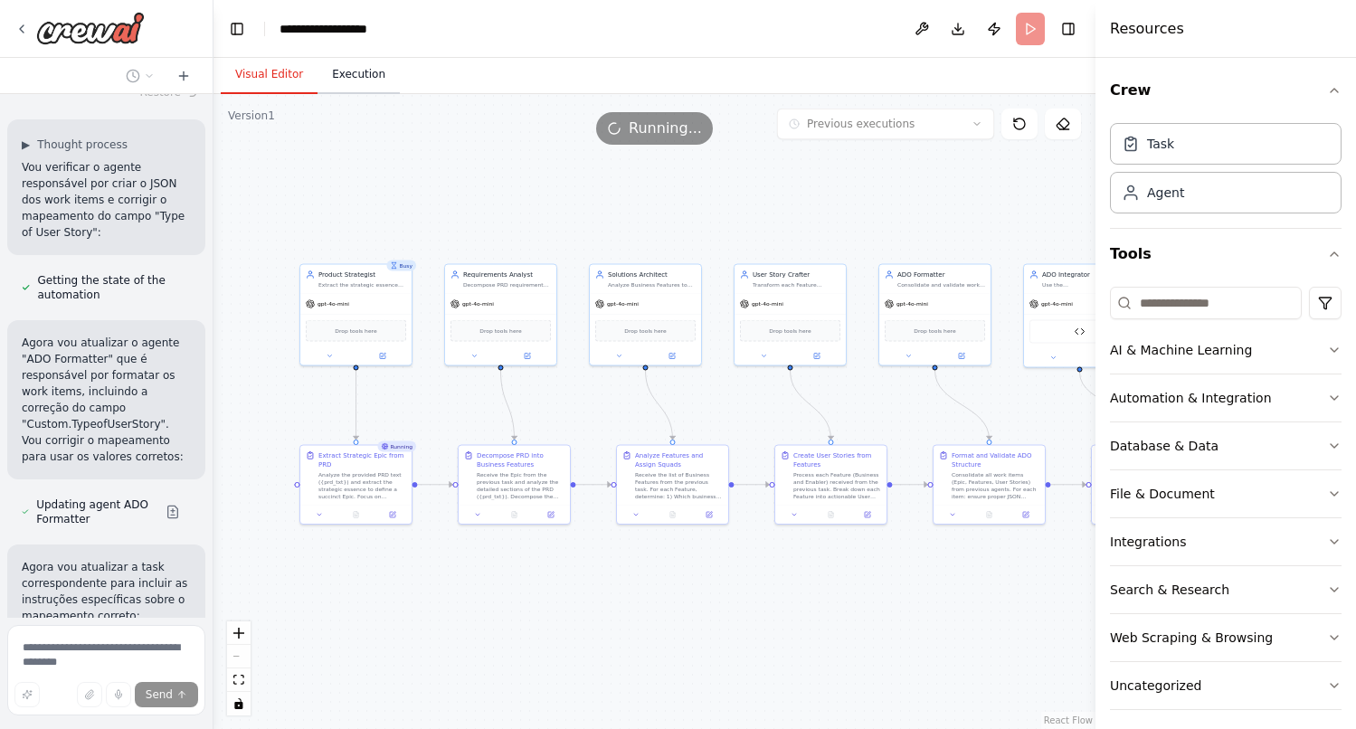
click at [351, 71] on button "Execution" at bounding box center [358, 75] width 82 height 38
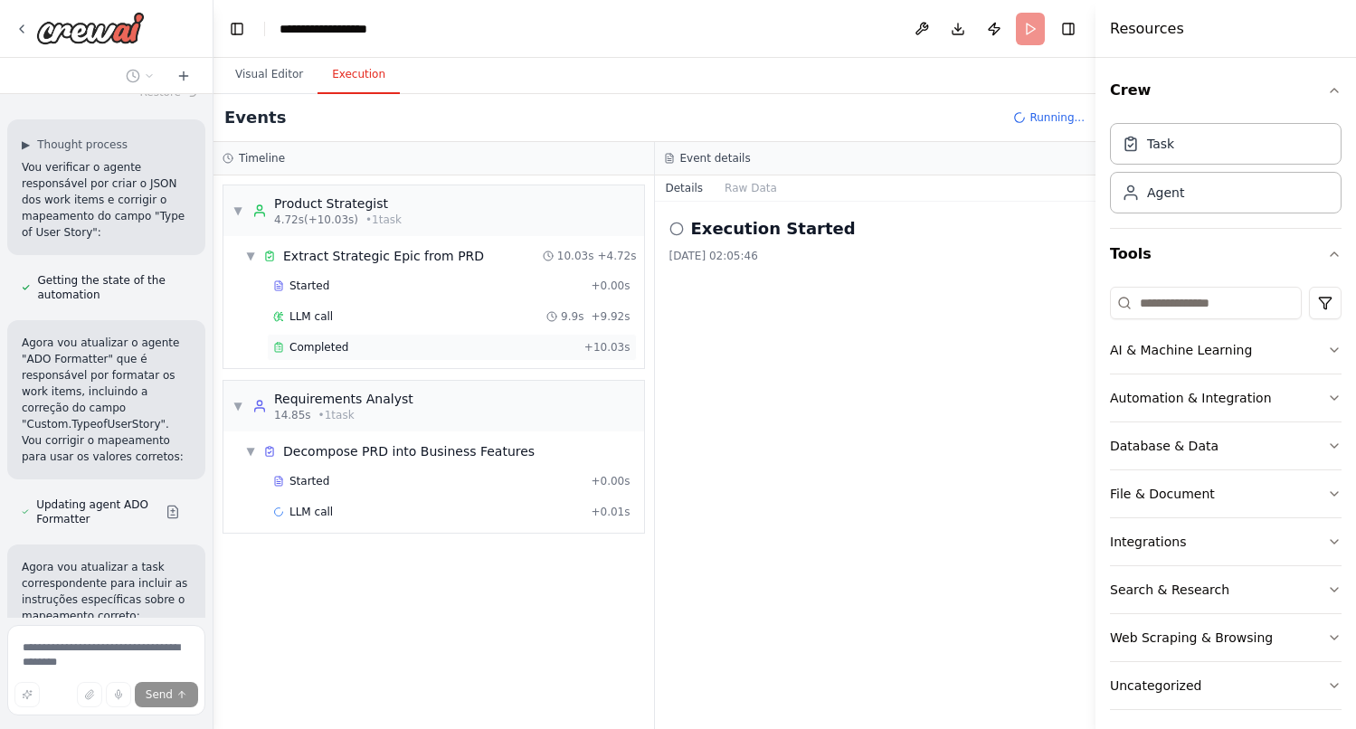
click at [330, 344] on span "Completed" at bounding box center [318, 347] width 59 height 14
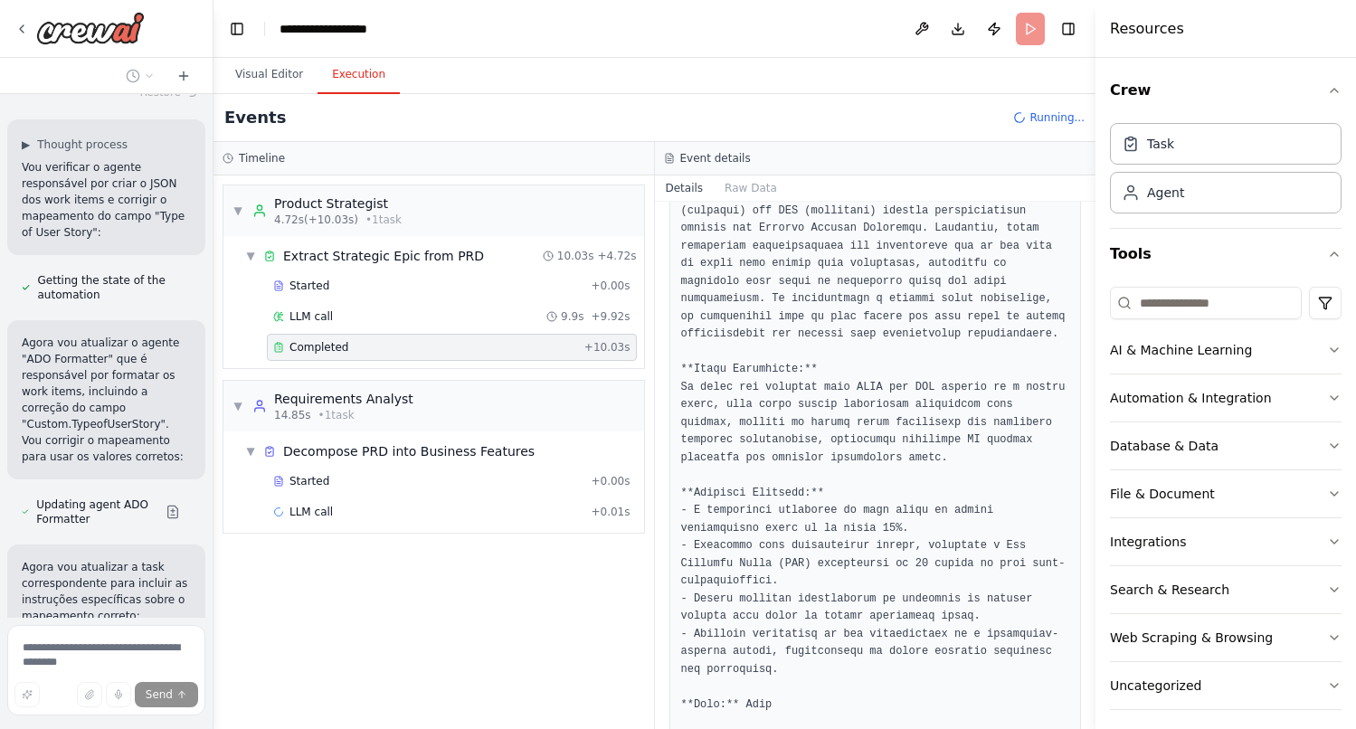
scroll to position [487, 0]
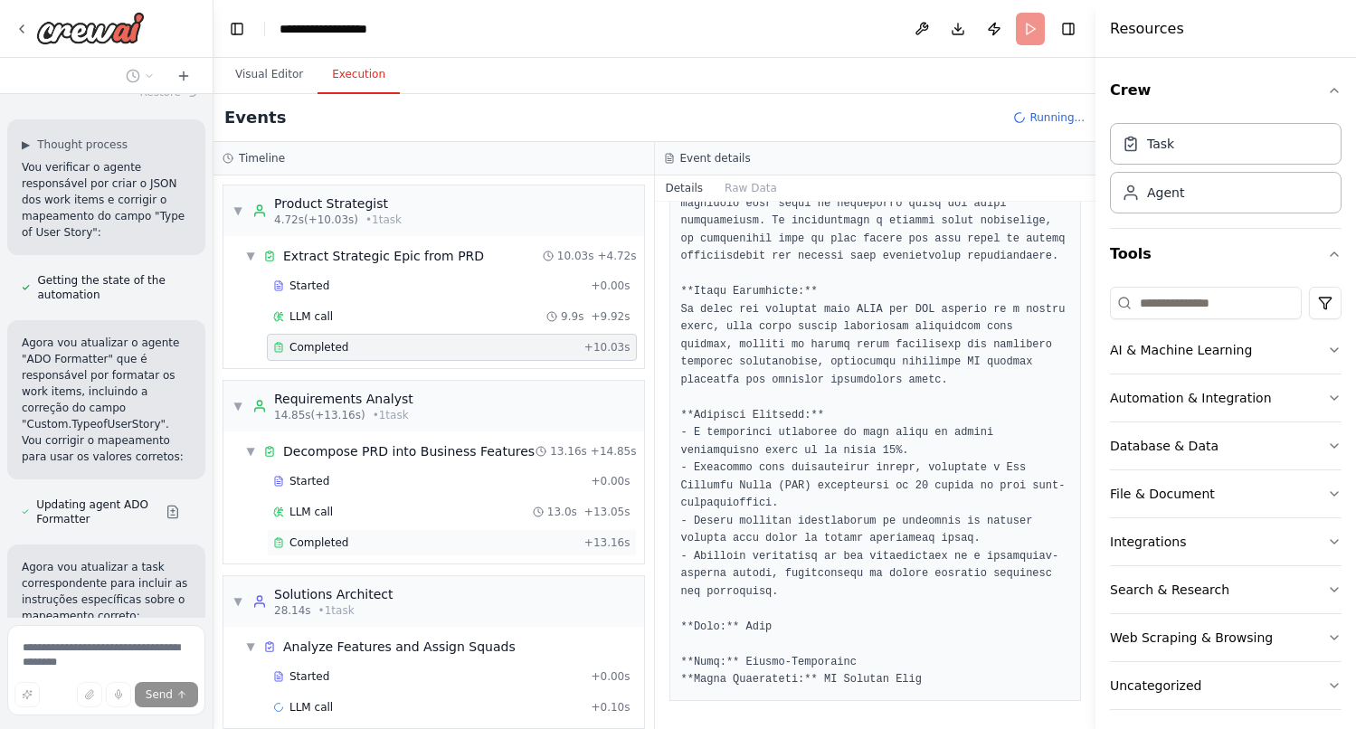
click at [339, 554] on div "Completed + 13.16s" at bounding box center [452, 542] width 370 height 27
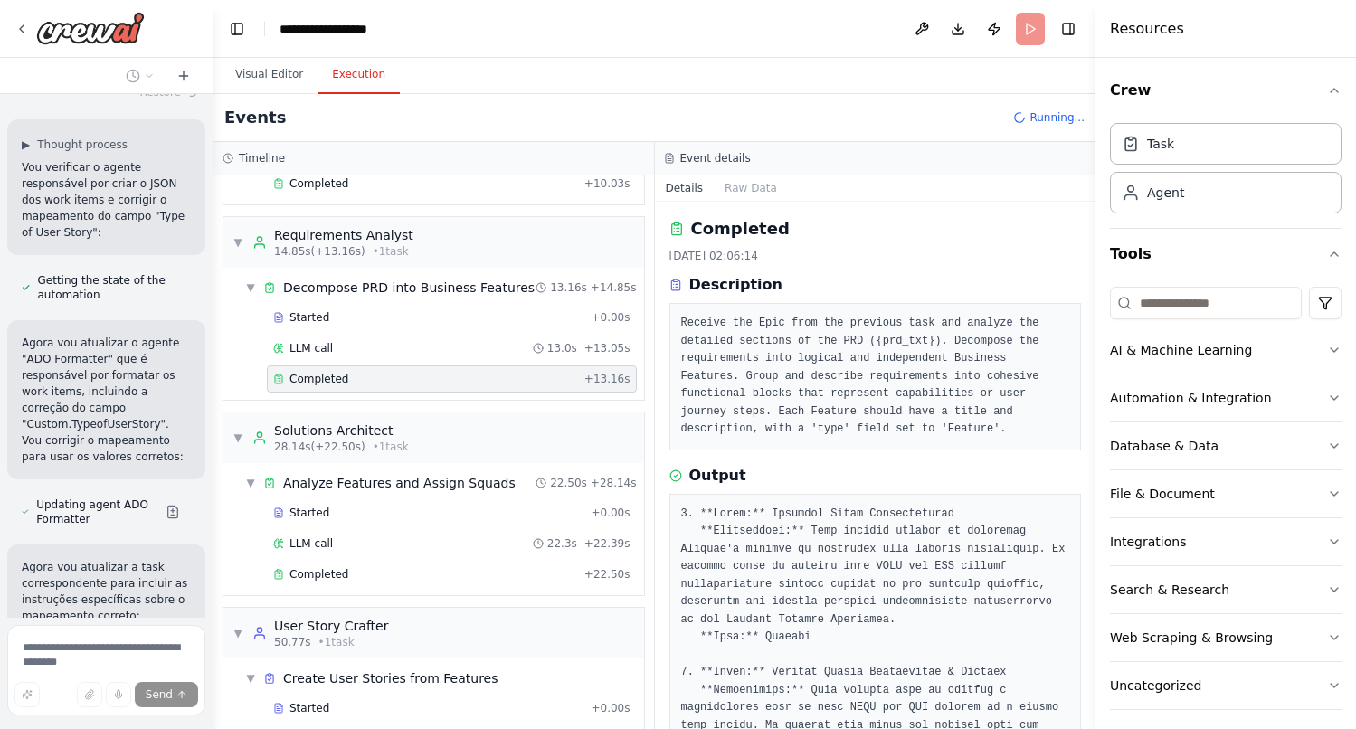
scroll to position [165, 0]
click at [479, 576] on div "Completed" at bounding box center [425, 573] width 304 height 14
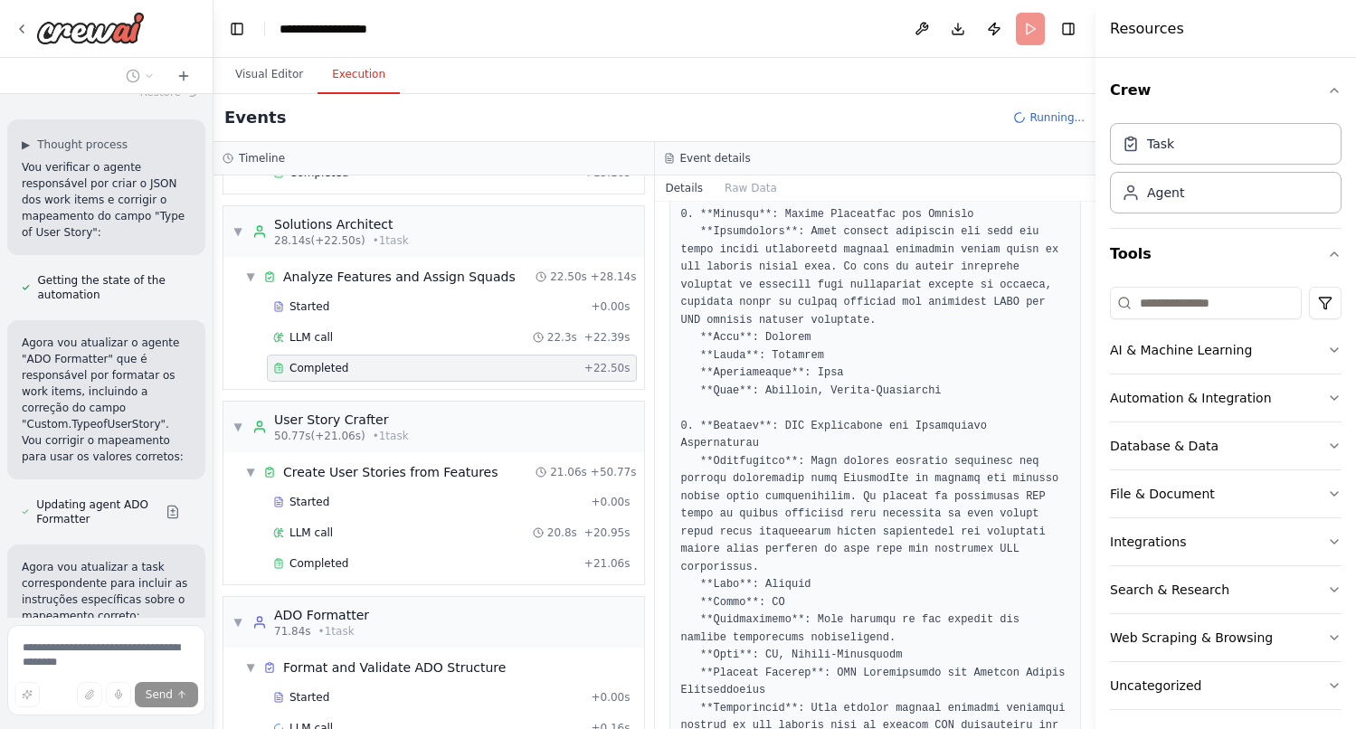
scroll to position [411, 0]
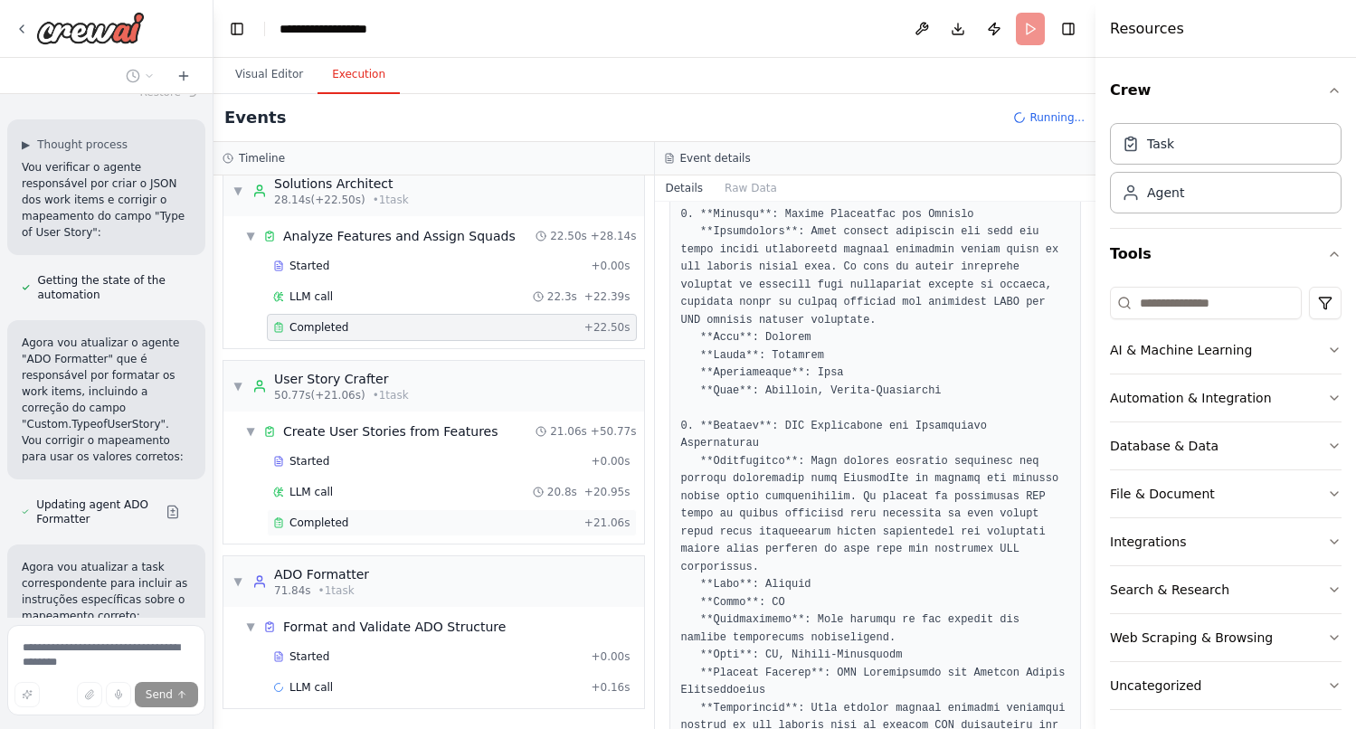
click at [363, 522] on div "Completed" at bounding box center [425, 522] width 304 height 14
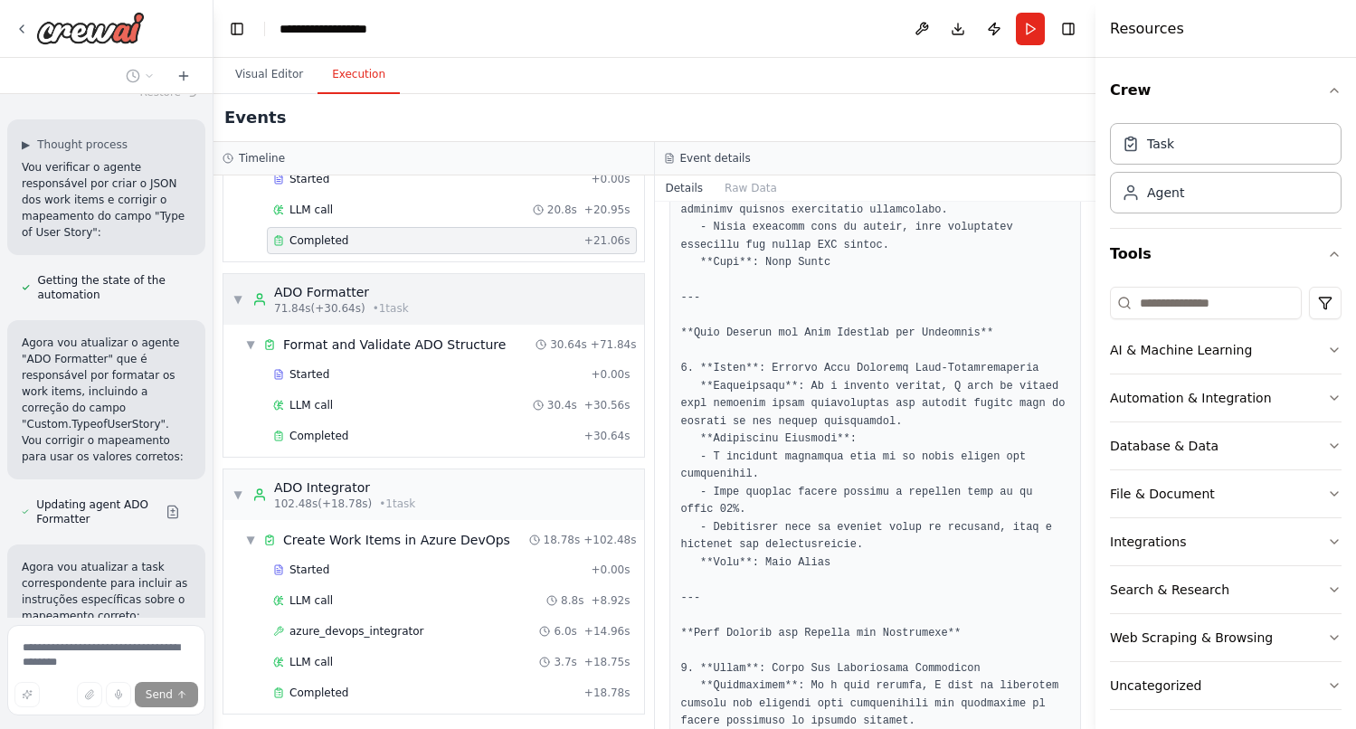
scroll to position [698, 0]
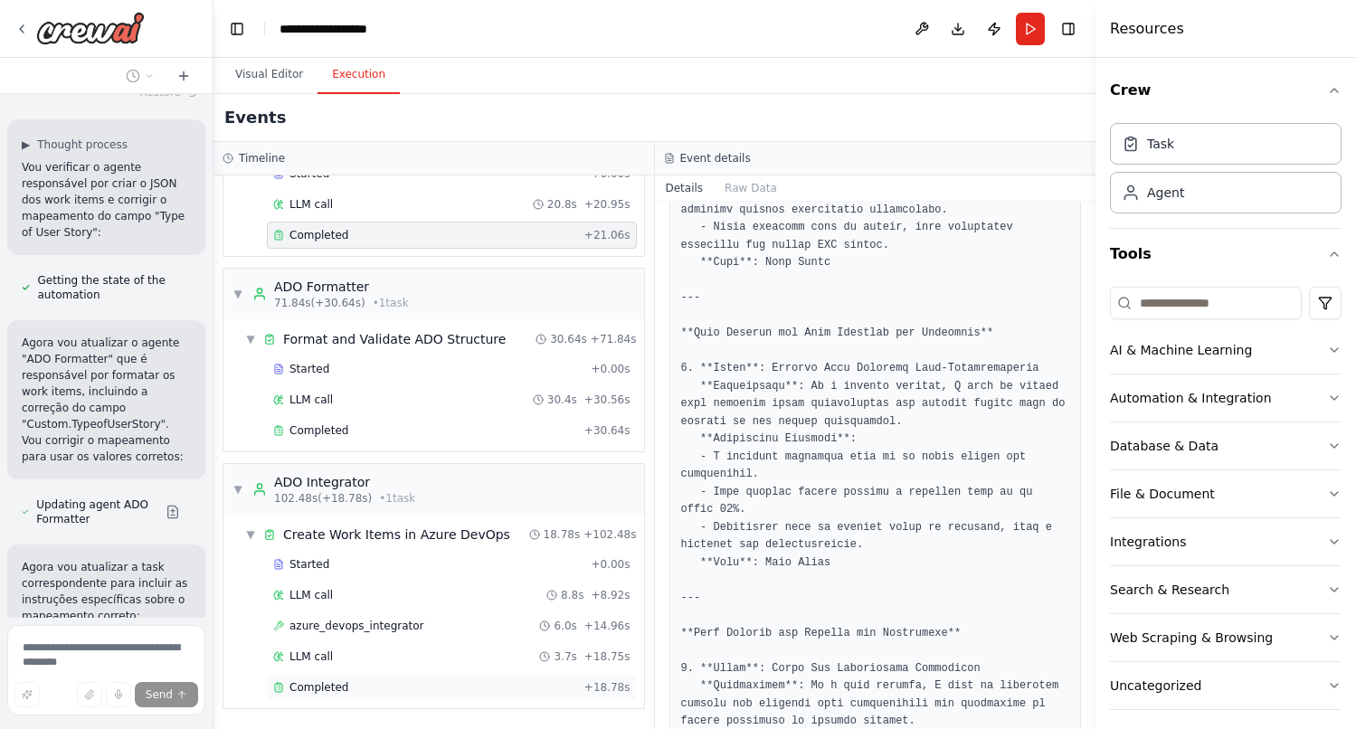
click at [387, 683] on div "Completed" at bounding box center [425, 687] width 304 height 14
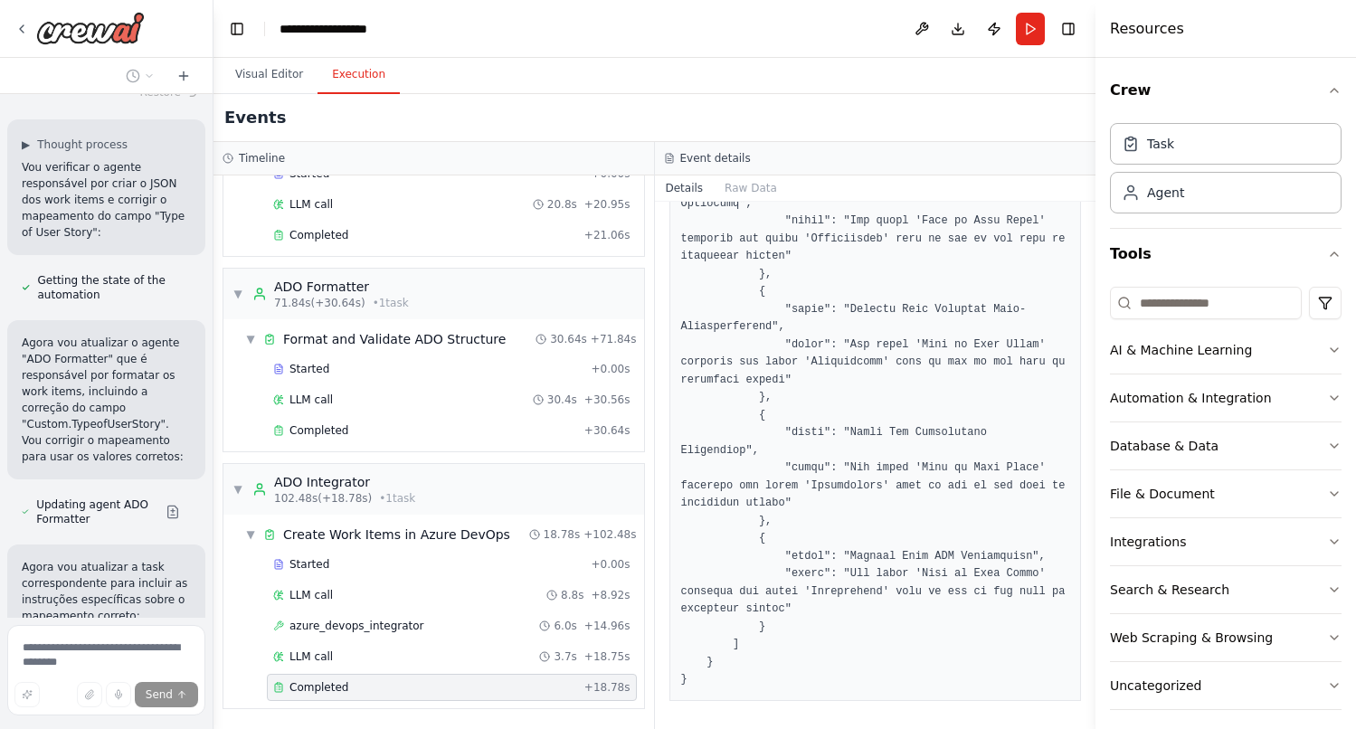
scroll to position [787, 0]
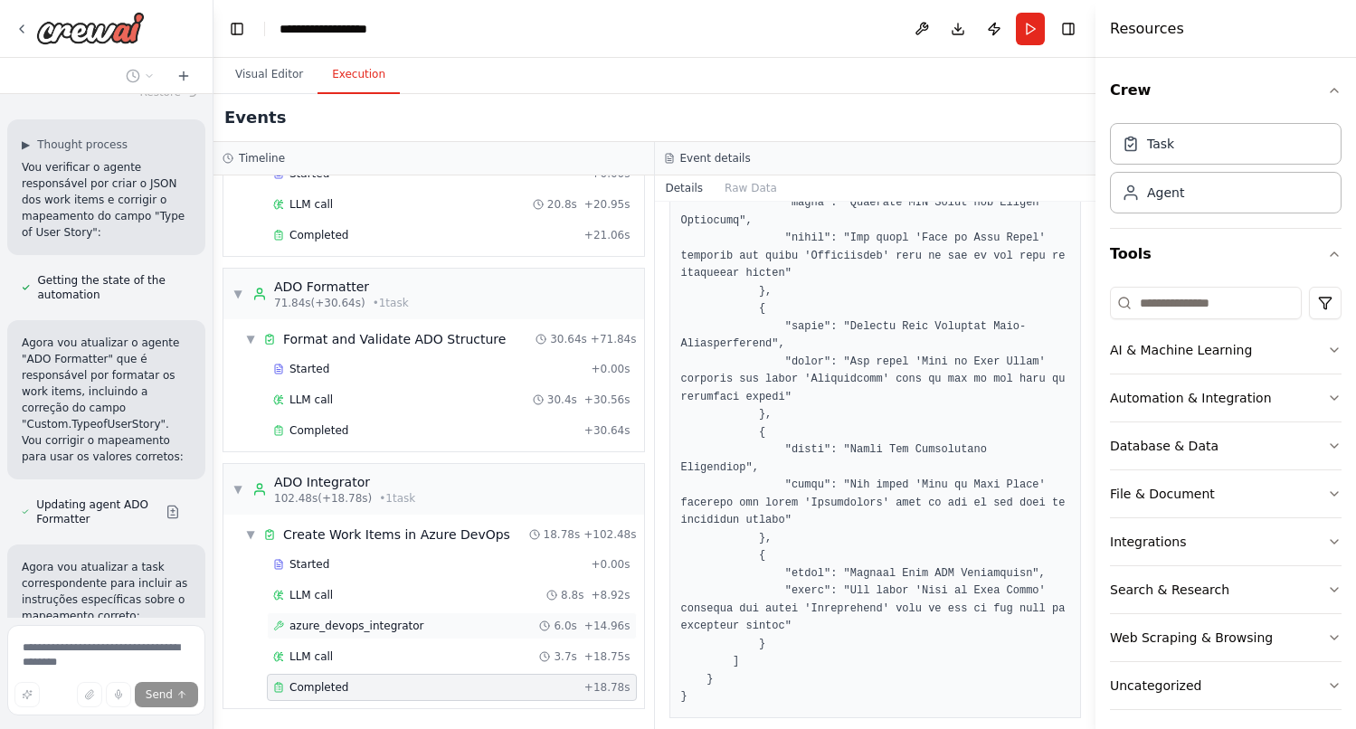
click at [444, 626] on div "azure_devops_integrator 6.0s + 14.96s" at bounding box center [451, 626] width 357 height 14
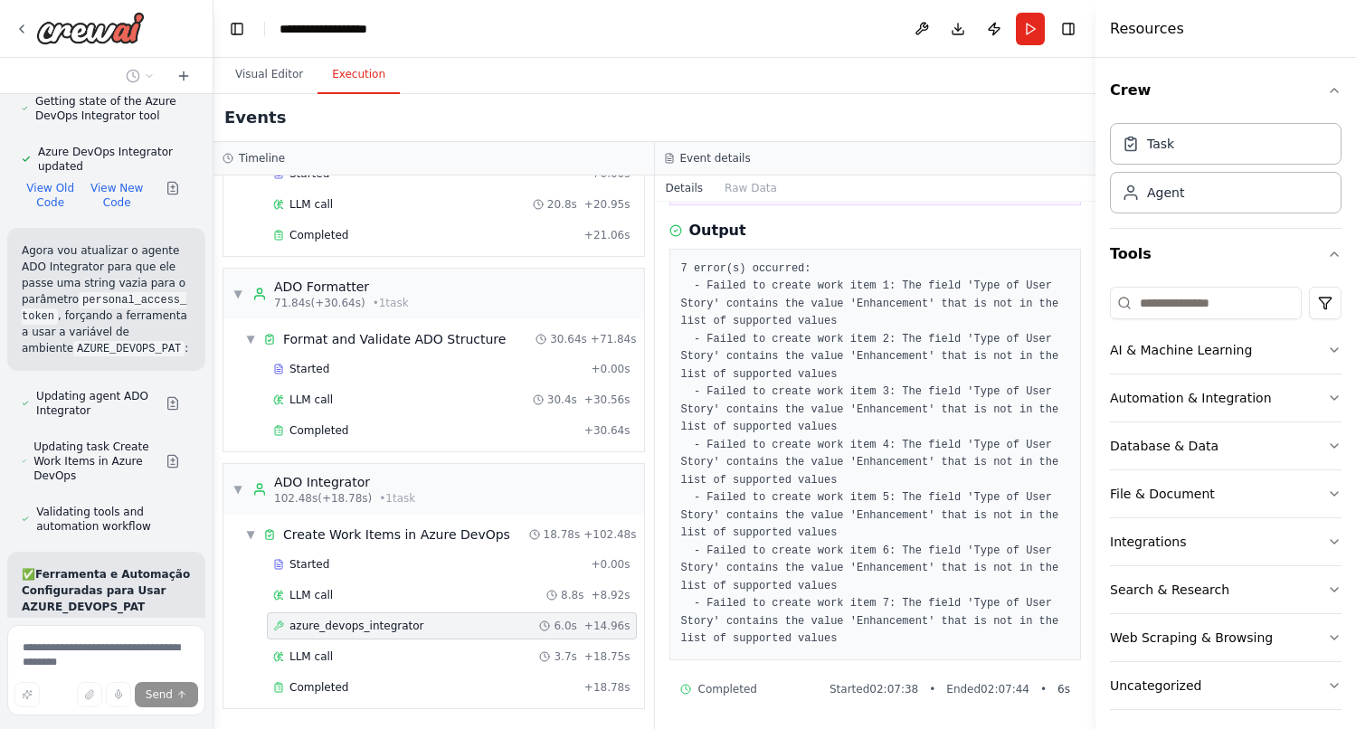
scroll to position [27665, 0]
drag, startPoint x: 89, startPoint y: 366, endPoint x: 18, endPoint y: 210, distance: 171.6
copy p "Assegura que 'TypeofUserStory' é corretamente aplicado: Lembrando que é necessá…"
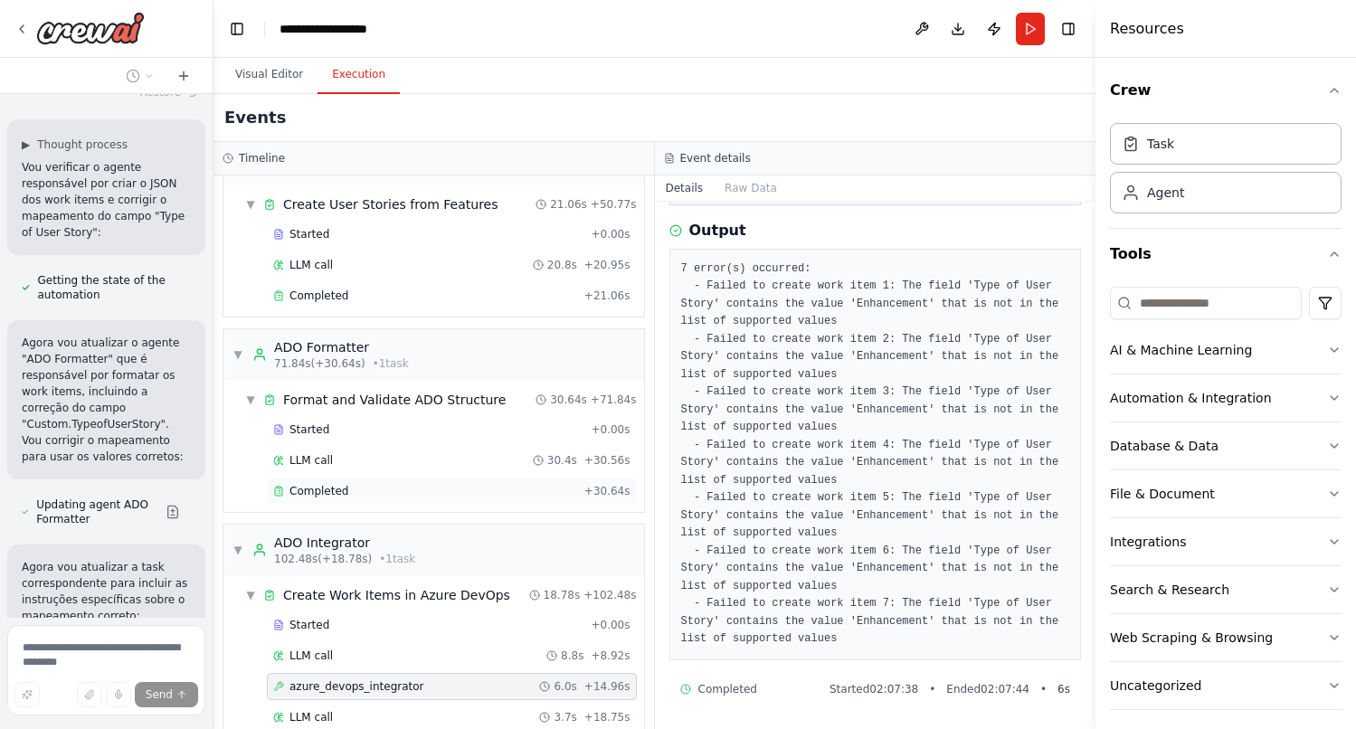
scroll to position [619, 0]
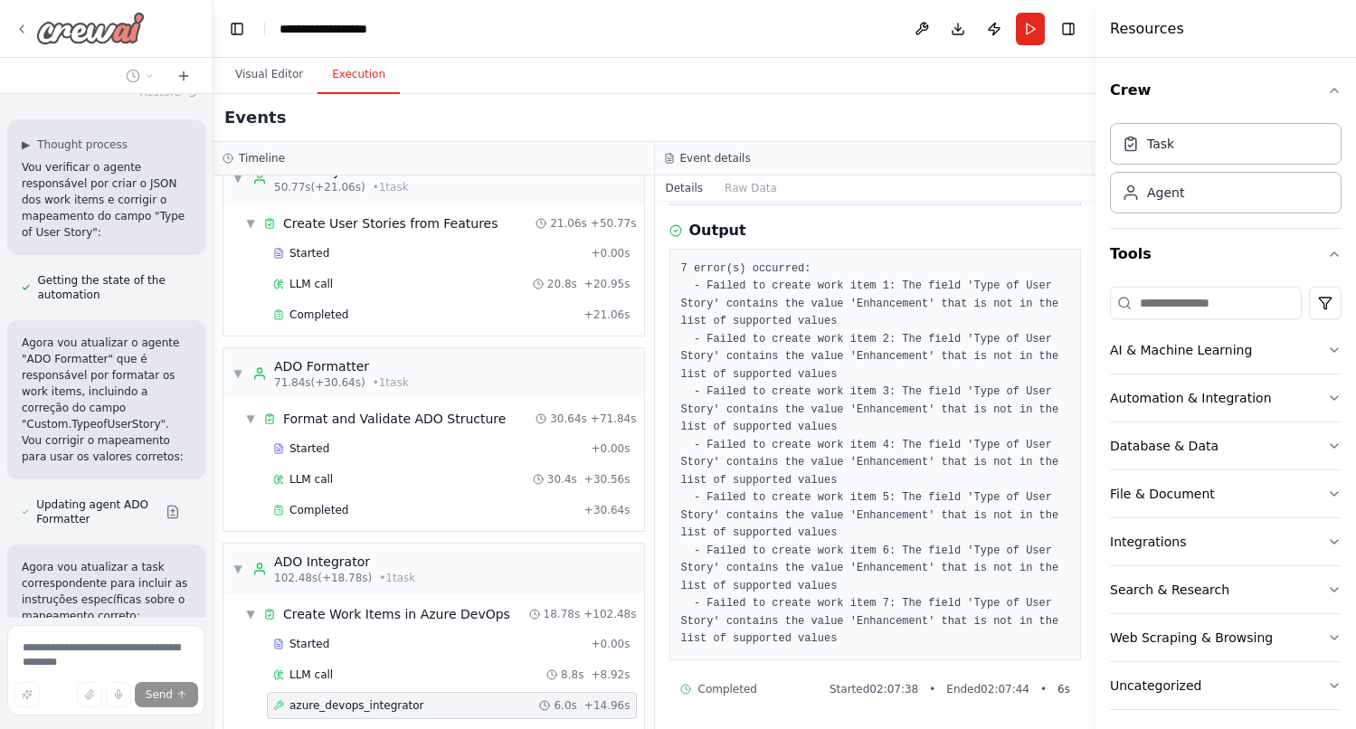
click at [21, 31] on icon at bounding box center [21, 29] width 14 height 14
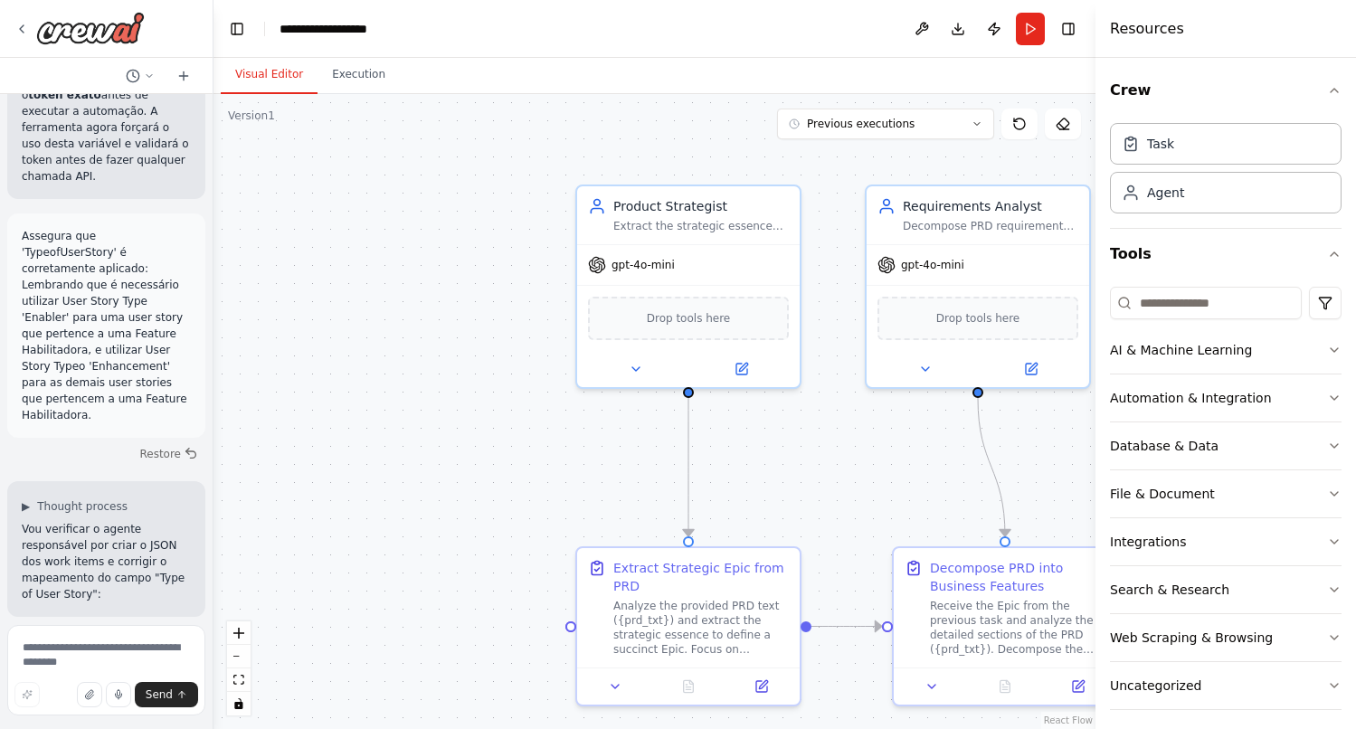
scroll to position [29266, 0]
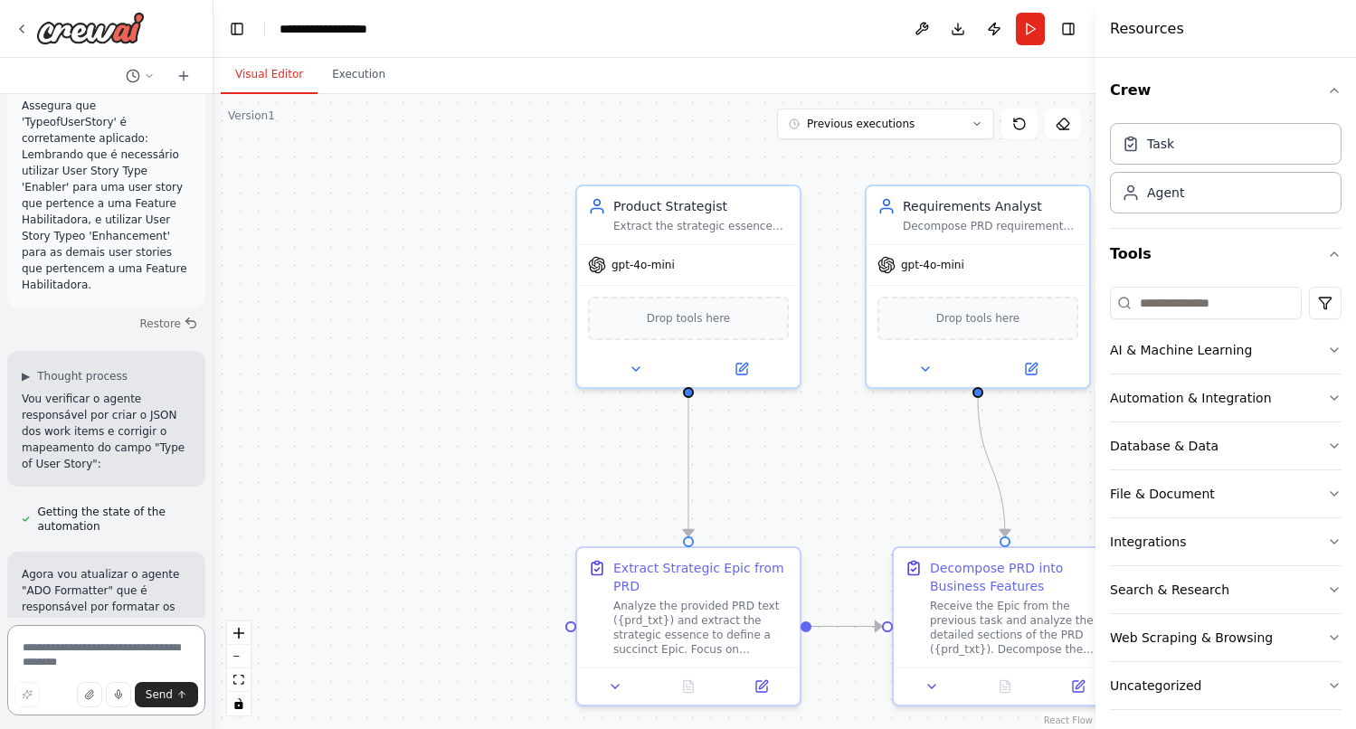
click at [84, 652] on textarea at bounding box center [106, 670] width 198 height 90
paste textarea "**********"
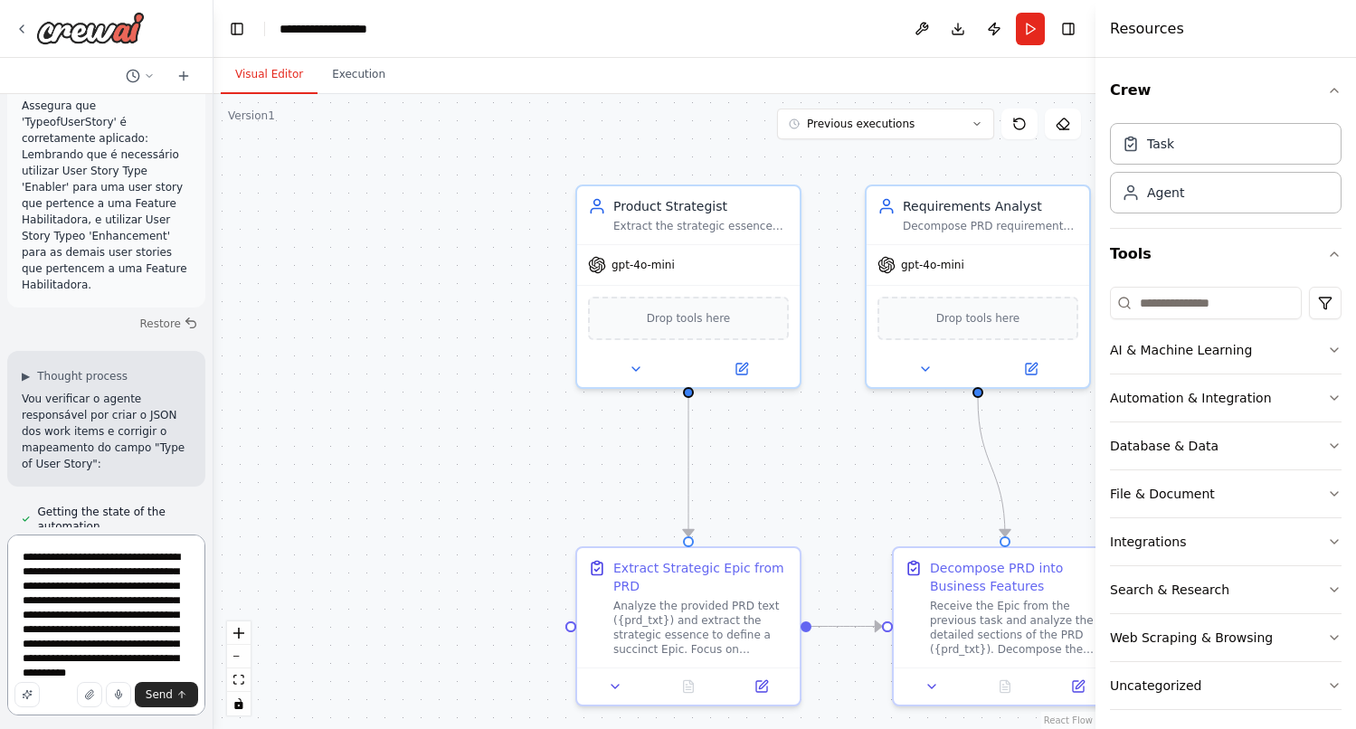
drag, startPoint x: 91, startPoint y: 556, endPoint x: 14, endPoint y: 556, distance: 76.9
click at [14, 556] on textarea "**********" at bounding box center [106, 624] width 198 height 181
drag, startPoint x: 120, startPoint y: 573, endPoint x: 137, endPoint y: 583, distance: 19.1
click at [137, 583] on textarea "**********" at bounding box center [106, 624] width 198 height 181
click at [125, 573] on textarea "**********" at bounding box center [106, 624] width 198 height 181
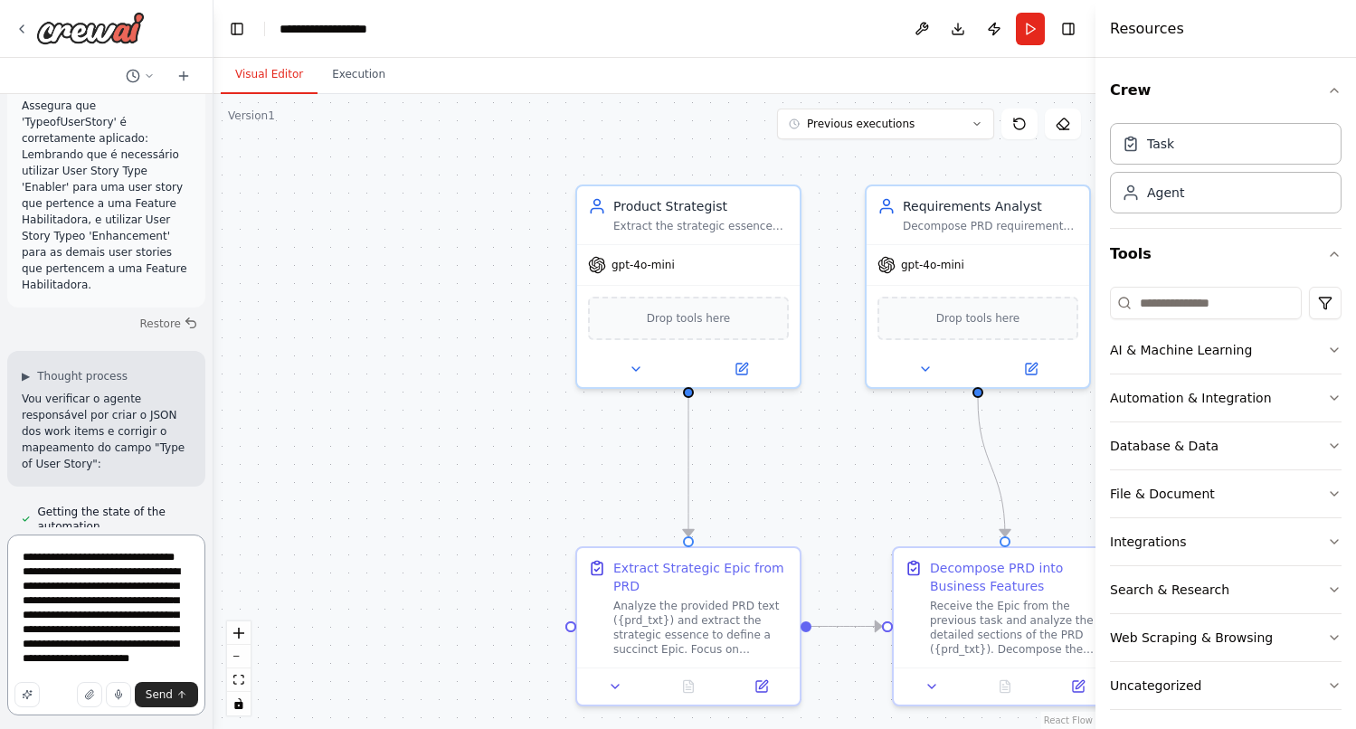
drag, startPoint x: 116, startPoint y: 585, endPoint x: 54, endPoint y: 585, distance: 61.5
click at [54, 585] on textarea "**********" at bounding box center [106, 624] width 198 height 181
drag, startPoint x: 174, startPoint y: 581, endPoint x: 23, endPoint y: 582, distance: 151.0
click at [23, 582] on textarea "**********" at bounding box center [106, 624] width 198 height 181
click at [147, 583] on textarea "**********" at bounding box center [106, 624] width 198 height 181
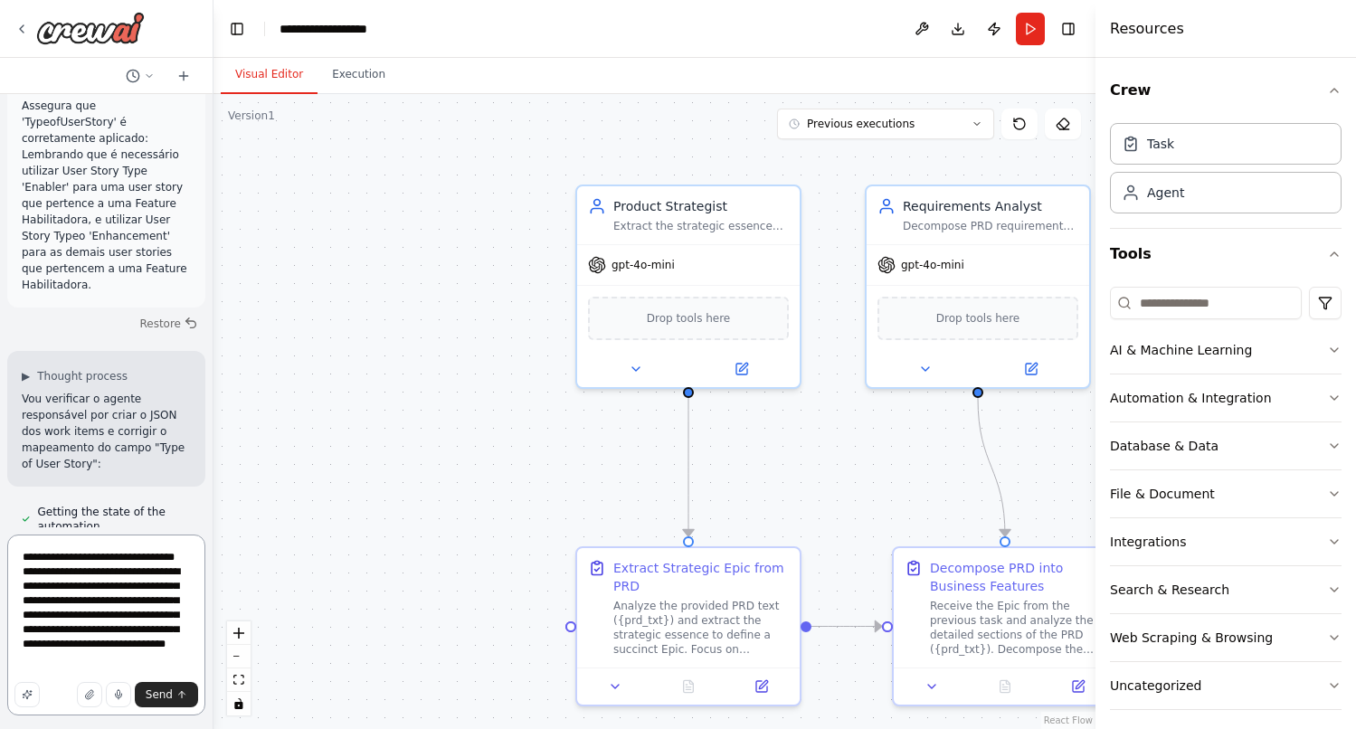
click at [28, 600] on textarea "**********" at bounding box center [106, 624] width 198 height 181
click at [80, 630] on textarea "**********" at bounding box center [106, 624] width 198 height 181
type textarea "**********"
click at [160, 692] on span "Send" at bounding box center [159, 694] width 27 height 14
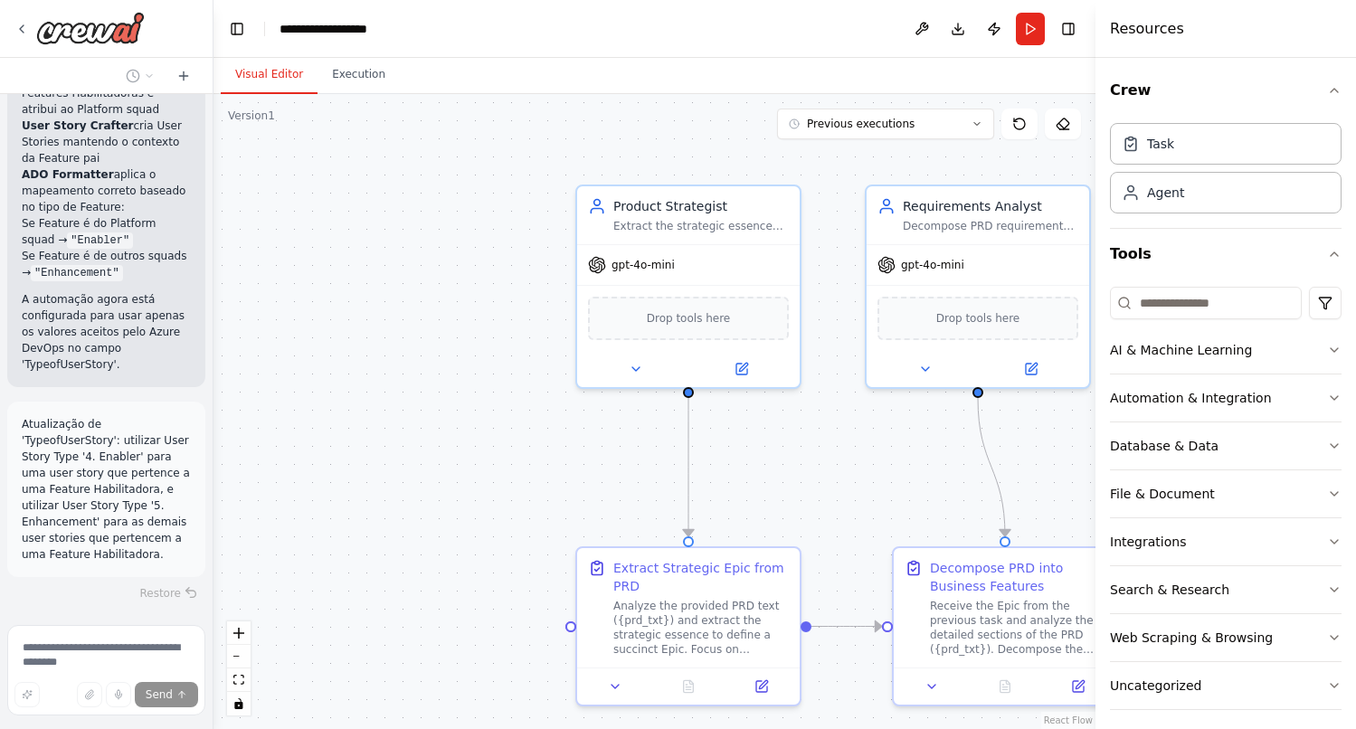
scroll to position [31064, 0]
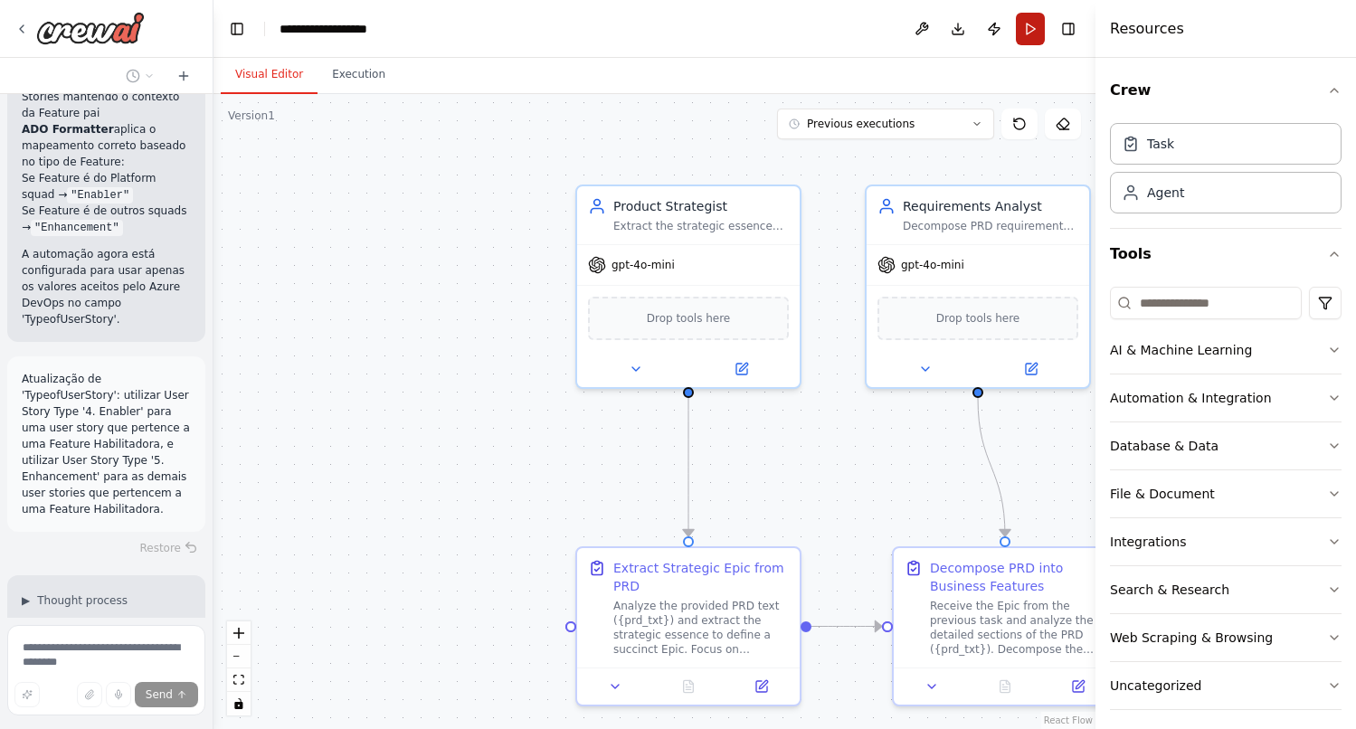
click at [1024, 36] on button "Run" at bounding box center [1030, 29] width 29 height 33
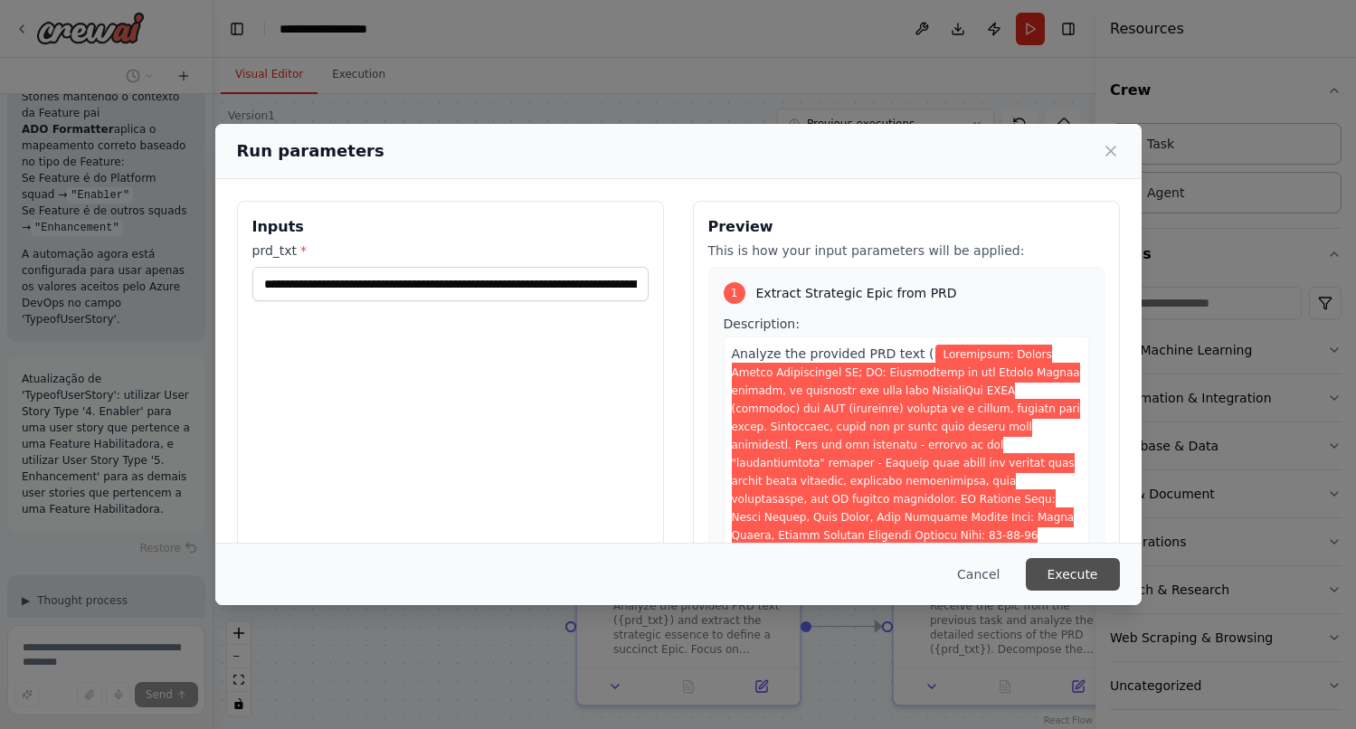
click at [1082, 579] on button "Execute" at bounding box center [1073, 574] width 94 height 33
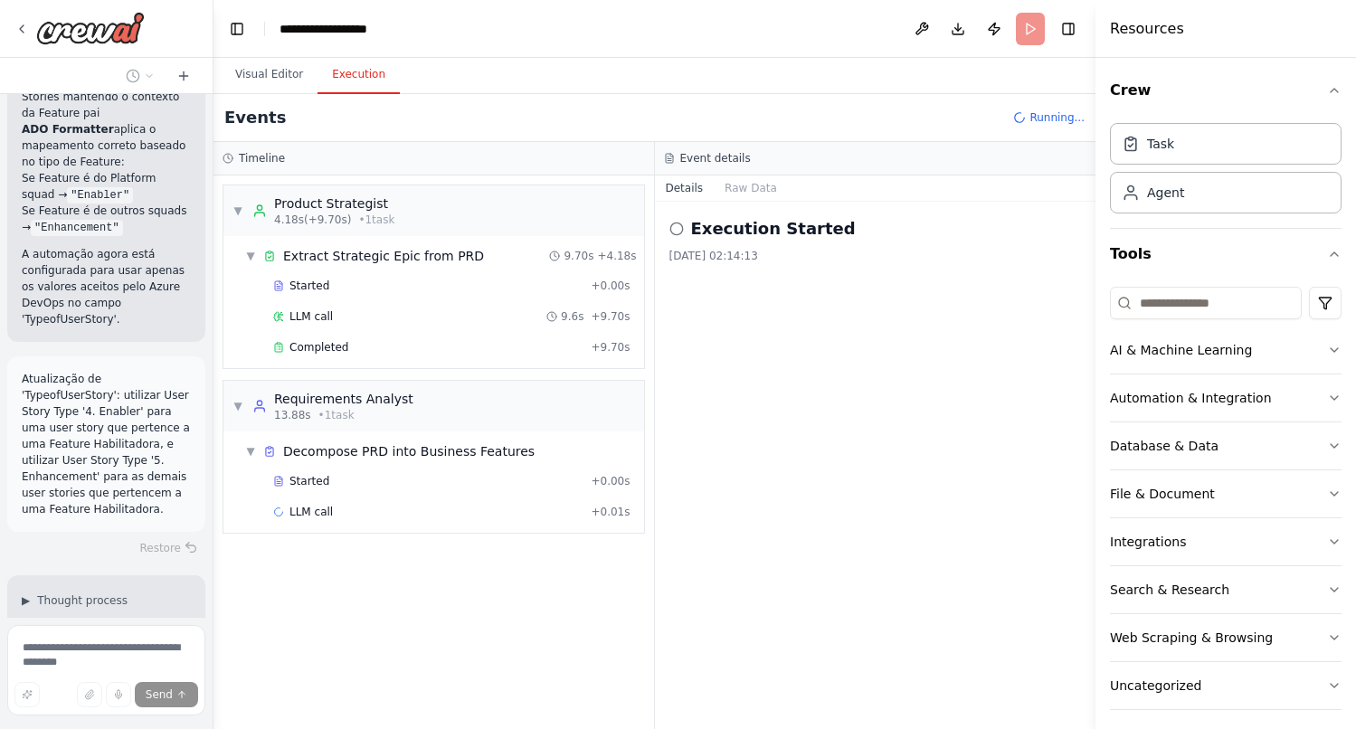
scroll to position [20, 0]
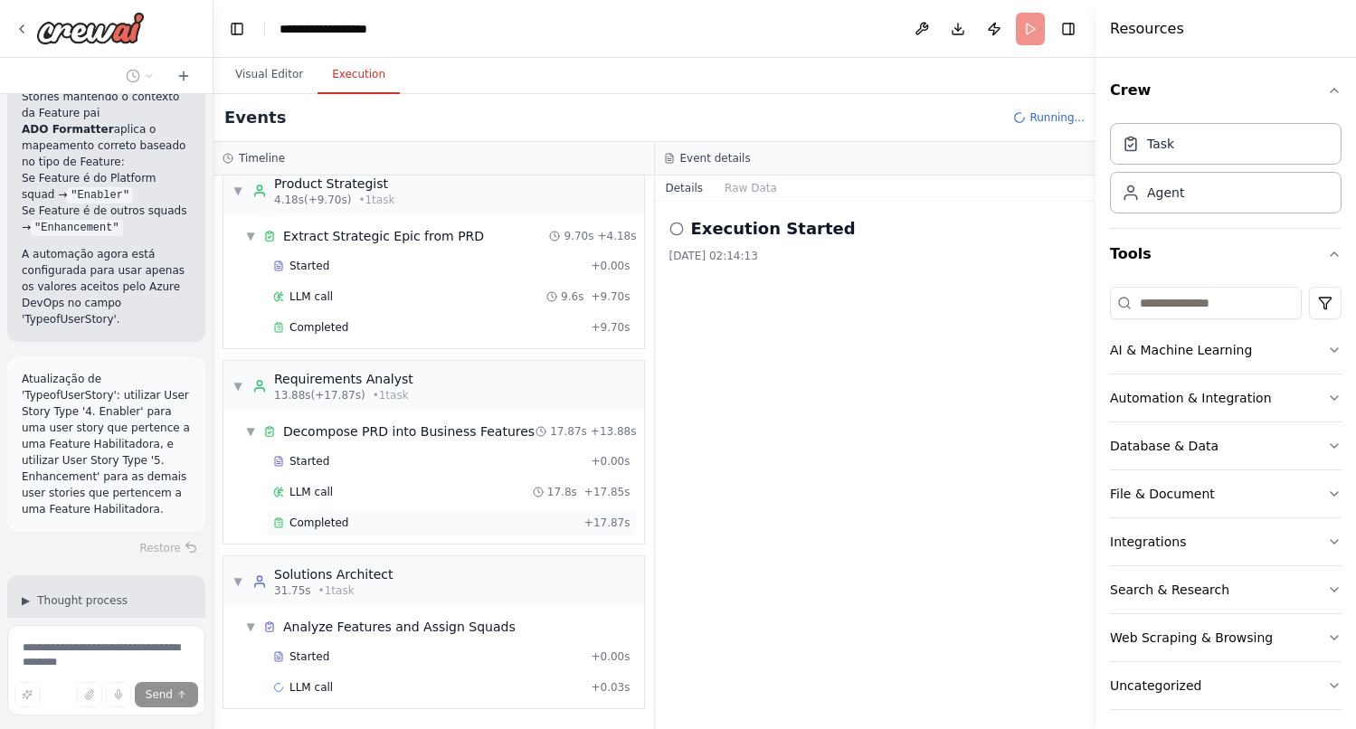
click at [336, 521] on span "Completed" at bounding box center [318, 522] width 59 height 14
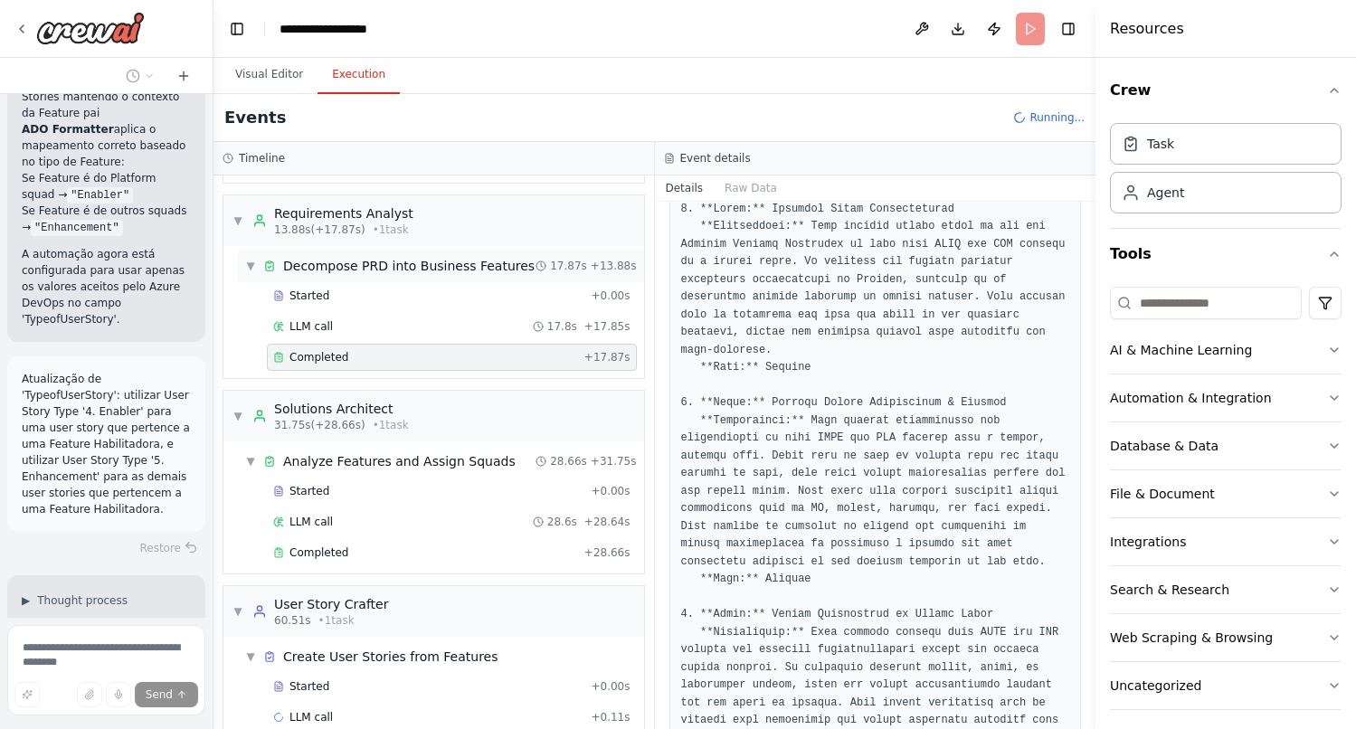
scroll to position [186, 0]
click at [371, 548] on div "Completed" at bounding box center [425, 551] width 304 height 14
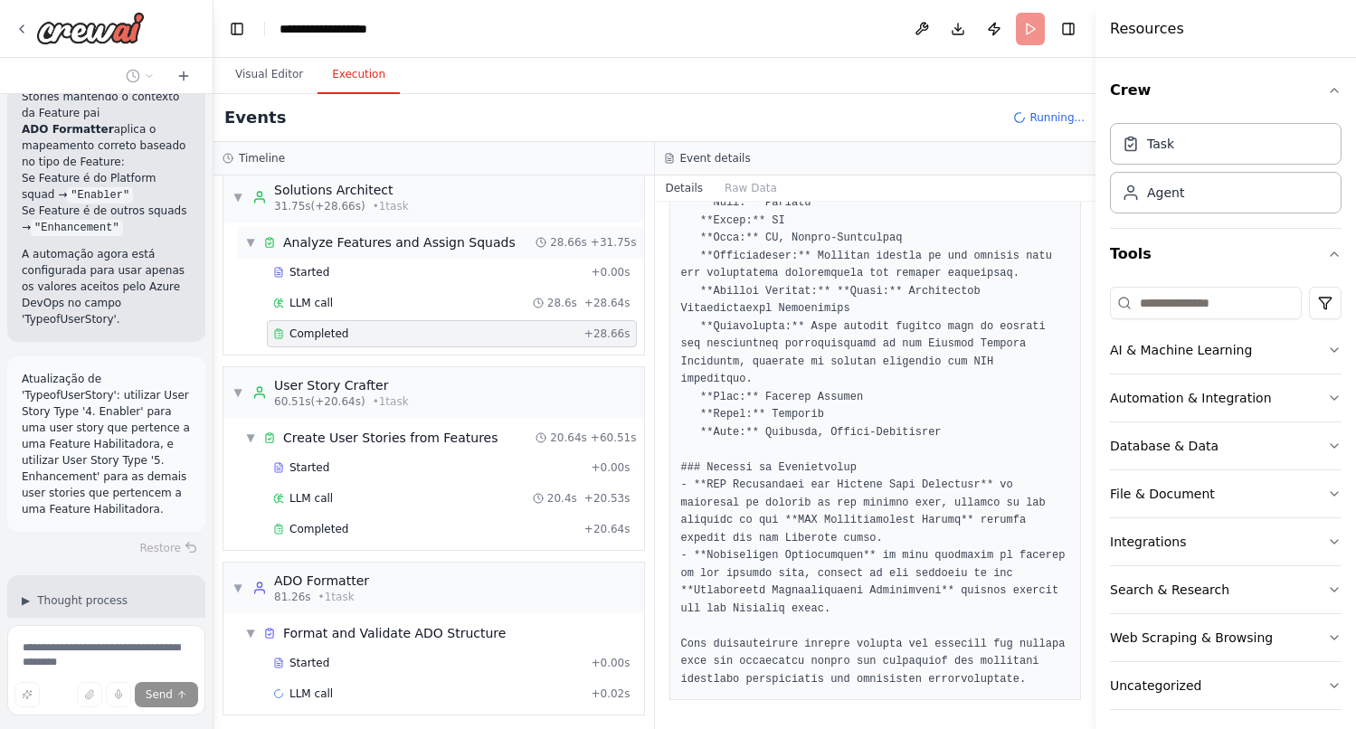
scroll to position [411, 0]
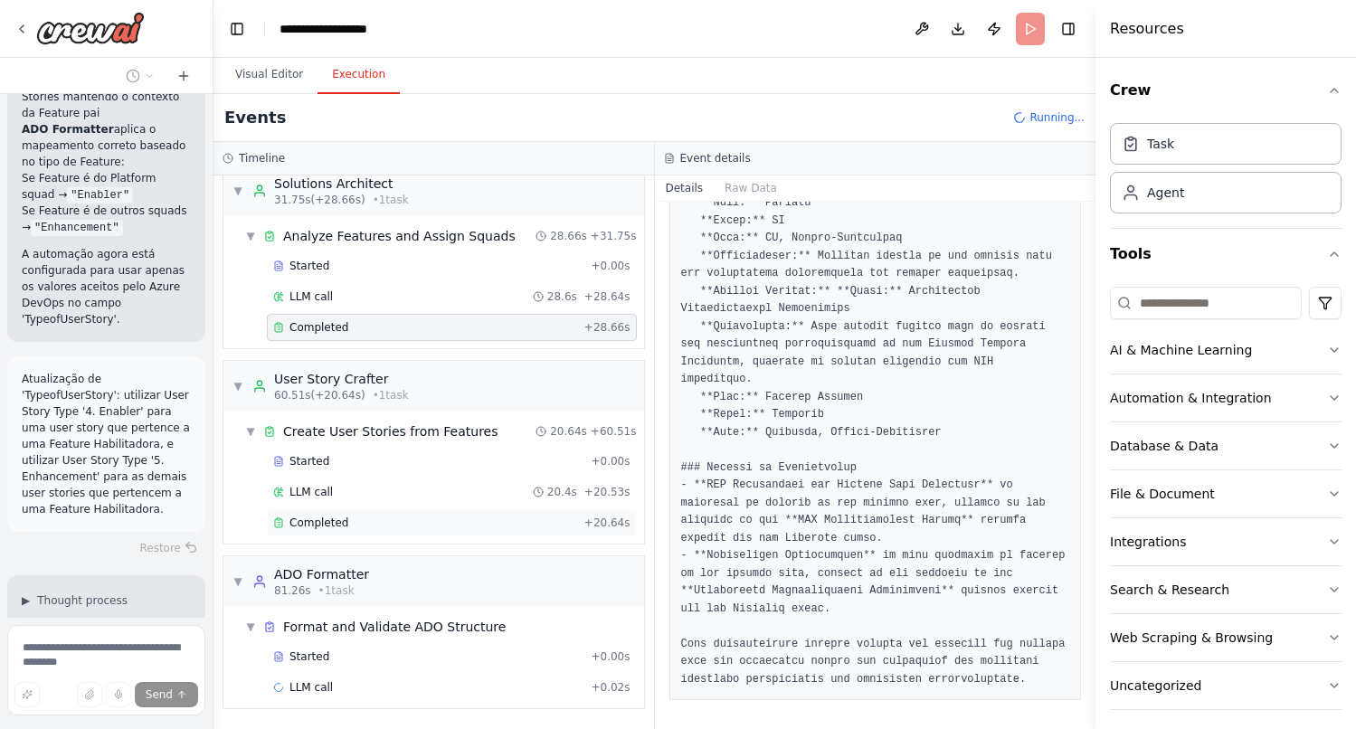
click at [382, 516] on div "Completed" at bounding box center [425, 522] width 304 height 14
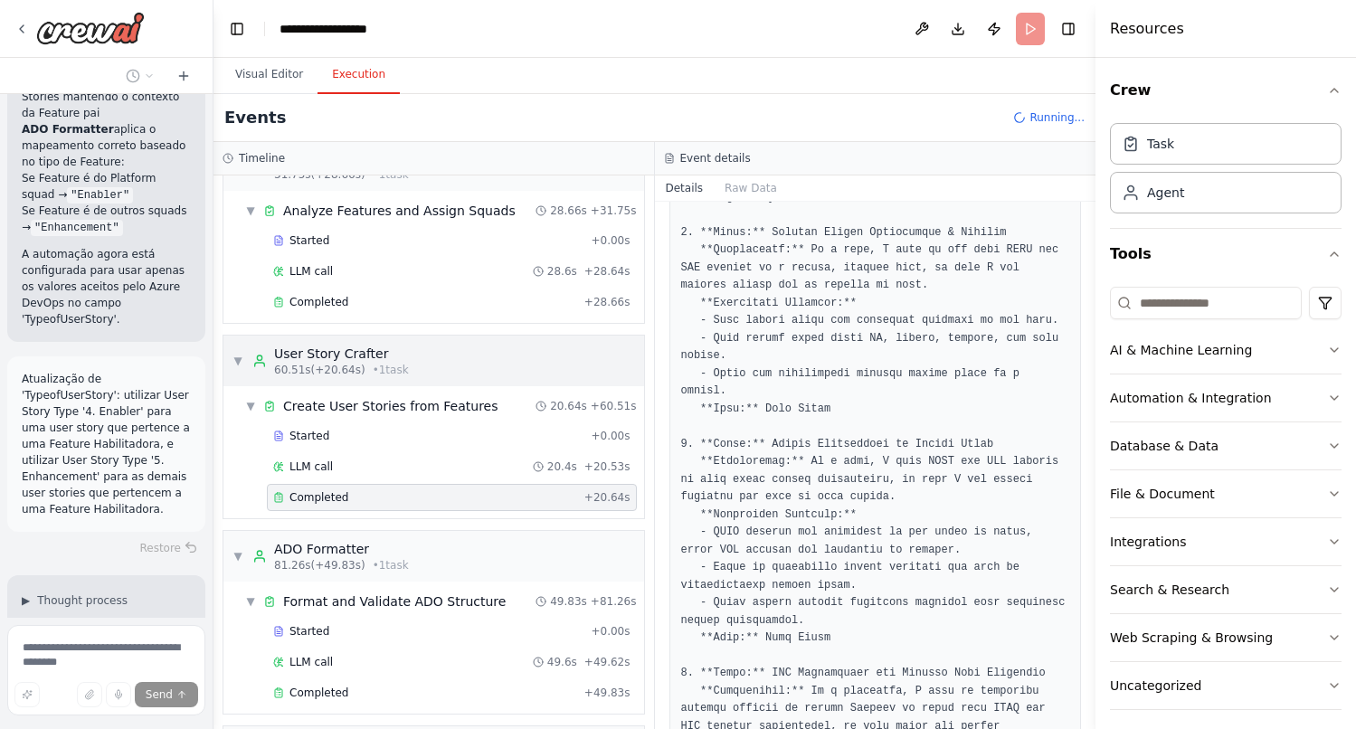
scroll to position [439, 0]
click at [389, 685] on div "Completed" at bounding box center [425, 690] width 304 height 14
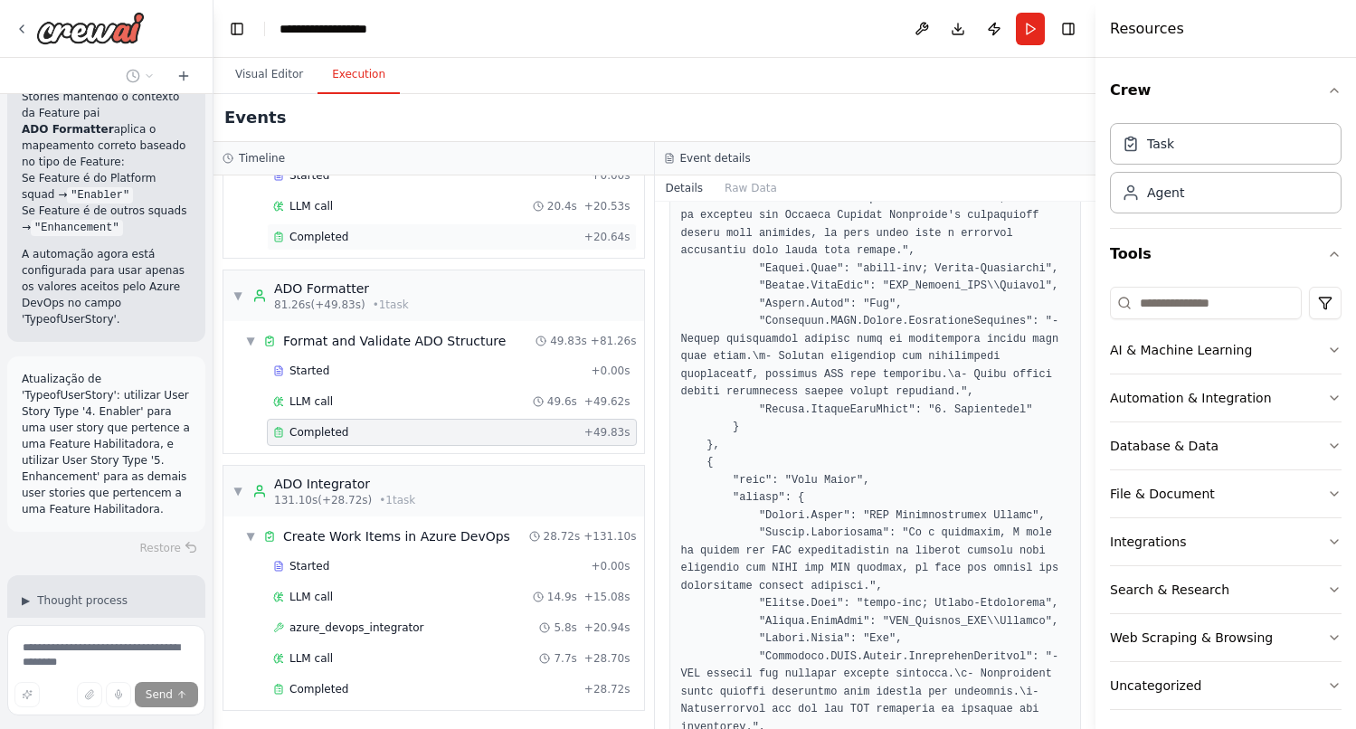
scroll to position [698, 0]
click at [366, 633] on div "azure_devops_integrator 5.8s + 20.94s" at bounding box center [452, 625] width 370 height 27
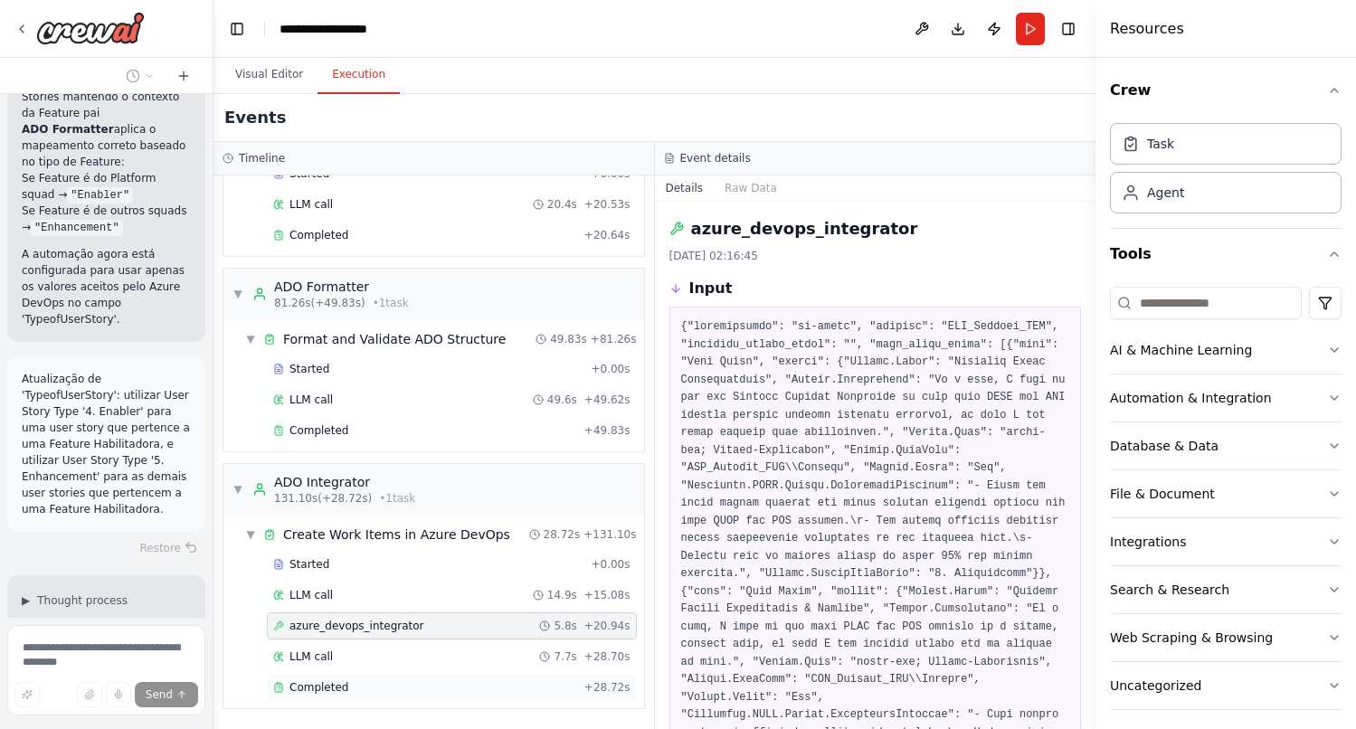
click at [349, 681] on div "Completed" at bounding box center [425, 687] width 304 height 14
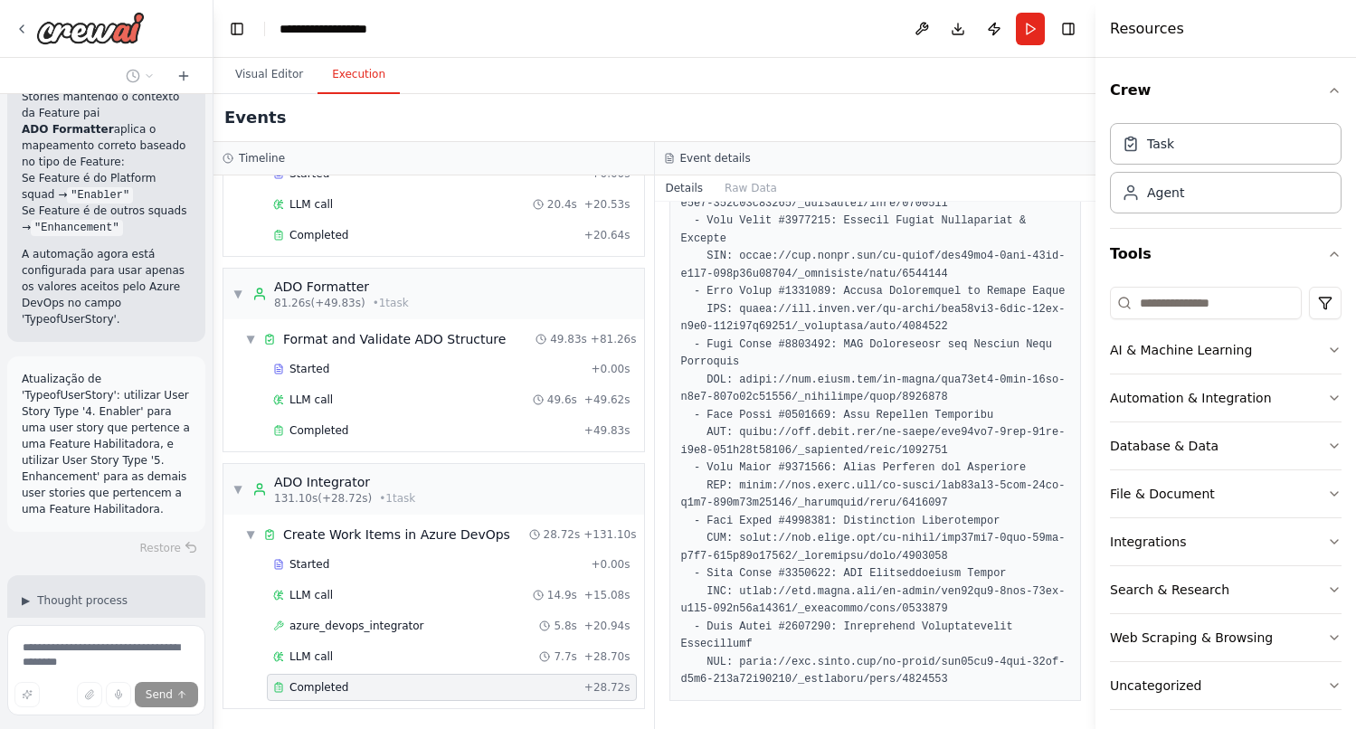
scroll to position [416, 0]
click at [324, 438] on div "Completed + 49.83s" at bounding box center [452, 430] width 370 height 27
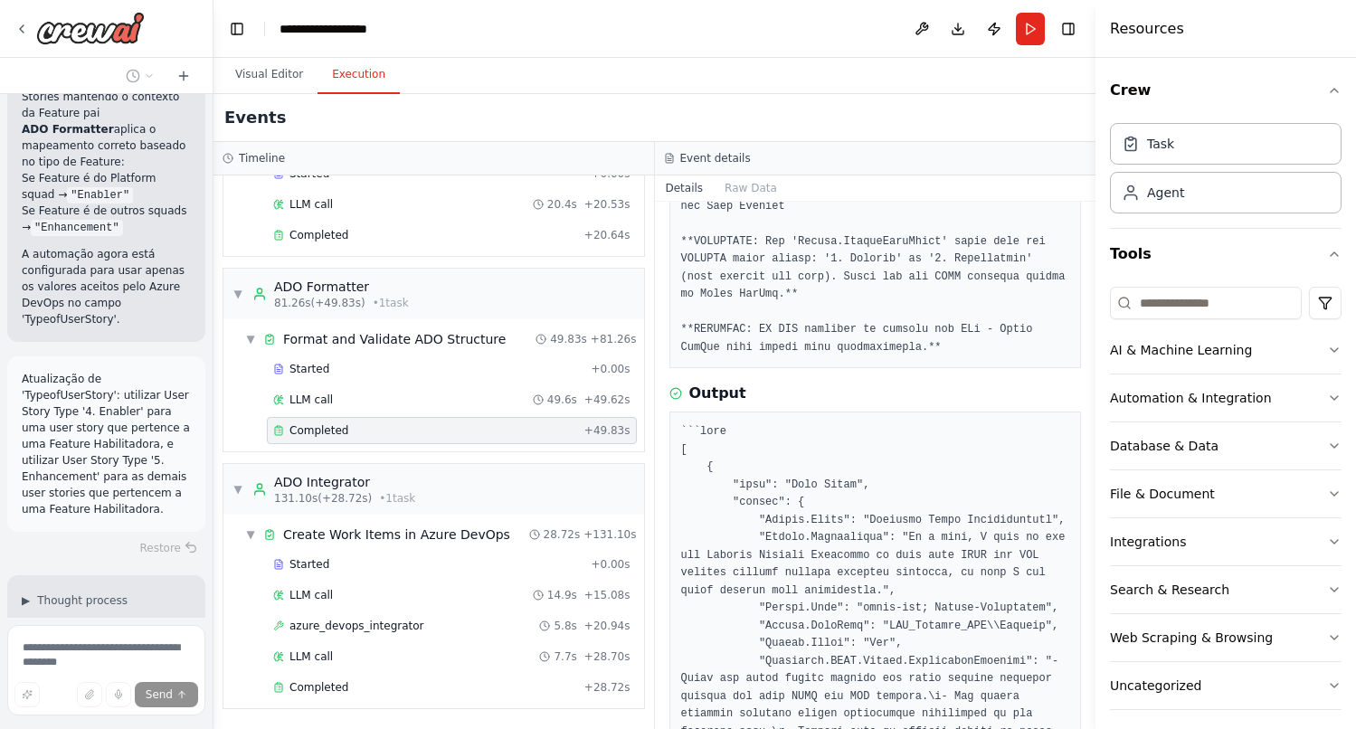
scroll to position [381, 0]
type textarea "**********"
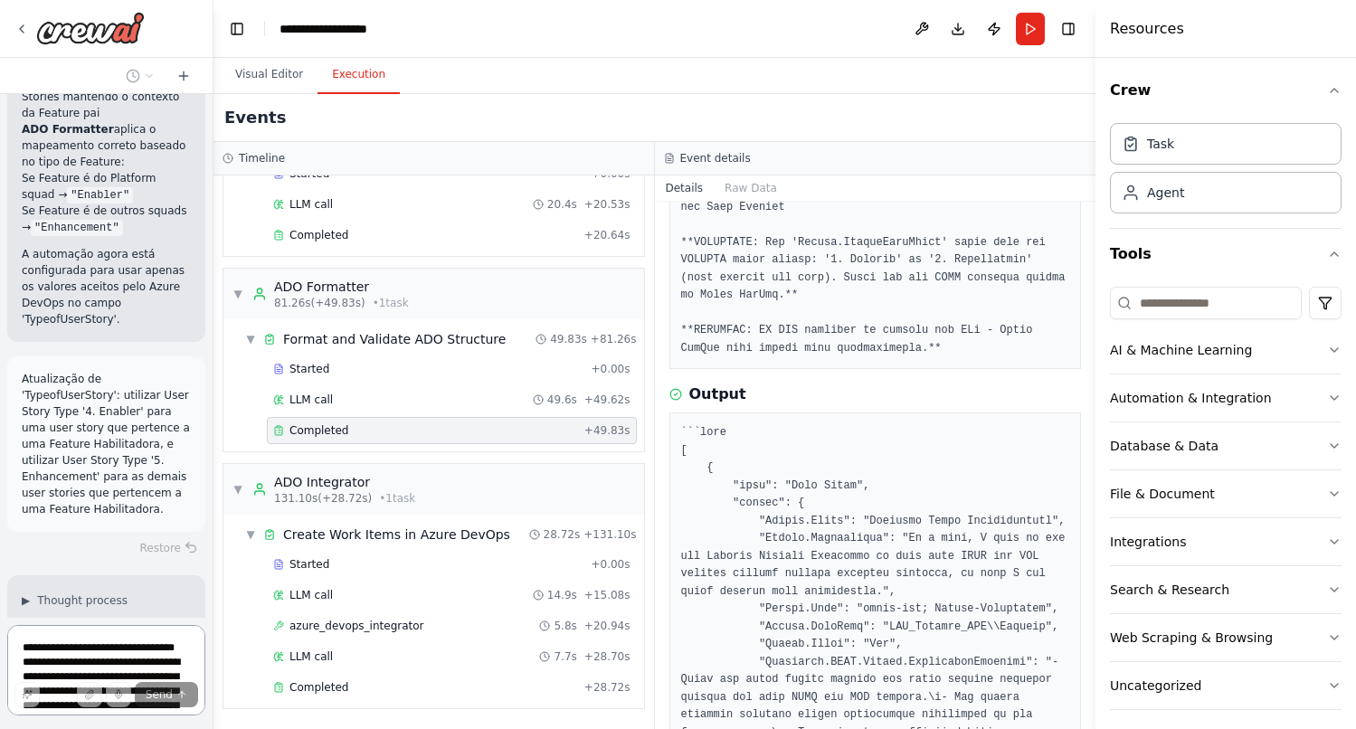
scroll to position [24, 0]
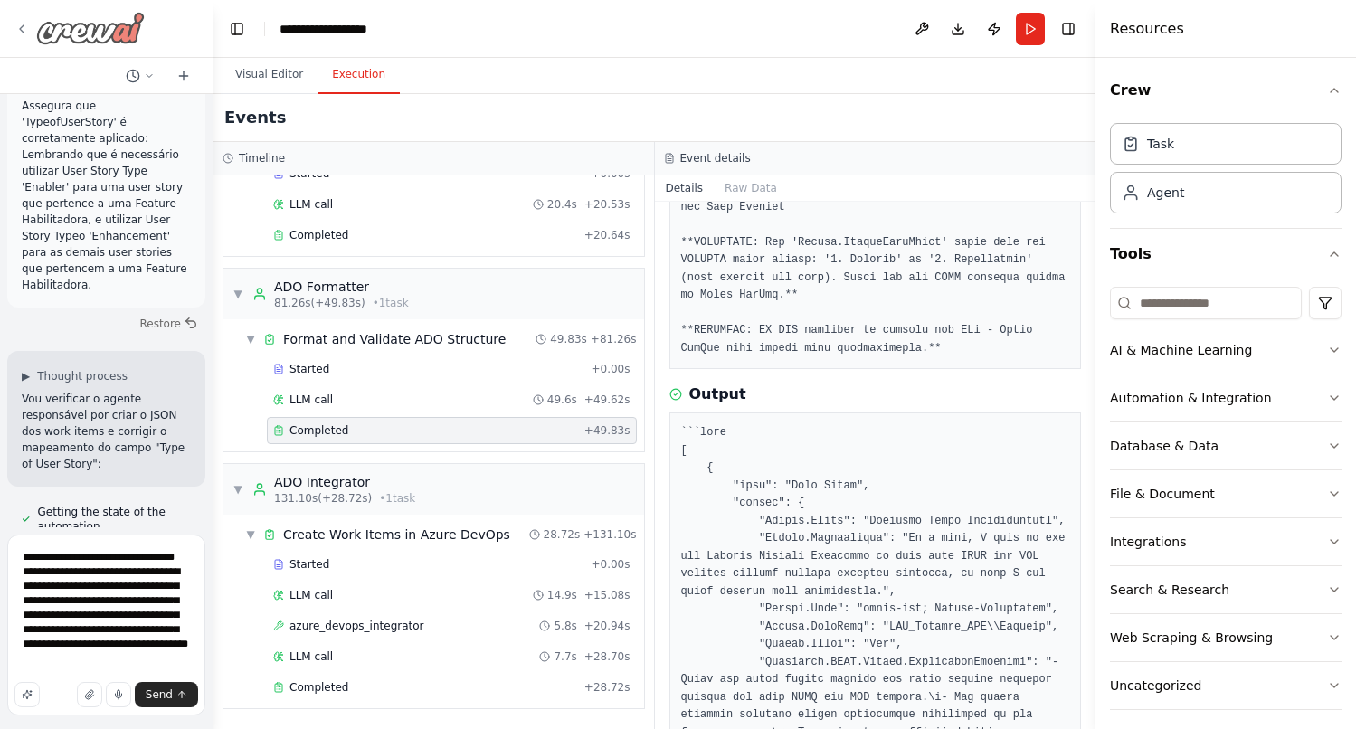
click at [22, 22] on icon at bounding box center [21, 29] width 14 height 14
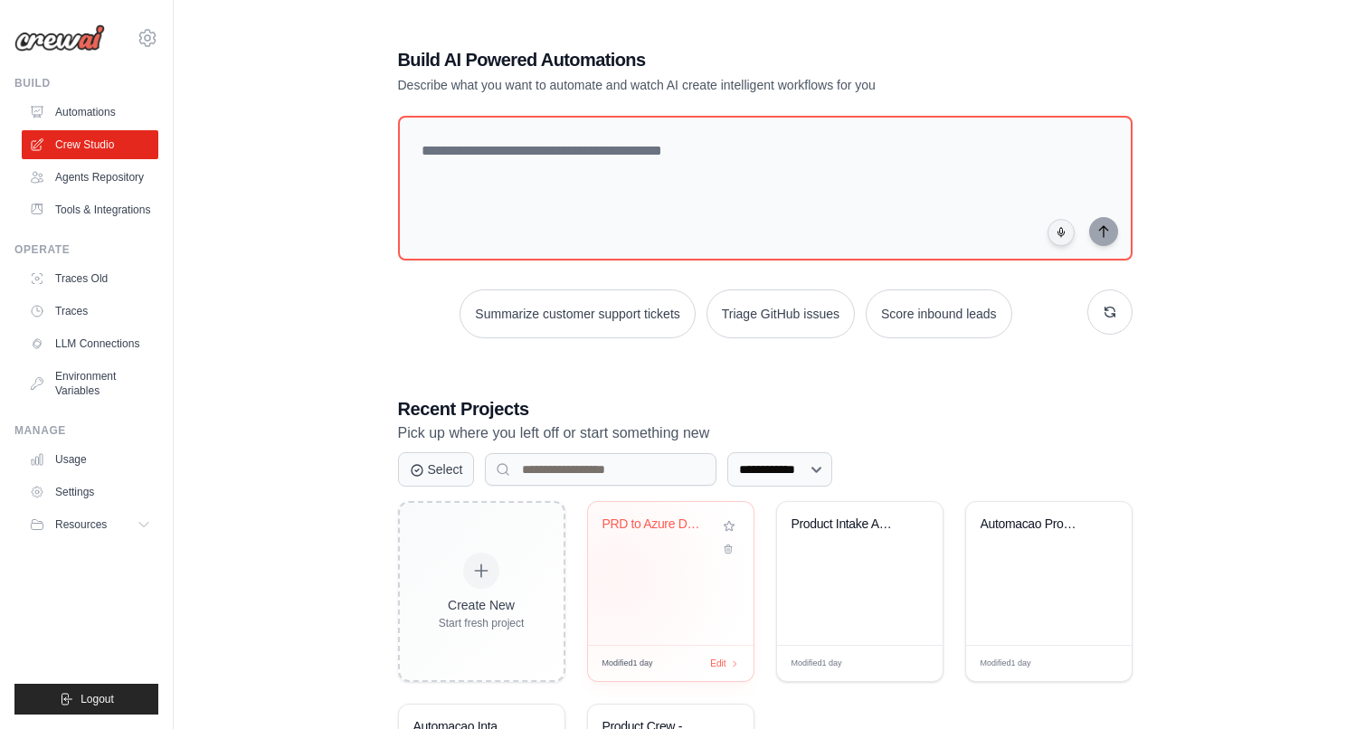
click at [615, 577] on div "PRD to Azure DevOps" at bounding box center [670, 573] width 165 height 143
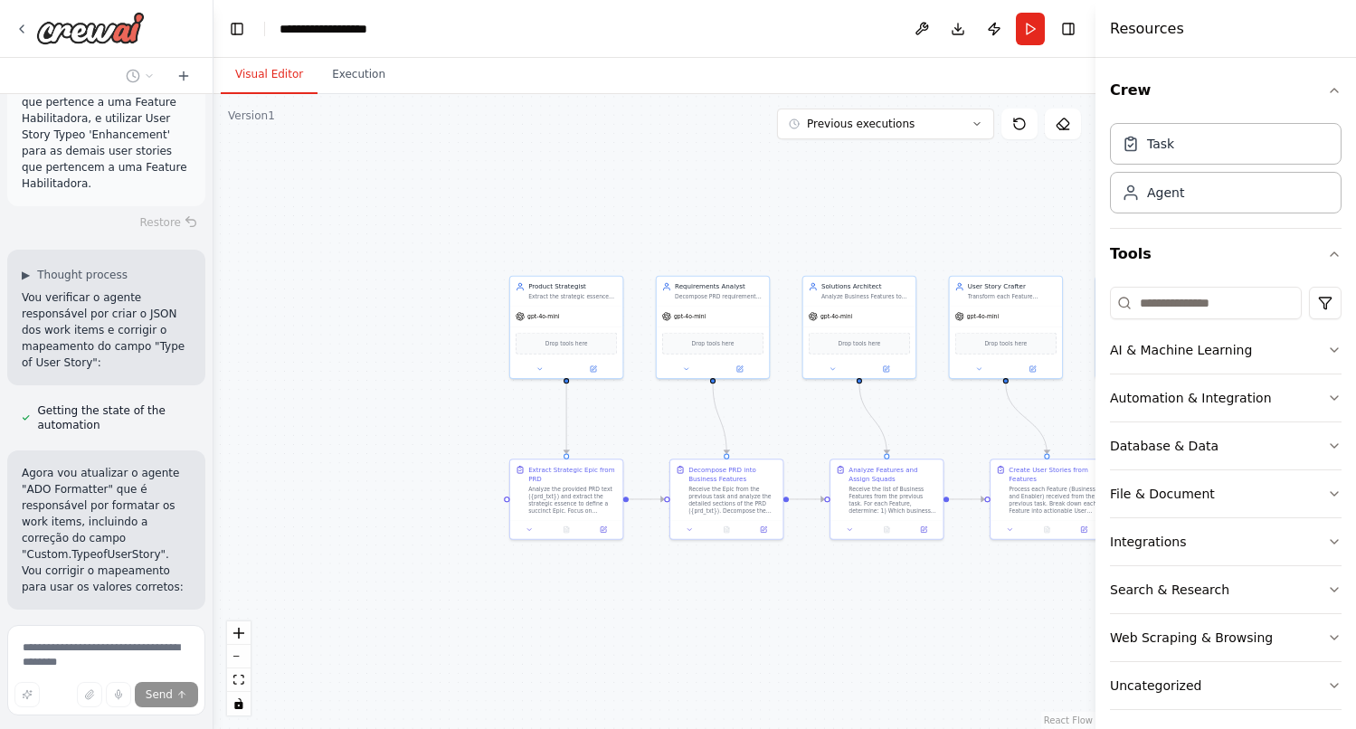
scroll to position [29498, 0]
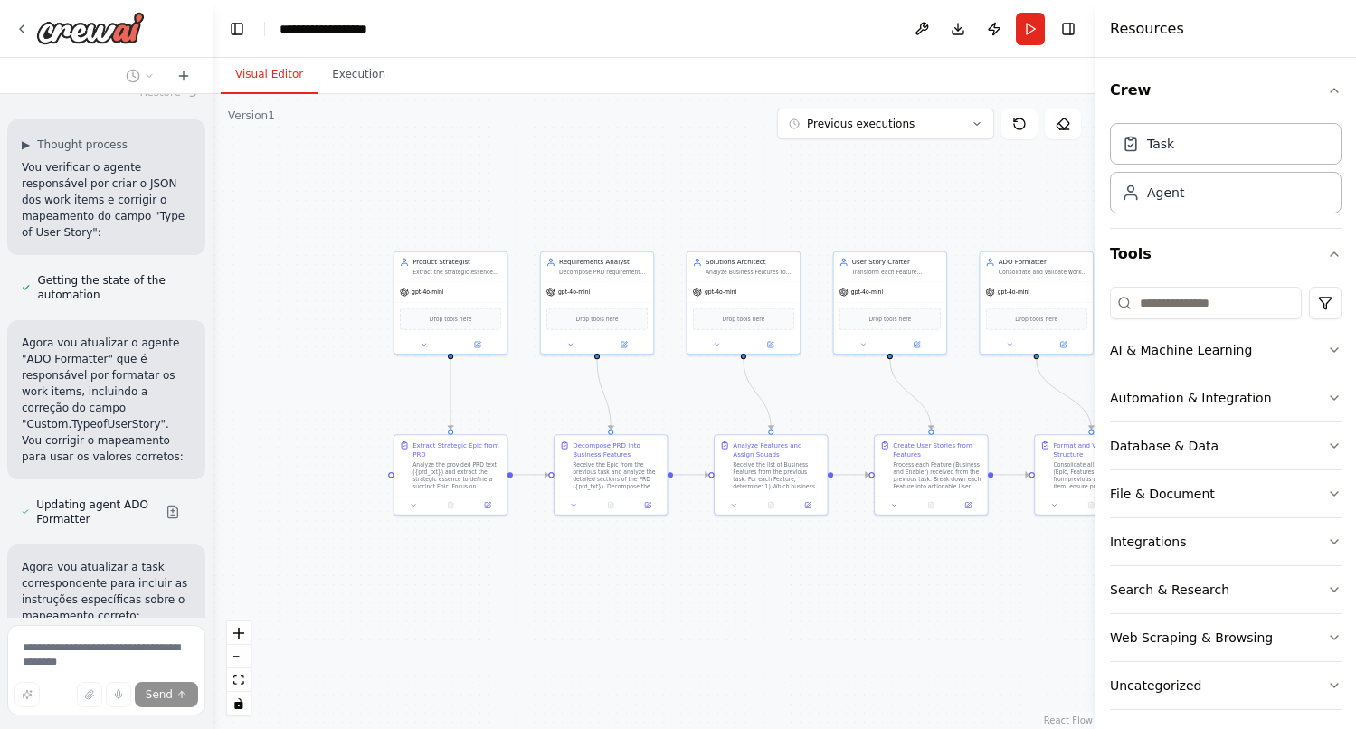
drag, startPoint x: 373, startPoint y: 612, endPoint x: 252, endPoint y: 588, distance: 123.6
click at [252, 588] on div ".deletable-edge-delete-btn { width: 20px; height: 20px; border: 0px solid #ffff…" at bounding box center [654, 411] width 882 height 635
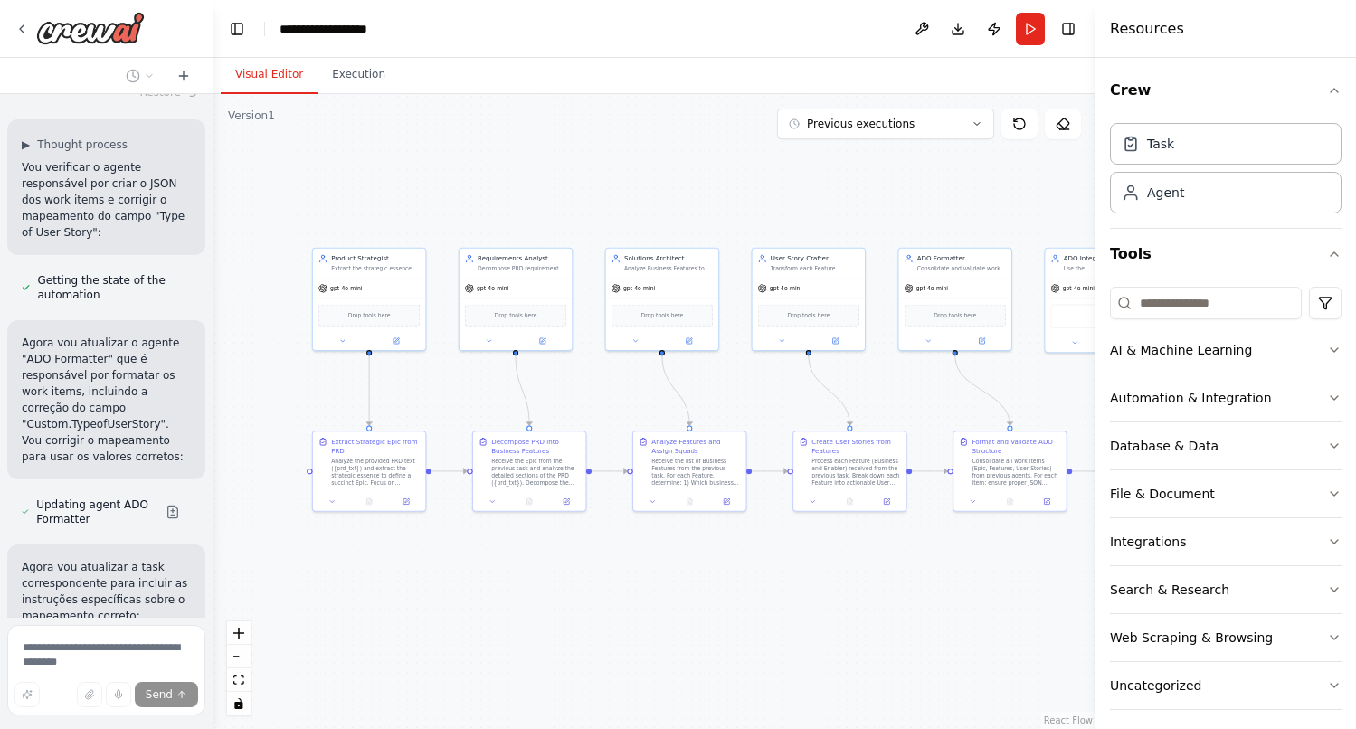
drag, startPoint x: 473, startPoint y: 598, endPoint x: 394, endPoint y: 602, distance: 78.8
click at [394, 602] on div ".deletable-edge-delete-btn { width: 20px; height: 20px; border: 0px solid #ffff…" at bounding box center [654, 411] width 882 height 635
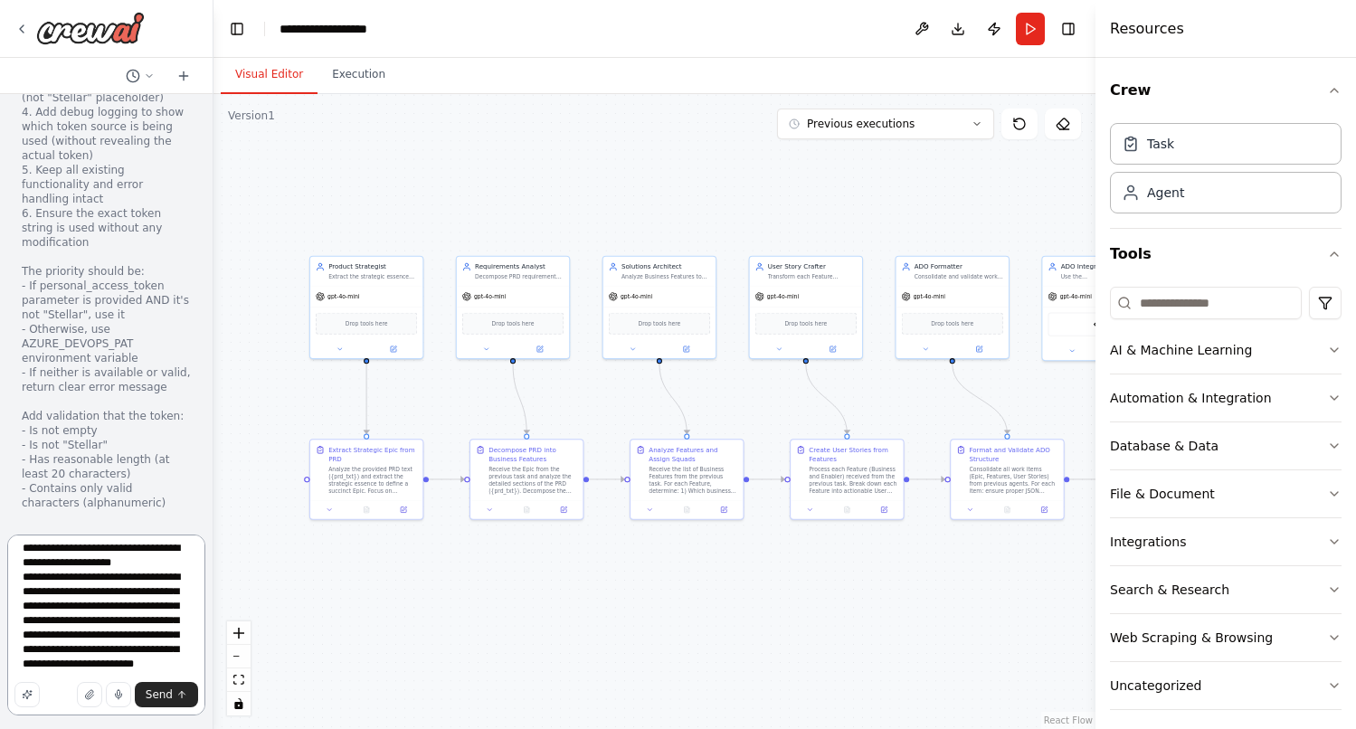
scroll to position [0, 0]
drag, startPoint x: 90, startPoint y: 650, endPoint x: 37, endPoint y: 522, distance: 138.7
click at [37, 522] on div "Hello! I'm the CrewAI assistant. What kind of automation do you want to build? …" at bounding box center [106, 364] width 213 height 729
type textarea "**********"
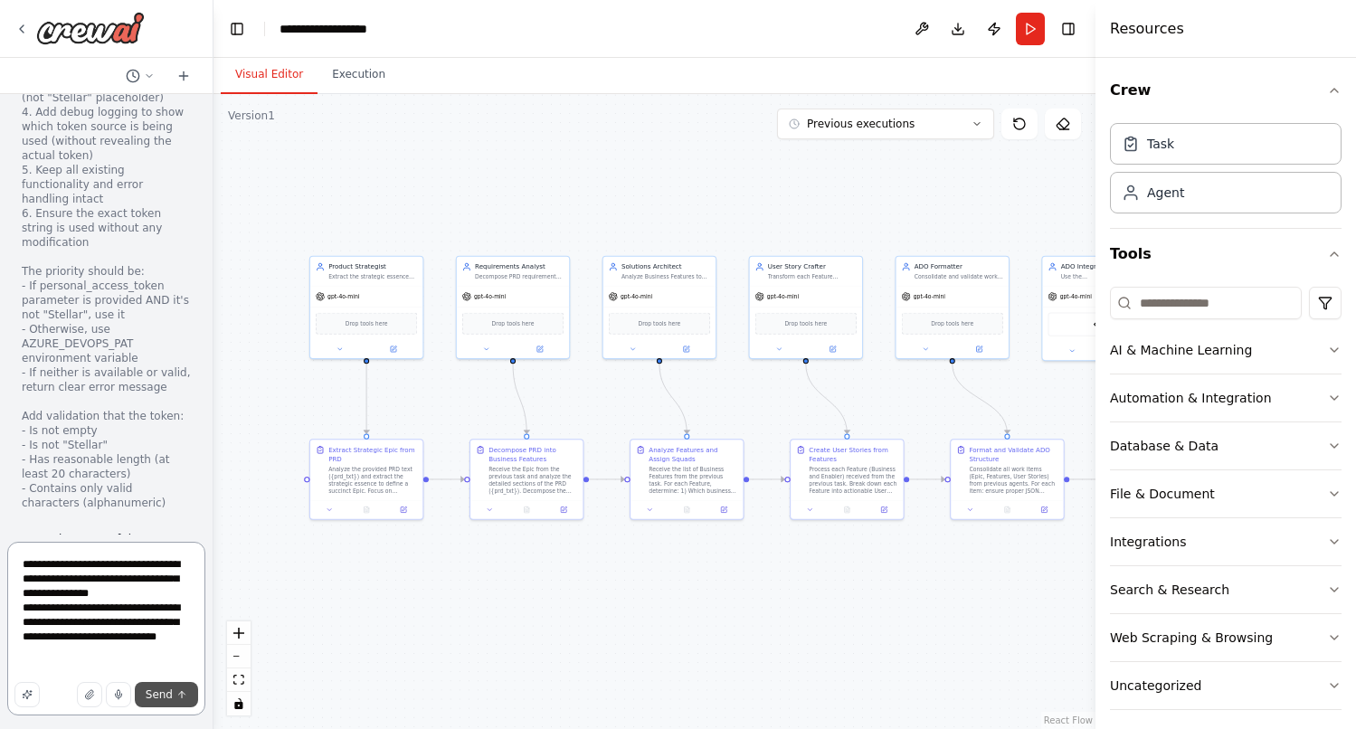
type textarea "**********"
click at [168, 698] on span "Send" at bounding box center [159, 694] width 27 height 14
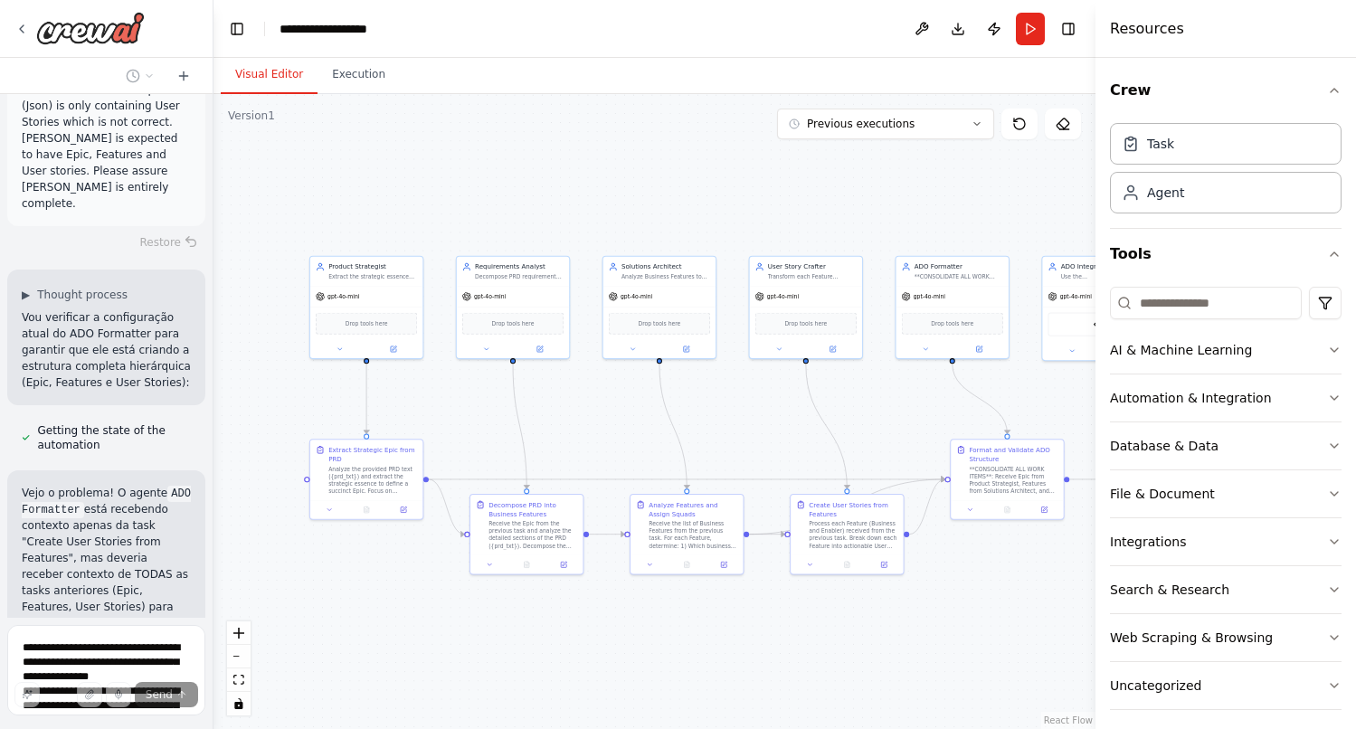
scroll to position [29277, 0]
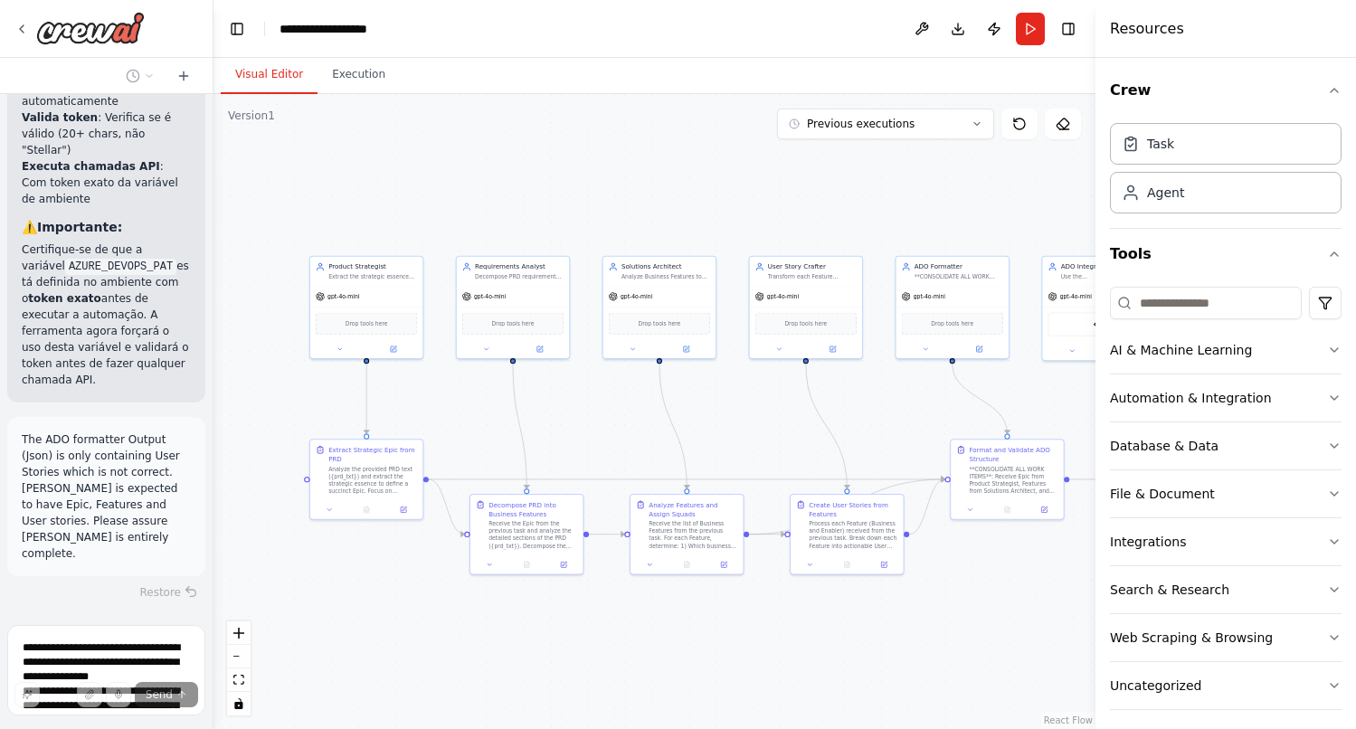
scroll to position [28932, 0]
click at [853, 552] on div "Process each Feature (Business and Enabler) received from the previous task. Br…" at bounding box center [857, 550] width 89 height 29
drag, startPoint x: 853, startPoint y: 552, endPoint x: 860, endPoint y: 542, distance: 12.3
click at [860, 542] on div "Process each Feature (Business and Enabler) received from the previous task. Br…" at bounding box center [857, 532] width 89 height 29
click at [693, 554] on div at bounding box center [686, 562] width 112 height 19
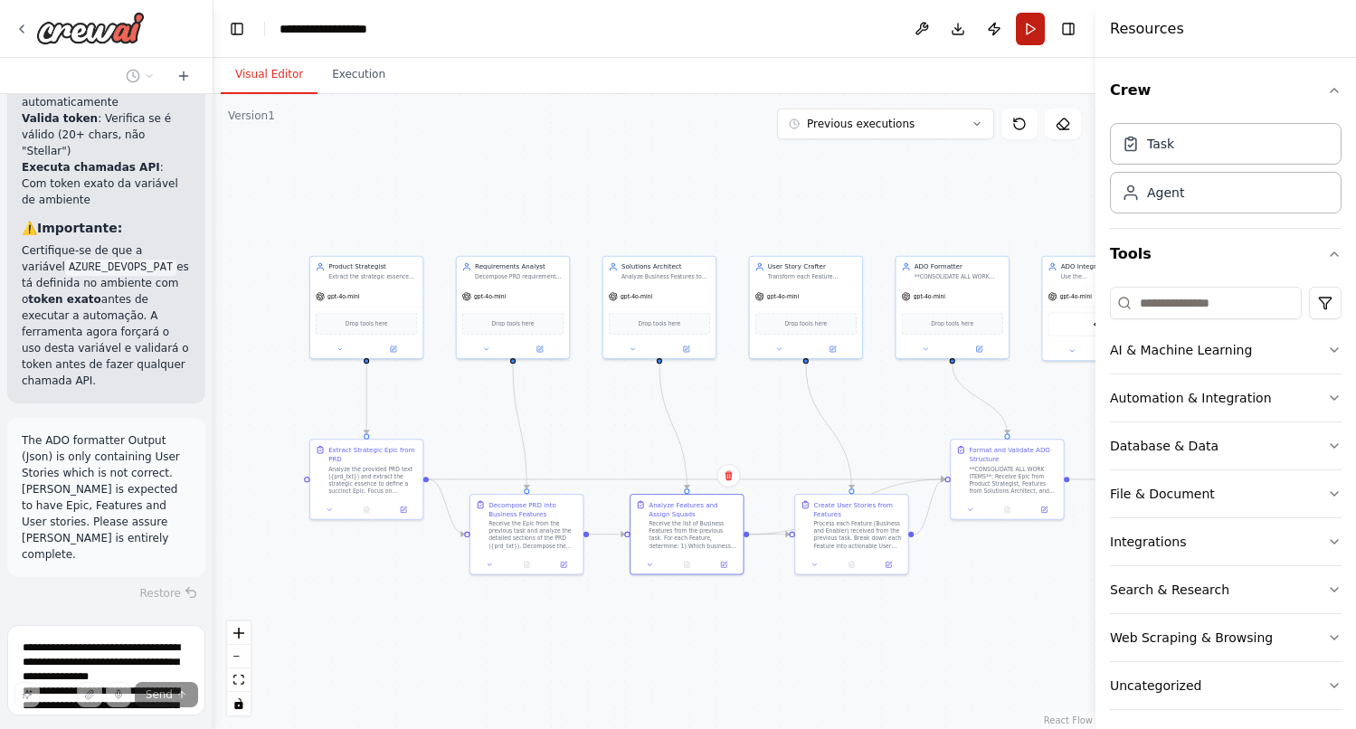
click at [1029, 26] on button "Run" at bounding box center [1030, 29] width 29 height 33
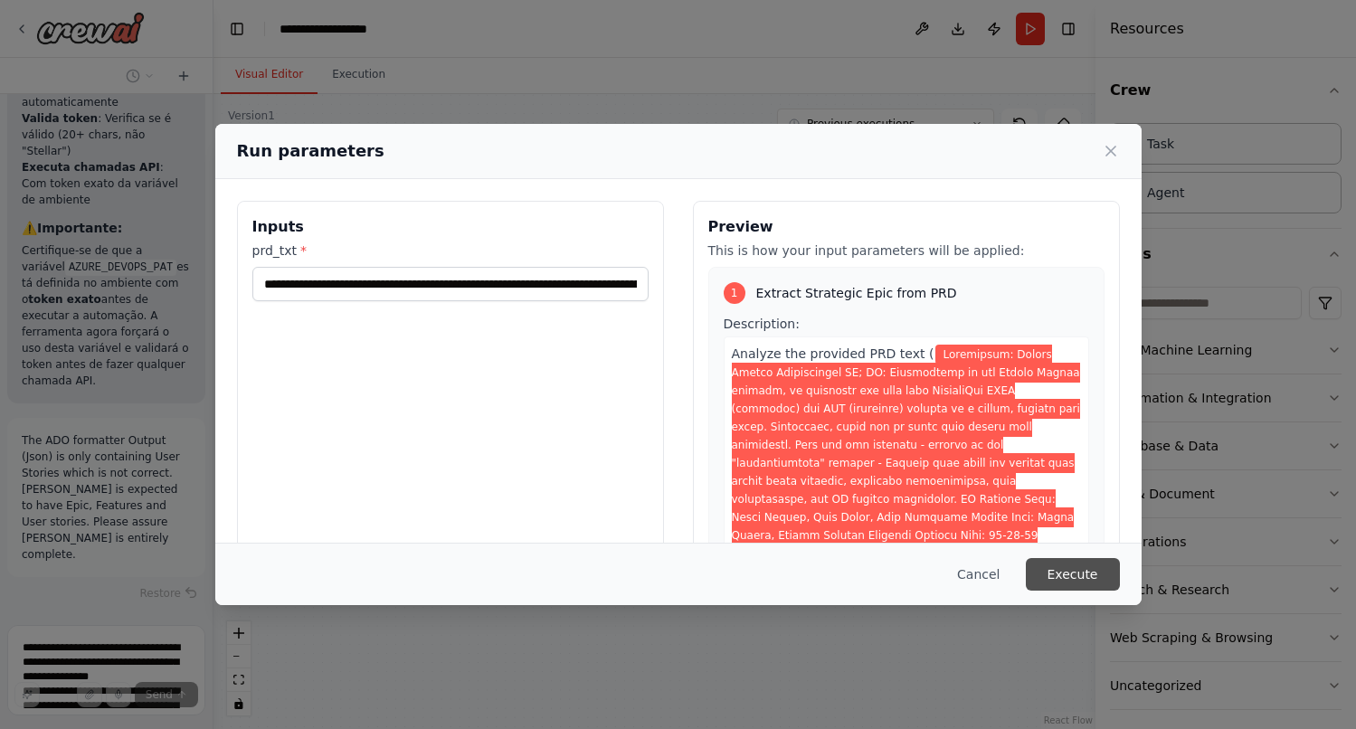
click at [1079, 569] on button "Execute" at bounding box center [1073, 574] width 94 height 33
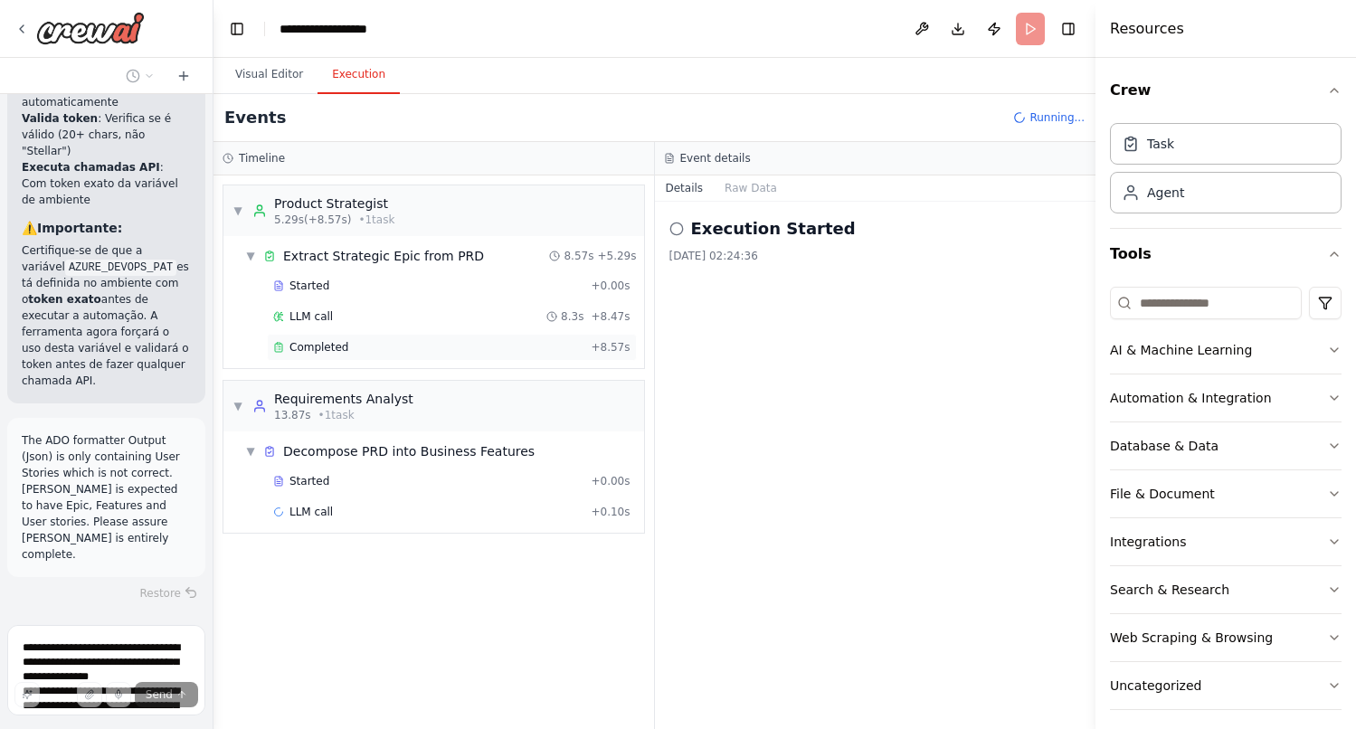
click at [331, 348] on span "Completed" at bounding box center [318, 347] width 59 height 14
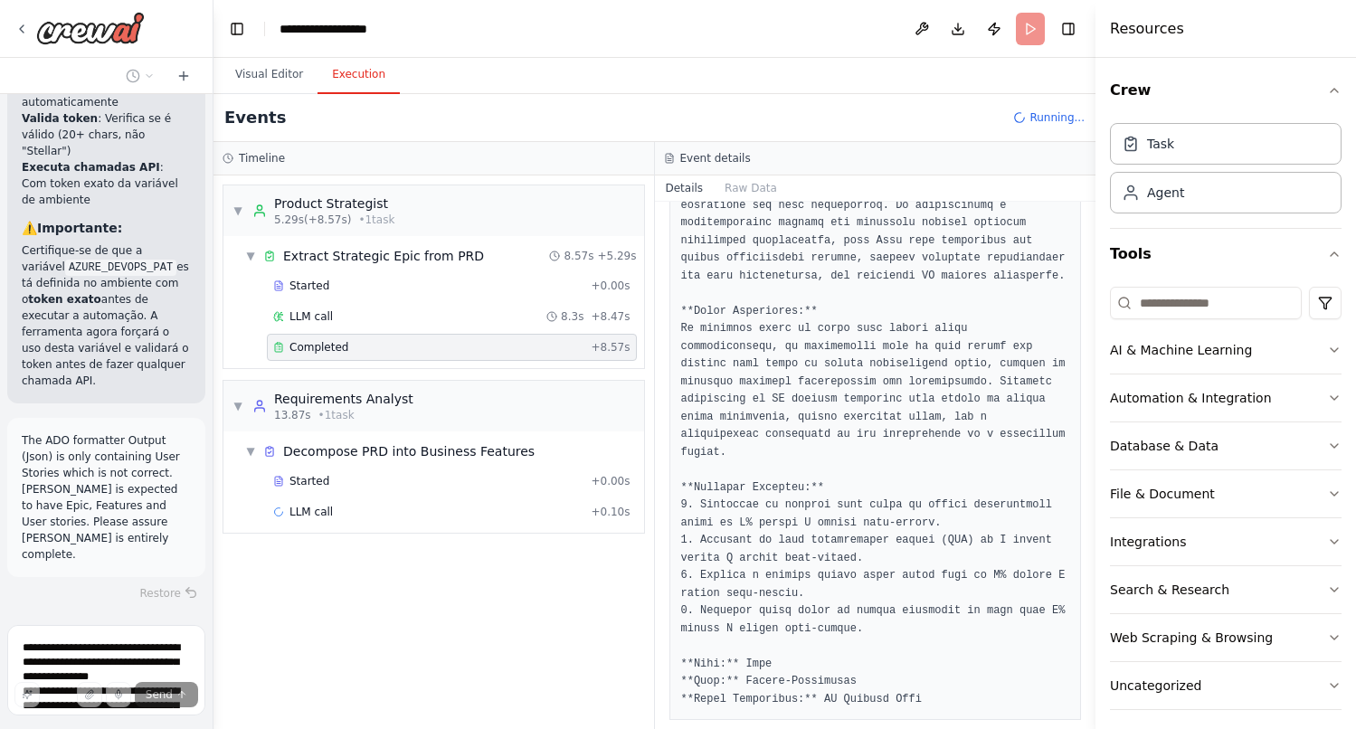
scroll to position [505, 0]
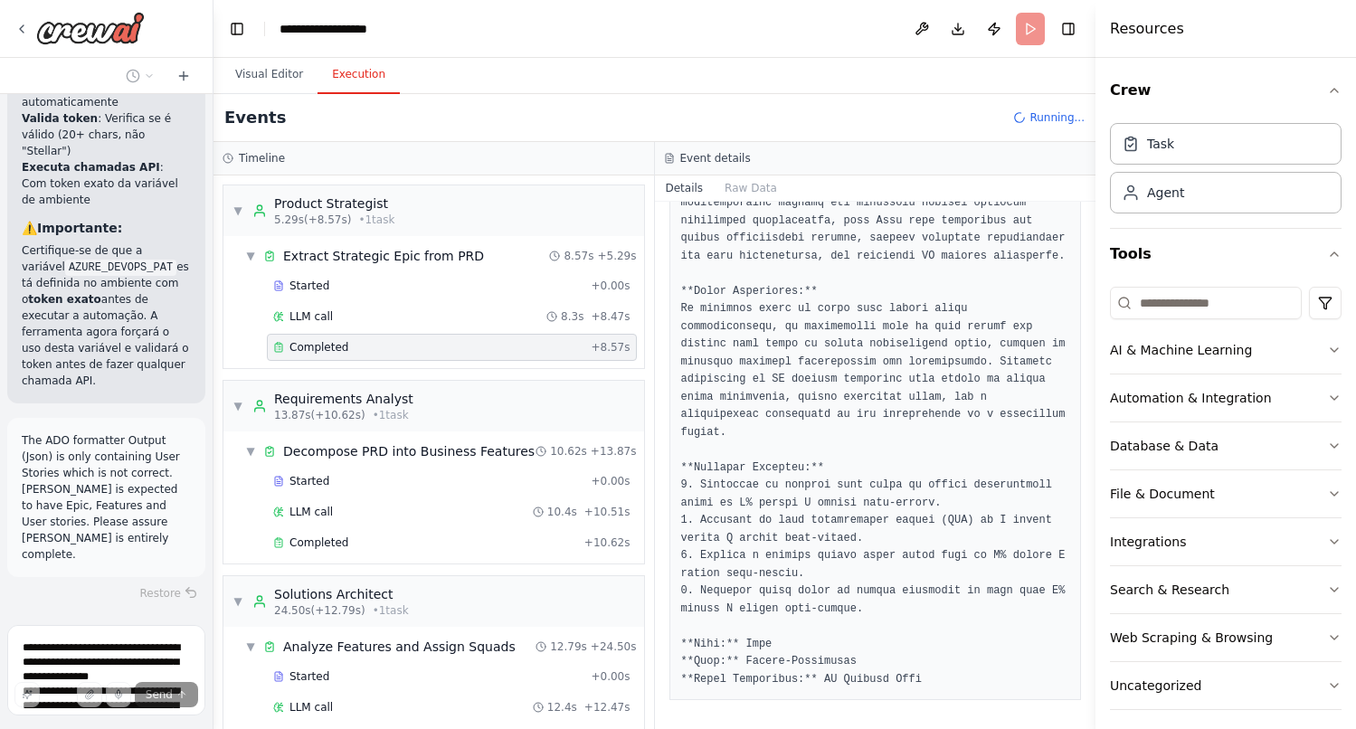
click at [355, 559] on div "Started + 0.00s LLM call 10.4s + 10.51s Completed + 10.62s" at bounding box center [441, 514] width 406 height 92
click at [356, 540] on div "Completed" at bounding box center [425, 542] width 304 height 14
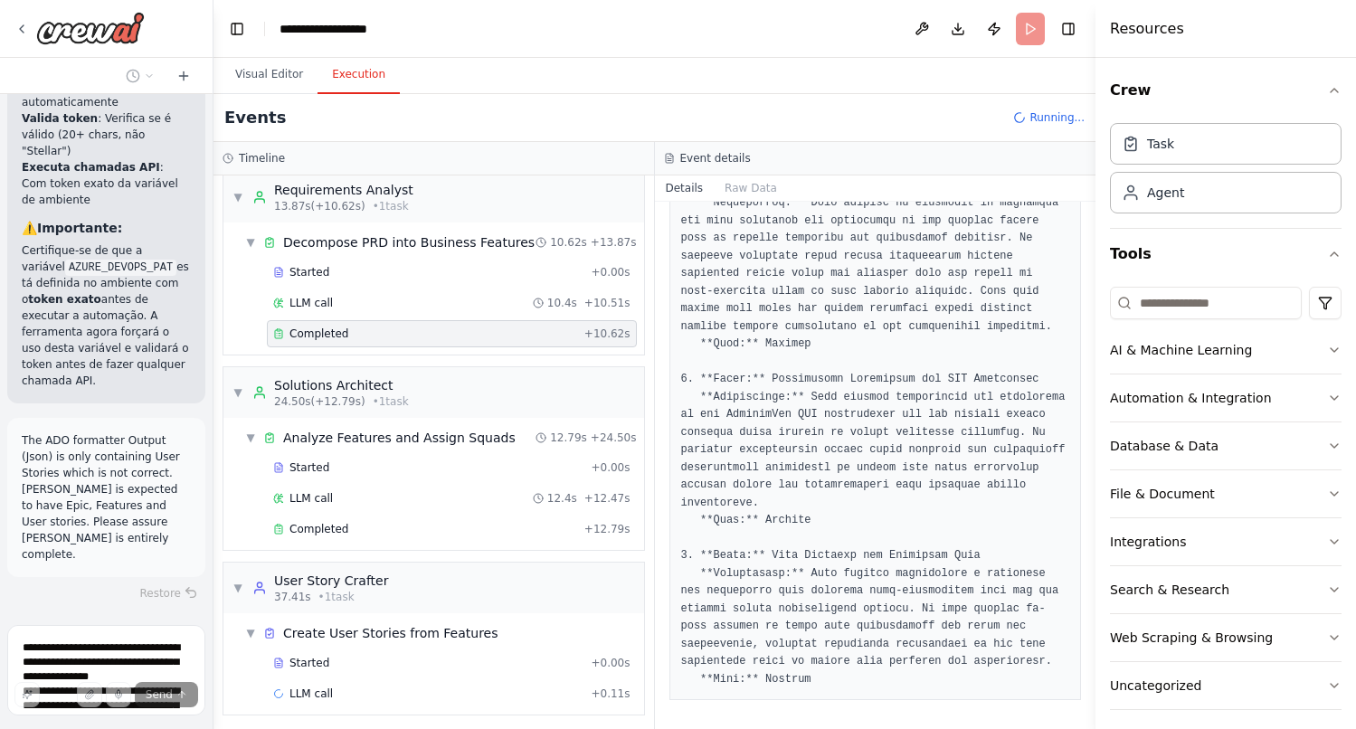
scroll to position [215, 0]
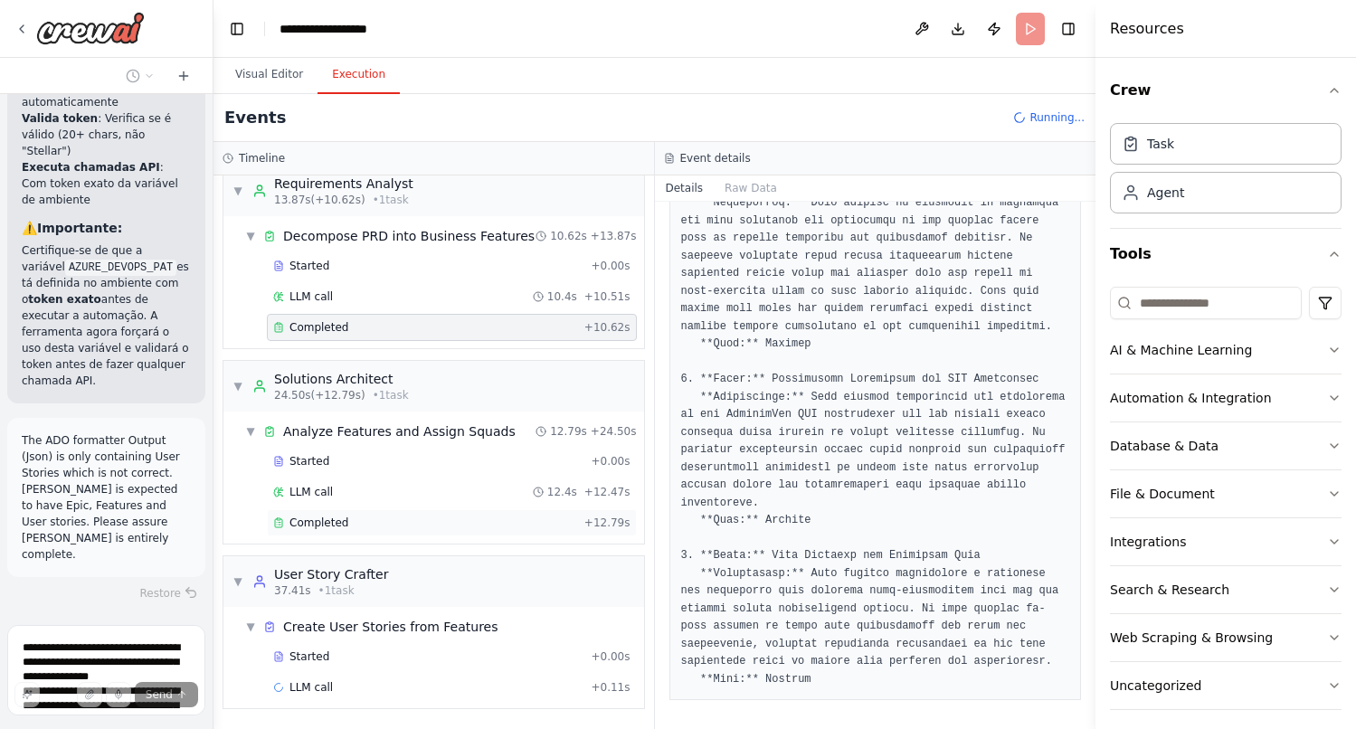
click at [346, 521] on div "Completed" at bounding box center [425, 522] width 304 height 14
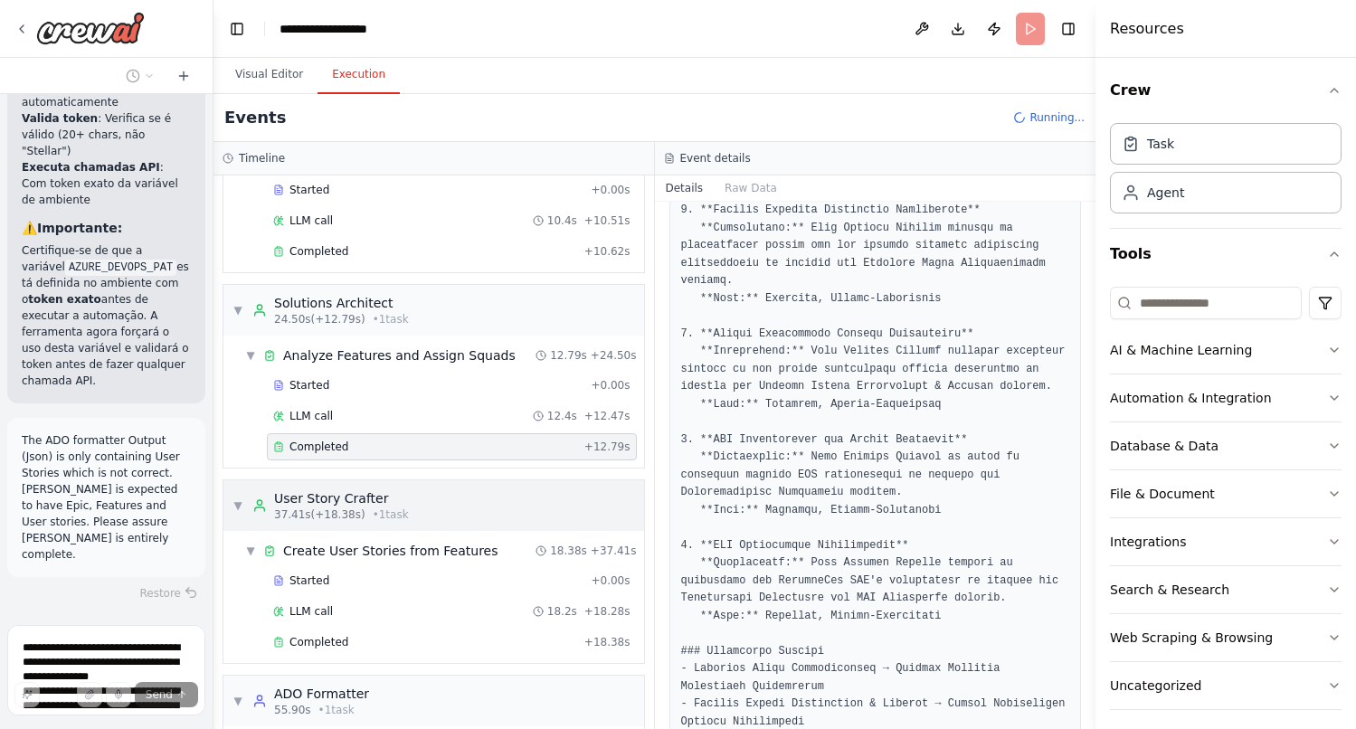
scroll to position [294, 0]
click at [414, 632] on div "Completed" at bounding box center [425, 639] width 304 height 14
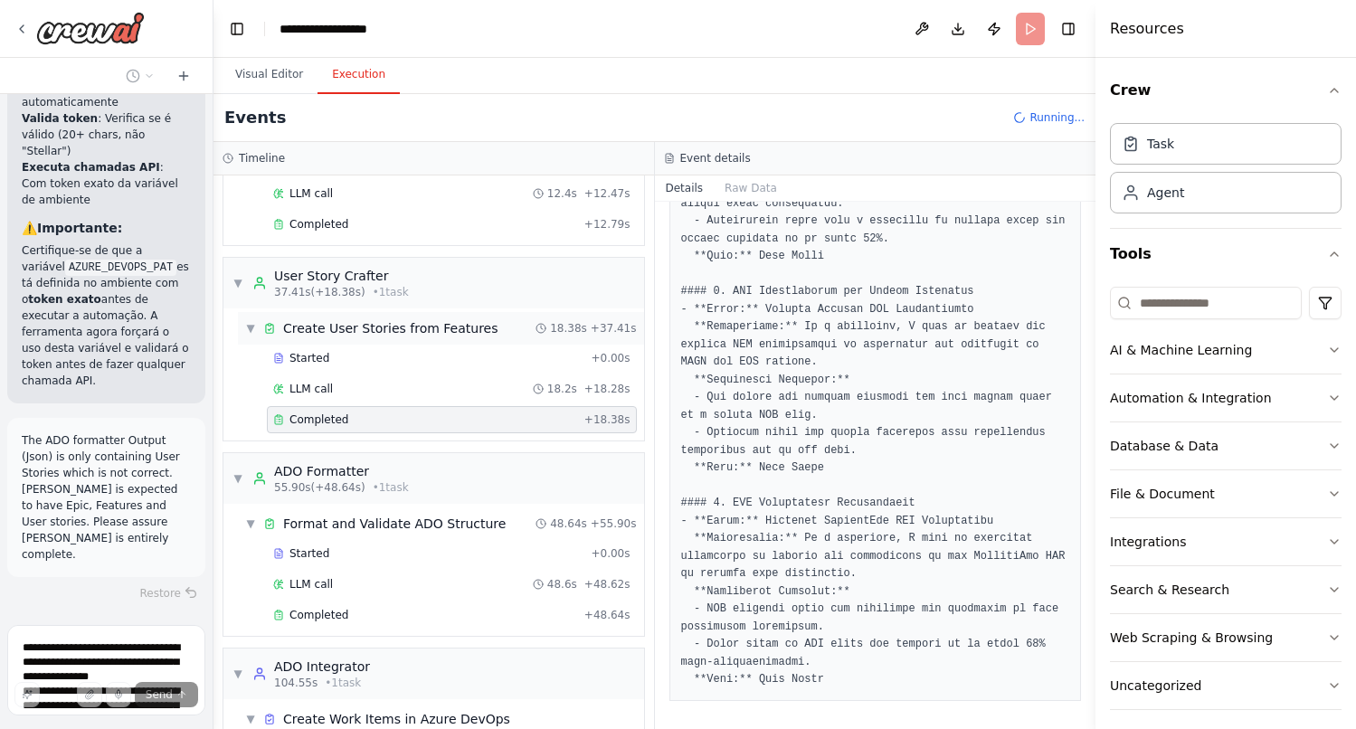
scroll to position [515, 0]
click at [387, 612] on div "Completed" at bounding box center [425, 614] width 304 height 14
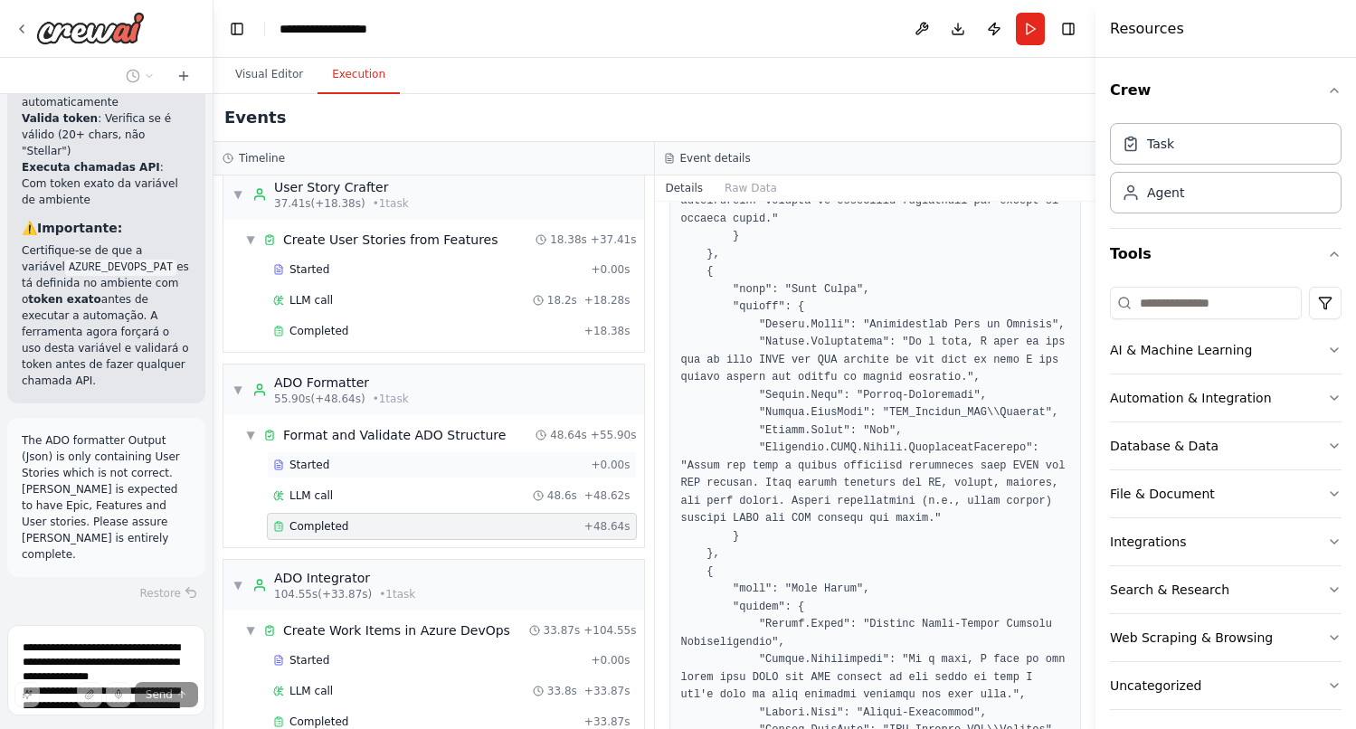
scroll to position [637, 0]
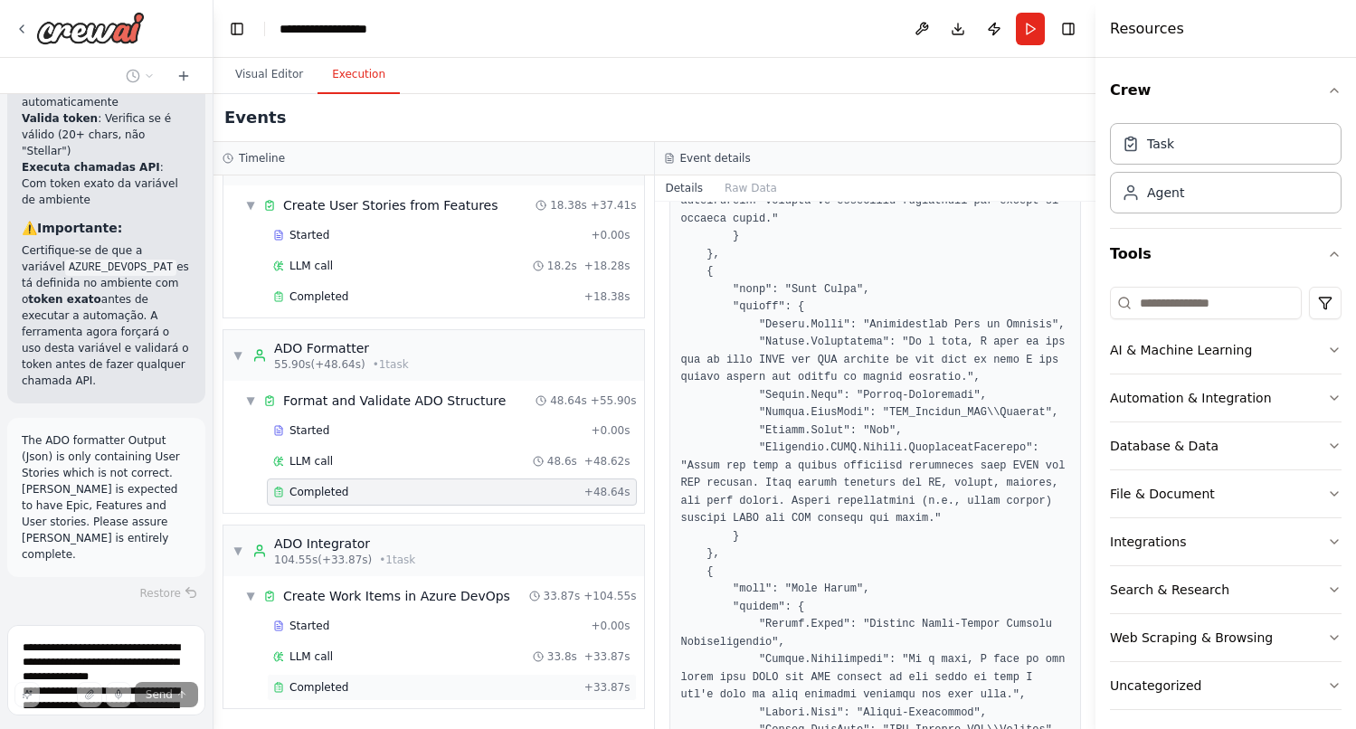
click at [383, 684] on div "Completed" at bounding box center [425, 687] width 304 height 14
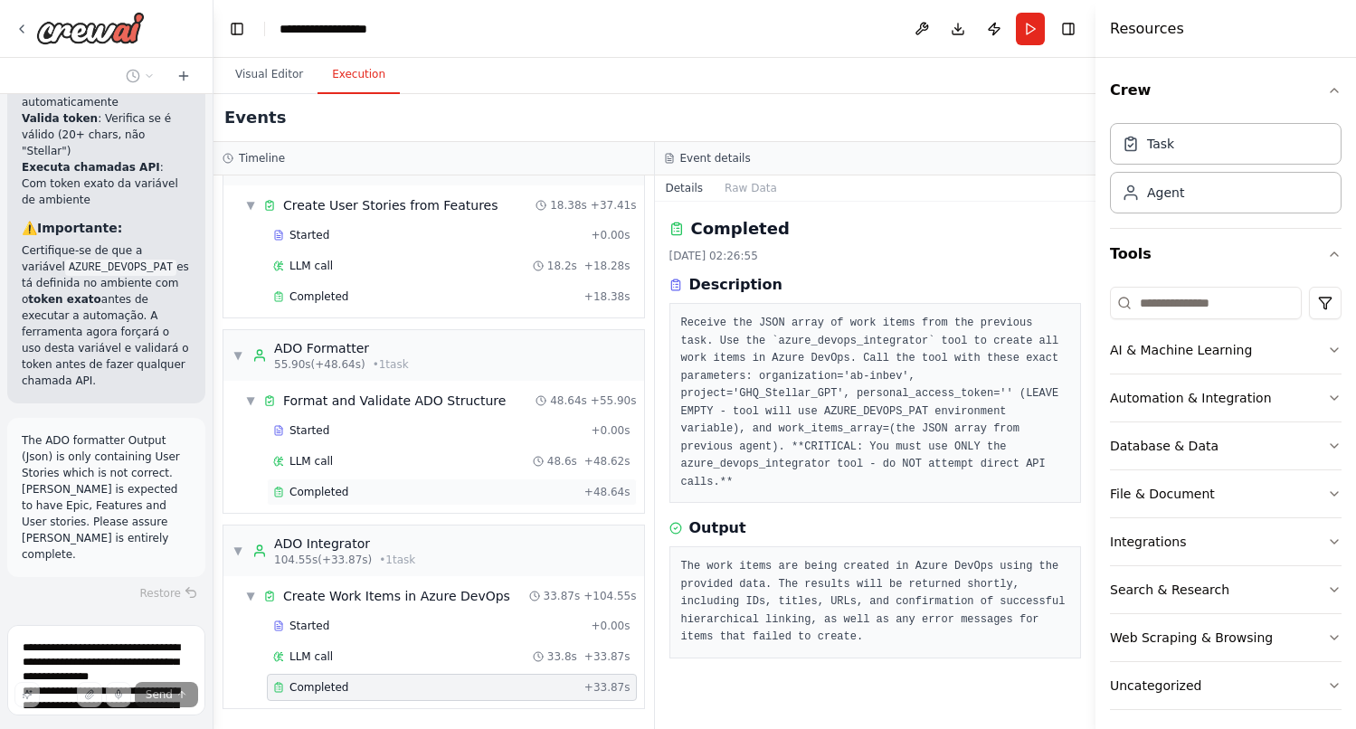
click at [354, 493] on div "Completed" at bounding box center [425, 492] width 304 height 14
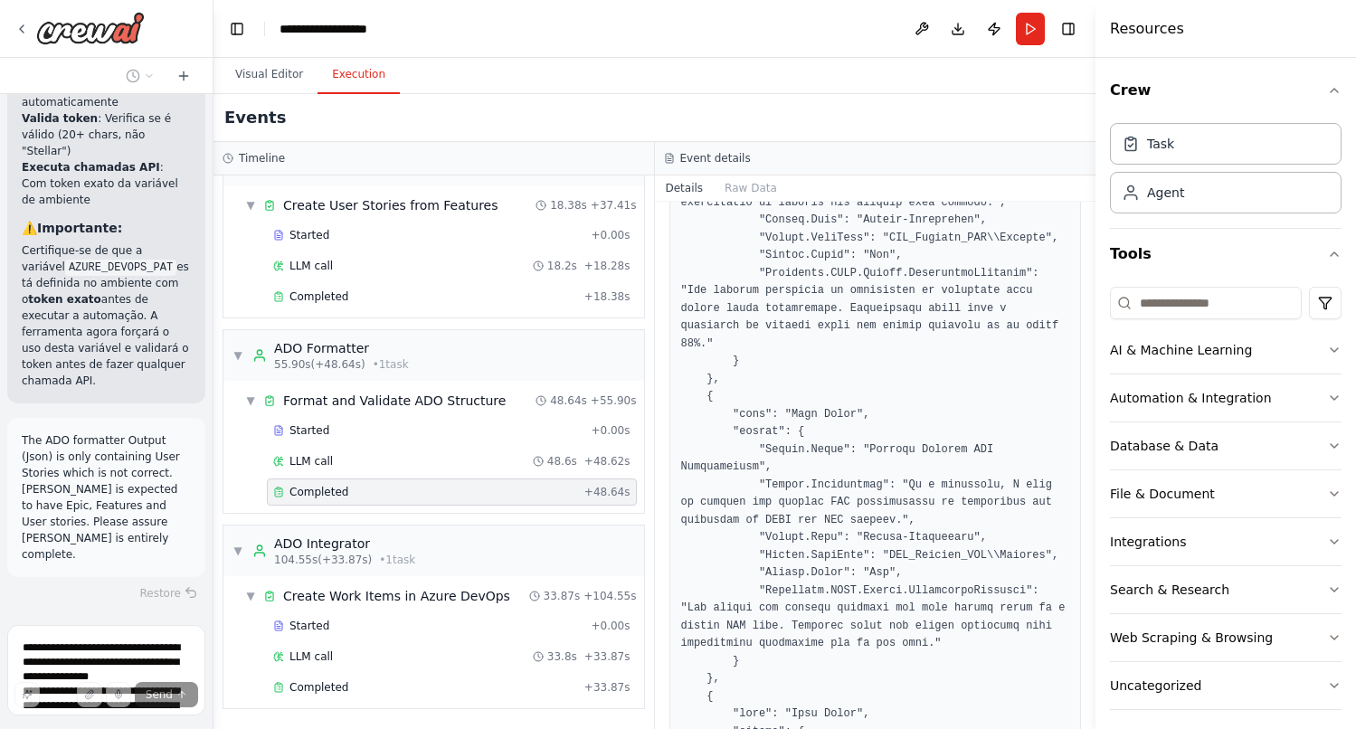
scroll to position [5513, 0]
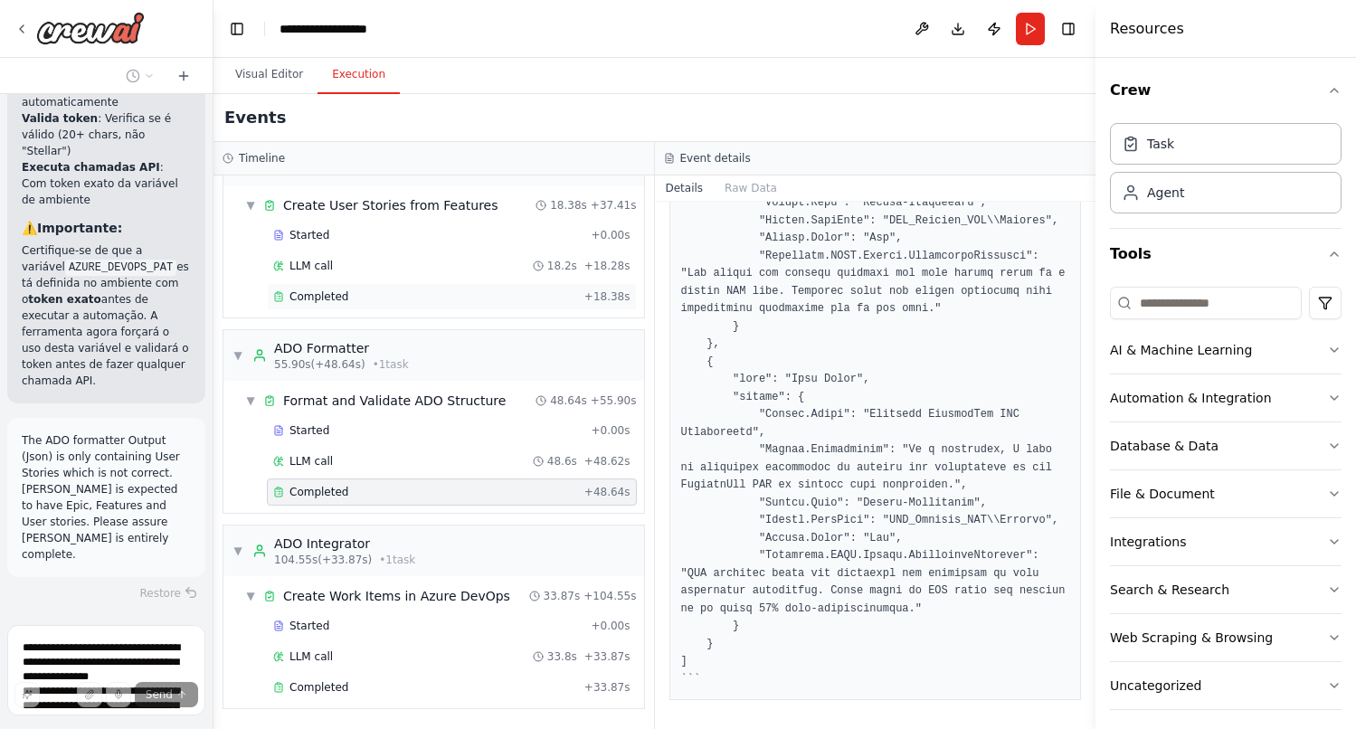
click at [339, 295] on span "Completed" at bounding box center [318, 296] width 59 height 14
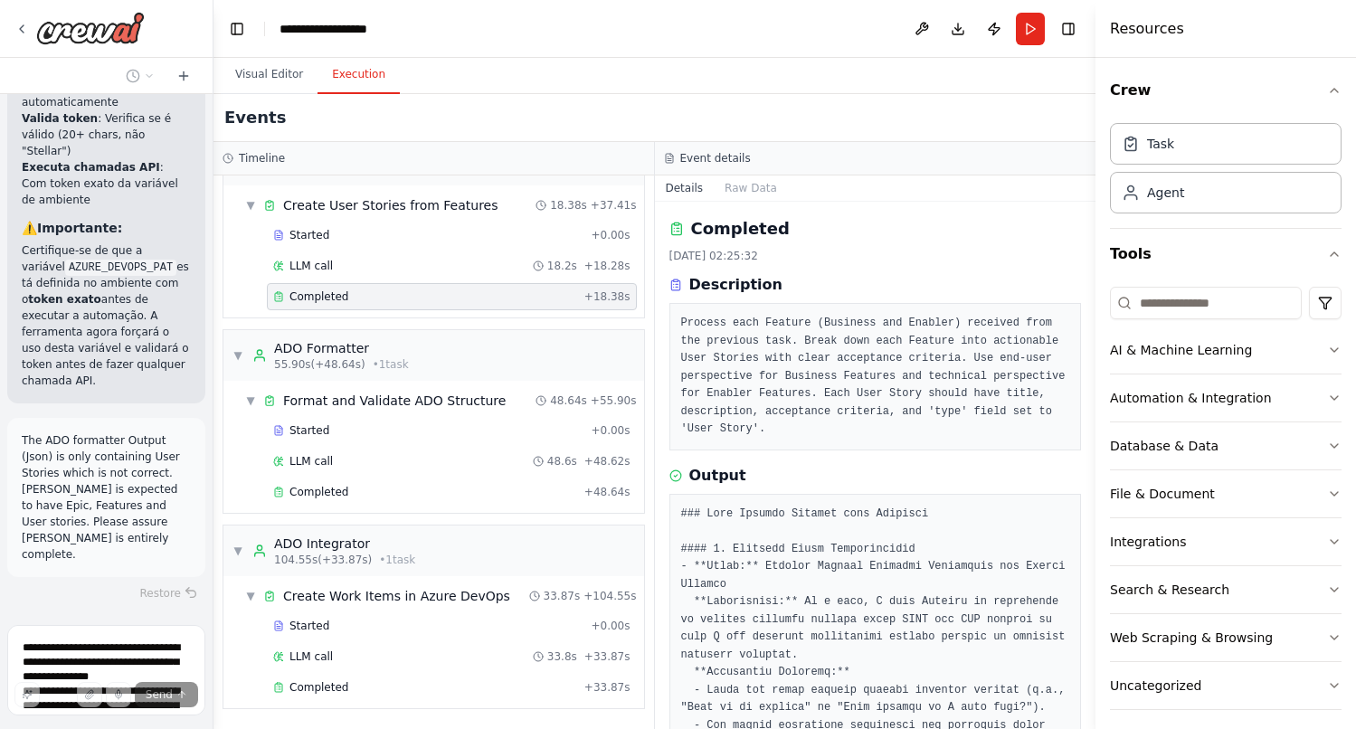
scroll to position [66, 0]
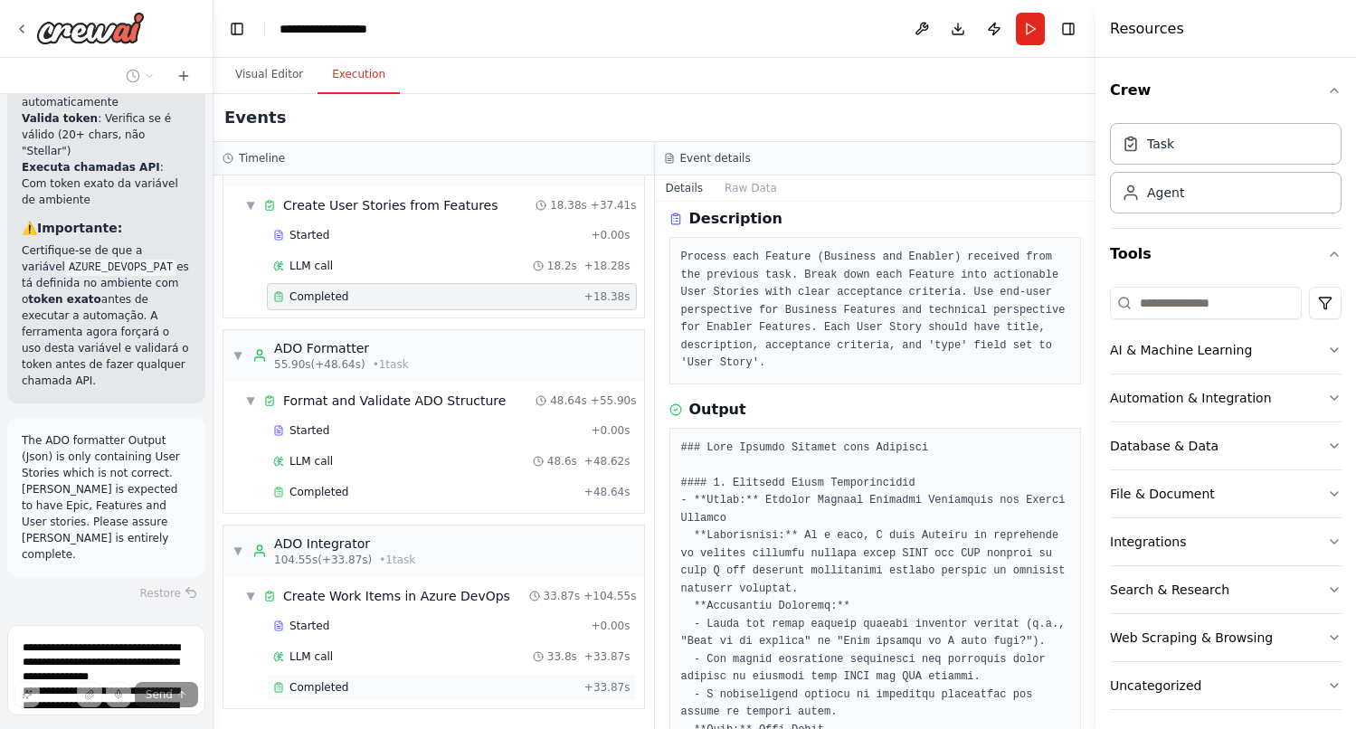
click at [432, 676] on div "Completed + 33.87s" at bounding box center [452, 687] width 370 height 27
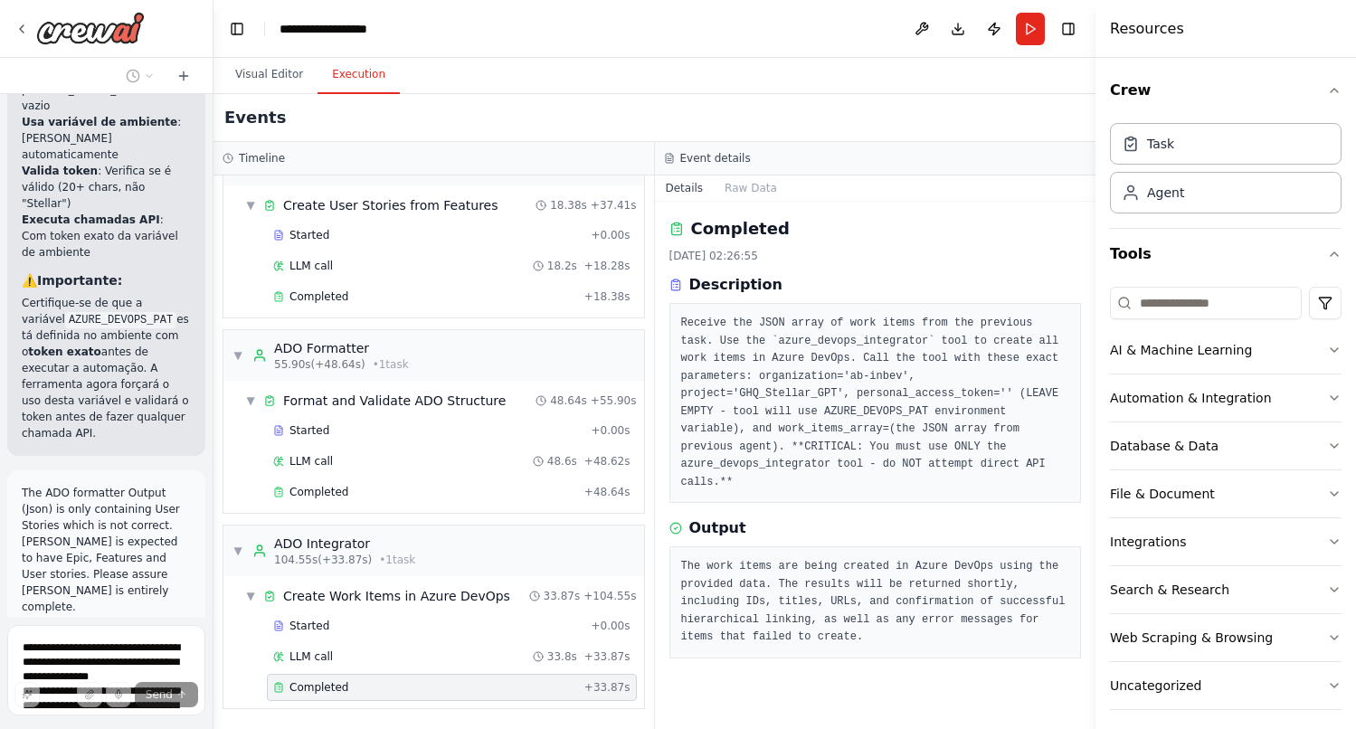
scroll to position [28888, 0]
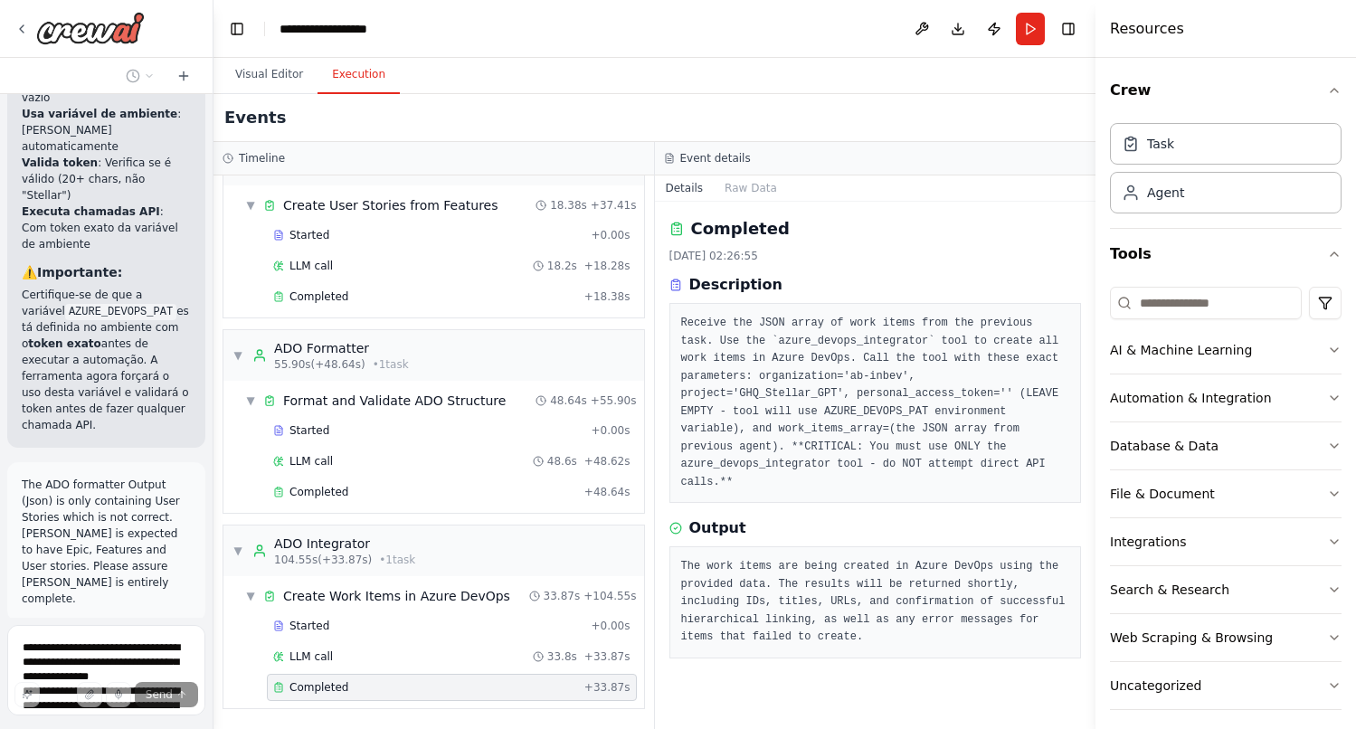
drag, startPoint x: 187, startPoint y: 441, endPoint x: 17, endPoint y: 343, distance: 196.5
copy div "2. Campo Inválido Removido: ✅ Problema : Campo "Custom.TypeofUserStory" com val…"
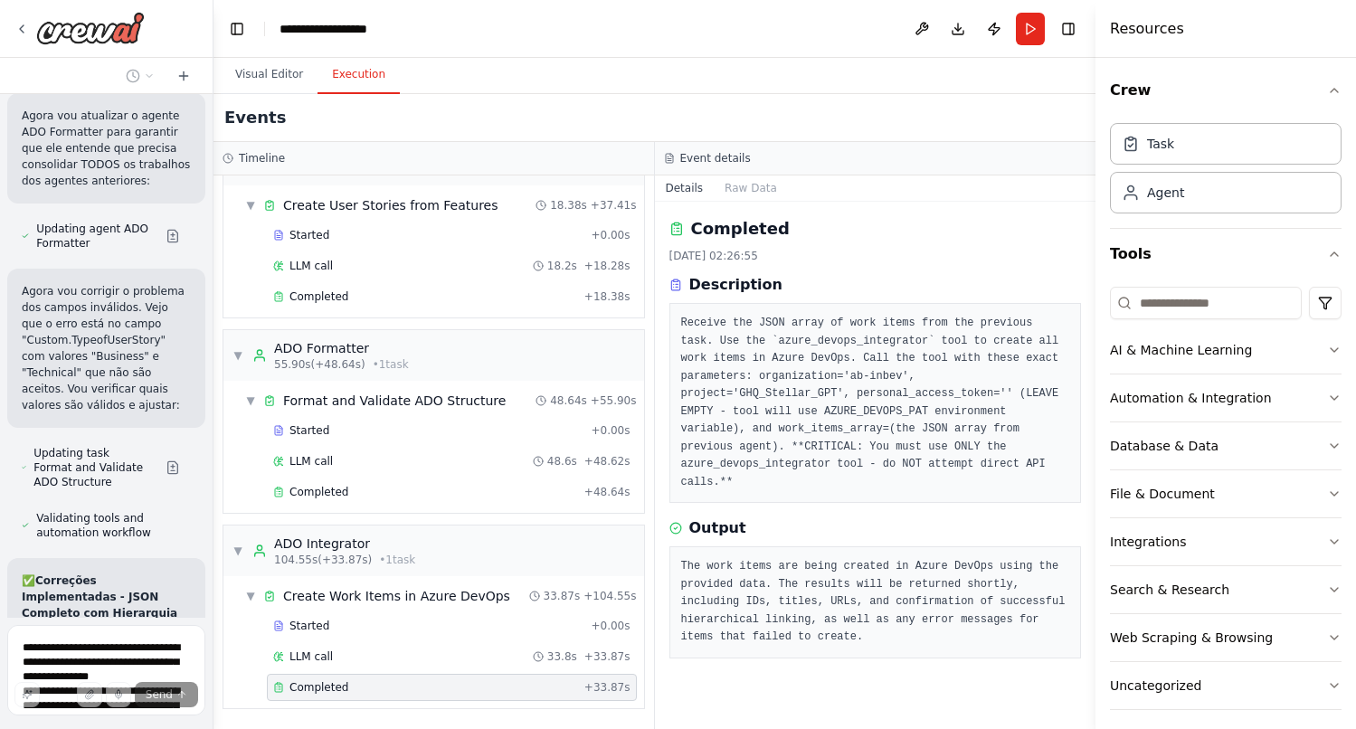
scroll to position [29992, 0]
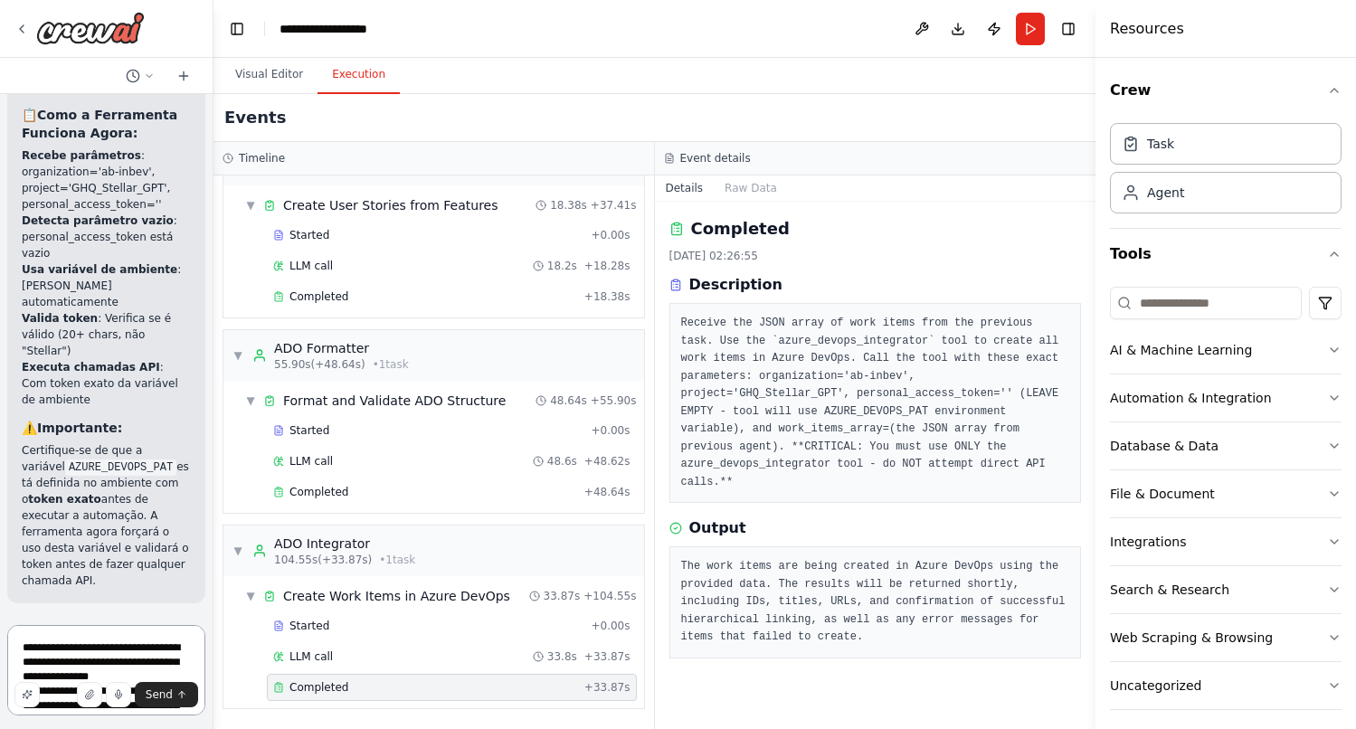
scroll to position [2, 0]
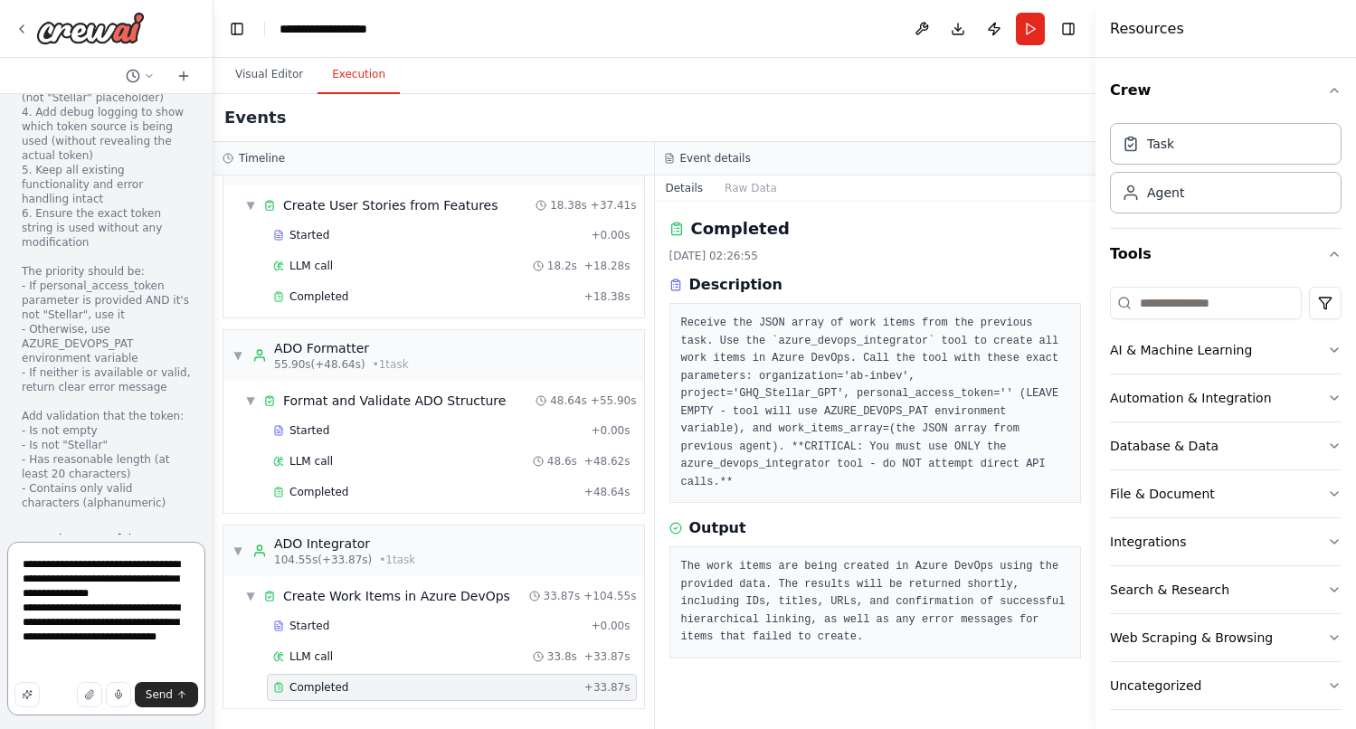
drag, startPoint x: 80, startPoint y: 649, endPoint x: 22, endPoint y: 555, distance: 110.9
click at [22, 555] on textarea "**********" at bounding box center [106, 629] width 198 height 174
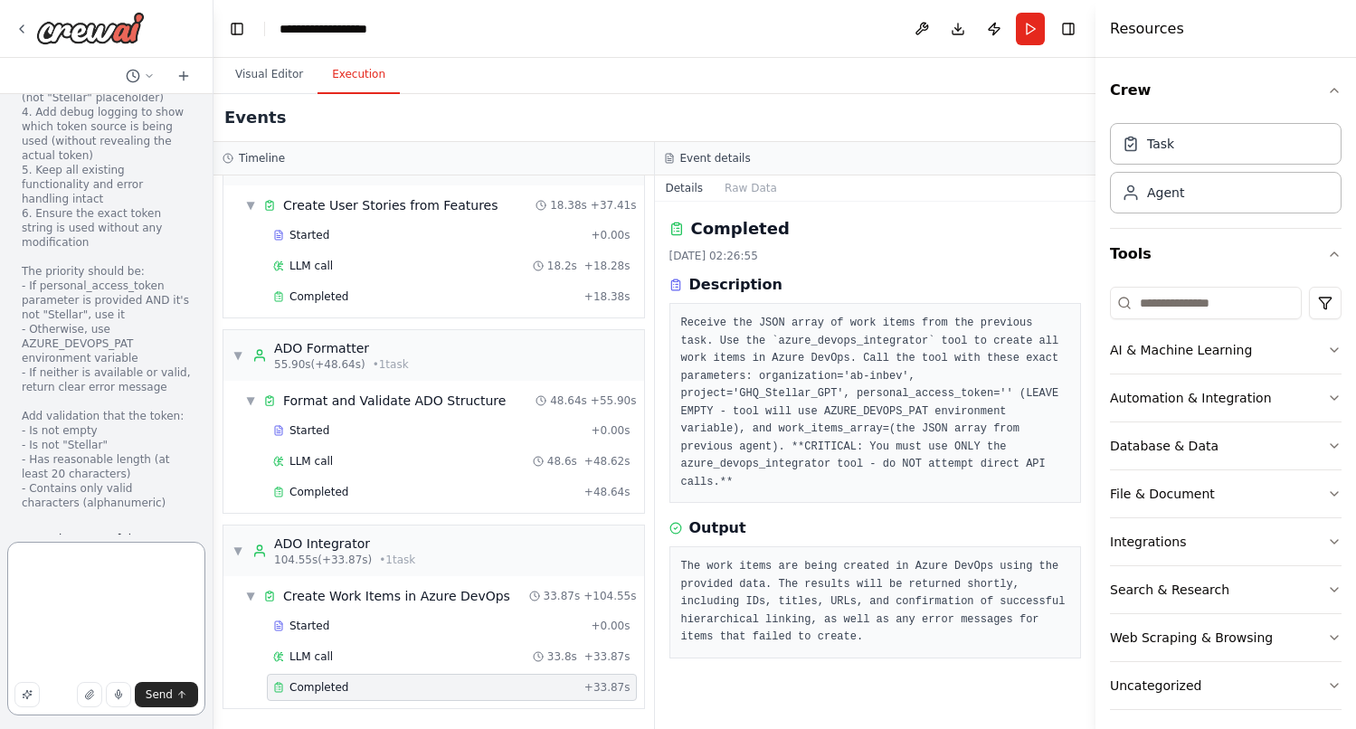
scroll to position [0, 0]
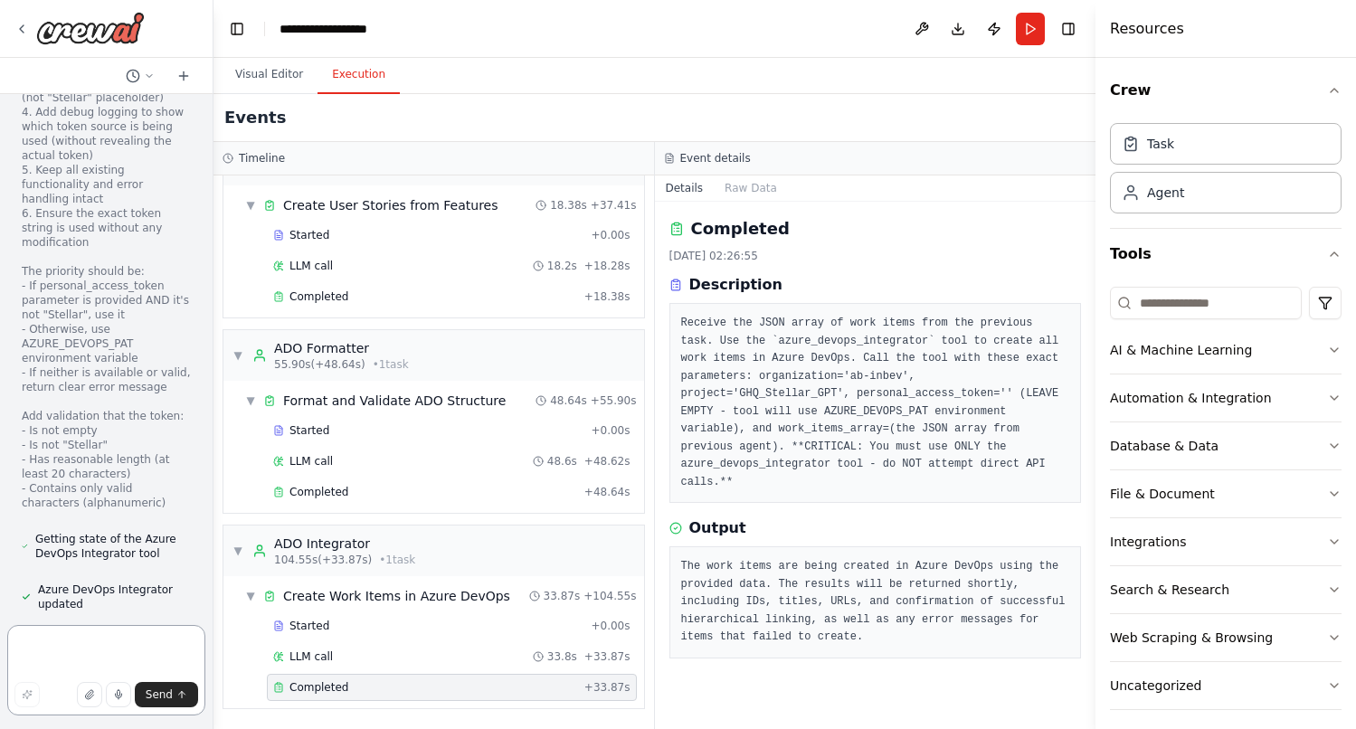
paste textarea "**********"
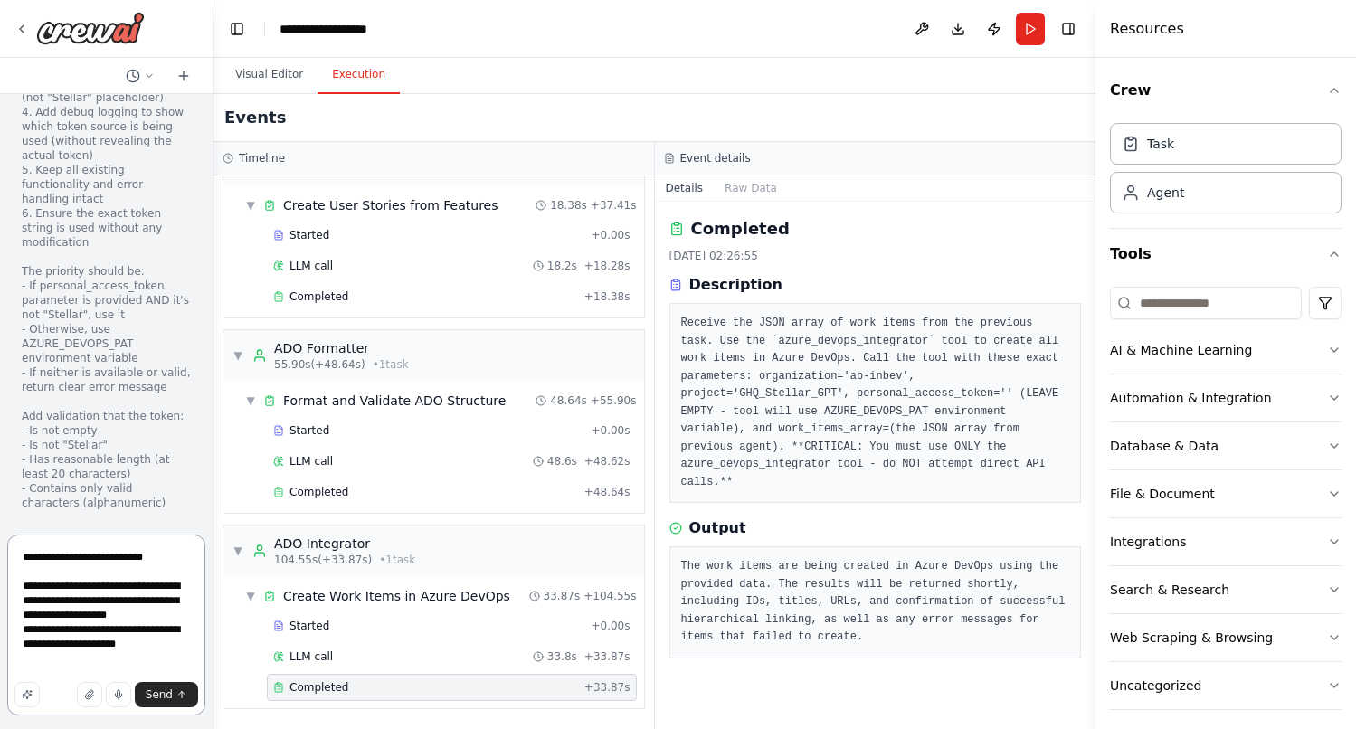
click at [41, 561] on textarea "**********" at bounding box center [106, 624] width 198 height 181
click at [99, 632] on textarea "**********" at bounding box center [106, 624] width 198 height 181
drag, startPoint x: 170, startPoint y: 549, endPoint x: 11, endPoint y: 547, distance: 159.2
click at [11, 547] on textarea "**********" at bounding box center [106, 624] width 198 height 181
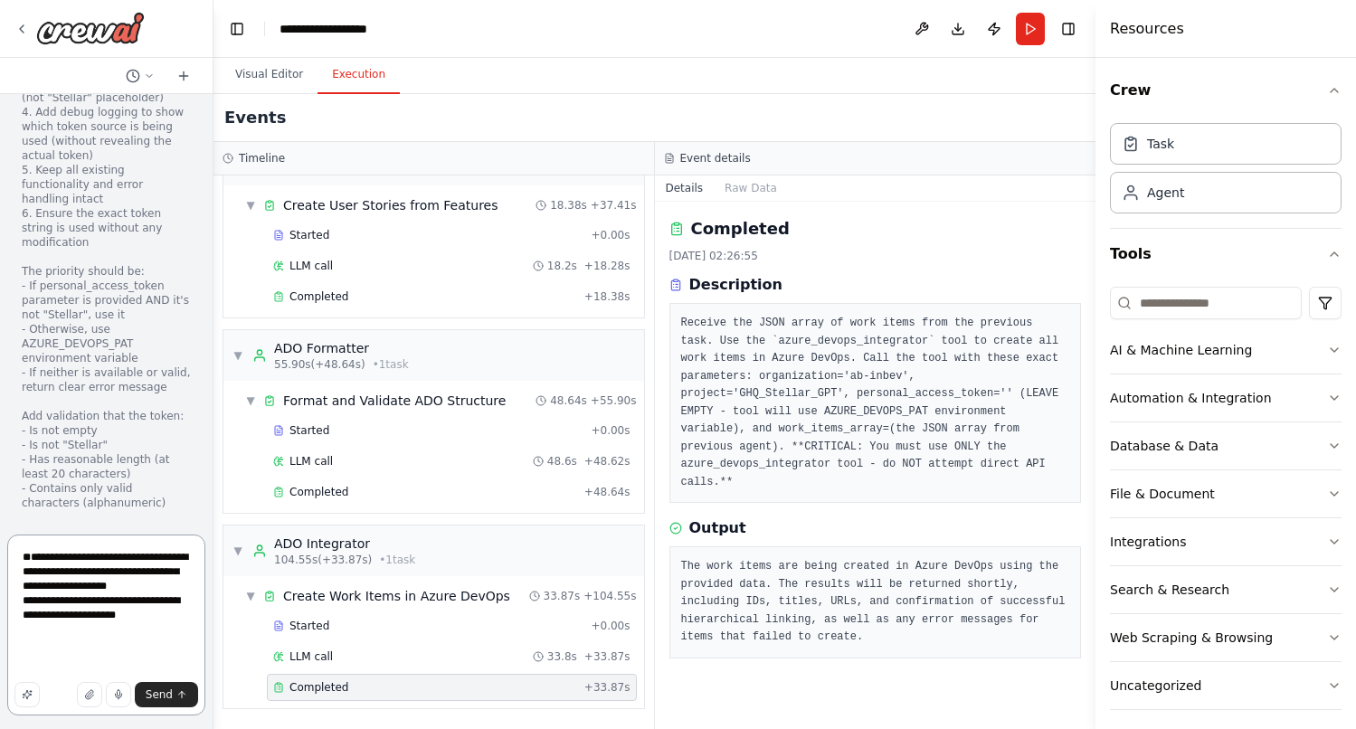
drag, startPoint x: 136, startPoint y: 574, endPoint x: 16, endPoint y: 556, distance: 120.7
click at [16, 556] on textarea "**********" at bounding box center [106, 624] width 198 height 181
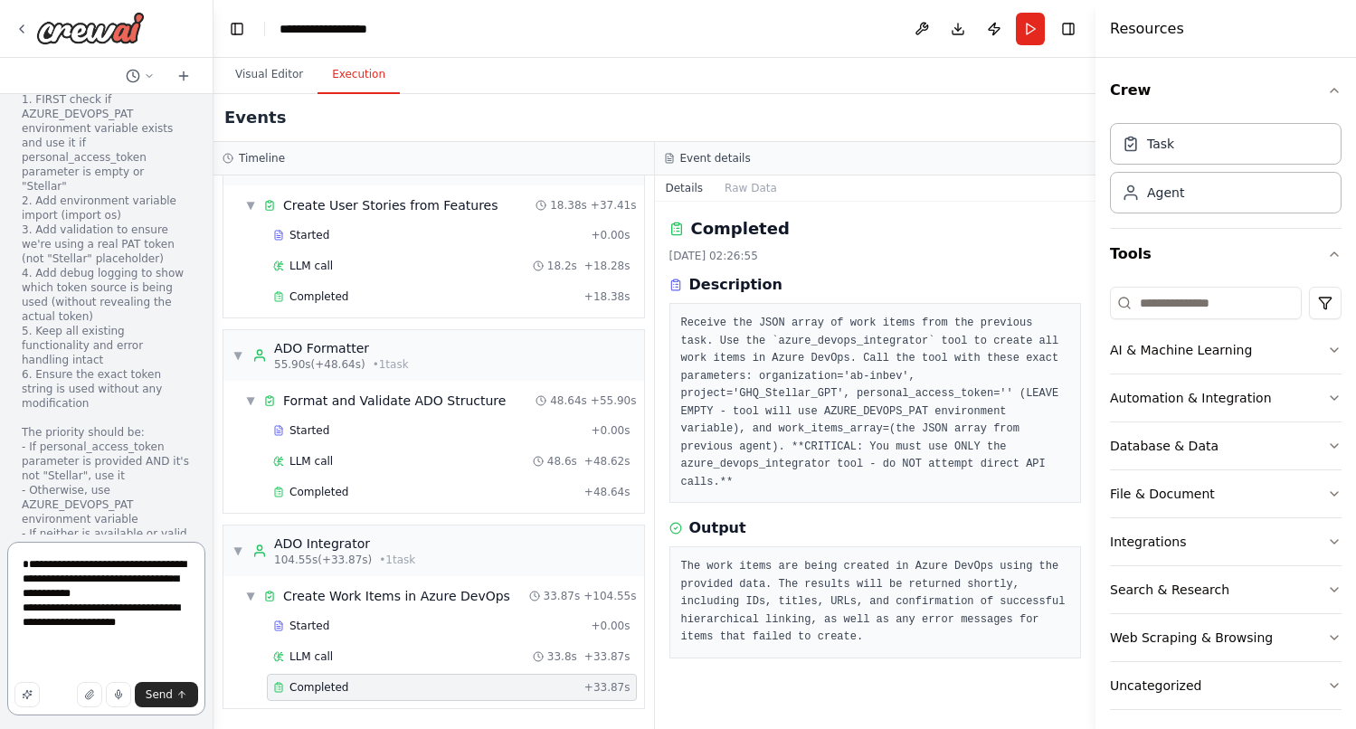
scroll to position [27311, 0]
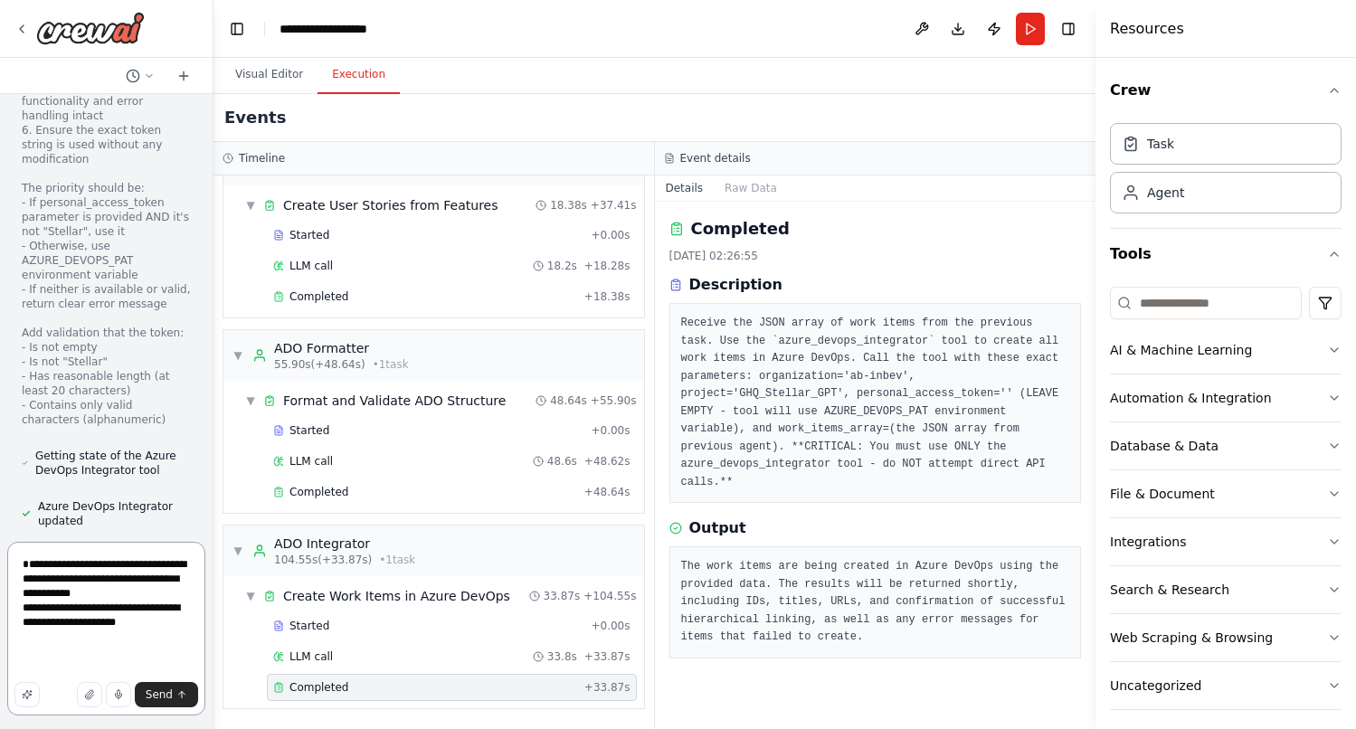
drag, startPoint x: 62, startPoint y: 608, endPoint x: 194, endPoint y: 652, distance: 138.4
click at [194, 652] on textarea "**********" at bounding box center [106, 629] width 198 height 174
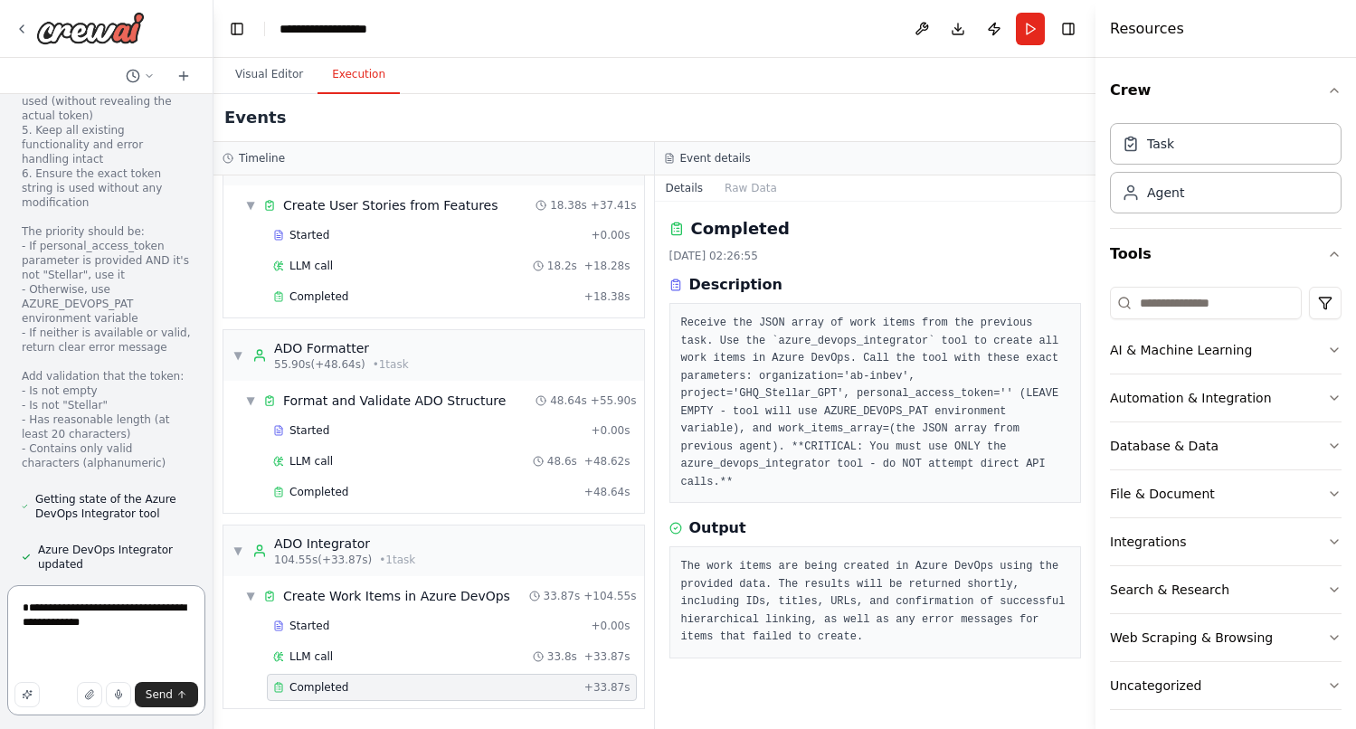
click at [178, 645] on textarea "**********" at bounding box center [106, 650] width 198 height 130
click at [90, 646] on textarea "**********" at bounding box center [106, 650] width 198 height 130
drag, startPoint x: 166, startPoint y: 637, endPoint x: 169, endPoint y: 659, distance: 22.8
click at [166, 643] on textarea "**********" at bounding box center [106, 650] width 198 height 130
click at [118, 655] on textarea "**********" at bounding box center [106, 650] width 198 height 130
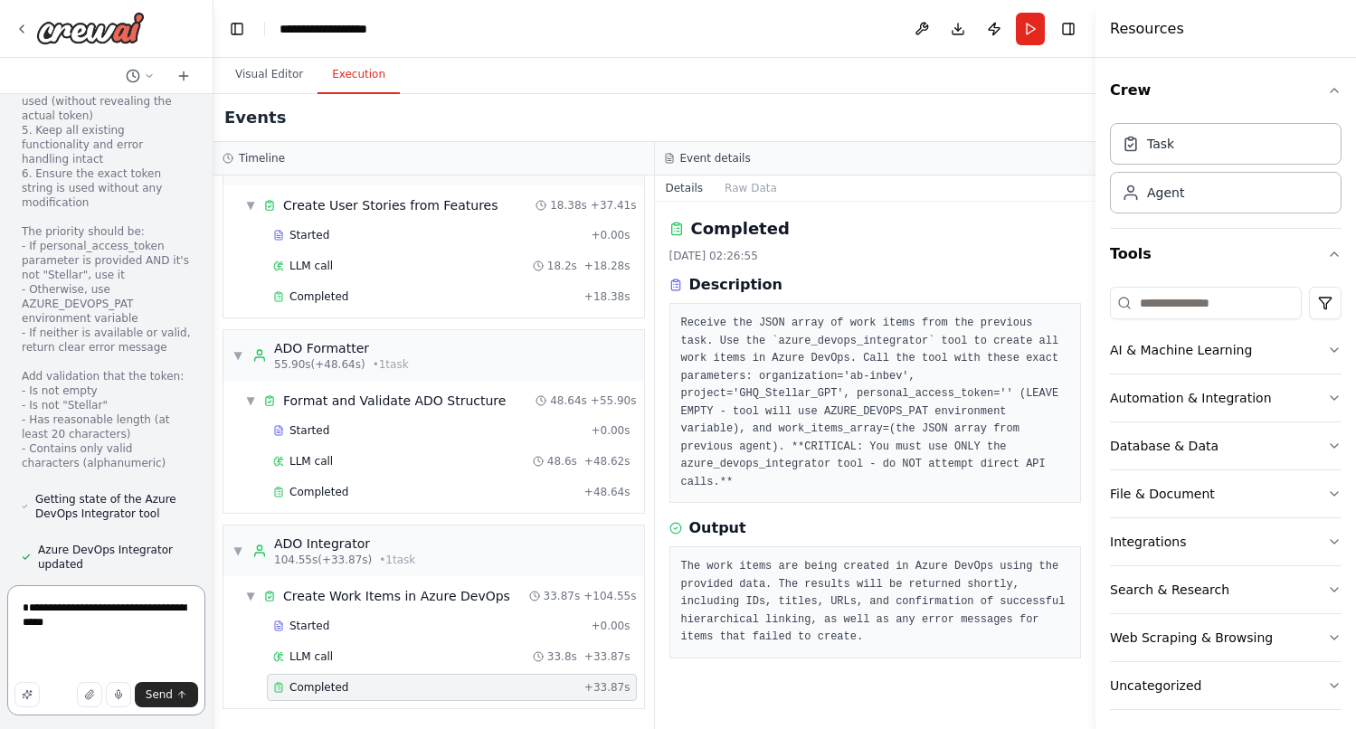
scroll to position [27253, 0]
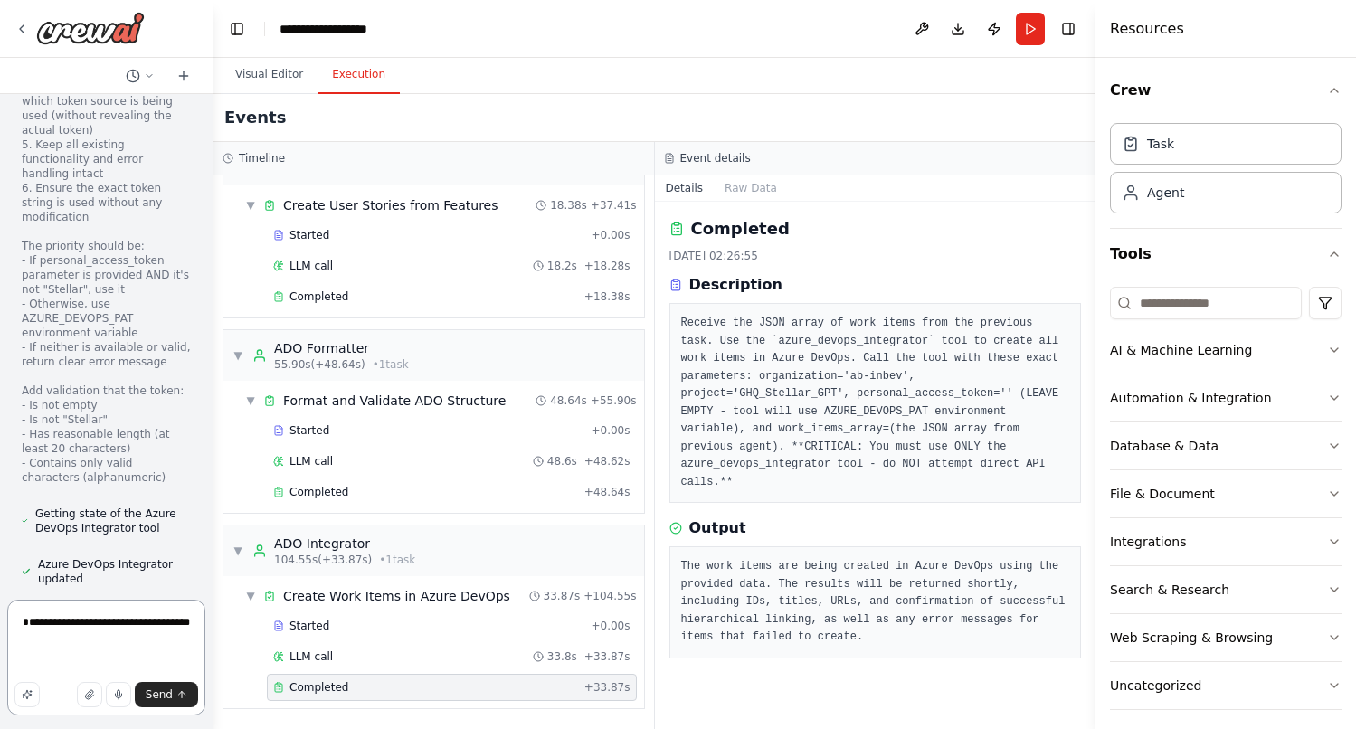
paste textarea "**********"
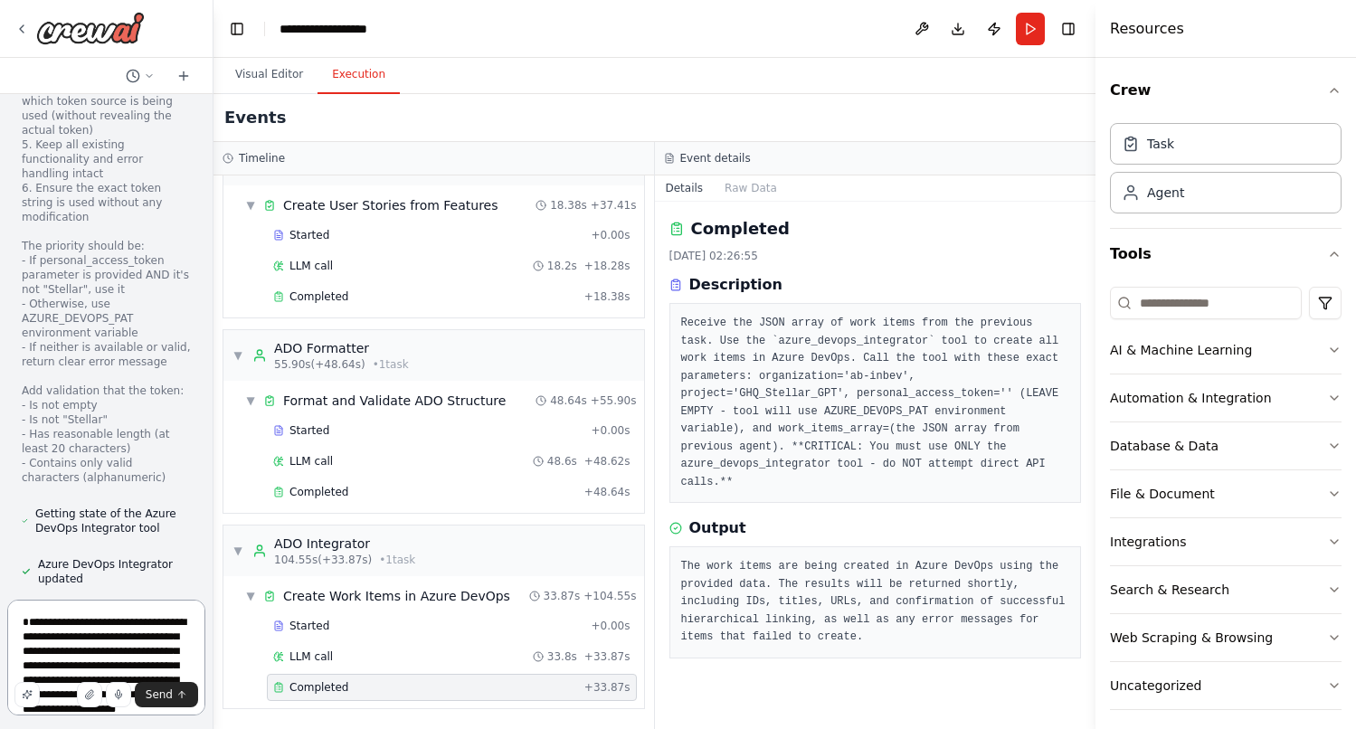
scroll to position [27311, 0]
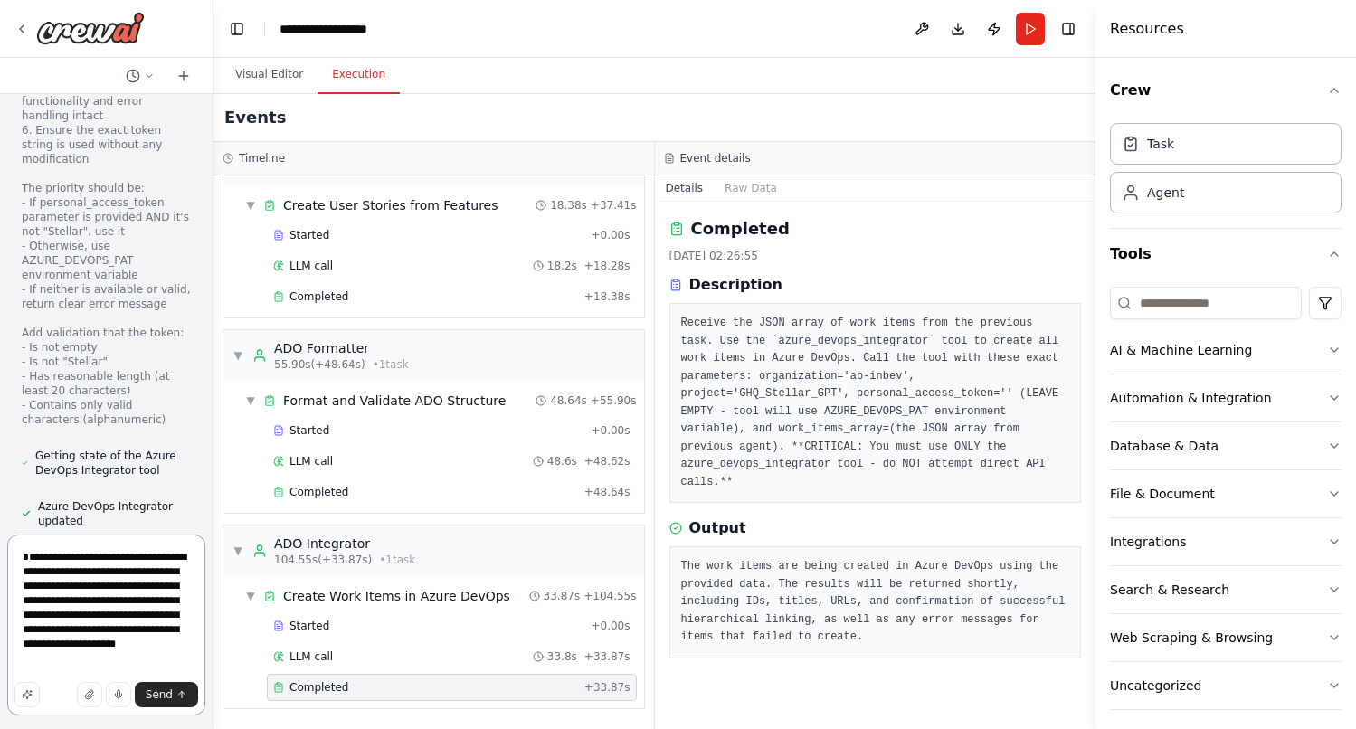
drag, startPoint x: 165, startPoint y: 584, endPoint x: 17, endPoint y: 553, distance: 150.8
click at [17, 553] on textarea "**********" at bounding box center [106, 624] width 198 height 181
click at [108, 630] on textarea "**********" at bounding box center [106, 624] width 198 height 181
type textarea "**********"
click at [162, 699] on span "Send" at bounding box center [159, 694] width 27 height 14
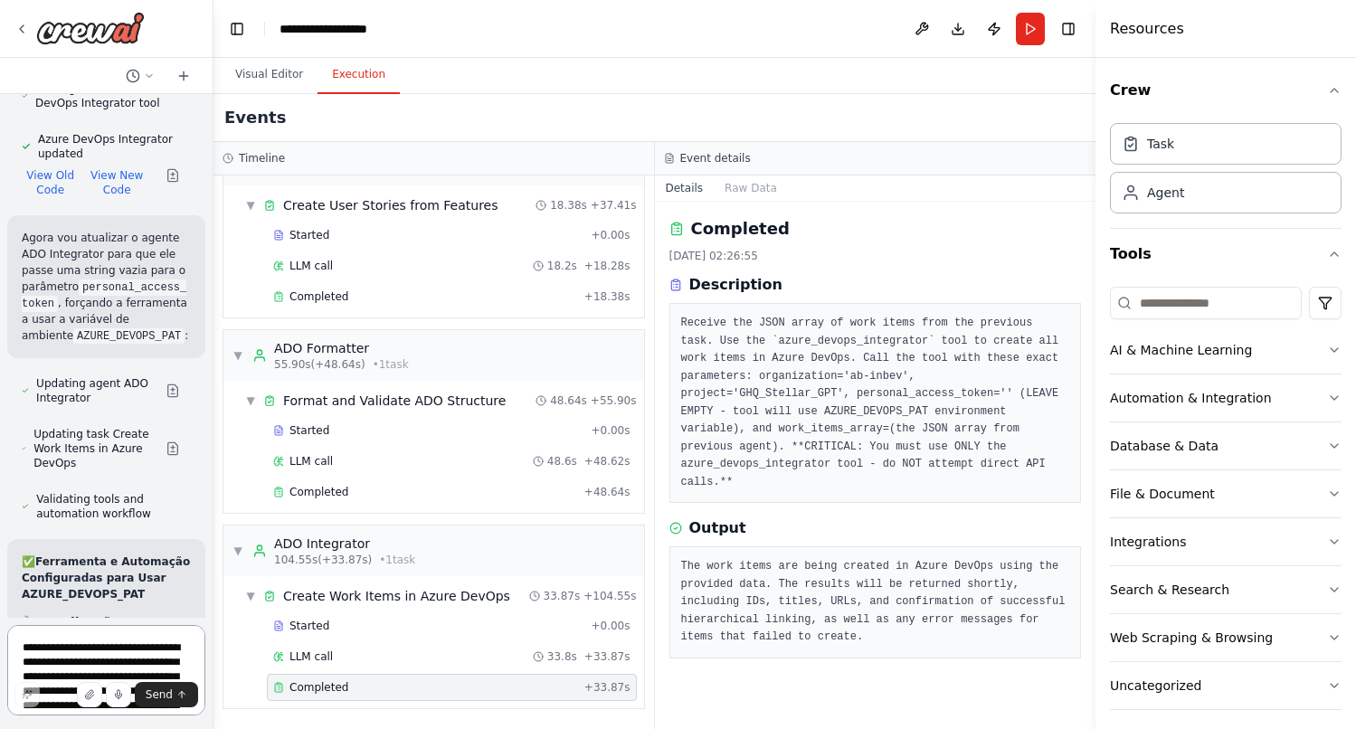
scroll to position [27657, 0]
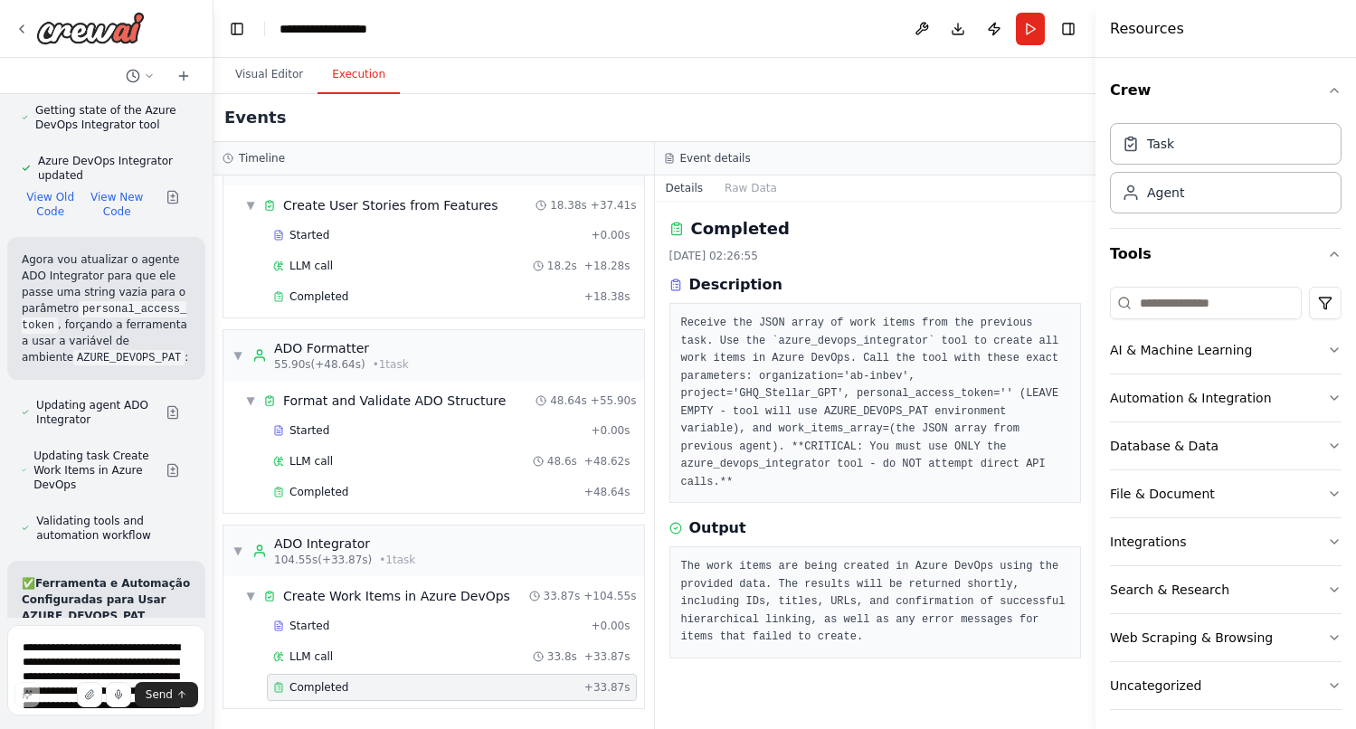
drag, startPoint x: 164, startPoint y: 309, endPoint x: 24, endPoint y: 211, distance: 170.6
copy p "Assegurar 'TypeofUserStory' como 'Enabler' para uma user story que pertence a u…"
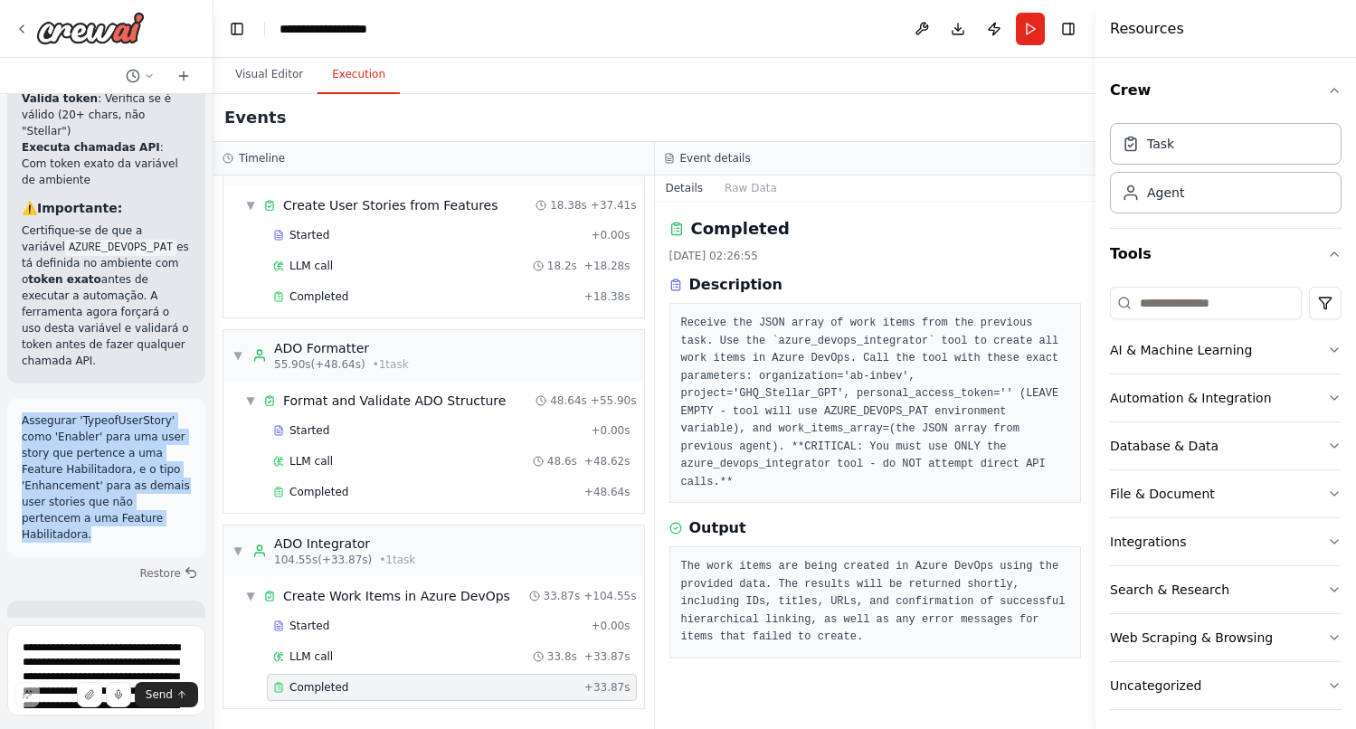
scroll to position [29053, 0]
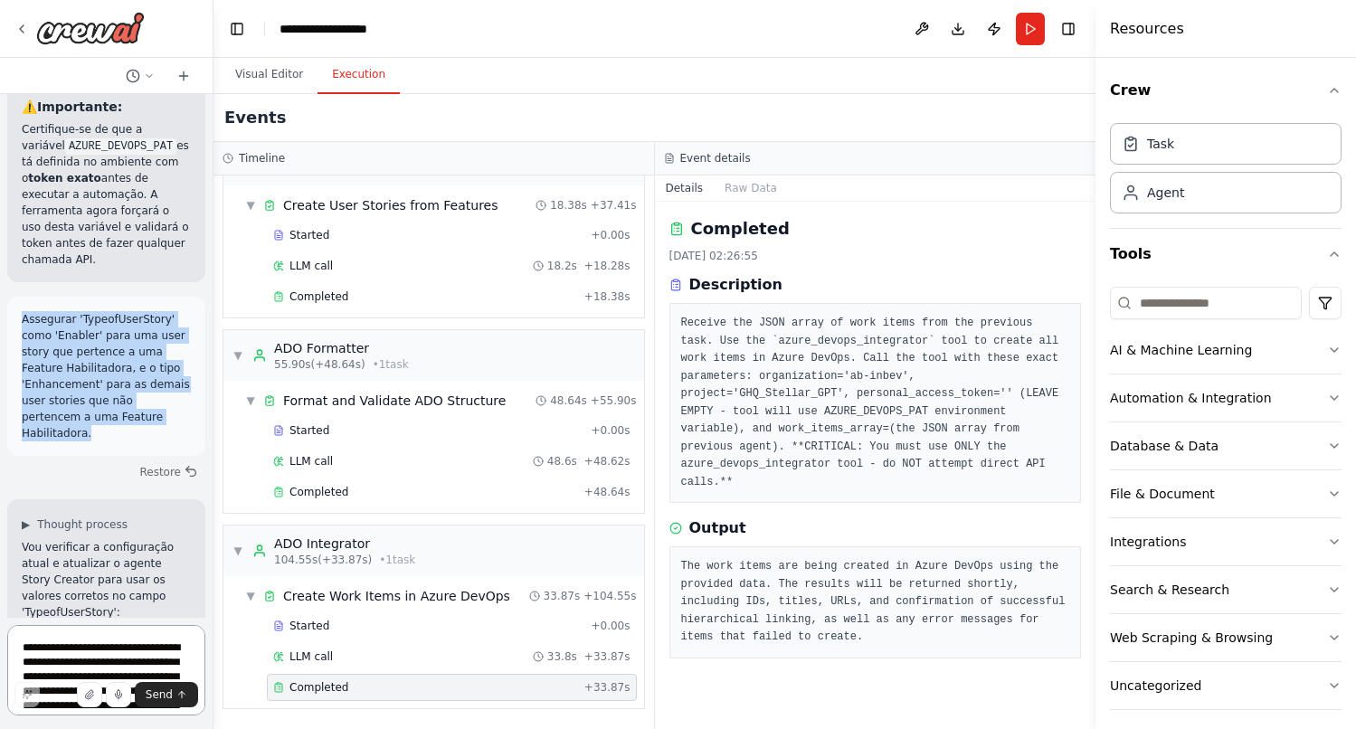
click at [84, 654] on textarea "**********" at bounding box center [106, 670] width 198 height 90
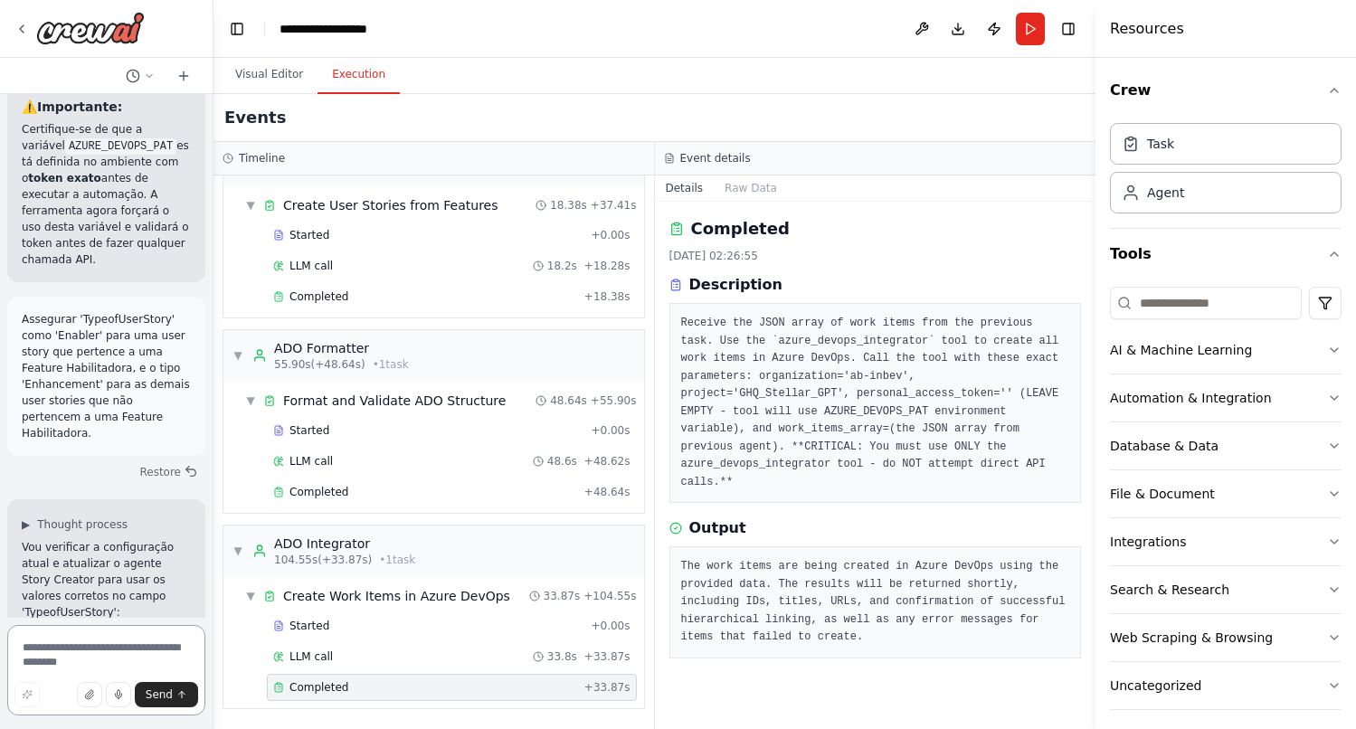
paste textarea "**********"
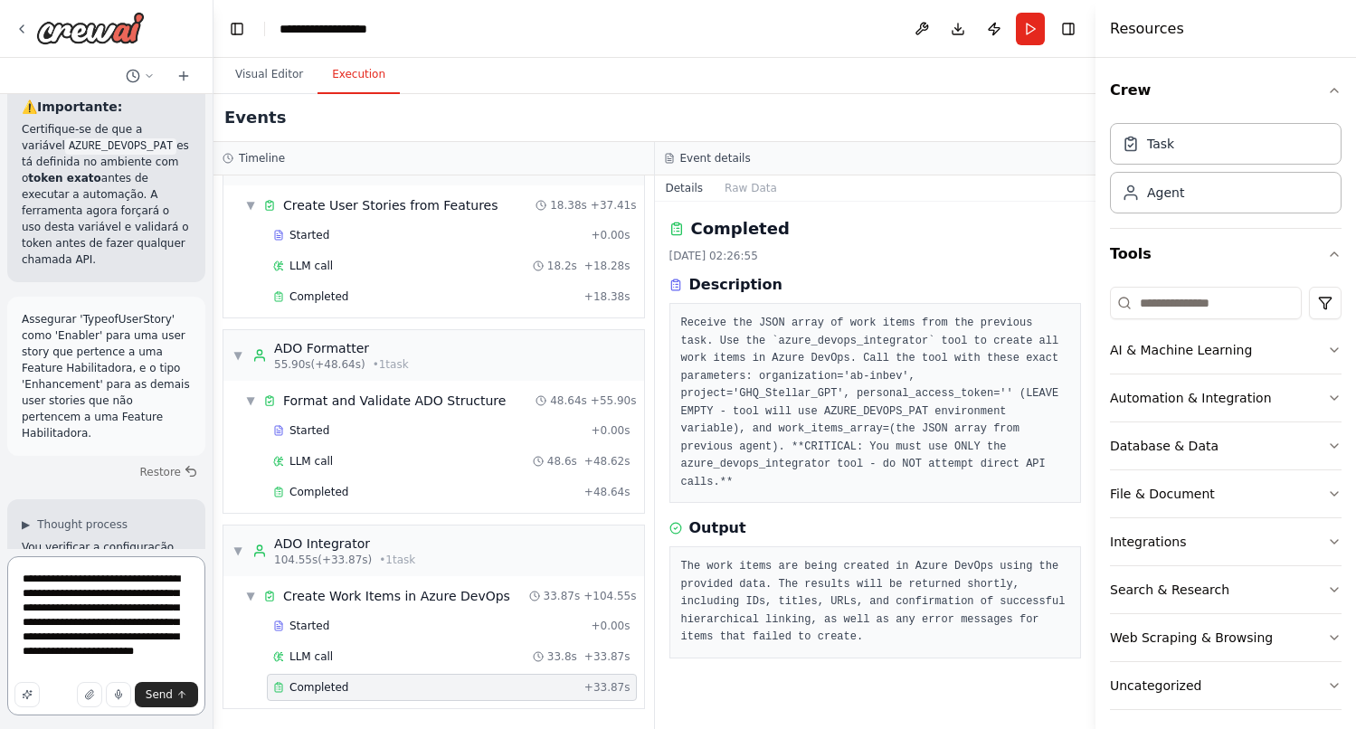
click at [35, 581] on textarea "**********" at bounding box center [106, 635] width 198 height 159
click at [24, 576] on textarea "**********" at bounding box center [106, 635] width 198 height 159
click at [30, 599] on textarea "**********" at bounding box center [106, 629] width 198 height 174
type textarea "**********"
click at [161, 699] on span "Send" at bounding box center [159, 694] width 27 height 14
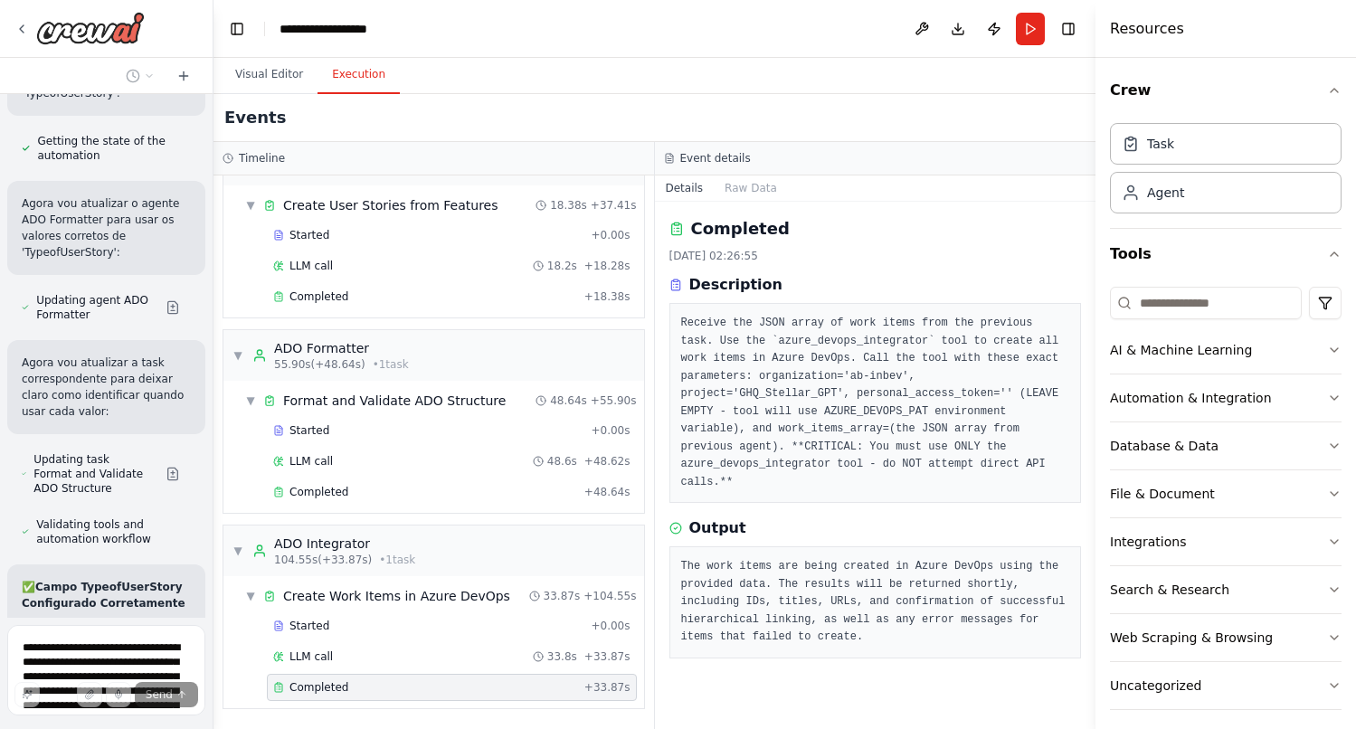
scroll to position [29659, 0]
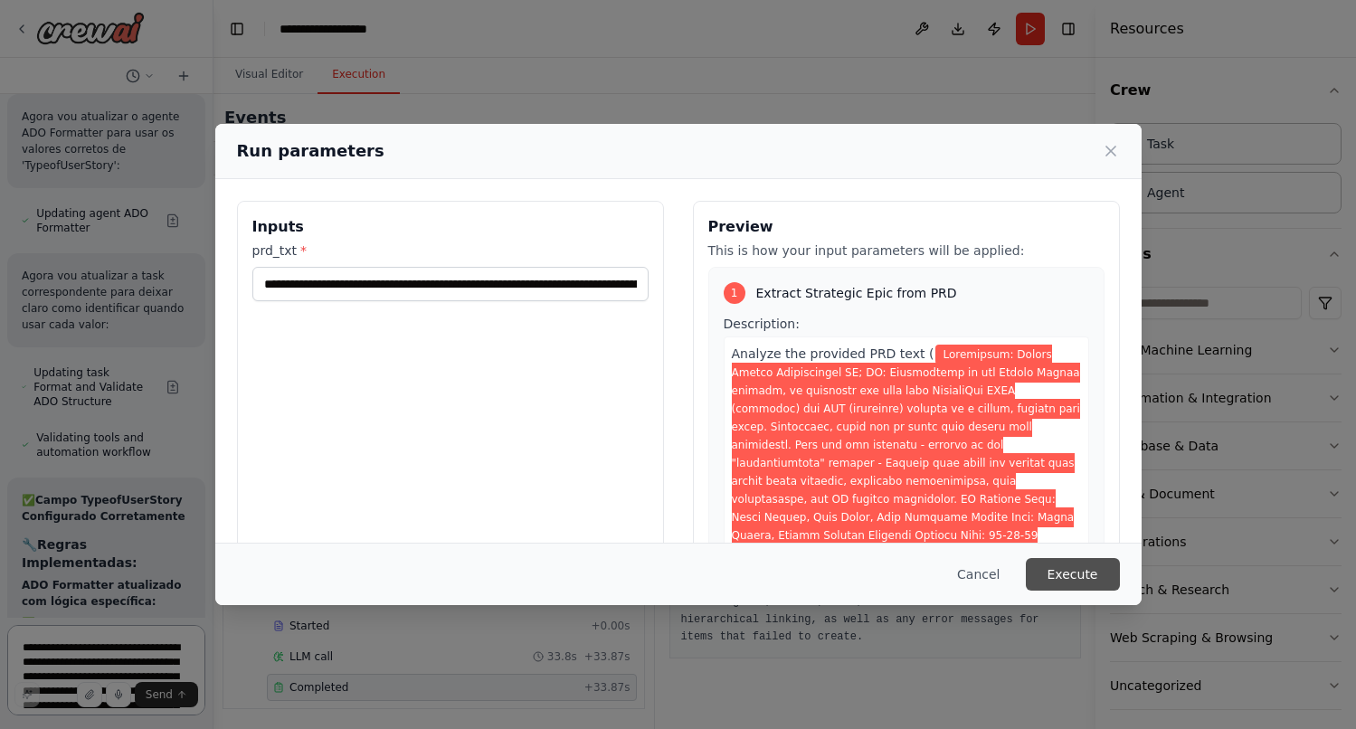
click at [1082, 572] on button "Execute" at bounding box center [1073, 574] width 94 height 33
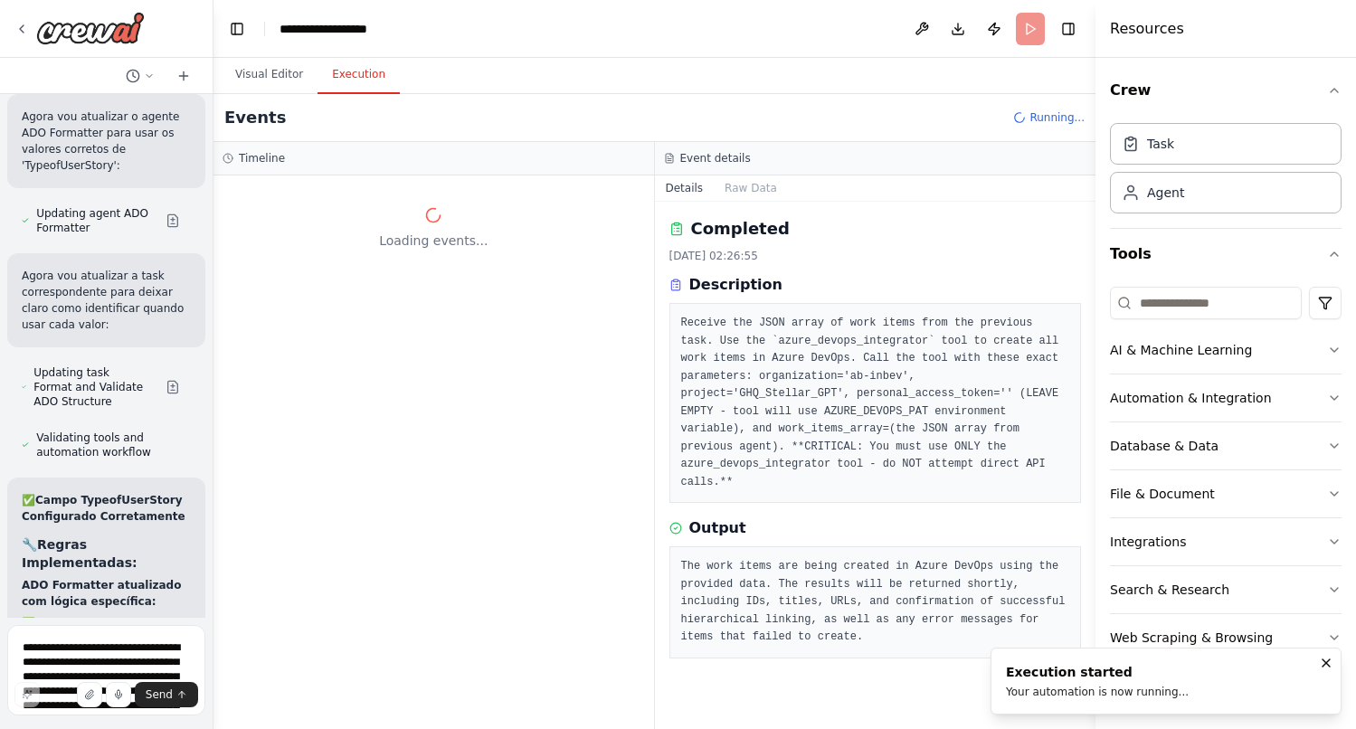
scroll to position [30211, 0]
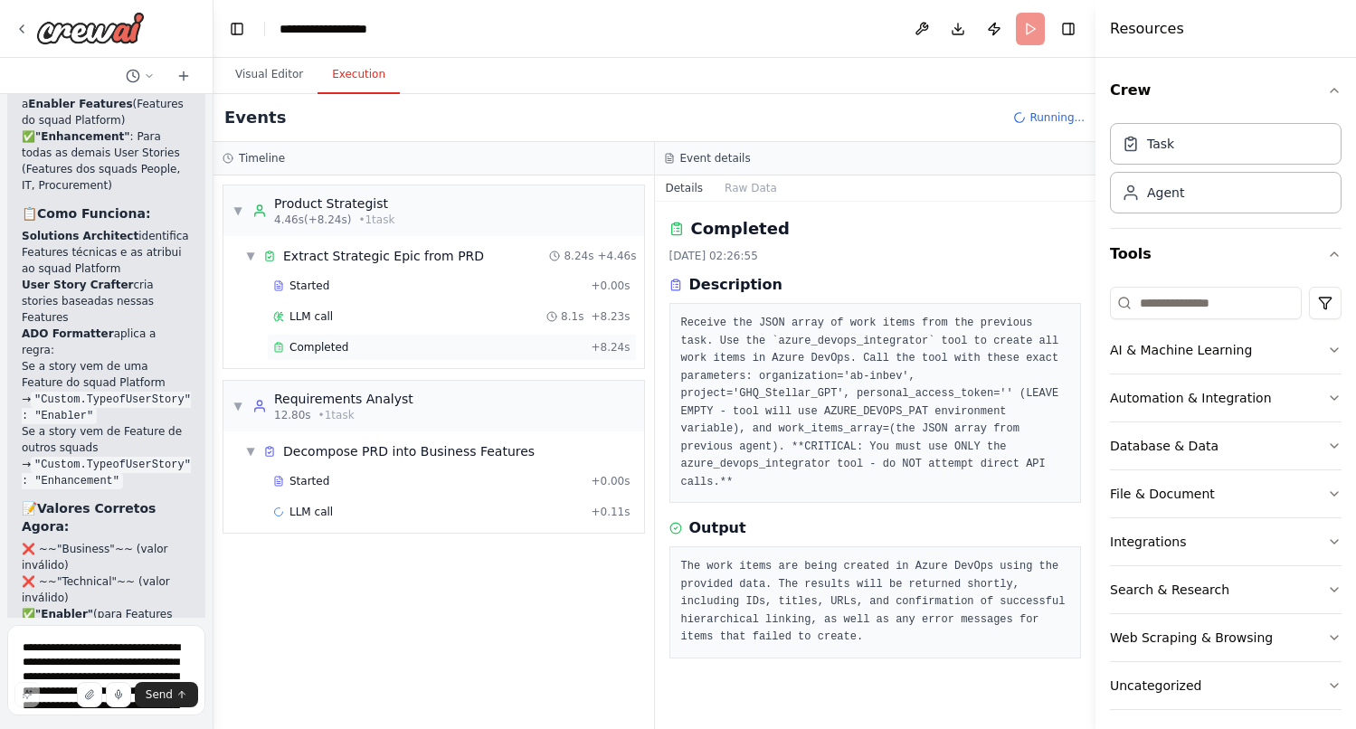
click at [332, 336] on div "Completed + 8.24s" at bounding box center [452, 347] width 370 height 27
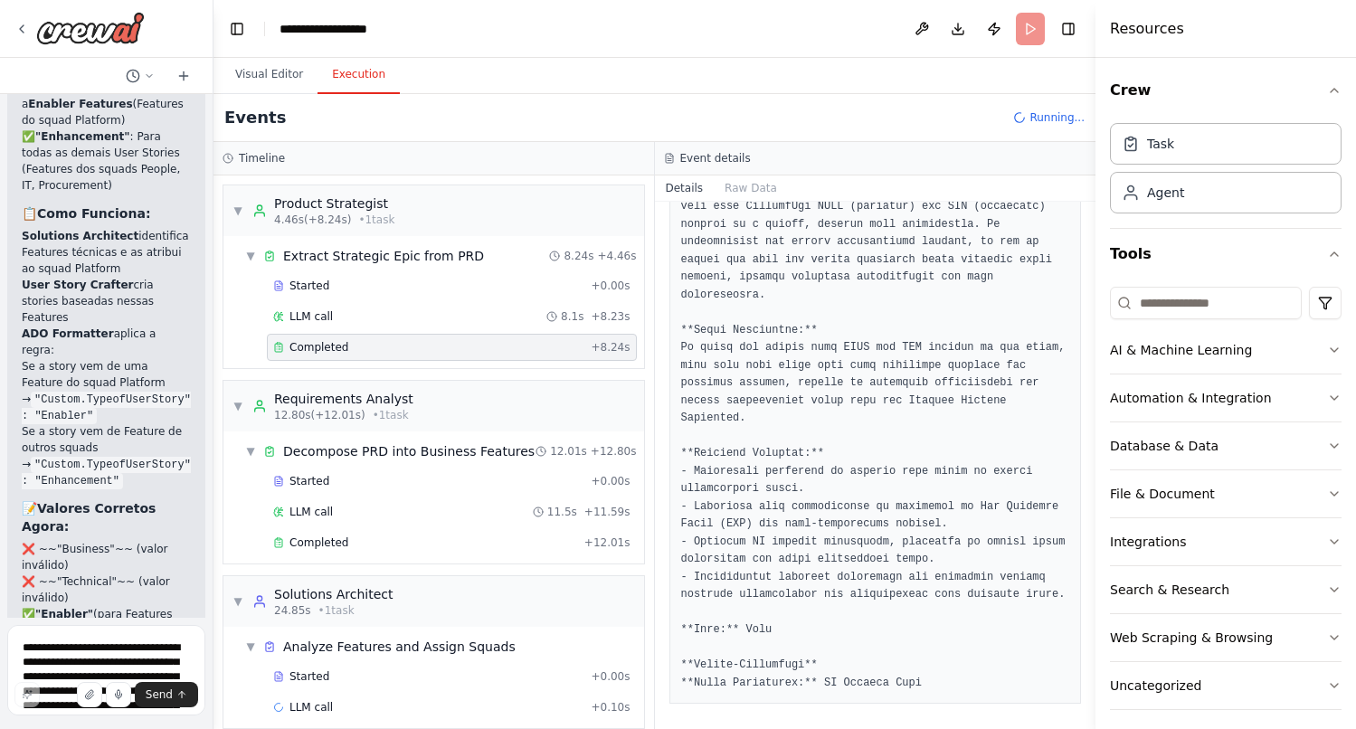
scroll to position [399, 0]
click at [370, 553] on div "Completed + 12.01s" at bounding box center [452, 542] width 370 height 27
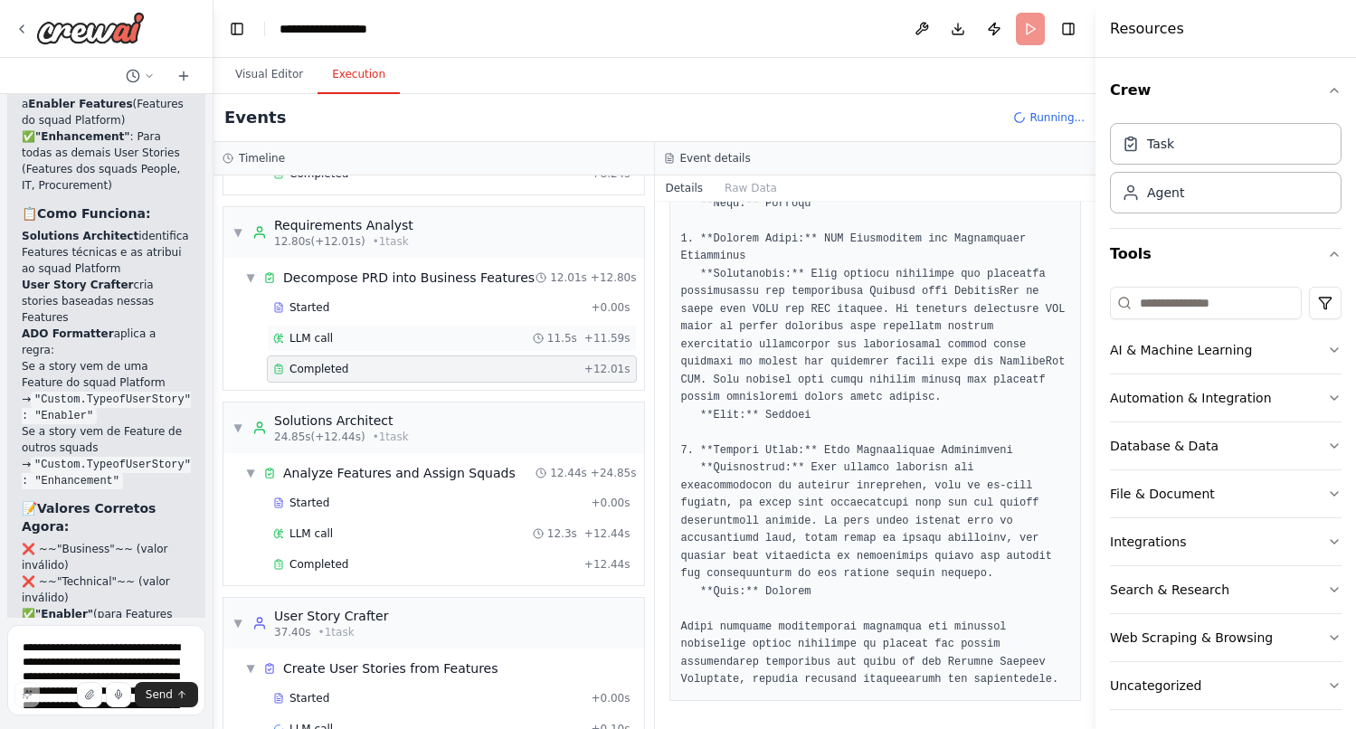
scroll to position [176, 0]
click at [362, 575] on div "Started + 0.00s LLM call 12.3s + 12.44s Completed + 12.44s" at bounding box center [441, 533] width 406 height 92
click at [361, 558] on div "Completed" at bounding box center [425, 561] width 304 height 14
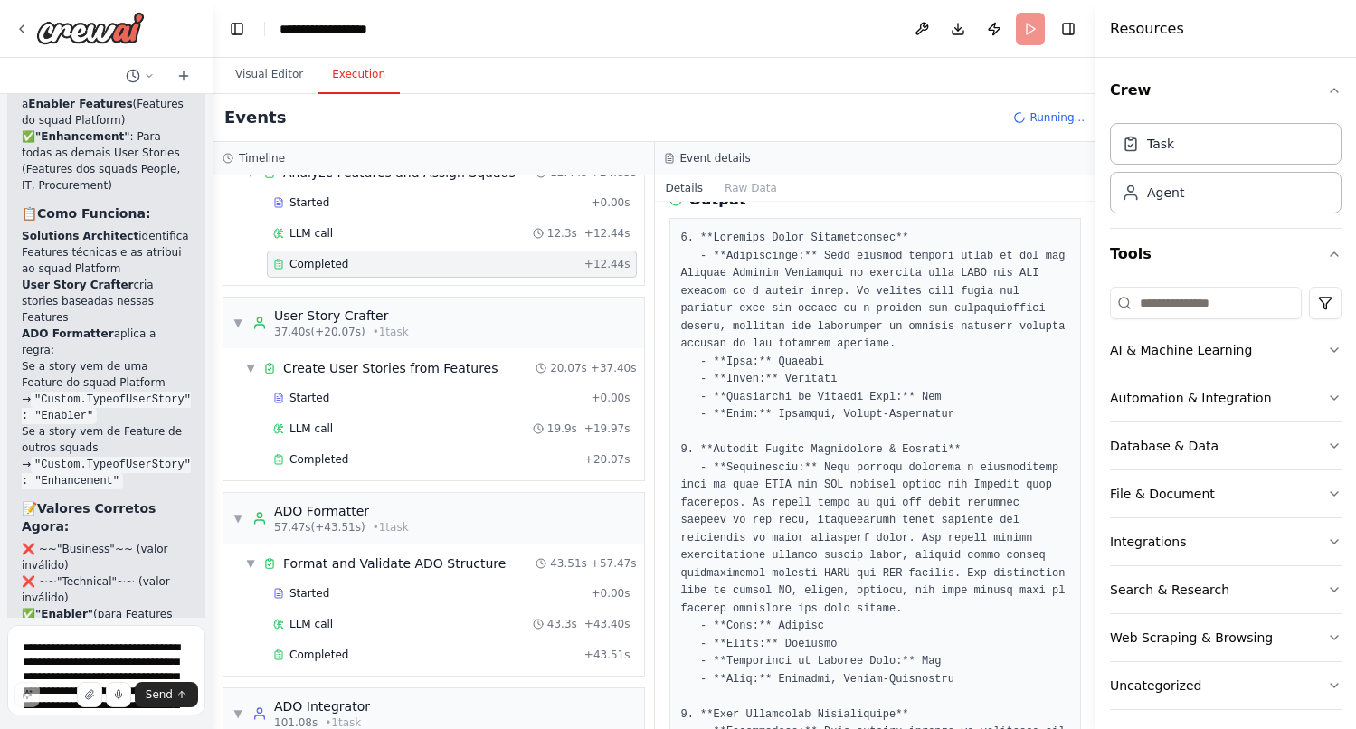
scroll to position [478, 0]
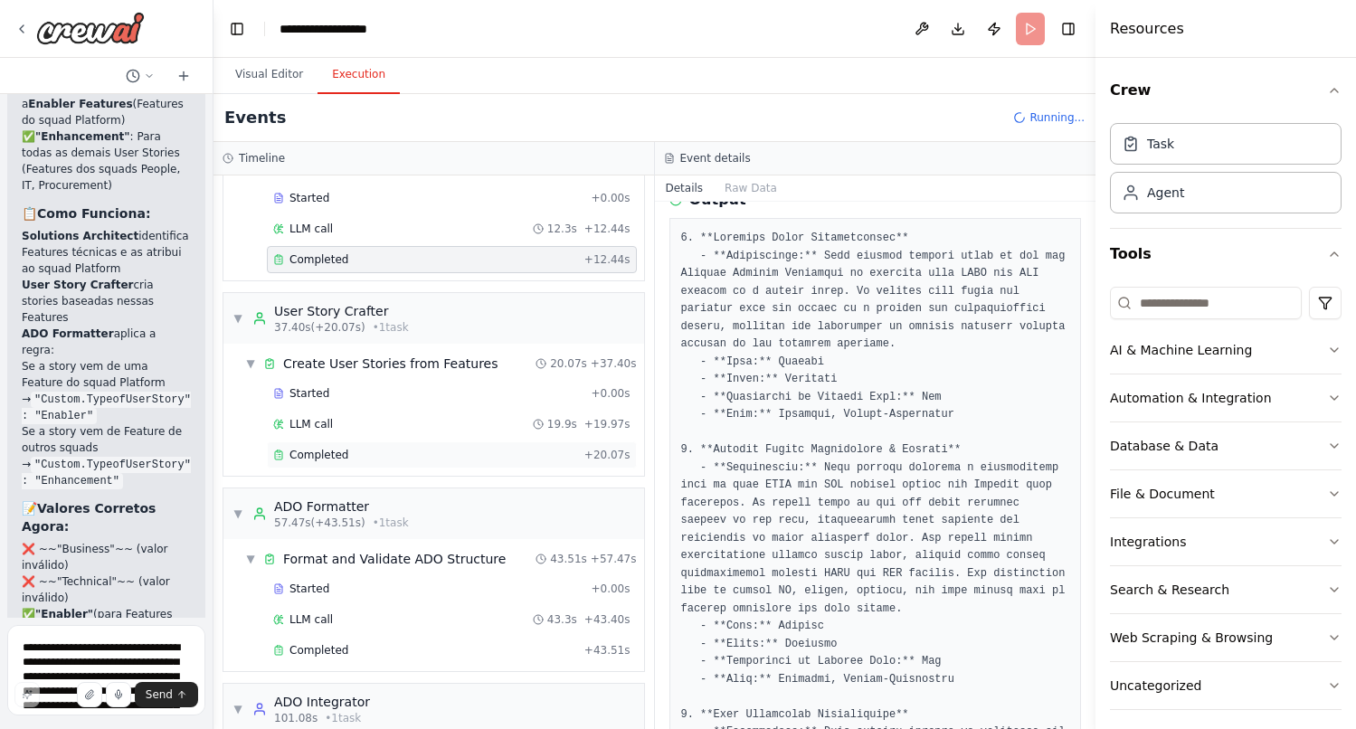
click at [342, 452] on span "Completed" at bounding box center [318, 455] width 59 height 14
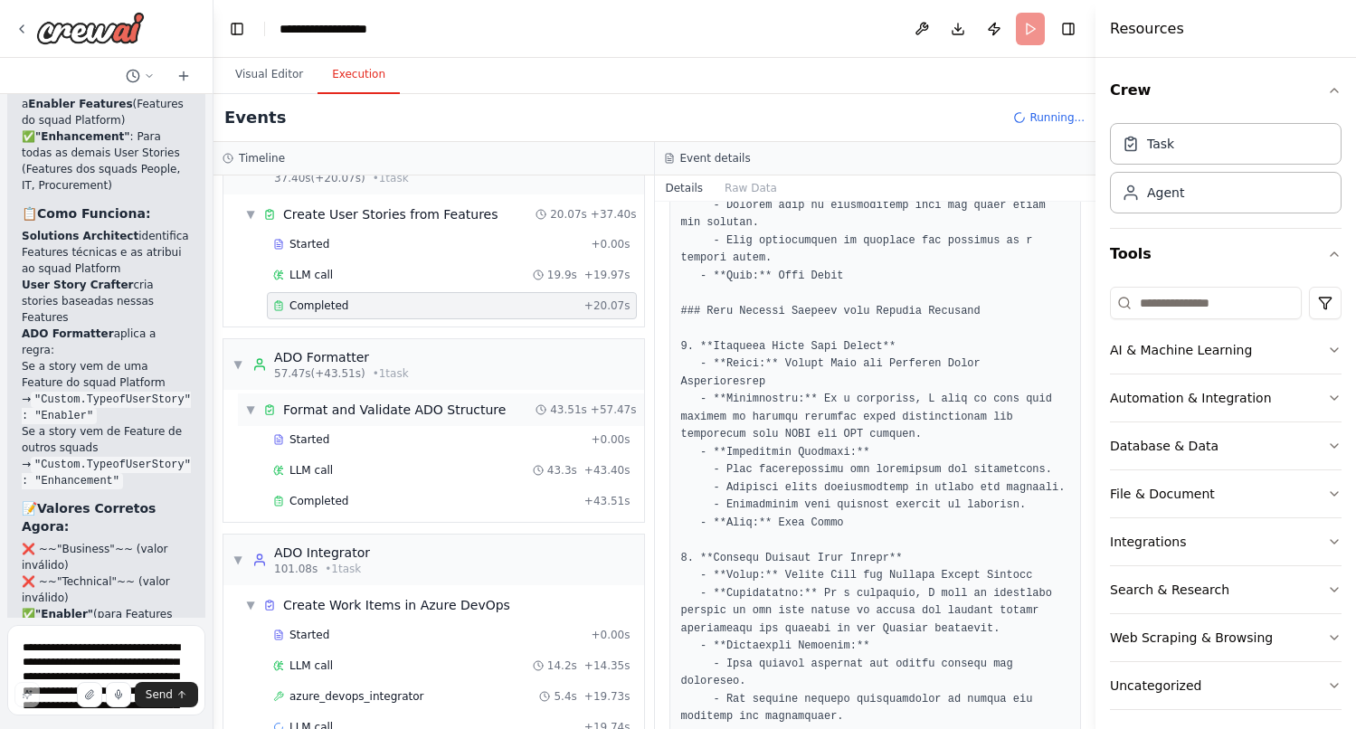
scroll to position [629, 0]
click at [405, 500] on div "Completed" at bounding box center [425, 499] width 304 height 14
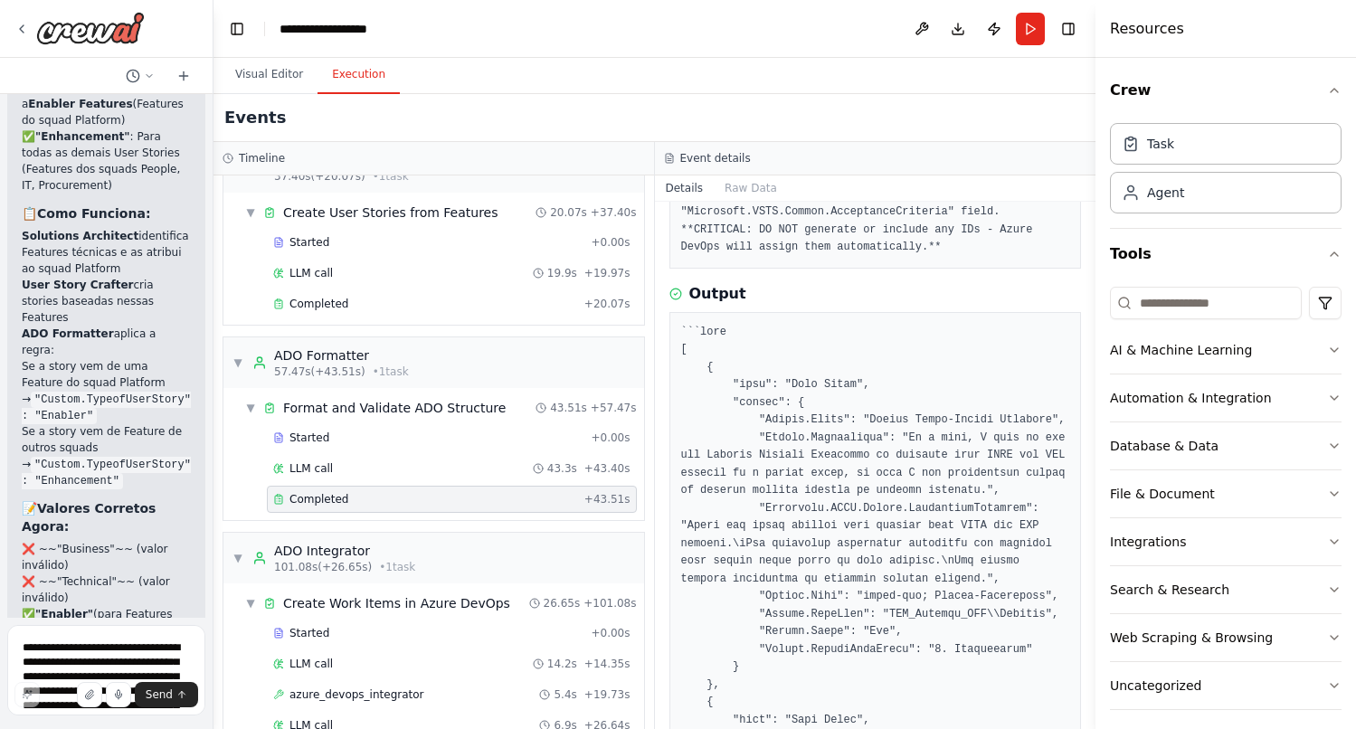
scroll to position [307, 0]
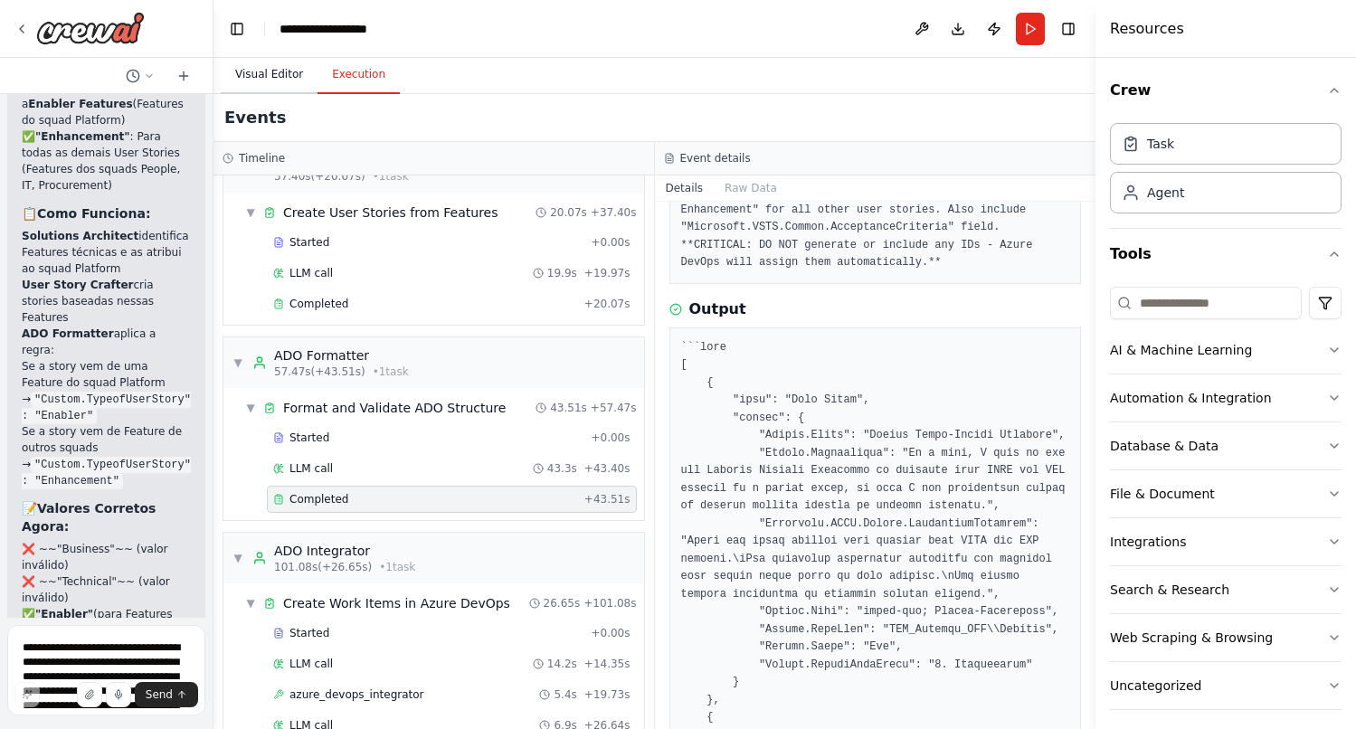
click at [263, 71] on button "Visual Editor" at bounding box center [269, 75] width 97 height 38
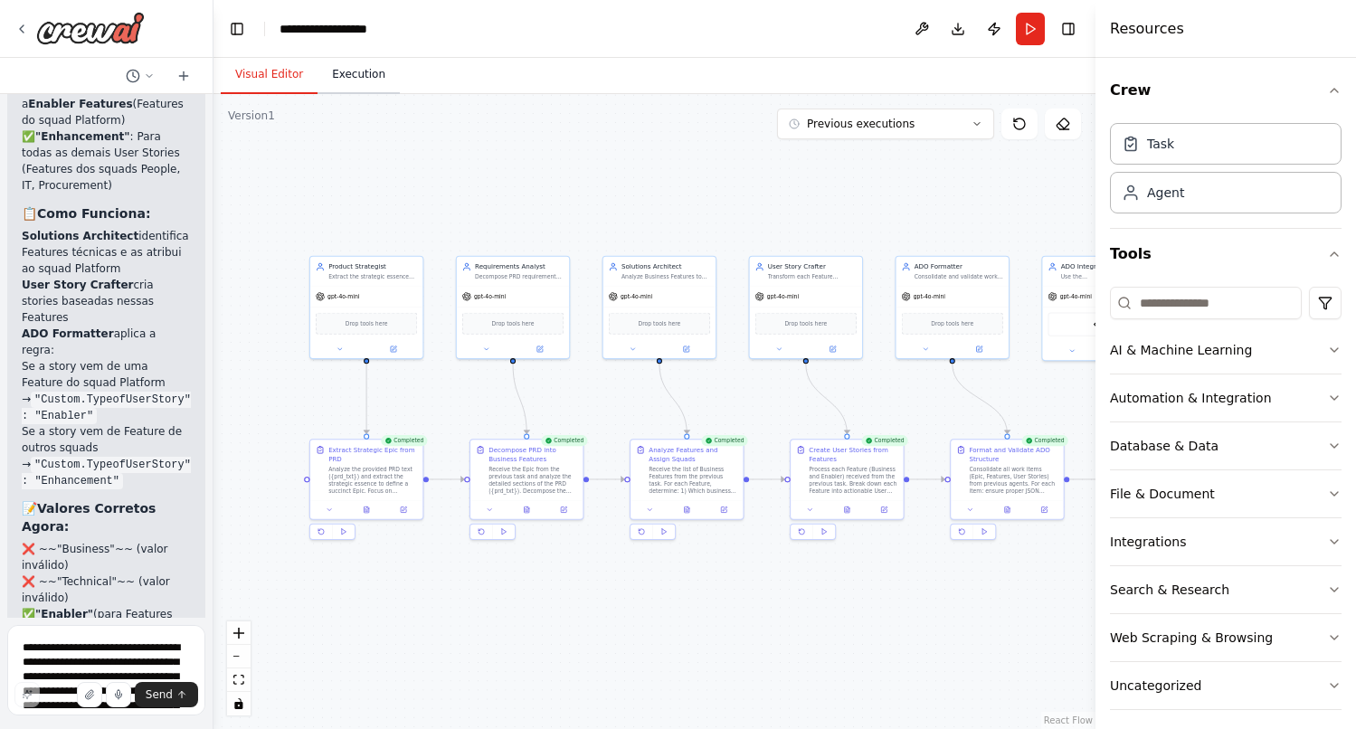
click at [358, 74] on button "Execution" at bounding box center [358, 75] width 82 height 38
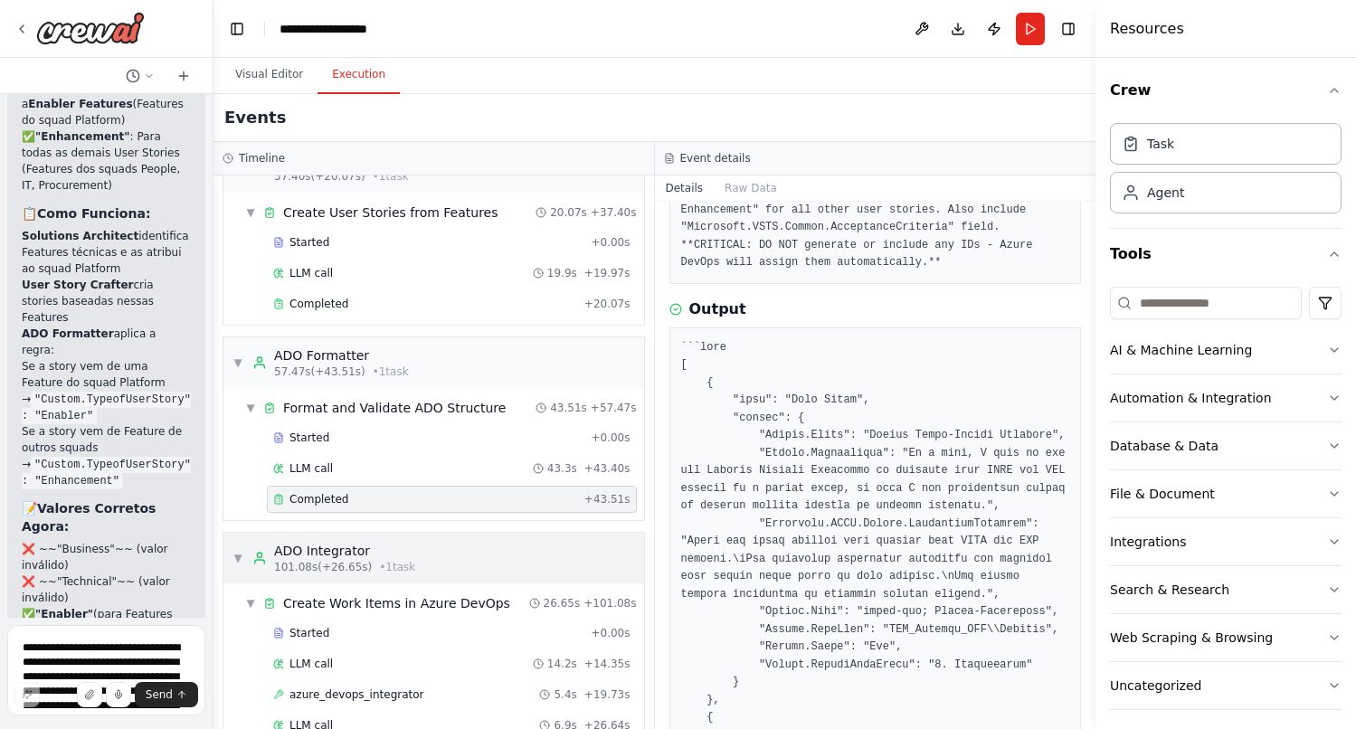
scroll to position [698, 0]
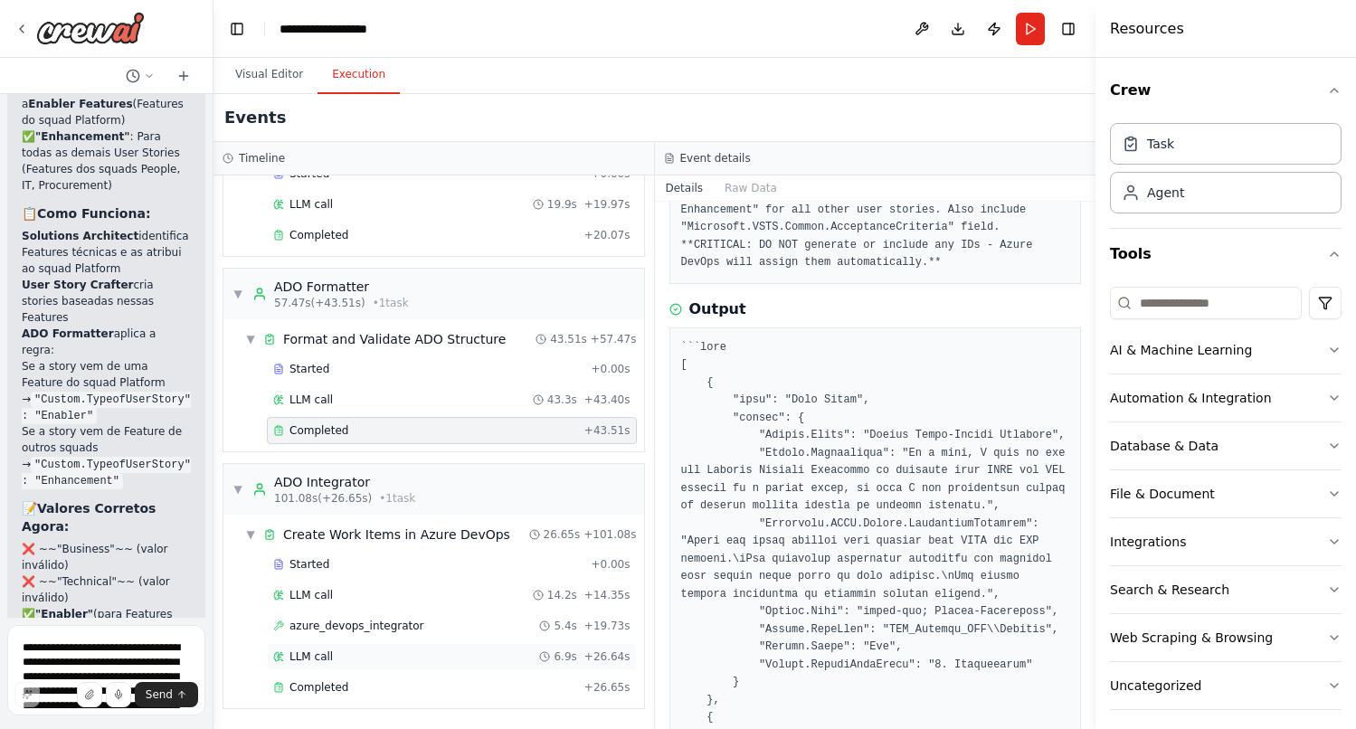
click at [383, 668] on div "LLM call 6.9s + 26.64s" at bounding box center [452, 656] width 370 height 27
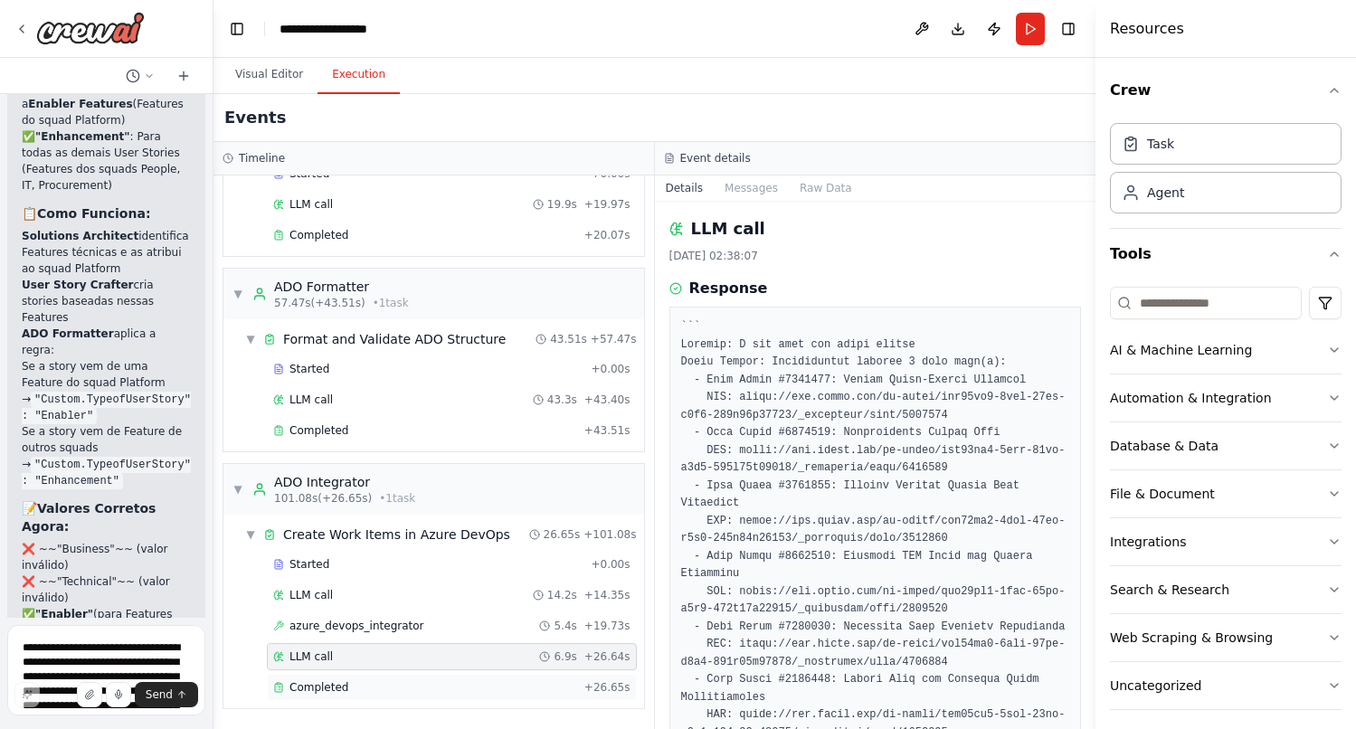
click at [376, 684] on div "Completed" at bounding box center [425, 687] width 304 height 14
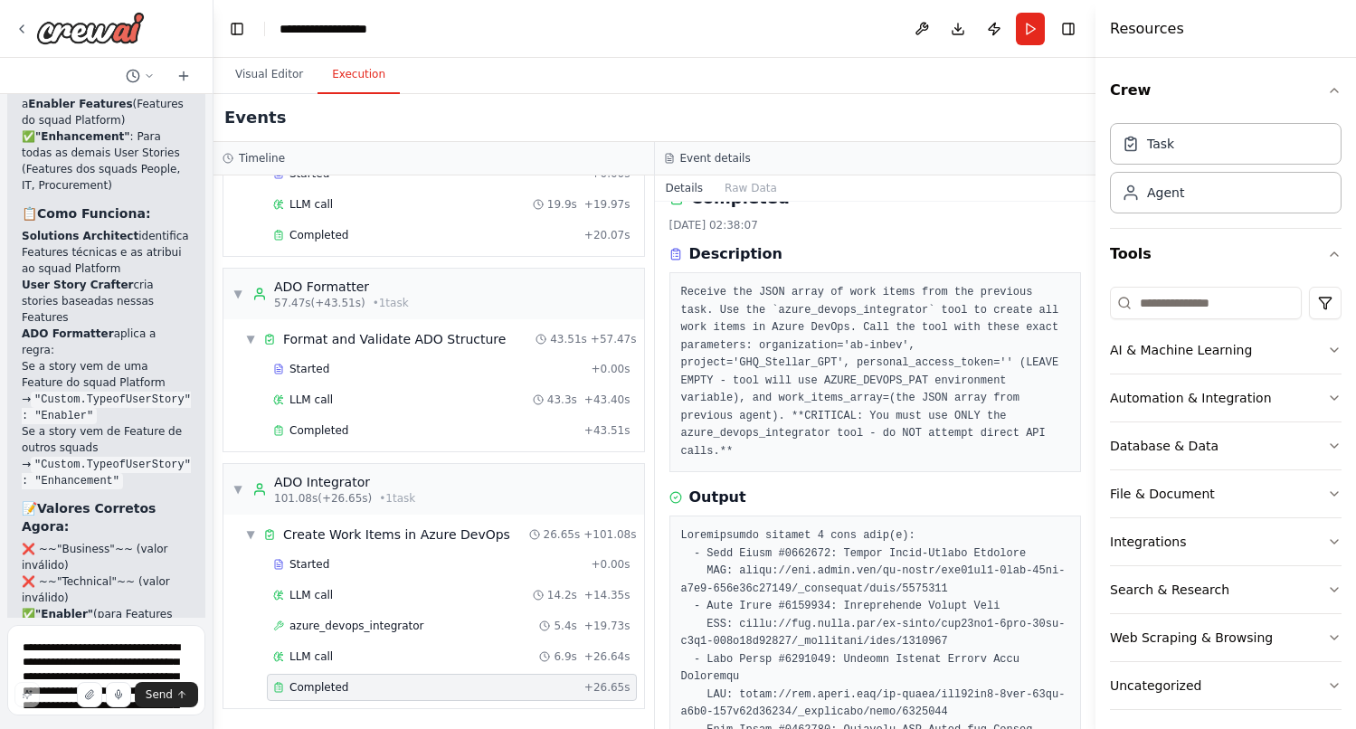
scroll to position [0, 0]
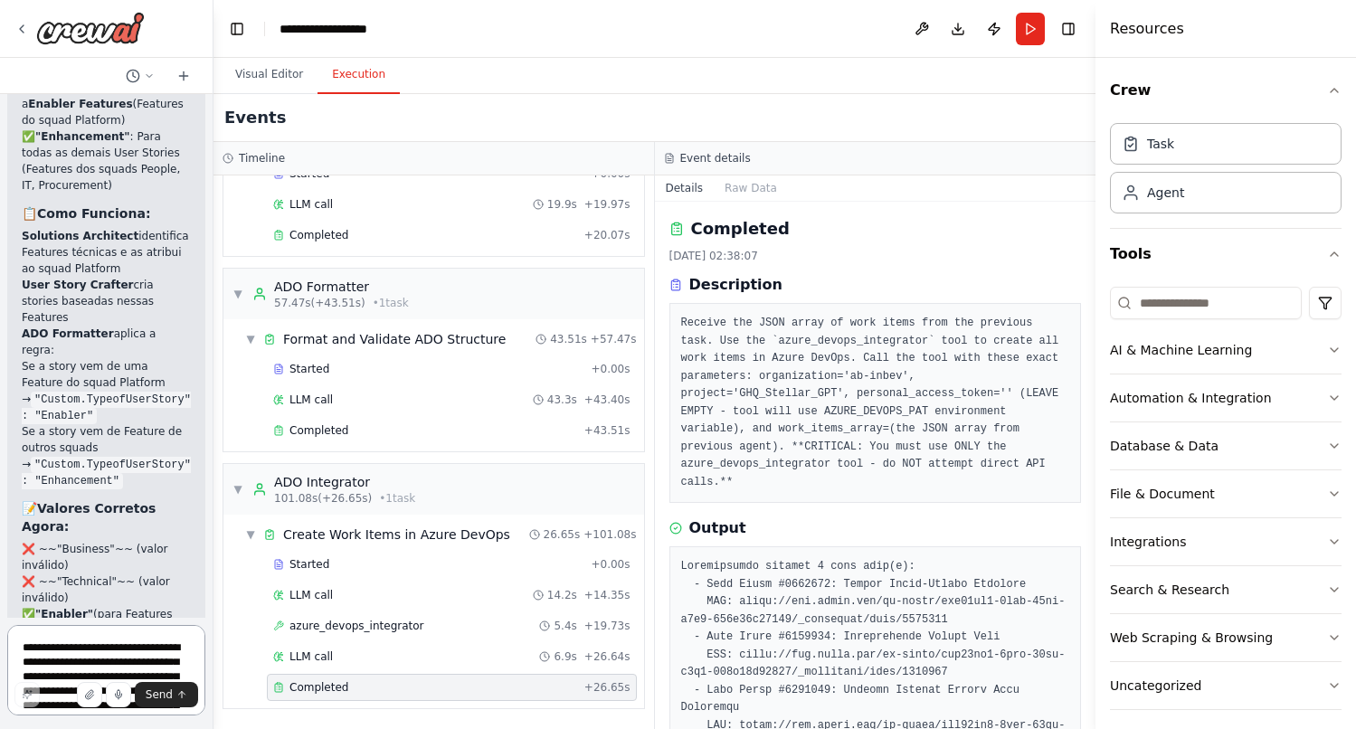
click at [88, 643] on textarea "**********" at bounding box center [106, 670] width 198 height 90
click at [260, 71] on button "Visual Editor" at bounding box center [269, 75] width 97 height 38
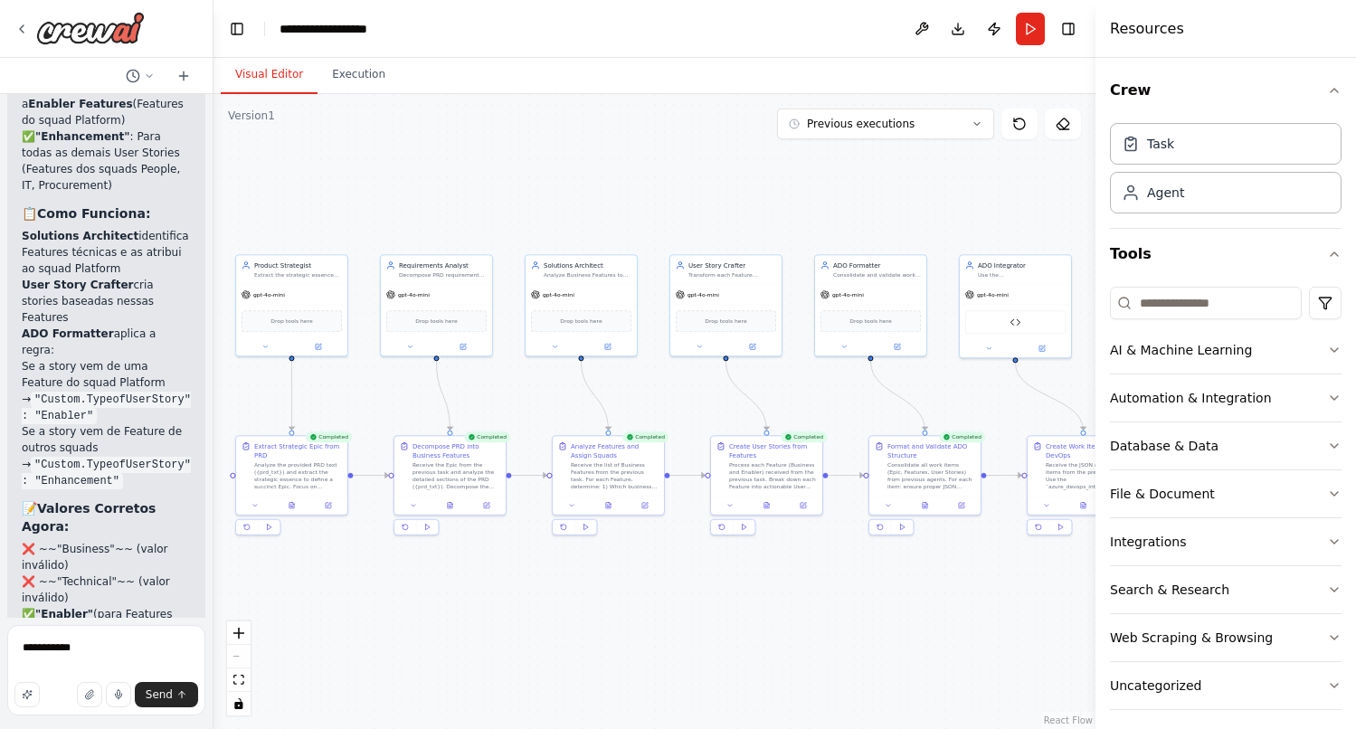
drag, startPoint x: 999, startPoint y: 615, endPoint x: 921, endPoint y: 612, distance: 78.7
click at [921, 612] on div ".deletable-edge-delete-btn { width: 20px; height: 20px; border: 0px solid #ffff…" at bounding box center [654, 411] width 882 height 635
drag, startPoint x: 640, startPoint y: 204, endPoint x: 629, endPoint y: 205, distance: 11.8
click at [629, 205] on div ".deletable-edge-delete-btn { width: 20px; height: 20px; border: 0px solid #ffff…" at bounding box center [654, 411] width 882 height 635
click at [366, 82] on button "Execution" at bounding box center [358, 75] width 82 height 38
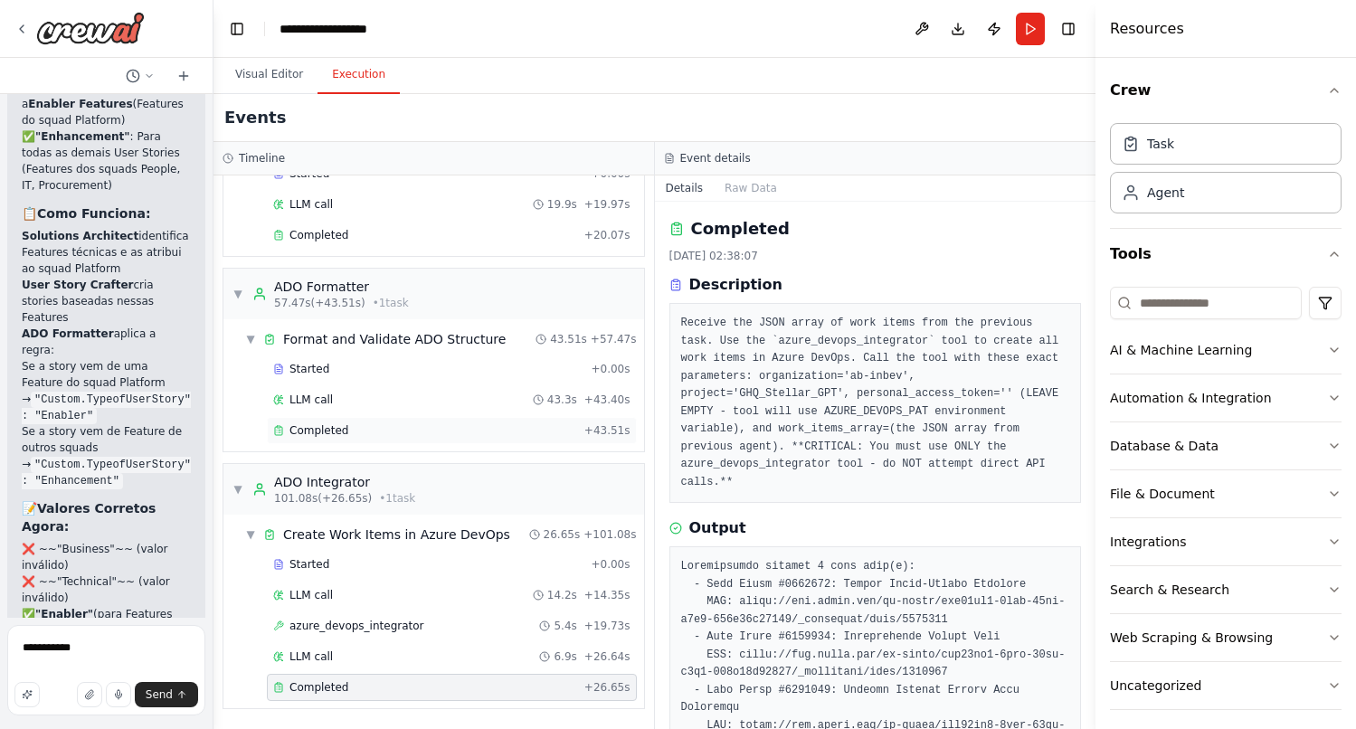
click at [385, 440] on div "Completed + 43.51s" at bounding box center [452, 430] width 370 height 27
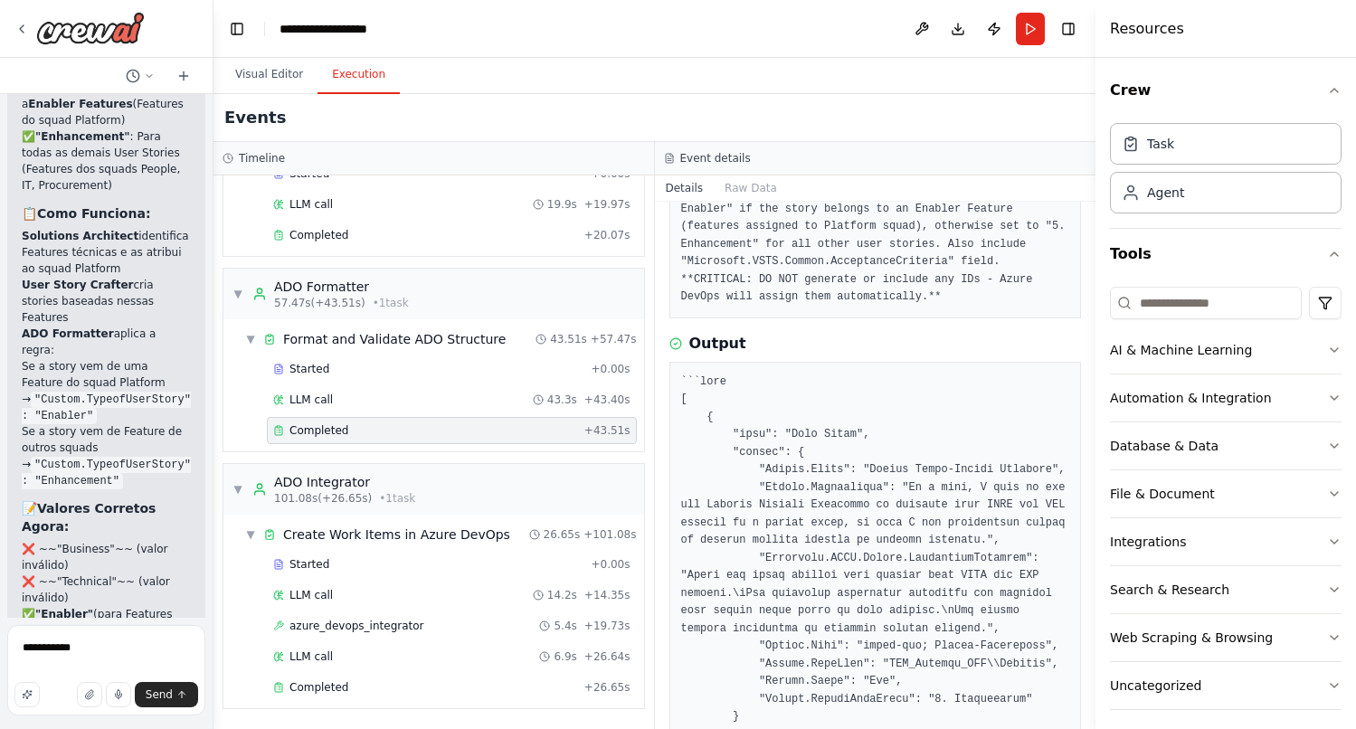
scroll to position [334, 0]
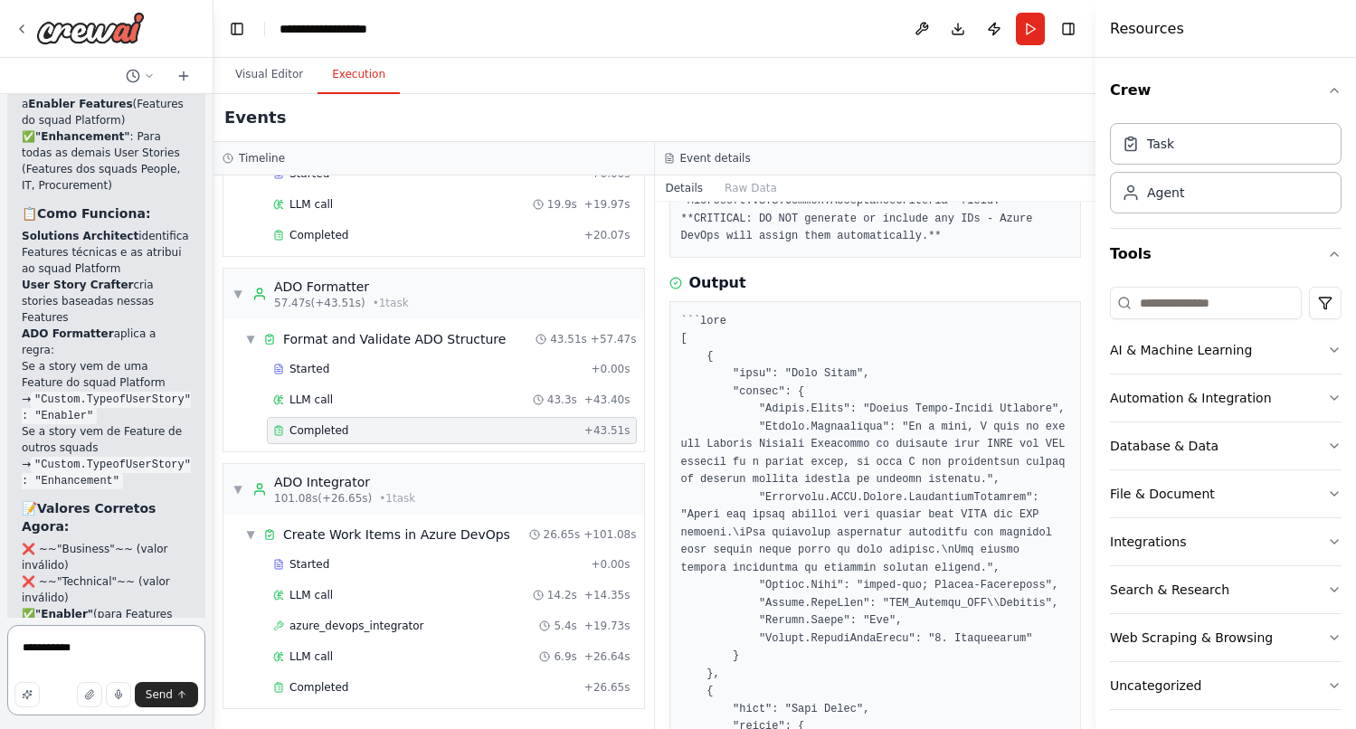
click at [52, 651] on textarea "**********" at bounding box center [106, 670] width 198 height 90
click at [97, 653] on textarea "**********" at bounding box center [106, 670] width 198 height 90
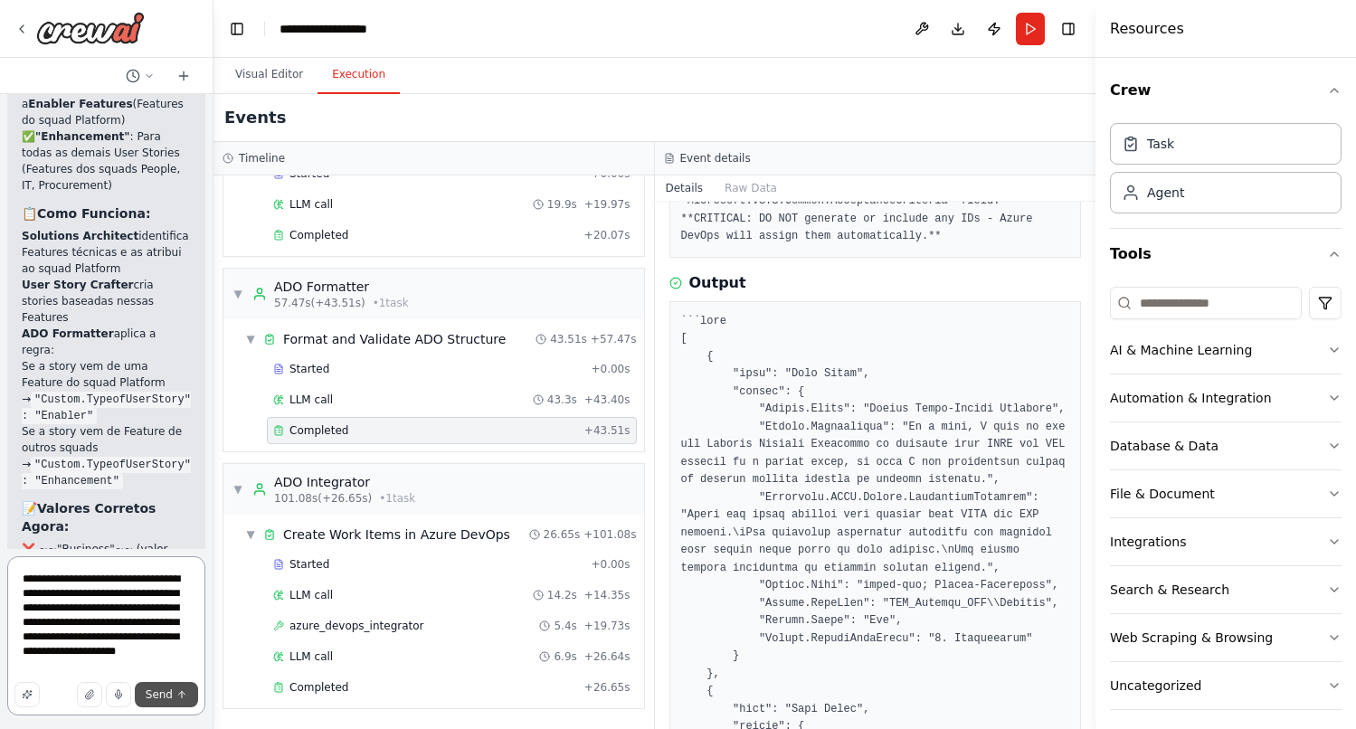
type textarea "**********"
click at [164, 688] on span "Send" at bounding box center [159, 694] width 27 height 14
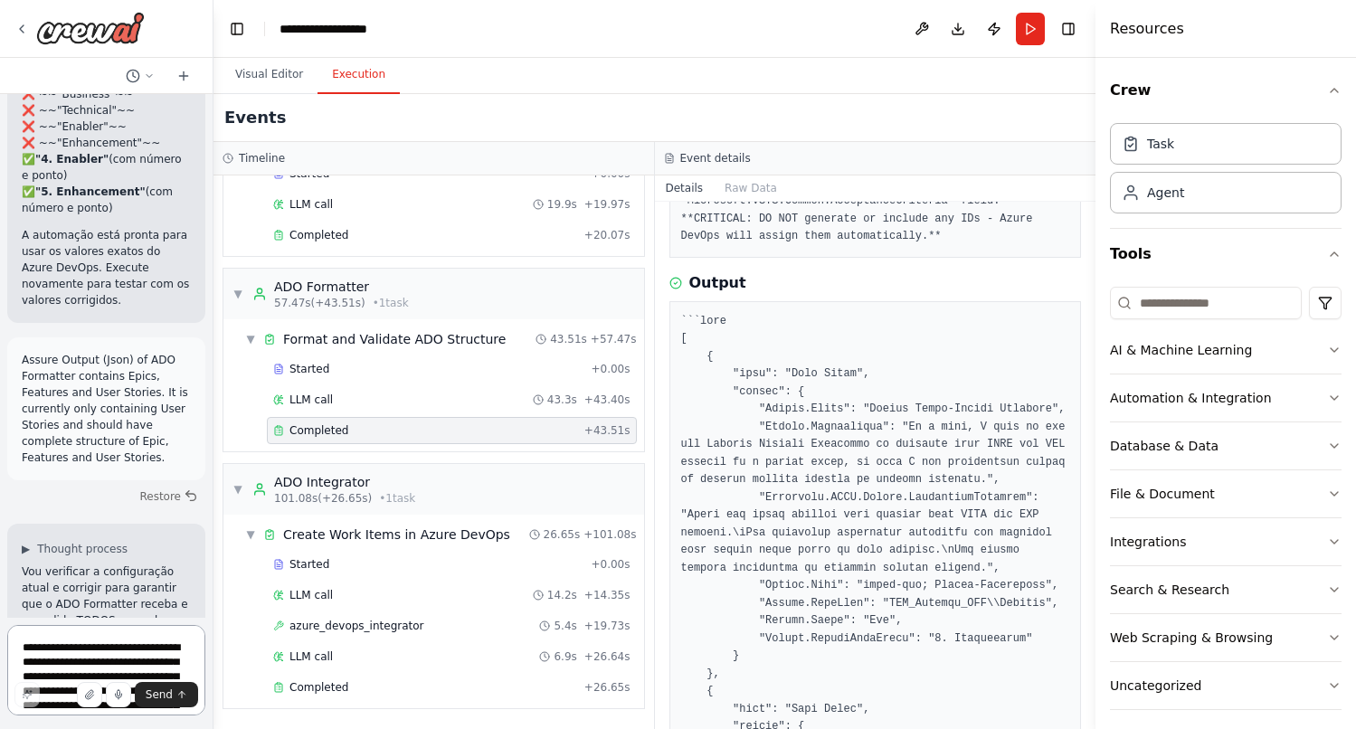
scroll to position [32121, 0]
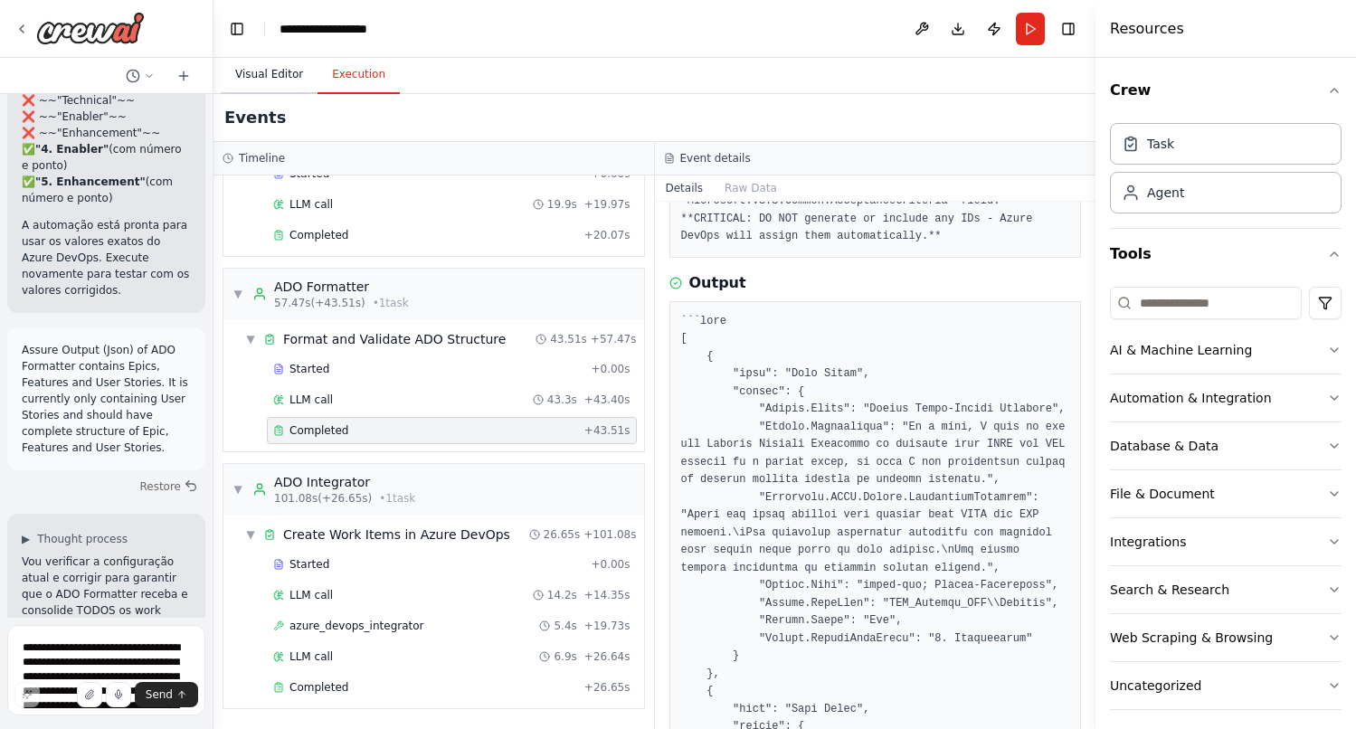
click at [286, 71] on button "Visual Editor" at bounding box center [269, 75] width 97 height 38
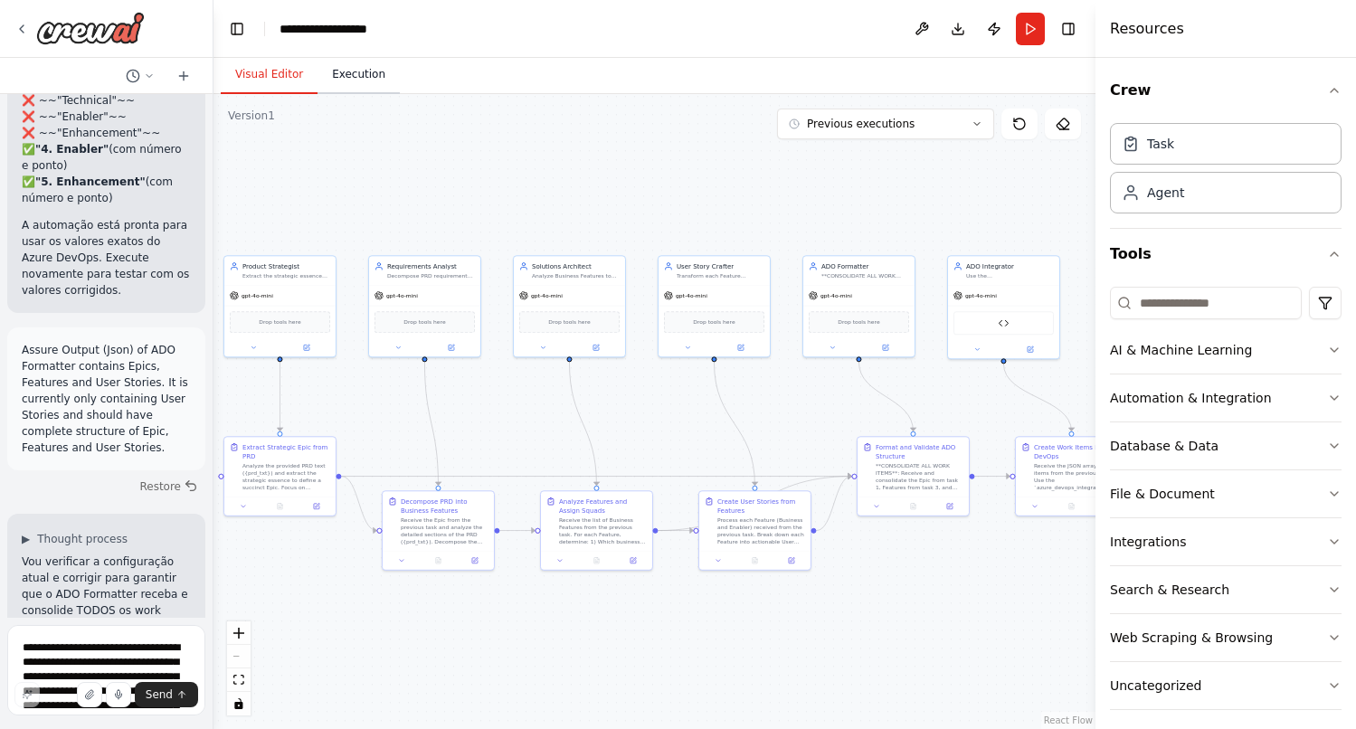
click at [355, 82] on button "Execution" at bounding box center [358, 75] width 82 height 38
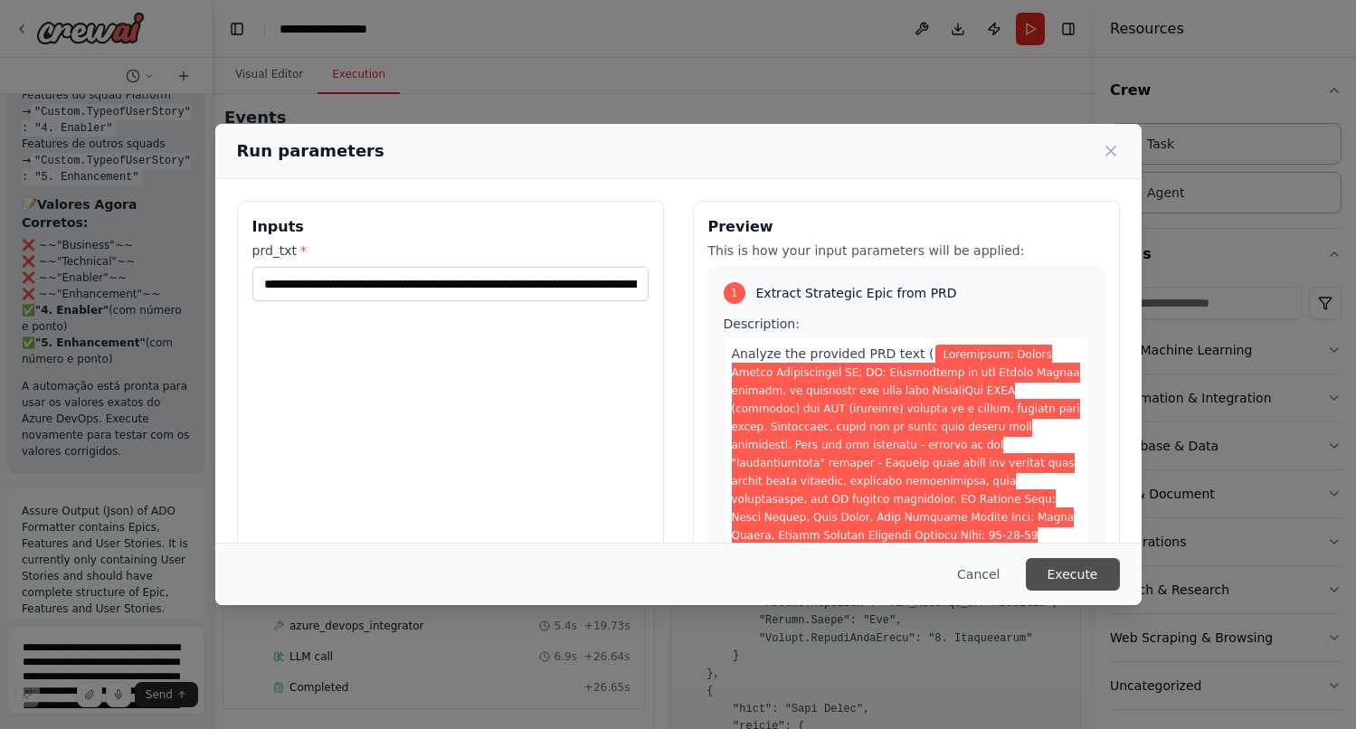
click at [1072, 571] on button "Execute" at bounding box center [1073, 574] width 94 height 33
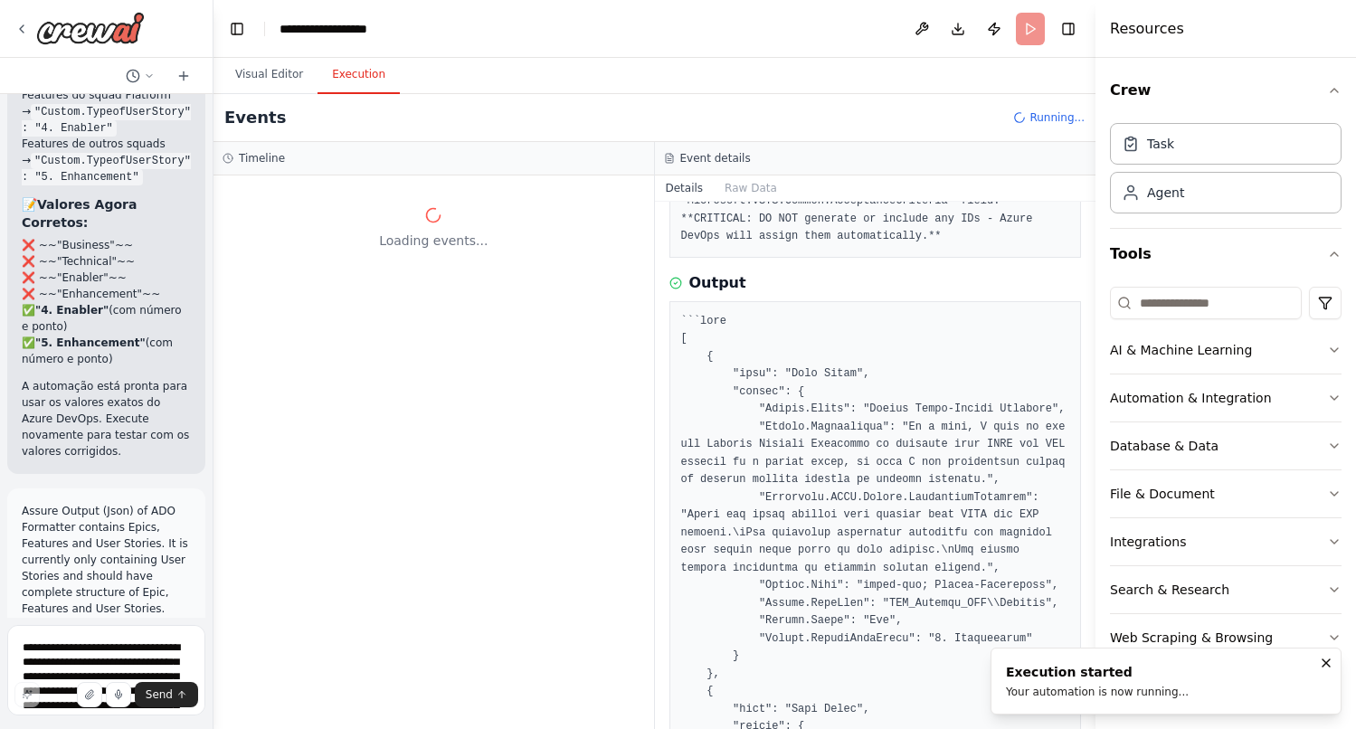
scroll to position [0, 0]
click at [283, 74] on button "Visual Editor" at bounding box center [269, 75] width 97 height 38
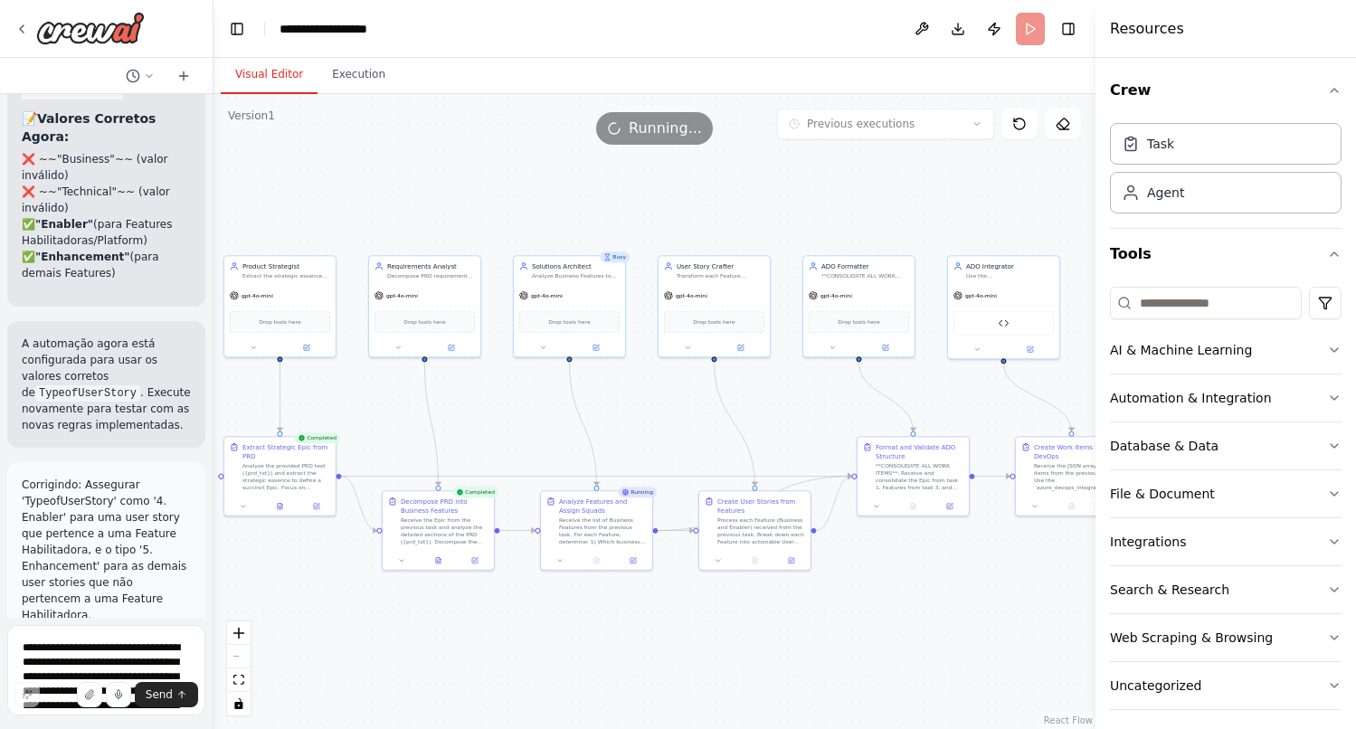
scroll to position [30576, 0]
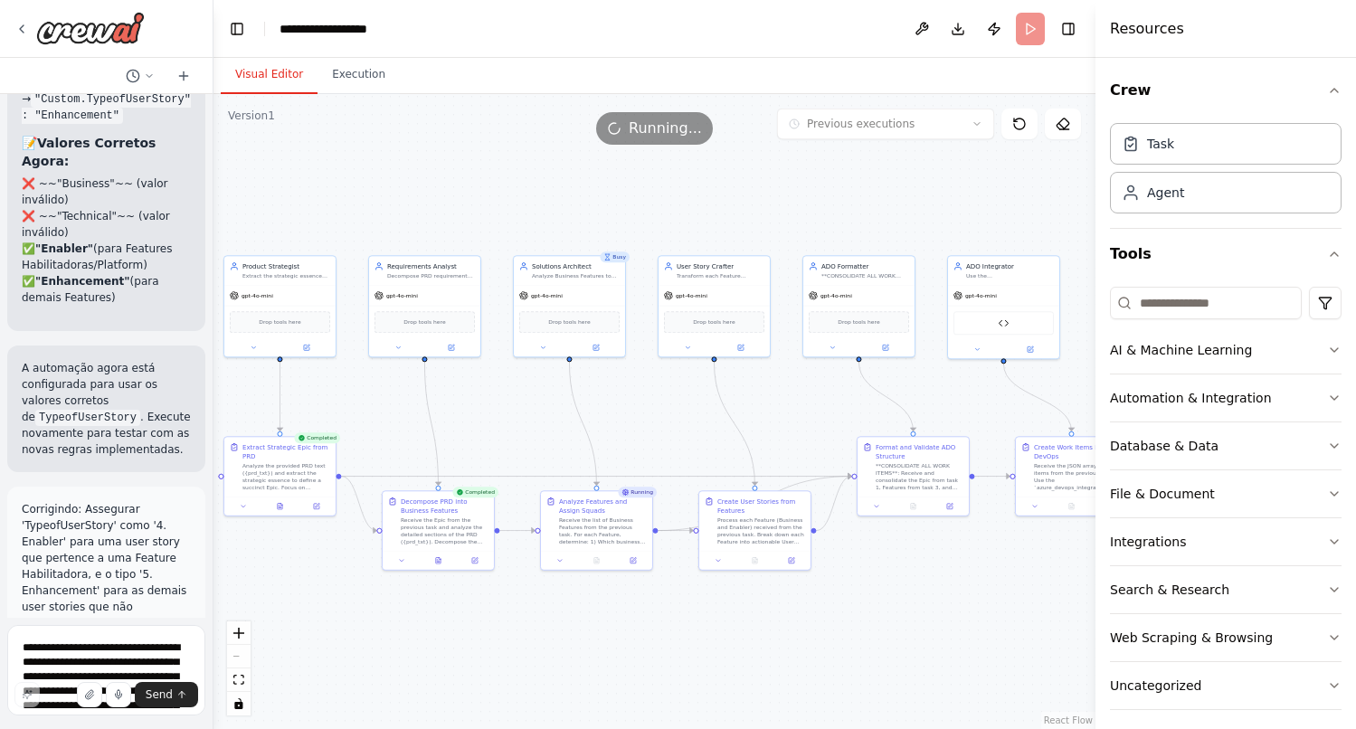
drag, startPoint x: 164, startPoint y: 374, endPoint x: 24, endPoint y: 274, distance: 172.4
copy p "Assure Output (Json) of ADO Formatter contains Epics, Features and User Stories…"
click at [351, 80] on button "Execution" at bounding box center [358, 75] width 82 height 38
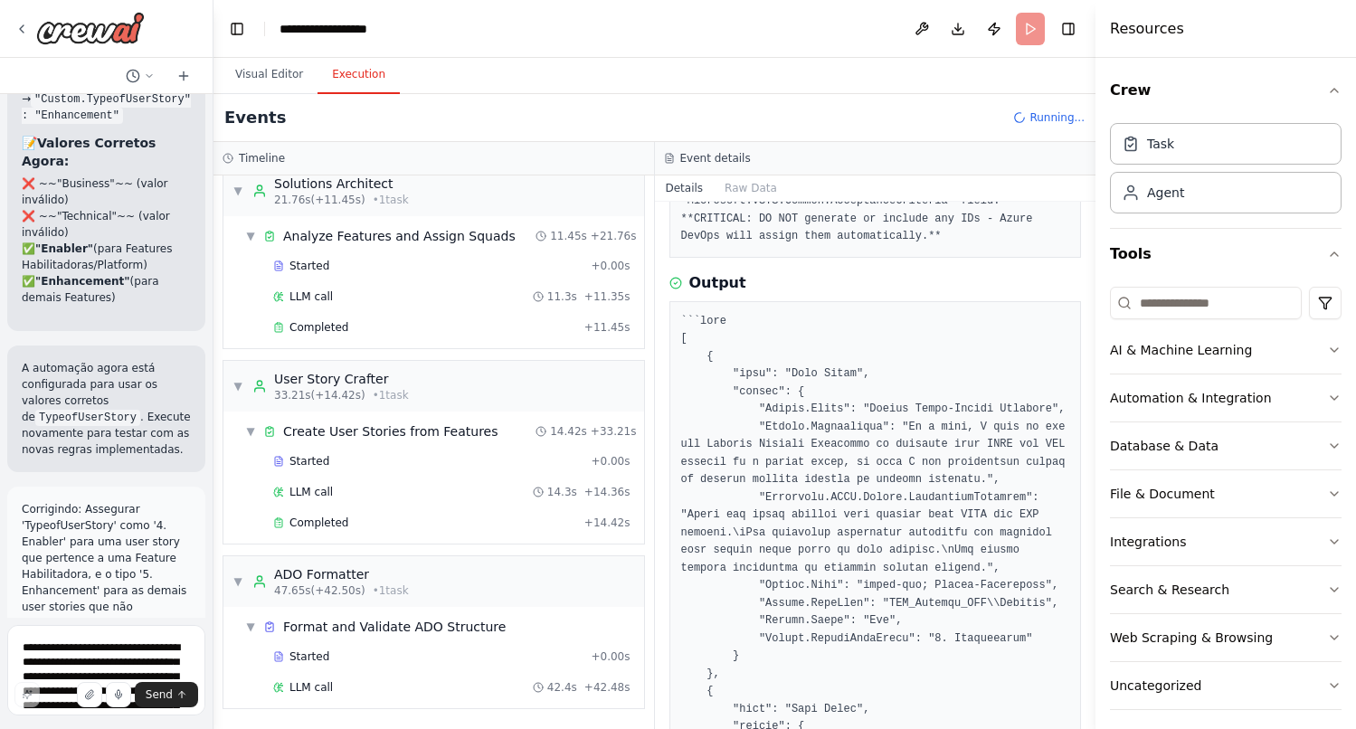
scroll to position [423, 0]
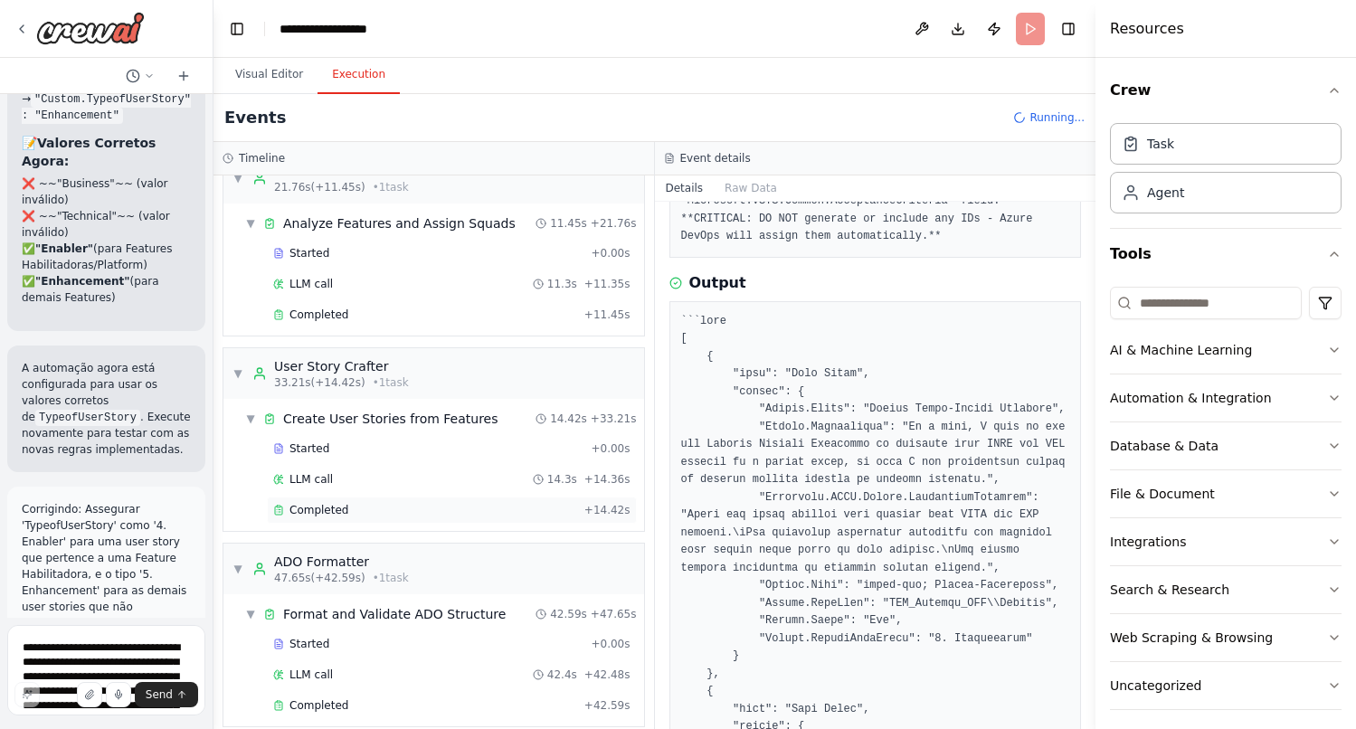
click at [376, 507] on div "Completed" at bounding box center [425, 510] width 304 height 14
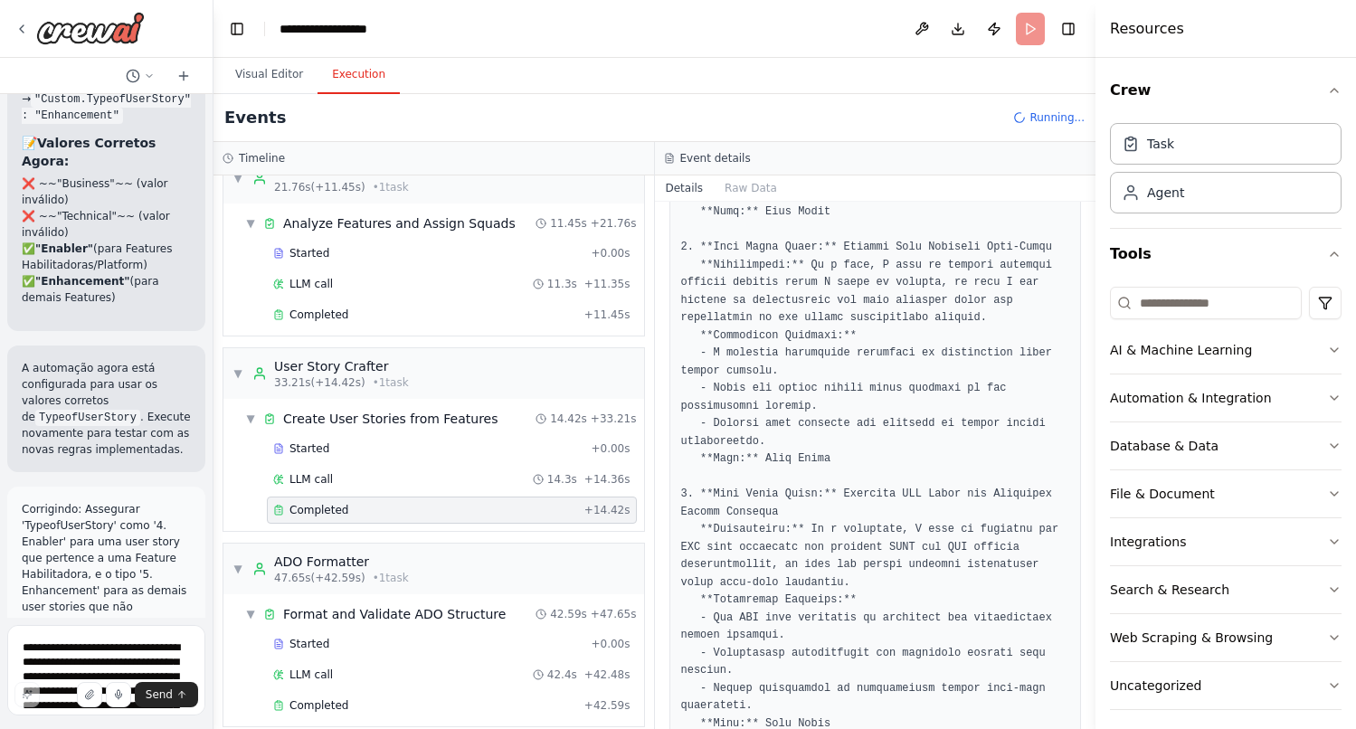
scroll to position [1527, 0]
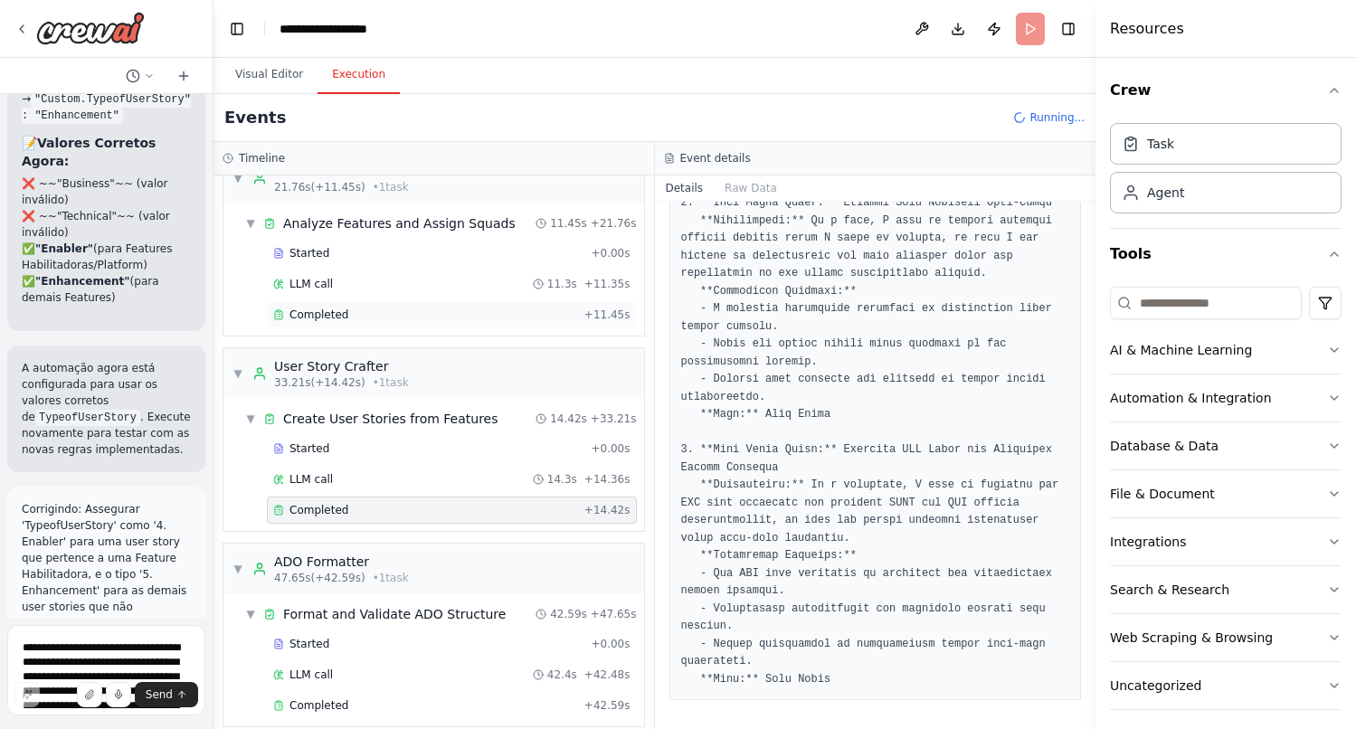
click at [333, 307] on span "Completed" at bounding box center [318, 314] width 59 height 14
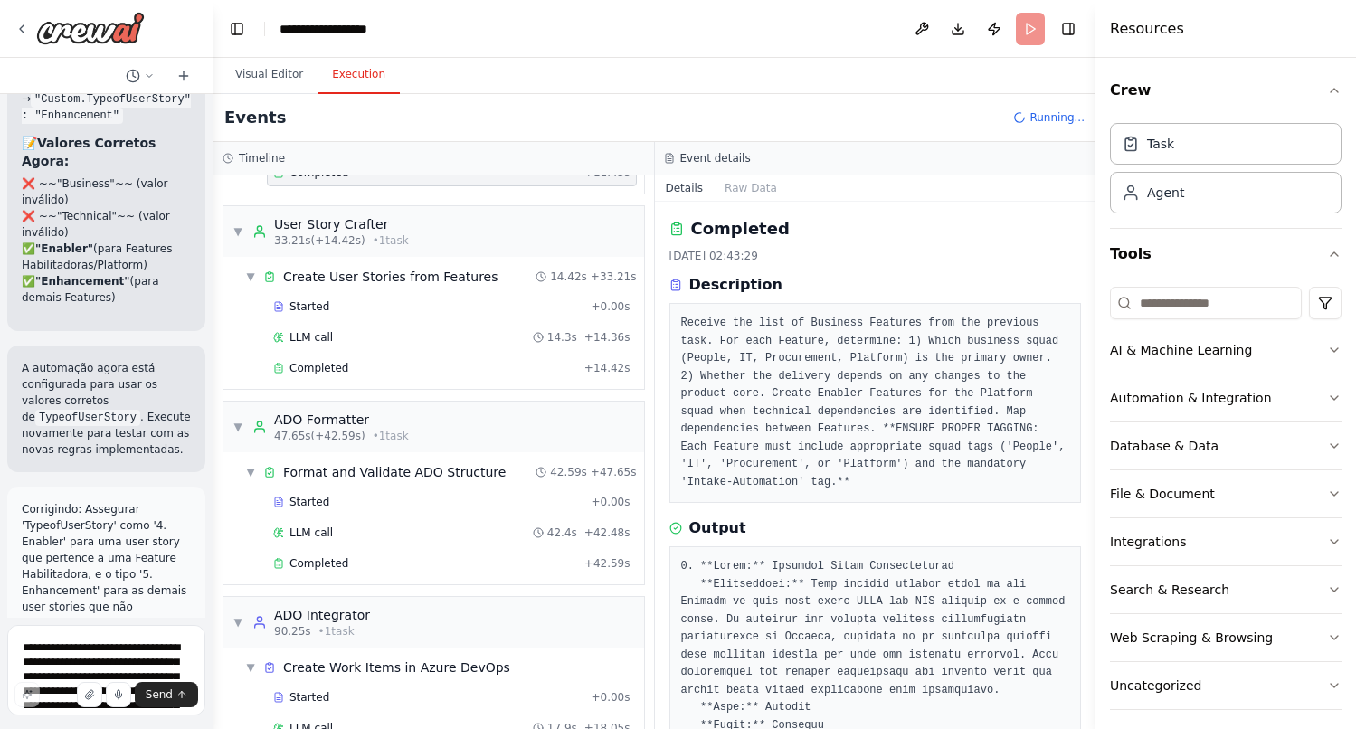
scroll to position [667, 0]
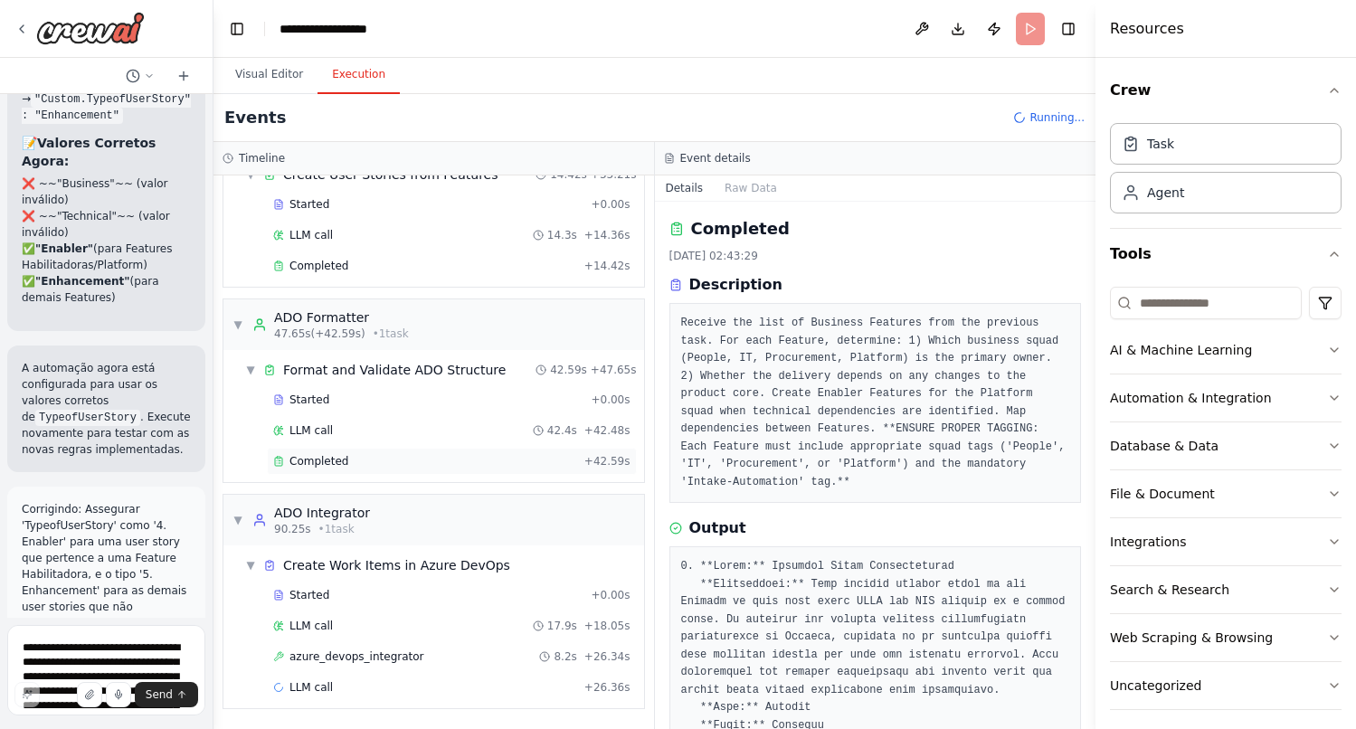
click at [360, 466] on div "Completed" at bounding box center [425, 461] width 304 height 14
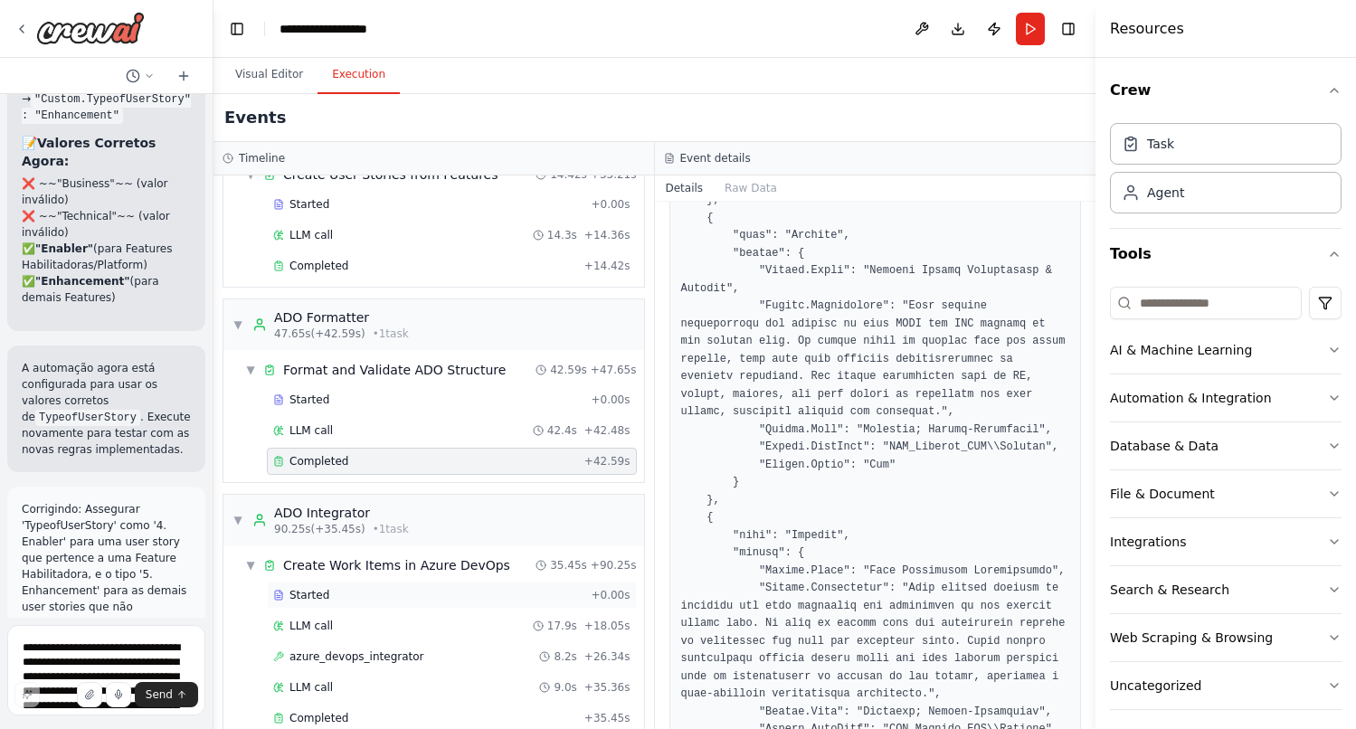
scroll to position [698, 0]
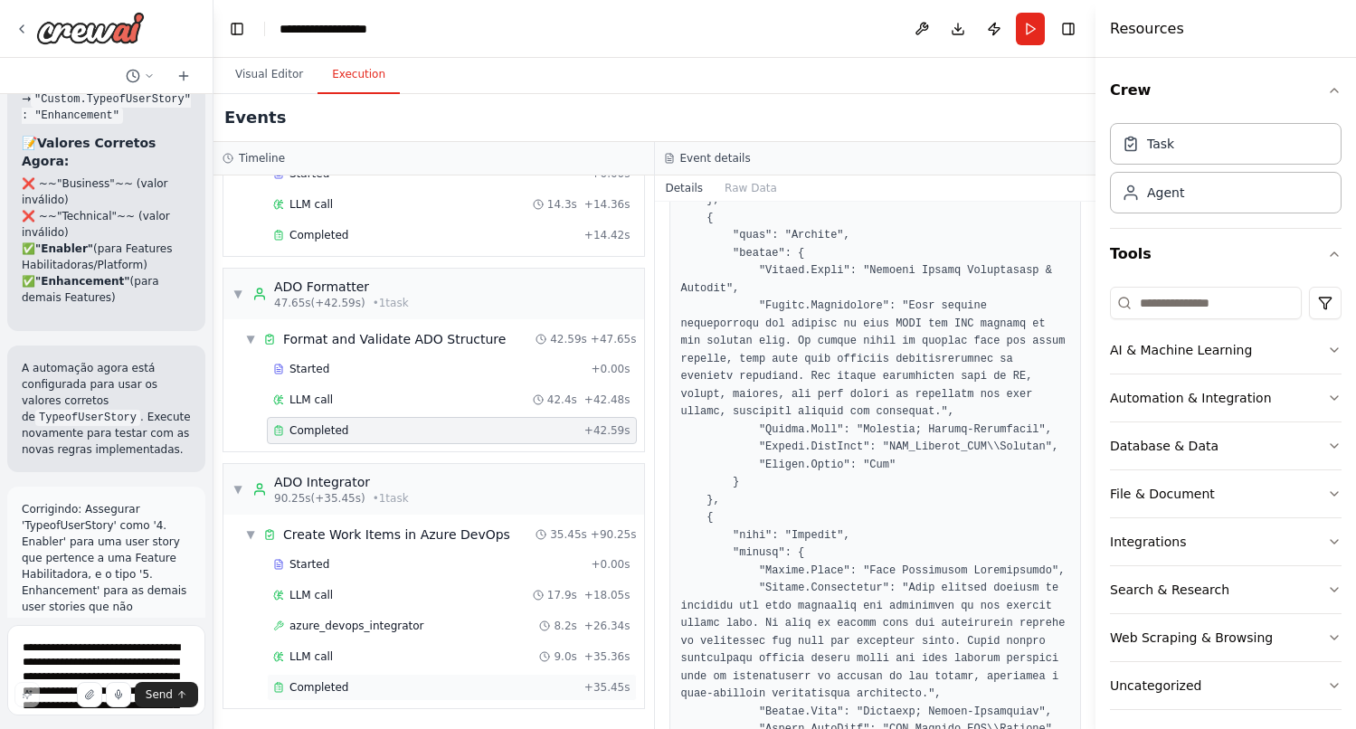
click at [352, 685] on div "Completed" at bounding box center [425, 687] width 304 height 14
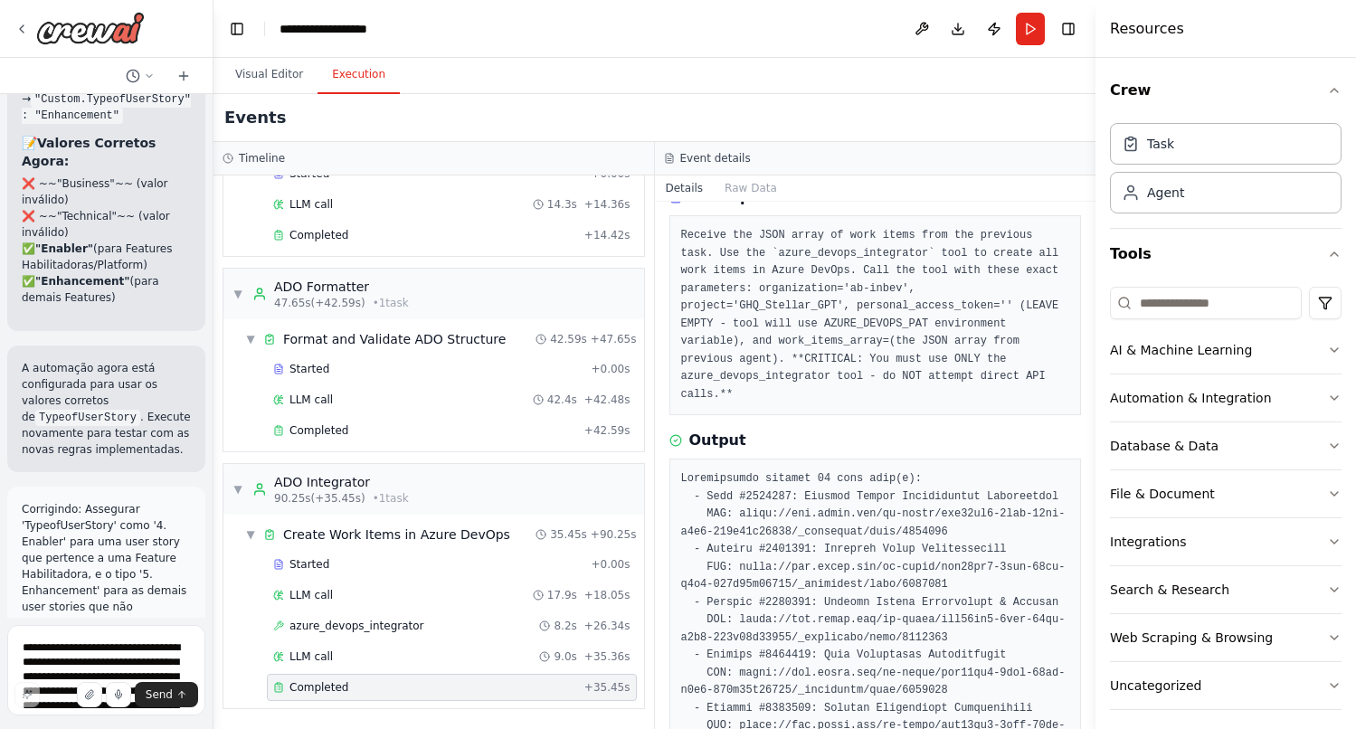
scroll to position [94, 0]
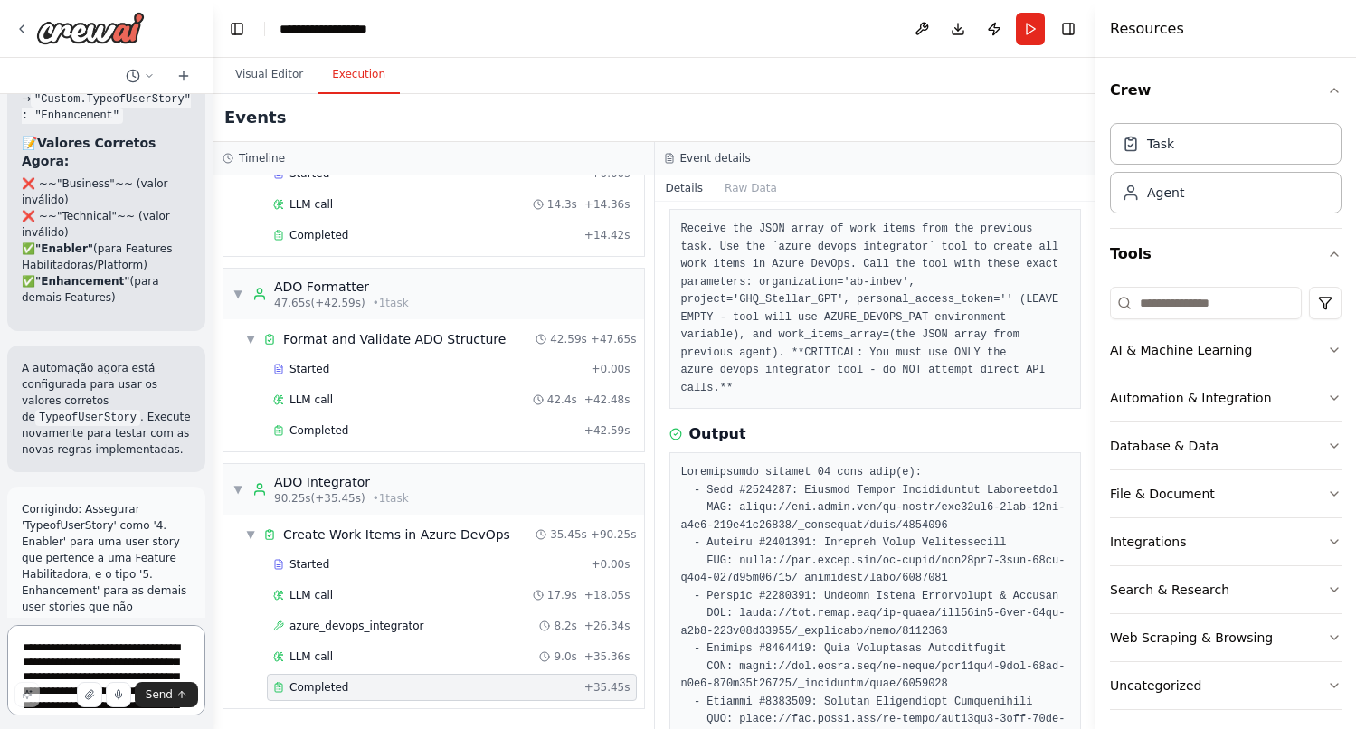
click at [115, 645] on textarea "**********" at bounding box center [106, 670] width 198 height 90
paste textarea "**********"
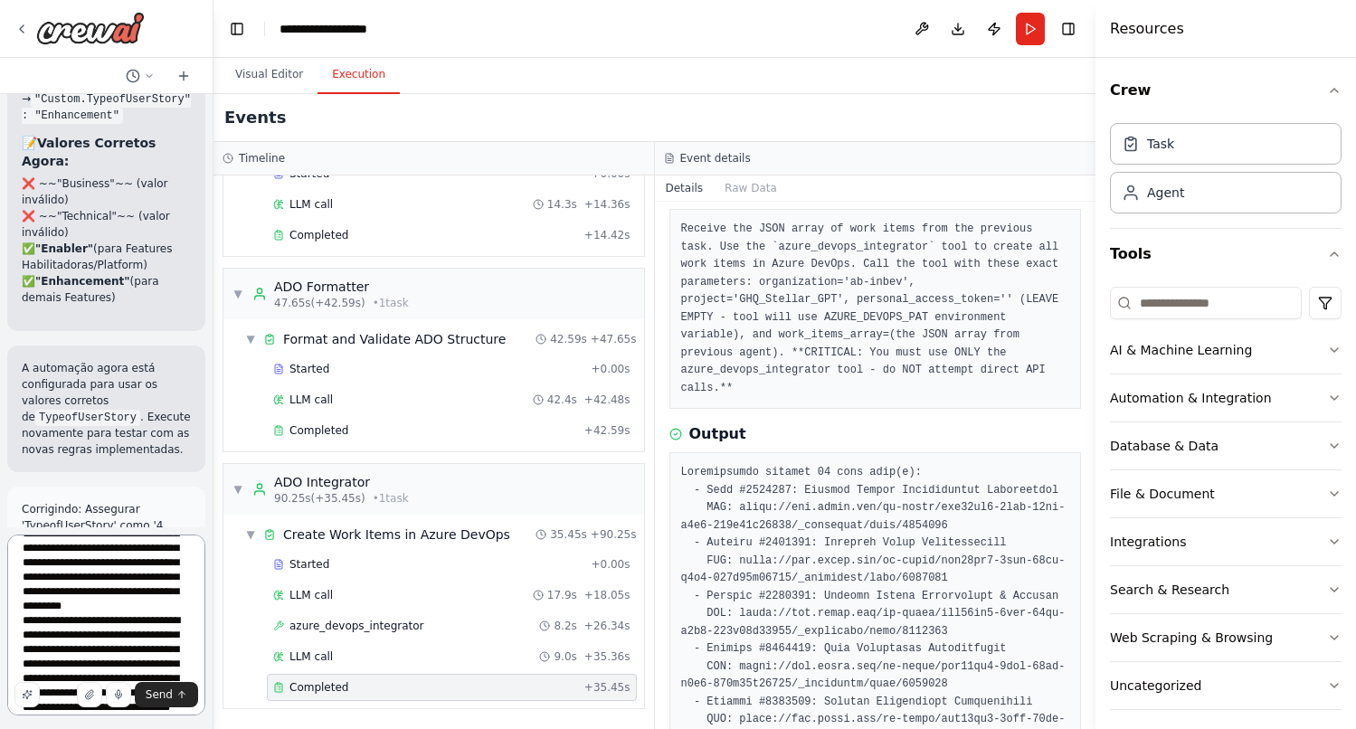
scroll to position [0, 0]
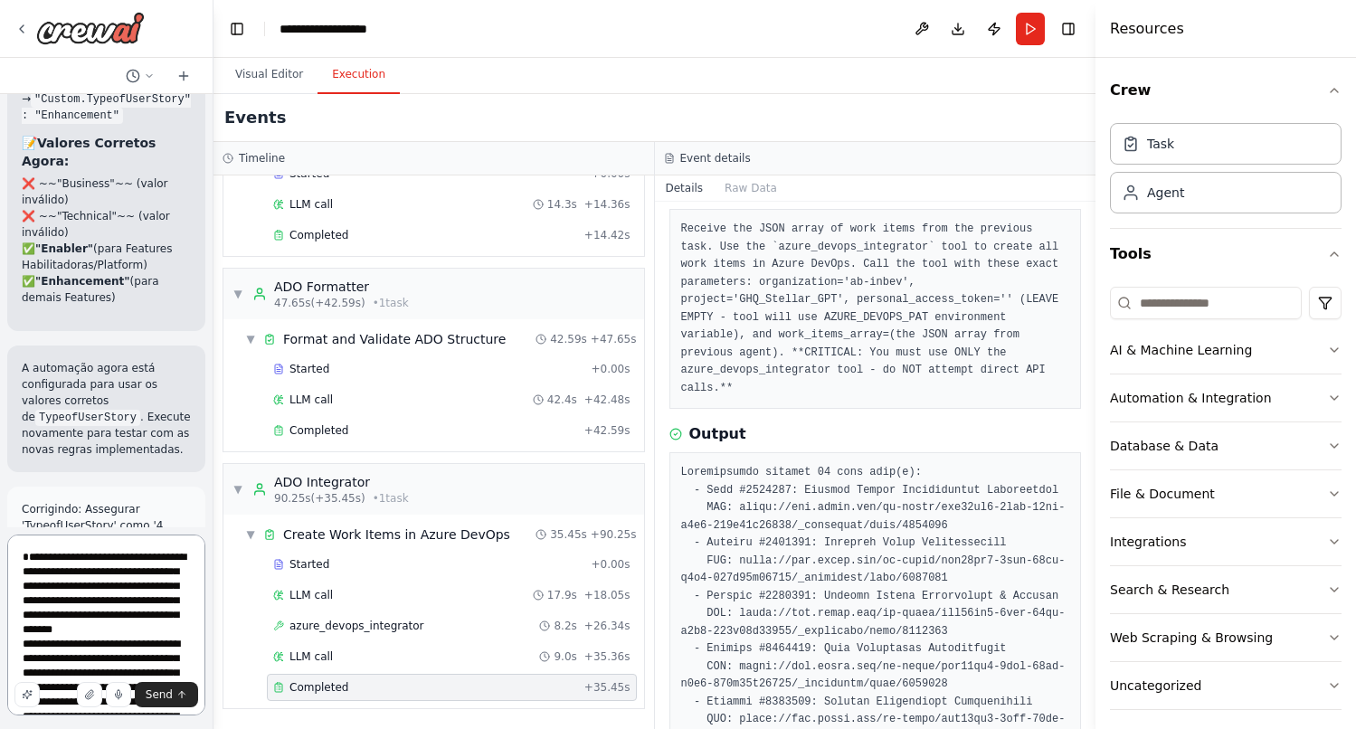
click at [43, 555] on textarea "**********" at bounding box center [106, 624] width 198 height 181
click at [25, 561] on textarea "**********" at bounding box center [106, 624] width 198 height 181
click at [89, 577] on textarea "**********" at bounding box center [106, 624] width 198 height 181
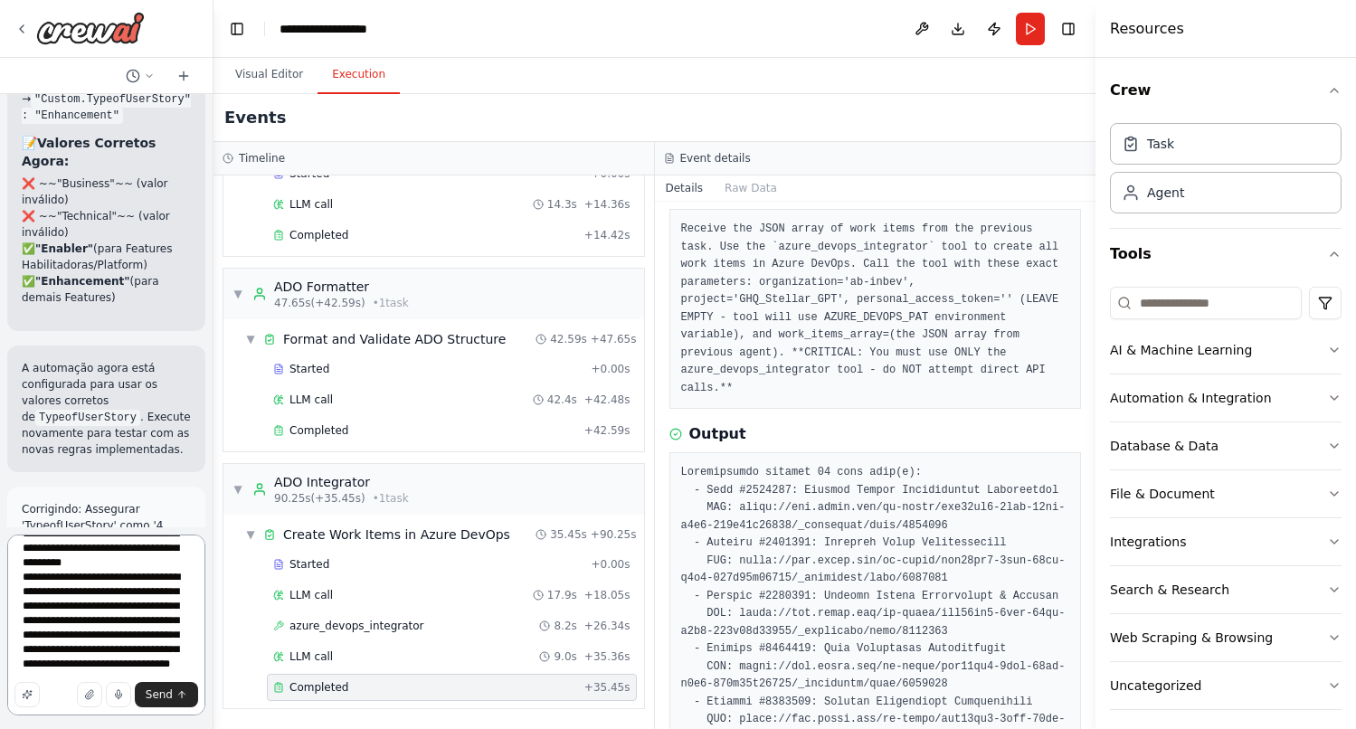
scroll to position [292, 0]
click at [30, 586] on textarea "**********" at bounding box center [106, 624] width 198 height 181
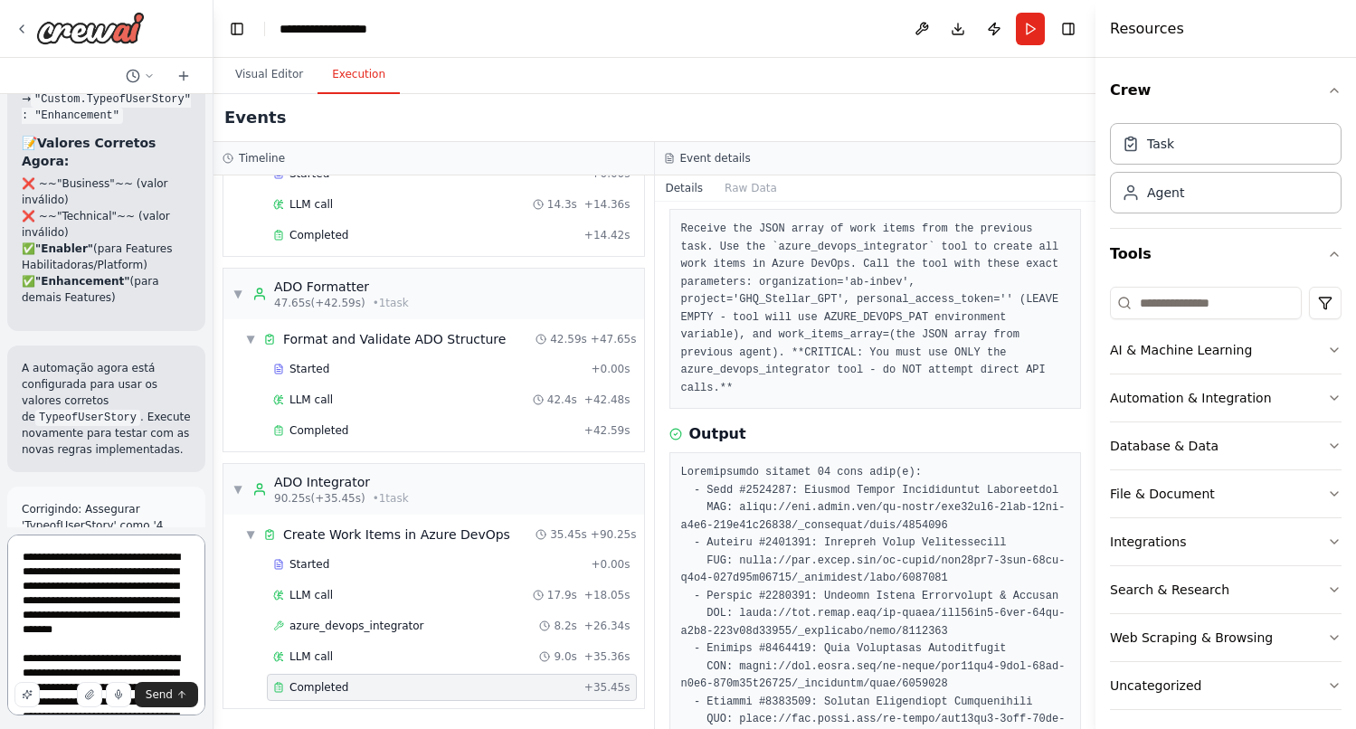
drag, startPoint x: 78, startPoint y: 664, endPoint x: 39, endPoint y: 487, distance: 180.6
click at [39, 487] on div "Hello! I'm the CrewAI assistant. What kind of automation do you want to build? …" at bounding box center [106, 364] width 213 height 729
type textarea "**********"
click at [163, 691] on span "Send" at bounding box center [159, 694] width 27 height 14
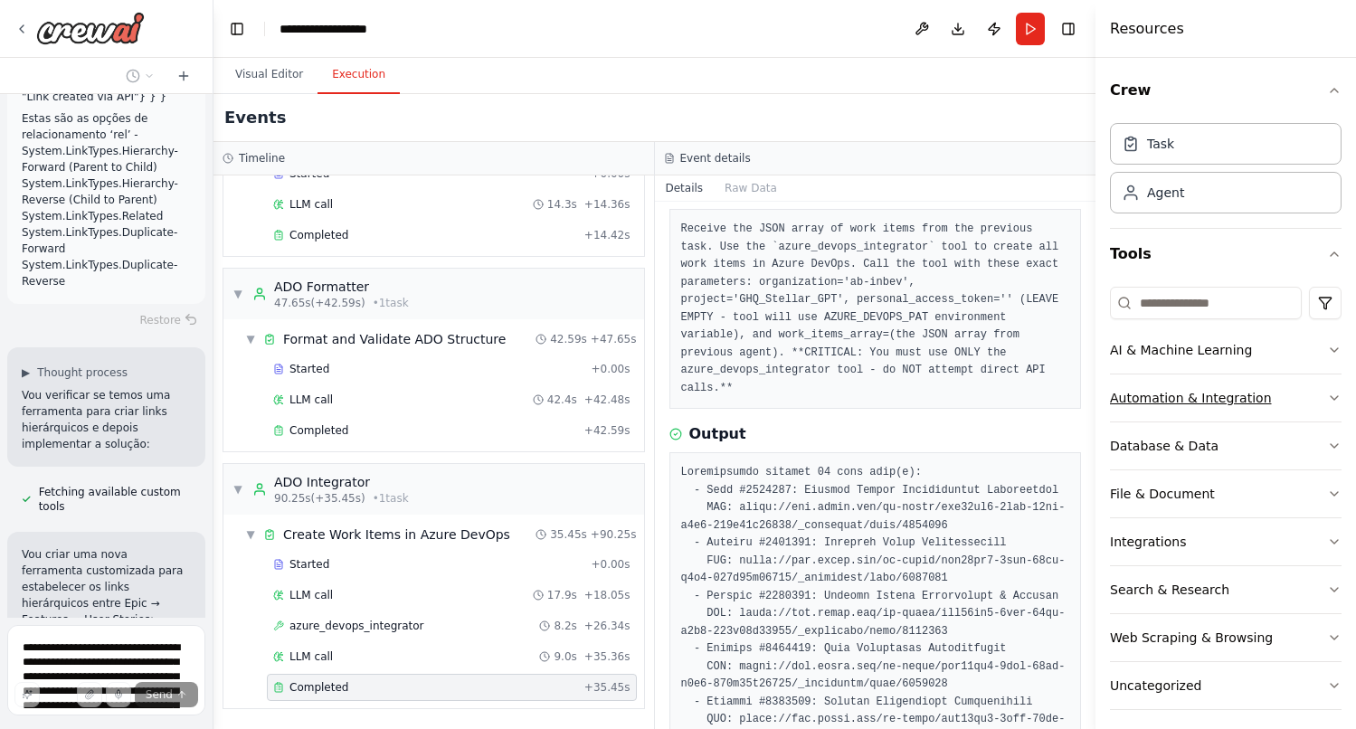
scroll to position [61, 0]
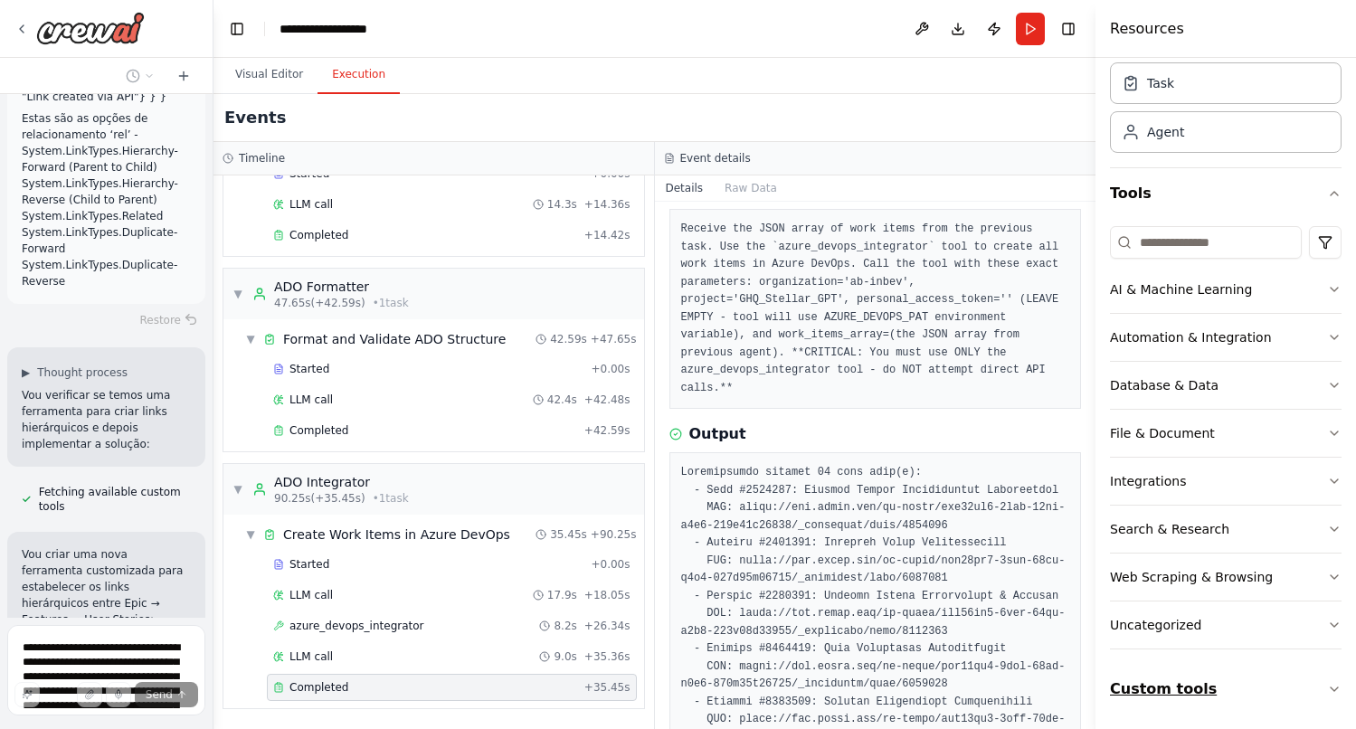
click at [1338, 686] on icon "button" at bounding box center [1334, 689] width 14 height 14
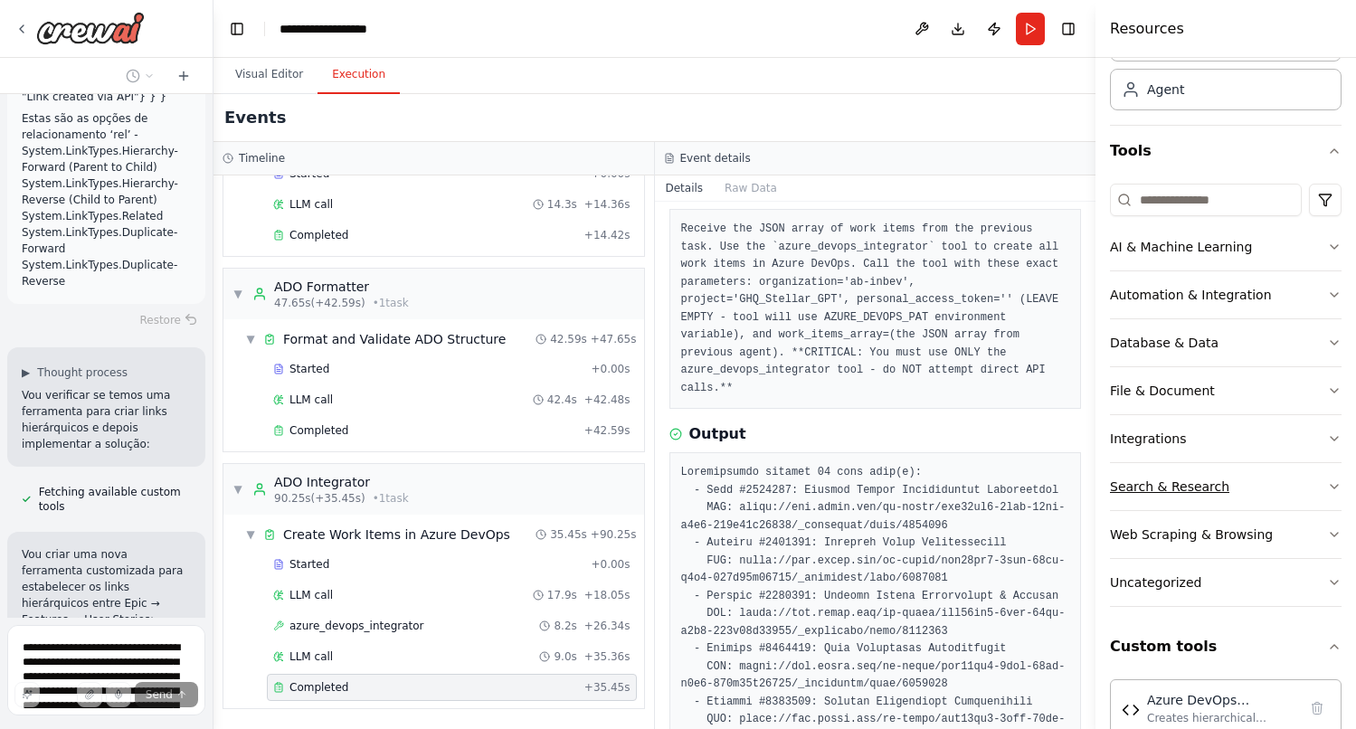
scroll to position [205, 0]
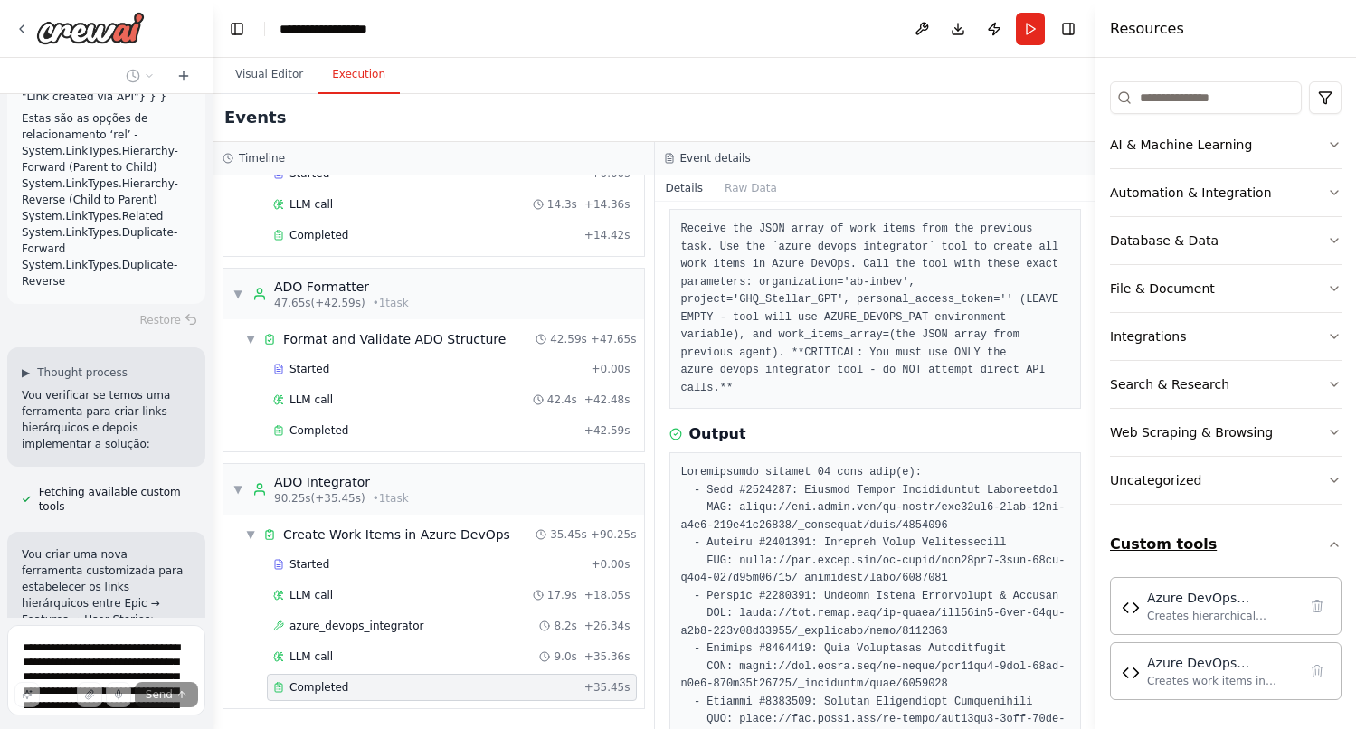
click at [1333, 544] on icon "button" at bounding box center [1334, 544] width 14 height 14
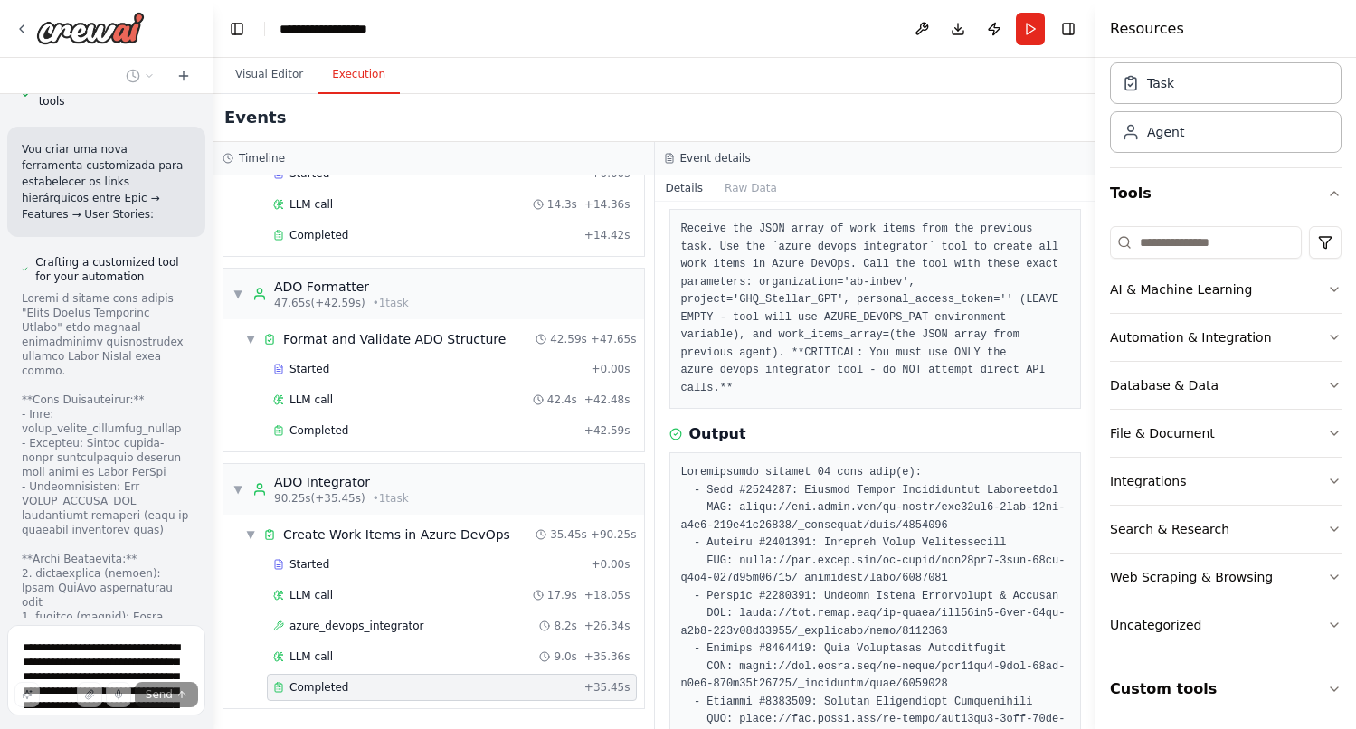
scroll to position [34908, 0]
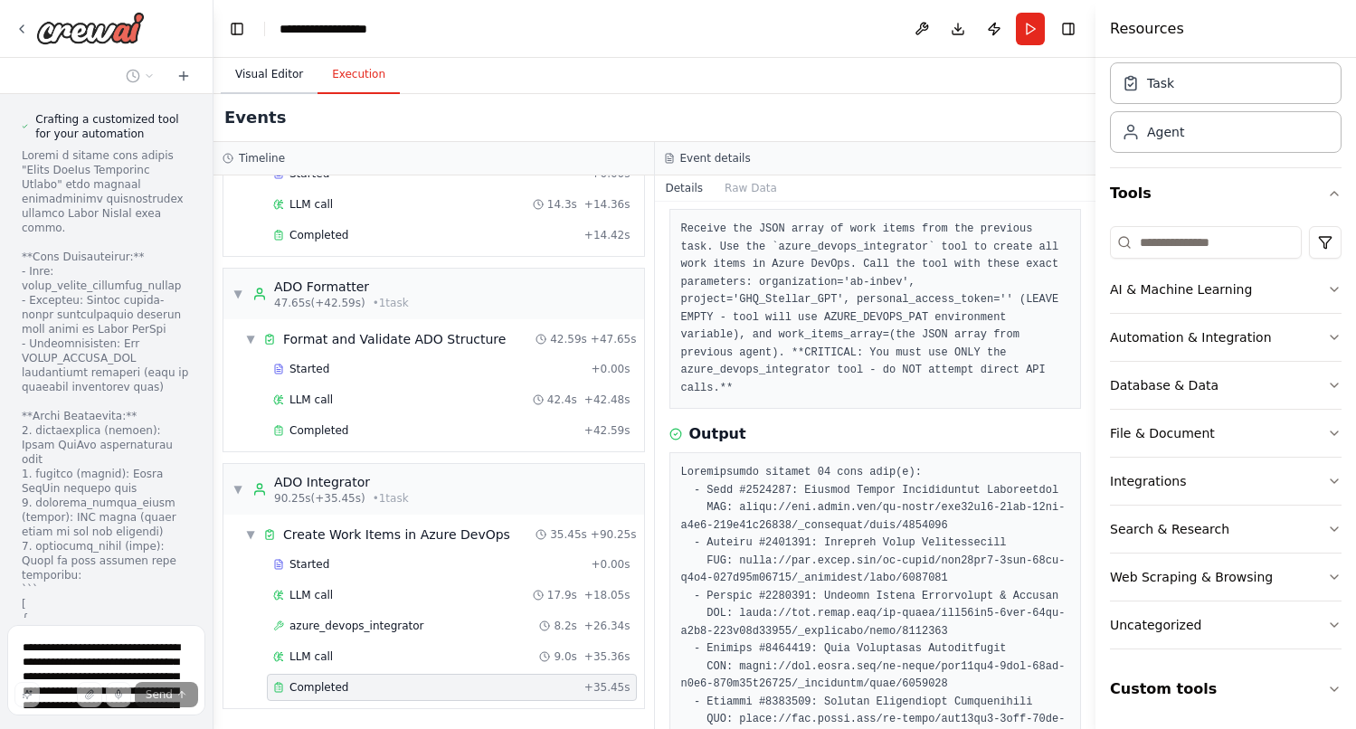
click at [268, 79] on button "Visual Editor" at bounding box center [269, 75] width 97 height 38
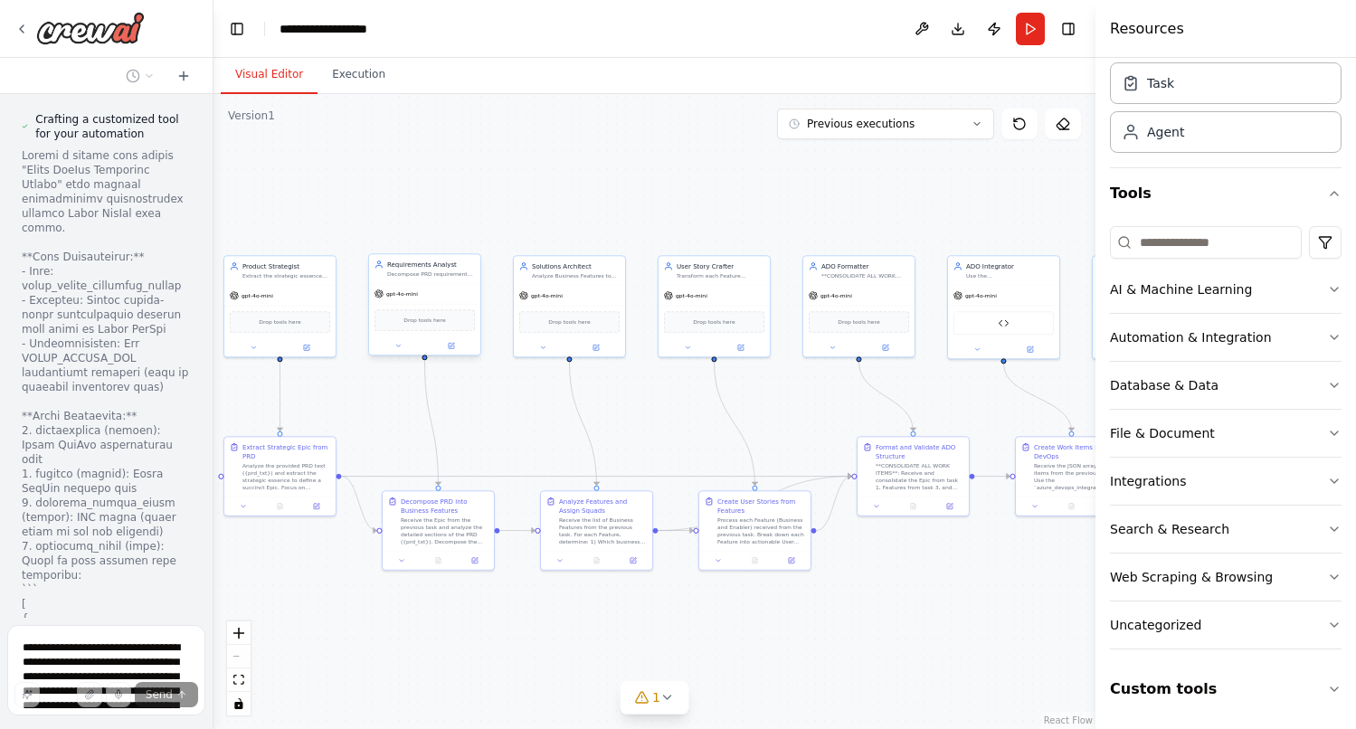
scroll to position [35051, 0]
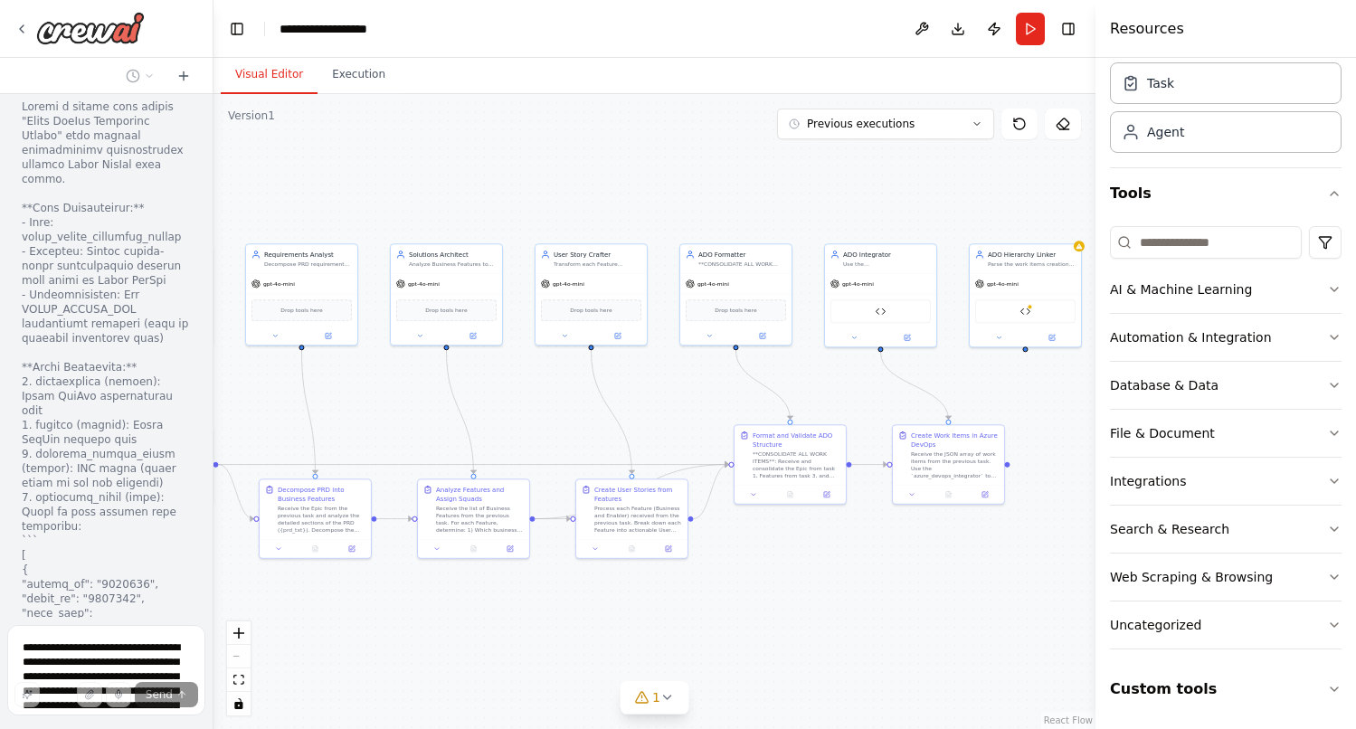
drag, startPoint x: 912, startPoint y: 647, endPoint x: 789, endPoint y: 635, distance: 123.6
click at [789, 635] on div ".deletable-edge-delete-btn { width: 20px; height: 20px; border: 0px solid #ffff…" at bounding box center [654, 411] width 882 height 635
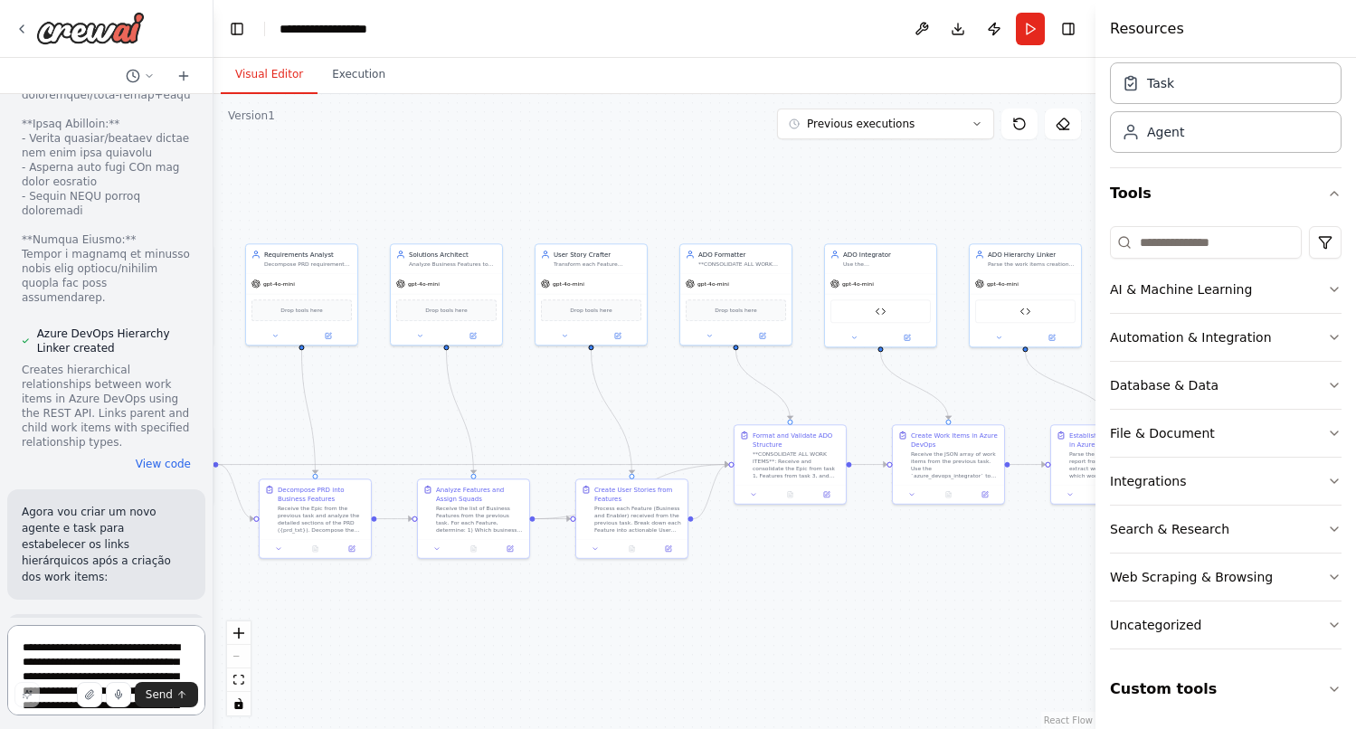
scroll to position [36393, 0]
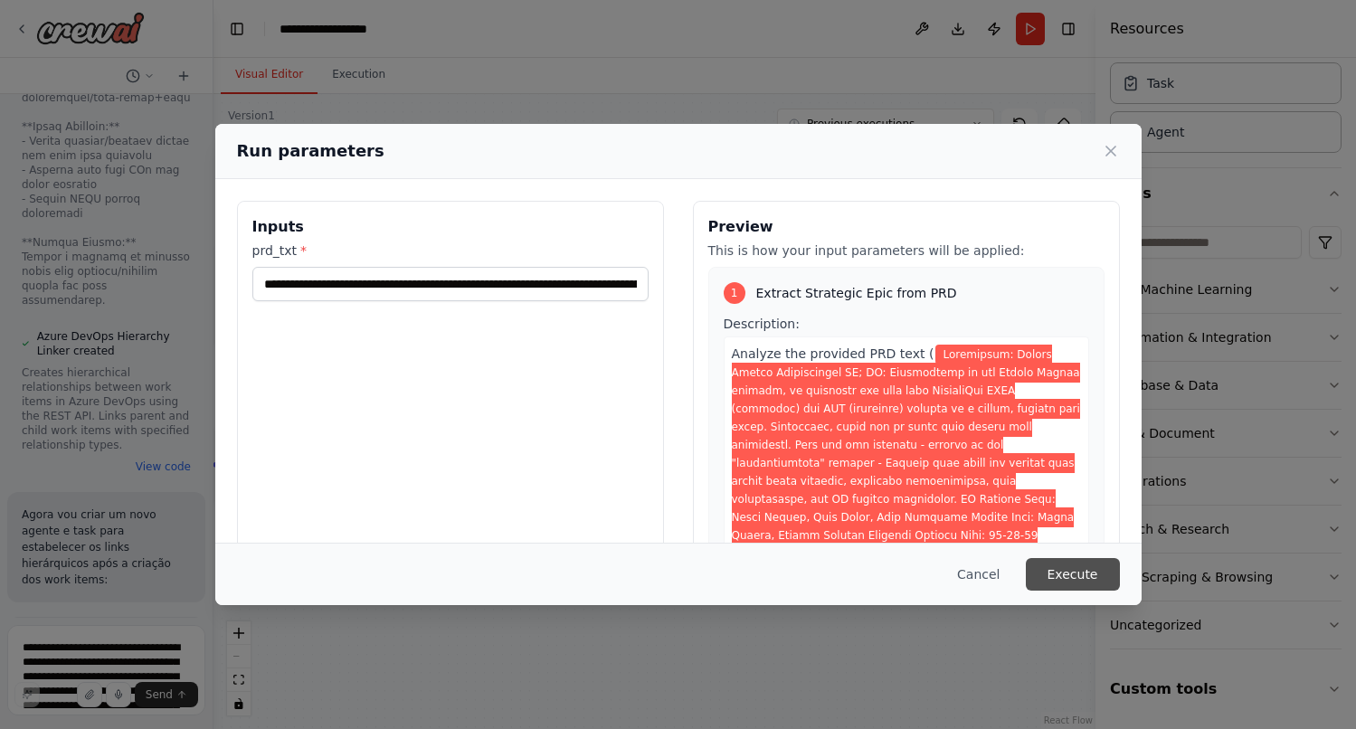
click at [1072, 567] on button "Execute" at bounding box center [1073, 574] width 94 height 33
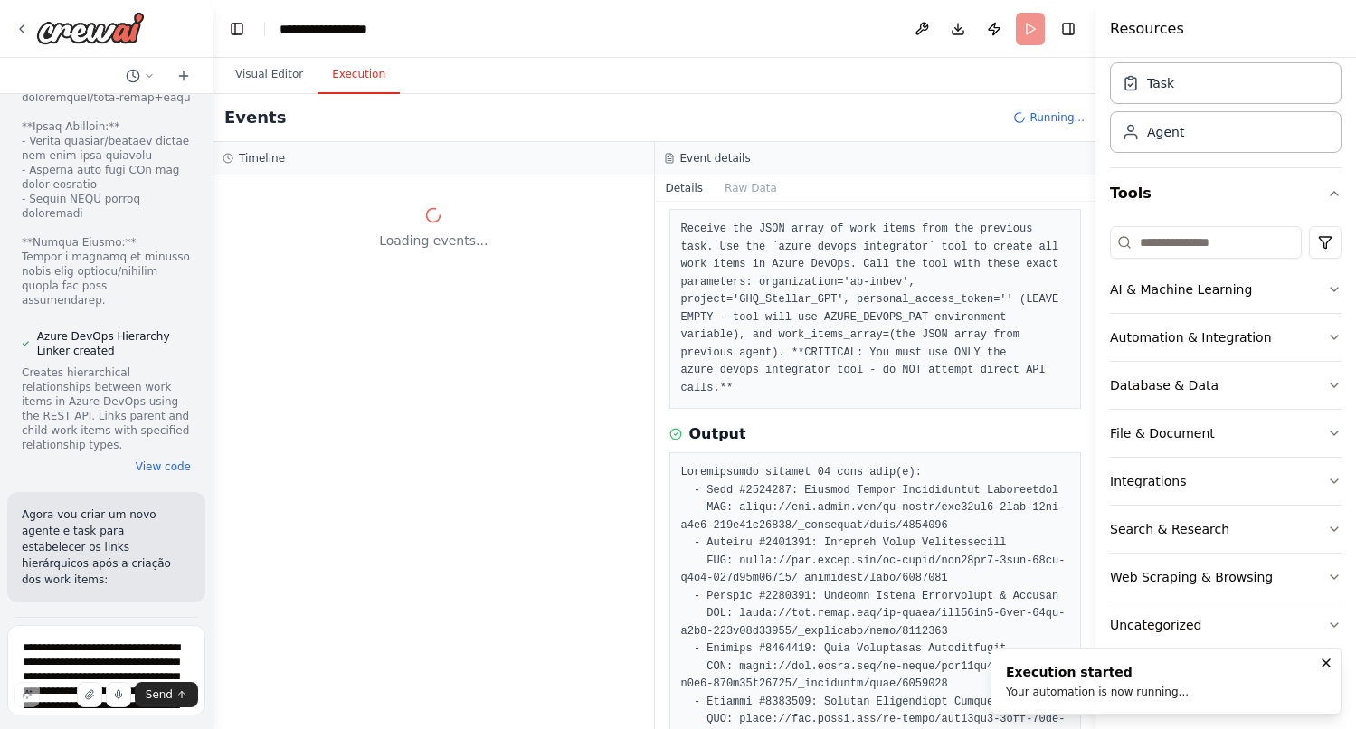
scroll to position [0, 0]
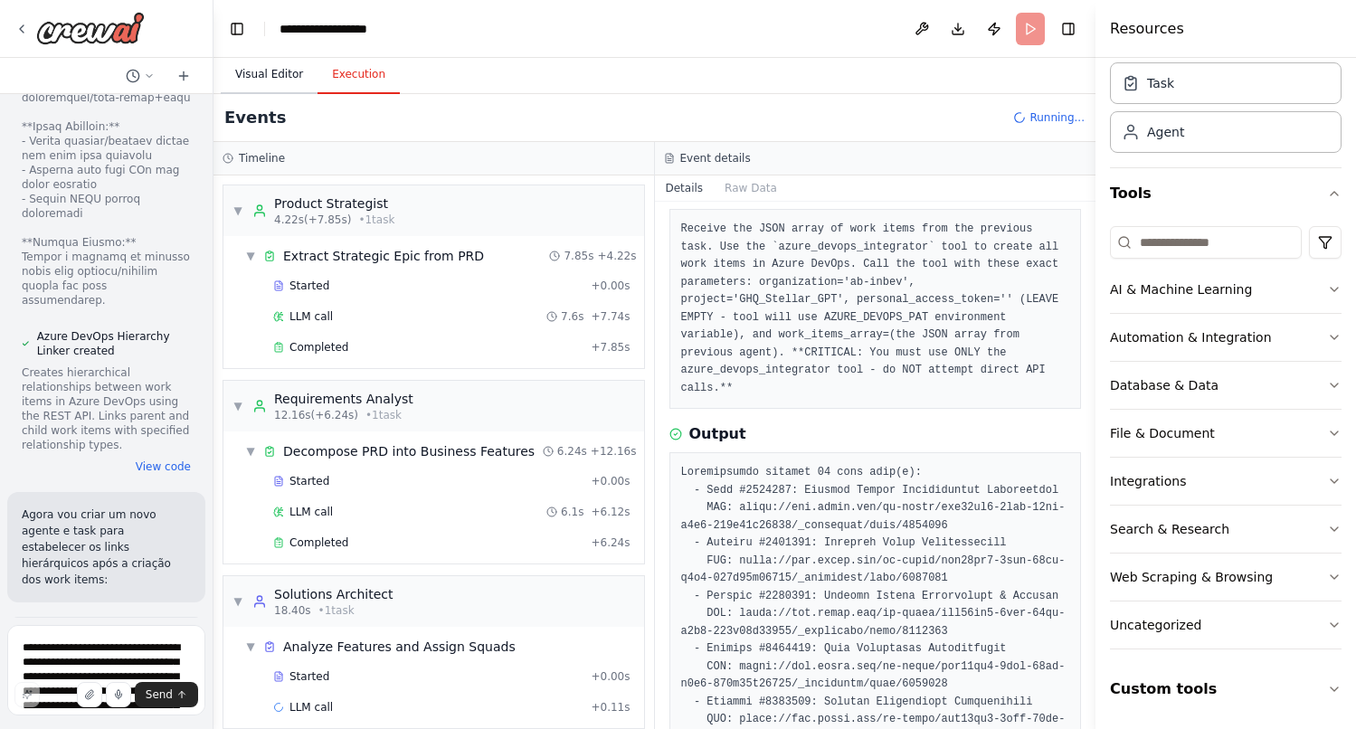
click at [269, 79] on button "Visual Editor" at bounding box center [269, 75] width 97 height 38
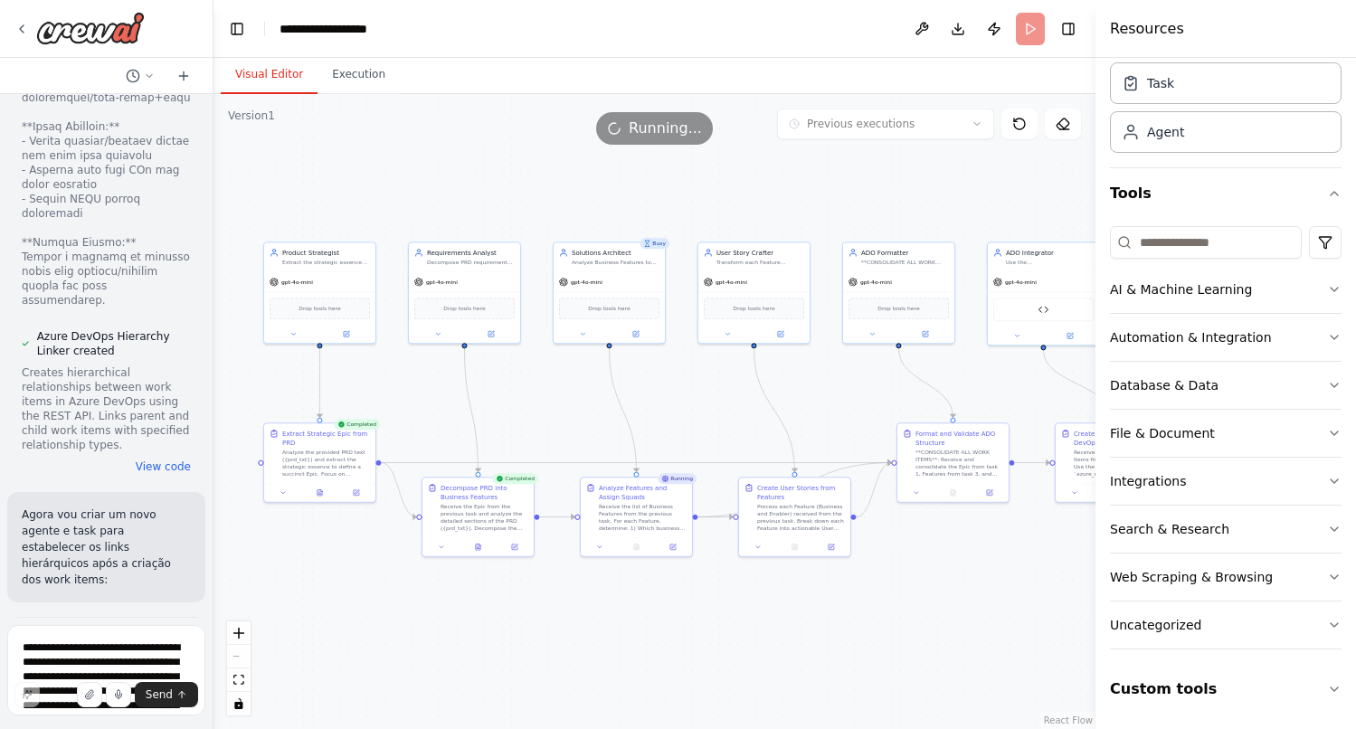
drag, startPoint x: 501, startPoint y: 623, endPoint x: 664, endPoint y: 621, distance: 162.8
click at [664, 621] on div ".deletable-edge-delete-btn { width: 20px; height: 20px; border: 0px solid #ffff…" at bounding box center [654, 411] width 882 height 635
click at [359, 61] on button "Execution" at bounding box center [358, 75] width 82 height 38
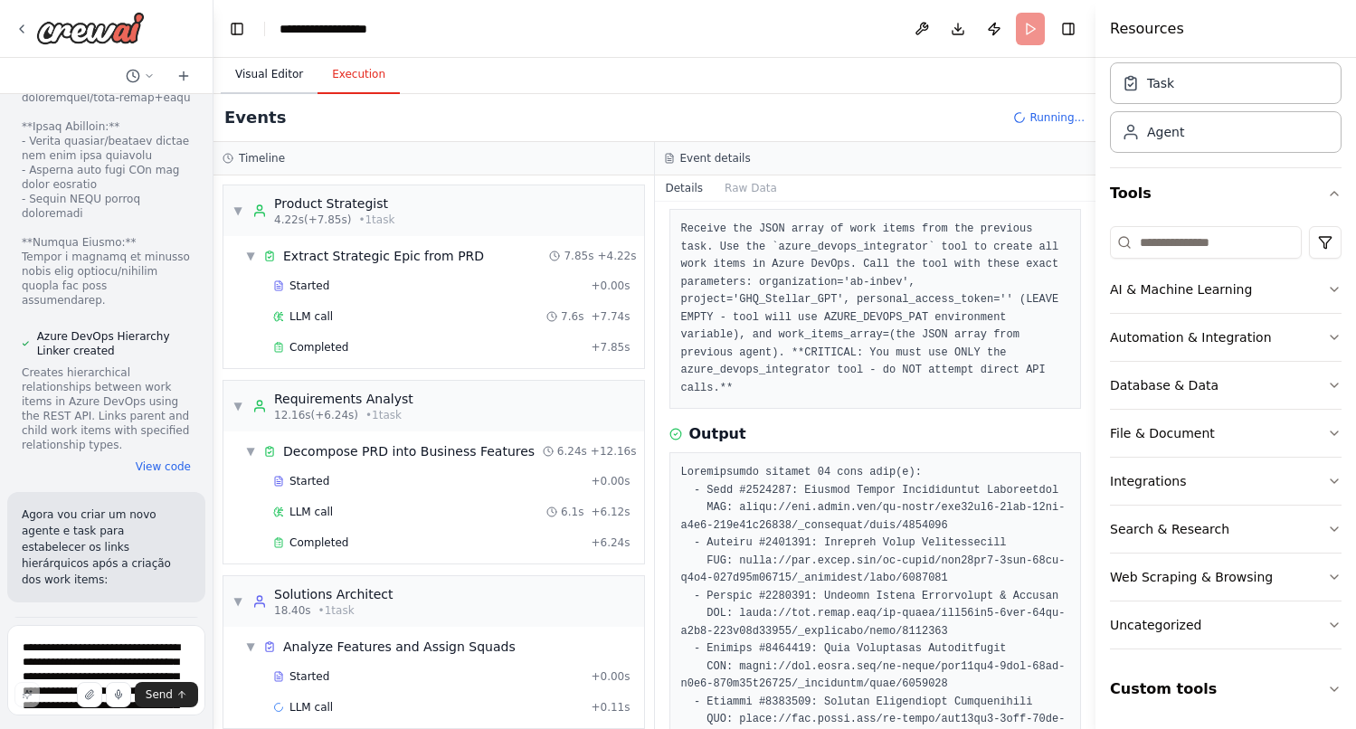
click at [262, 71] on button "Visual Editor" at bounding box center [269, 75] width 97 height 38
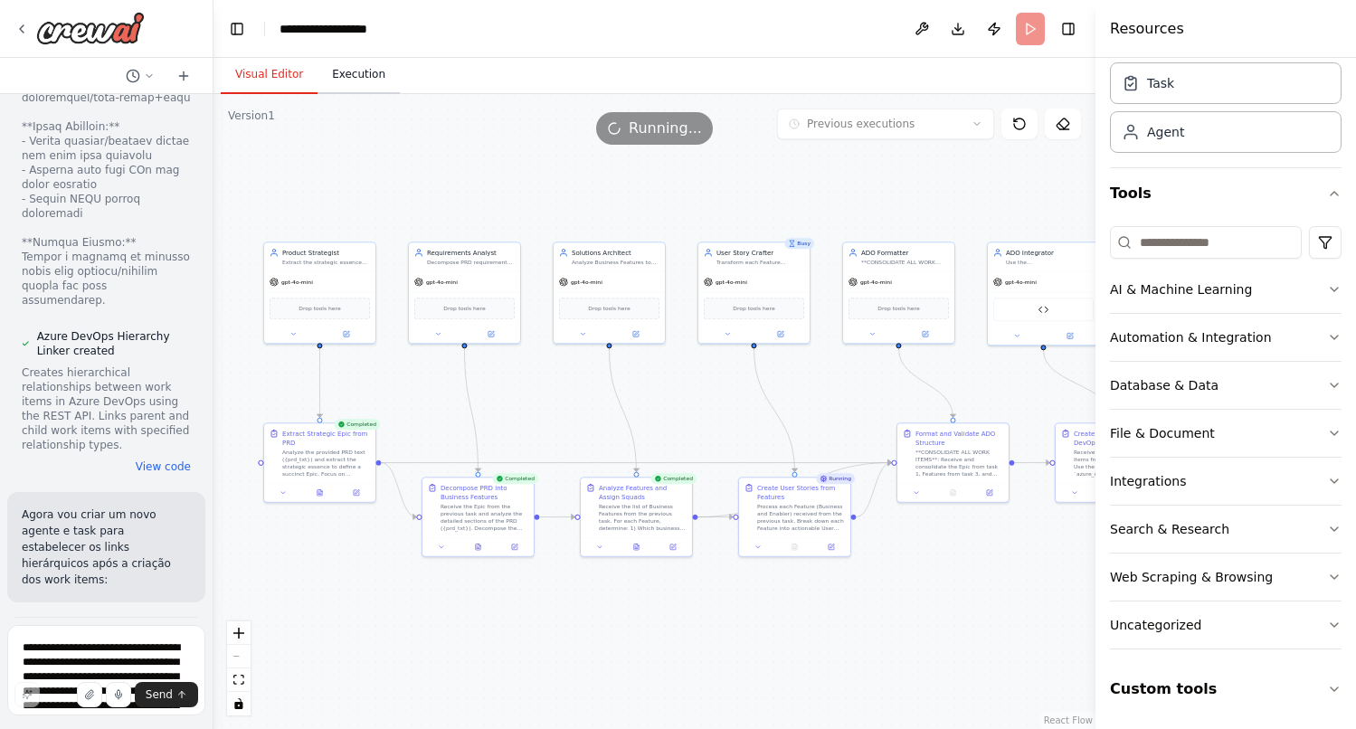
click at [340, 80] on button "Execution" at bounding box center [358, 75] width 82 height 38
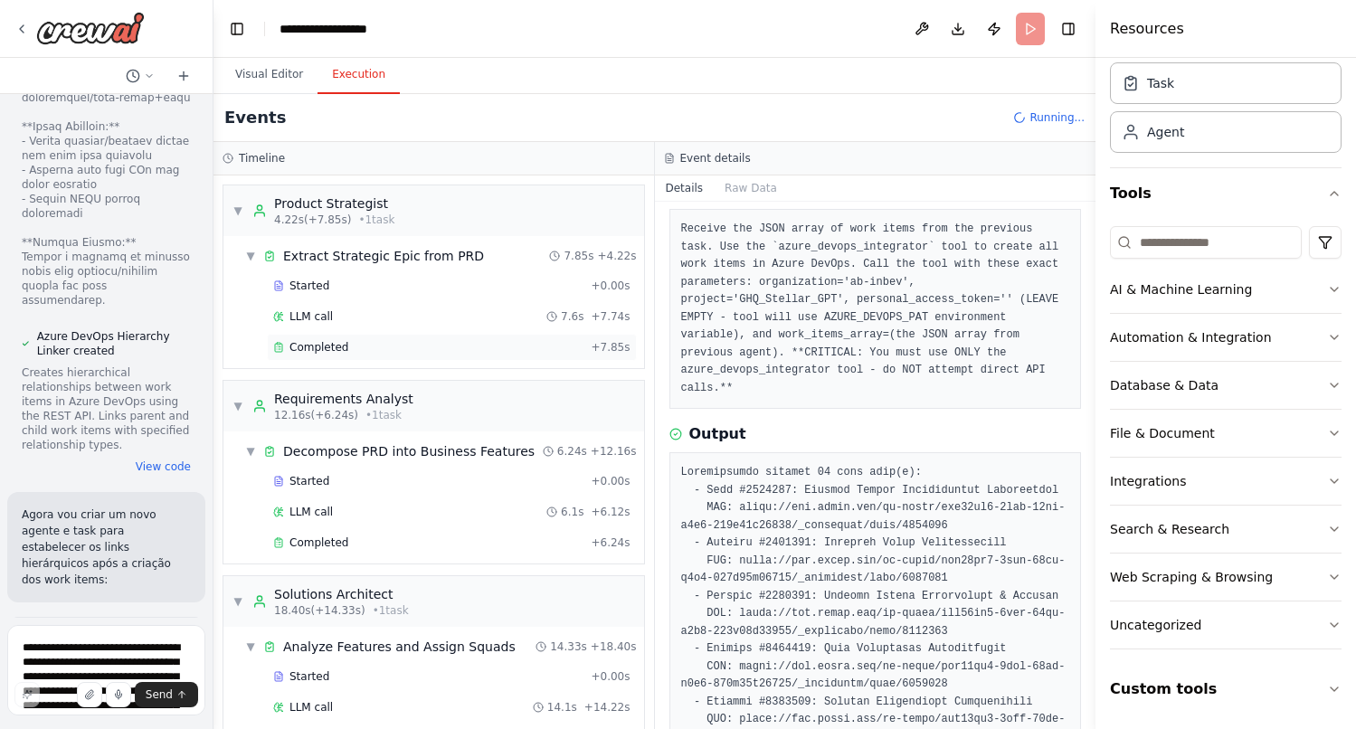
click at [317, 346] on span "Completed" at bounding box center [318, 347] width 59 height 14
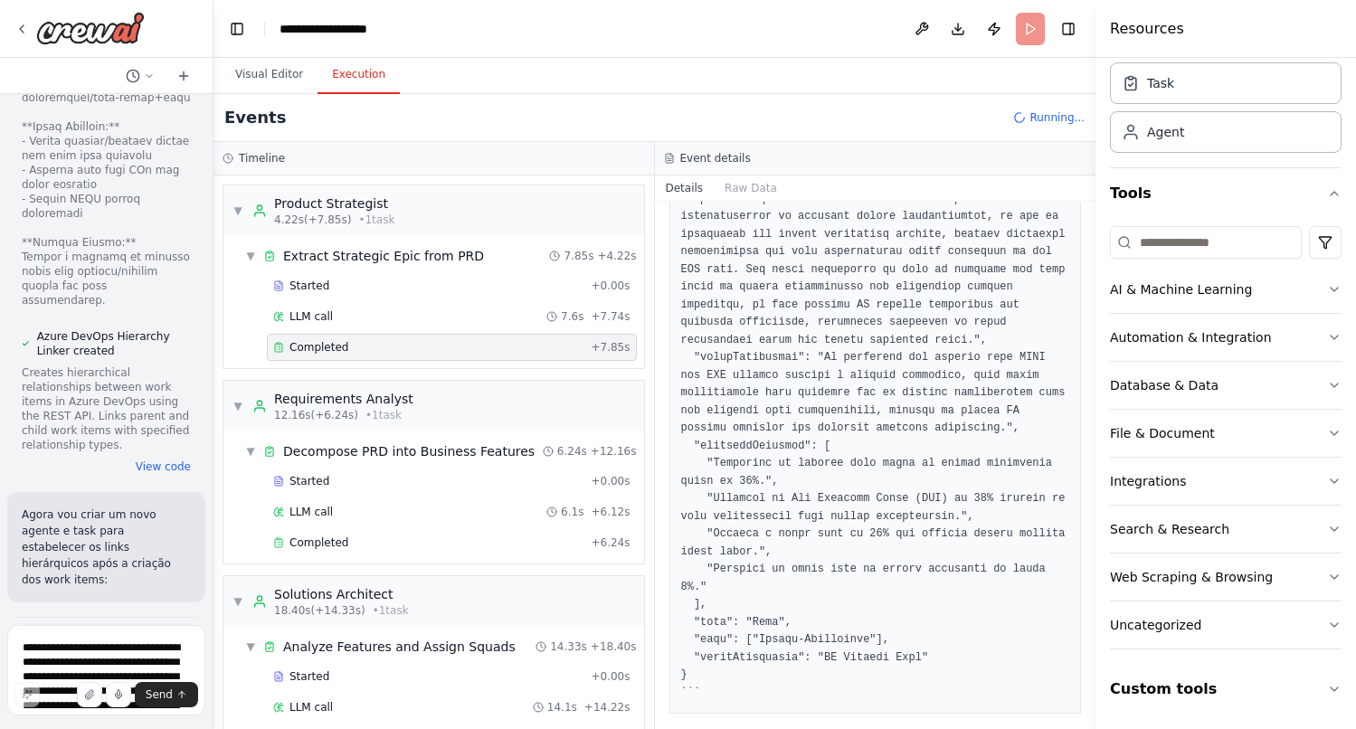
scroll to position [434, 0]
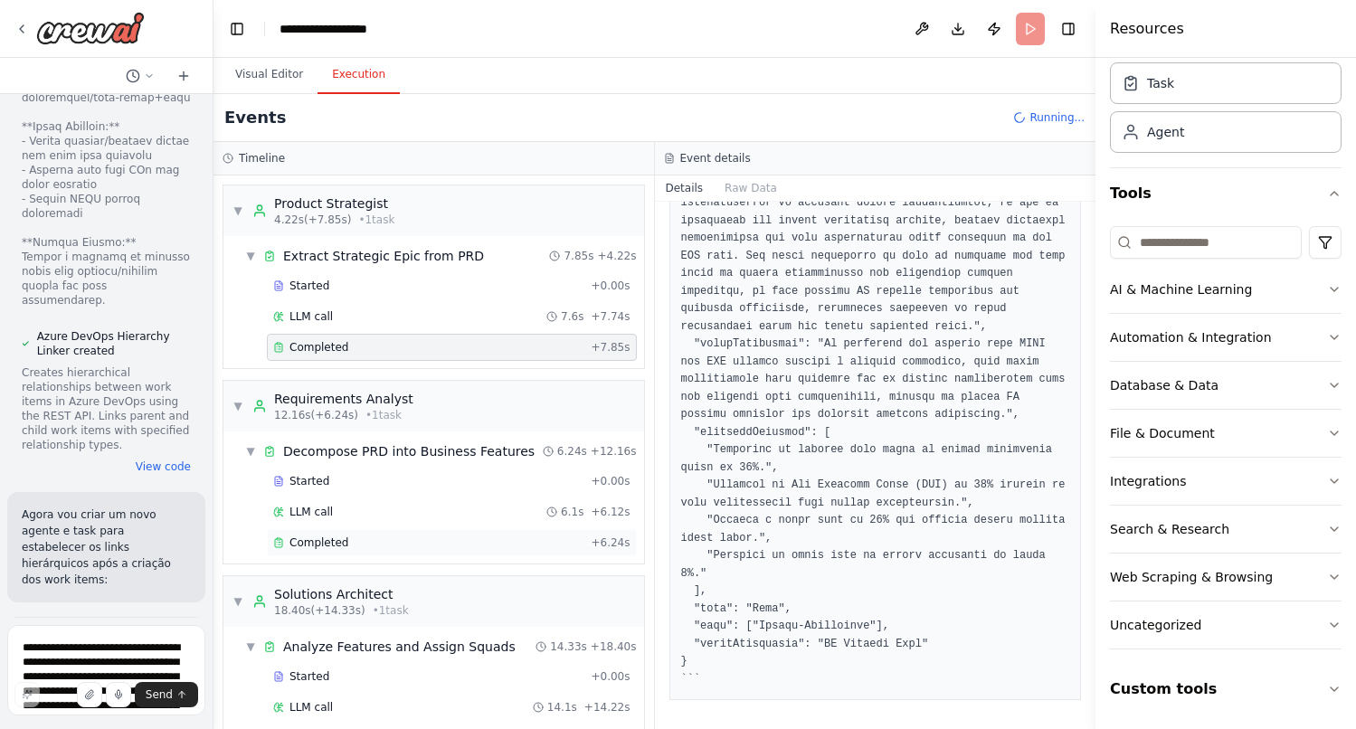
click at [357, 544] on div "Completed" at bounding box center [428, 542] width 310 height 14
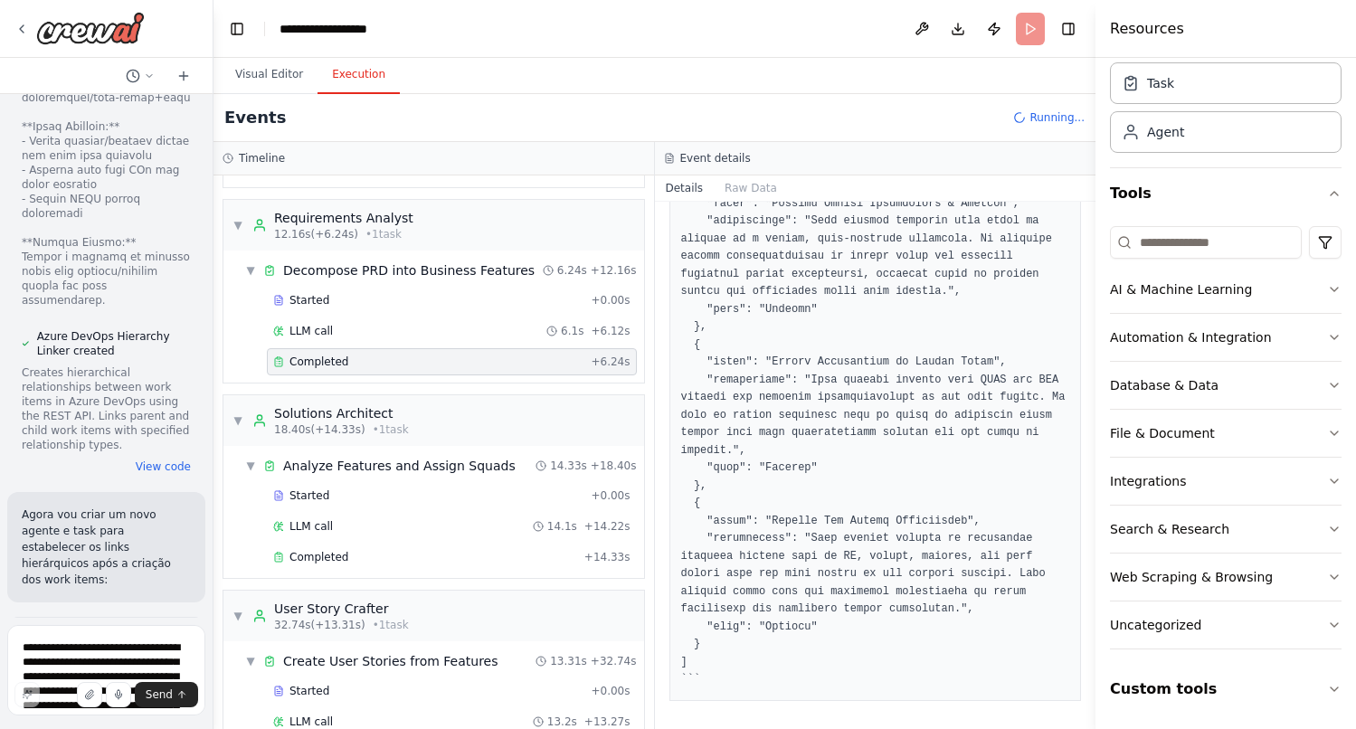
scroll to position [197, 0]
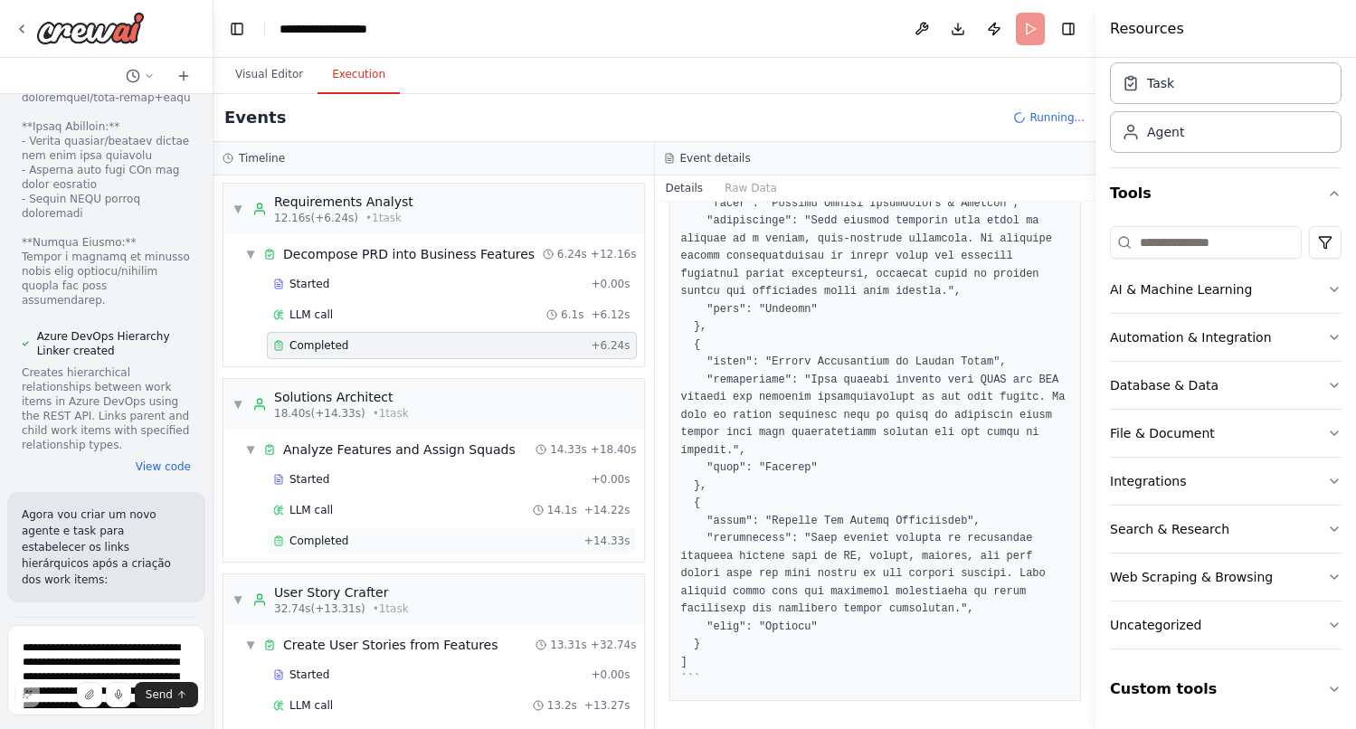
click at [347, 545] on div "Completed" at bounding box center [425, 541] width 304 height 14
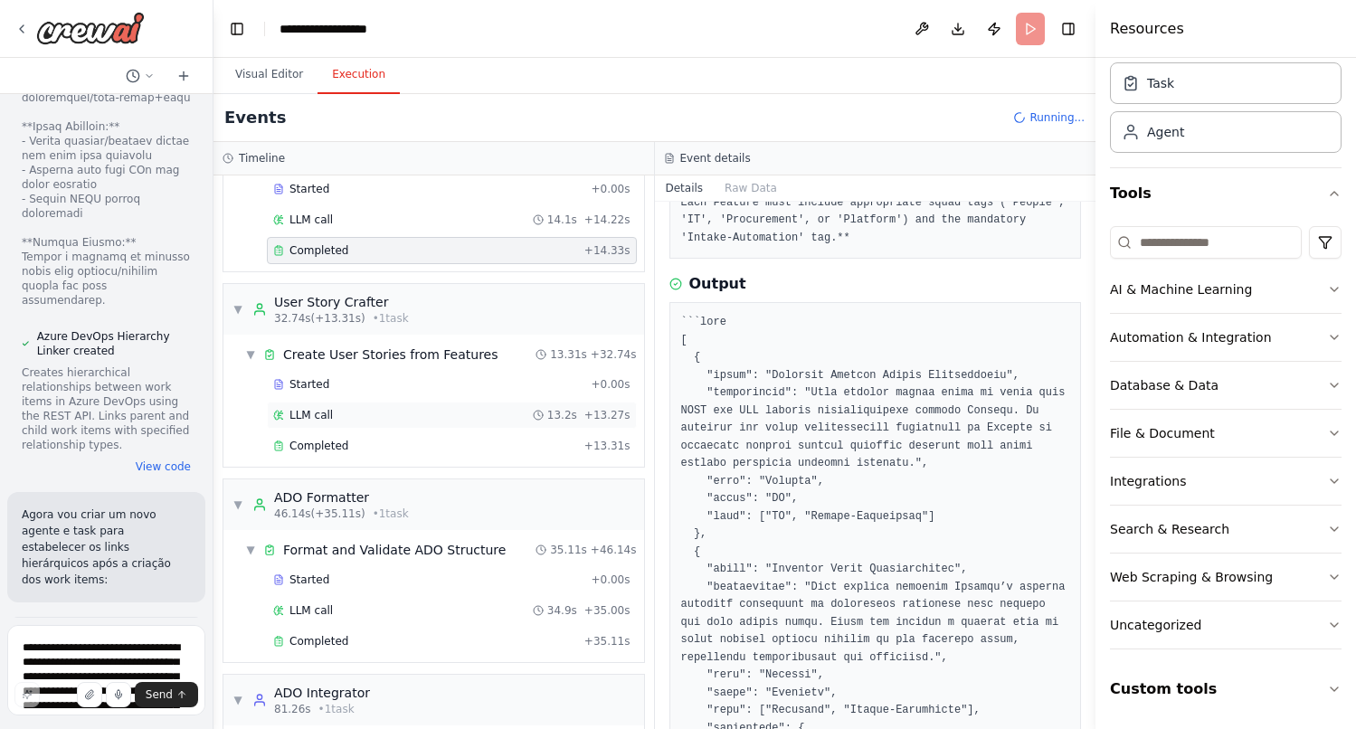
scroll to position [475, 0]
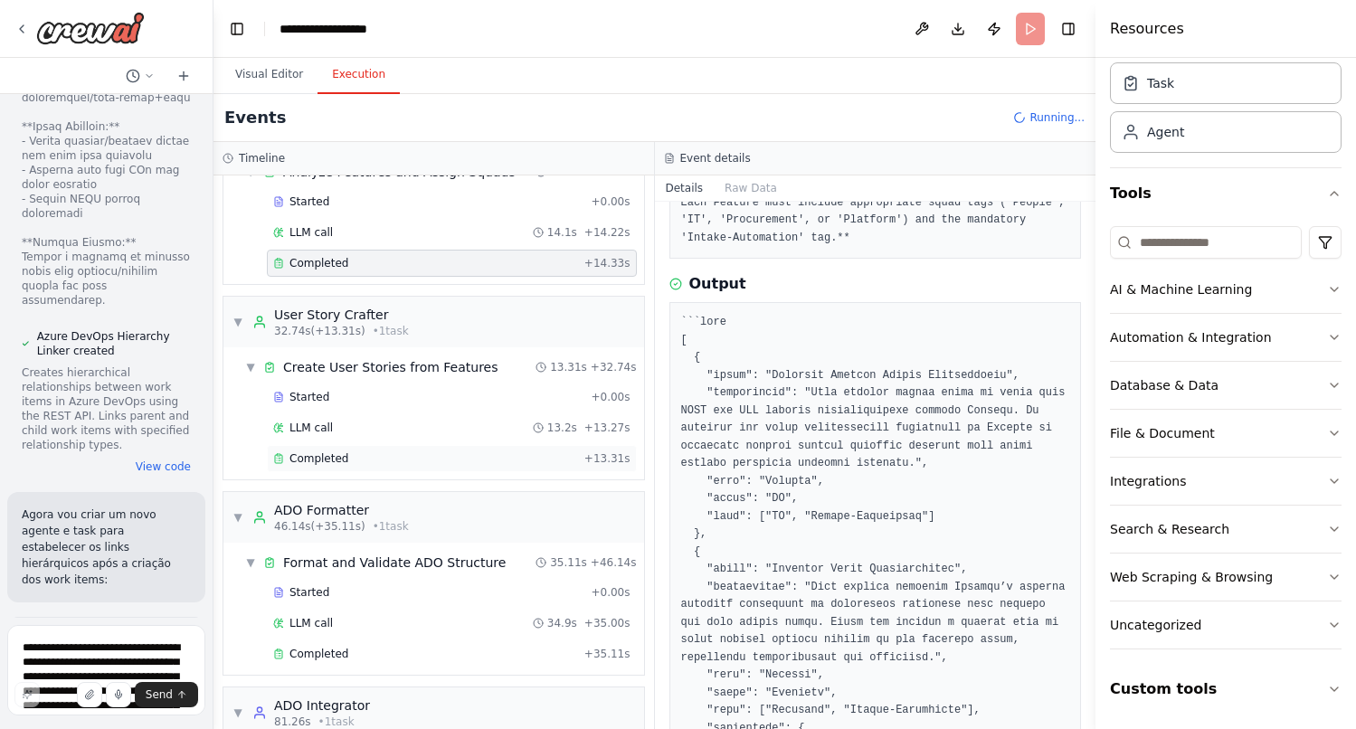
click at [364, 466] on div "Completed + 13.31s" at bounding box center [452, 458] width 370 height 27
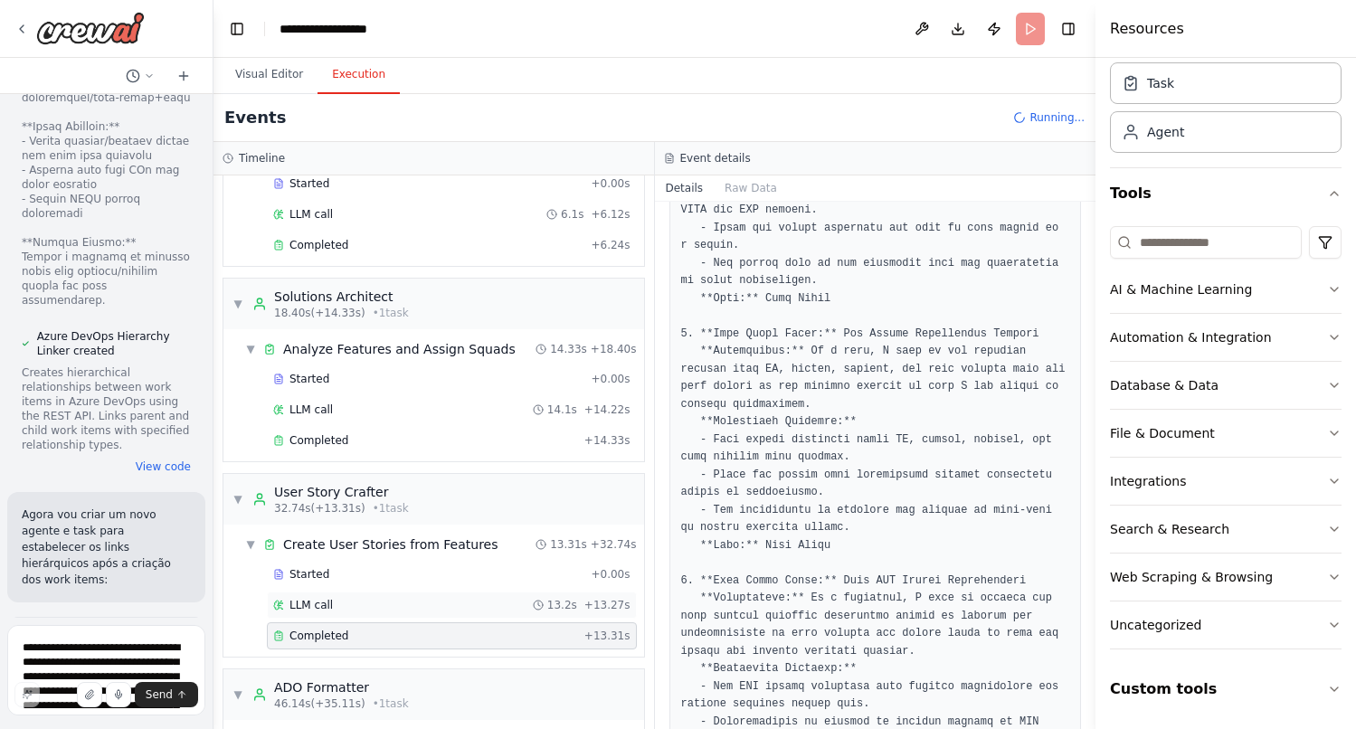
scroll to position [287, 0]
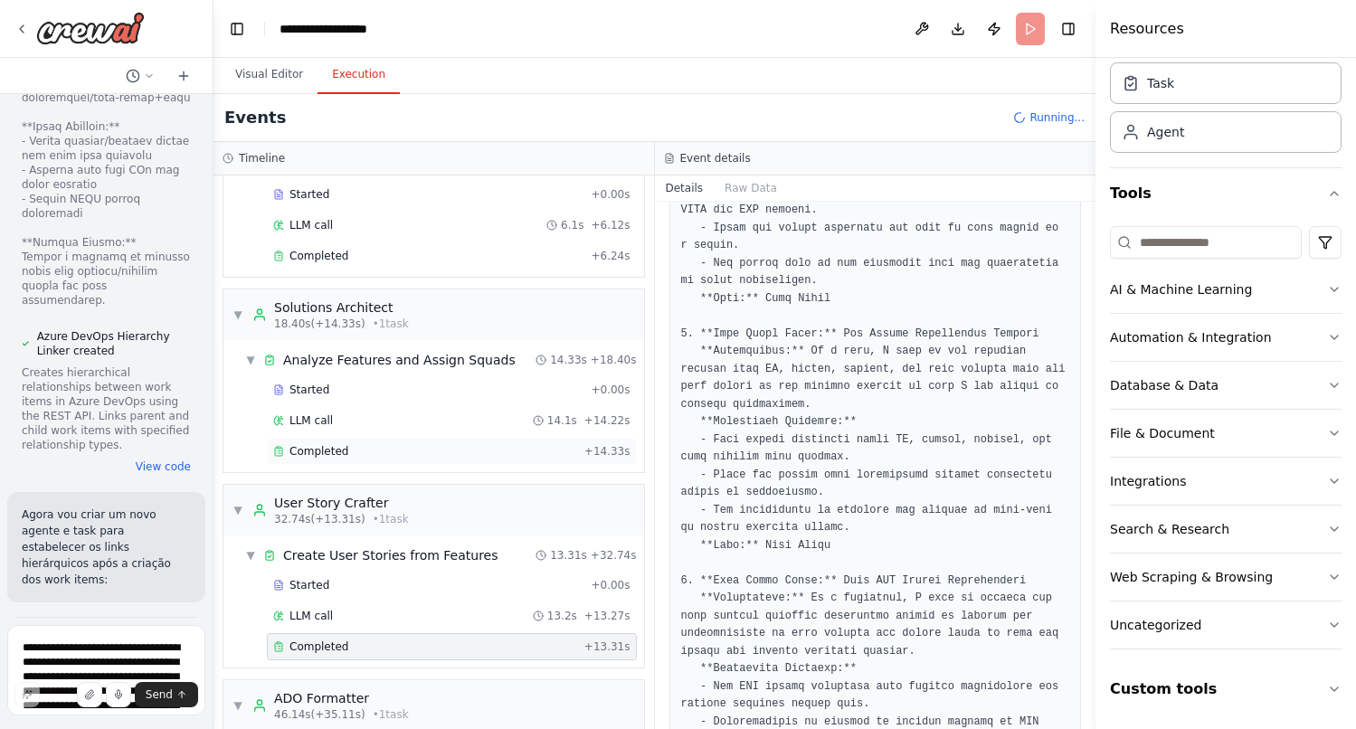
click at [329, 451] on span "Completed" at bounding box center [318, 451] width 59 height 14
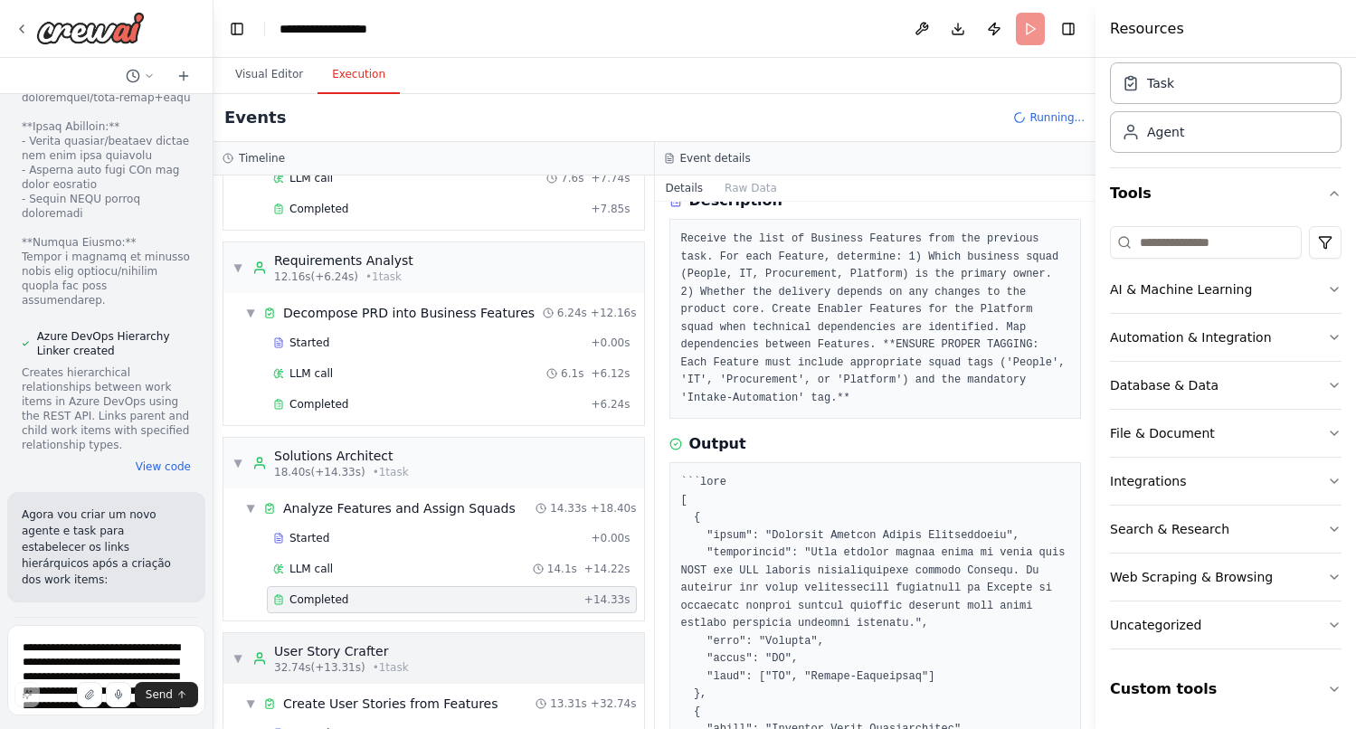
scroll to position [116, 0]
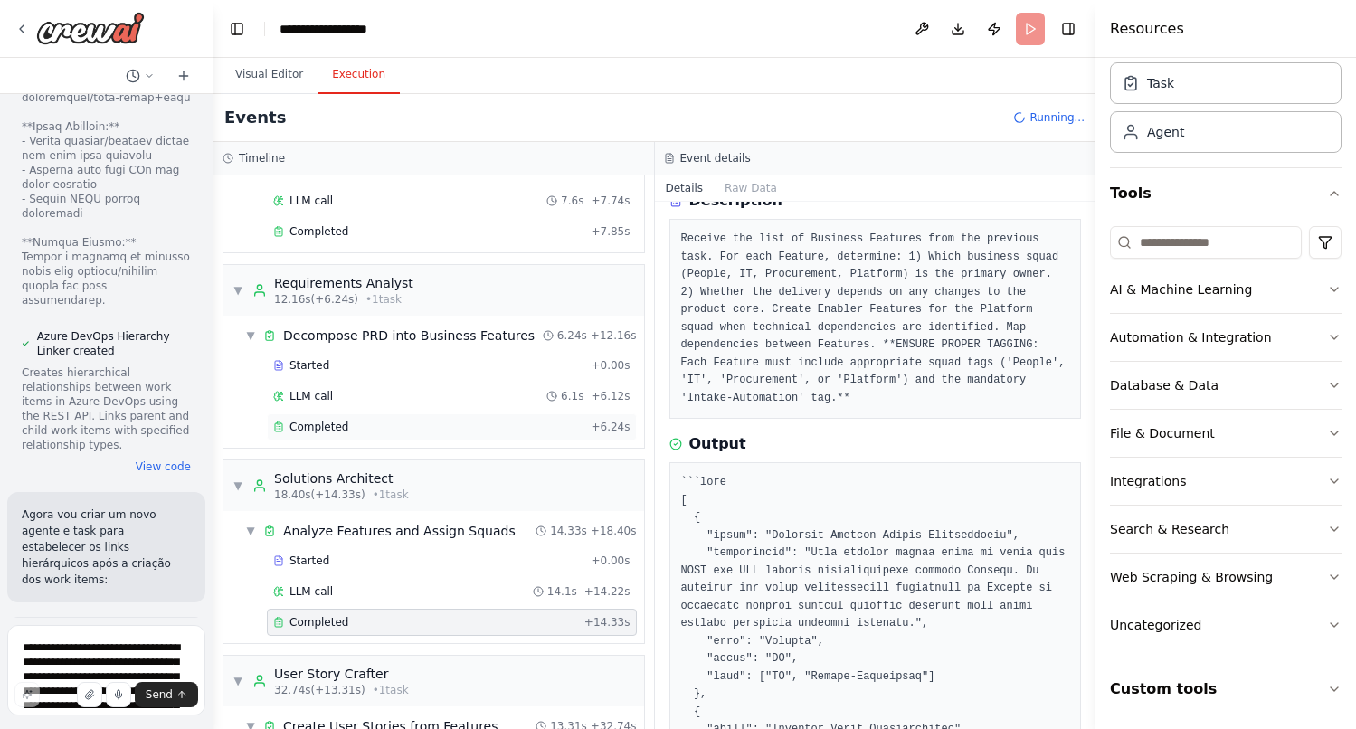
click at [345, 436] on div "Completed + 6.24s" at bounding box center [452, 426] width 370 height 27
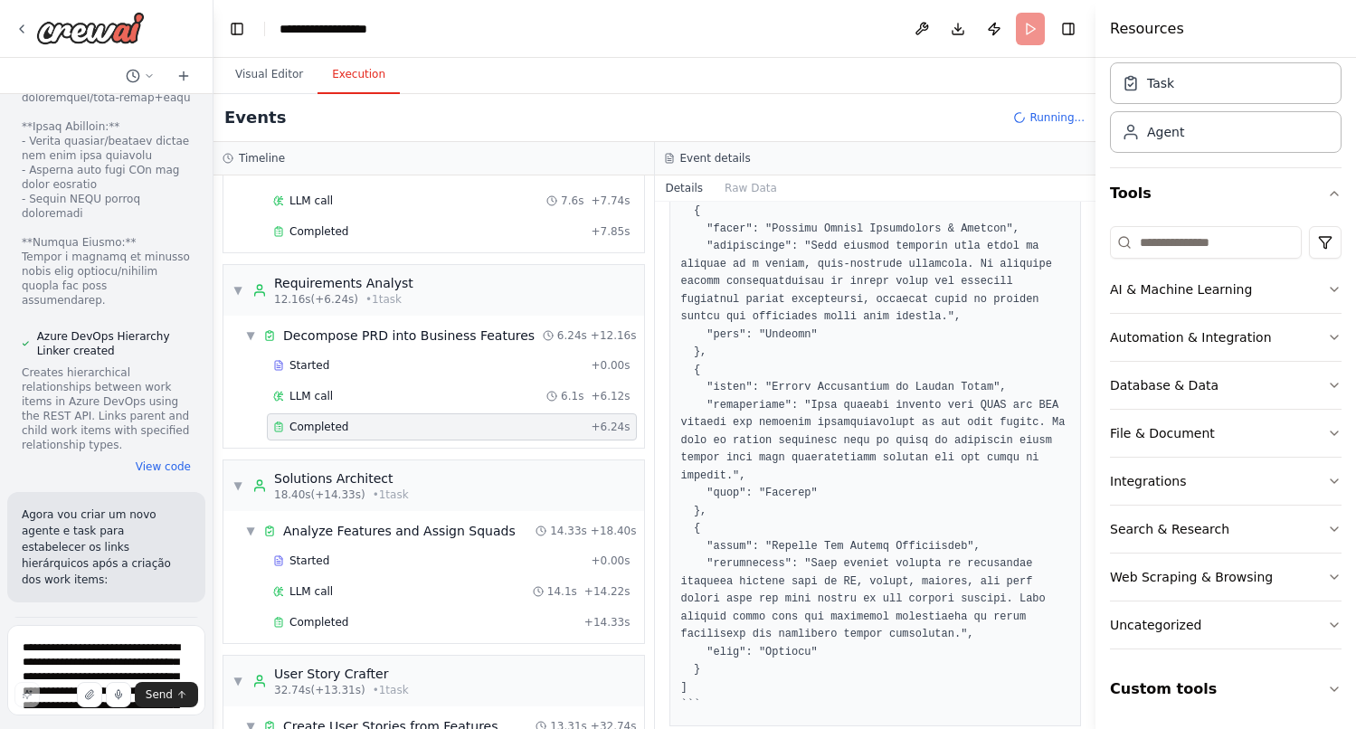
scroll to position [839, 0]
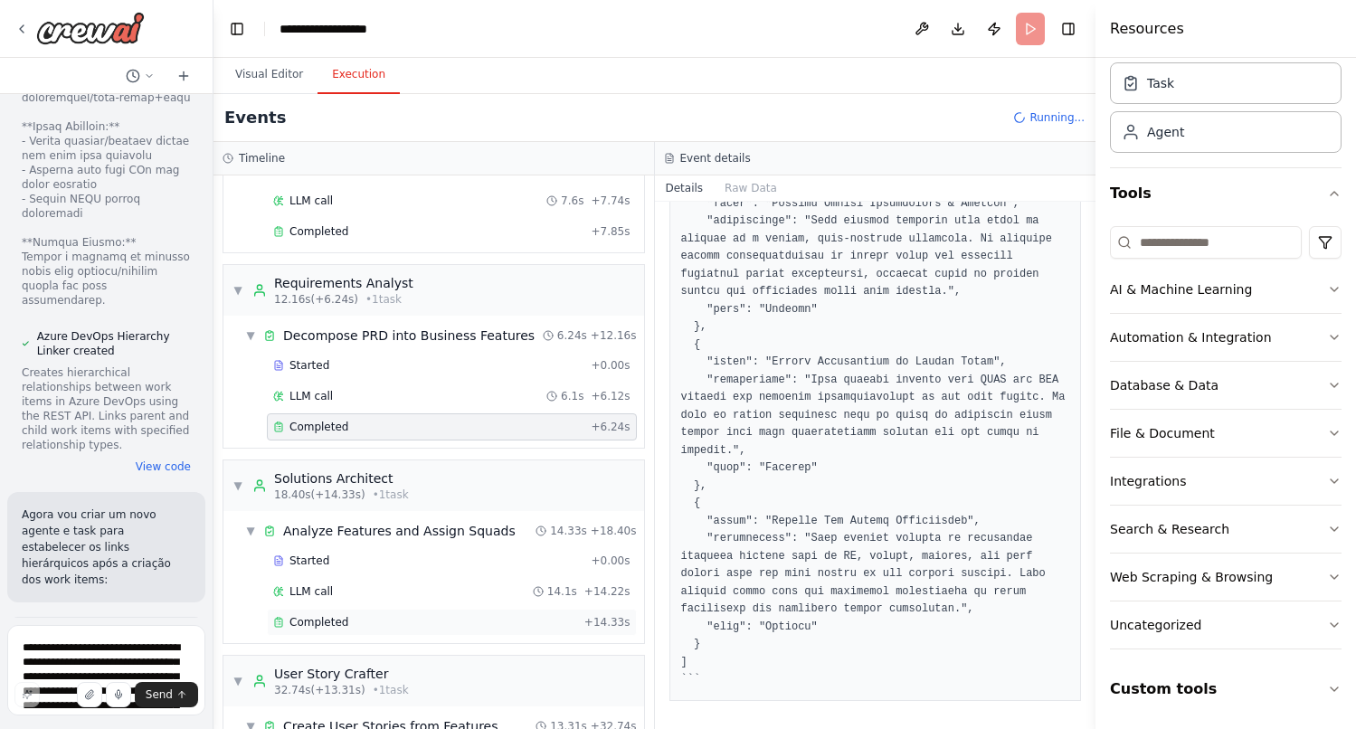
click at [347, 625] on div "Completed" at bounding box center [425, 622] width 304 height 14
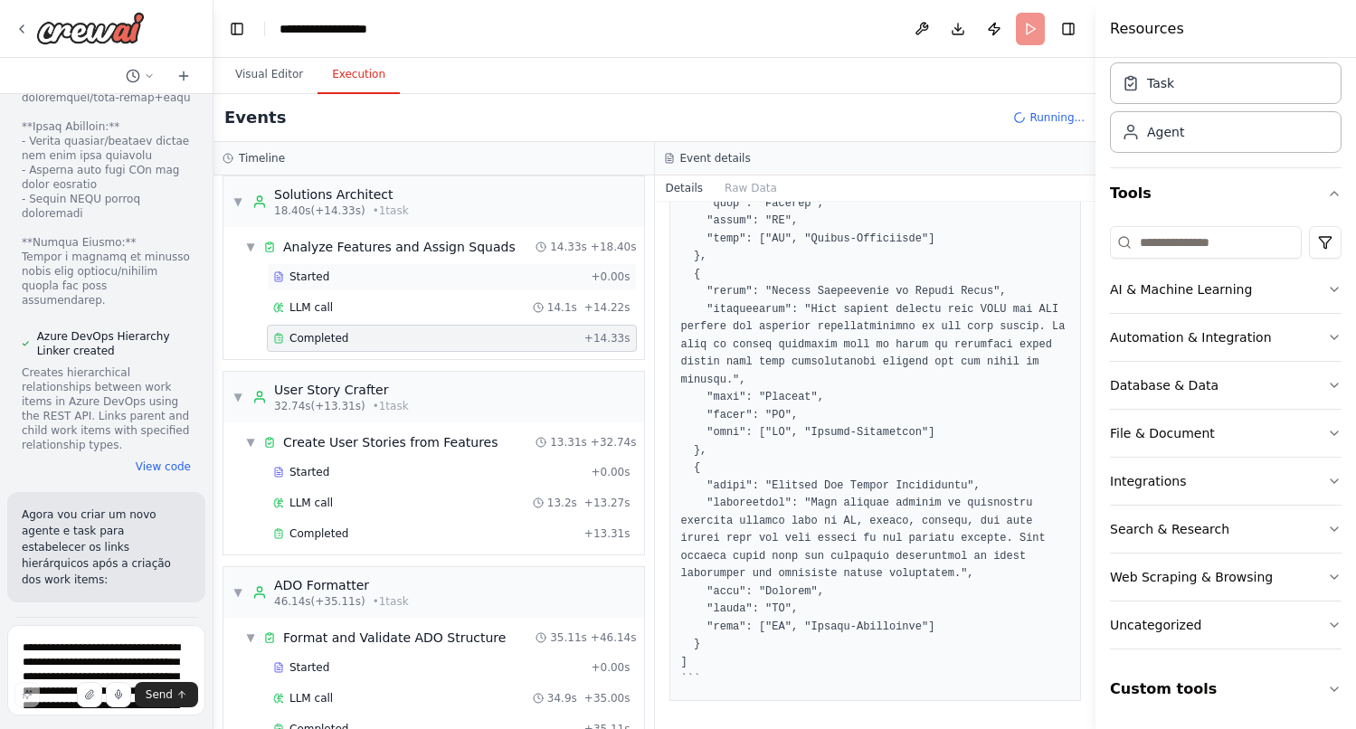
scroll to position [419, 0]
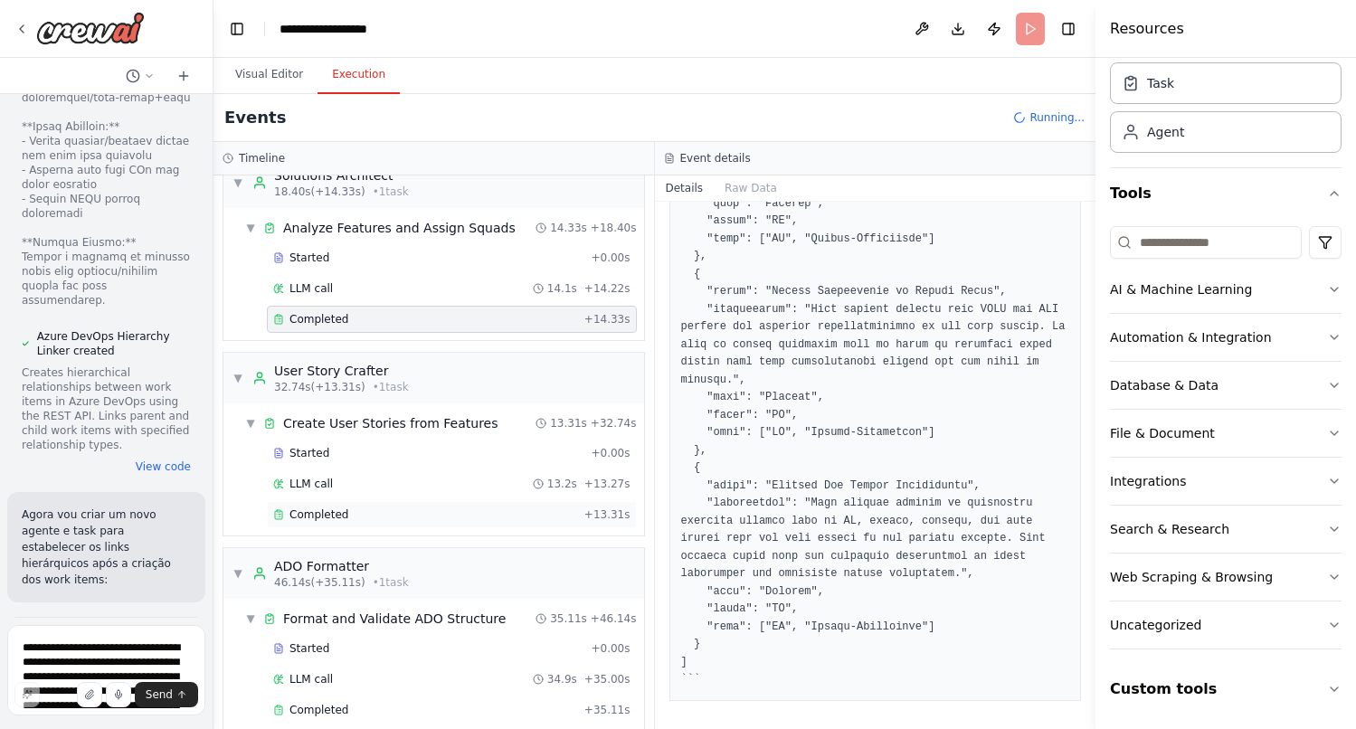
click at [349, 511] on div "Completed" at bounding box center [425, 514] width 304 height 14
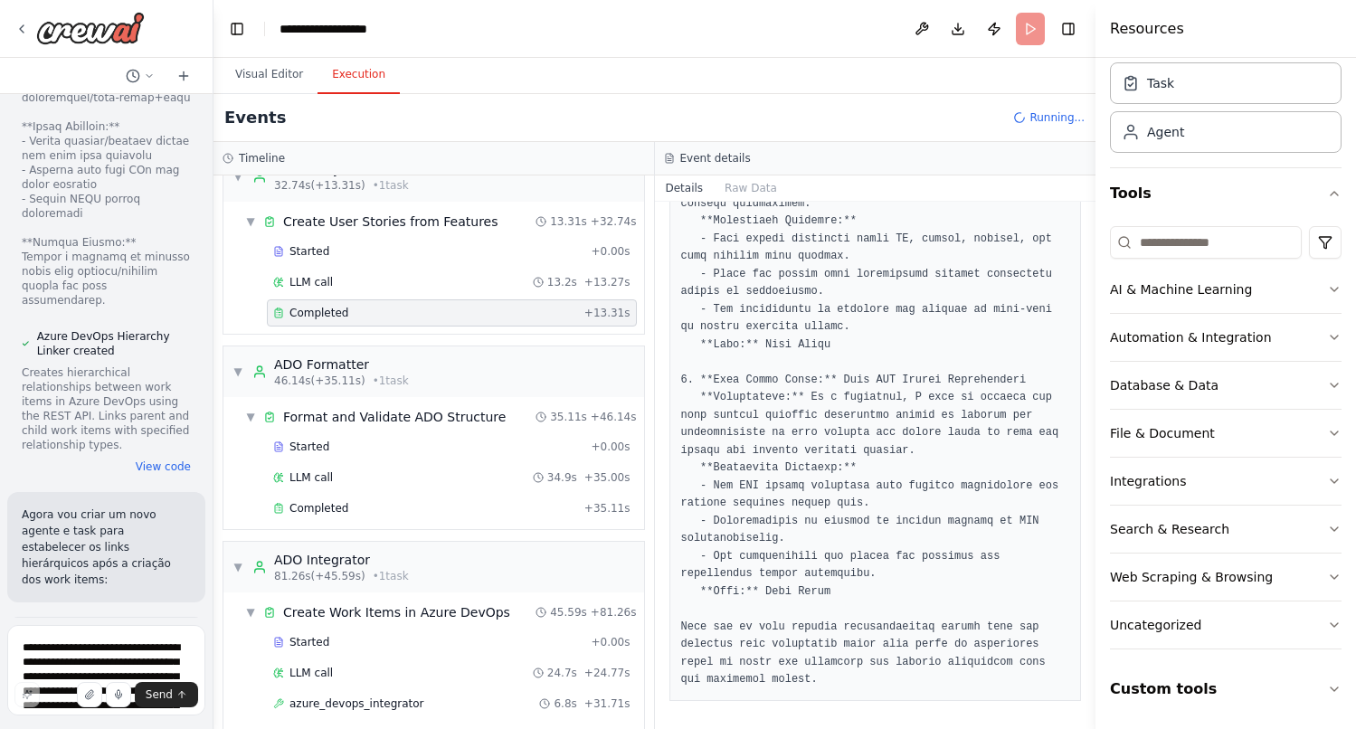
scroll to position [627, 0]
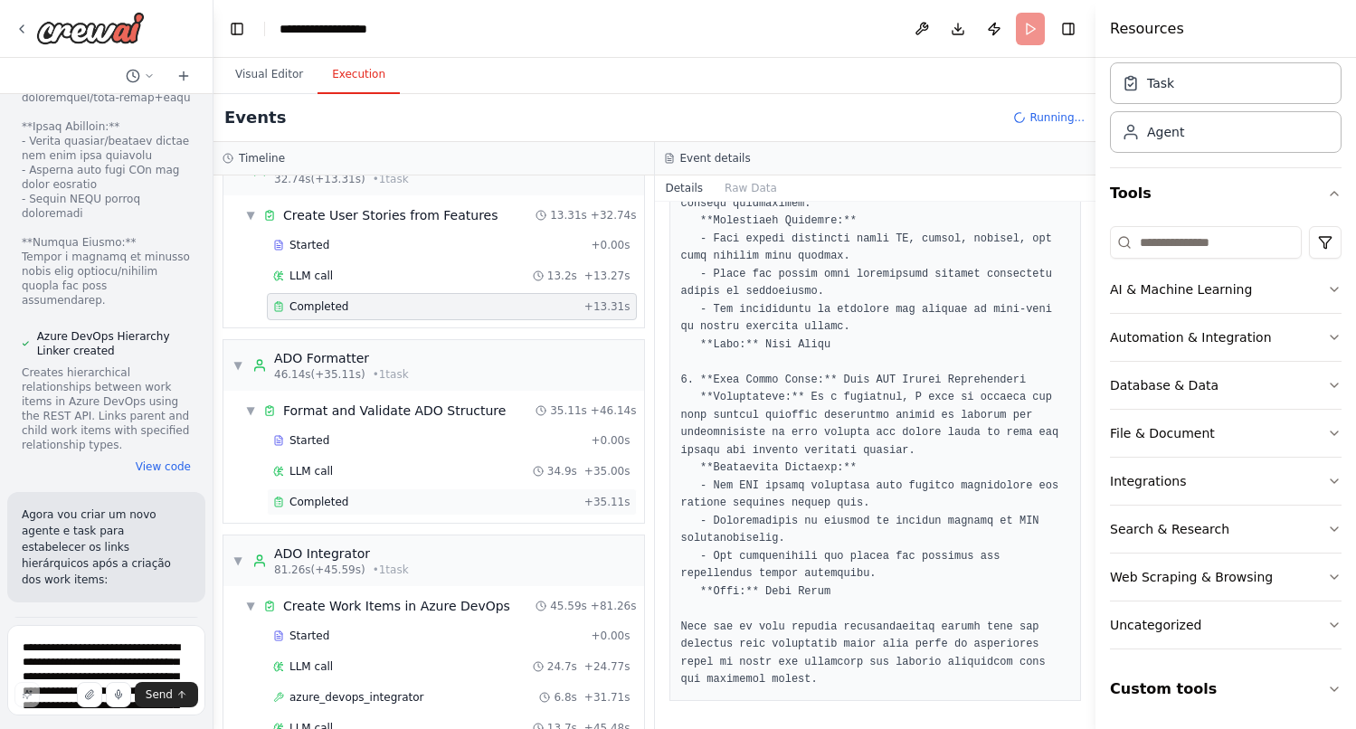
click at [339, 513] on div "Completed + 35.11s" at bounding box center [452, 501] width 370 height 27
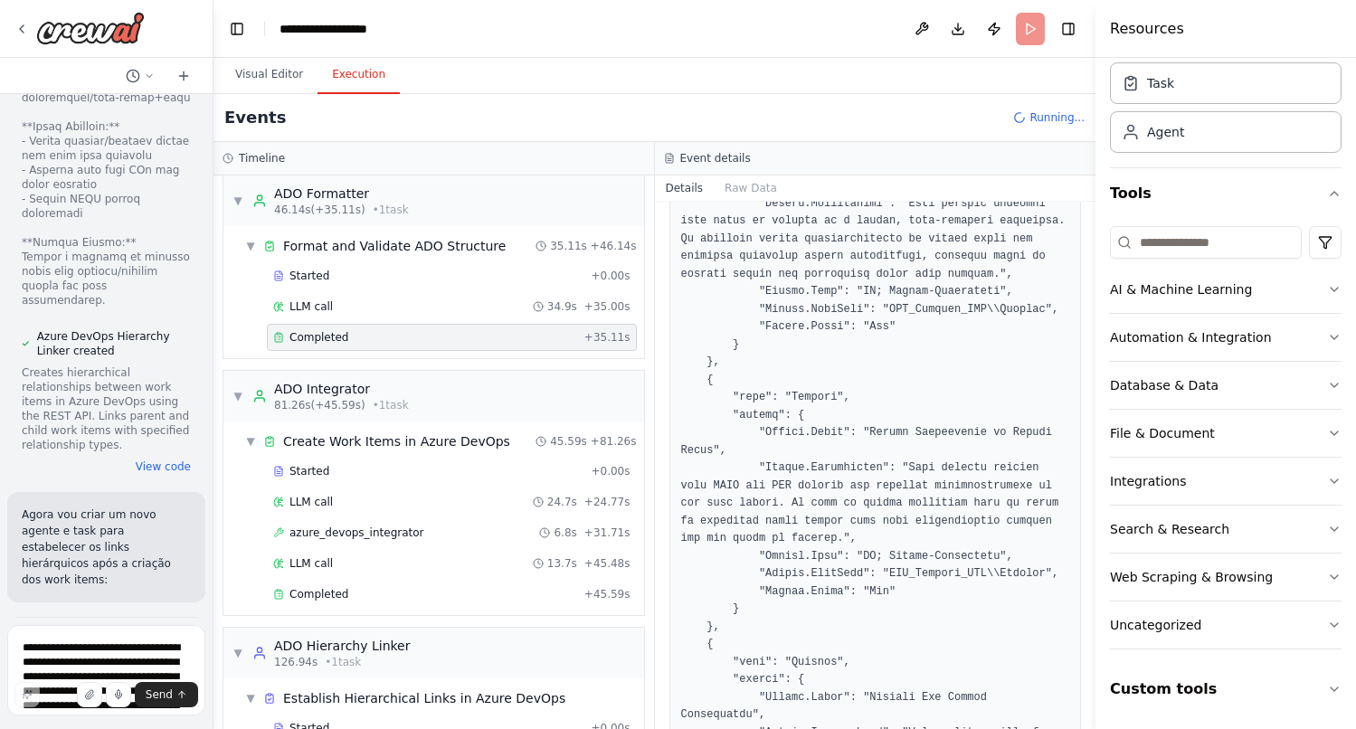
scroll to position [790, 0]
click at [419, 599] on div "Completed" at bounding box center [425, 595] width 304 height 14
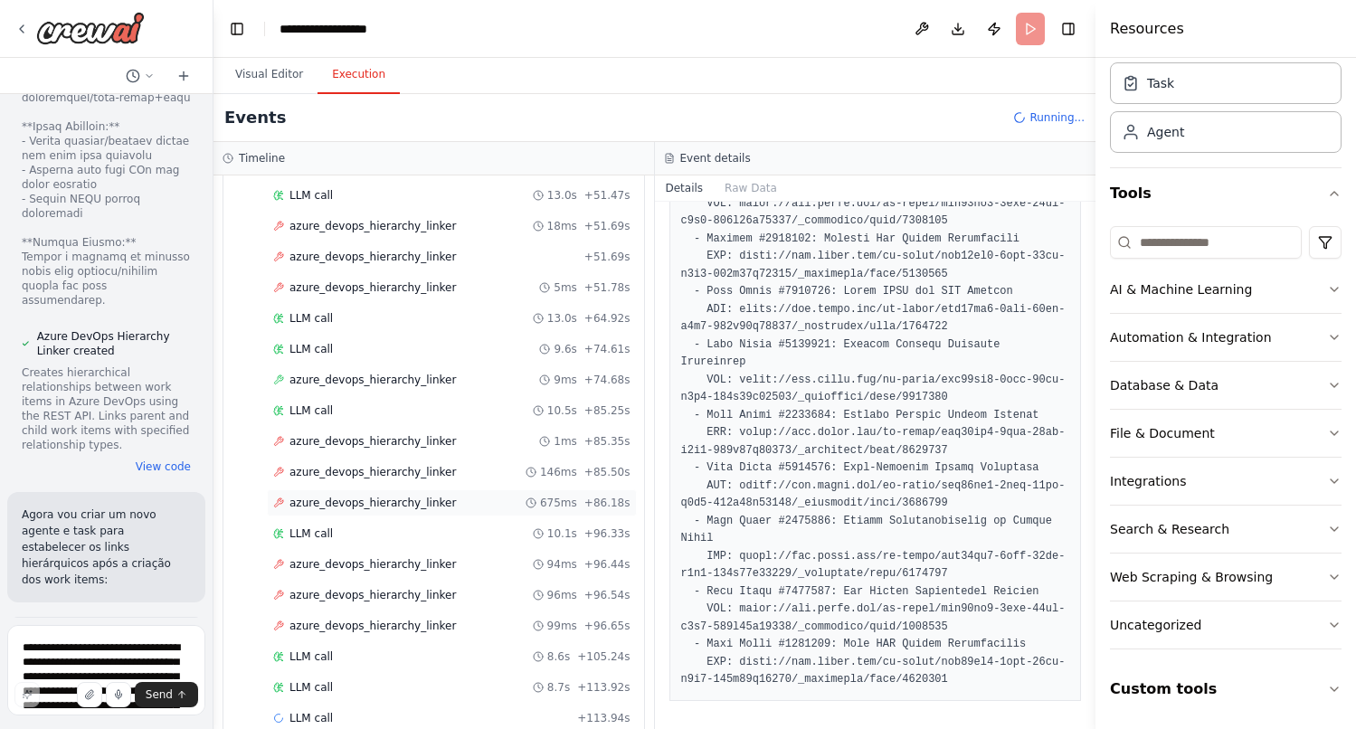
scroll to position [1693, 0]
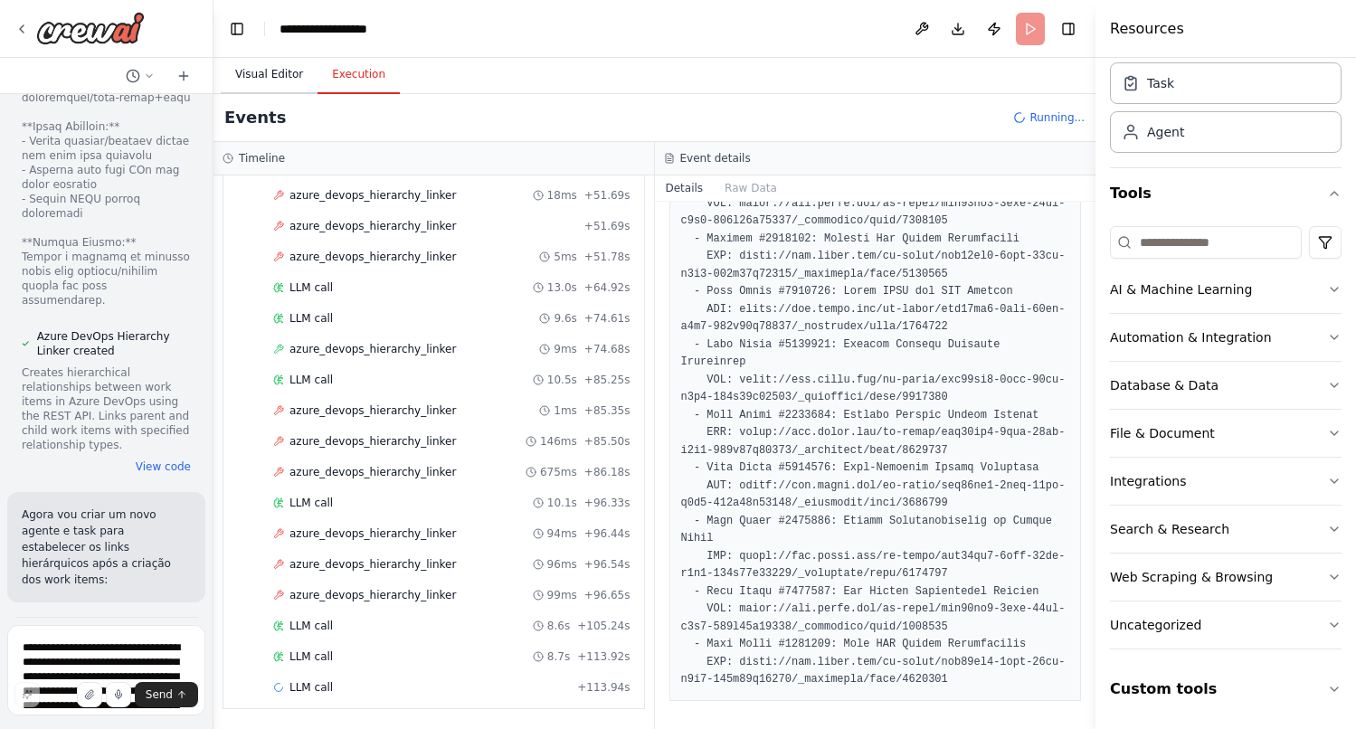
click at [268, 77] on button "Visual Editor" at bounding box center [269, 75] width 97 height 38
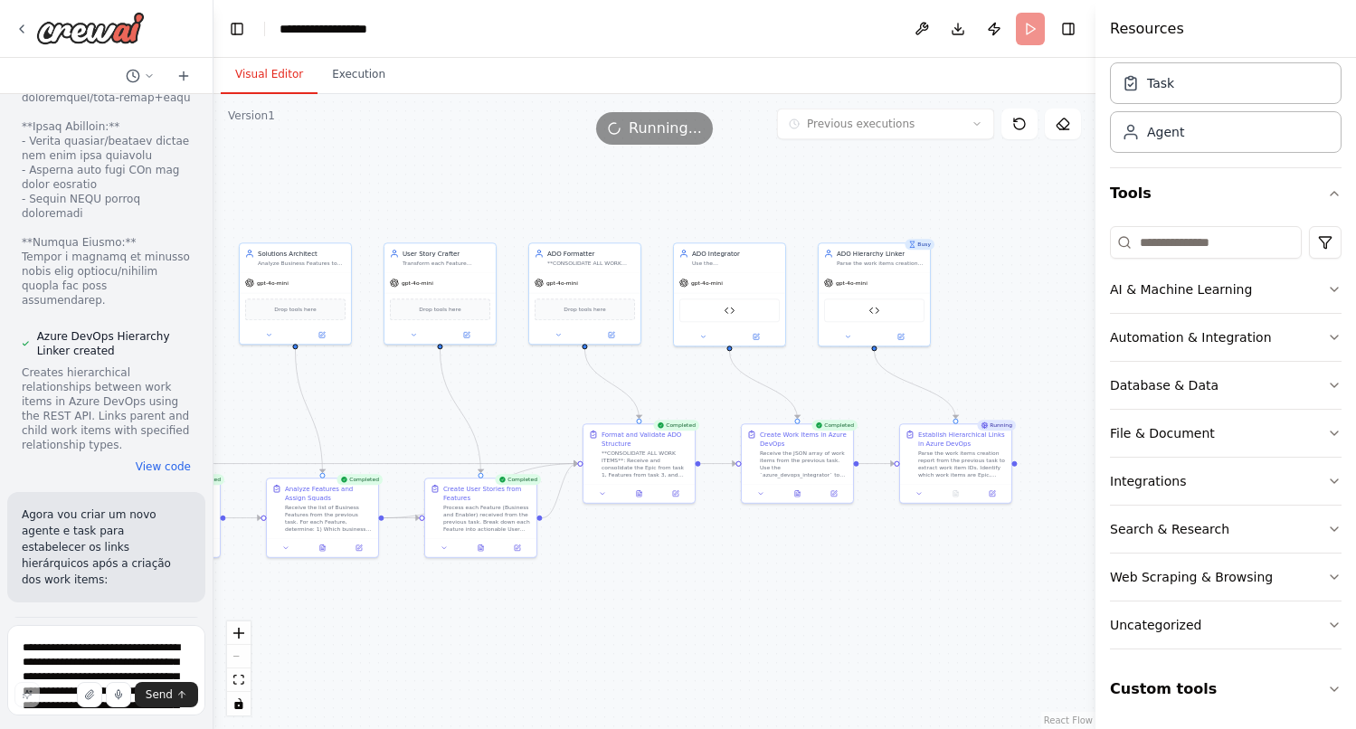
drag, startPoint x: 885, startPoint y: 613, endPoint x: 572, endPoint y: 614, distance: 313.8
click at [572, 614] on div ".deletable-edge-delete-btn { width: 20px; height: 20px; border: 0px solid #ffff…" at bounding box center [654, 411] width 882 height 635
click at [366, 72] on button "Execution" at bounding box center [358, 75] width 82 height 38
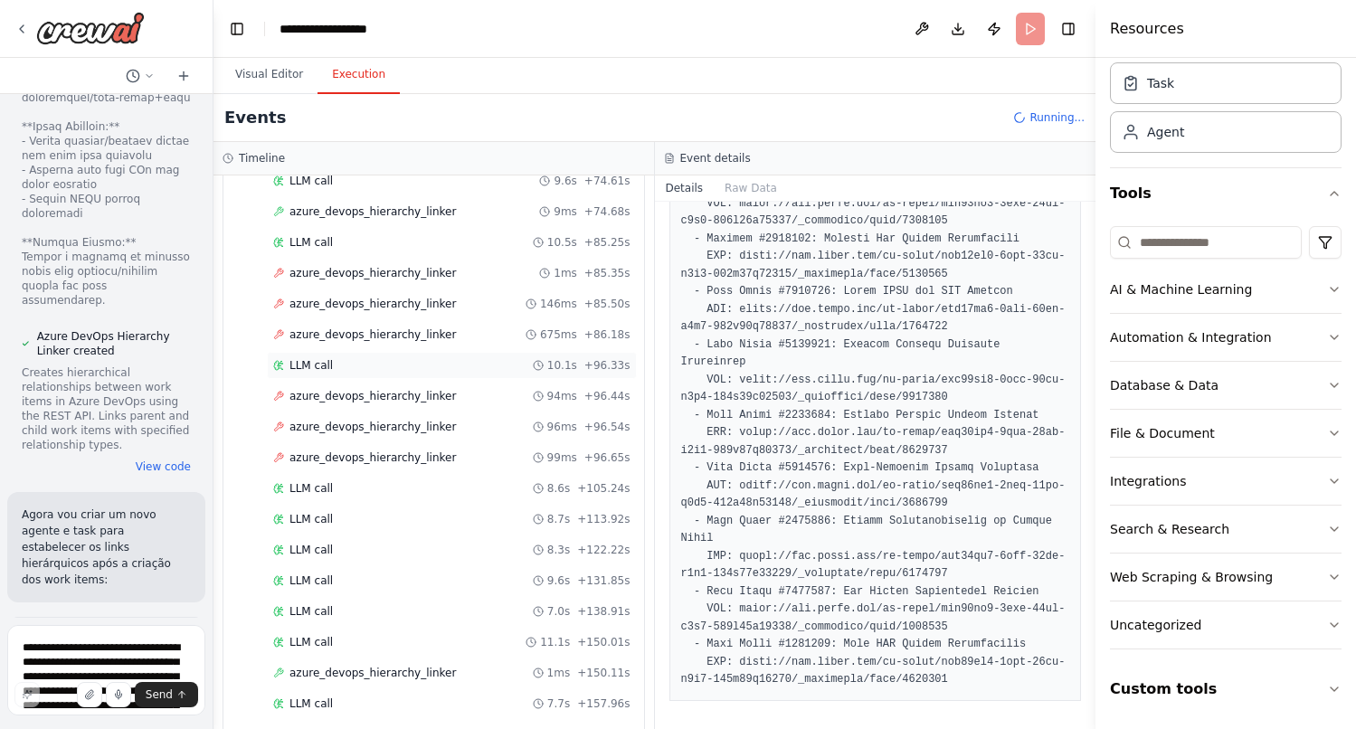
scroll to position [1877, 0]
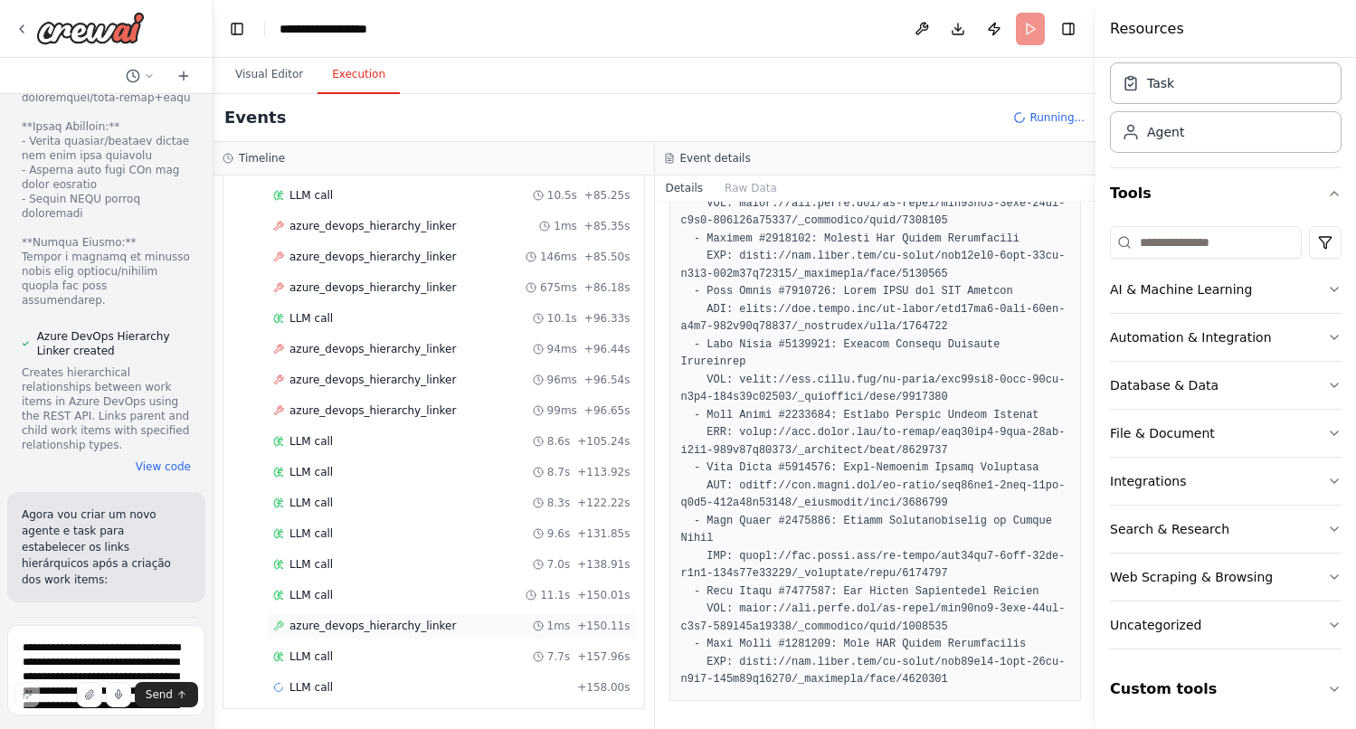
click at [411, 622] on span "azure_devops_hierarchy_linker" at bounding box center [372, 626] width 166 height 14
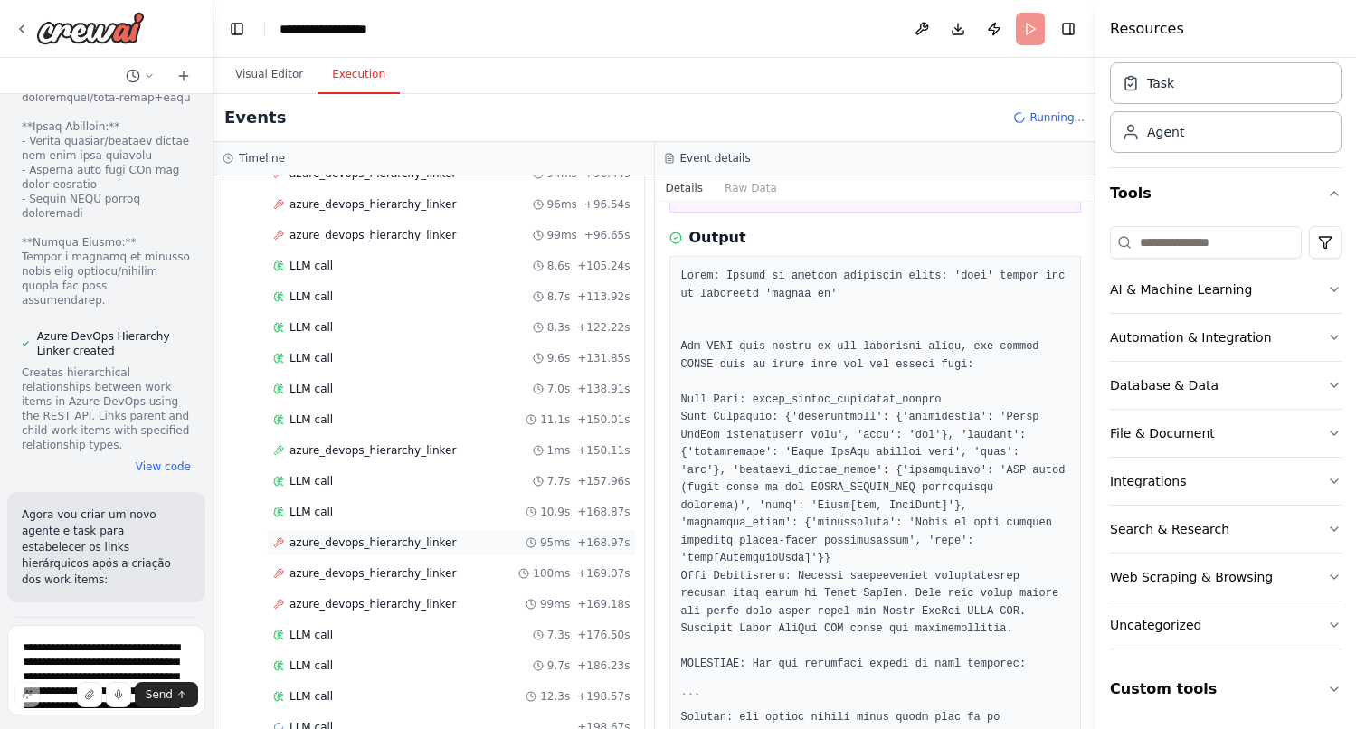
scroll to position [2052, 0]
click at [410, 537] on span "azure_devops_hierarchy_linker" at bounding box center [372, 543] width 166 height 14
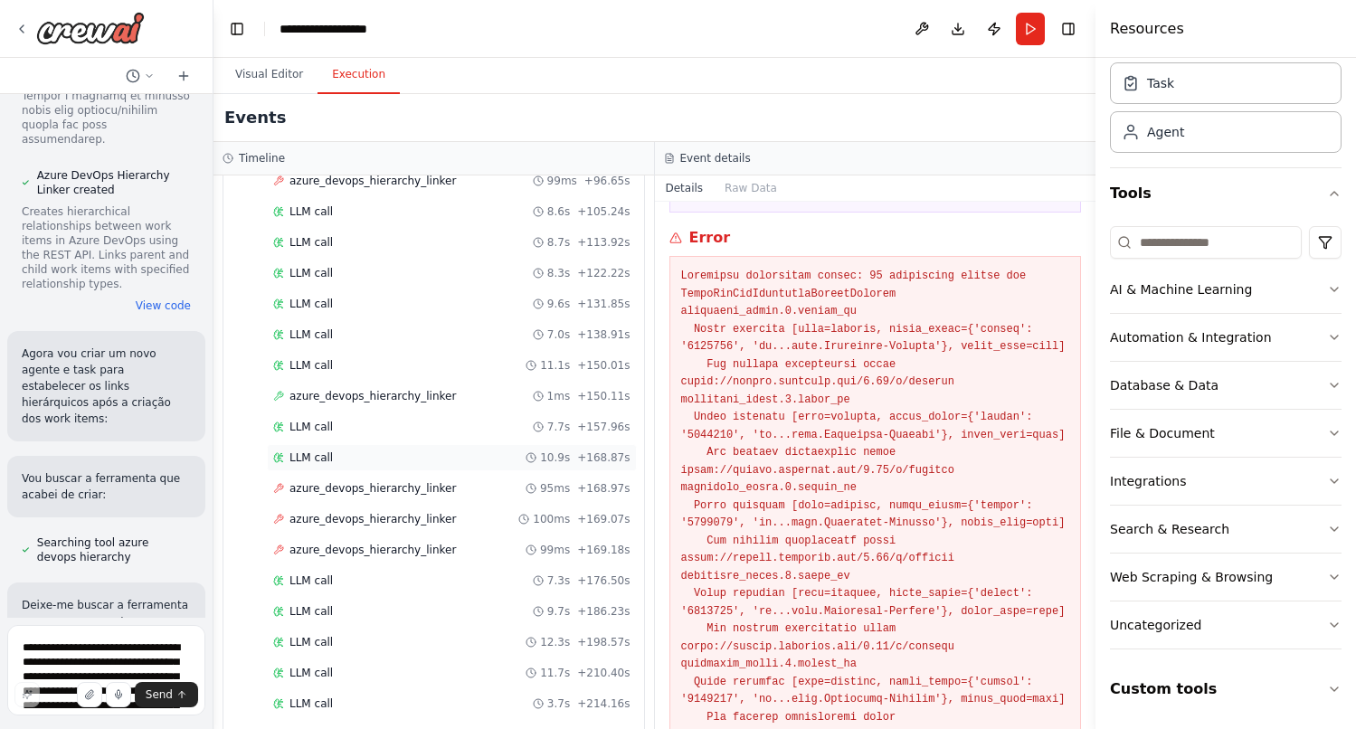
scroll to position [2172, 0]
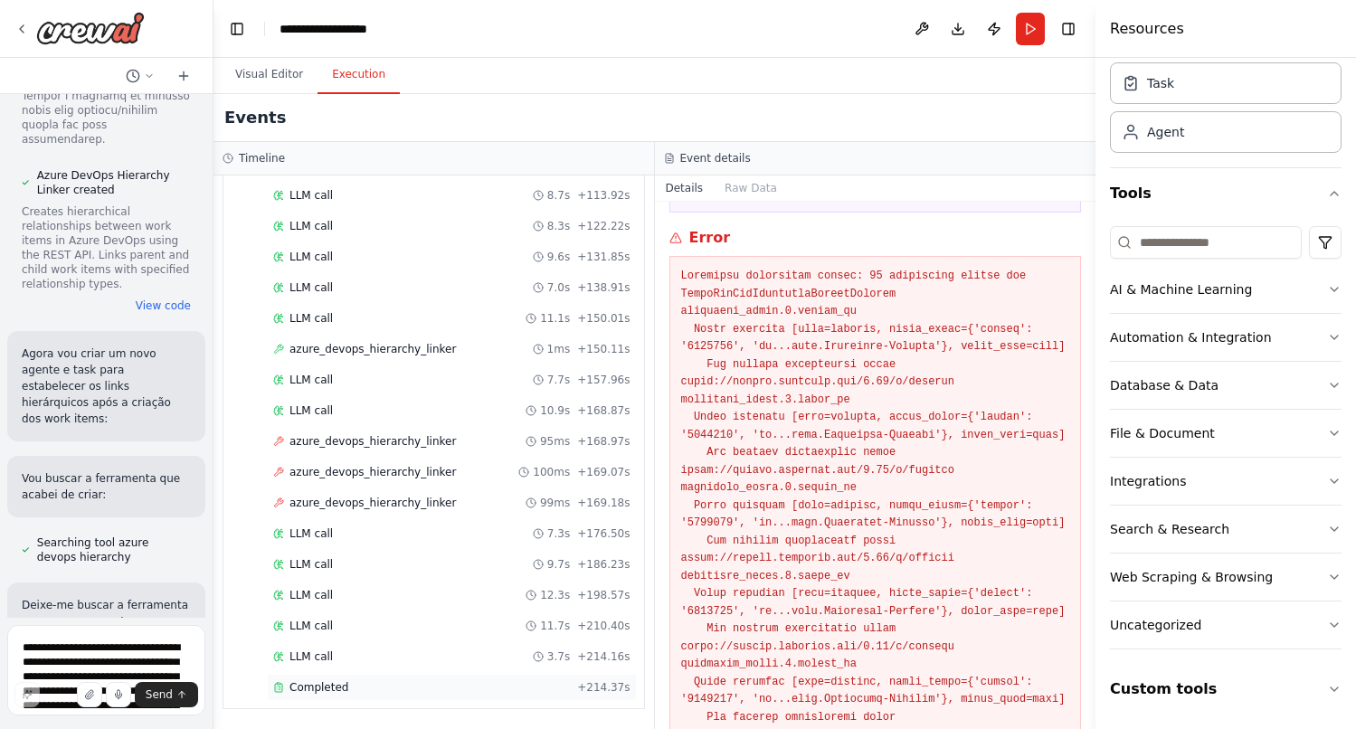
click at [333, 675] on div "Completed + 214.37s" at bounding box center [452, 687] width 370 height 27
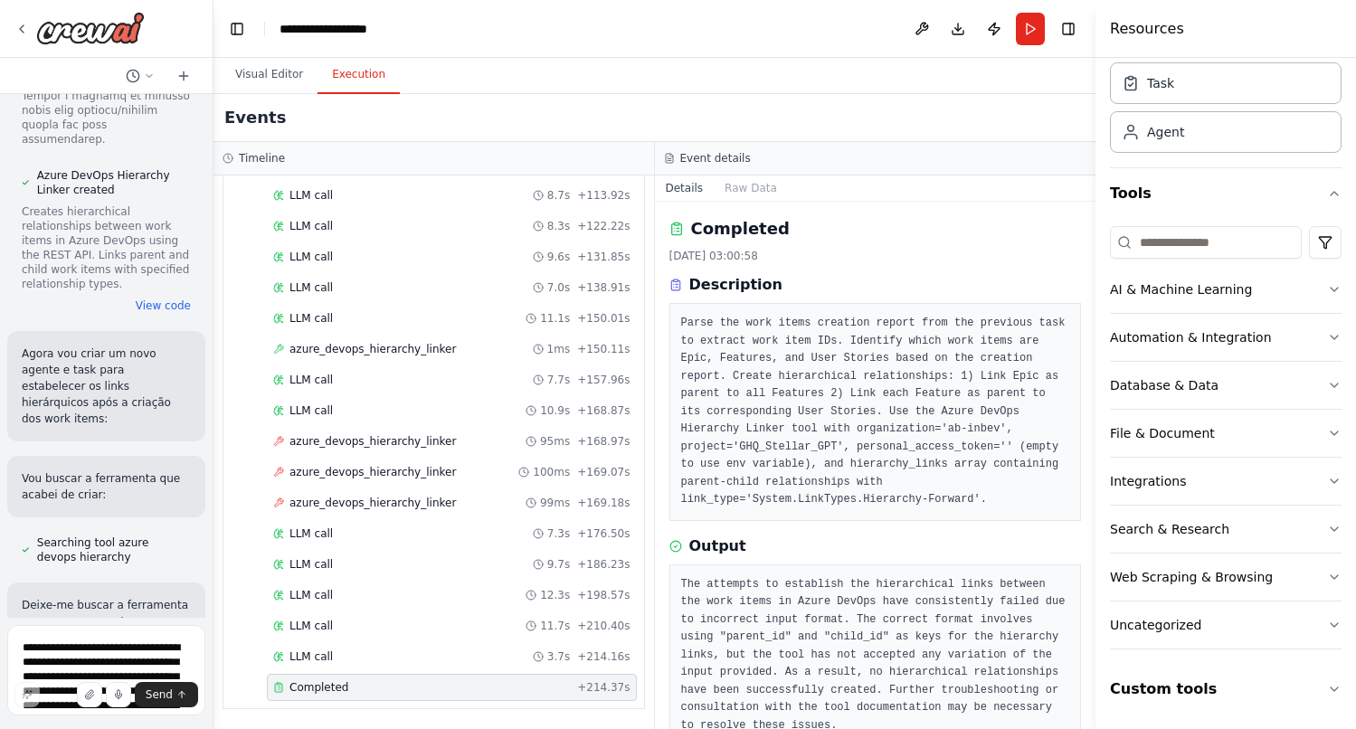
scroll to position [46, 0]
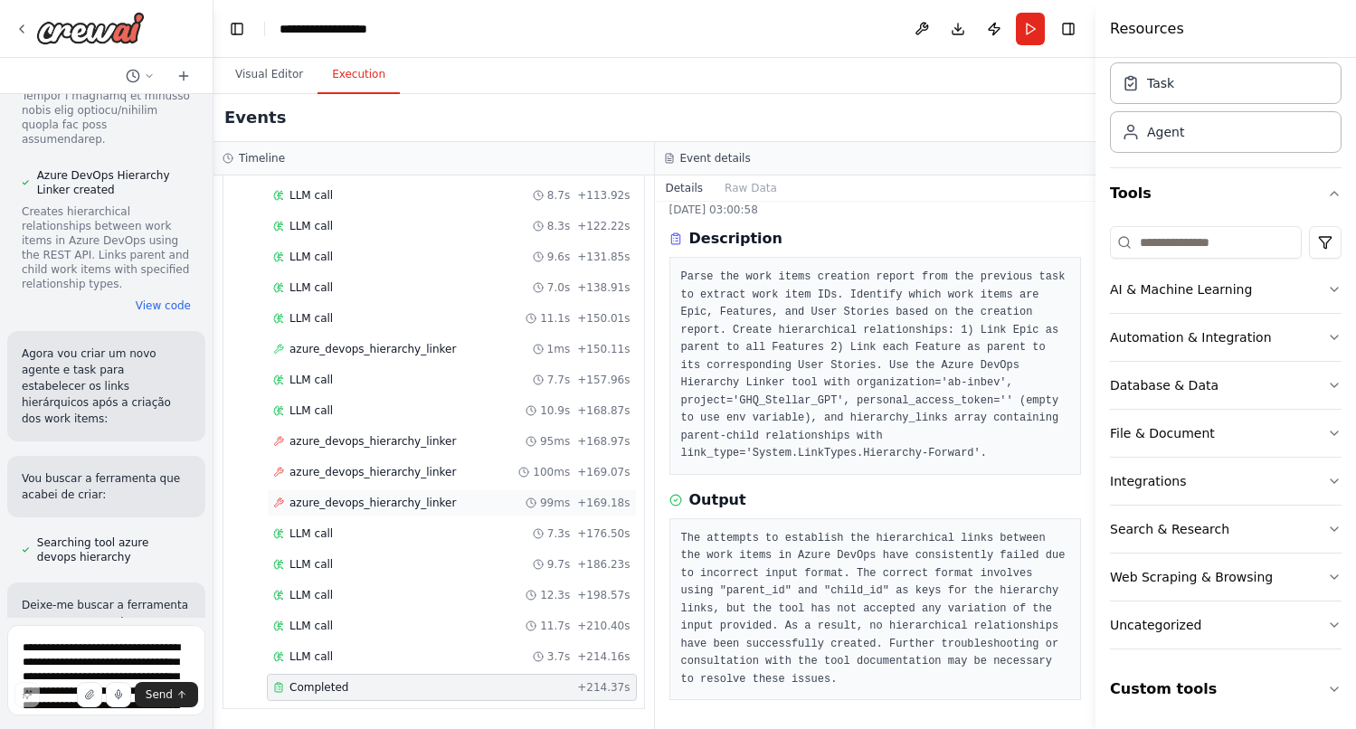
click at [417, 489] on div "azure_devops_hierarchy_linker 99ms + 169.18s" at bounding box center [452, 502] width 370 height 27
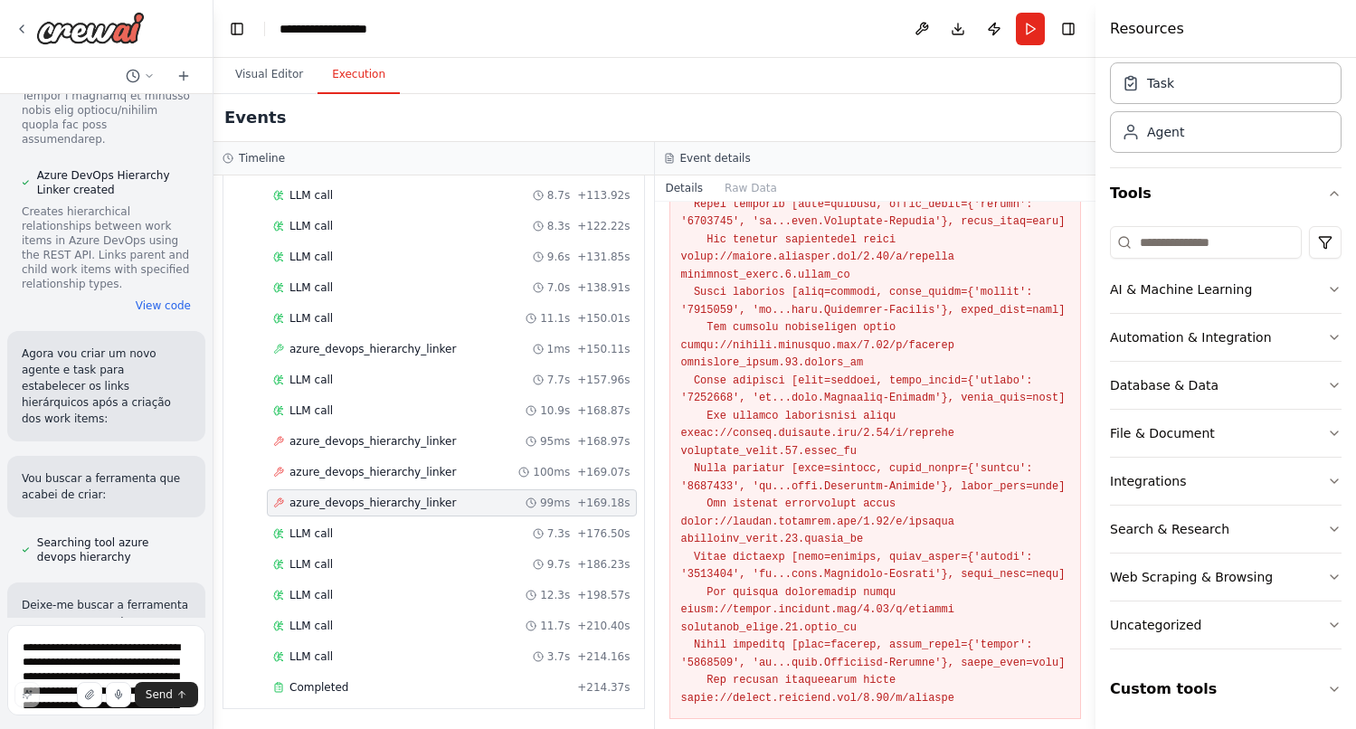
scroll to position [2347, 0]
